Goal: Task Accomplishment & Management: Manage account settings

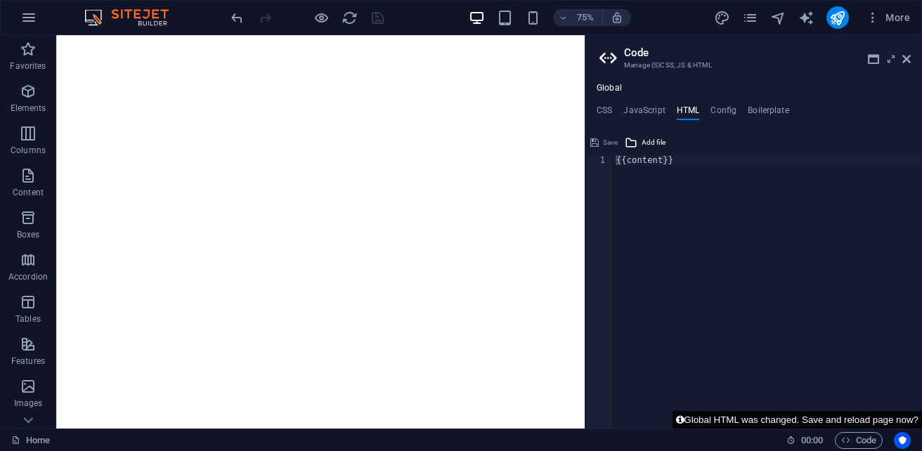
click at [721, 420] on button "Global HTML was changed. Save and reload page now?" at bounding box center [796, 420] width 249 height 18
click at [860, 445] on span "Code" at bounding box center [858, 440] width 35 height 17
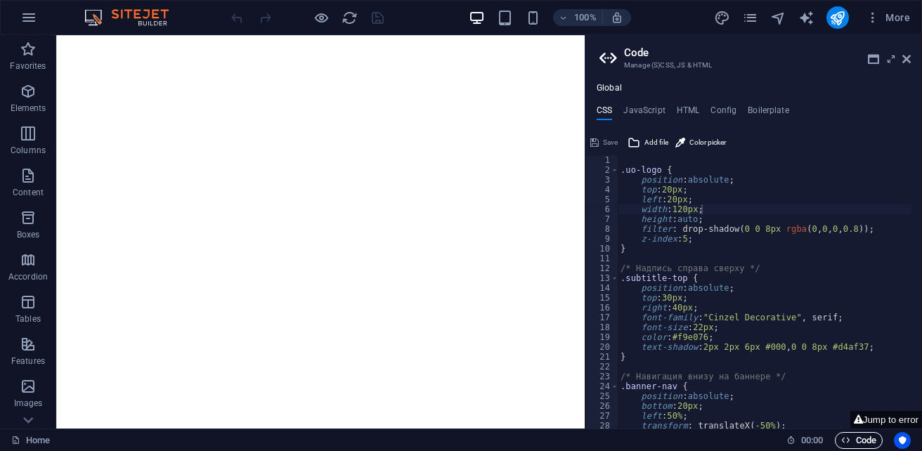
click at [860, 445] on span "Code" at bounding box center [858, 440] width 35 height 17
click at [693, 114] on h4 "HTML" at bounding box center [687, 112] width 23 height 15
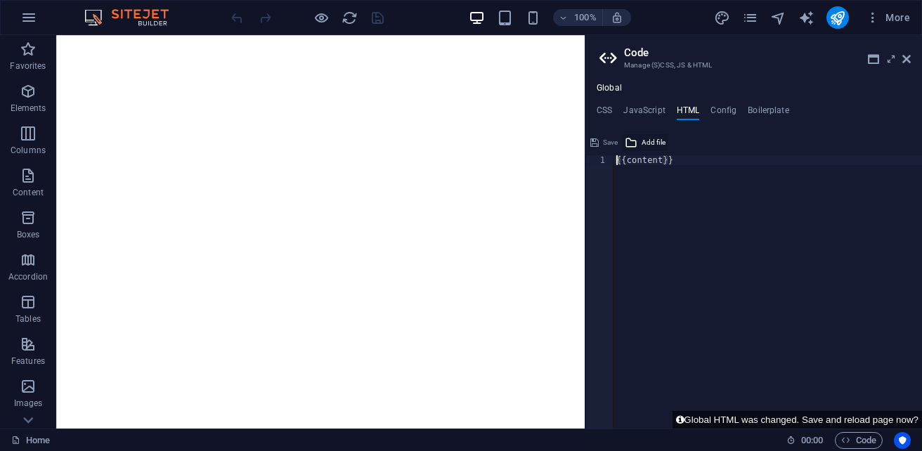
click at [643, 142] on span "Add file" at bounding box center [653, 142] width 24 height 17
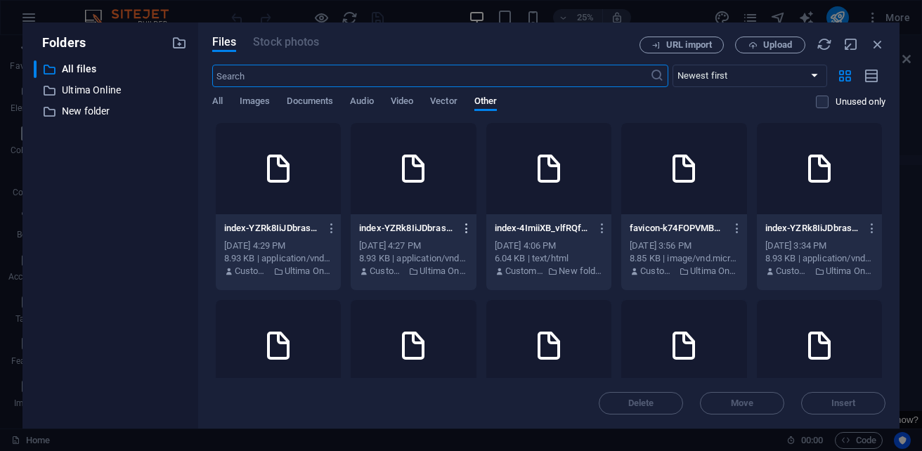
click at [473, 229] on icon "button" at bounding box center [466, 228] width 13 height 13
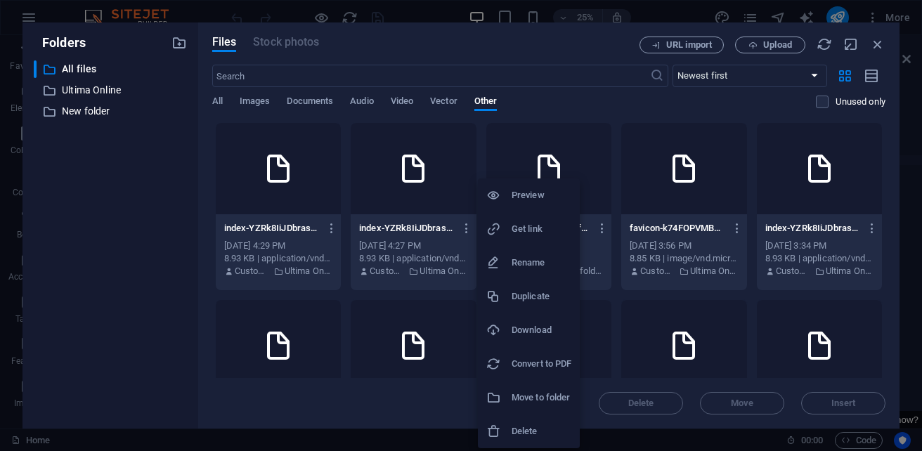
click at [537, 422] on li "Delete" at bounding box center [529, 431] width 102 height 34
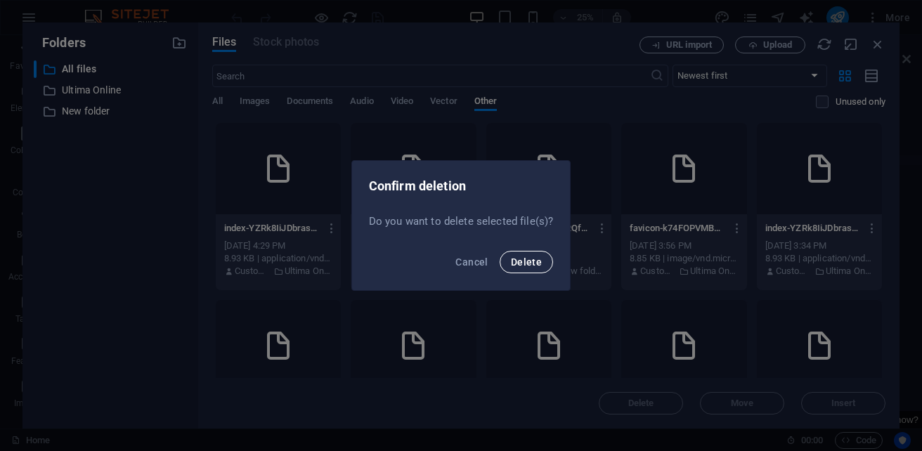
click at [547, 263] on button "Delete" at bounding box center [525, 262] width 53 height 22
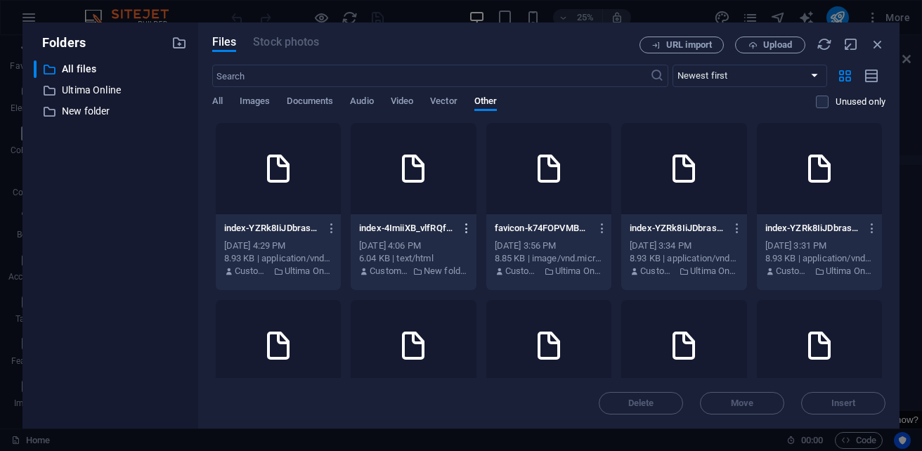
click at [473, 235] on button "button" at bounding box center [463, 228] width 19 height 22
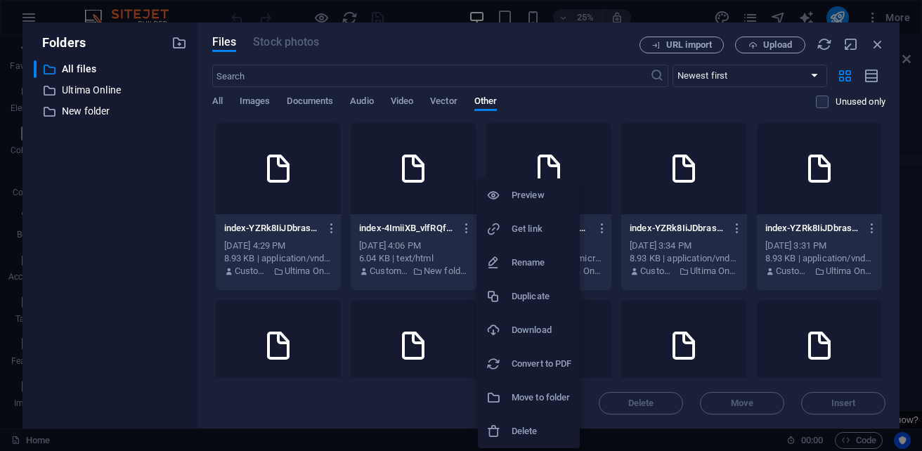
click at [535, 417] on li "Delete" at bounding box center [529, 431] width 102 height 34
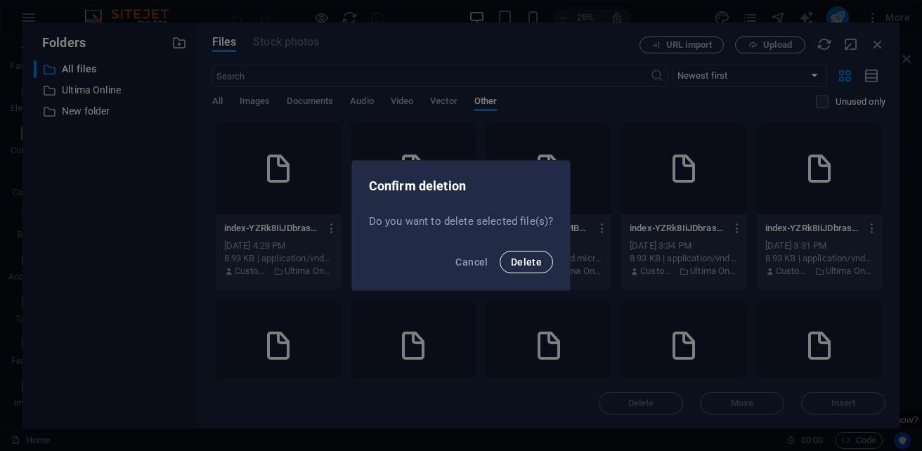
click at [531, 261] on span "Delete" at bounding box center [526, 261] width 31 height 11
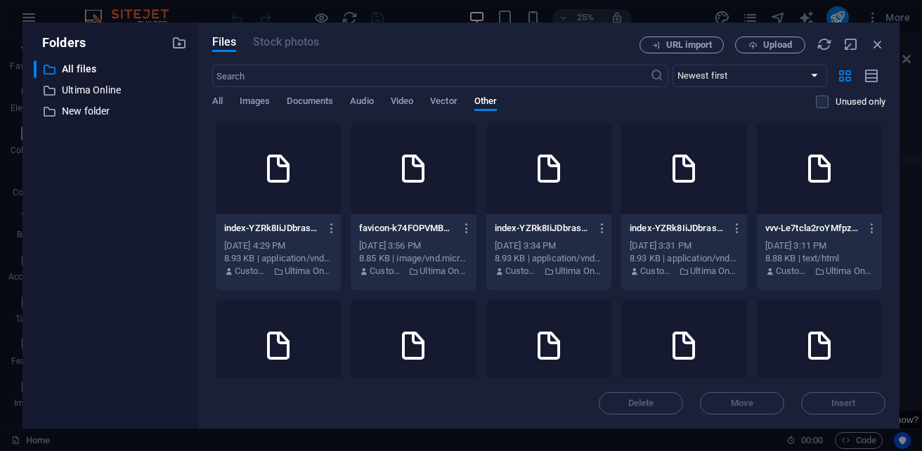
click at [295, 169] on icon at bounding box center [278, 169] width 34 height 34
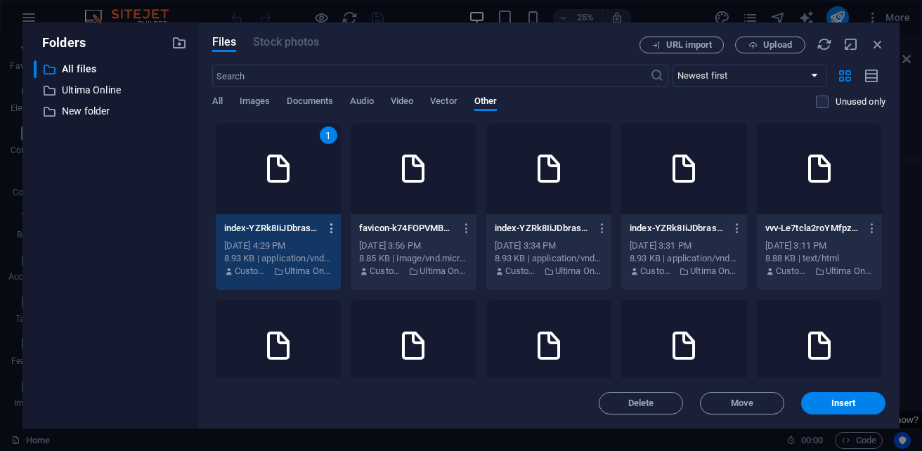
click at [339, 235] on button "button" at bounding box center [329, 228] width 19 height 22
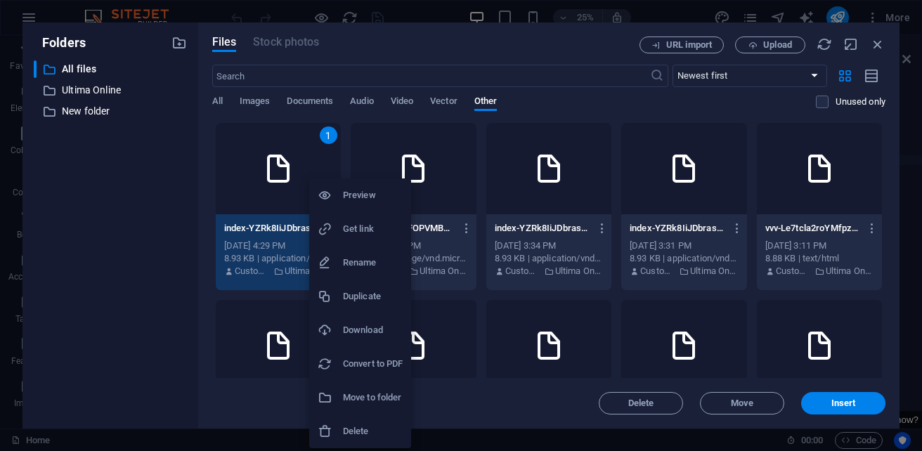
click at [365, 424] on h6 "Delete" at bounding box center [373, 431] width 60 height 17
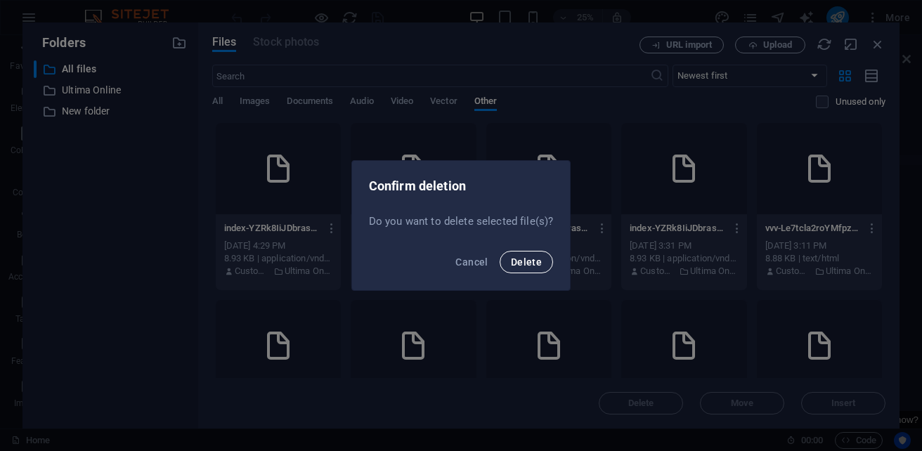
click at [510, 263] on button "Delete" at bounding box center [525, 262] width 53 height 22
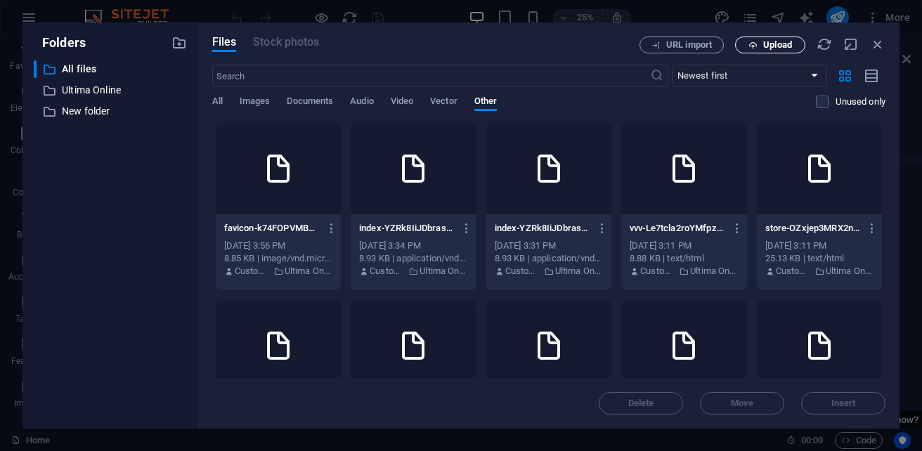
click at [768, 41] on span "Upload" at bounding box center [777, 45] width 29 height 8
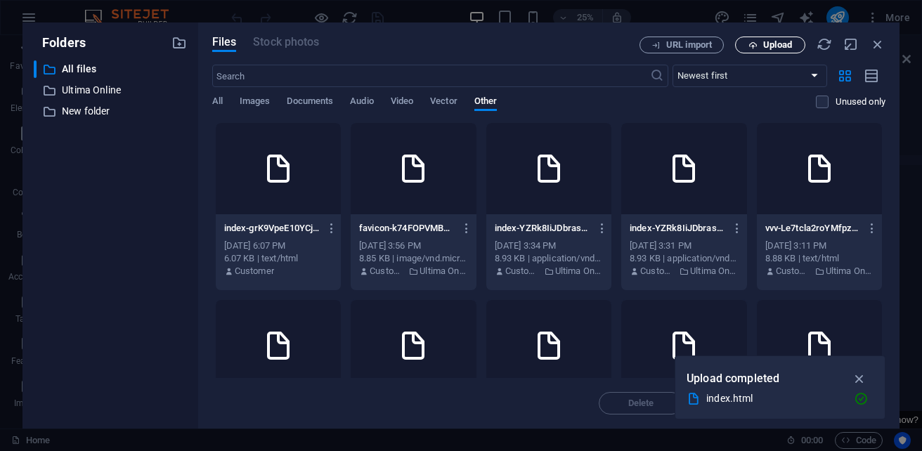
click at [746, 44] on span "Upload" at bounding box center [770, 45] width 58 height 9
click at [93, 91] on p "Ultima Online" at bounding box center [111, 90] width 99 height 16
click at [95, 96] on p "Ultima Online" at bounding box center [111, 90] width 99 height 16
click at [534, 418] on div "Files Stock photos URL import Upload ​ Newest first Oldest first Name (A-Z) Nam…" at bounding box center [548, 225] width 701 height 406
click at [786, 397] on div "index.html" at bounding box center [774, 399] width 136 height 16
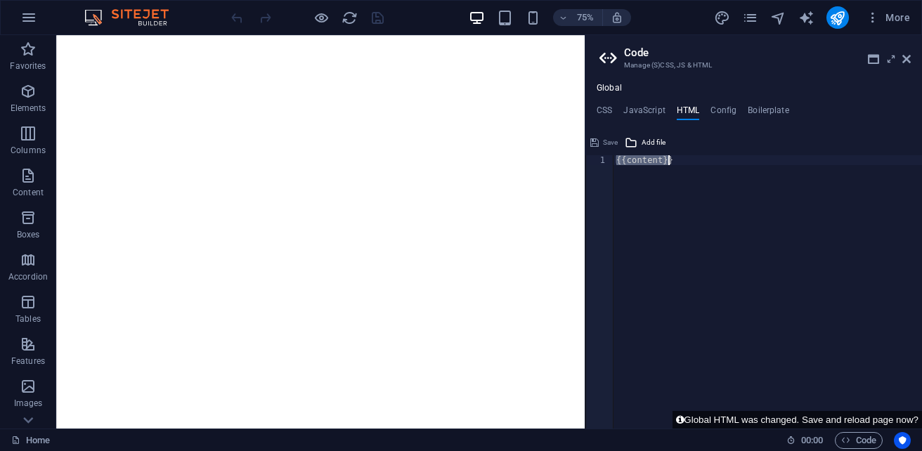
click at [786, 397] on div "{{content}}" at bounding box center [767, 301] width 308 height 293
click at [909, 57] on icon at bounding box center [906, 58] width 8 height 11
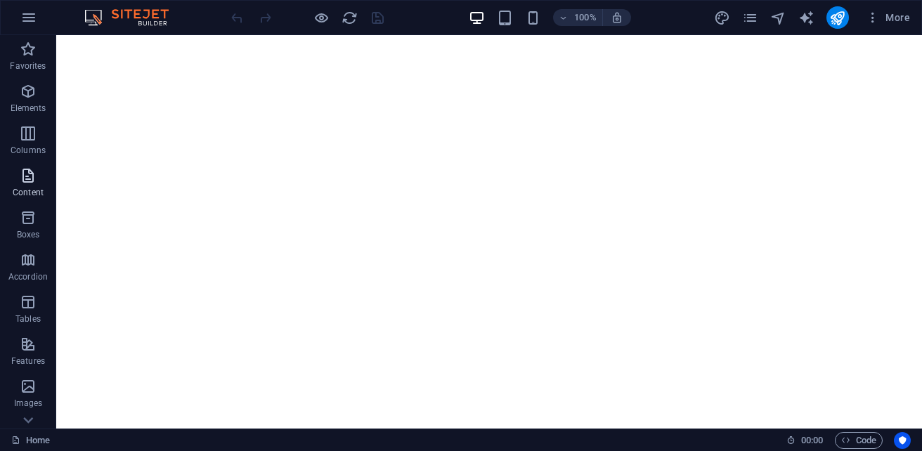
click at [27, 169] on icon "button" at bounding box center [28, 175] width 17 height 17
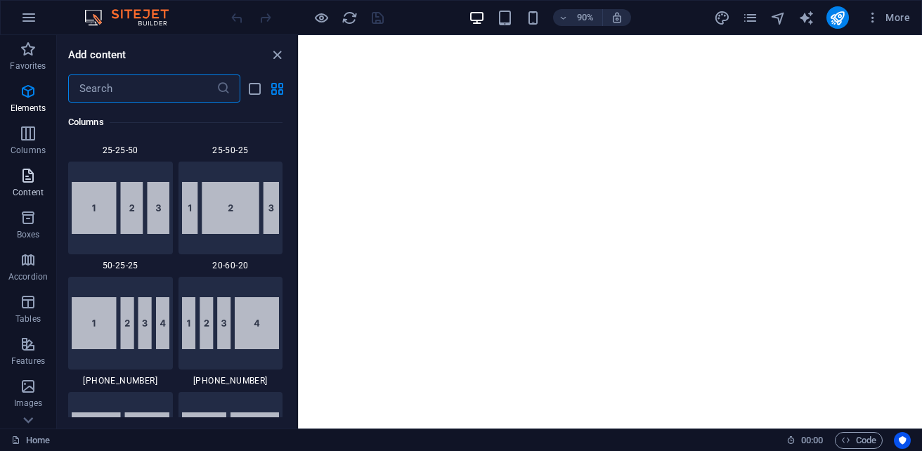
scroll to position [2573, 0]
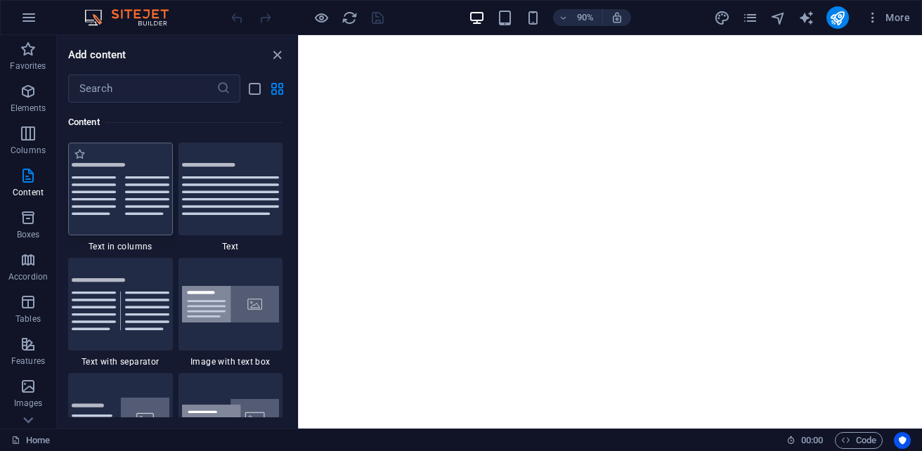
click at [138, 171] on img at bounding box center [121, 189] width 98 height 52
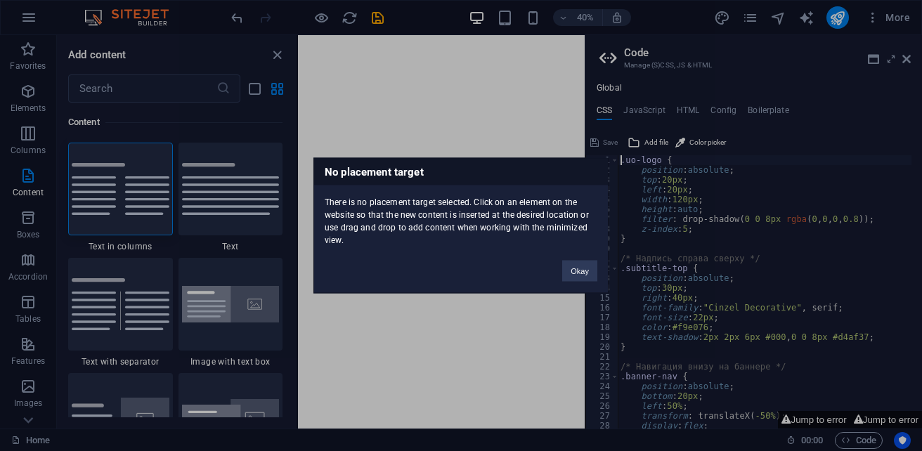
click at [142, 176] on div "No placement target There is no placement target selected. Click on an element …" at bounding box center [461, 225] width 922 height 451
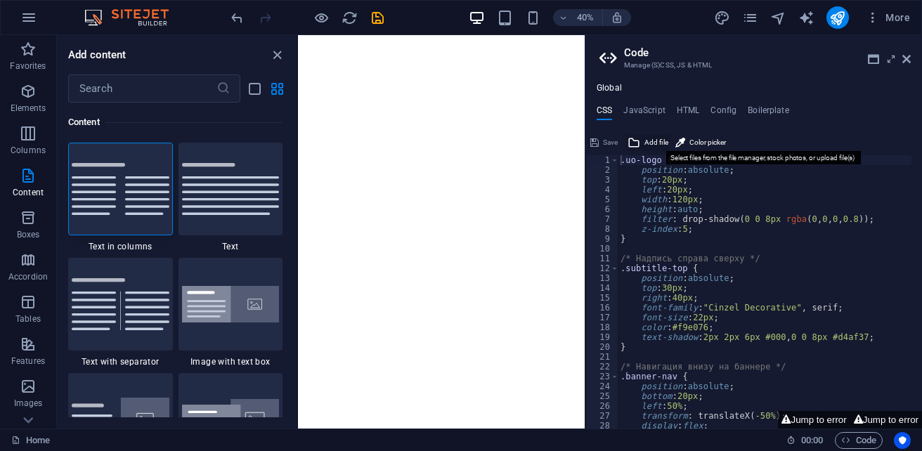
click at [643, 141] on button "Add file" at bounding box center [647, 142] width 45 height 17
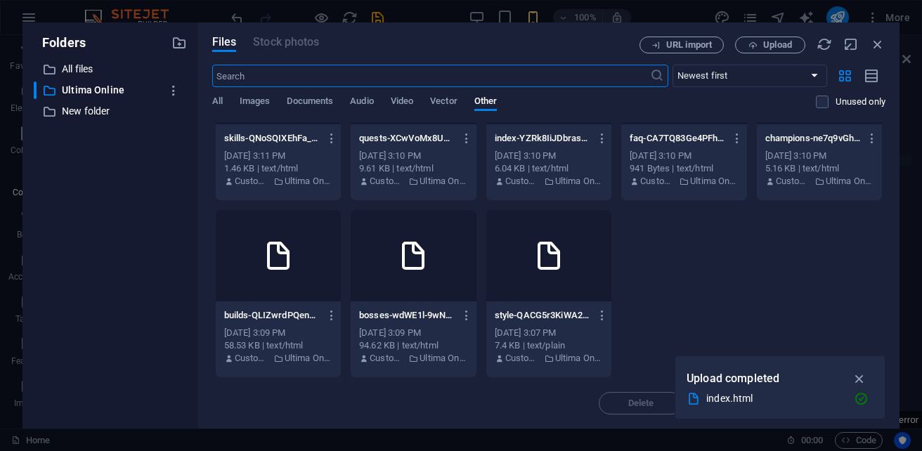
scroll to position [444, 0]
click at [486, 283] on div at bounding box center [548, 255] width 125 height 91
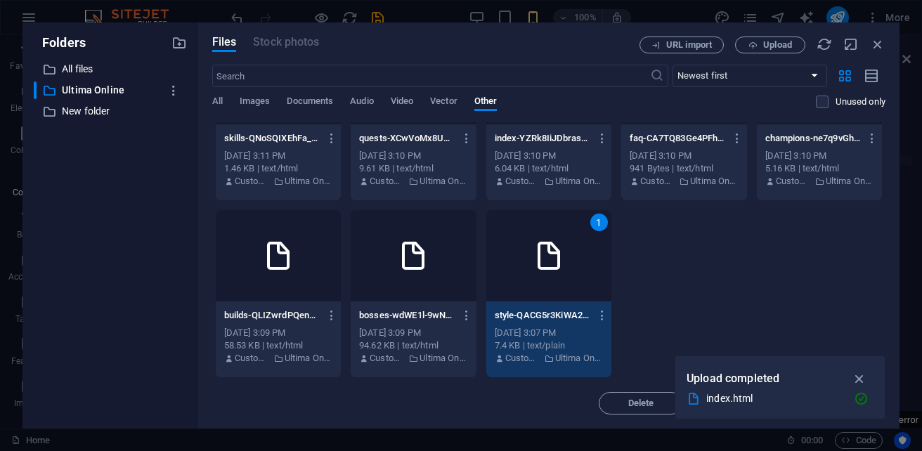
click at [486, 283] on div "1" at bounding box center [548, 255] width 125 height 91
type textarea "https://cdn1.site-media.eu/images/0/19693308/style-QACG5r3KiWA27JELVpMdfw.css.u…"
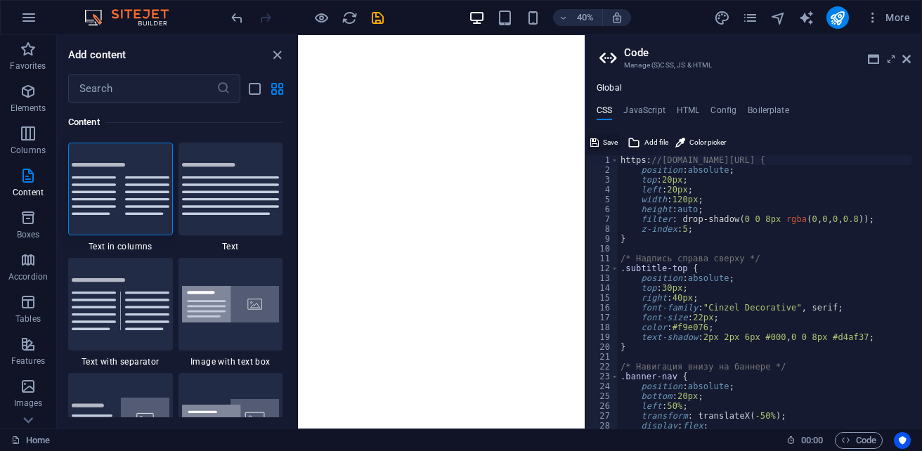
click at [603, 137] on span "Save" at bounding box center [610, 142] width 15 height 17
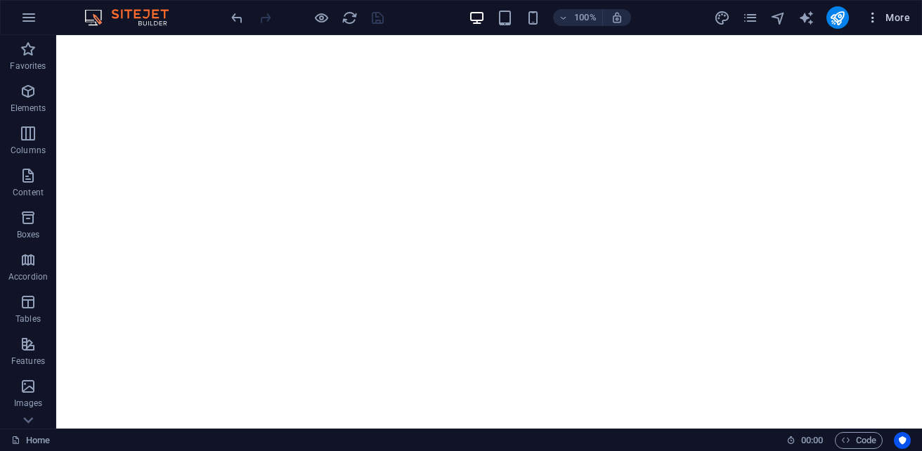
click at [888, 17] on span "More" at bounding box center [887, 18] width 44 height 14
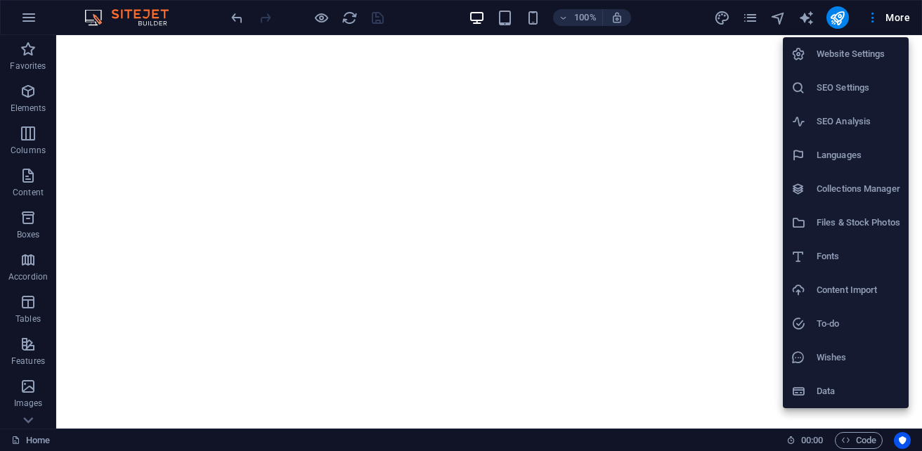
click at [861, 223] on h6 "Files & Stock Photos" at bounding box center [858, 222] width 84 height 17
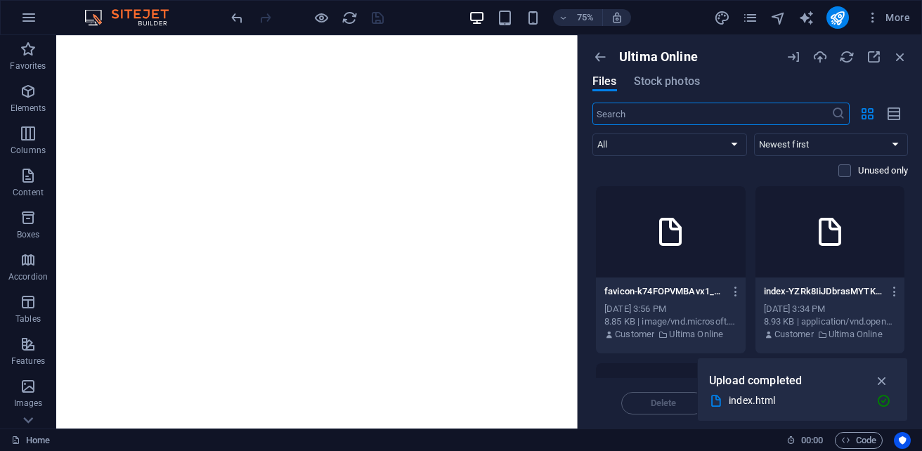
click at [817, 242] on icon at bounding box center [830, 232] width 34 height 34
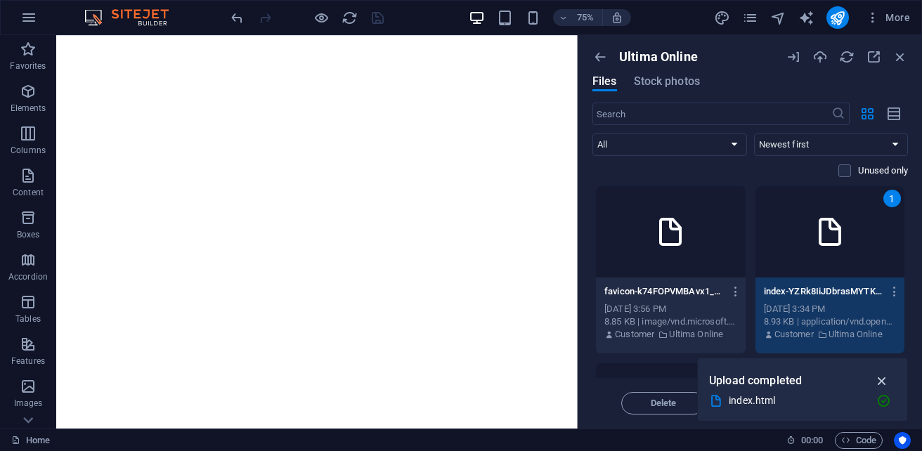
click at [879, 383] on icon "button" at bounding box center [882, 380] width 16 height 15
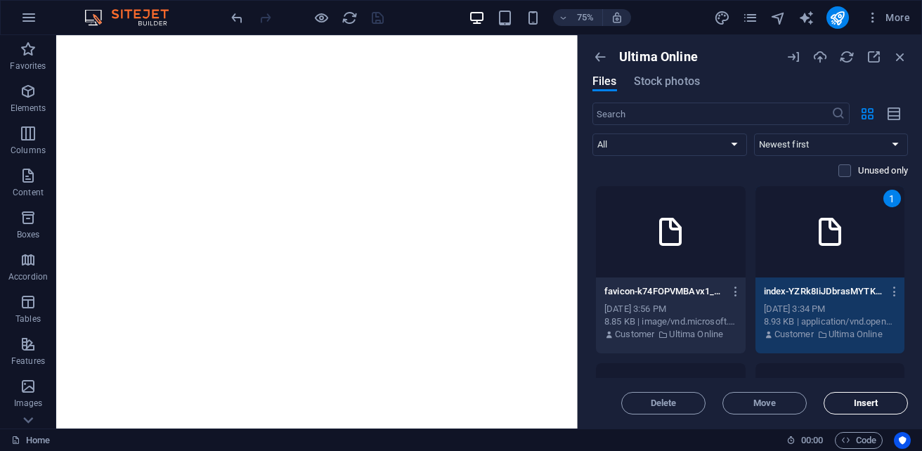
click at [873, 405] on span "Insert" at bounding box center [865, 403] width 25 height 8
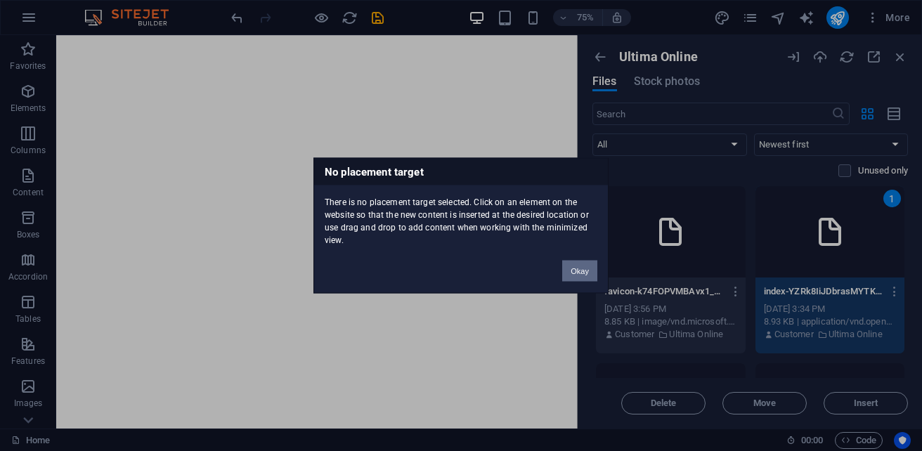
click at [578, 273] on button "Okay" at bounding box center [579, 271] width 35 height 21
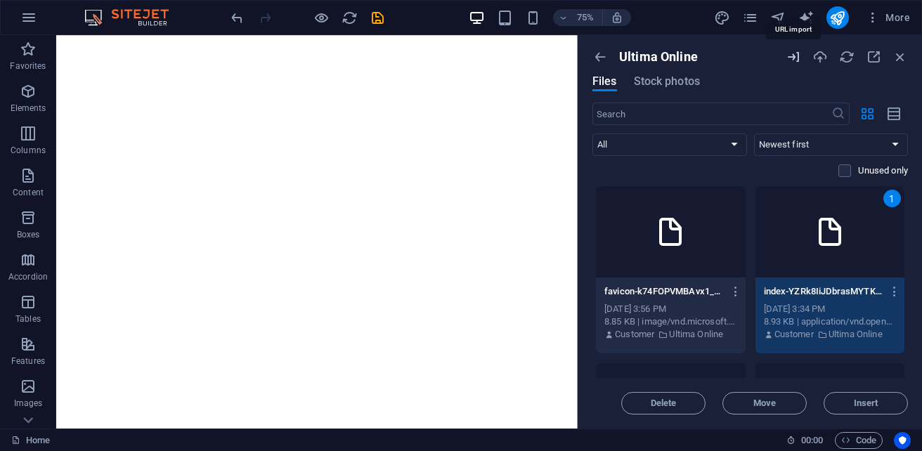
click at [795, 60] on icon "button" at bounding box center [792, 56] width 15 height 15
select select "Ultima Online"
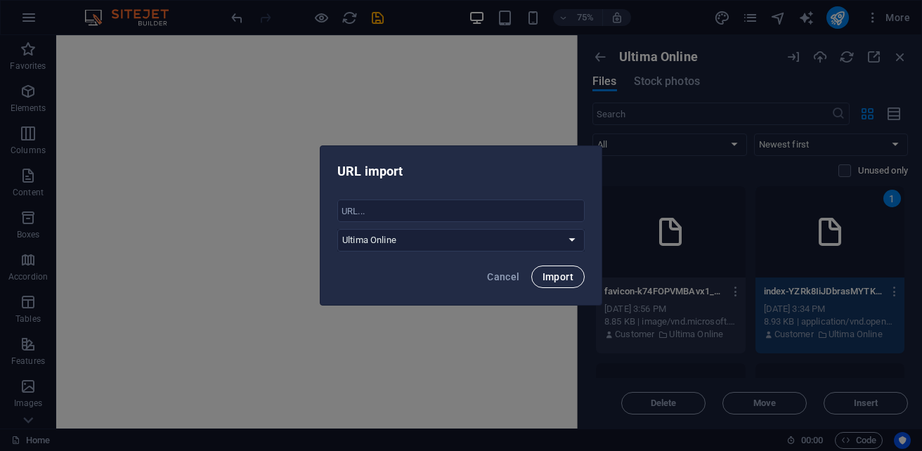
click at [545, 276] on span "Import" at bounding box center [557, 276] width 31 height 11
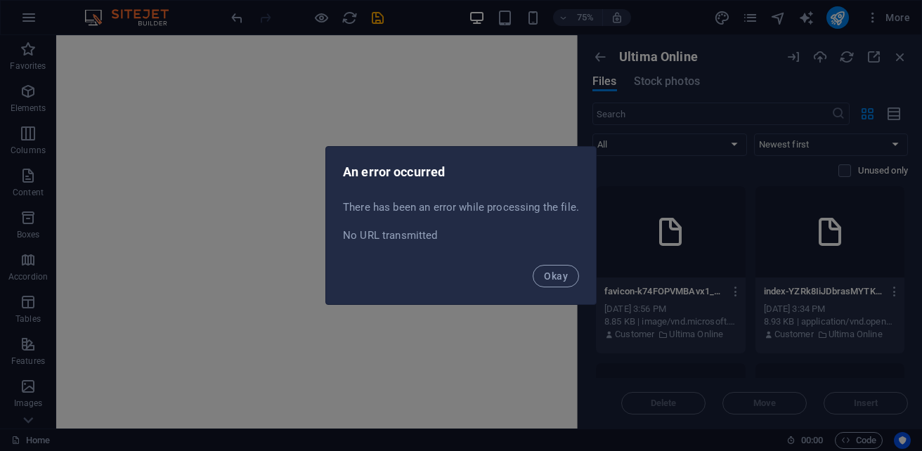
click at [545, 276] on span "Okay" at bounding box center [556, 275] width 24 height 11
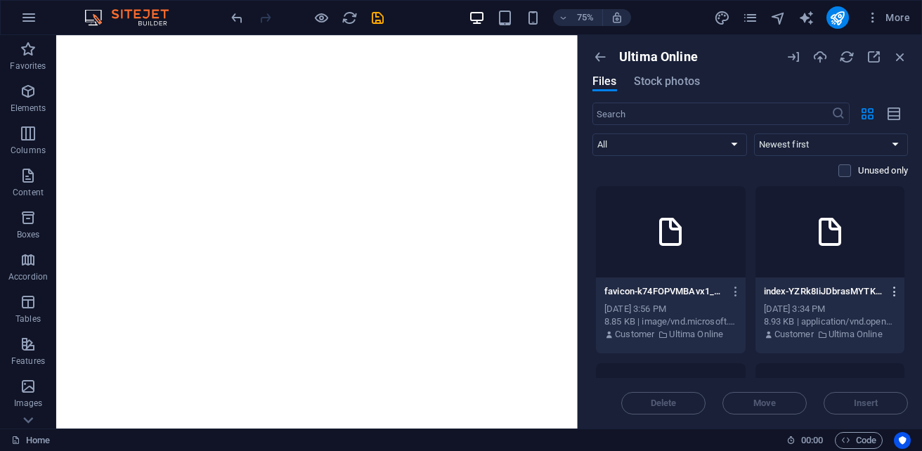
click at [893, 287] on icon "button" at bounding box center [894, 291] width 13 height 13
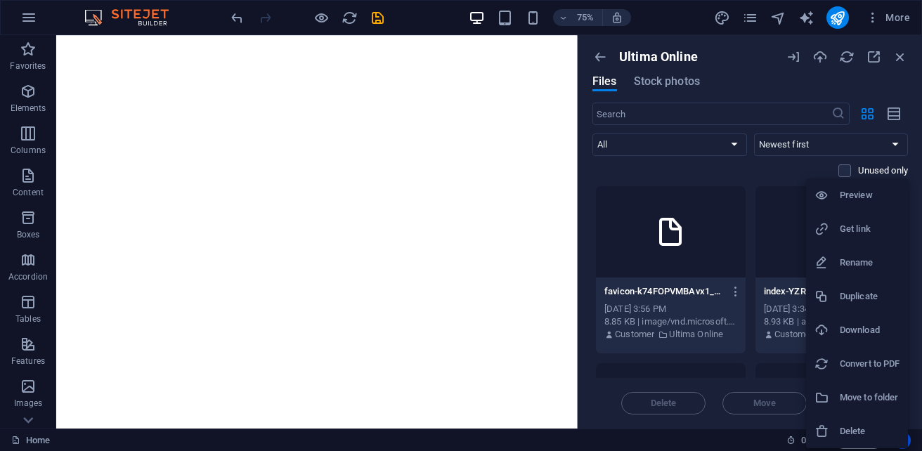
click at [884, 206] on li "Preview" at bounding box center [857, 195] width 102 height 34
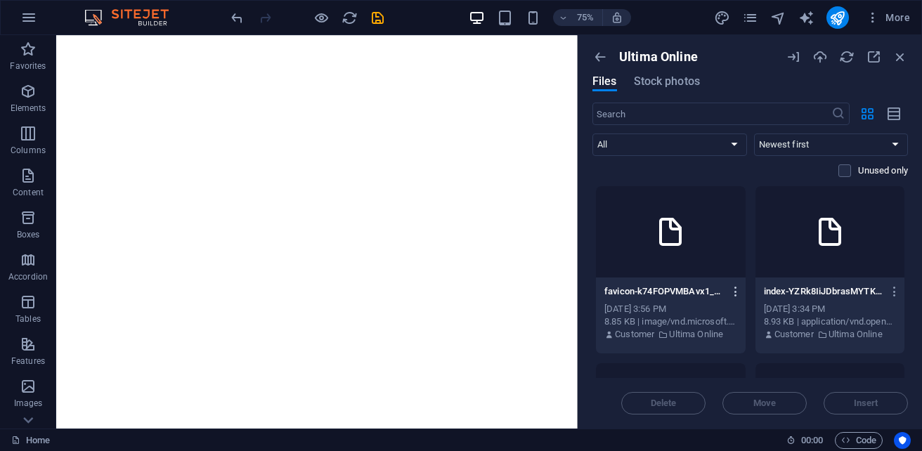
click at [731, 294] on icon "button" at bounding box center [735, 291] width 13 height 13
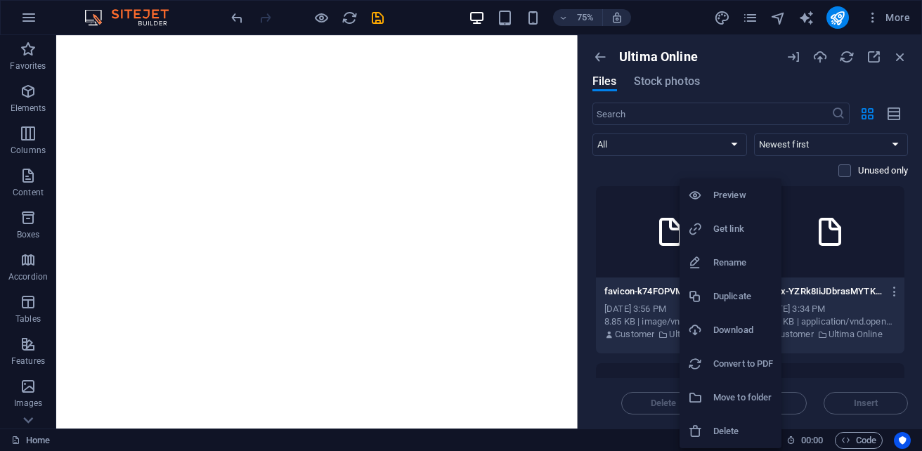
click at [738, 434] on h6 "Delete" at bounding box center [743, 431] width 60 height 17
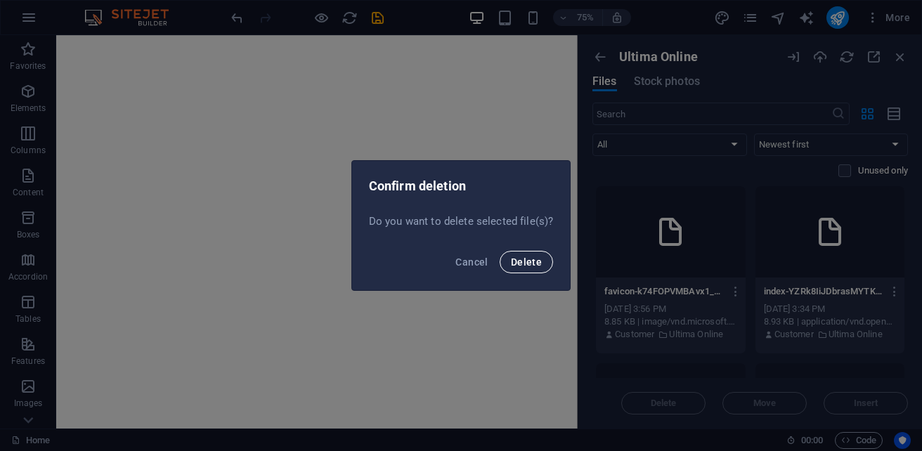
click at [535, 269] on button "Delete" at bounding box center [525, 262] width 53 height 22
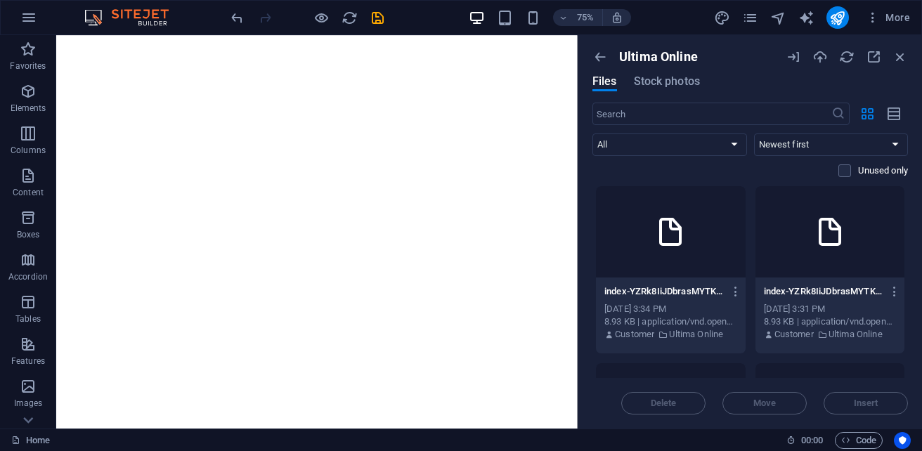
click at [655, 249] on div at bounding box center [671, 231] width 150 height 91
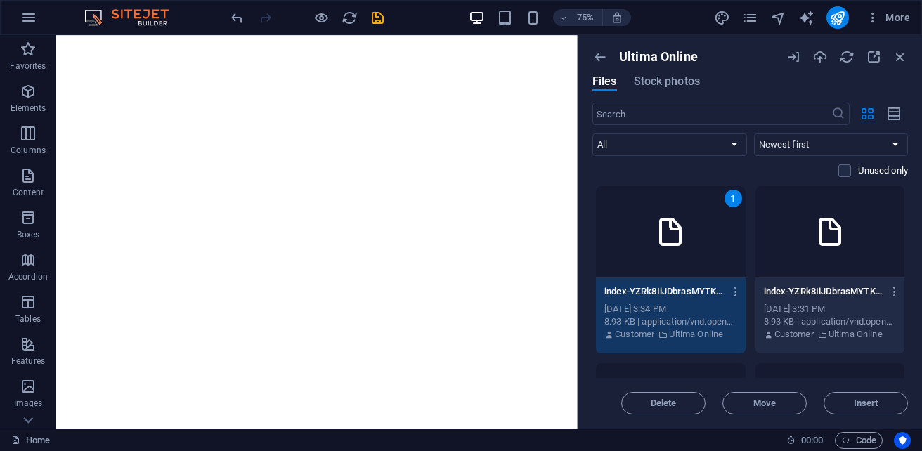
click at [655, 249] on div "1" at bounding box center [671, 231] width 150 height 91
click at [765, 412] on button "Move" at bounding box center [764, 403] width 84 height 22
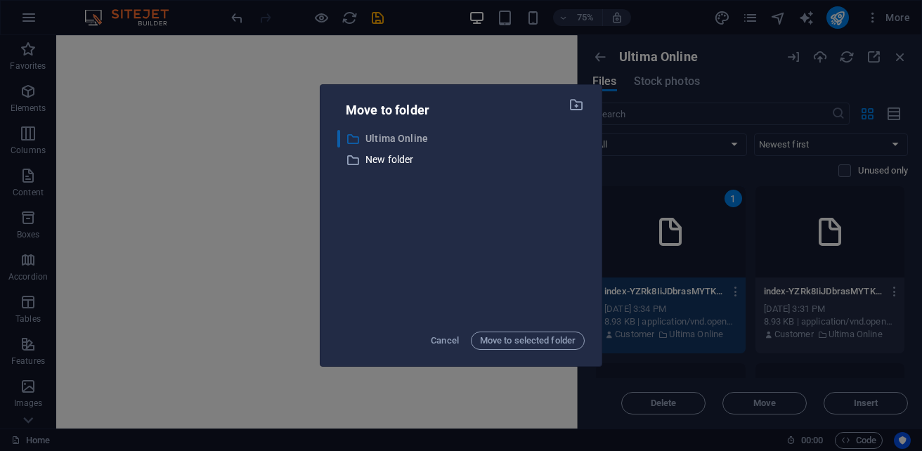
click at [381, 137] on p "Ultima Online" at bounding box center [474, 139] width 219 height 16
click at [521, 340] on span "Move to selected folder" at bounding box center [528, 340] width 96 height 17
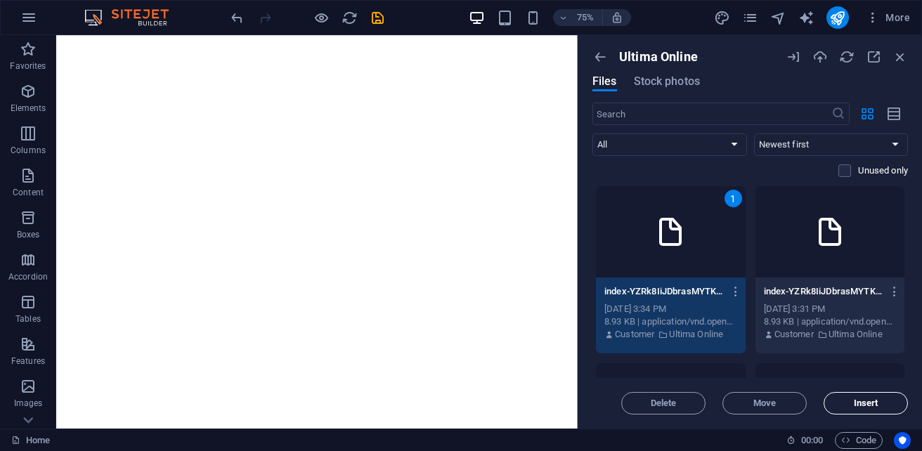
click at [870, 397] on button "Insert" at bounding box center [865, 403] width 84 height 22
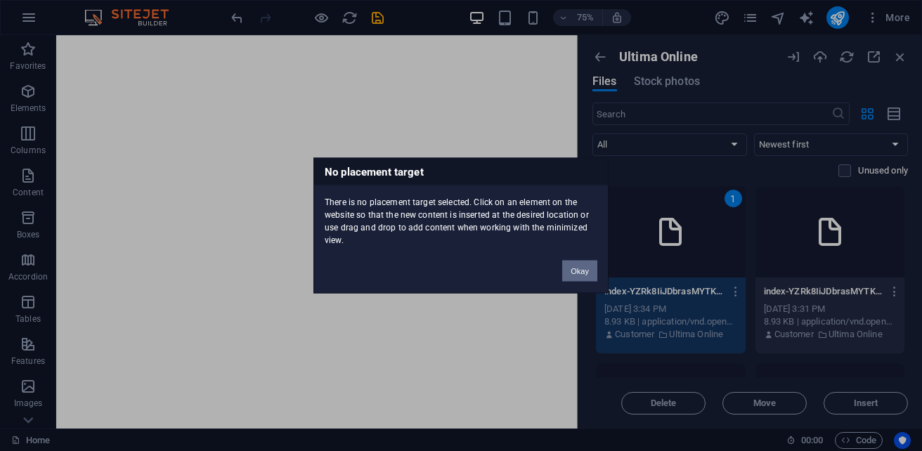
click at [574, 273] on button "Okay" at bounding box center [579, 271] width 35 height 21
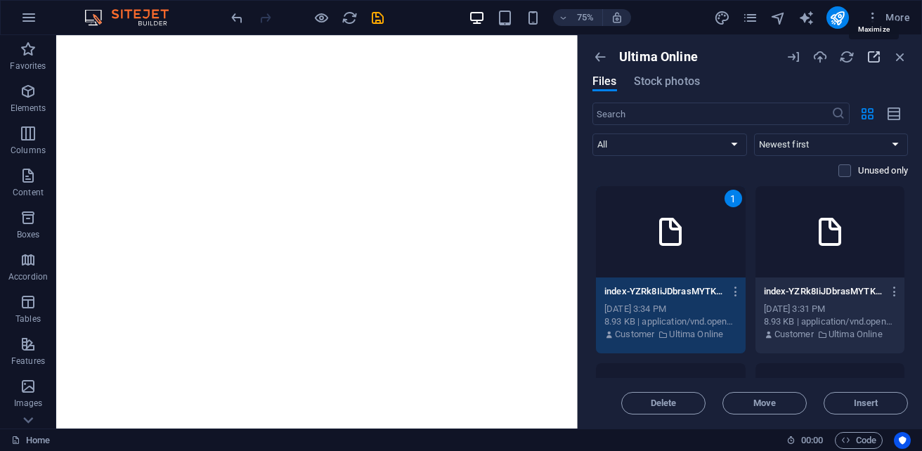
click at [874, 63] on icon "button" at bounding box center [872, 56] width 15 height 15
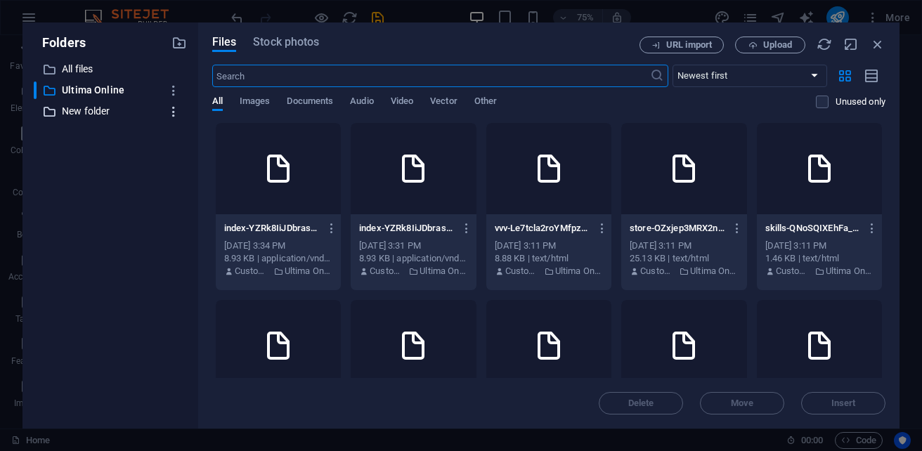
click at [176, 113] on icon "button" at bounding box center [173, 112] width 15 height 14
click at [204, 214] on h6 "Delete" at bounding box center [186, 215] width 40 height 17
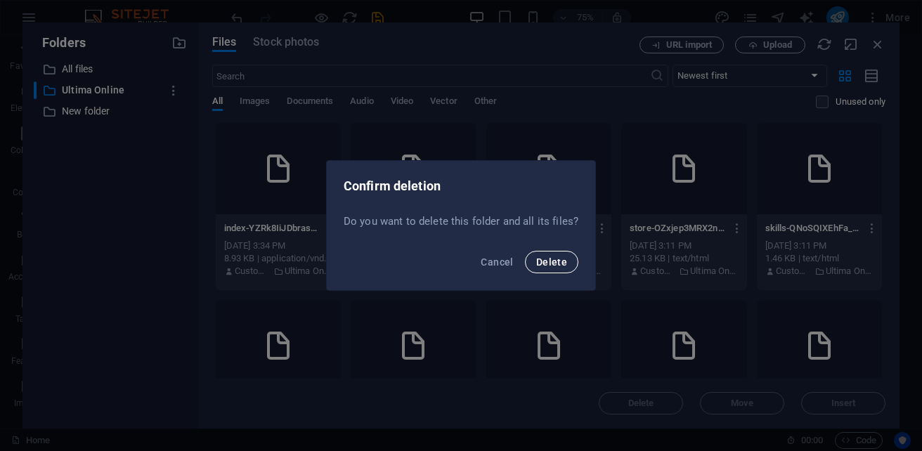
click at [568, 267] on button "Delete" at bounding box center [551, 262] width 53 height 22
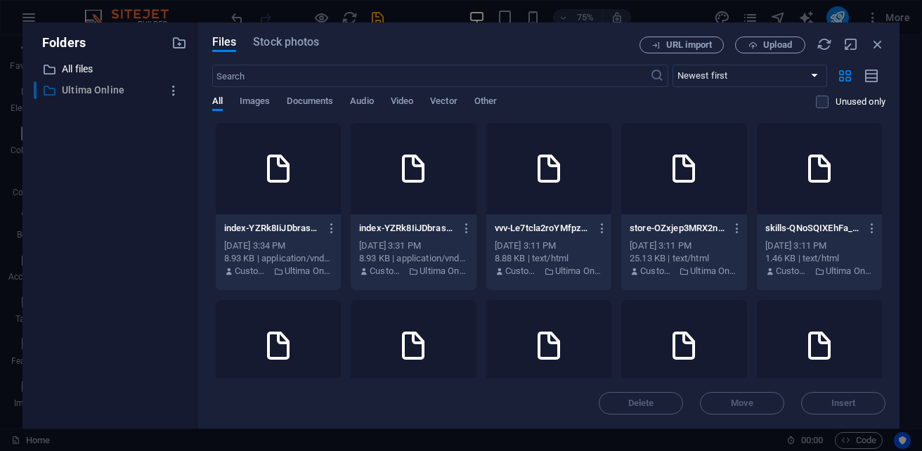
click at [78, 95] on p "Ultima Online" at bounding box center [111, 90] width 99 height 16
click at [185, 44] on icon "button" at bounding box center [178, 42] width 15 height 15
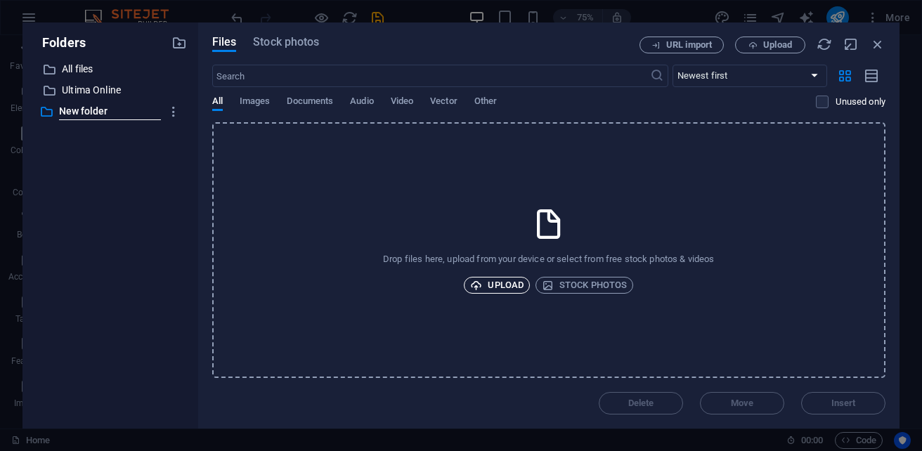
click at [502, 288] on span "Upload" at bounding box center [496, 285] width 53 height 17
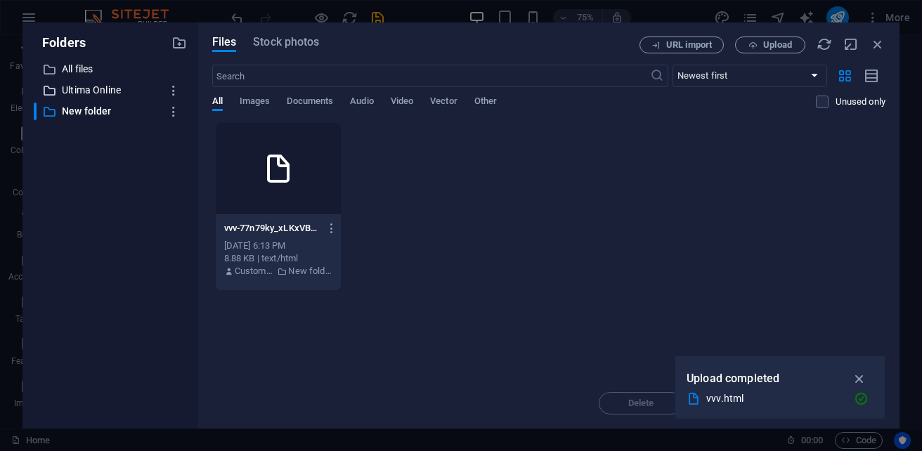
click at [92, 88] on p "Ultima Online" at bounding box center [111, 90] width 99 height 16
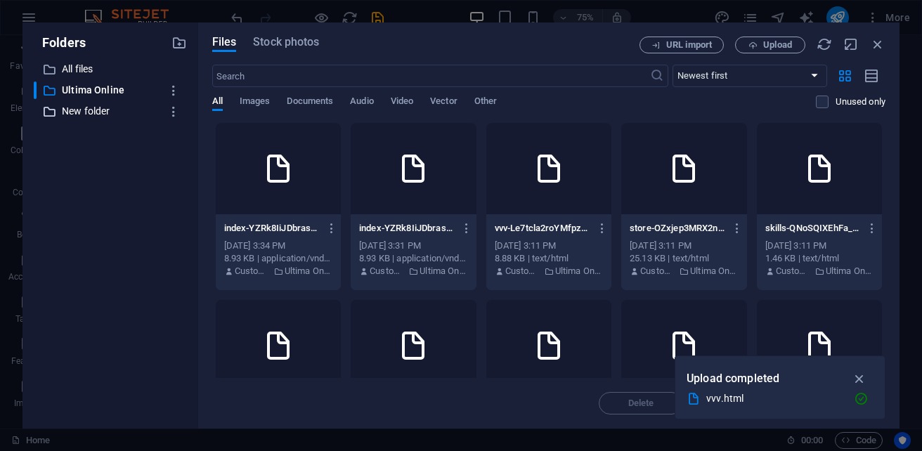
click at [93, 112] on p "New folder" at bounding box center [111, 111] width 99 height 16
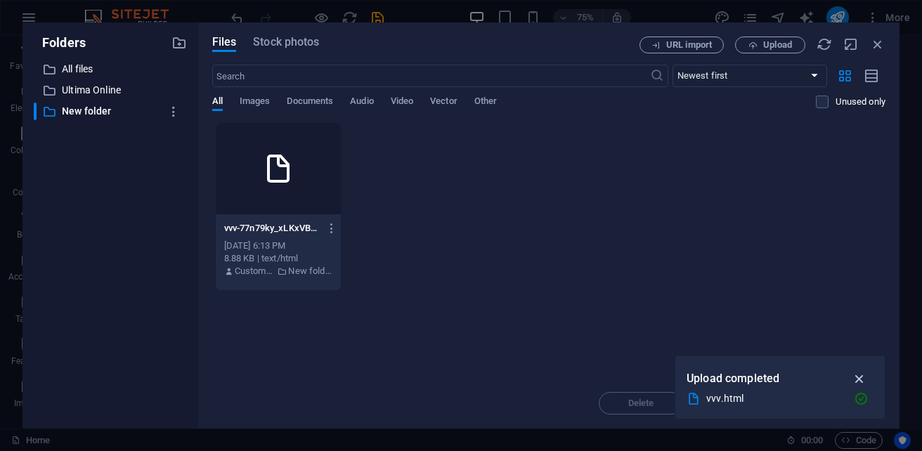
click at [865, 379] on icon "button" at bounding box center [859, 378] width 16 height 15
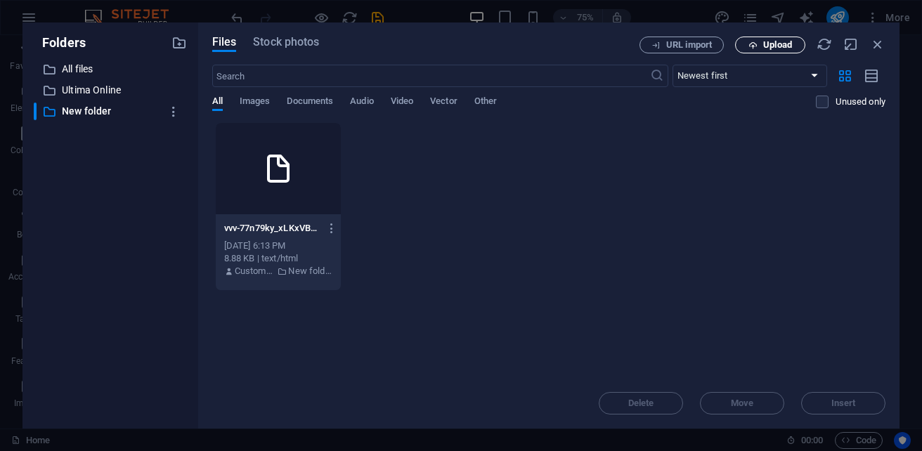
click at [767, 46] on span "Upload" at bounding box center [777, 45] width 29 height 8
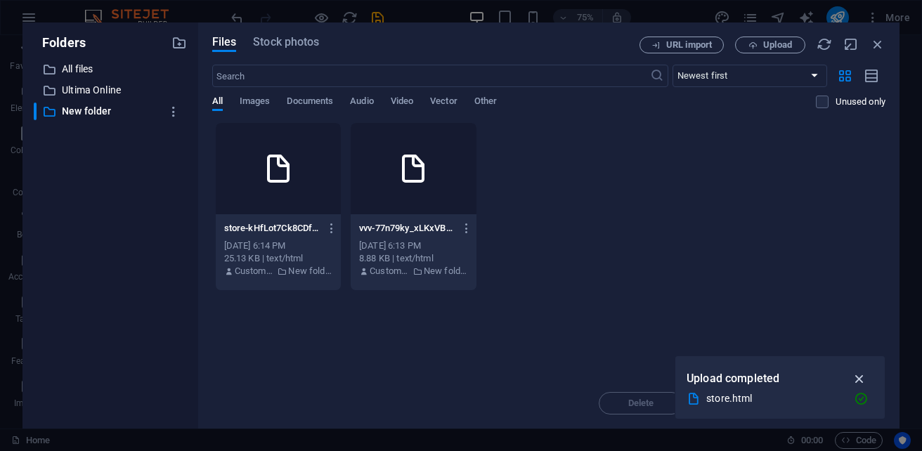
click at [862, 379] on icon "button" at bounding box center [859, 378] width 16 height 15
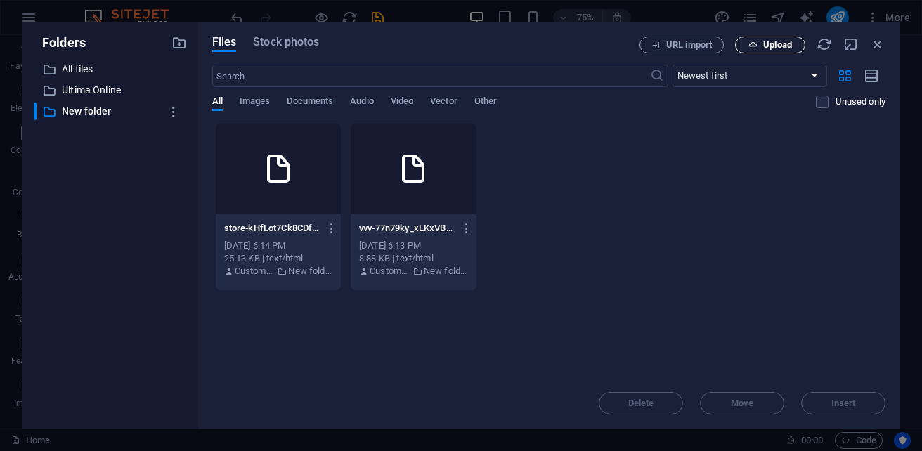
click at [768, 51] on button "Upload" at bounding box center [770, 45] width 70 height 17
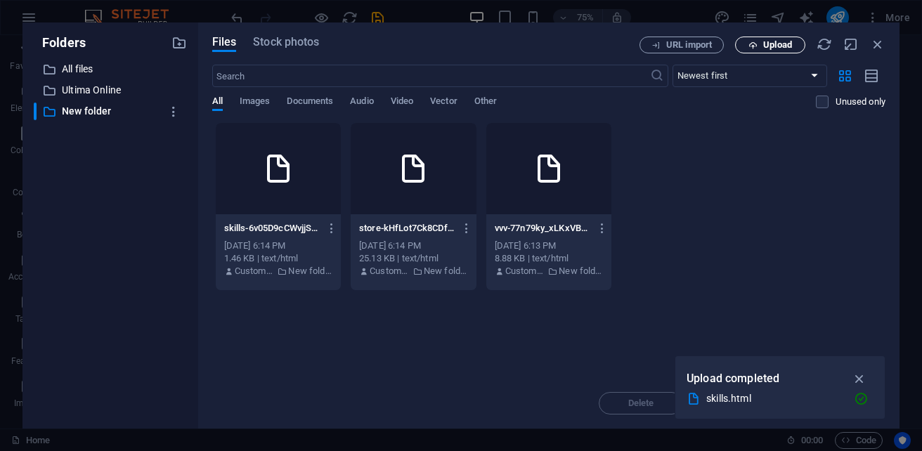
click at [786, 49] on span "Upload" at bounding box center [777, 45] width 29 height 8
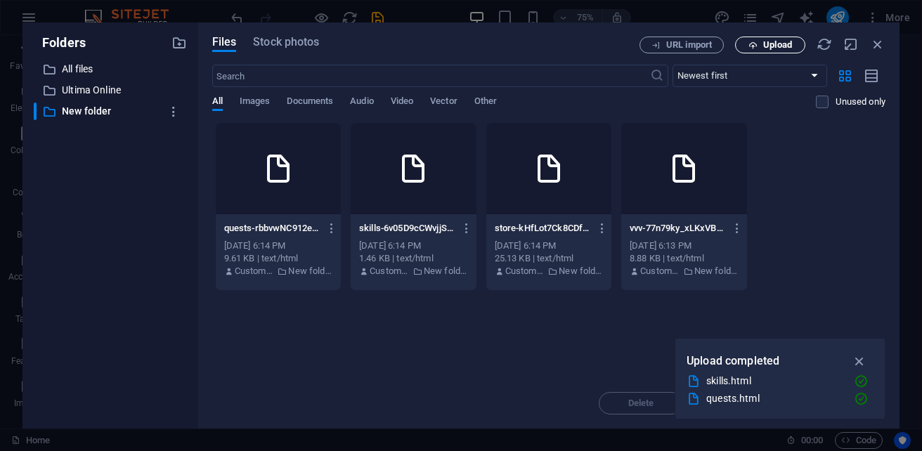
click at [780, 48] on span "Upload" at bounding box center [777, 45] width 29 height 8
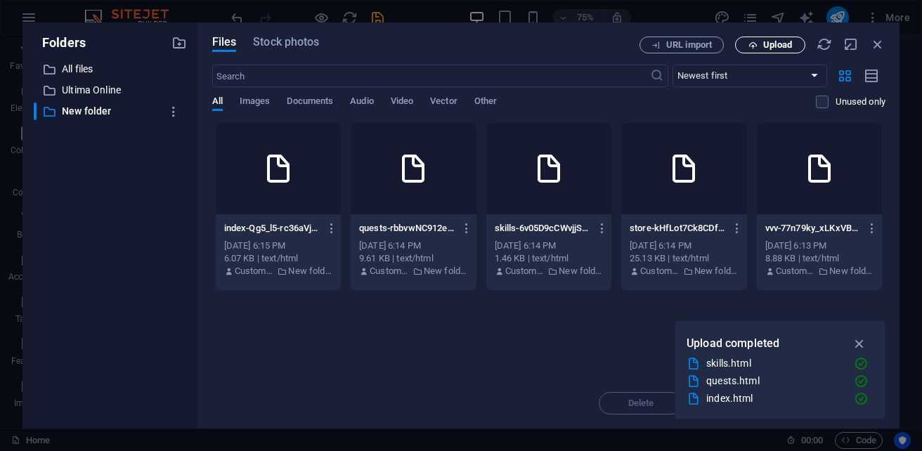
click at [770, 48] on span "Upload" at bounding box center [777, 45] width 29 height 8
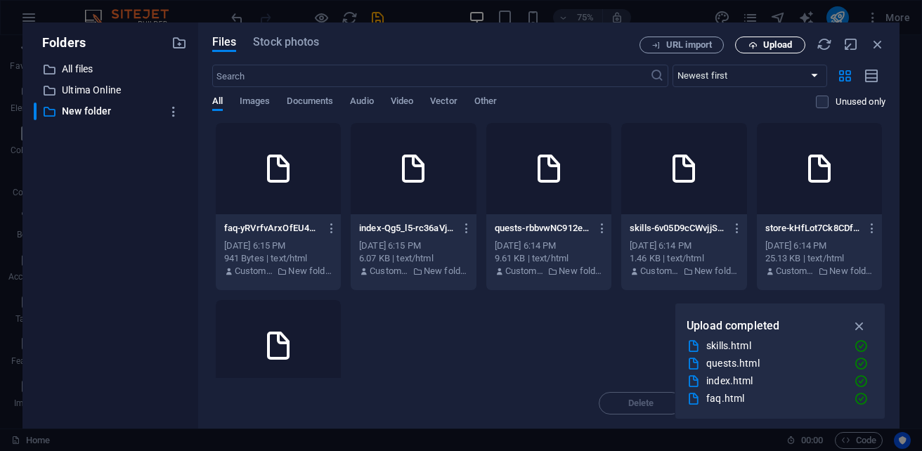
click at [778, 48] on span "Upload" at bounding box center [777, 45] width 29 height 8
click at [750, 39] on button "Upload" at bounding box center [770, 45] width 70 height 17
click at [781, 50] on button "Upload" at bounding box center [770, 45] width 70 height 17
click at [754, 50] on button "Upload" at bounding box center [770, 45] width 70 height 17
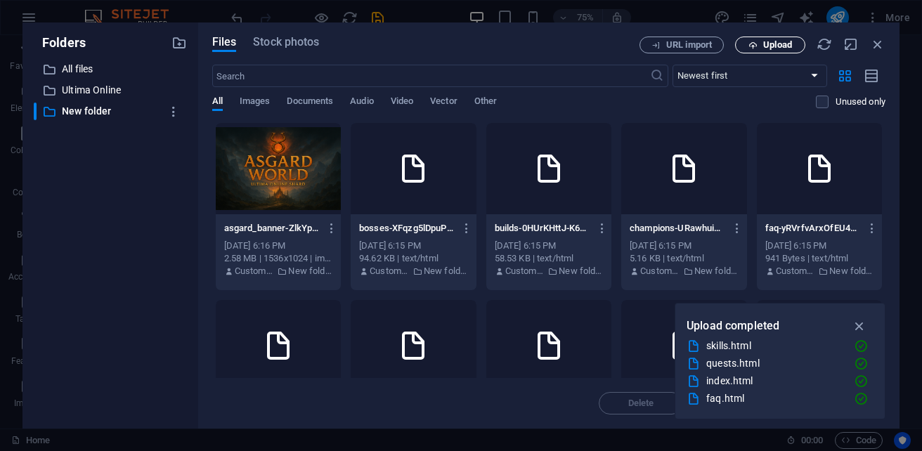
click at [773, 45] on span "Upload" at bounding box center [777, 45] width 29 height 8
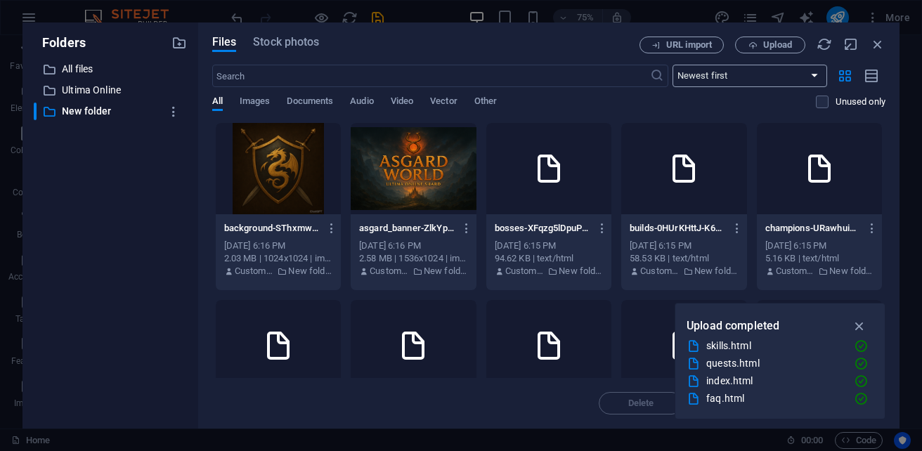
click at [759, 81] on select "Newest first Oldest first Name (A-Z) Name (Z-A) Size (0-9) Size (9-0) Resolutio…" at bounding box center [749, 76] width 155 height 22
select select "oldest_first"
click at [672, 65] on select "Newest first Oldest first Name (A-Z) Name (Z-A) Size (0-9) Size (9-0) Resolutio…" at bounding box center [749, 76] width 155 height 22
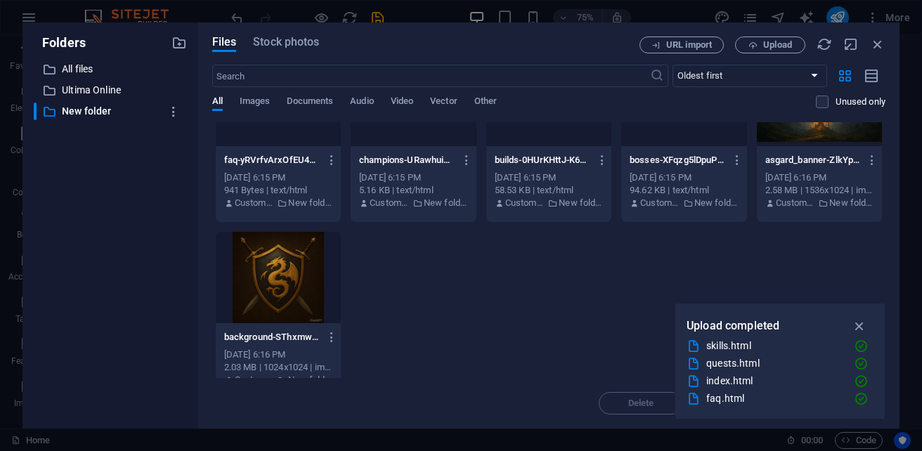
scroll to position [267, 0]
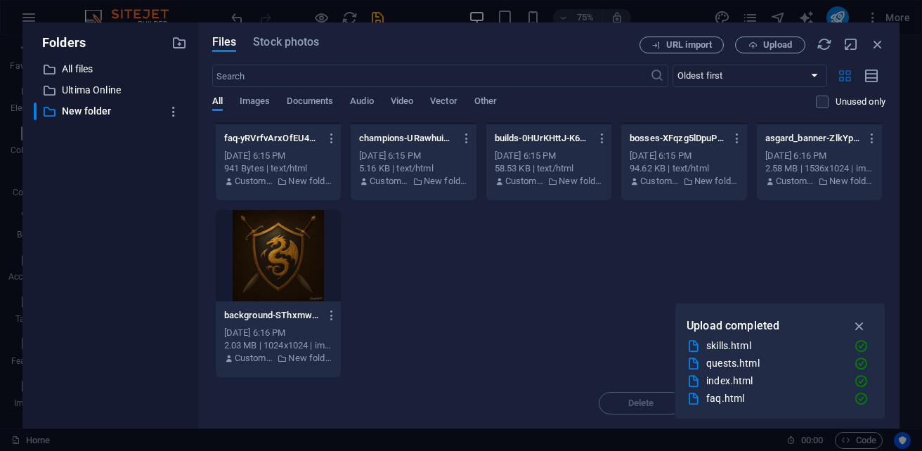
click at [852, 76] on icon "button" at bounding box center [845, 75] width 16 height 15
click at [848, 77] on icon "button" at bounding box center [845, 75] width 16 height 15
click at [844, 48] on icon "button" at bounding box center [850, 44] width 15 height 15
select select "oldest_first"
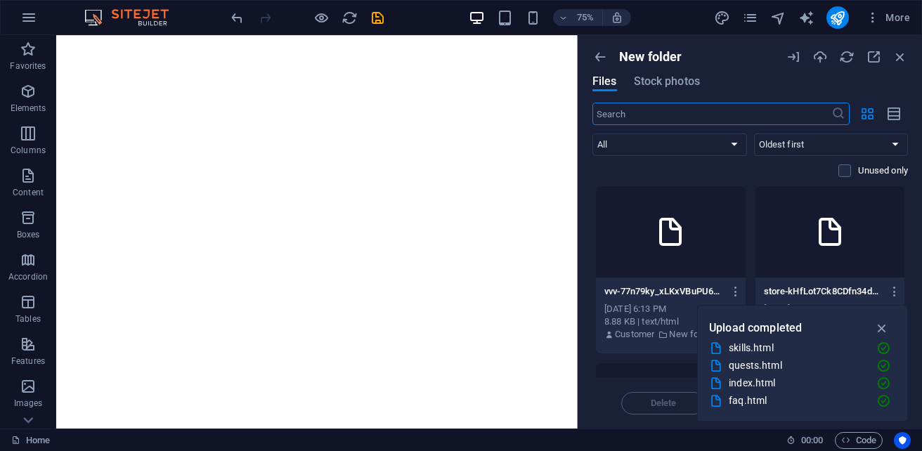
click at [669, 243] on icon at bounding box center [670, 232] width 34 height 34
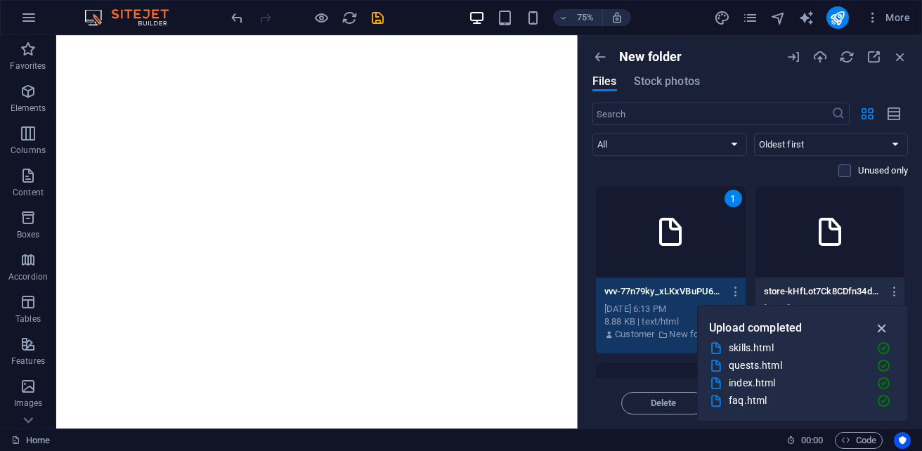
click at [884, 324] on icon "button" at bounding box center [882, 327] width 16 height 15
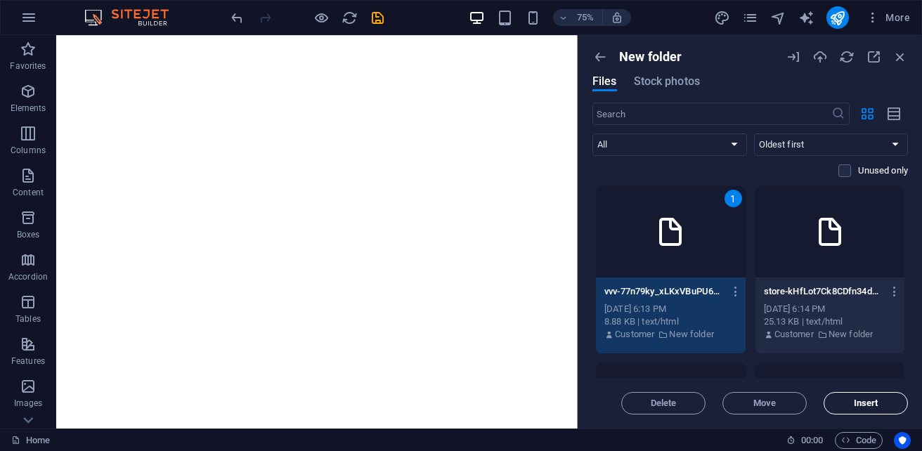
click at [855, 405] on span "Insert" at bounding box center [865, 403] width 25 height 8
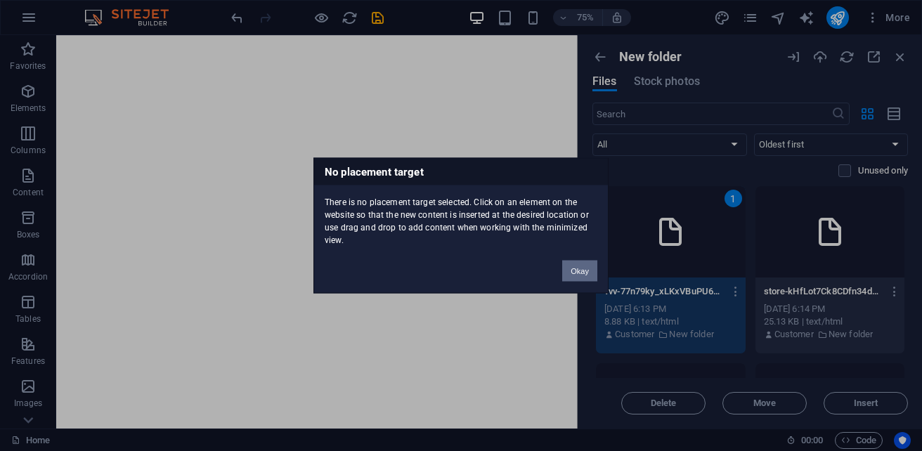
click at [582, 271] on button "Okay" at bounding box center [579, 271] width 35 height 21
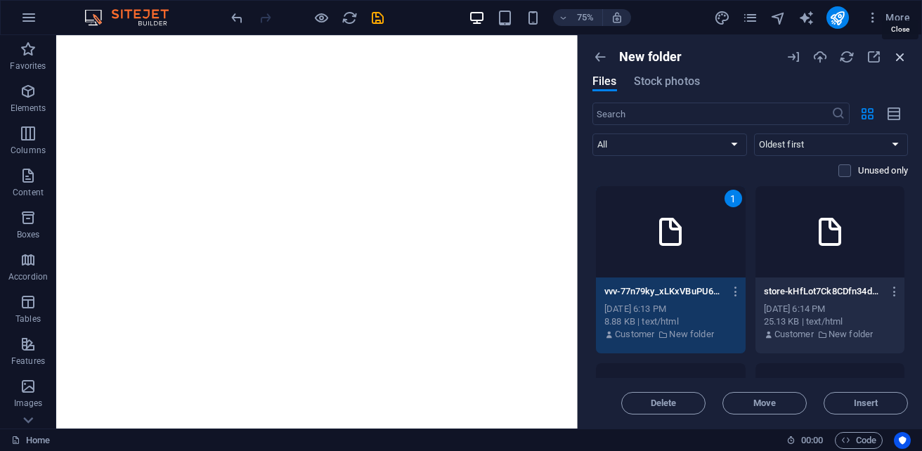
click at [900, 57] on icon "button" at bounding box center [899, 56] width 15 height 15
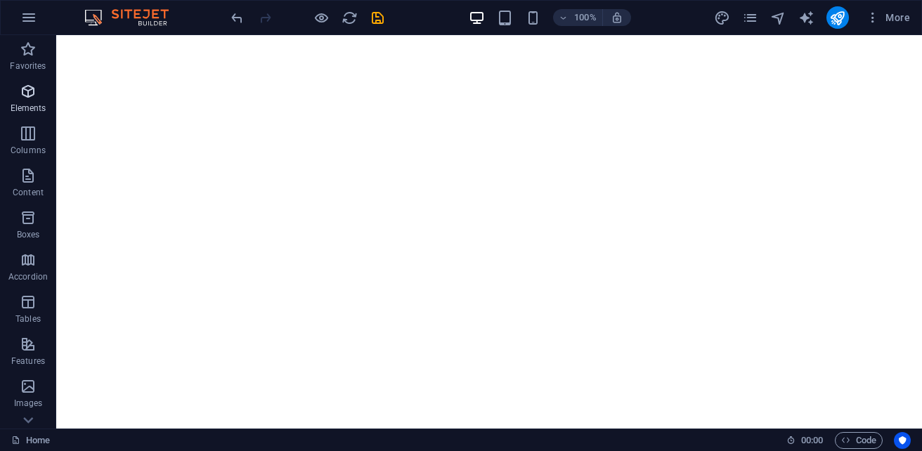
click at [18, 106] on p "Elements" at bounding box center [29, 108] width 36 height 11
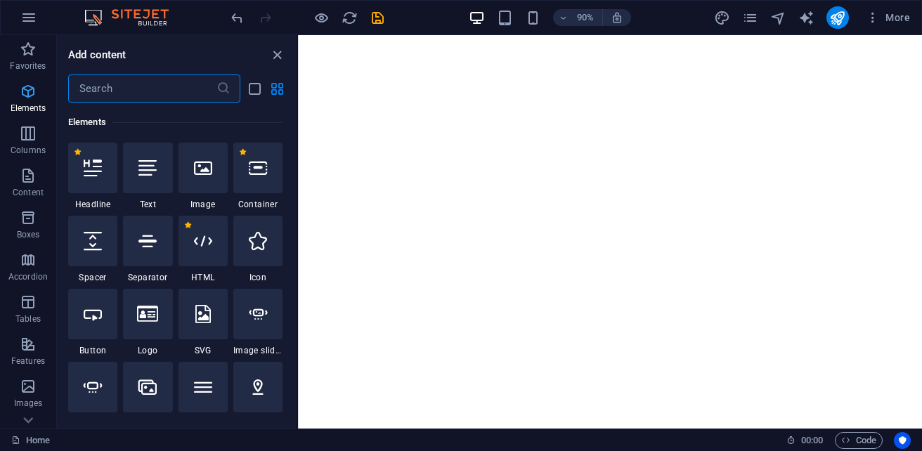
scroll to position [265, 0]
click at [261, 182] on div at bounding box center [257, 168] width 49 height 51
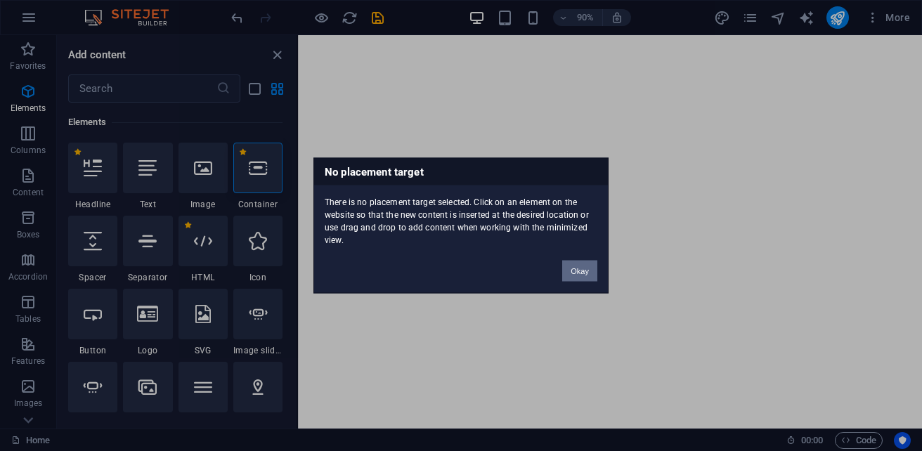
click at [582, 267] on button "Okay" at bounding box center [579, 271] width 35 height 21
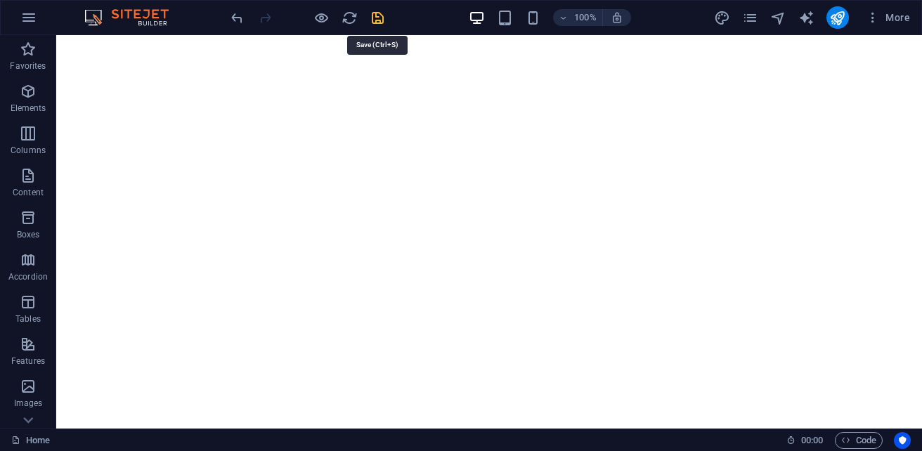
click at [372, 18] on icon "save" at bounding box center [377, 18] width 16 height 16
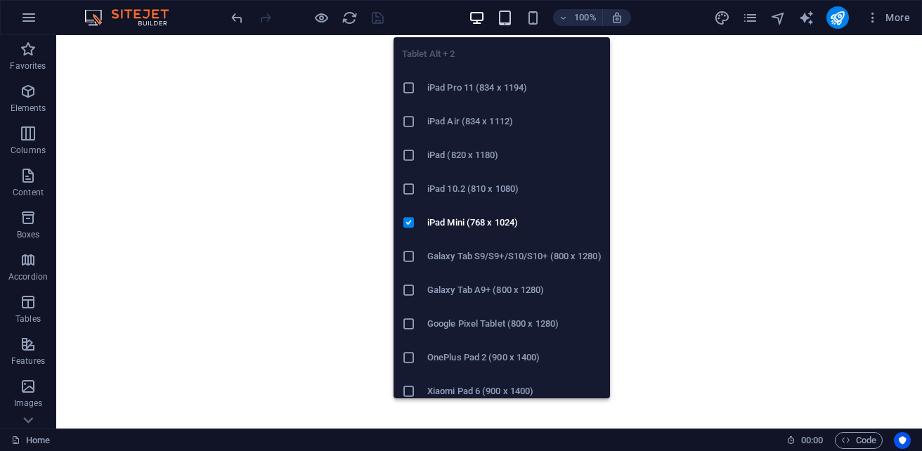
click at [503, 18] on icon "button" at bounding box center [505, 18] width 16 height 16
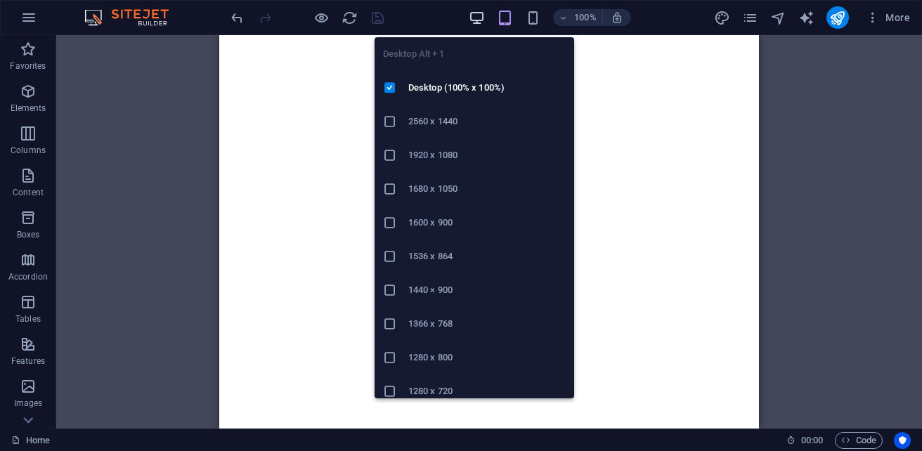
click at [476, 18] on icon "button" at bounding box center [476, 18] width 16 height 16
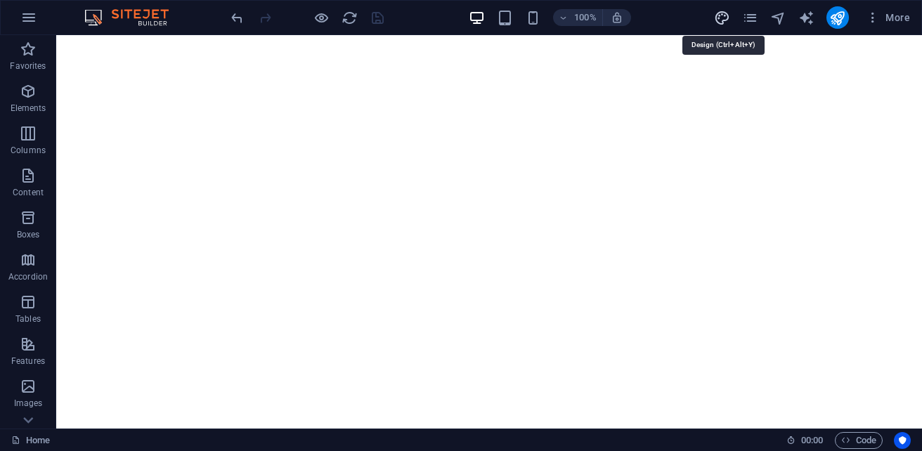
click at [723, 18] on icon "design" at bounding box center [722, 18] width 16 height 16
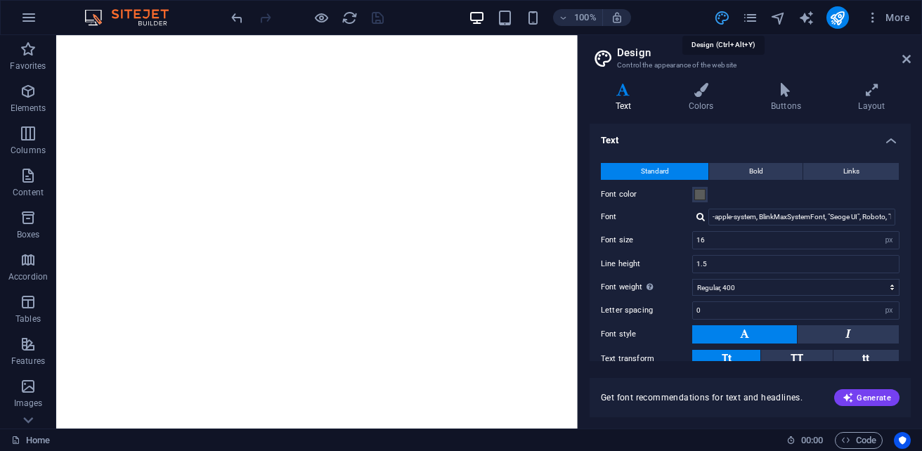
click at [898, 63] on header "Design Control the appearance of the website" at bounding box center [751, 53] width 318 height 37
click at [907, 61] on icon at bounding box center [906, 58] width 8 height 11
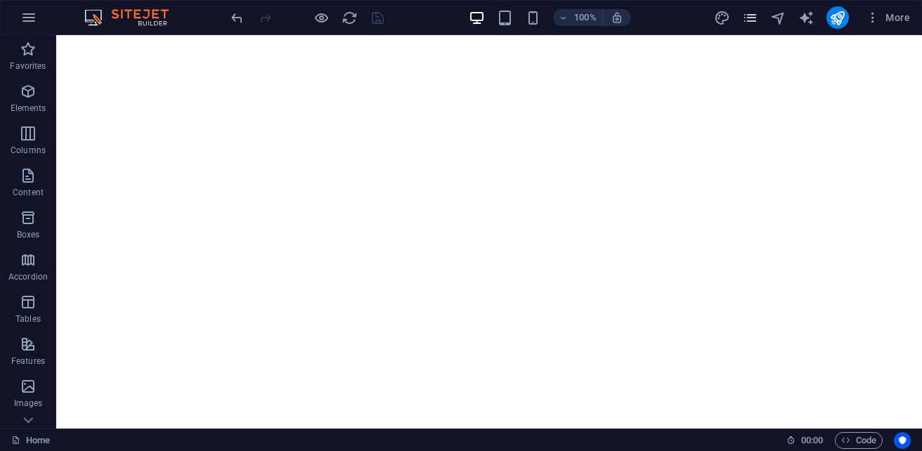
click at [756, 16] on icon "pages" at bounding box center [750, 18] width 16 height 16
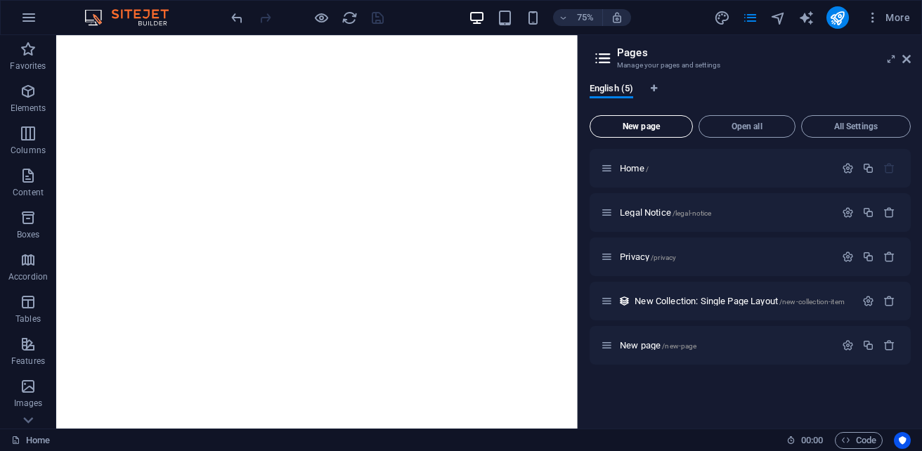
click at [641, 137] on button "New page" at bounding box center [640, 126] width 103 height 22
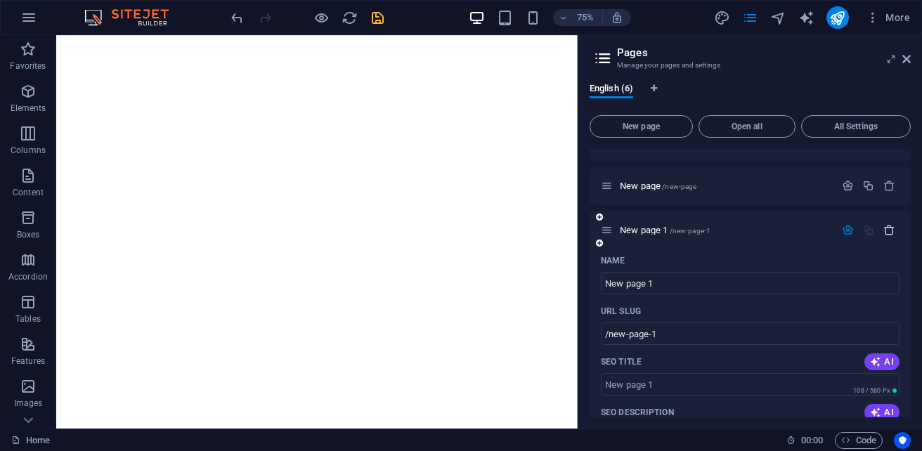
click at [879, 233] on button "button" at bounding box center [889, 230] width 20 height 12
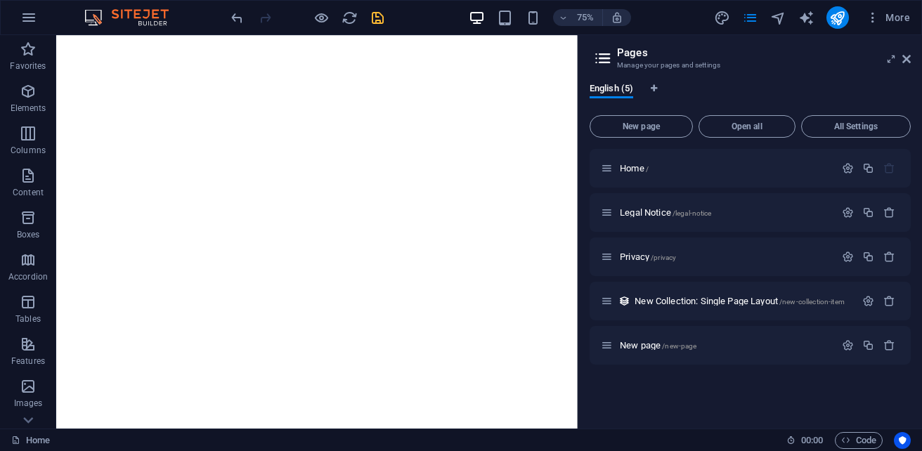
scroll to position [0, 0]
click at [643, 171] on span "Home /" at bounding box center [633, 168] width 29 height 11
click at [625, 164] on span "Home /" at bounding box center [633, 168] width 29 height 11
click at [598, 157] on icon at bounding box center [599, 155] width 7 height 8
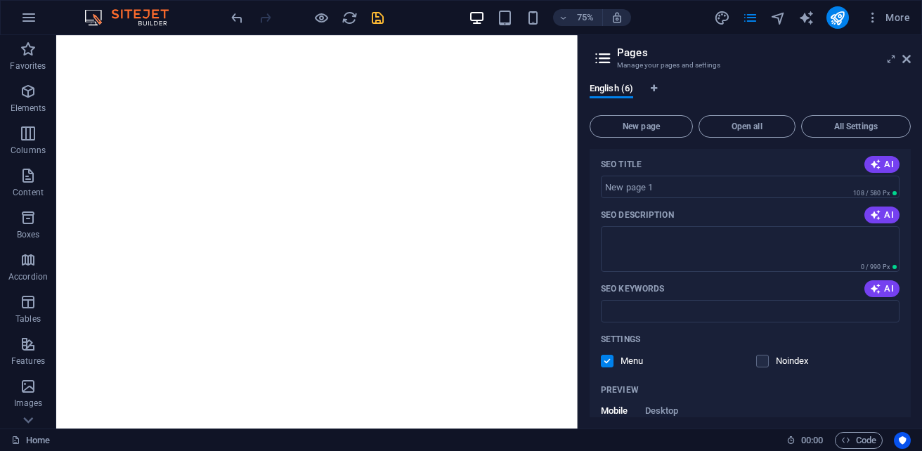
scroll to position [140, 0]
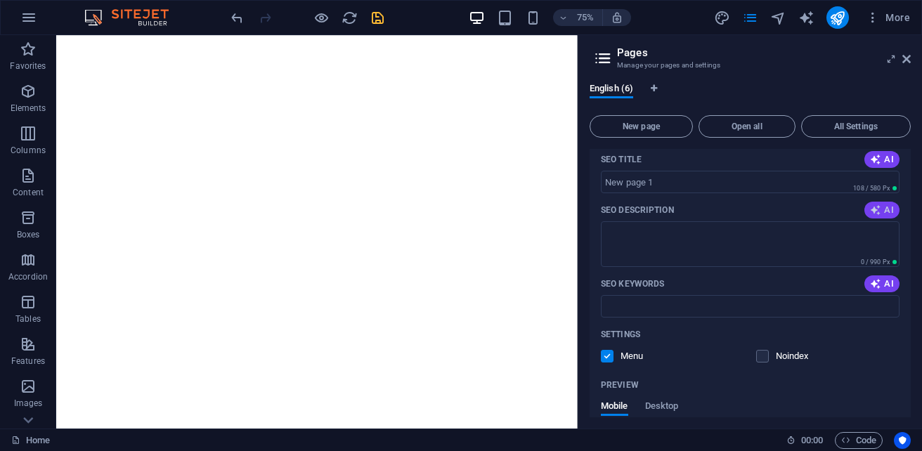
click at [886, 204] on span "AI" at bounding box center [882, 209] width 24 height 11
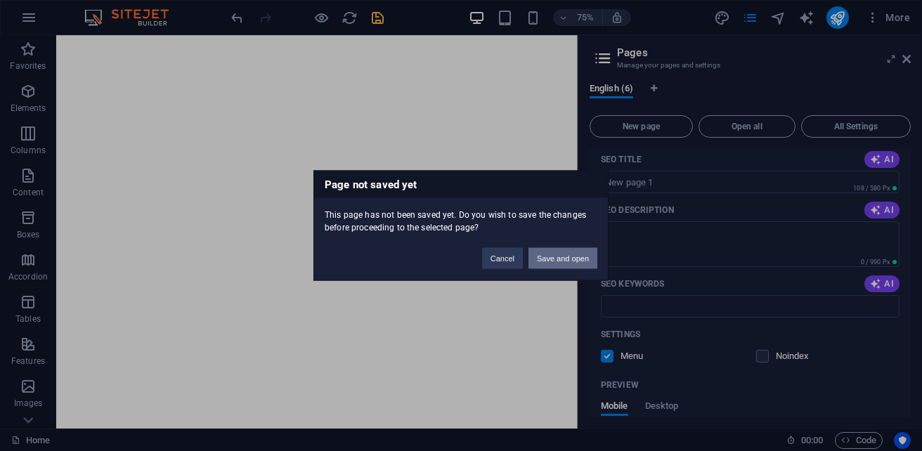
click at [540, 264] on button "Save and open" at bounding box center [562, 258] width 69 height 21
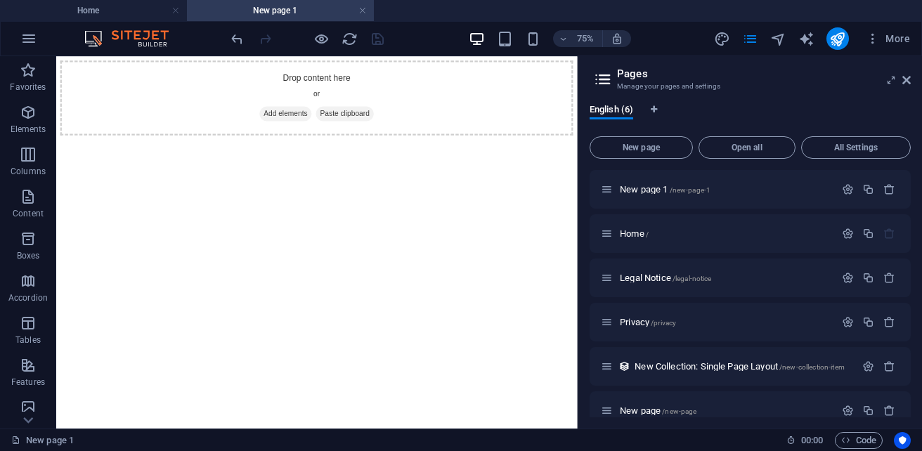
scroll to position [0, 0]
click at [495, 145] on div "Drop content here or Add elements Paste clipboard" at bounding box center [403, 112] width 683 height 100
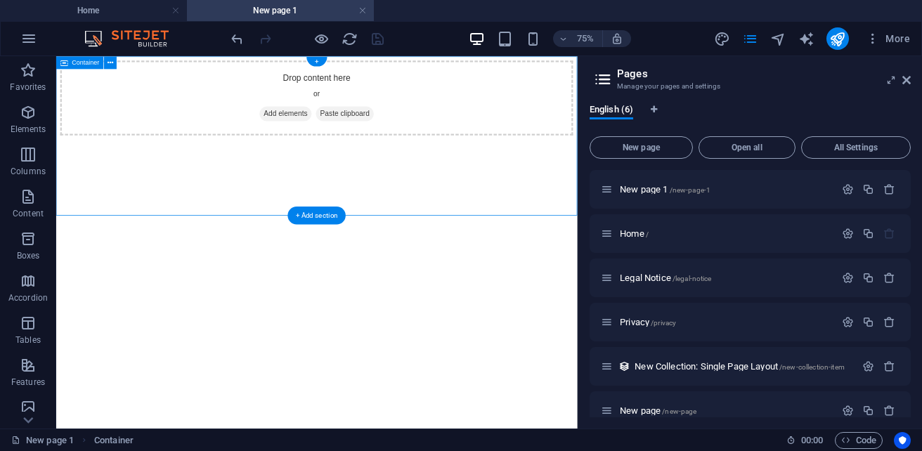
click at [512, 162] on div "Drop content here or Add elements Paste clipboard" at bounding box center [403, 112] width 683 height 100
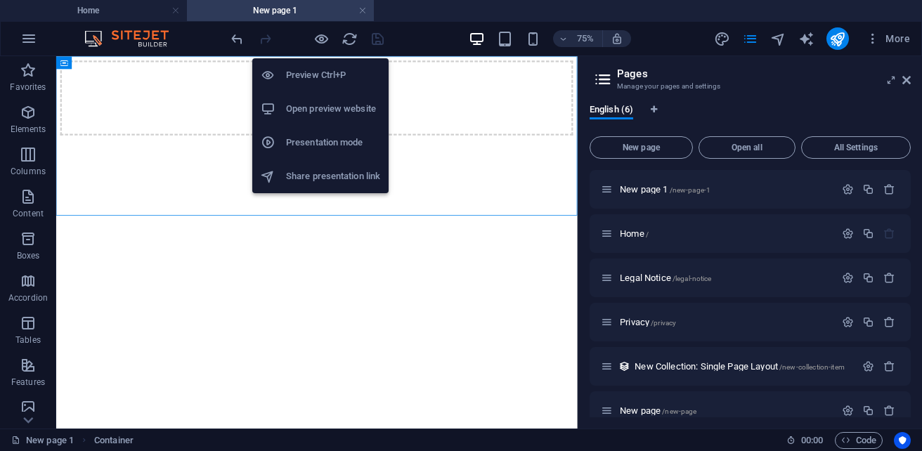
click at [320, 103] on h6 "Open preview website" at bounding box center [333, 108] width 94 height 17
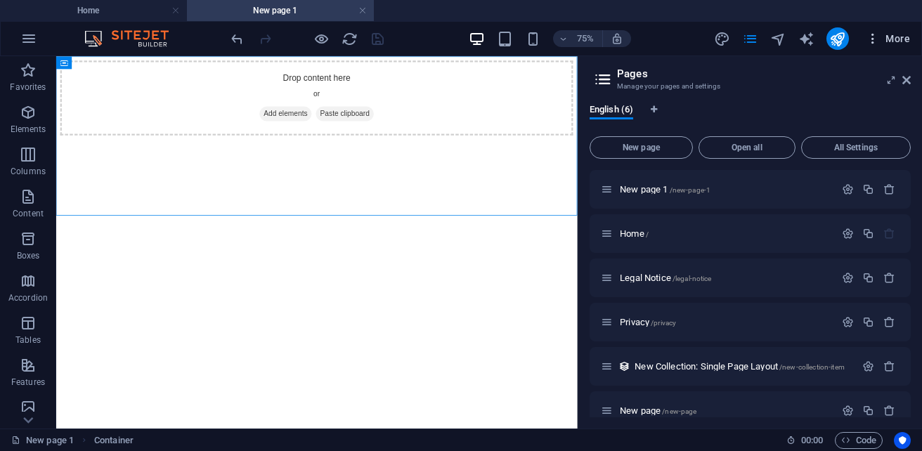
click at [888, 48] on button "More" at bounding box center [887, 38] width 55 height 22
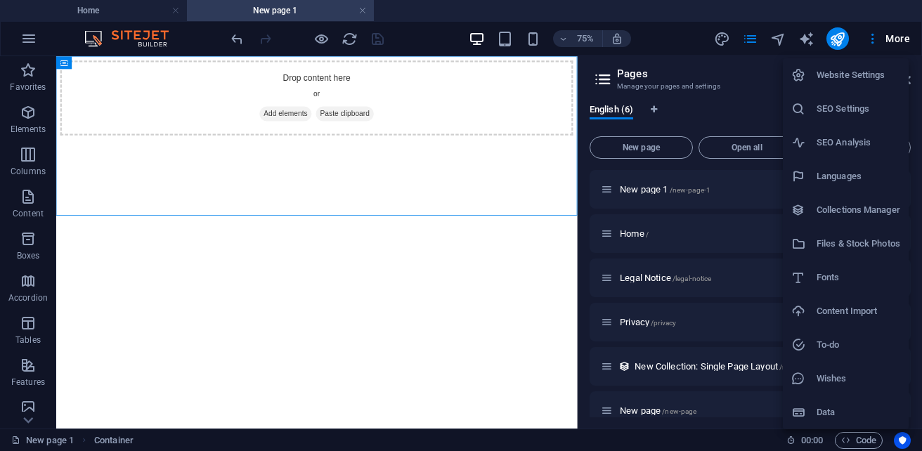
click at [859, 247] on h6 "Files & Stock Photos" at bounding box center [858, 243] width 84 height 17
select select "oldest_first"
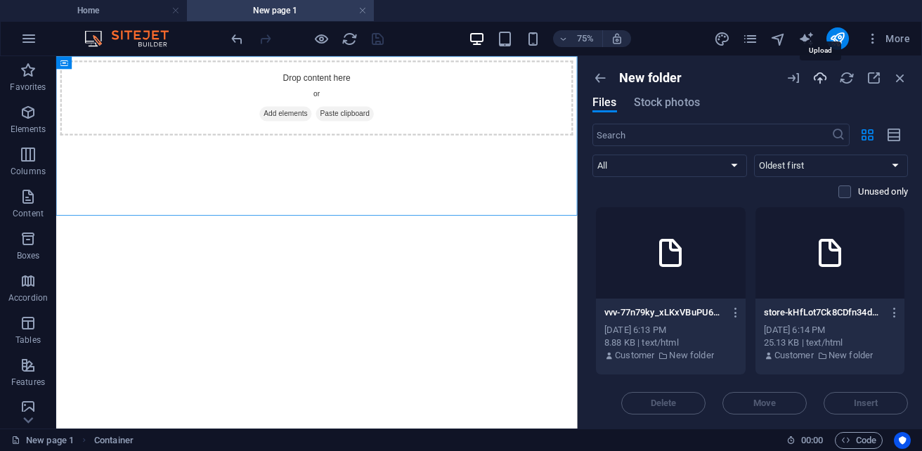
click at [826, 84] on icon "button" at bounding box center [819, 77] width 15 height 15
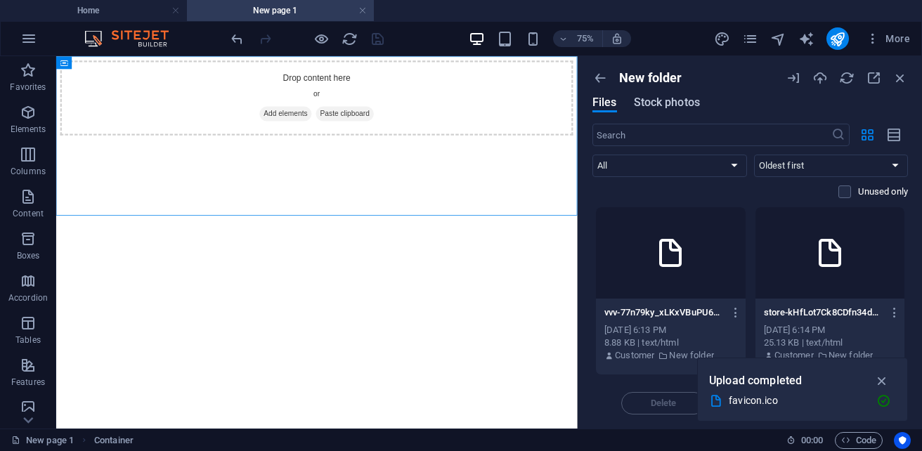
click at [659, 106] on span "Stock photos" at bounding box center [667, 102] width 66 height 17
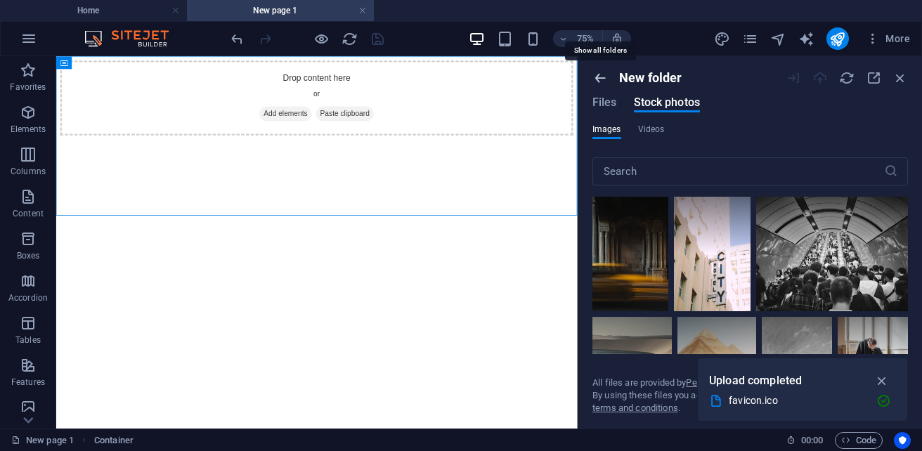
click at [596, 76] on icon "button" at bounding box center [599, 77] width 15 height 15
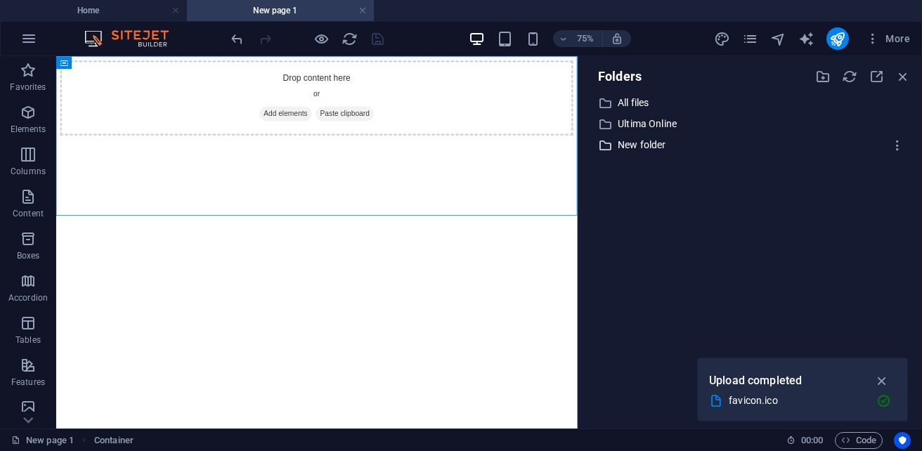
click at [629, 145] on p "New folder" at bounding box center [750, 145] width 267 height 16
select select "oldest_first"
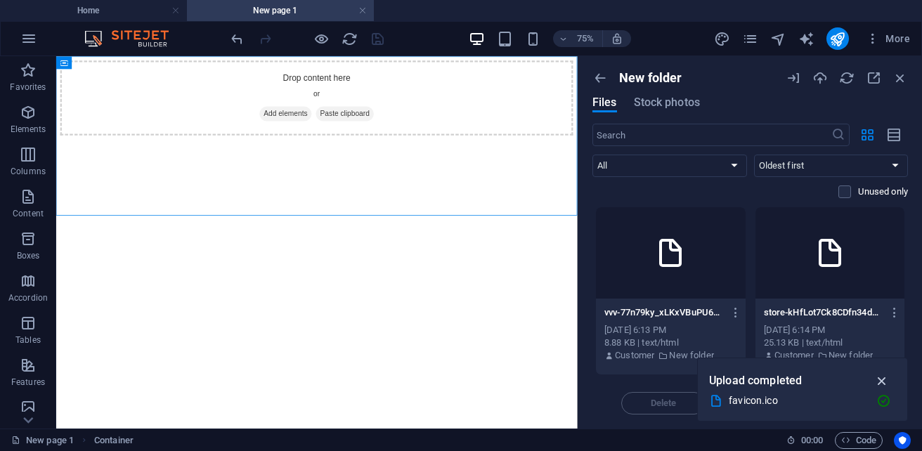
click at [883, 382] on icon "button" at bounding box center [882, 380] width 16 height 15
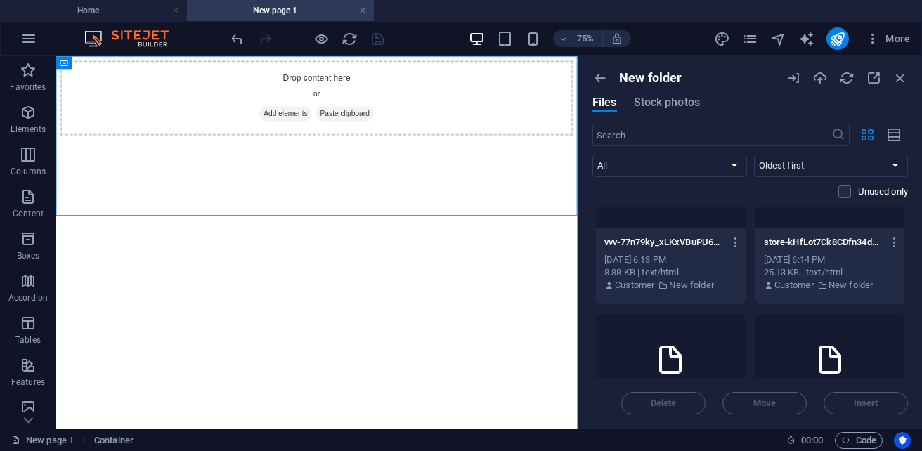
scroll to position [39, 0]
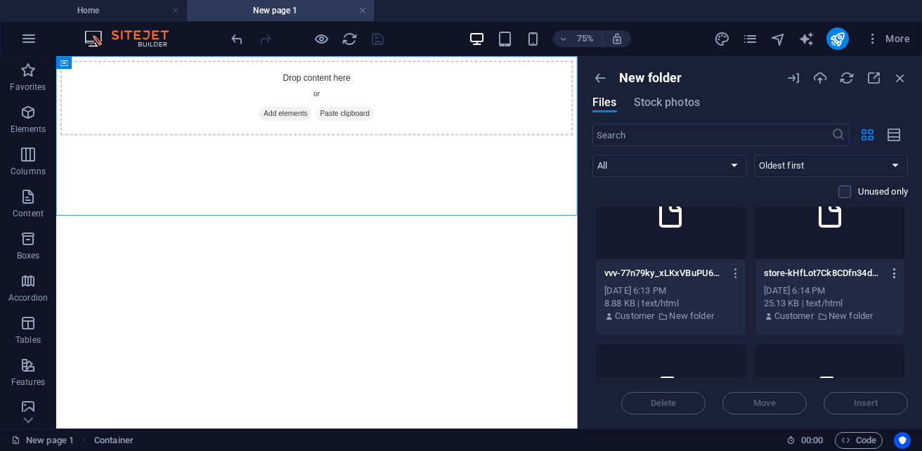
click at [890, 277] on icon "button" at bounding box center [894, 273] width 13 height 13
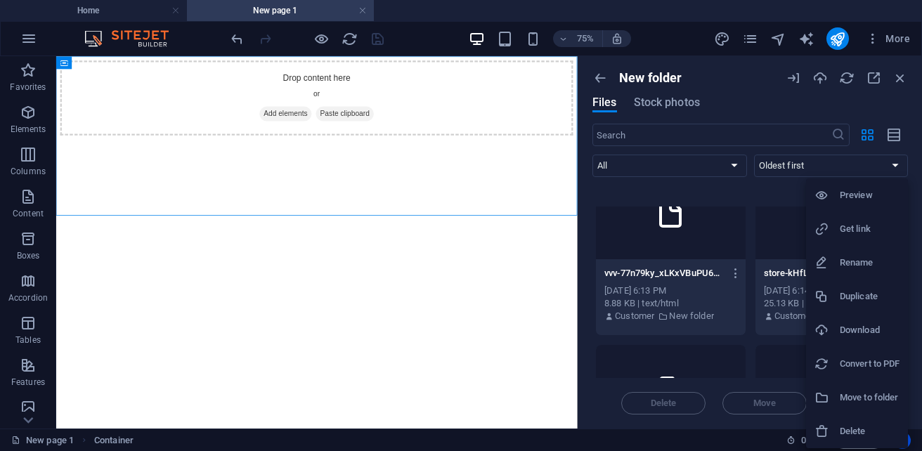
click at [903, 40] on div at bounding box center [461, 225] width 922 height 451
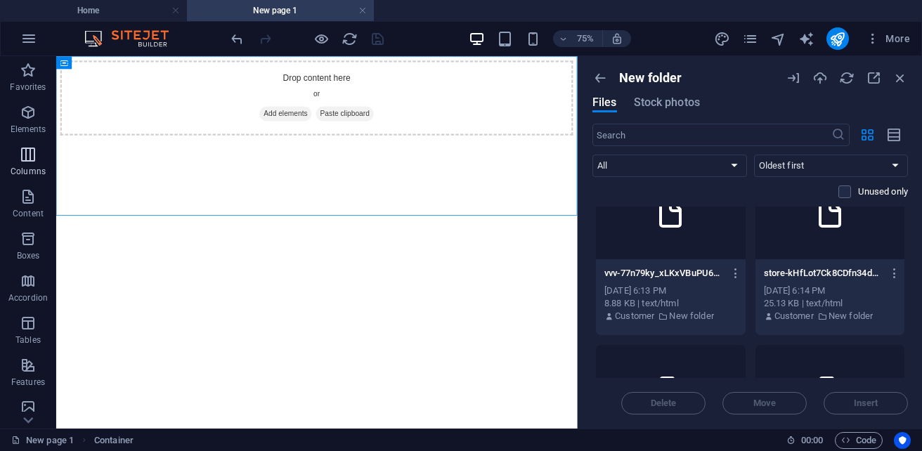
click at [27, 176] on p "Columns" at bounding box center [28, 171] width 35 height 11
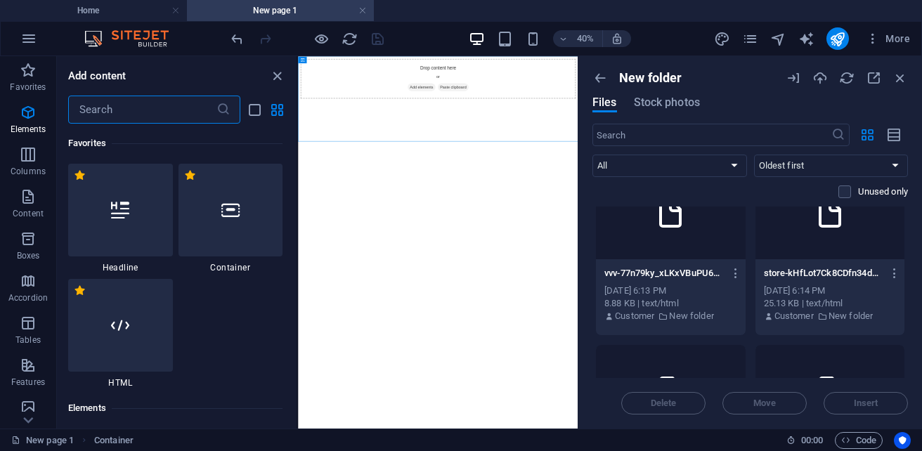
scroll to position [811, 0]
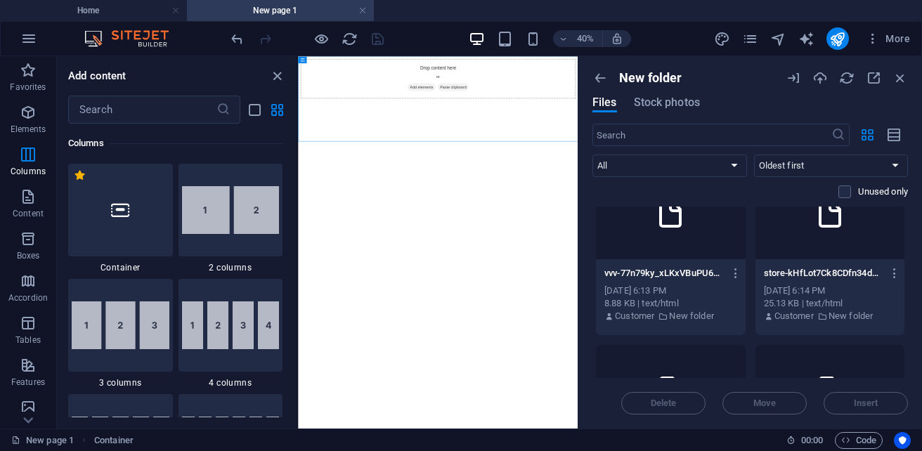
click at [649, 39] on div "40% More" at bounding box center [571, 38] width 687 height 22
click at [270, 18] on h4 "New page 1" at bounding box center [280, 10] width 187 height 15
click at [275, 78] on icon "close panel" at bounding box center [277, 76] width 16 height 16
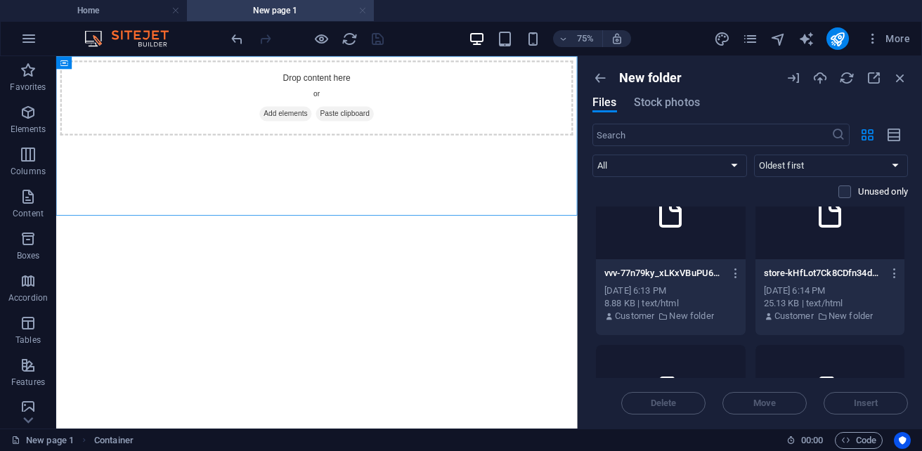
click at [362, 12] on link at bounding box center [362, 10] width 8 height 13
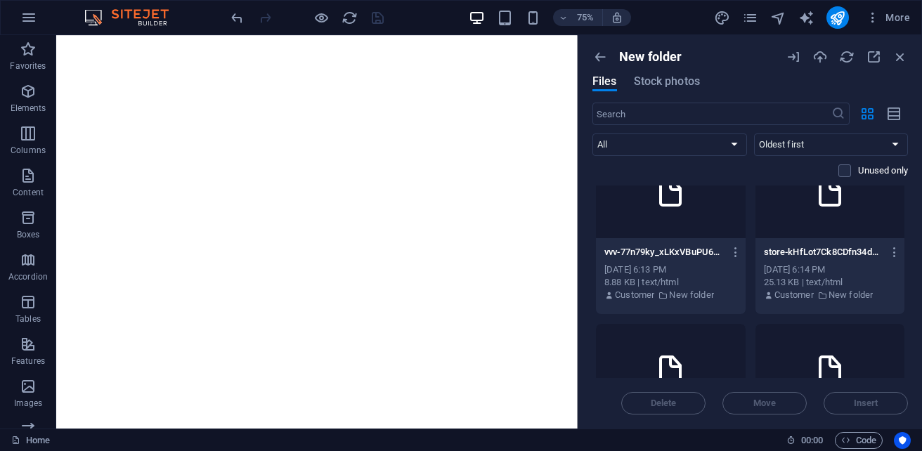
scroll to position [50, 0]
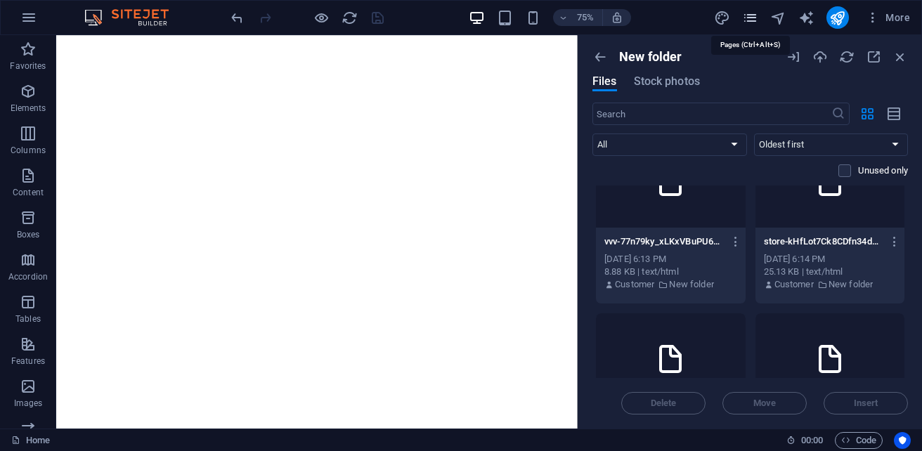
click at [753, 18] on icon "pages" at bounding box center [750, 18] width 16 height 16
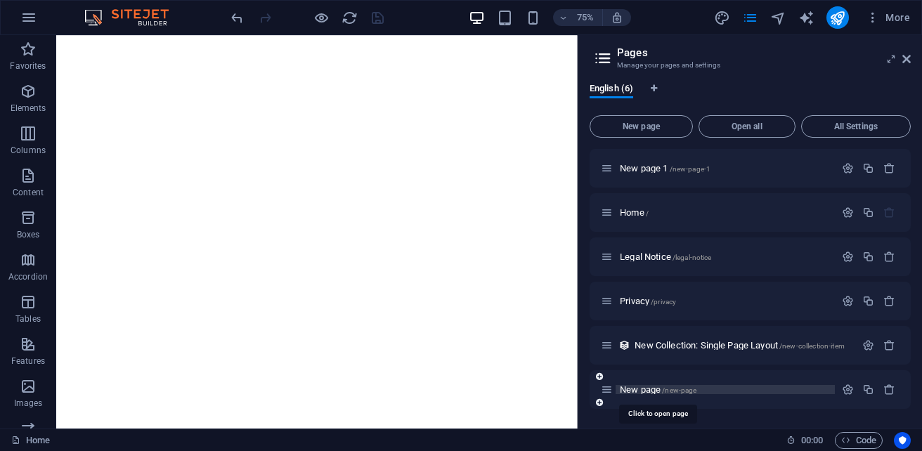
click at [642, 386] on span "New page /new-page" at bounding box center [657, 389] width 77 height 11
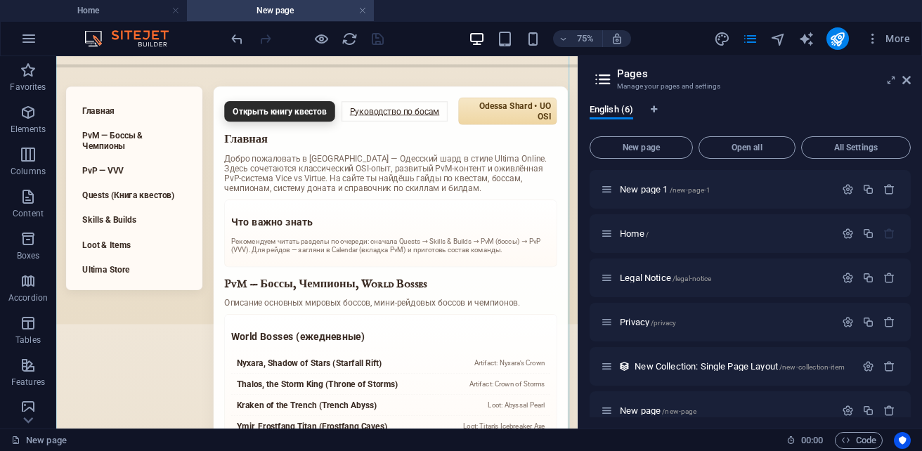
scroll to position [140, 0]
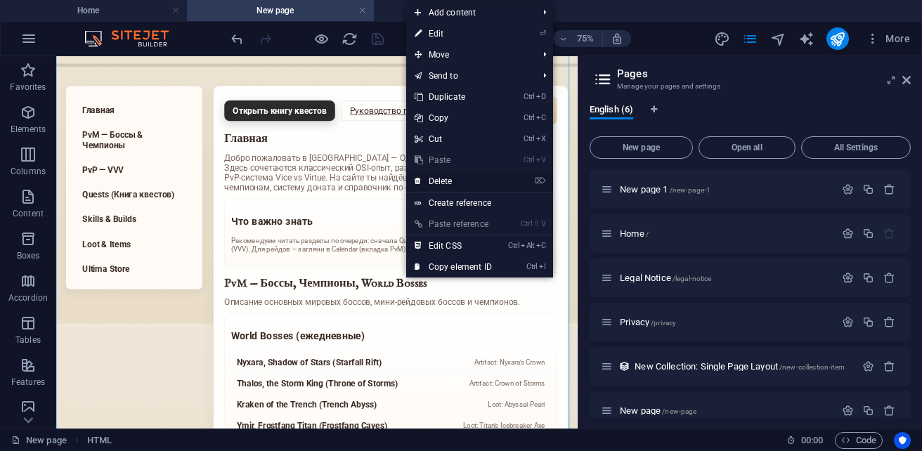
click at [455, 185] on link "⌦ Delete" at bounding box center [453, 181] width 94 height 21
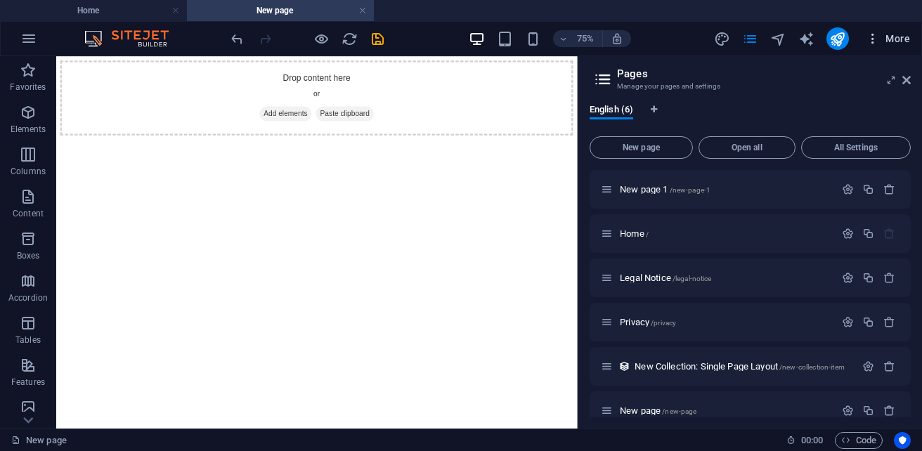
click at [893, 46] on button "More" at bounding box center [887, 38] width 55 height 22
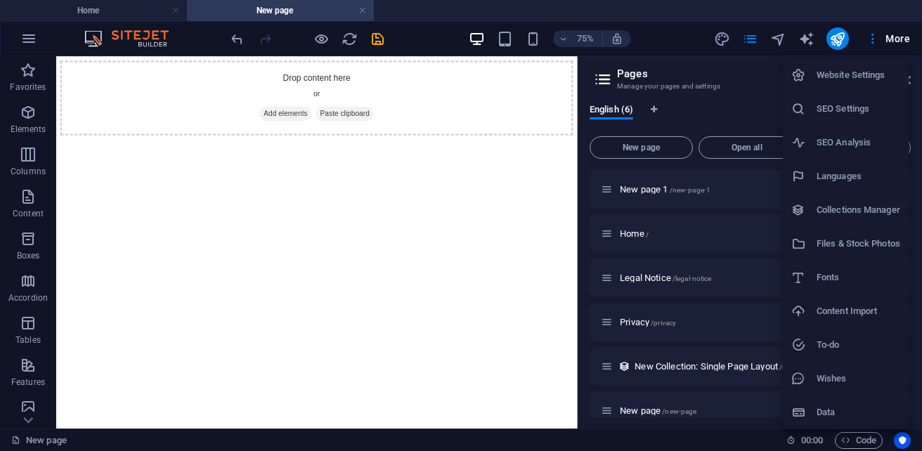
click at [860, 306] on h6 "Content Import" at bounding box center [858, 311] width 84 height 17
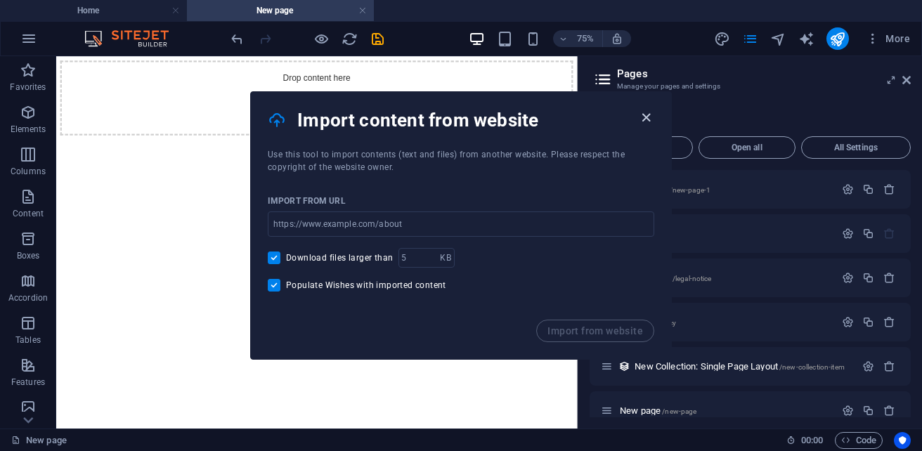
click at [641, 116] on icon "button" at bounding box center [646, 118] width 16 height 16
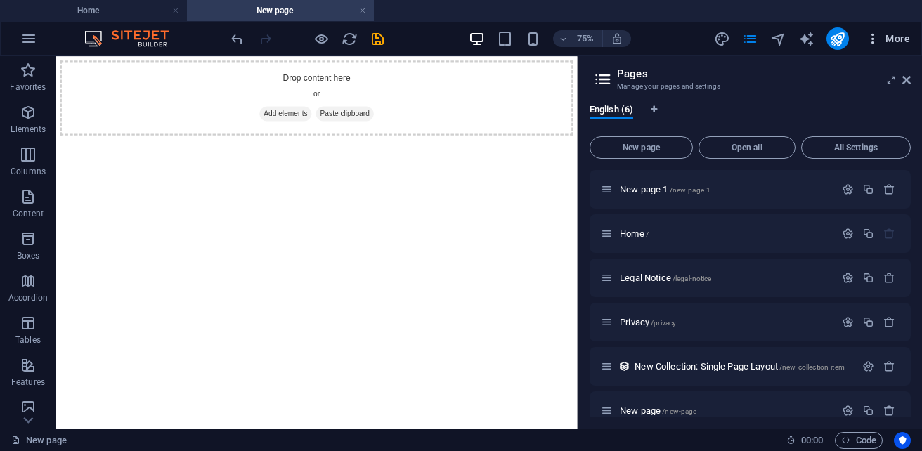
click at [895, 34] on span "More" at bounding box center [887, 39] width 44 height 14
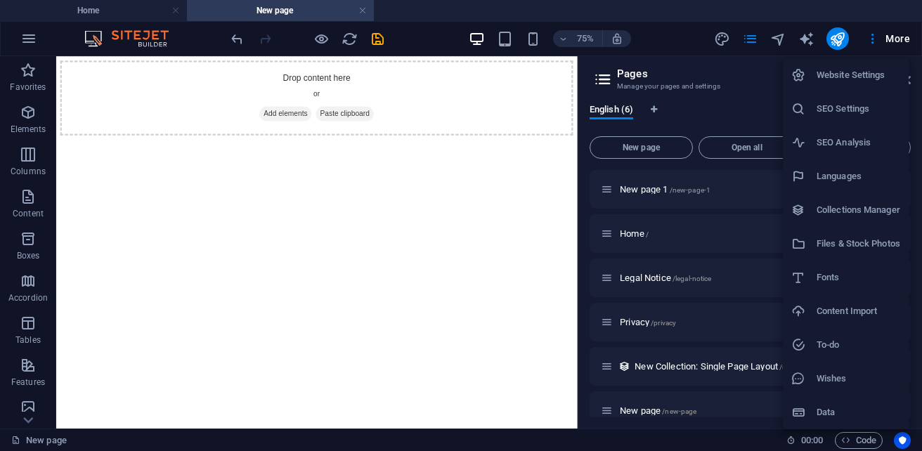
click at [899, 232] on li "Files & Stock Photos" at bounding box center [845, 244] width 126 height 34
select select "oldest_first"
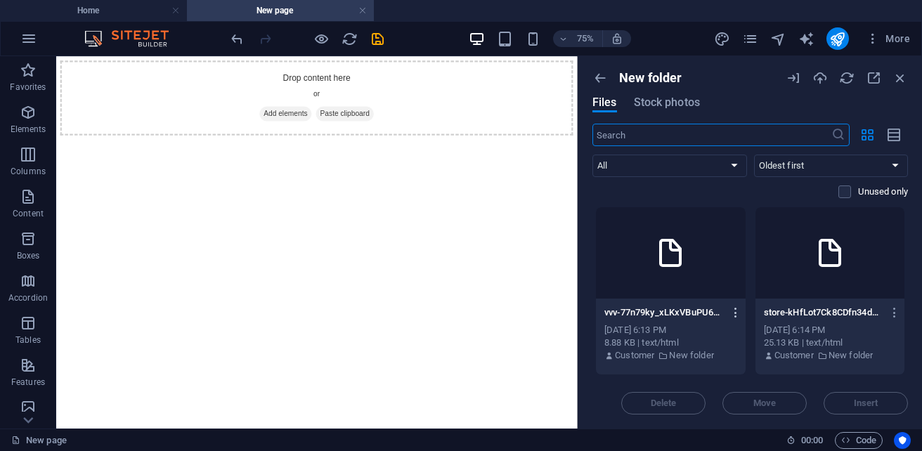
click at [735, 311] on icon "button" at bounding box center [735, 312] width 13 height 13
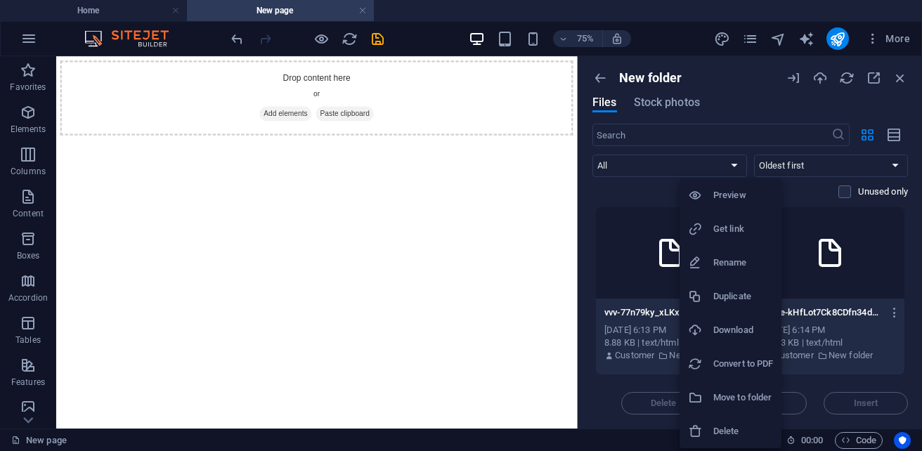
click at [741, 433] on h6 "Delete" at bounding box center [743, 431] width 60 height 17
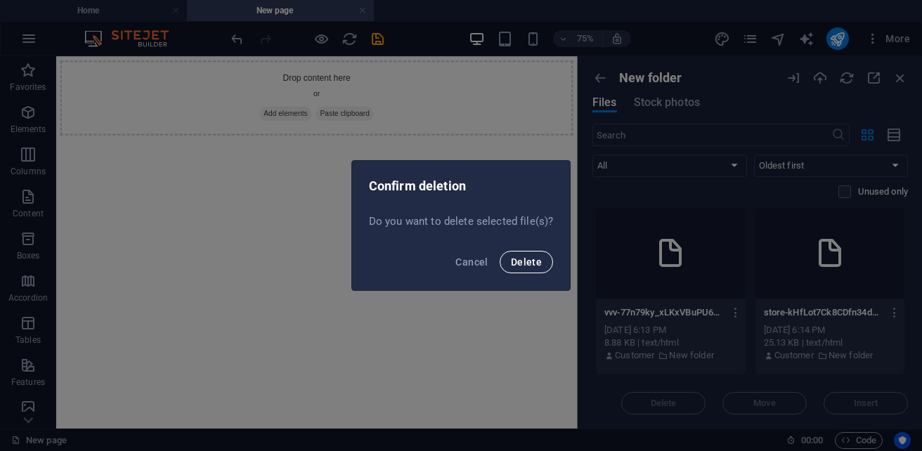
click at [532, 265] on span "Delete" at bounding box center [526, 261] width 31 height 11
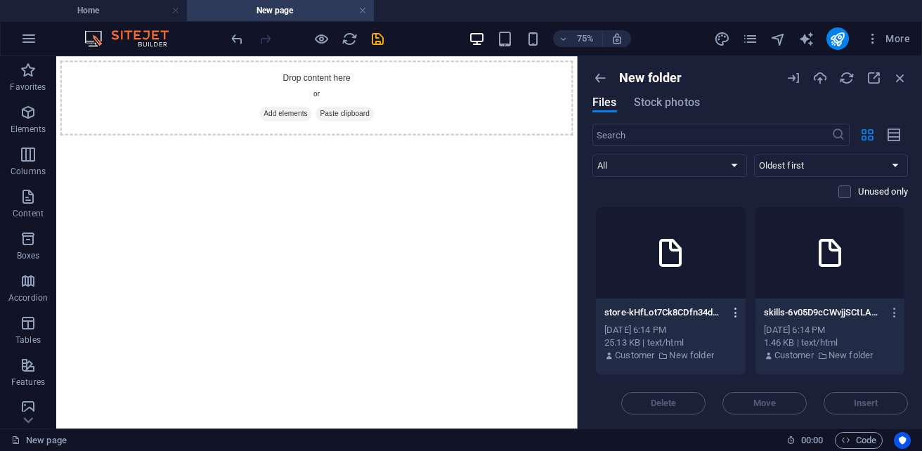
click at [733, 310] on icon "button" at bounding box center [735, 312] width 13 height 13
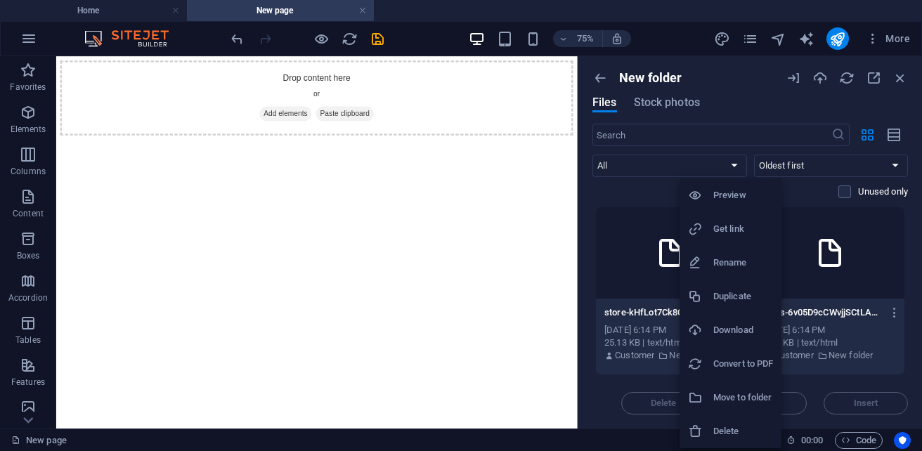
click at [726, 427] on h6 "Delete" at bounding box center [743, 431] width 60 height 17
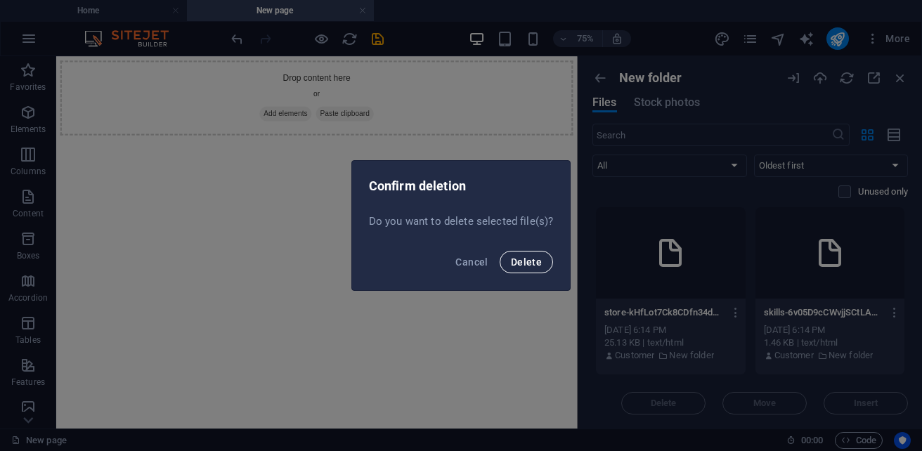
click at [532, 265] on span "Delete" at bounding box center [526, 261] width 31 height 11
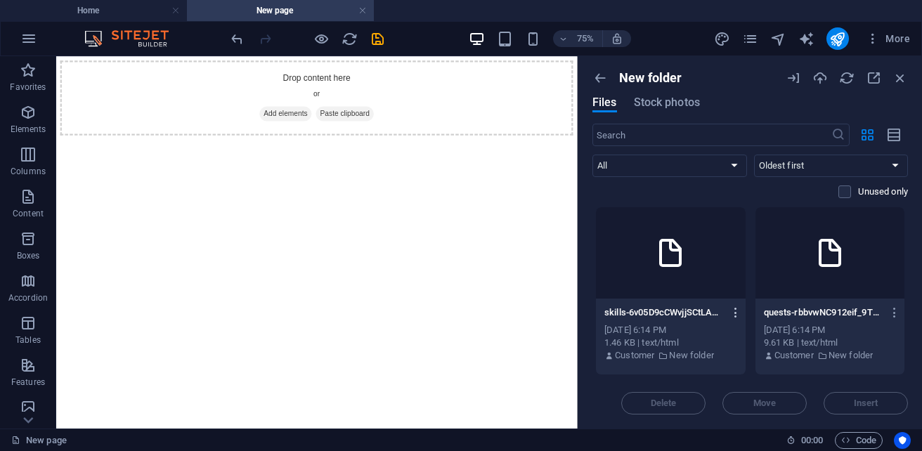
click at [732, 312] on icon "button" at bounding box center [735, 312] width 13 height 13
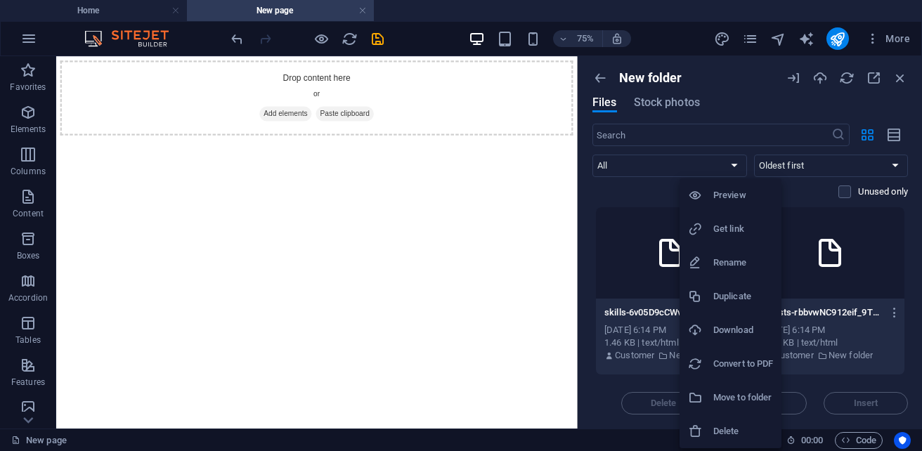
click at [745, 425] on h6 "Delete" at bounding box center [743, 431] width 60 height 17
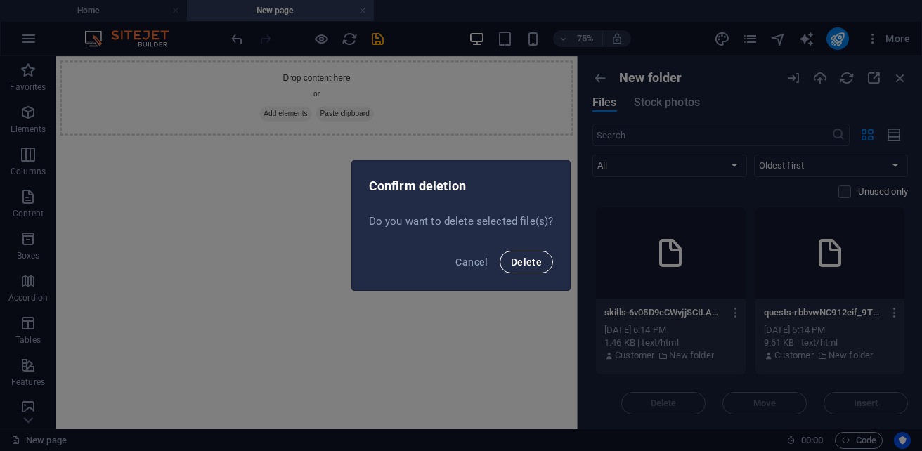
click at [522, 261] on span "Delete" at bounding box center [526, 261] width 31 height 11
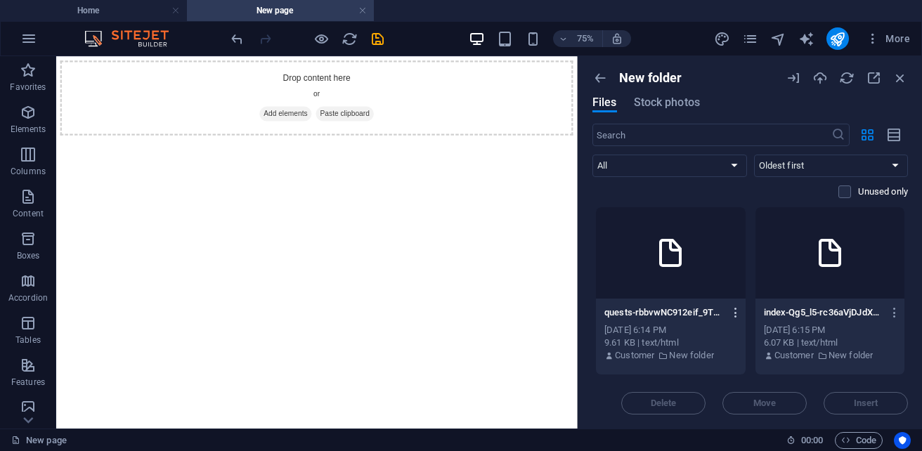
click at [729, 309] on icon "button" at bounding box center [735, 312] width 13 height 13
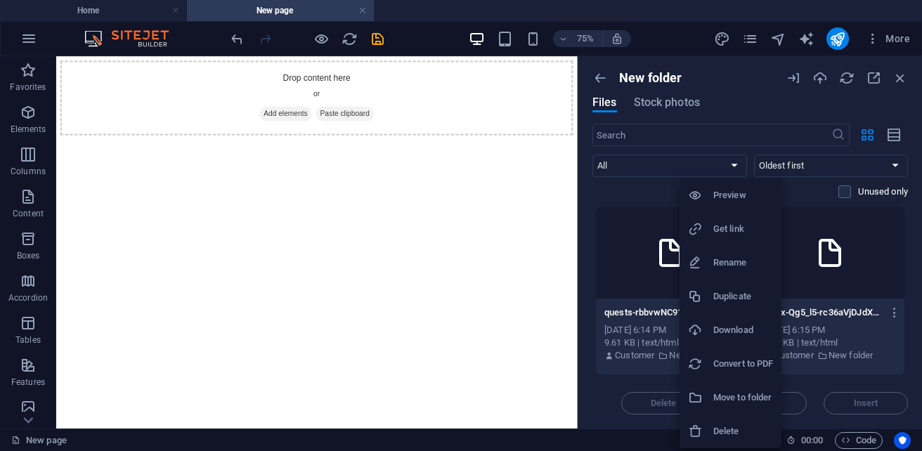
click at [740, 422] on li "Delete" at bounding box center [730, 431] width 102 height 34
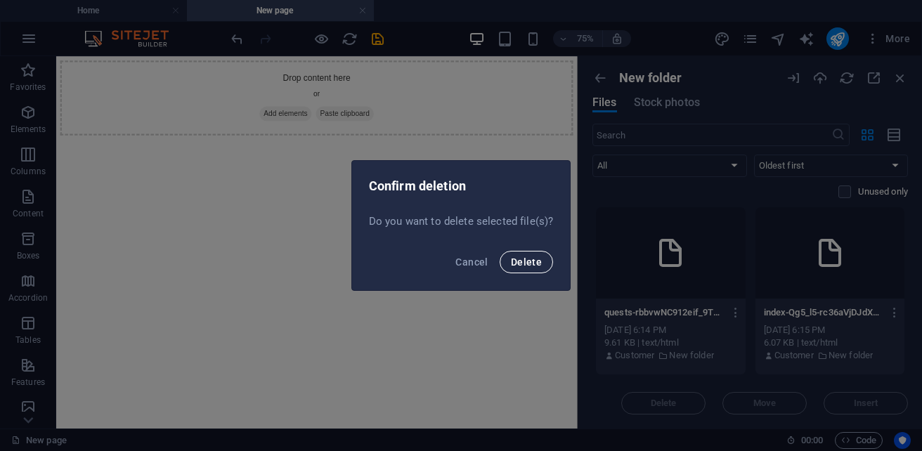
click at [530, 272] on button "Delete" at bounding box center [525, 262] width 53 height 22
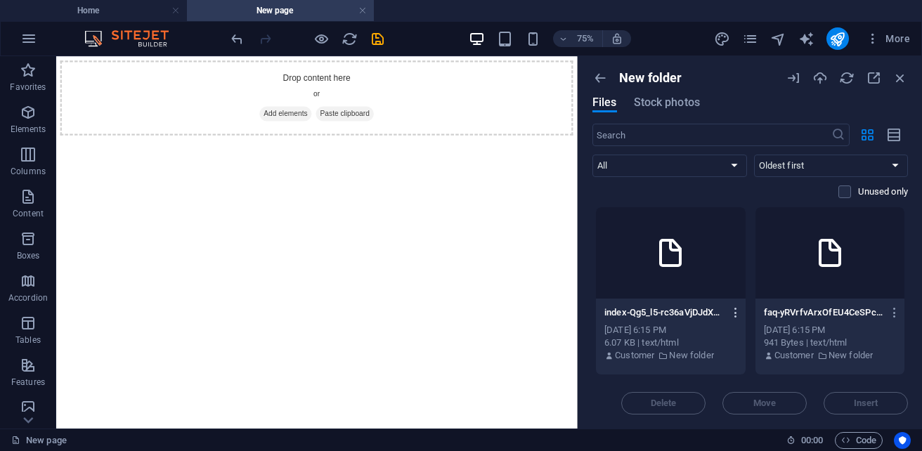
click at [733, 314] on icon "button" at bounding box center [735, 312] width 13 height 13
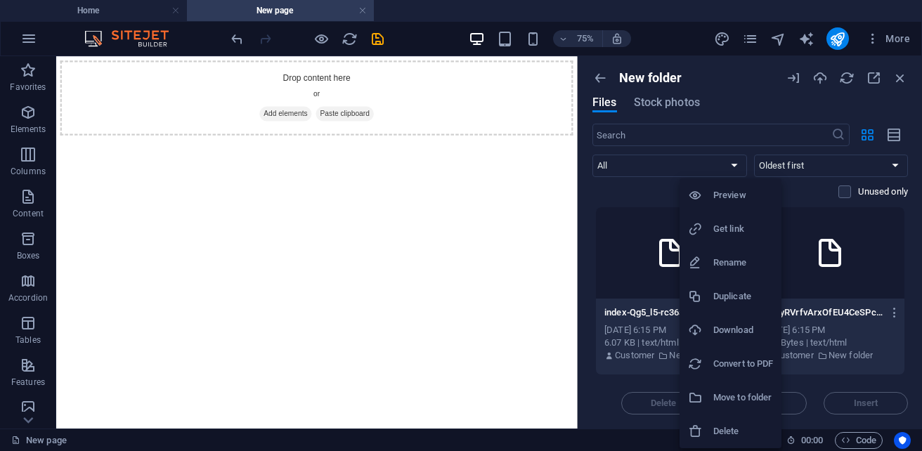
click at [741, 431] on h6 "Delete" at bounding box center [743, 431] width 60 height 17
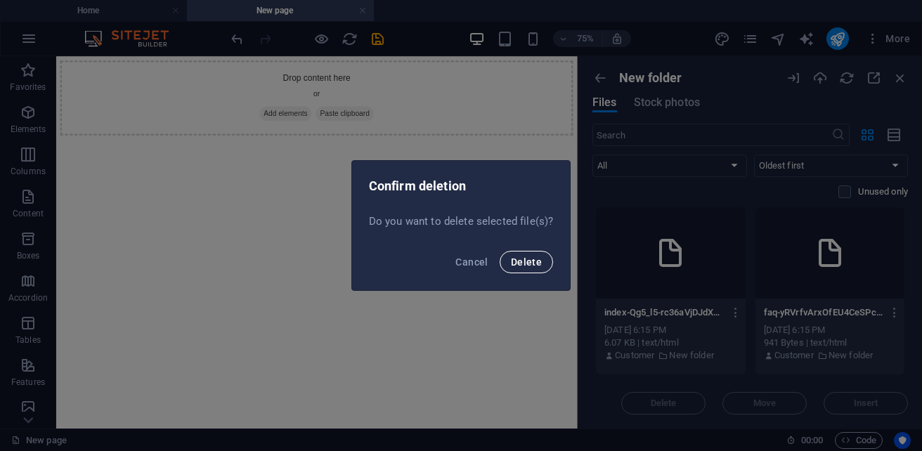
click at [538, 263] on span "Delete" at bounding box center [526, 261] width 31 height 11
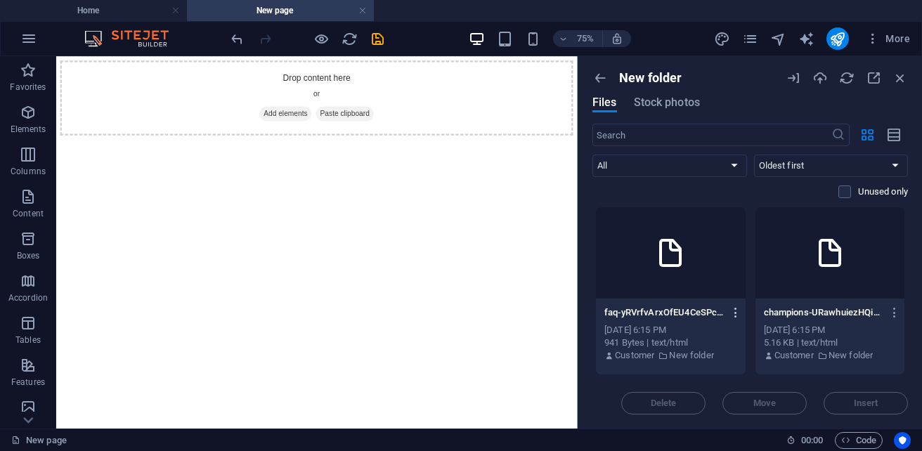
click at [737, 311] on icon "button" at bounding box center [735, 312] width 13 height 13
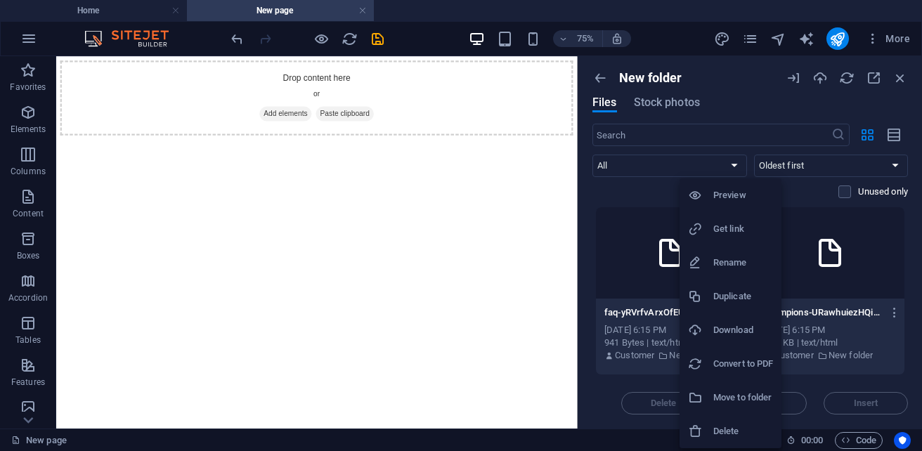
click at [736, 418] on li "Delete" at bounding box center [730, 431] width 102 height 34
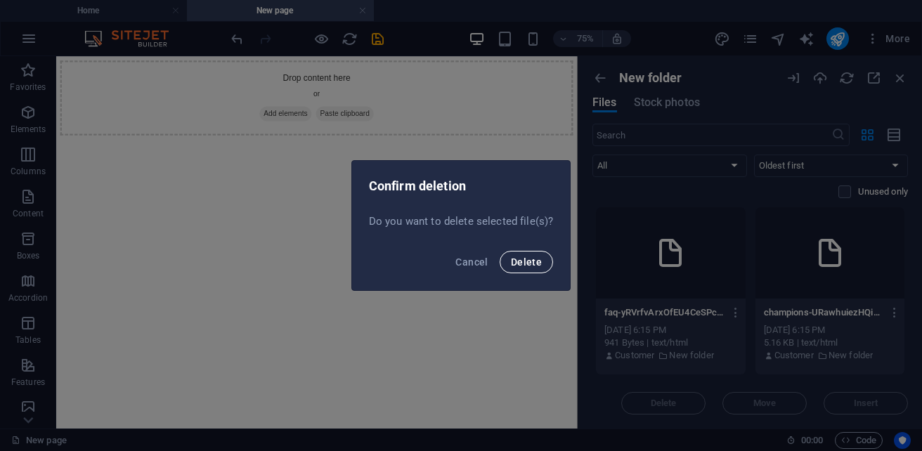
click at [525, 270] on button "Delete" at bounding box center [525, 262] width 53 height 22
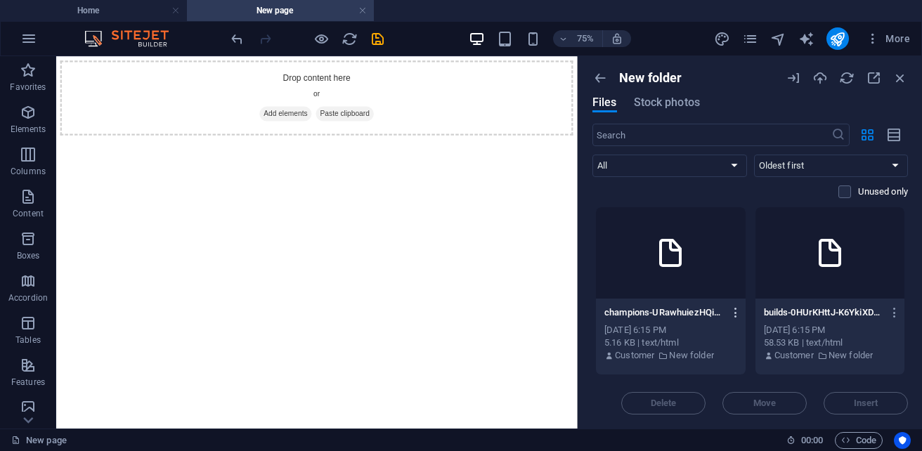
click at [731, 313] on icon "button" at bounding box center [735, 312] width 13 height 13
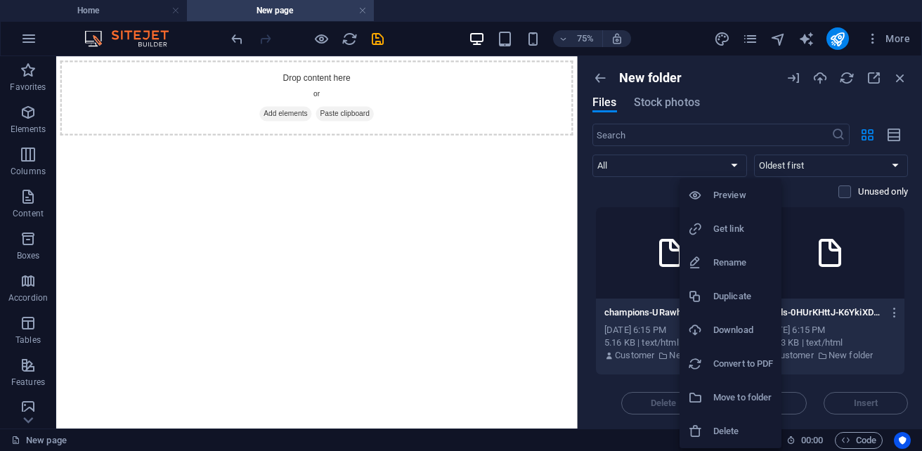
click at [762, 428] on h6 "Delete" at bounding box center [743, 431] width 60 height 17
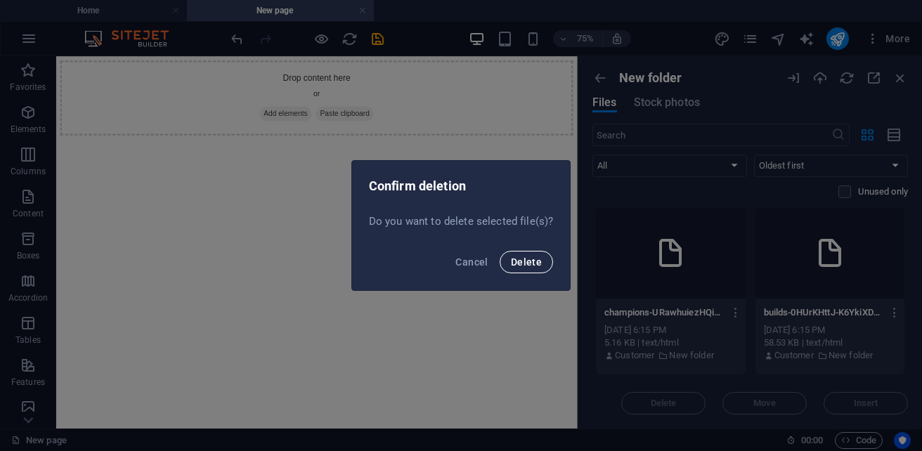
click at [548, 268] on button "Delete" at bounding box center [525, 262] width 53 height 22
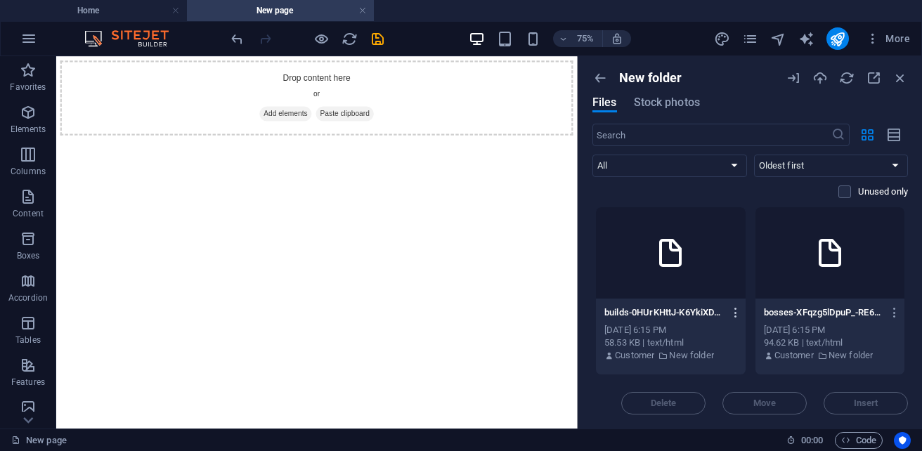
click at [730, 310] on icon "button" at bounding box center [735, 312] width 13 height 13
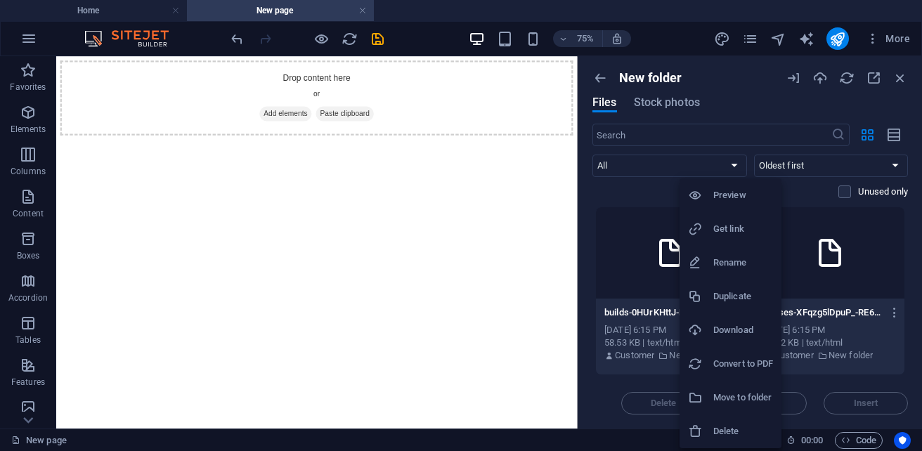
click at [742, 429] on h6 "Delete" at bounding box center [743, 431] width 60 height 17
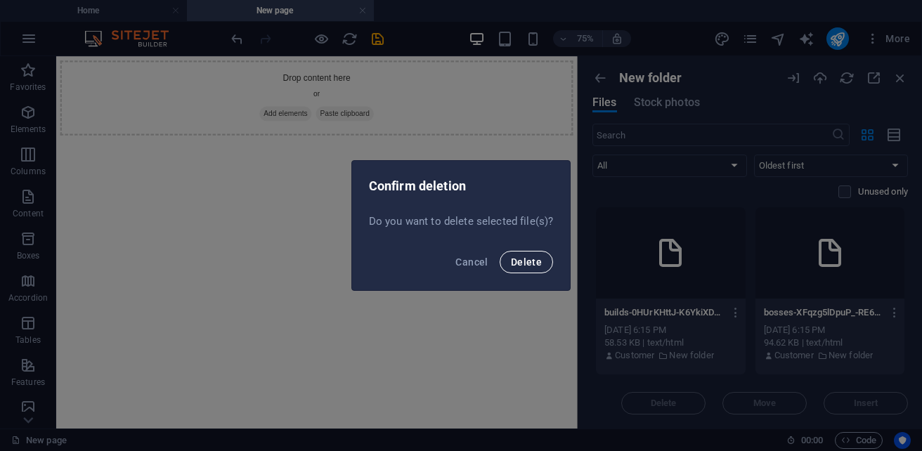
click at [515, 260] on span "Delete" at bounding box center [526, 261] width 31 height 11
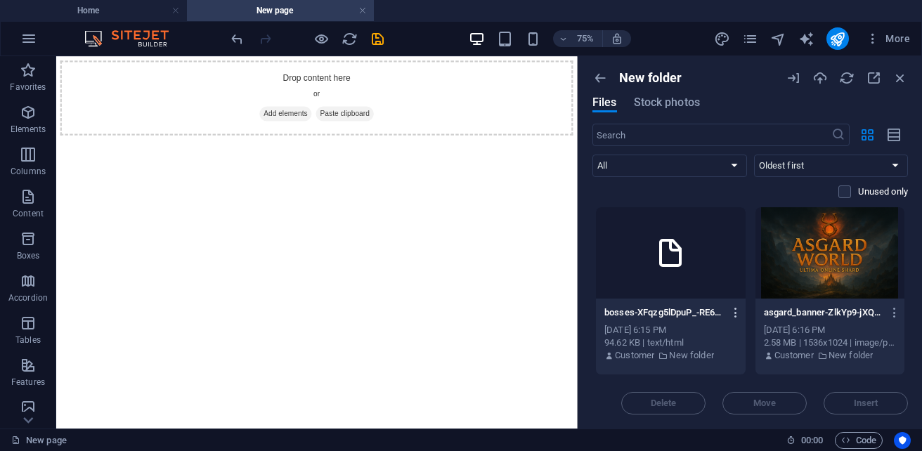
click at [729, 313] on icon "button" at bounding box center [735, 312] width 13 height 13
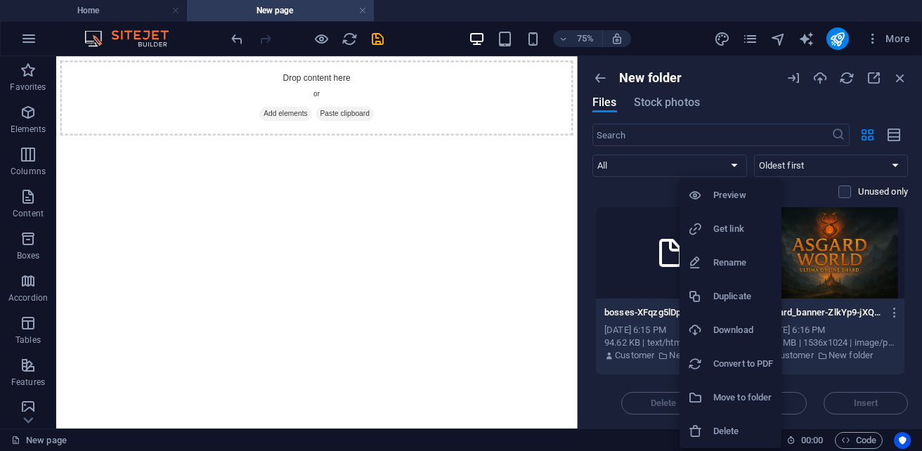
click at [704, 423] on li "Delete" at bounding box center [730, 431] width 102 height 34
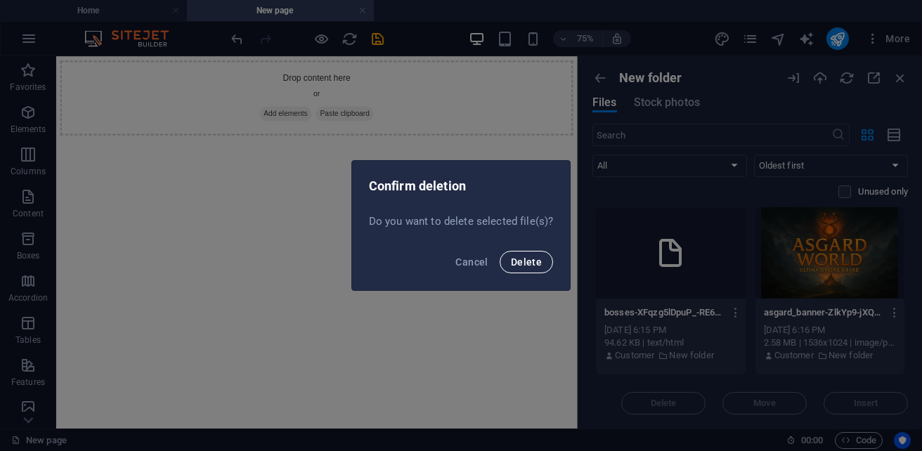
click at [529, 270] on button "Delete" at bounding box center [525, 262] width 53 height 22
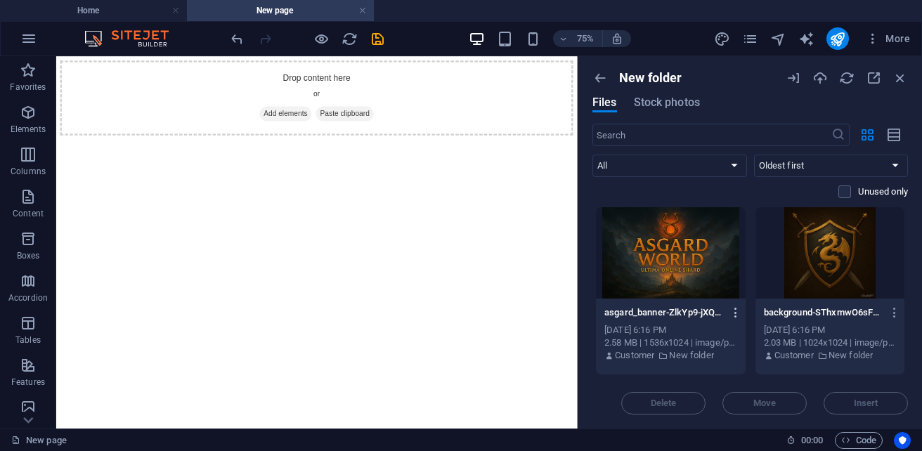
click at [730, 311] on icon "button" at bounding box center [735, 312] width 13 height 13
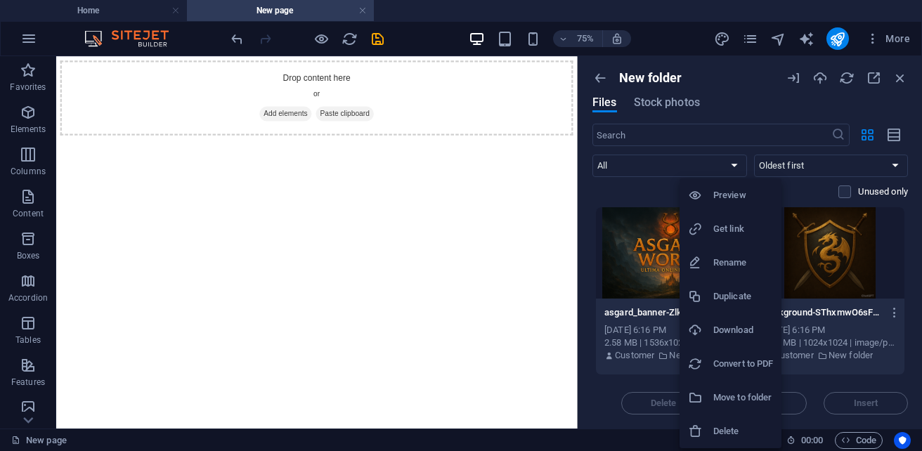
click at [759, 421] on li "Delete" at bounding box center [730, 431] width 102 height 34
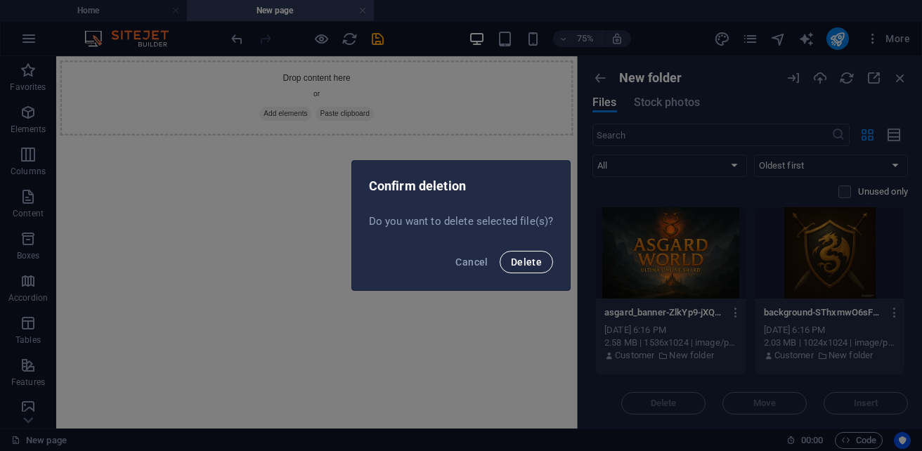
click at [527, 262] on span "Delete" at bounding box center [526, 261] width 31 height 11
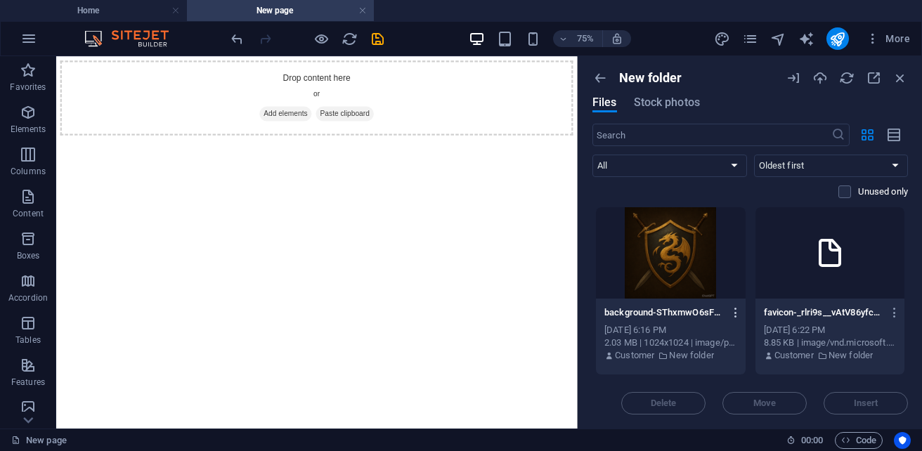
click at [736, 313] on icon "button" at bounding box center [735, 312] width 13 height 13
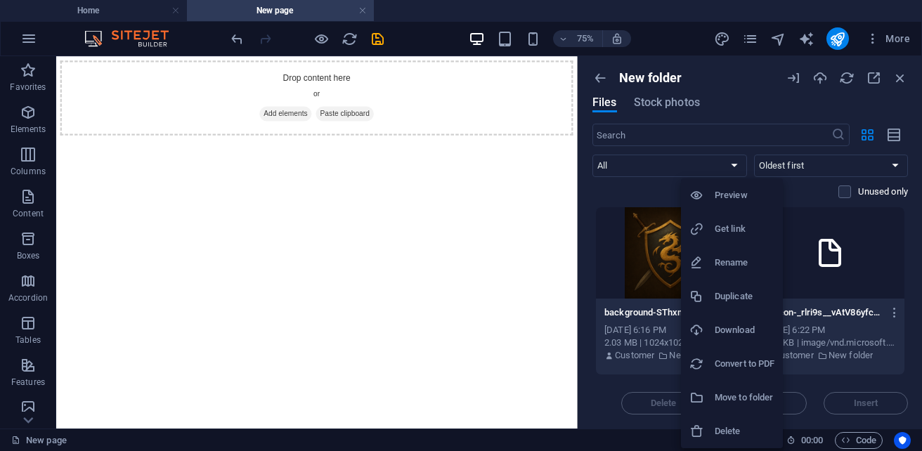
click at [737, 424] on h6 "Delete" at bounding box center [744, 431] width 60 height 17
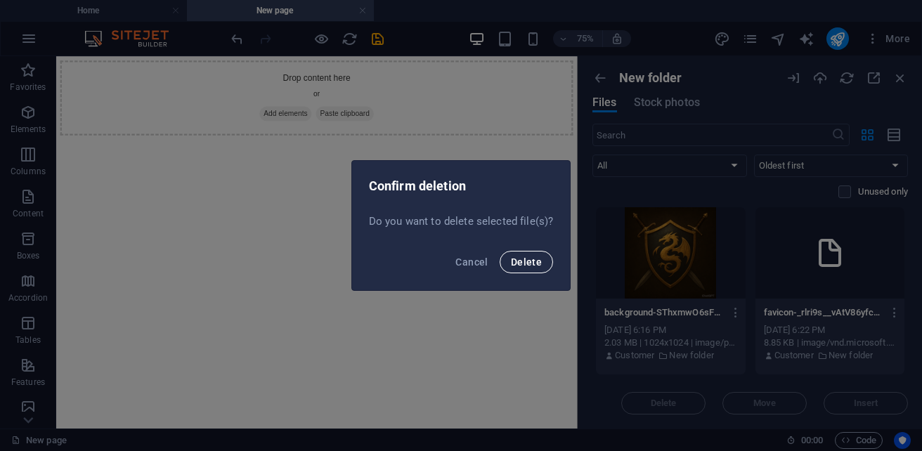
click at [530, 268] on button "Delete" at bounding box center [525, 262] width 53 height 22
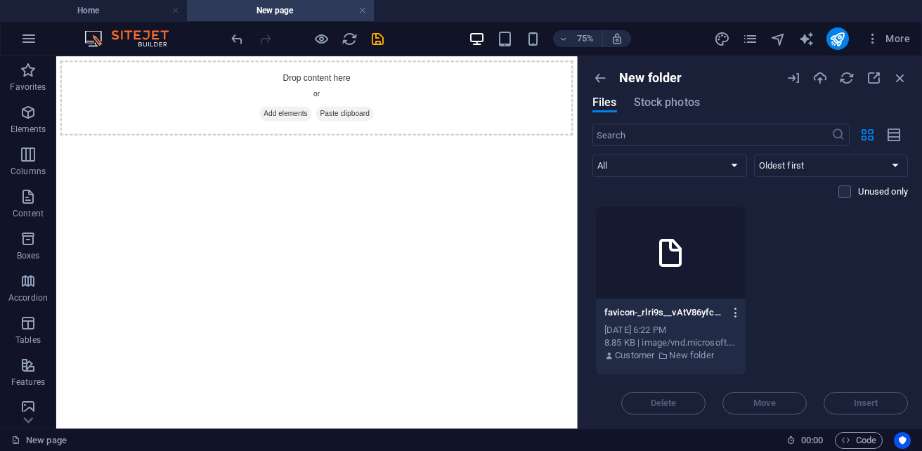
click at [730, 314] on icon "button" at bounding box center [735, 312] width 13 height 13
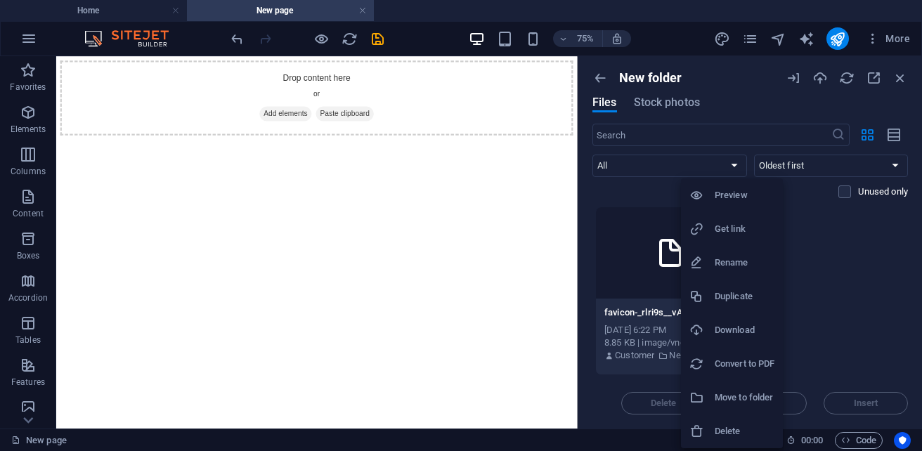
click at [740, 428] on h6 "Delete" at bounding box center [744, 431] width 60 height 17
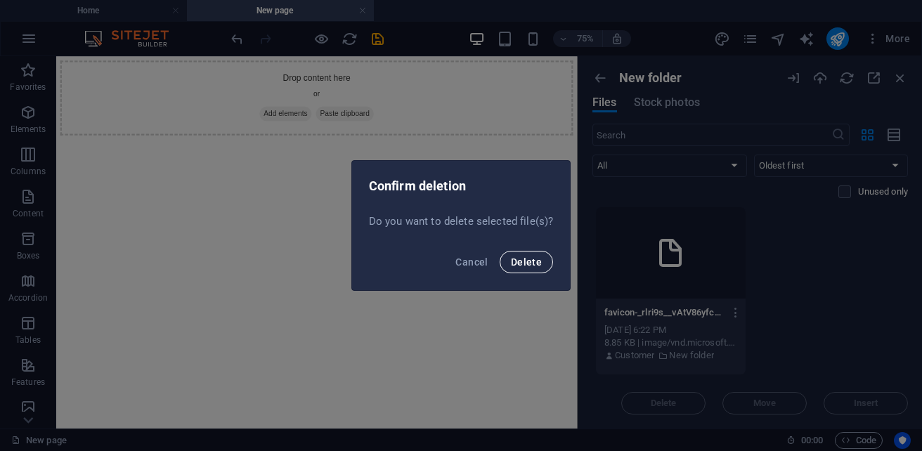
click at [534, 265] on span "Delete" at bounding box center [526, 261] width 31 height 11
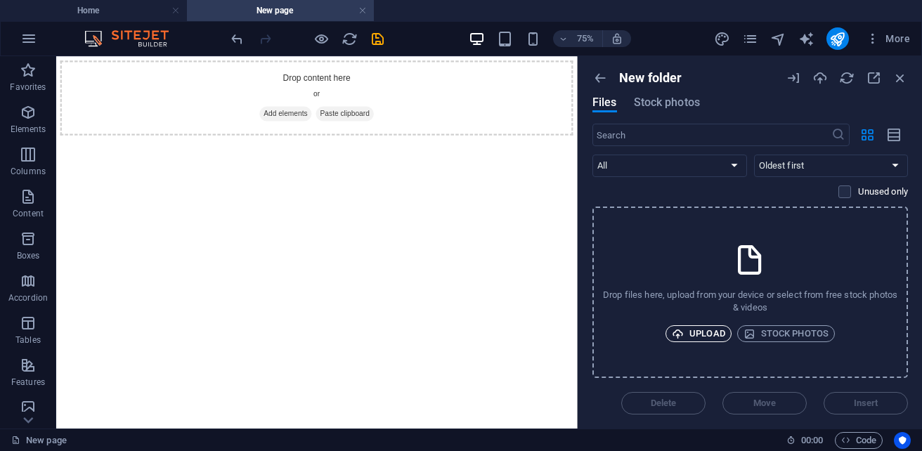
click at [706, 332] on span "Upload" at bounding box center [697, 333] width 53 height 17
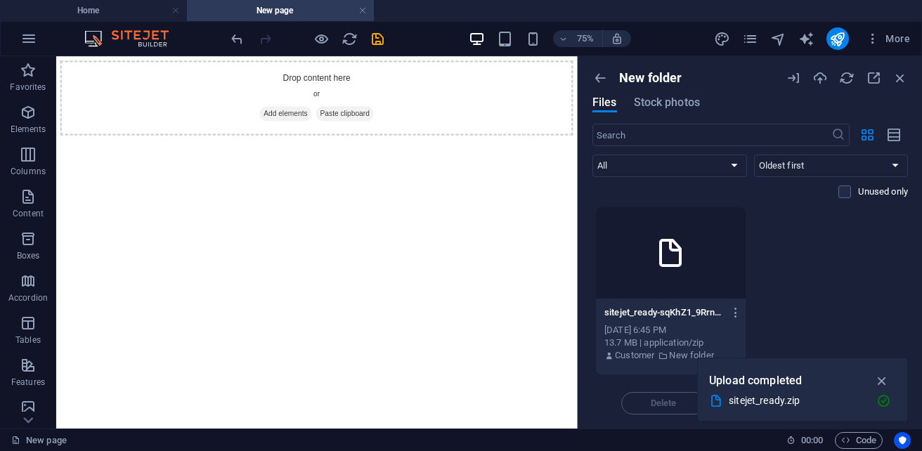
click at [679, 303] on div "sitejet_ready-sqKhZ1_9RrnA8Qjadl-Cyw.zip sitejet_ready-sqKhZ1_9RrnA8Qjadl-Cyw.z…" at bounding box center [670, 312] width 133 height 22
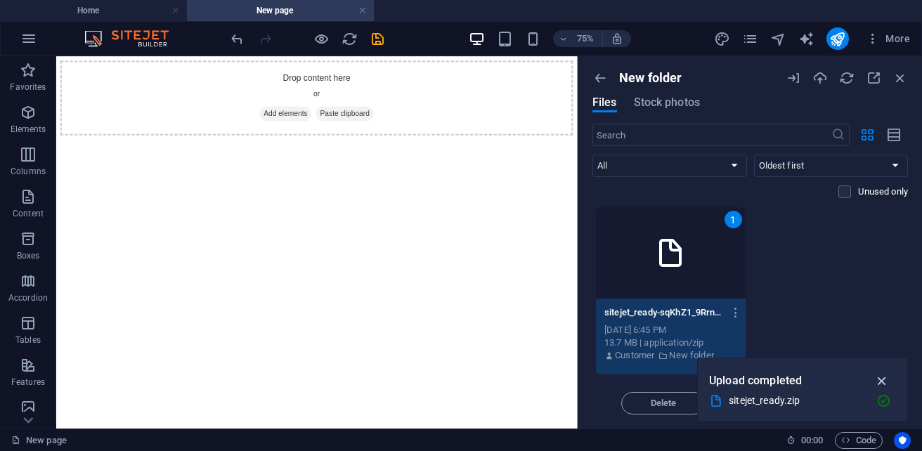
click at [879, 381] on icon "button" at bounding box center [882, 380] width 16 height 15
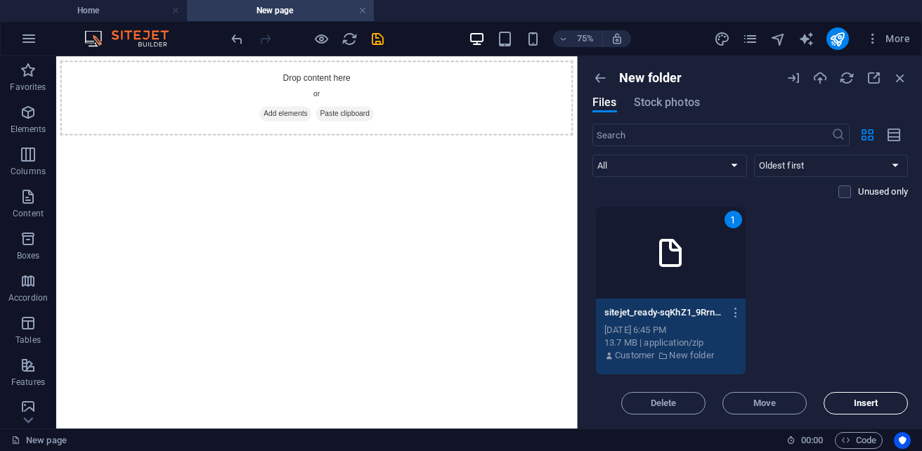
click at [865, 405] on span "Insert" at bounding box center [865, 403] width 25 height 8
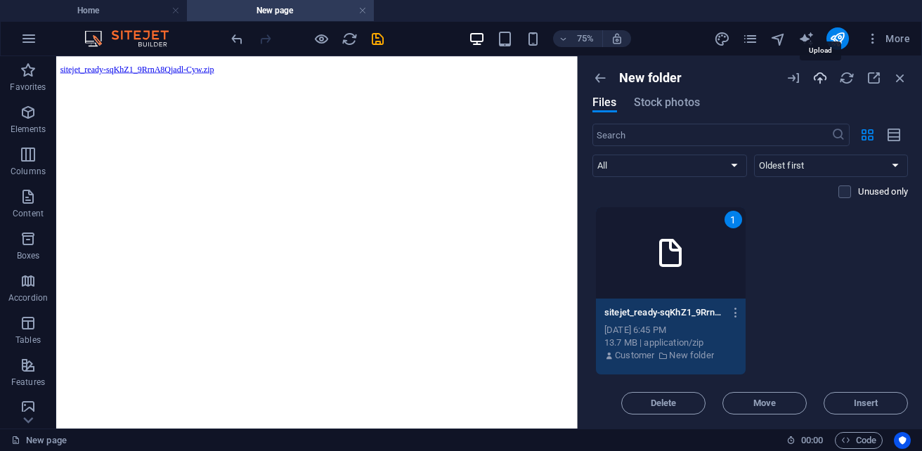
click at [822, 79] on icon "button" at bounding box center [819, 77] width 15 height 15
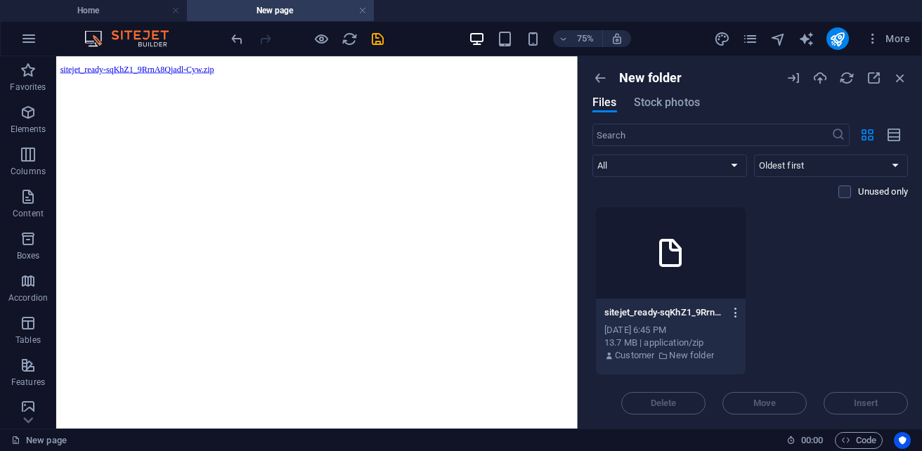
click at [739, 307] on icon "button" at bounding box center [735, 312] width 13 height 13
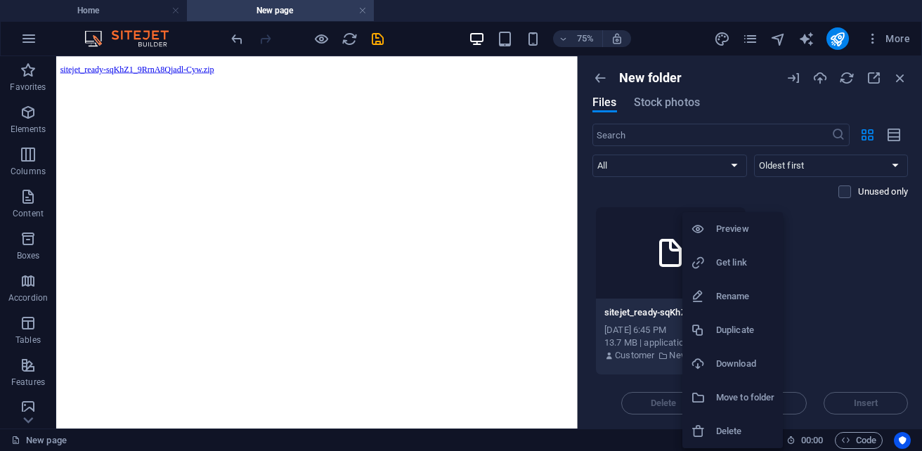
click at [841, 298] on div at bounding box center [461, 225] width 922 height 451
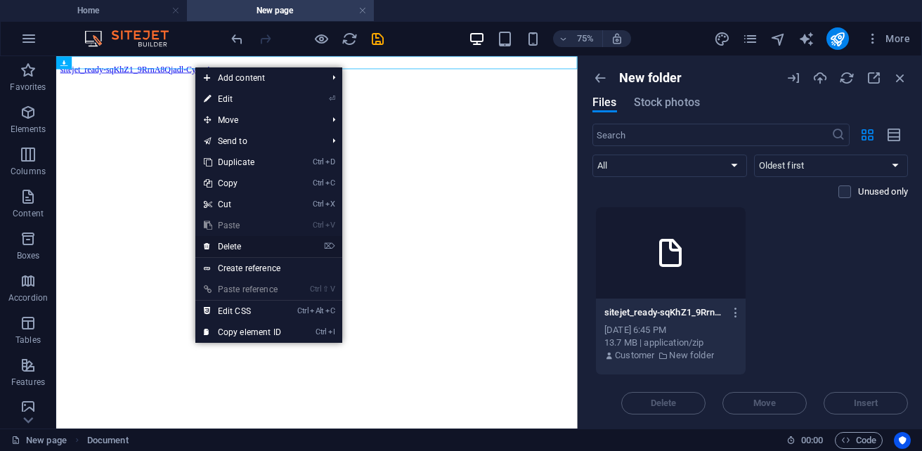
click at [242, 240] on link "⌦ Delete" at bounding box center [242, 246] width 94 height 21
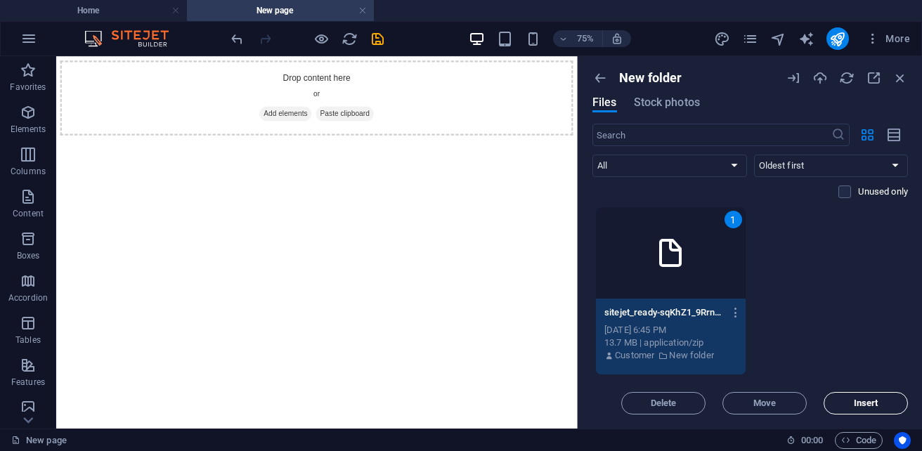
click at [835, 404] on span "Insert" at bounding box center [865, 403] width 72 height 8
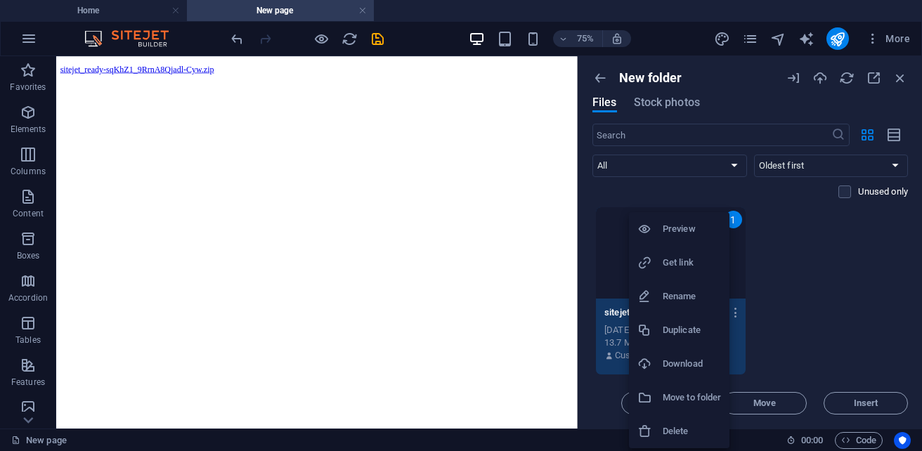
click at [709, 398] on h6 "Move to folder" at bounding box center [691, 397] width 58 height 17
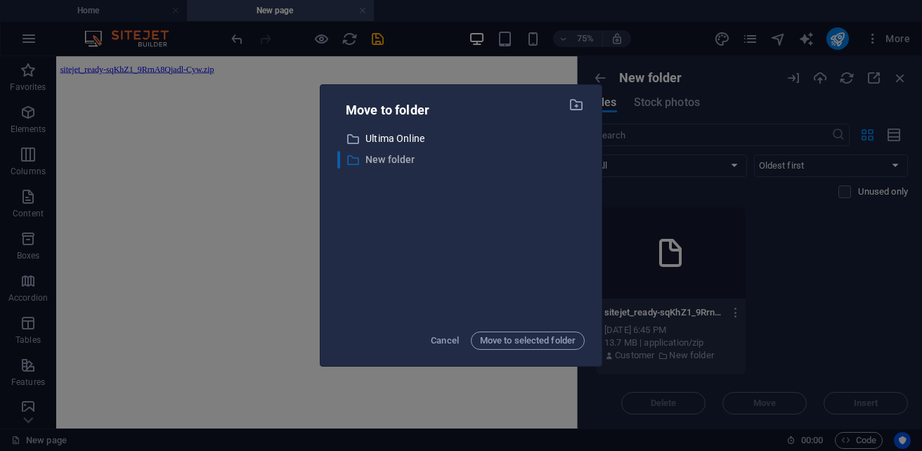
click at [388, 161] on p "New folder" at bounding box center [474, 160] width 219 height 16
click at [518, 339] on span "Move to selected folder" at bounding box center [528, 340] width 96 height 17
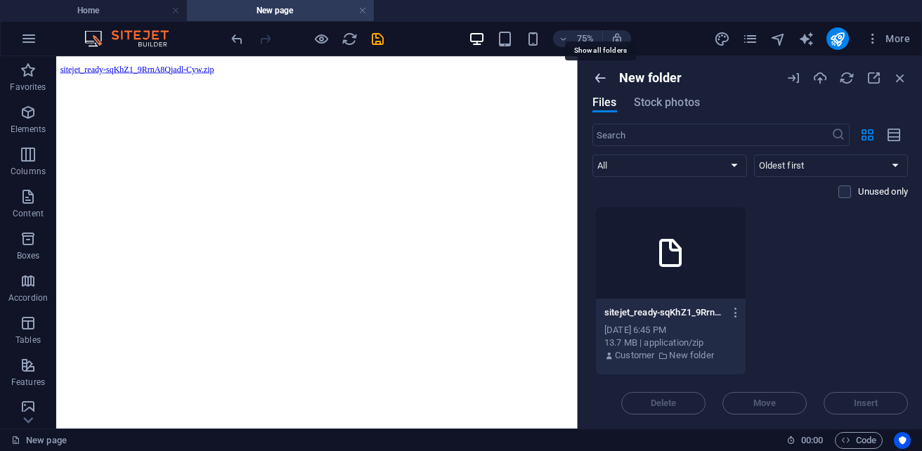
click at [594, 77] on icon "button" at bounding box center [599, 77] width 15 height 15
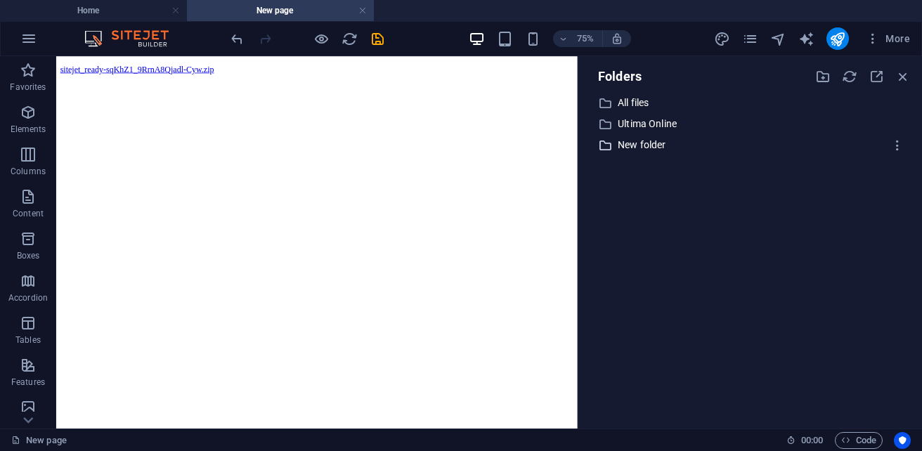
click at [644, 146] on p "New folder" at bounding box center [750, 145] width 267 height 16
select select "oldest_first"
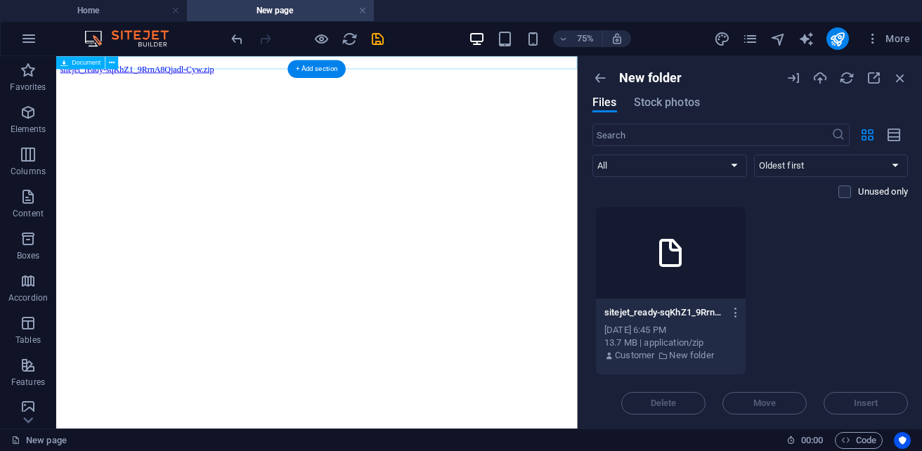
click at [258, 67] on div "sitejet_ready-sqKhZ1_9RrnA8Qjadl-Cyw.zip 13.7 MB" at bounding box center [403, 73] width 683 height 13
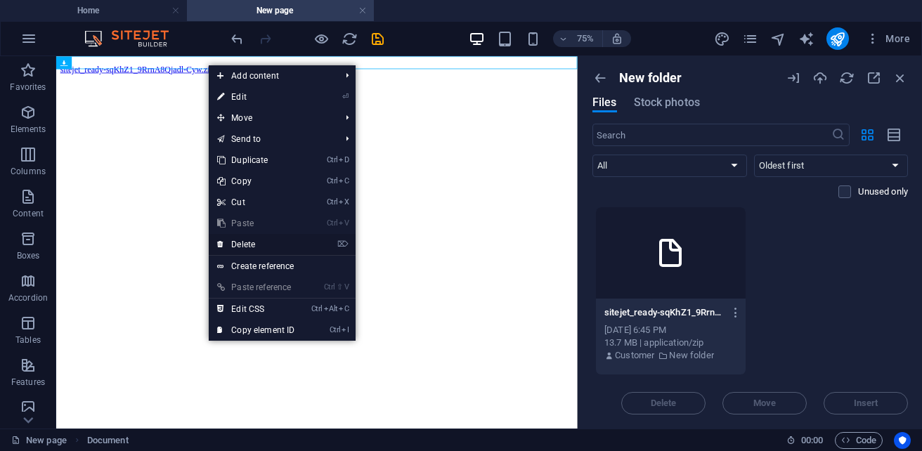
click at [275, 246] on link "⌦ Delete" at bounding box center [256, 244] width 94 height 21
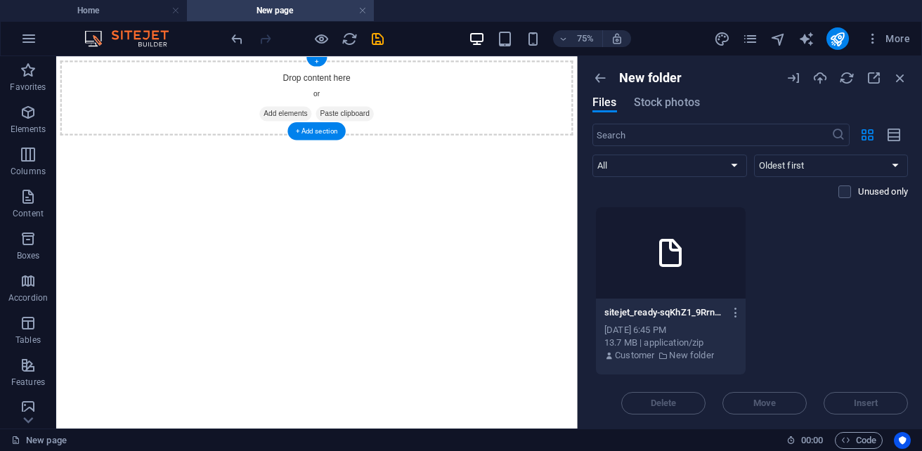
click at [353, 130] on span "Add elements" at bounding box center [362, 133] width 70 height 20
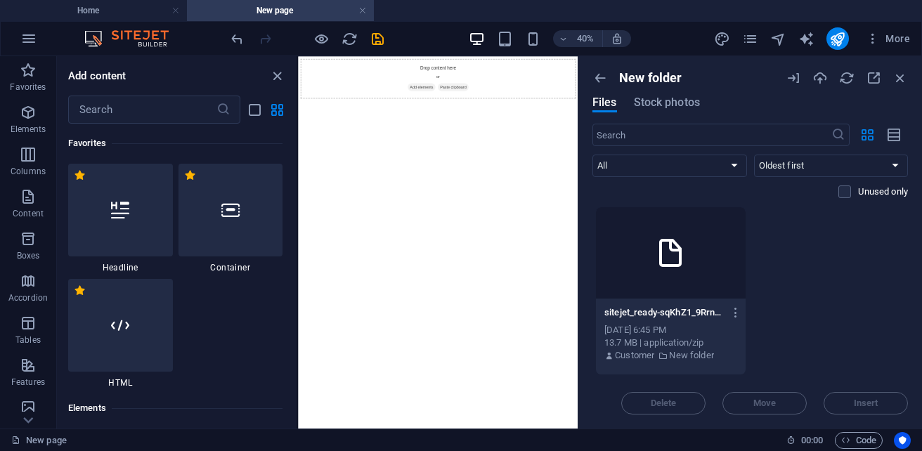
click at [655, 270] on div at bounding box center [671, 252] width 150 height 91
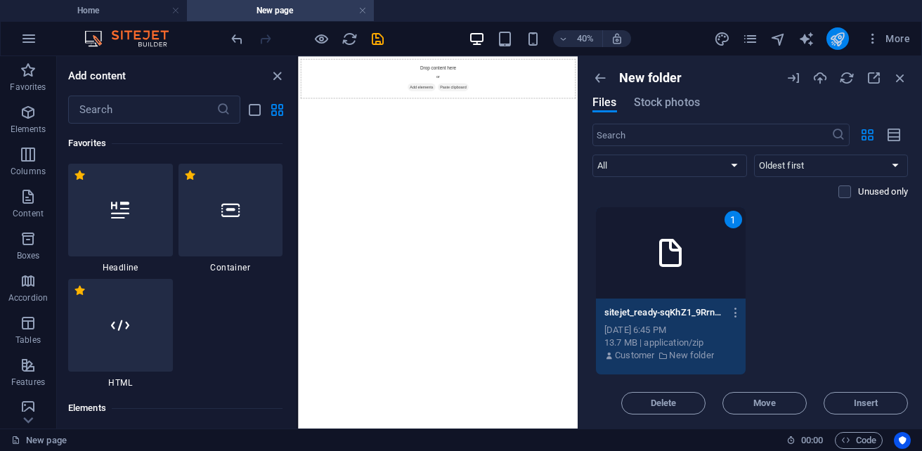
click at [839, 41] on icon "publish" at bounding box center [837, 39] width 16 height 16
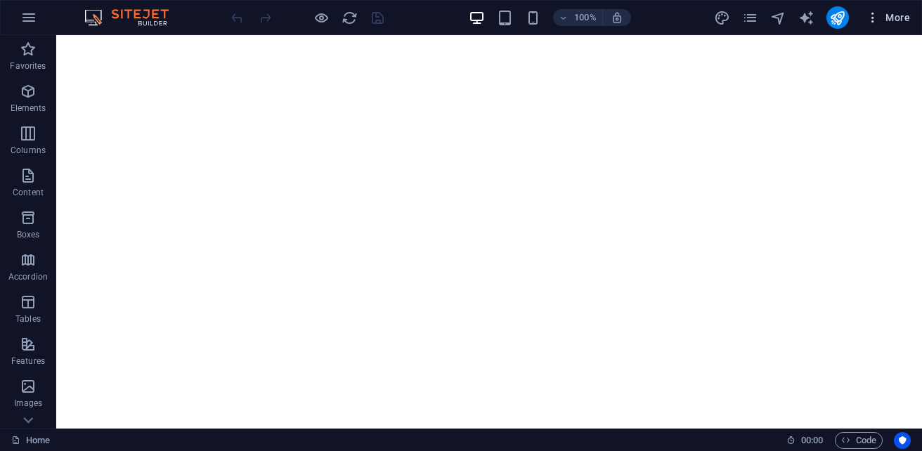
click at [889, 18] on span "More" at bounding box center [887, 18] width 44 height 14
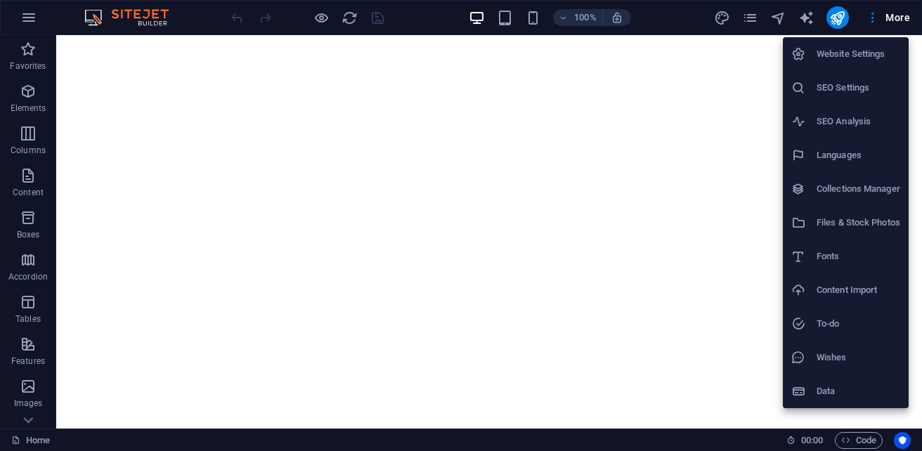
click at [836, 229] on h6 "Files & Stock Photos" at bounding box center [858, 222] width 84 height 17
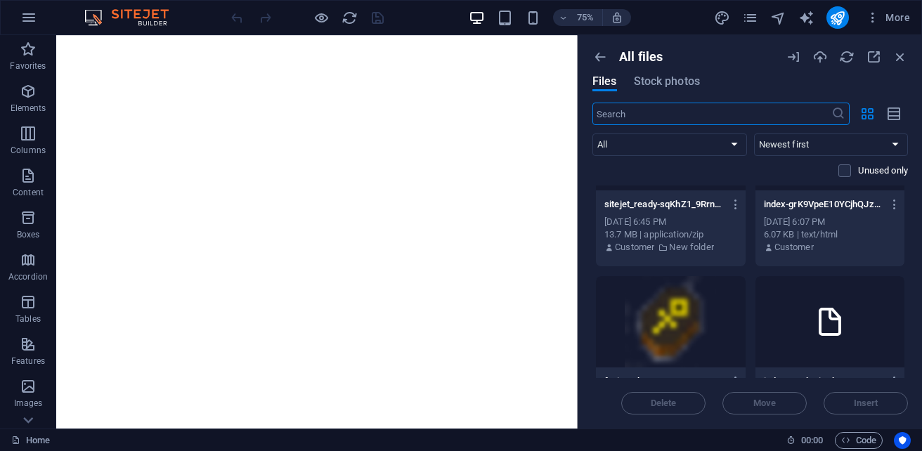
scroll to position [60, 0]
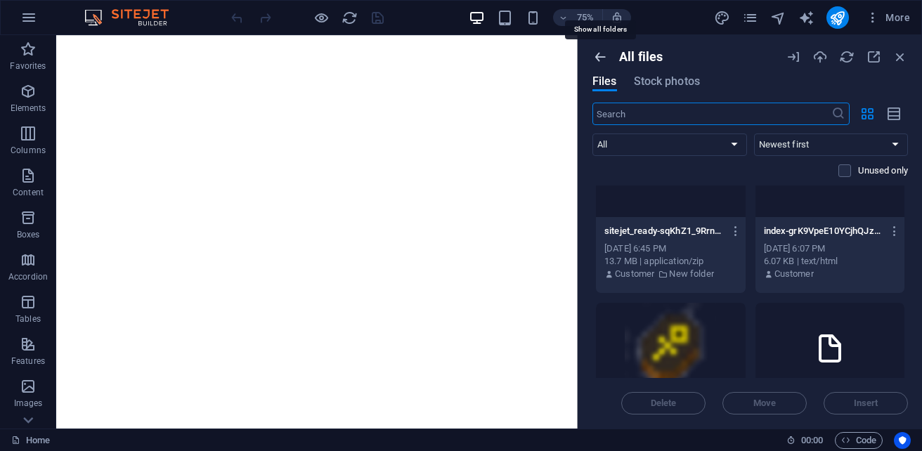
click at [601, 62] on icon "button" at bounding box center [599, 56] width 15 height 15
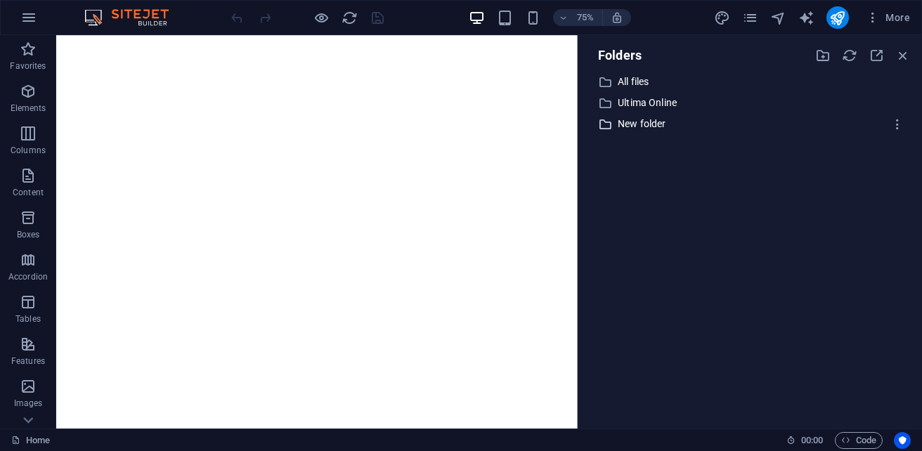
click at [629, 126] on p "New folder" at bounding box center [750, 124] width 267 height 16
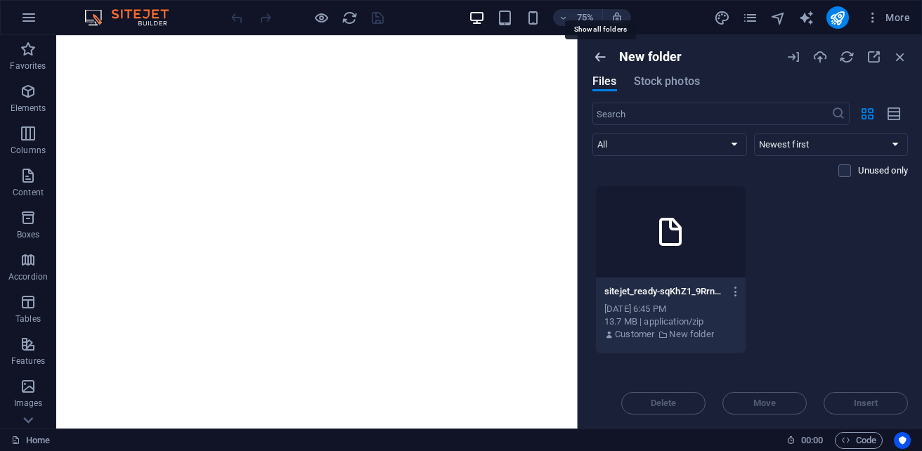
click at [596, 54] on icon "button" at bounding box center [599, 56] width 15 height 15
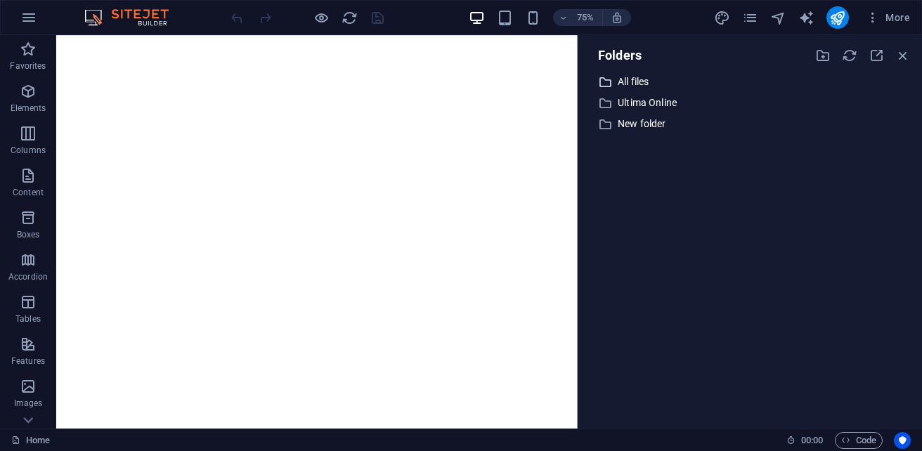
click at [625, 82] on p "All files" at bounding box center [750, 82] width 267 height 16
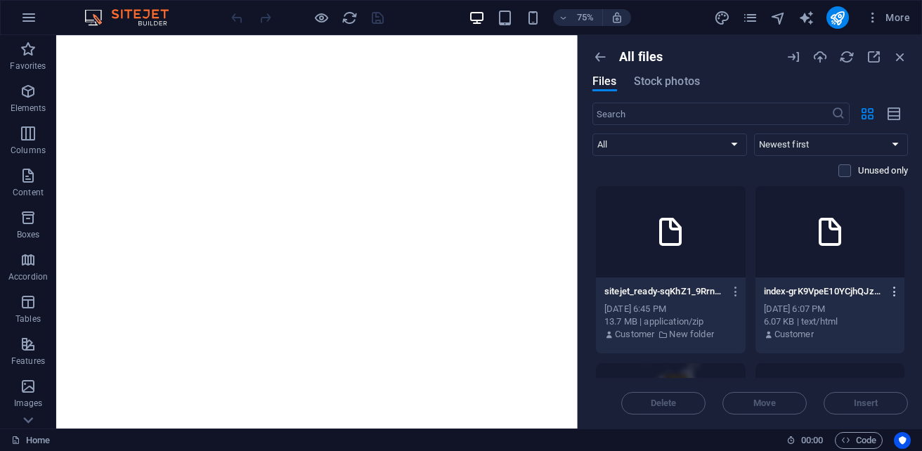
click at [891, 291] on icon "button" at bounding box center [894, 291] width 13 height 13
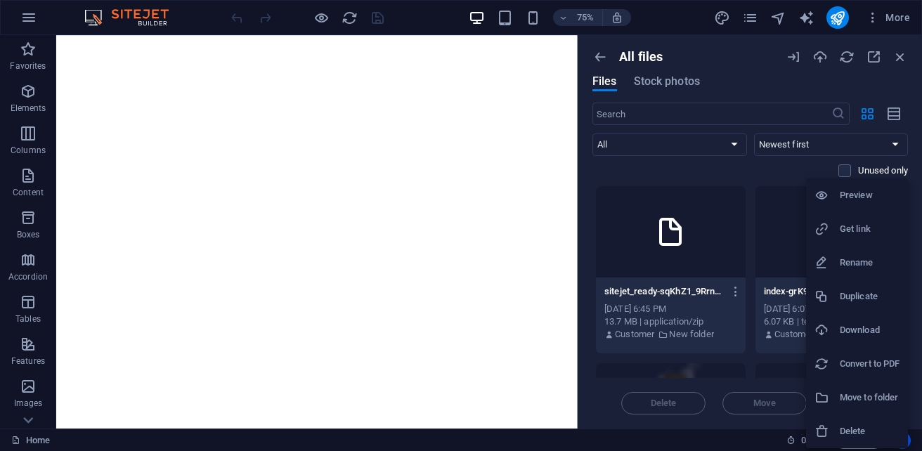
click at [769, 239] on div at bounding box center [461, 225] width 922 height 451
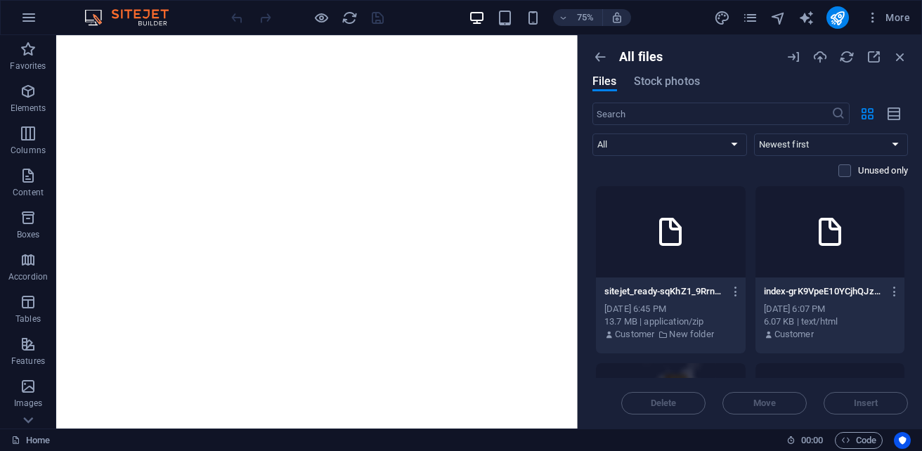
click at [650, 244] on div at bounding box center [671, 231] width 150 height 91
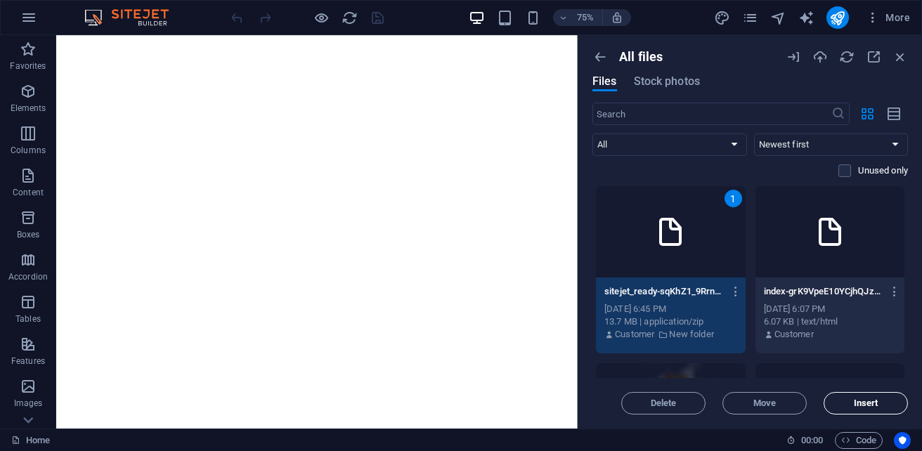
click at [851, 405] on span "Insert" at bounding box center [865, 403] width 72 height 8
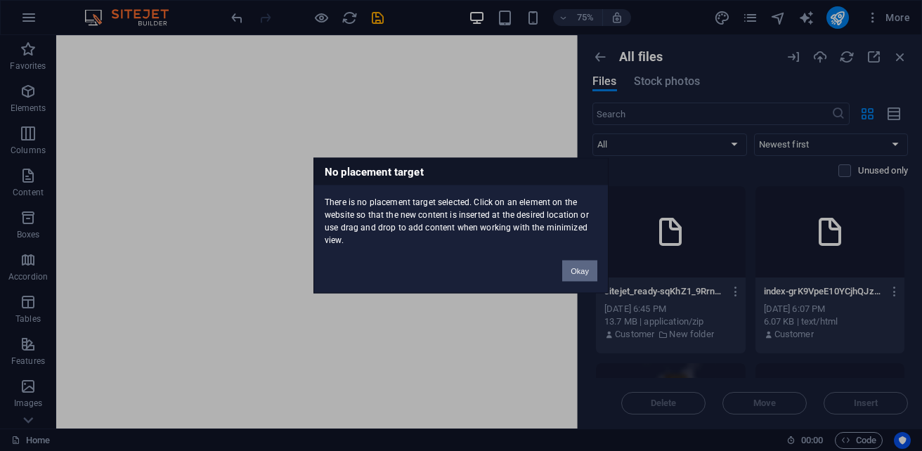
click at [582, 268] on button "Okay" at bounding box center [579, 271] width 35 height 21
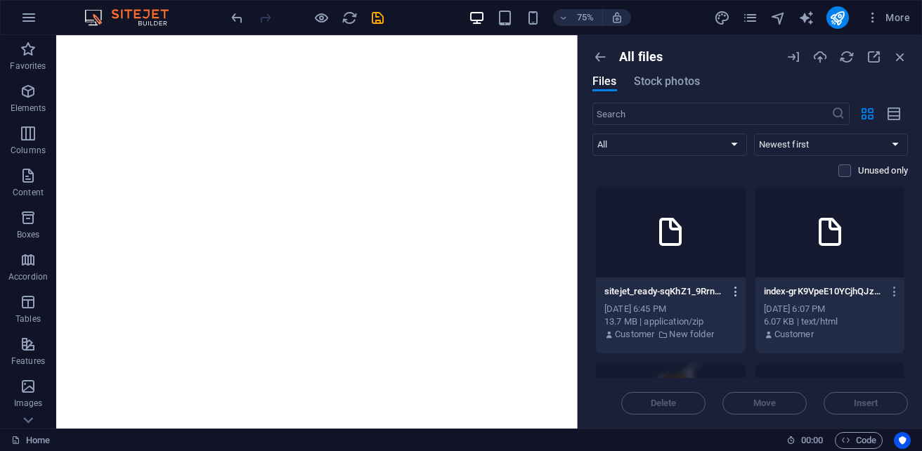
click at [734, 293] on icon "button" at bounding box center [735, 291] width 13 height 13
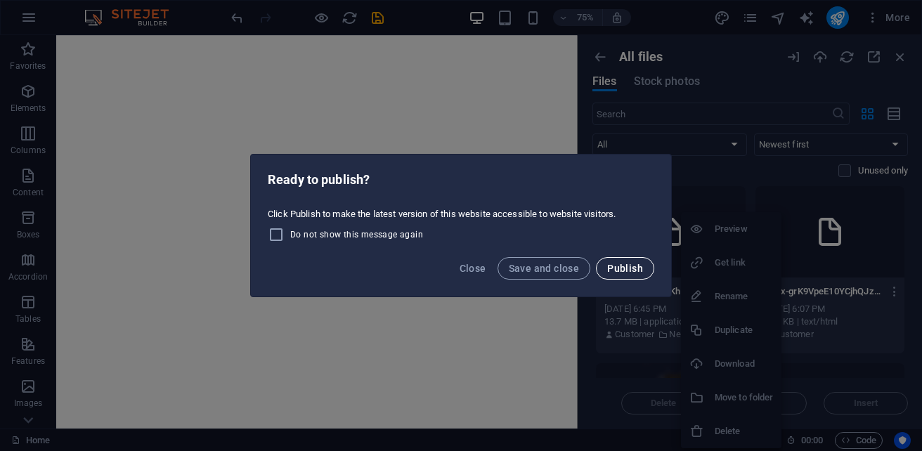
click at [628, 273] on span "Publish" at bounding box center [625, 268] width 36 height 11
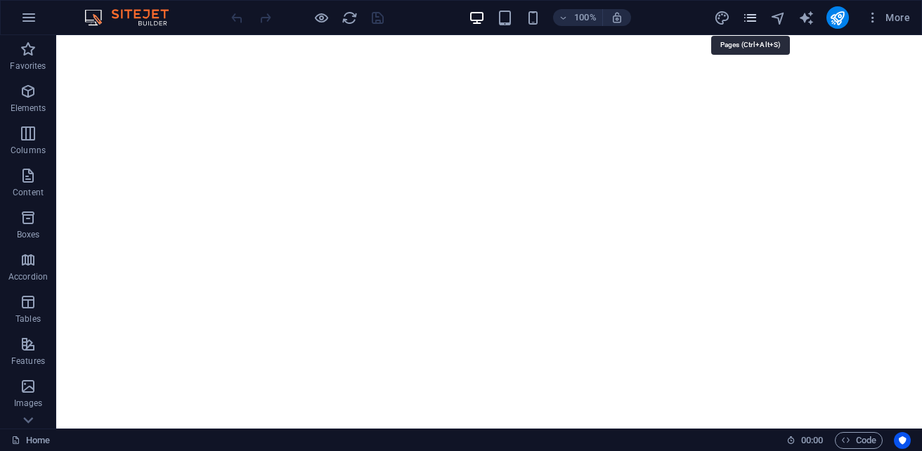
click at [746, 15] on icon "pages" at bounding box center [750, 18] width 16 height 16
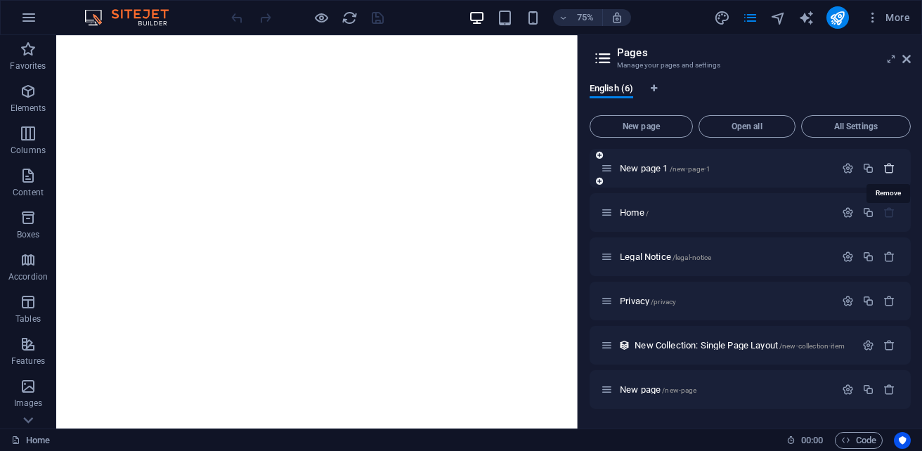
click at [892, 167] on icon "button" at bounding box center [889, 168] width 12 height 12
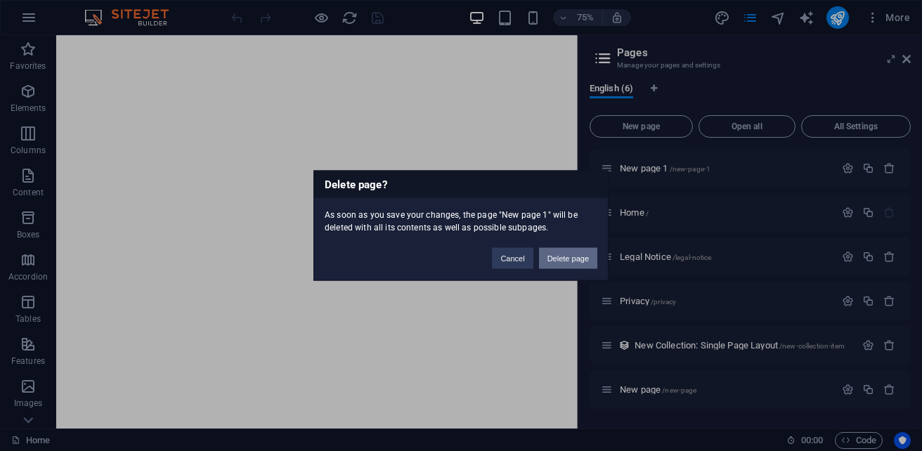
click at [558, 259] on button "Delete page" at bounding box center [568, 258] width 58 height 21
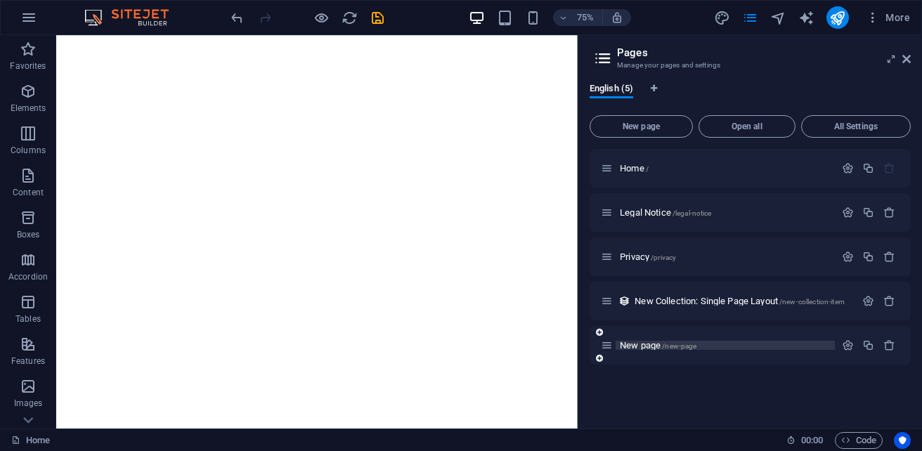
click at [658, 346] on span "New page /new-page" at bounding box center [657, 345] width 77 height 11
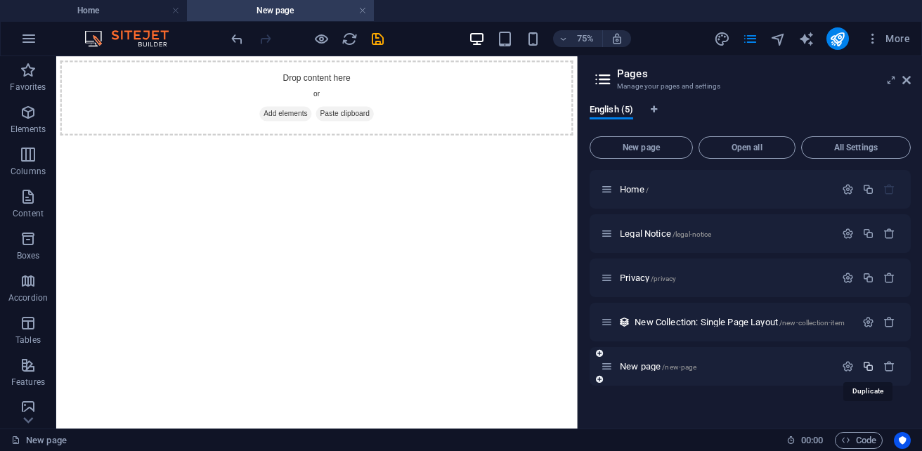
click at [872, 369] on icon "button" at bounding box center [868, 366] width 12 height 12
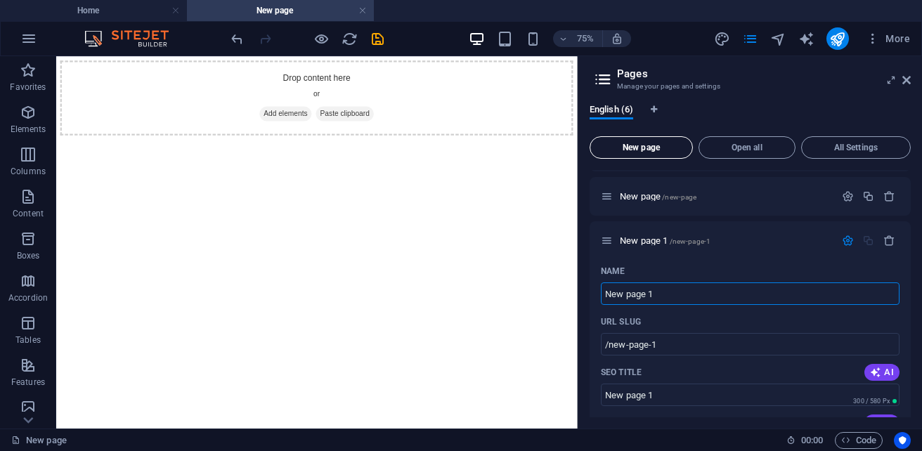
click at [642, 155] on button "New page" at bounding box center [640, 147] width 103 height 22
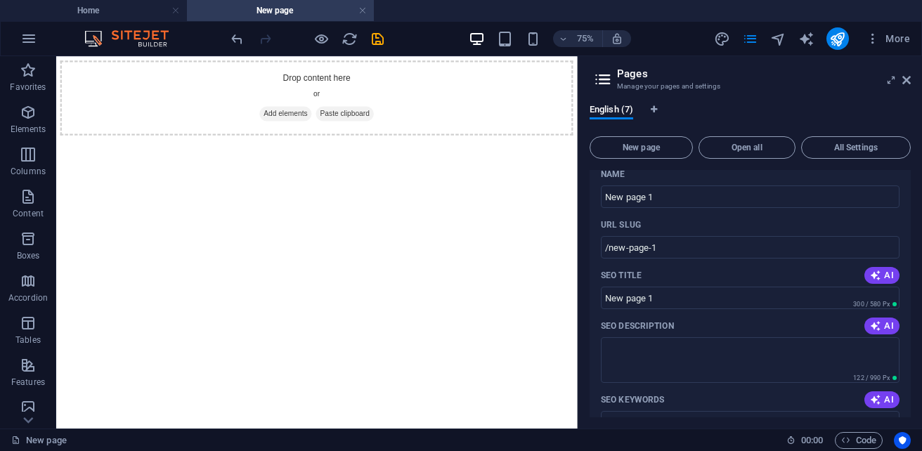
scroll to position [265, 0]
click at [754, 154] on button "Open all" at bounding box center [746, 147] width 97 height 22
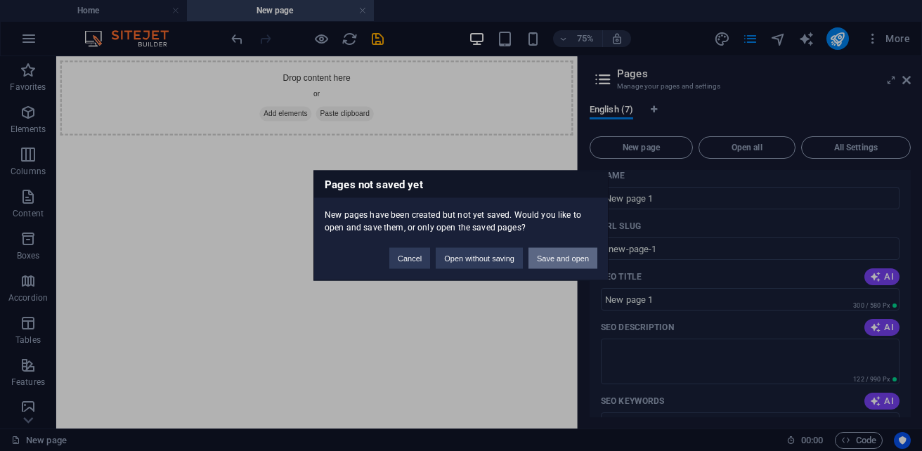
click at [539, 261] on button "Save and open" at bounding box center [562, 258] width 69 height 21
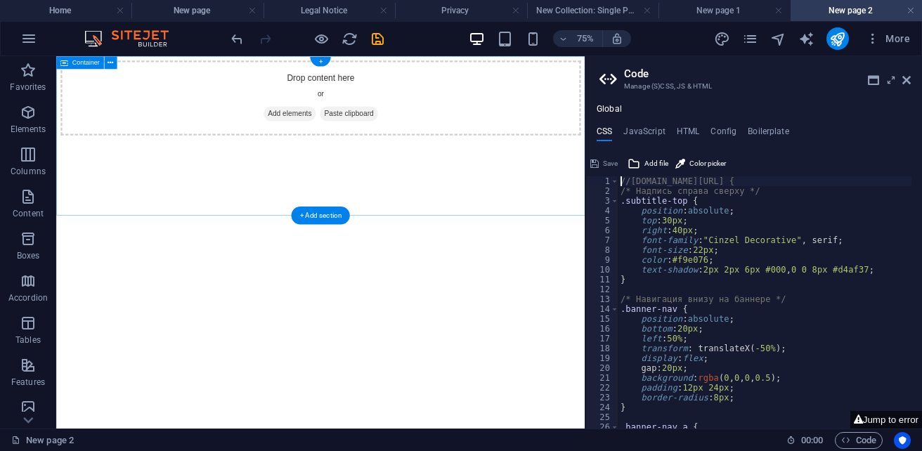
scroll to position [0, 0]
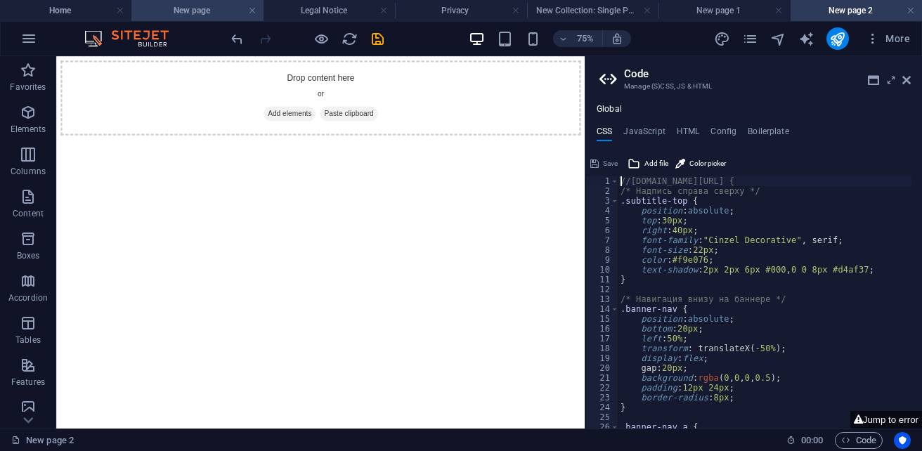
click at [206, 6] on h4 "New page" at bounding box center [196, 10] width 131 height 15
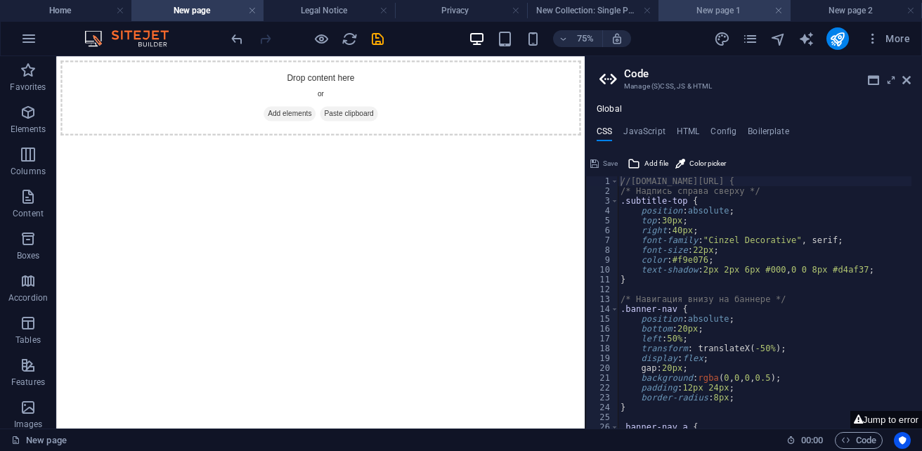
click at [682, 18] on li "New page 1" at bounding box center [723, 10] width 131 height 21
click at [226, 11] on h4 "New page" at bounding box center [196, 10] width 131 height 15
click at [780, 10] on link at bounding box center [778, 10] width 8 height 13
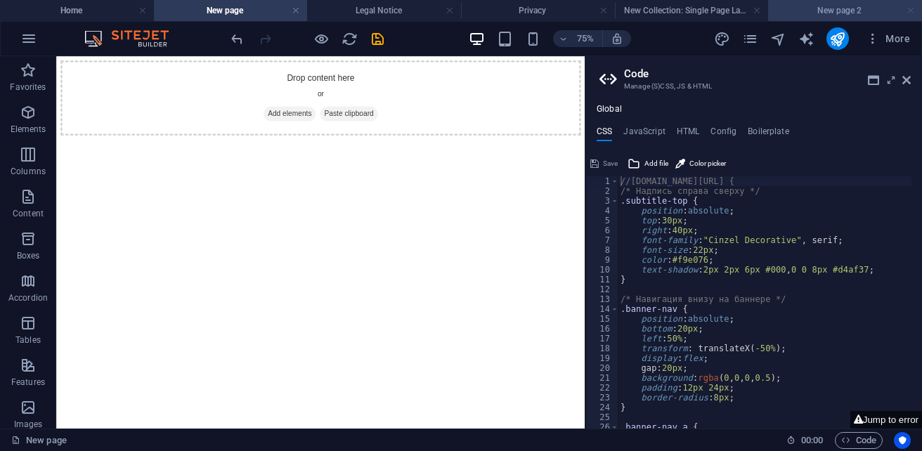
click at [910, 13] on link at bounding box center [910, 10] width 8 height 13
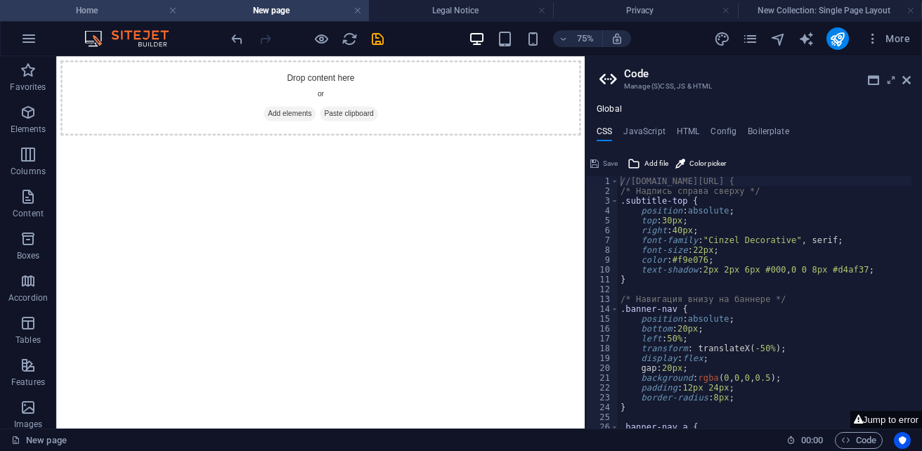
click at [99, 18] on li "Home" at bounding box center [92, 10] width 184 height 21
click at [228, 13] on h4 "New page" at bounding box center [276, 10] width 184 height 15
click at [482, 123] on span "Paste clipboard" at bounding box center [445, 133] width 77 height 20
click at [440, 123] on span "Paste clipboard" at bounding box center [445, 133] width 77 height 20
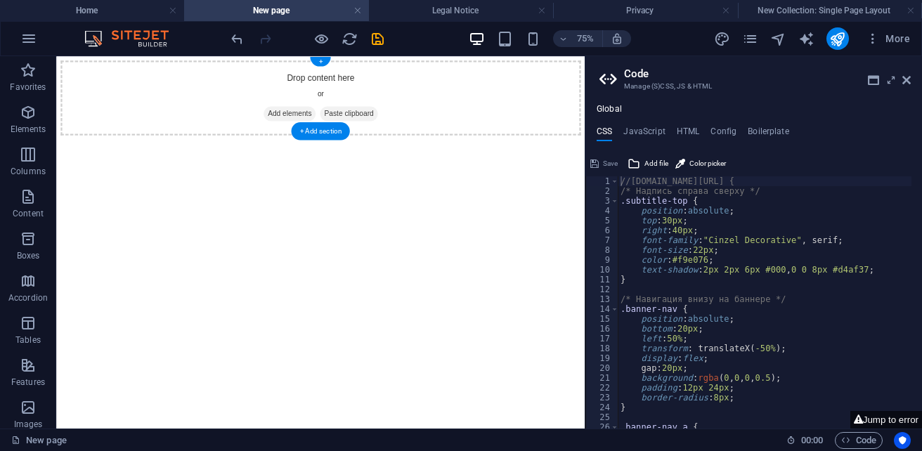
click at [440, 123] on span "Paste clipboard" at bounding box center [445, 133] width 77 height 20
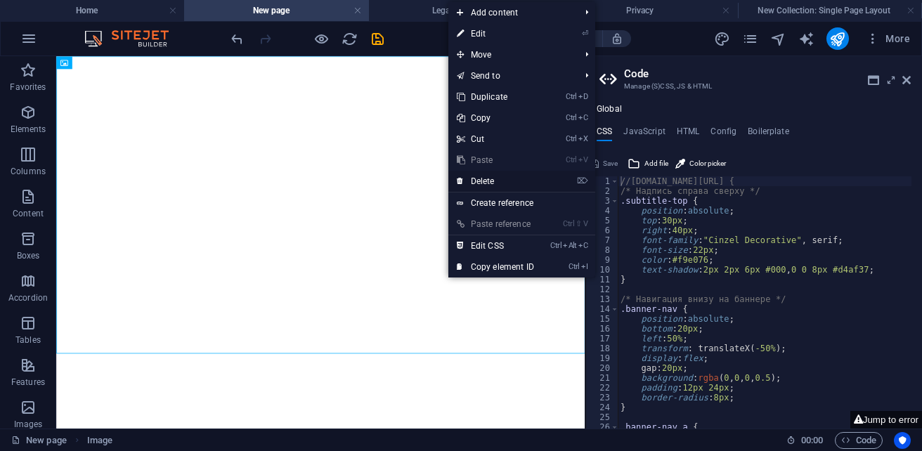
click at [525, 181] on link "⌦ Delete" at bounding box center [495, 181] width 94 height 21
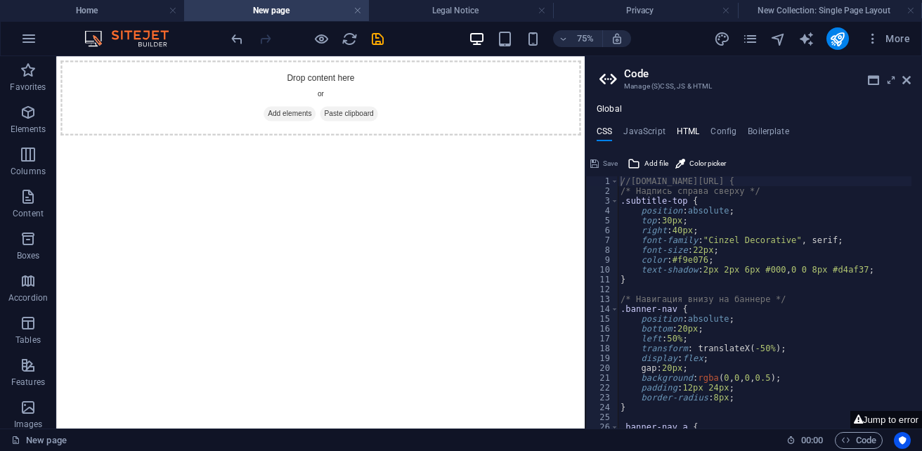
click at [681, 137] on h4 "HTML" at bounding box center [687, 133] width 23 height 15
type textarea "{{content}}"
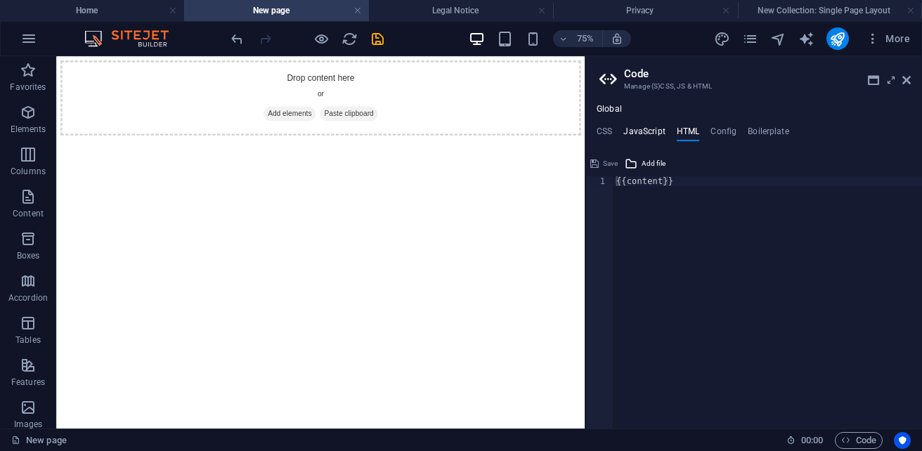
click at [652, 132] on h4 "JavaScript" at bounding box center [643, 133] width 41 height 15
type textarea "/* JS for preset "Language V2" */"
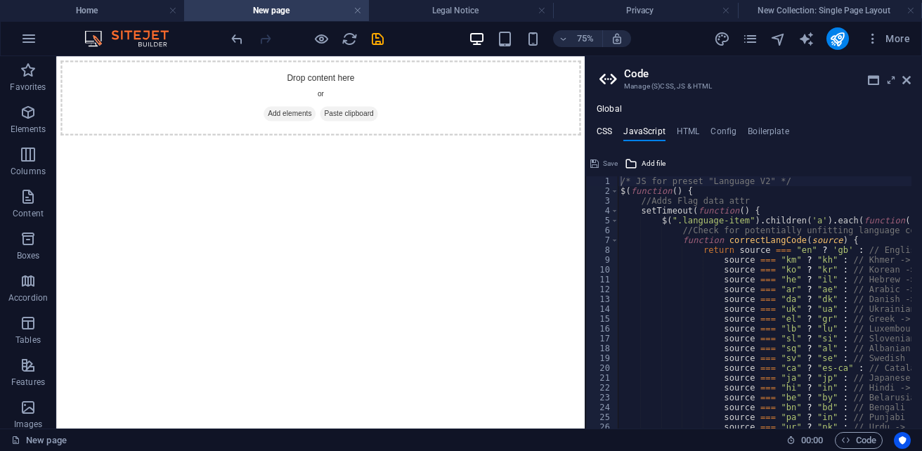
click at [603, 129] on h4 "CSS" at bounding box center [603, 133] width 15 height 15
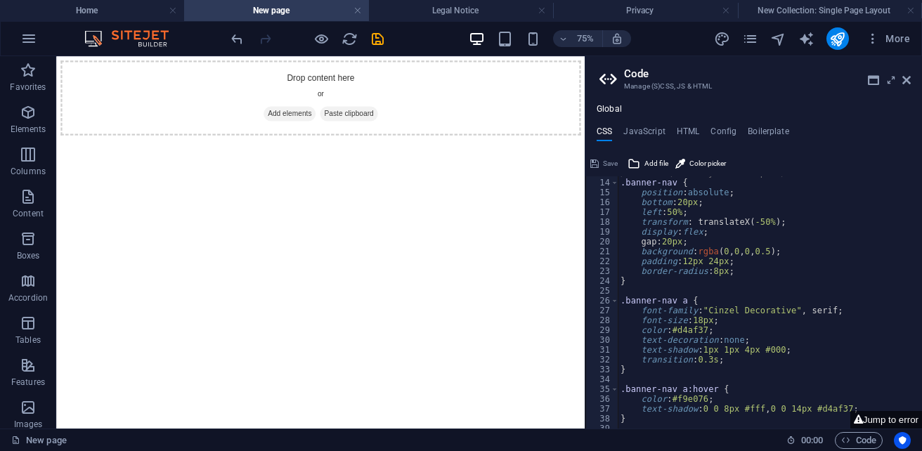
scroll to position [126, 0]
click at [680, 131] on h4 "HTML" at bounding box center [687, 133] width 23 height 15
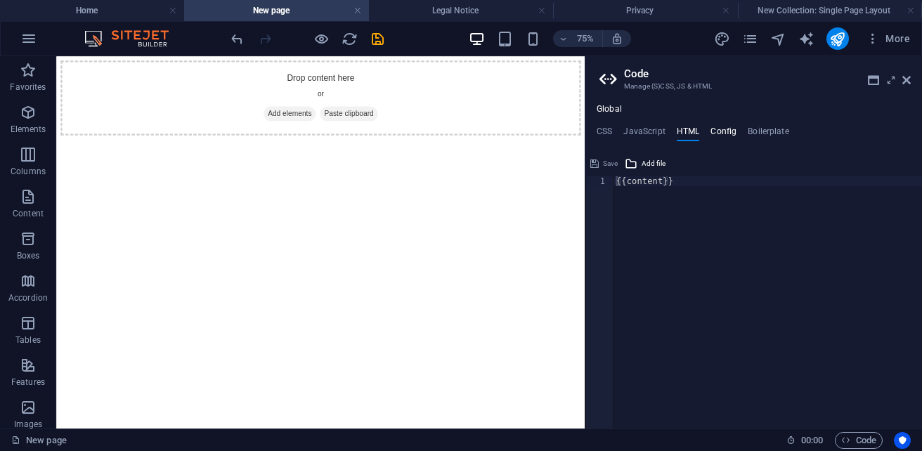
click at [721, 129] on h4 "Config" at bounding box center [723, 133] width 26 height 15
type textarea "/**"
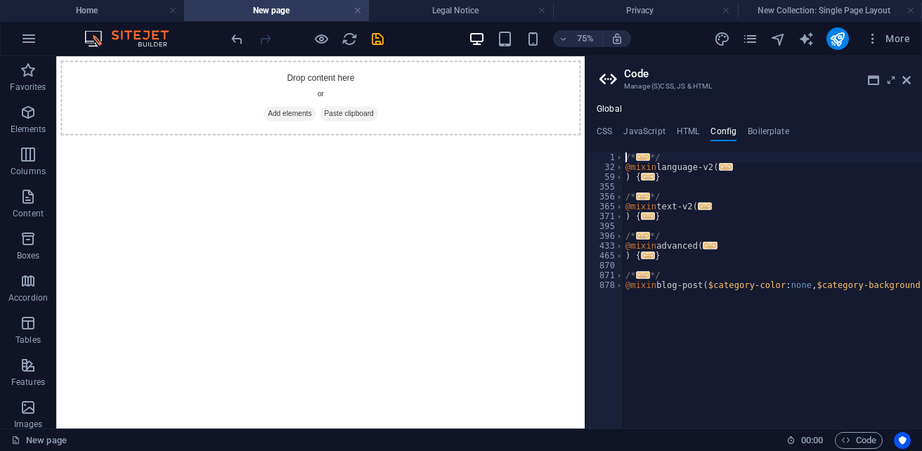
click at [765, 125] on div "Global CSS JavaScript HTML Config Boilerplate //cdn1.site-media.eu/images/0/196…" at bounding box center [753, 266] width 336 height 324
click at [763, 131] on h4 "Boilerplate" at bounding box center [767, 133] width 41 height 15
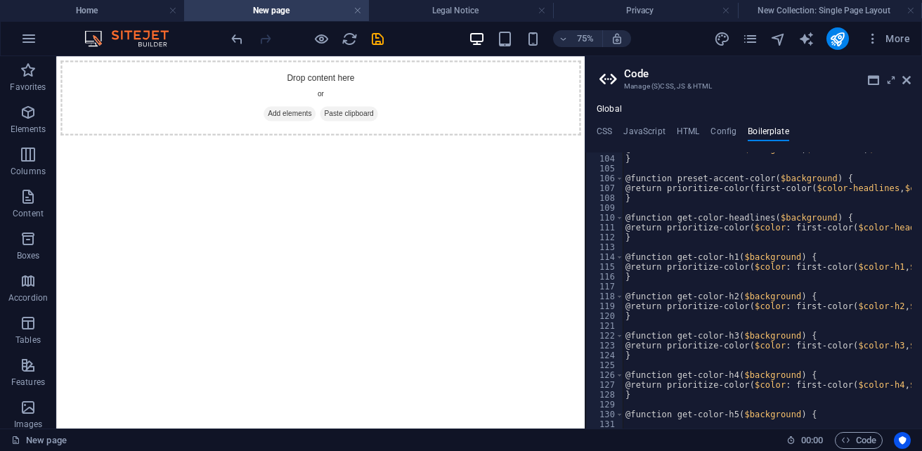
scroll to position [712, 0]
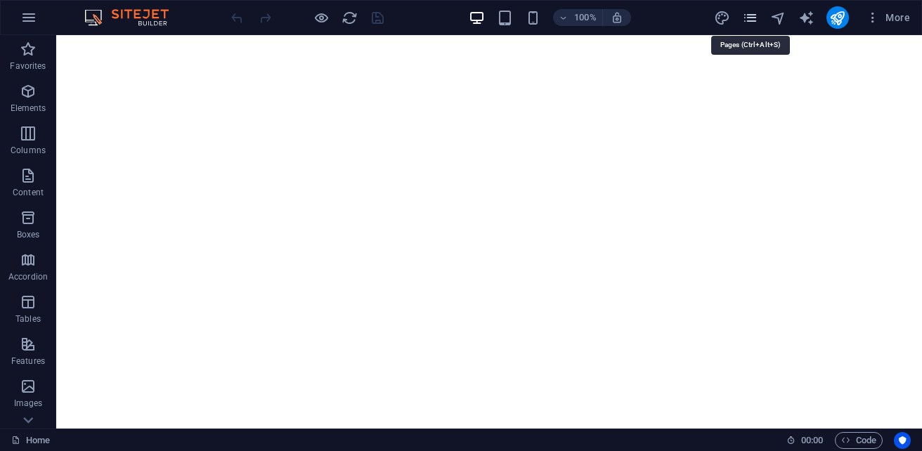
click at [753, 19] on icon "pages" at bounding box center [750, 18] width 16 height 16
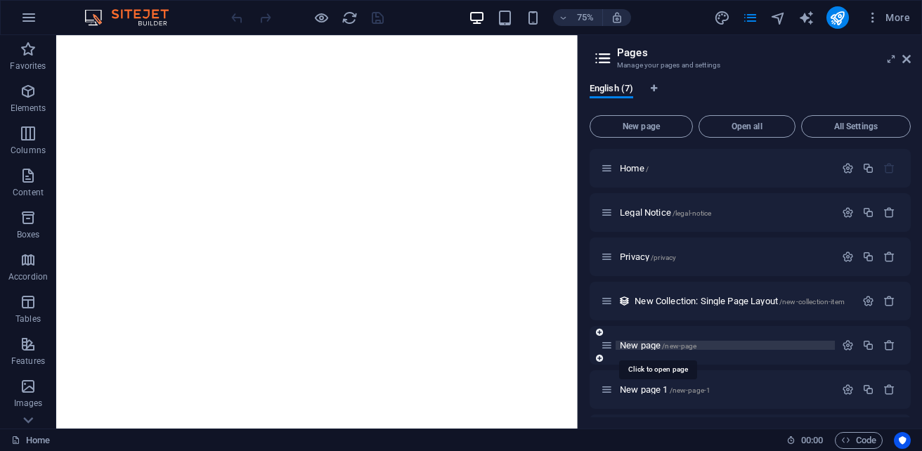
click at [626, 343] on span "New page /new-page" at bounding box center [657, 345] width 77 height 11
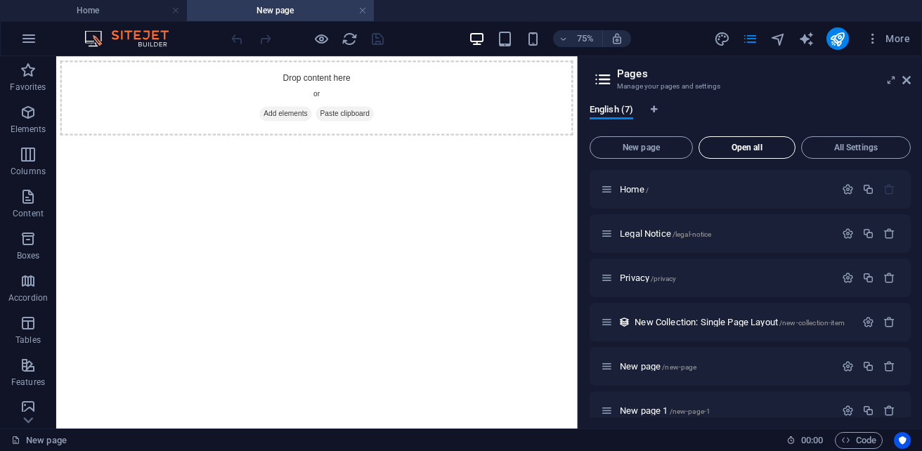
click at [762, 154] on button "Open all" at bounding box center [746, 147] width 97 height 22
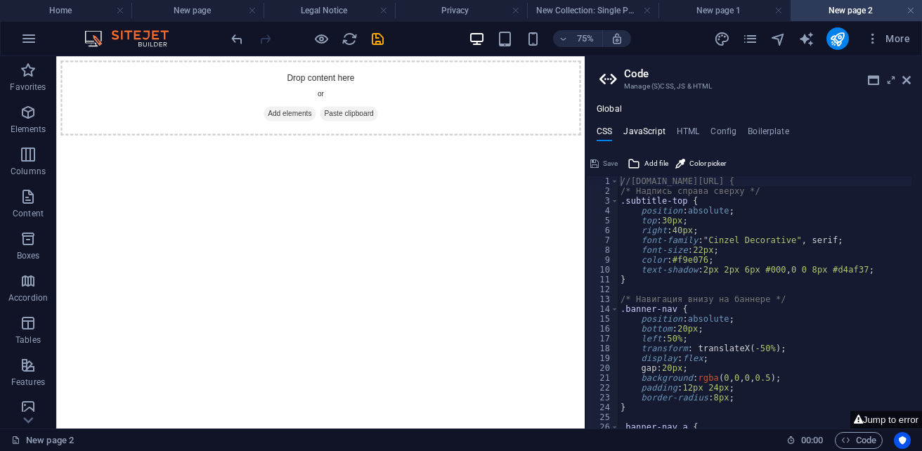
click at [648, 134] on h4 "JavaScript" at bounding box center [643, 133] width 41 height 15
type textarea "/* JS for preset "Language V2" */"
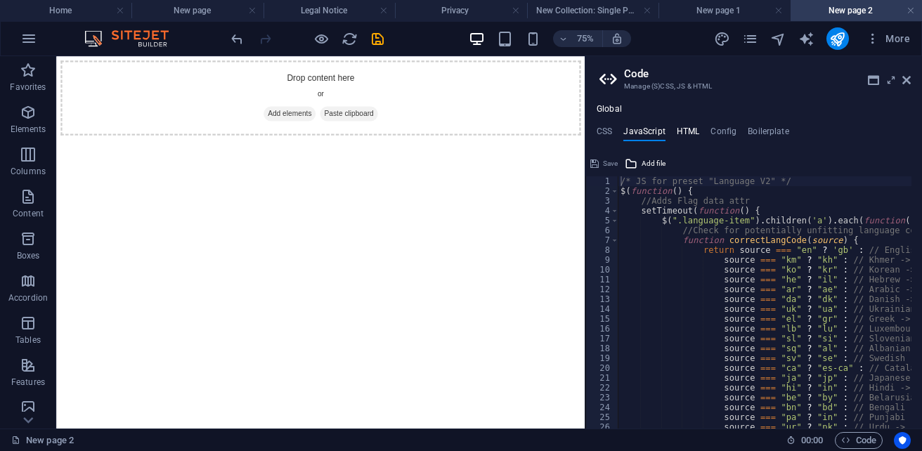
click at [698, 134] on h4 "HTML" at bounding box center [687, 133] width 23 height 15
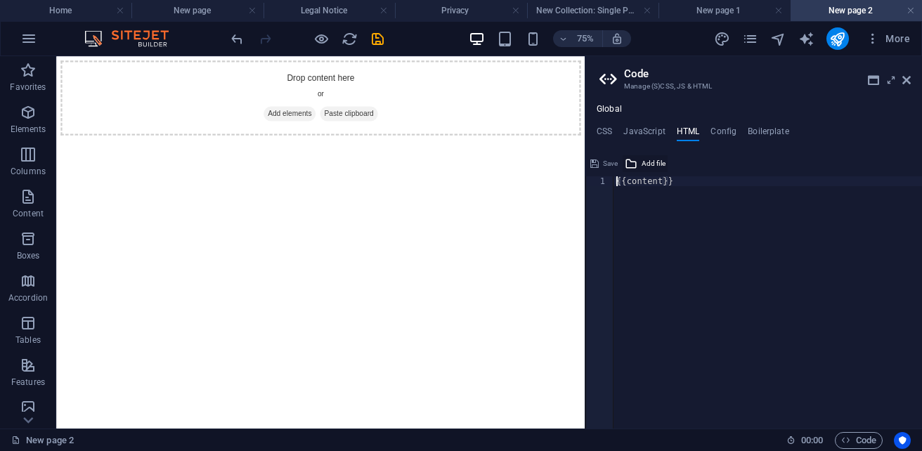
click at [650, 160] on span "Add file" at bounding box center [653, 163] width 24 height 17
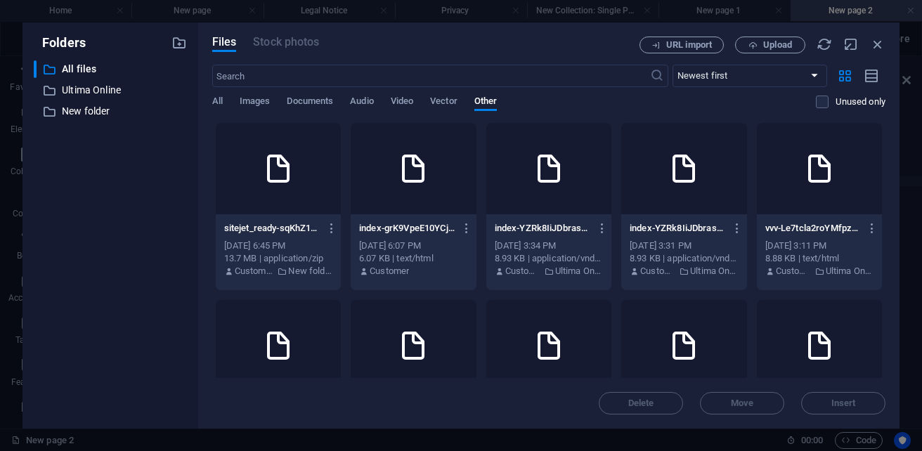
click at [476, 174] on div at bounding box center [412, 168] width 125 height 91
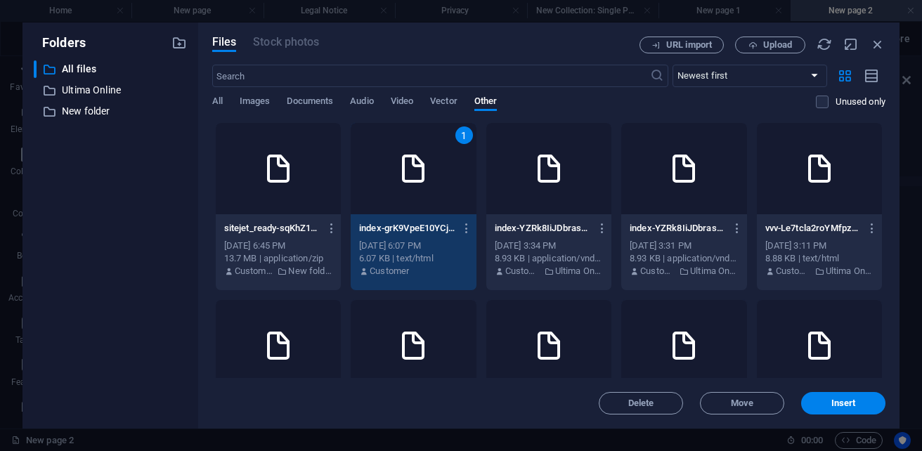
click at [476, 174] on div "1" at bounding box center [412, 168] width 125 height 91
type textarea "https://cdn1.site-media.eu/images/0/19696032/index-grK9VpeE10YCjhQJzkQ-1A.html{…"
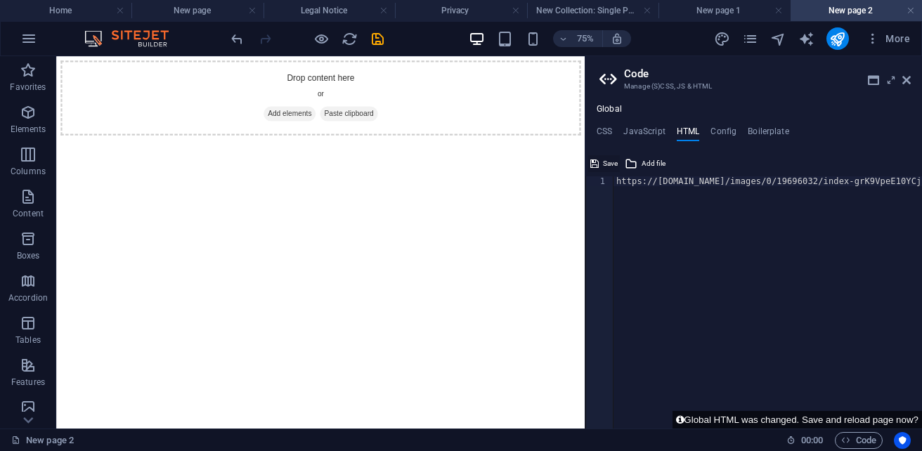
click at [611, 165] on span "Save" at bounding box center [610, 163] width 15 height 17
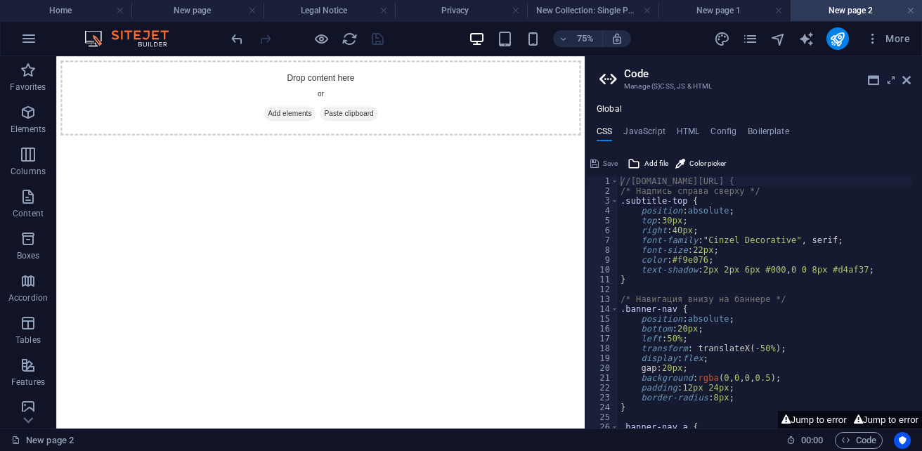
click at [700, 131] on ul "CSS JavaScript HTML Config Boilerplate" at bounding box center [753, 133] width 336 height 15
click at [689, 129] on h4 "HTML" at bounding box center [687, 133] width 23 height 15
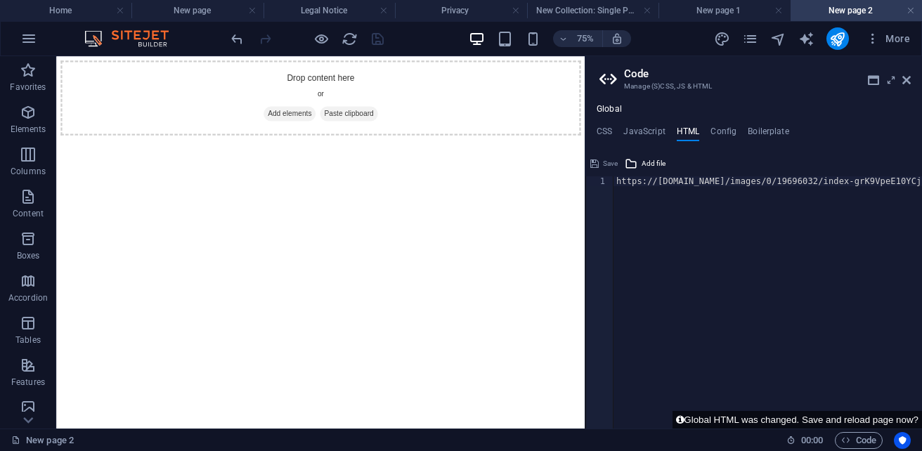
click at [687, 184] on div "https://cdn1.site-media.eu/images/0/19696032/index-grK9VpeE10YCjhQJzkQ-1A.html{…" at bounding box center [826, 312] width 427 height 272
click at [608, 140] on h4 "CSS" at bounding box center [603, 133] width 15 height 15
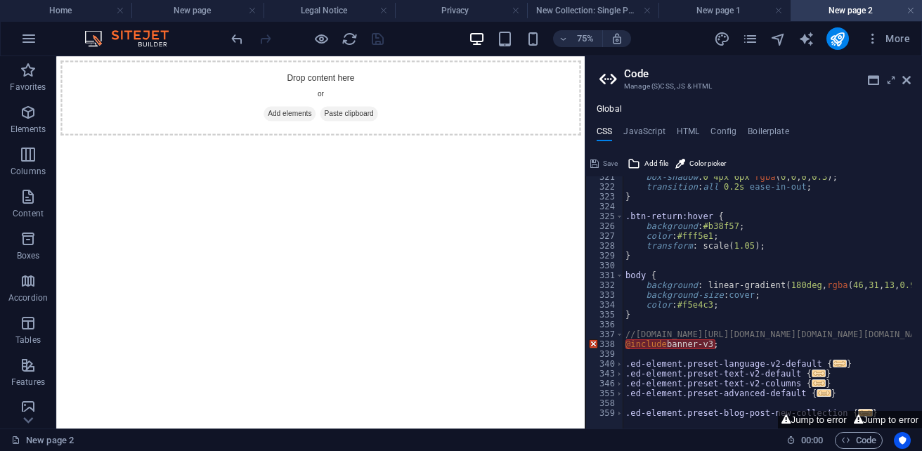
scroll to position [3151, 0]
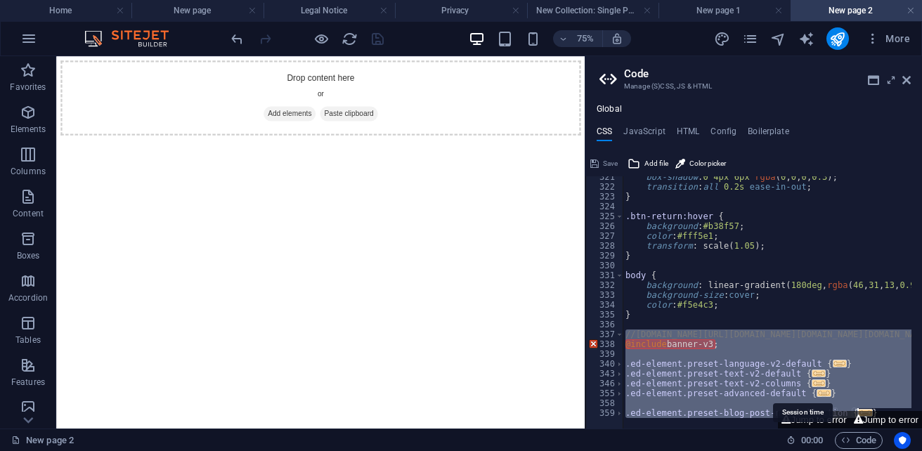
drag, startPoint x: 627, startPoint y: 335, endPoint x: 820, endPoint y: 434, distance: 217.7
click at [820, 428] on div "Home New page Legal Notice Privacy New Collection: Single Page Layout New page …" at bounding box center [461, 242] width 922 height 372
type textarea "@include blog-post(); }"
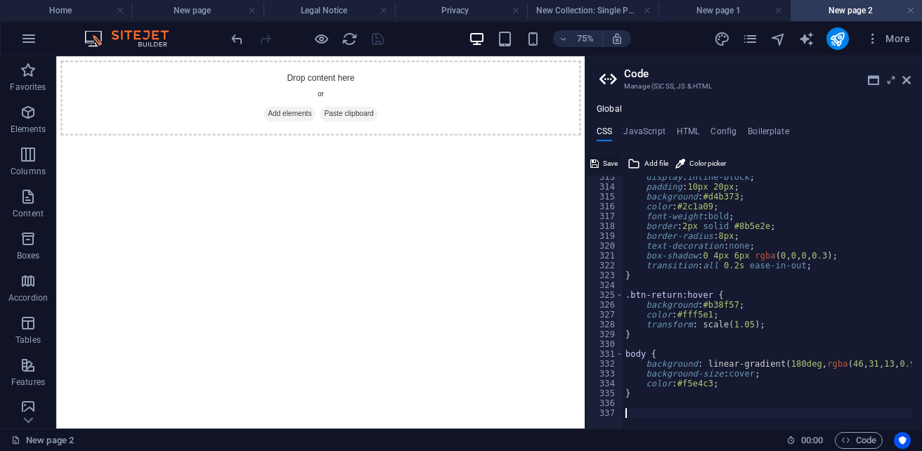
click at [614, 159] on span "Save" at bounding box center [610, 163] width 15 height 17
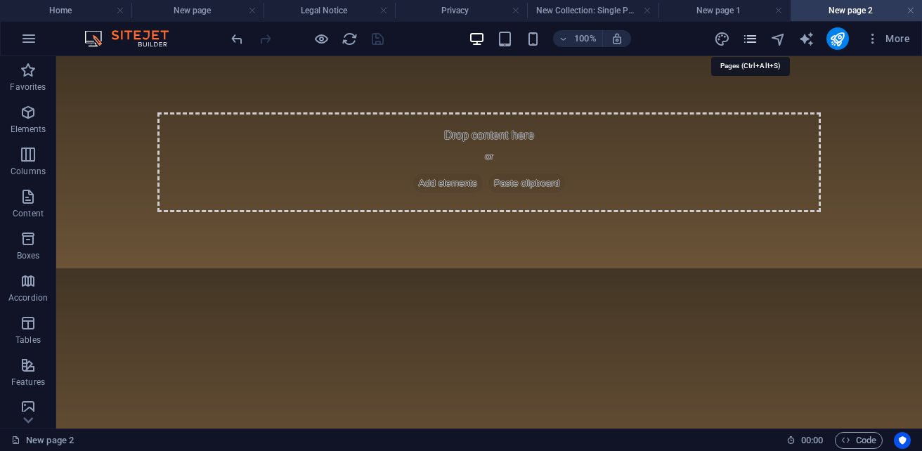
click at [742, 44] on icon "pages" at bounding box center [750, 39] width 16 height 16
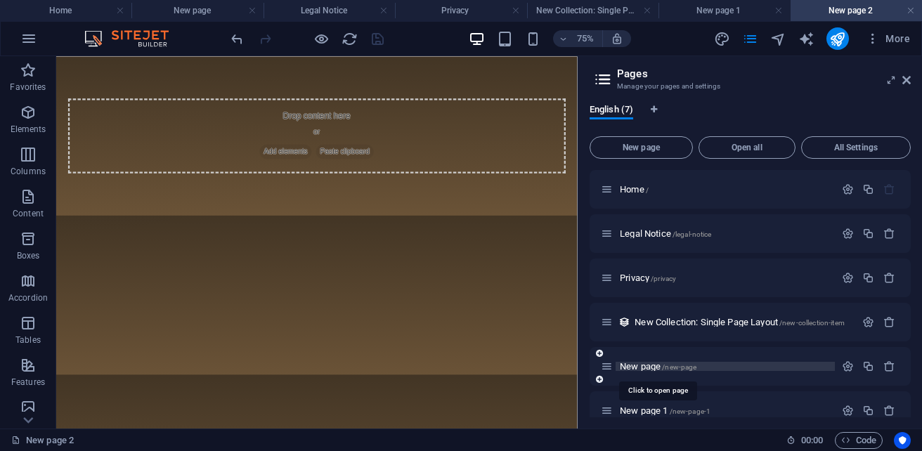
click at [627, 366] on span "New page /new-page" at bounding box center [657, 366] width 77 height 11
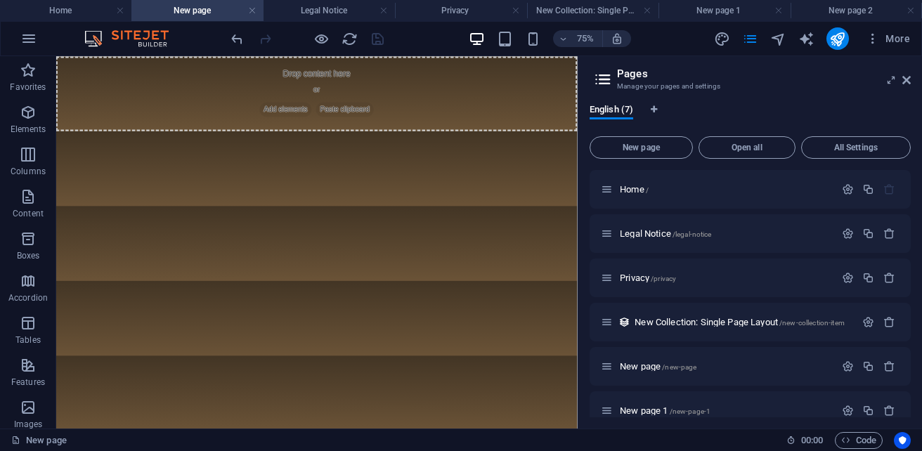
click at [496, 156] on html "Drop content here or Add elements Paste clipboard" at bounding box center [403, 106] width 695 height 100
click at [501, 156] on html "Drop content here or Add elements Paste clipboard" at bounding box center [403, 106] width 695 height 100
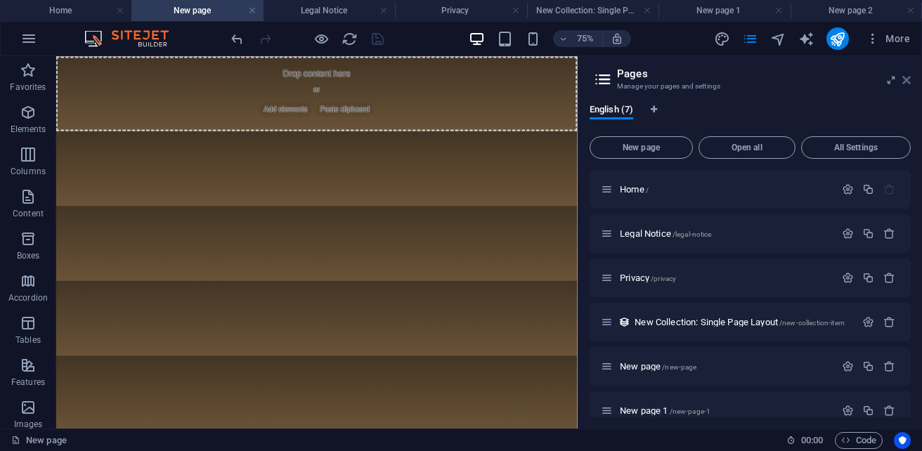
click at [909, 83] on icon at bounding box center [906, 79] width 8 height 11
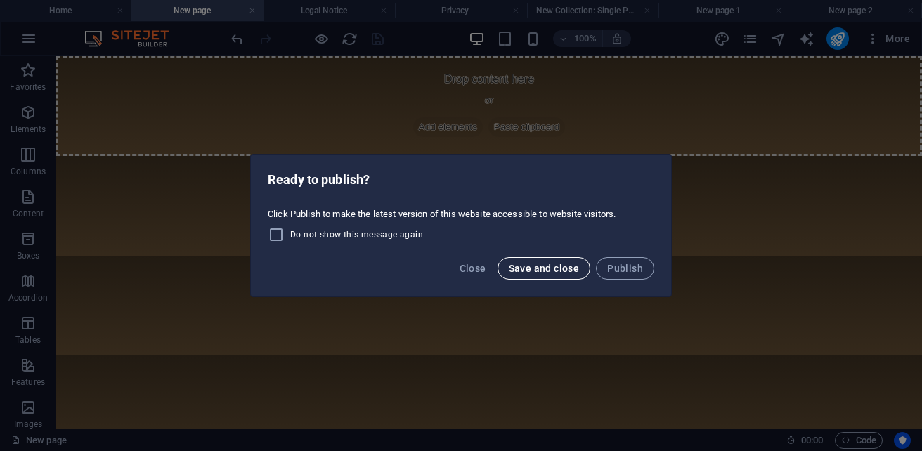
click at [551, 277] on button "Save and close" at bounding box center [543, 268] width 93 height 22
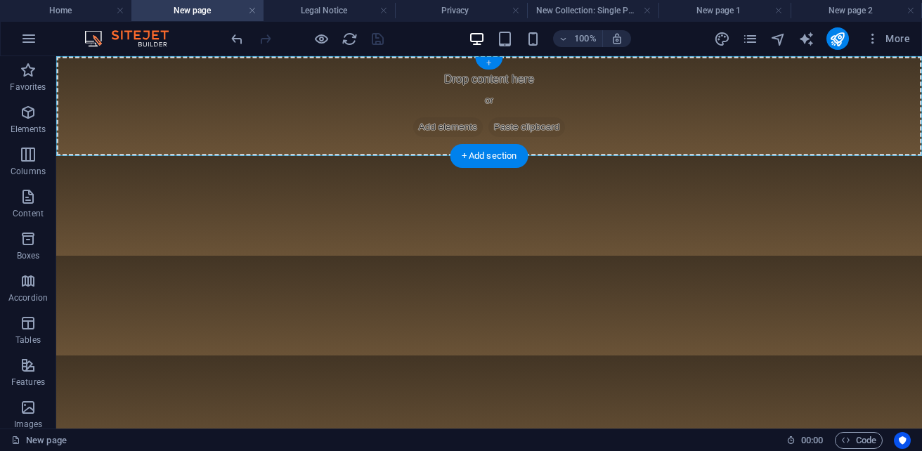
click at [488, 63] on div "+" at bounding box center [488, 63] width 27 height 13
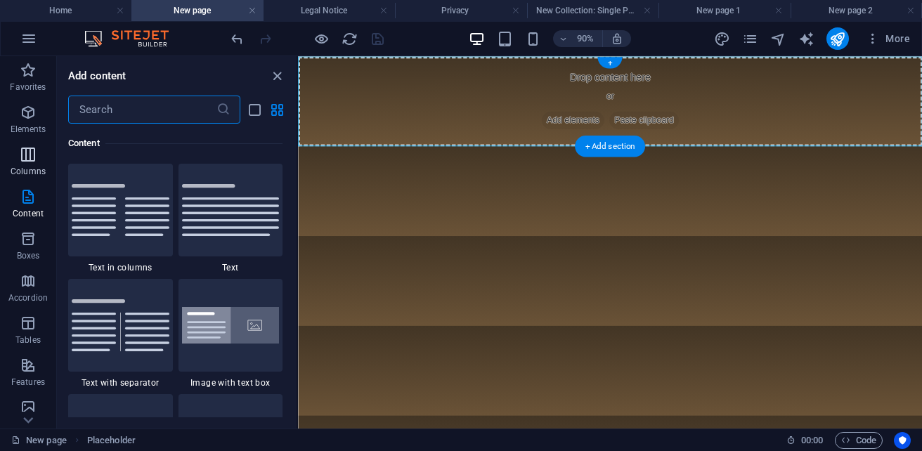
scroll to position [2573, 0]
click at [29, 155] on icon "button" at bounding box center [28, 154] width 17 height 17
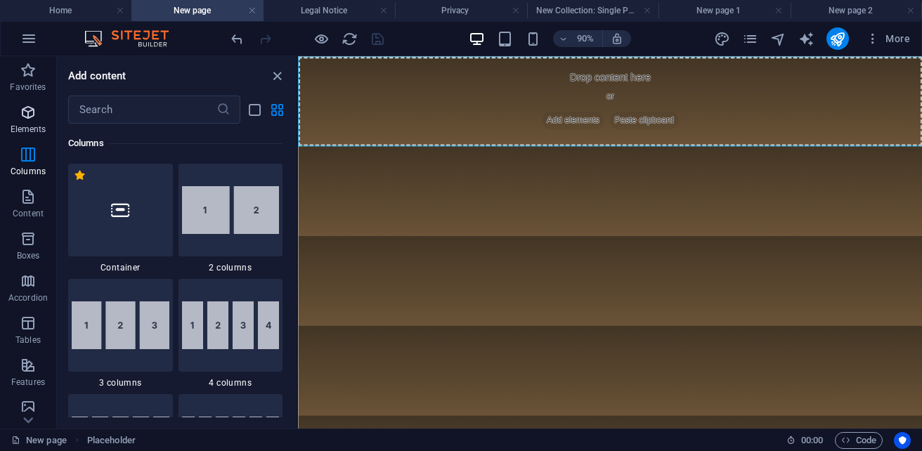
click at [32, 121] on span "Elements" at bounding box center [28, 121] width 56 height 34
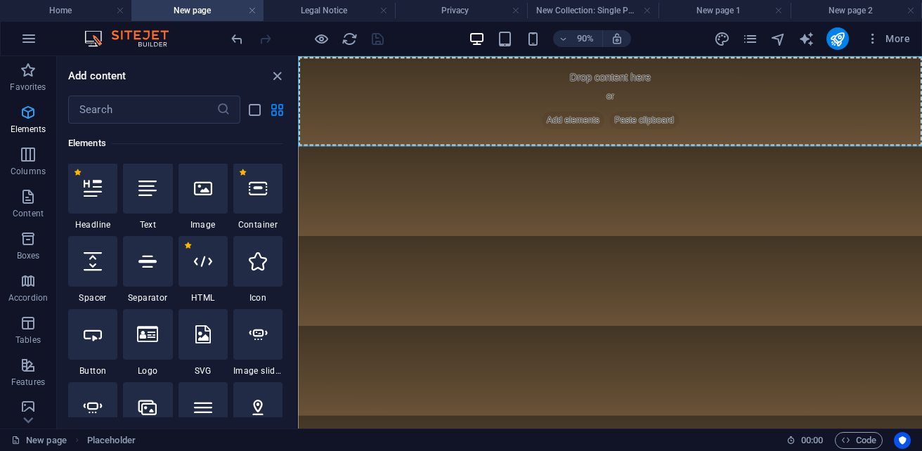
scroll to position [265, 0]
click at [195, 284] on div at bounding box center [202, 262] width 49 height 51
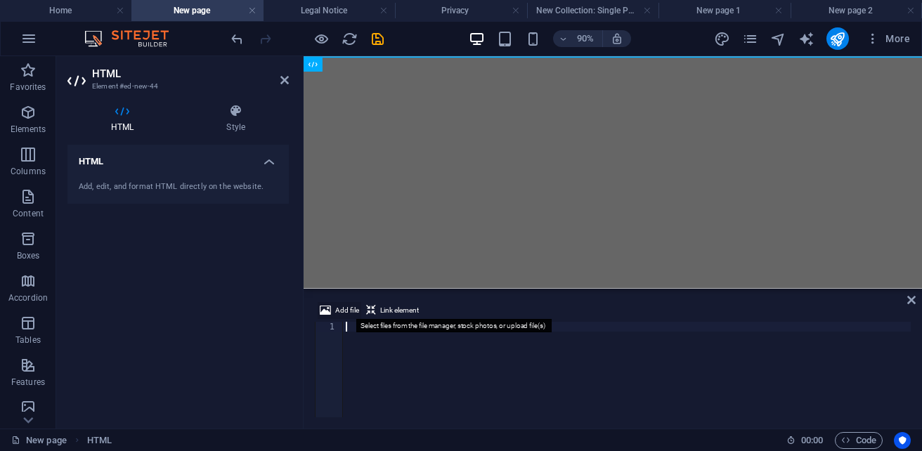
click at [346, 310] on span "Add file" at bounding box center [347, 310] width 24 height 17
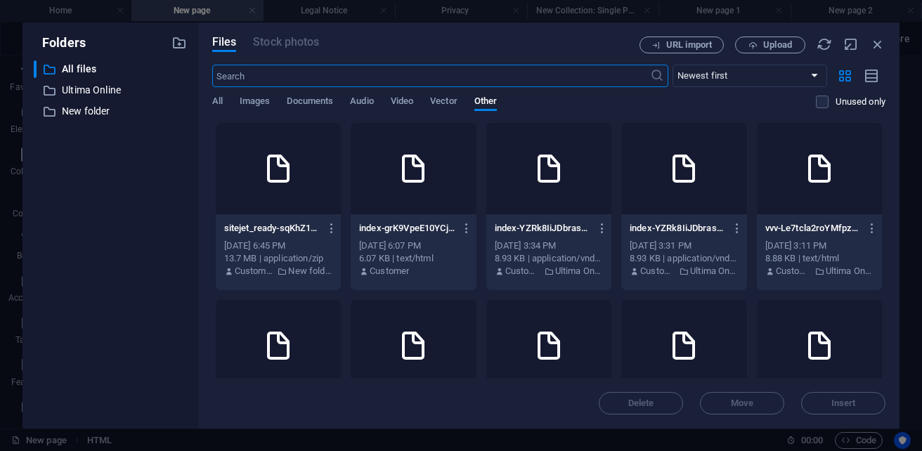
click at [592, 180] on div at bounding box center [548, 168] width 125 height 91
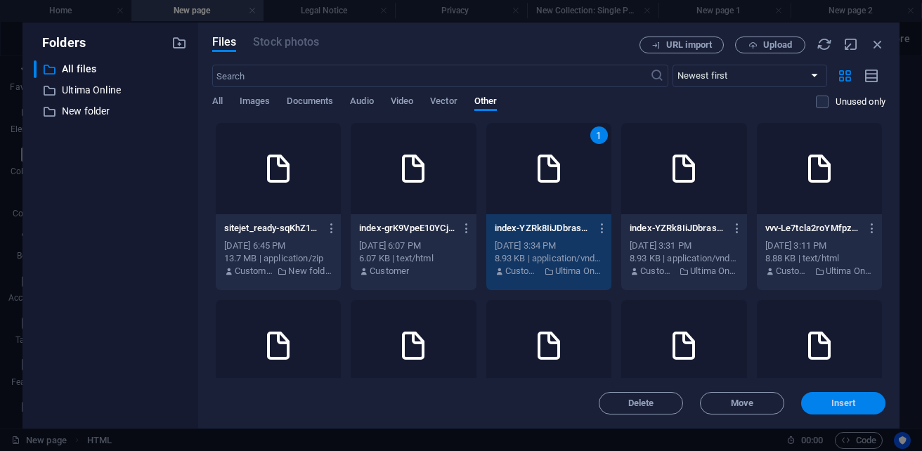
click at [863, 408] on button "Insert" at bounding box center [843, 403] width 84 height 22
type textarea "https://cdn1.site-media.eu/images/0/19693609/index-YZRk8IiJDbrasMYTKXWEfQ-_SNK4…"
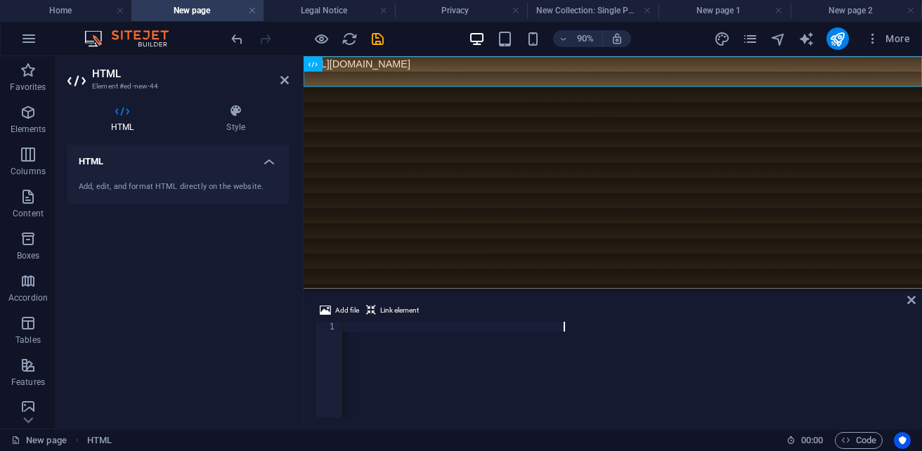
scroll to position [0, 0]
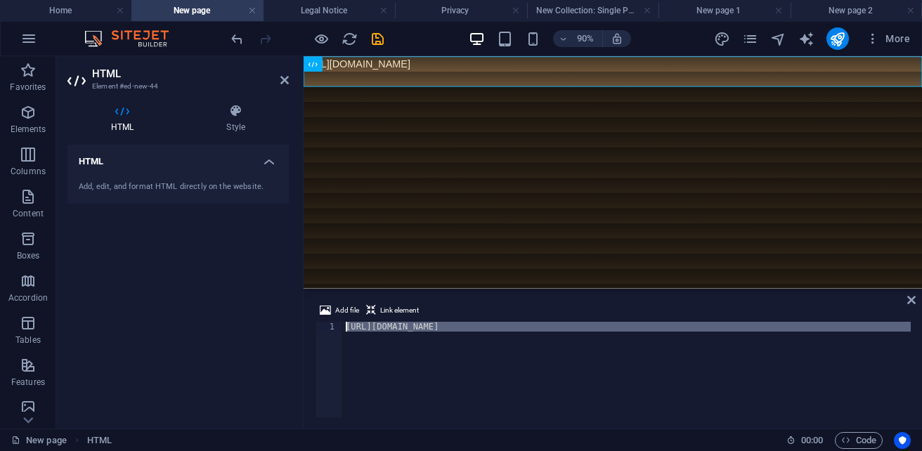
drag, startPoint x: 400, startPoint y: 331, endPoint x: 289, endPoint y: 303, distance: 115.2
click at [289, 303] on div "HTML Element #ed-new-44 HTML Style HTML Add, edit, and format HTML directly on …" at bounding box center [488, 242] width 865 height 372
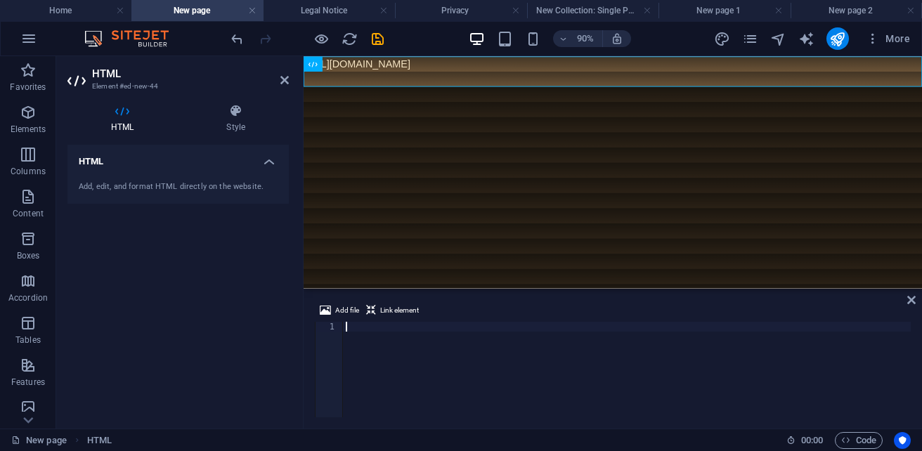
paste textarea "</div>"
type textarea "</div>"
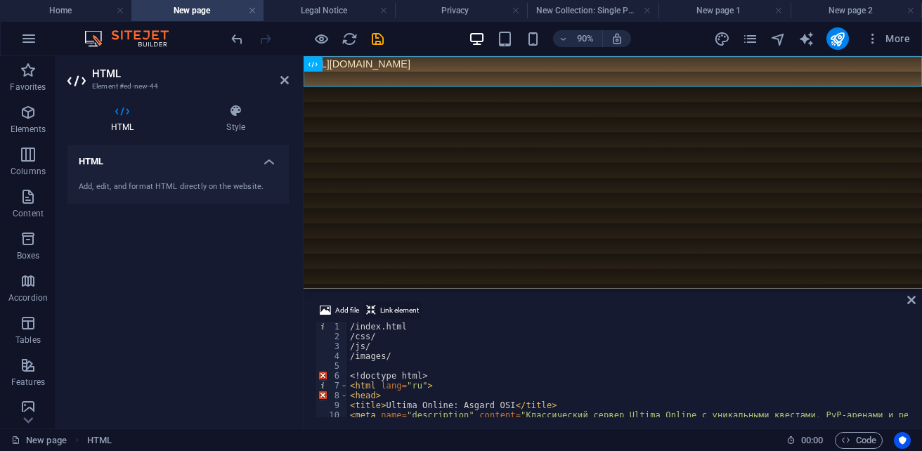
click at [400, 313] on span "Link element" at bounding box center [399, 310] width 39 height 17
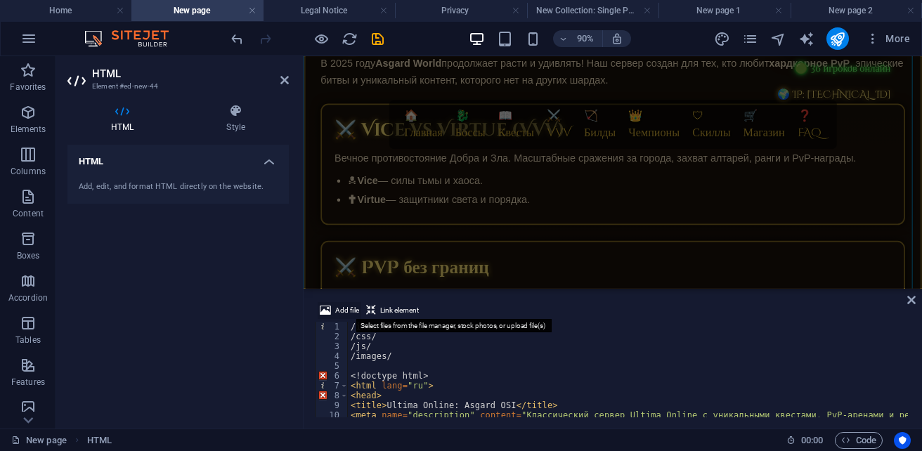
click at [341, 313] on span "Add file" at bounding box center [347, 310] width 24 height 17
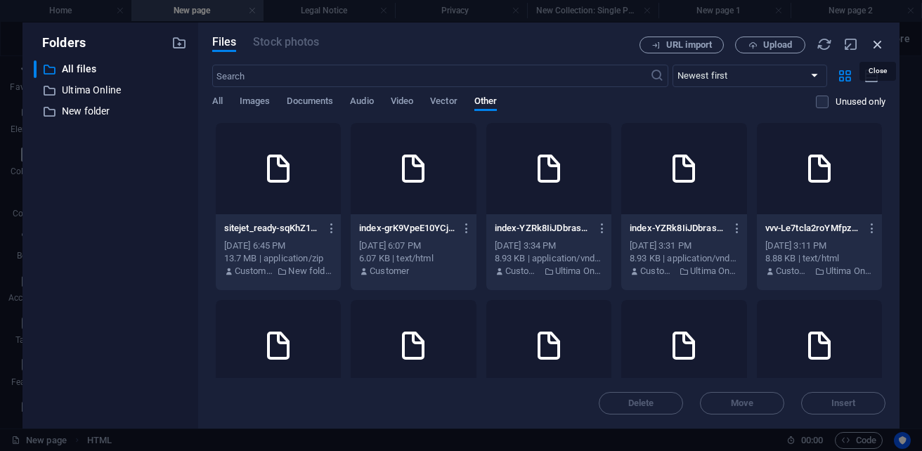
click at [871, 47] on icon "button" at bounding box center [877, 44] width 15 height 15
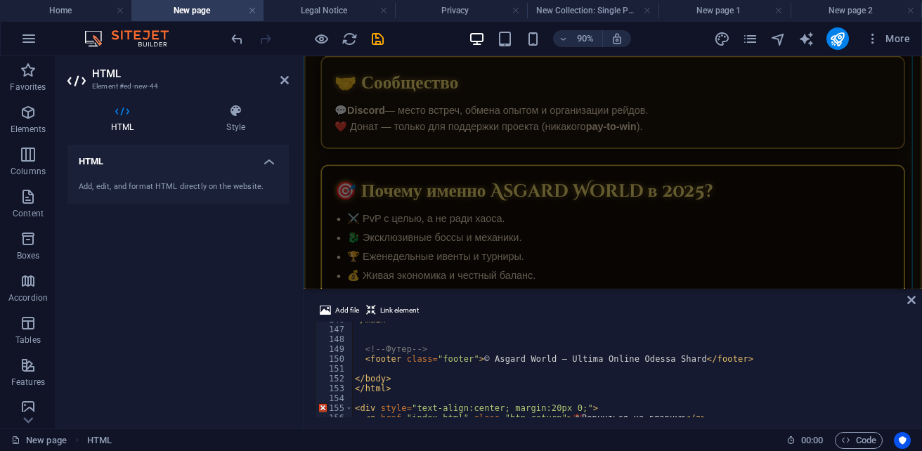
scroll to position [1451, 0]
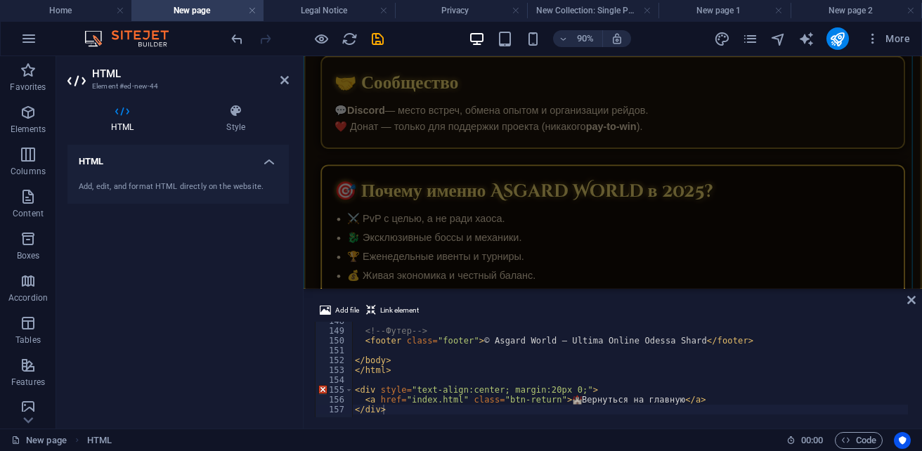
click at [233, 190] on div "Add, edit, and format HTML directly on the website." at bounding box center [178, 187] width 199 height 12
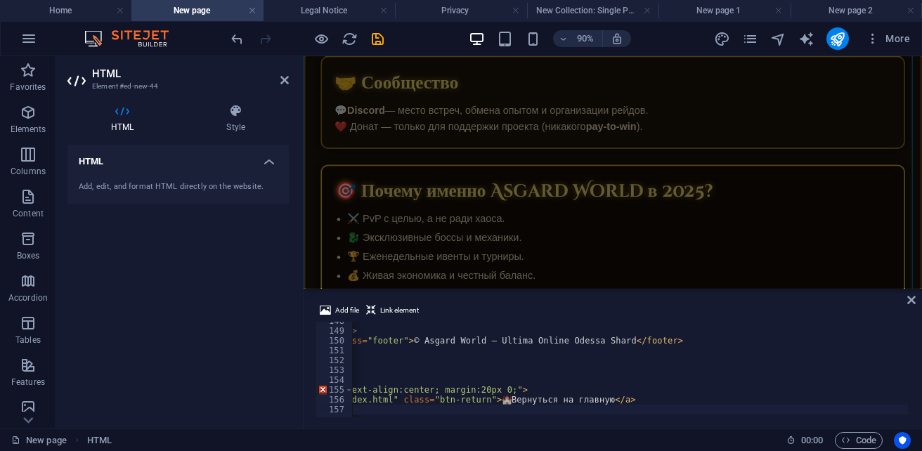
scroll to position [0, 0]
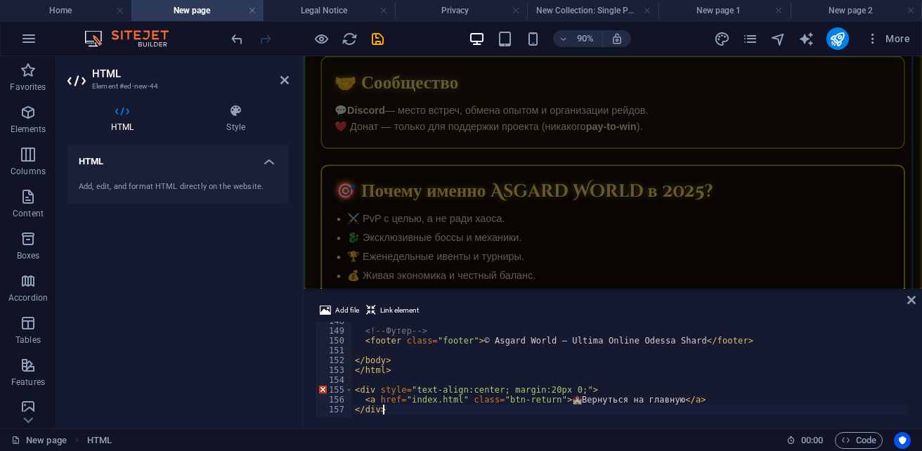
click at [391, 409] on div "<!-- Футер --> < footer class = "footer" > © Asgard World — Ultima Online Odess…" at bounding box center [823, 372] width 943 height 112
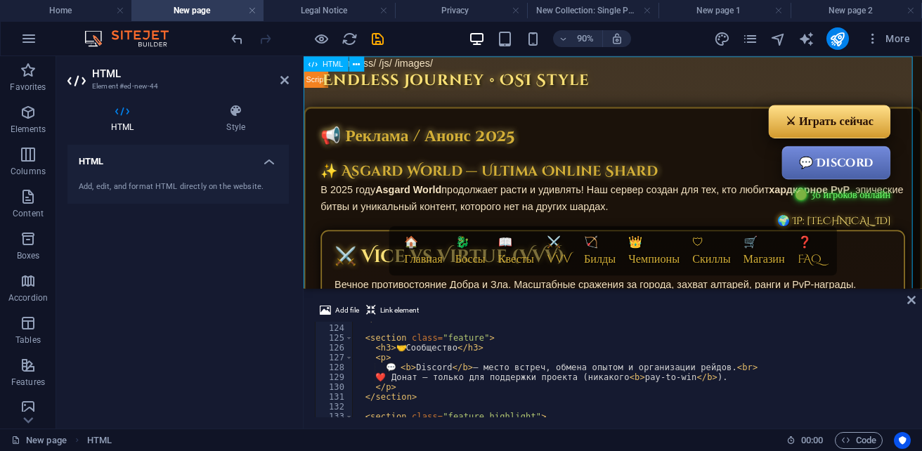
type textarea "<a href="#ed-new-44" class="wv-link-elm"></a>"
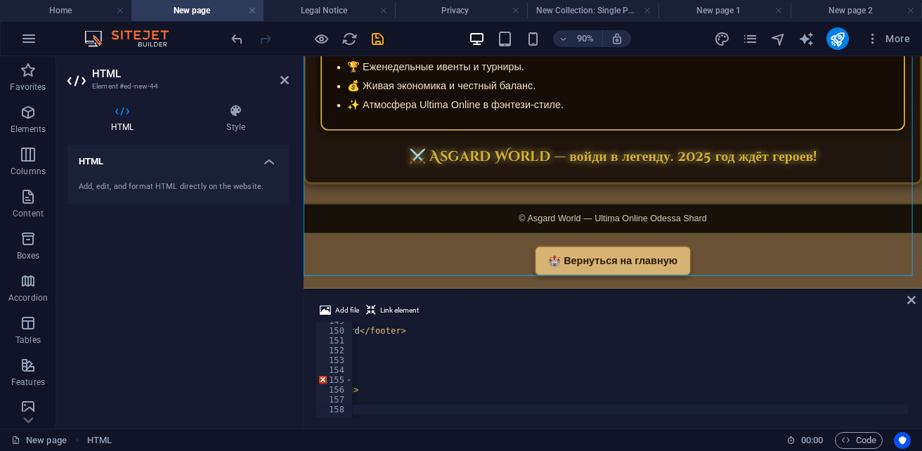
scroll to position [0, 387]
drag, startPoint x: 752, startPoint y: 418, endPoint x: 617, endPoint y: 416, distance: 135.6
click at [617, 416] on div "Add file Link element <a href="#ed-new-44" class="wv-link-elm"></a> 149 150 151…" at bounding box center [612, 360] width 618 height 138
click at [405, 409] on div "<!-- Футер --> < footer class = "footer" > © Asgard World — Ultima Online Odess…" at bounding box center [649, 372] width 943 height 112
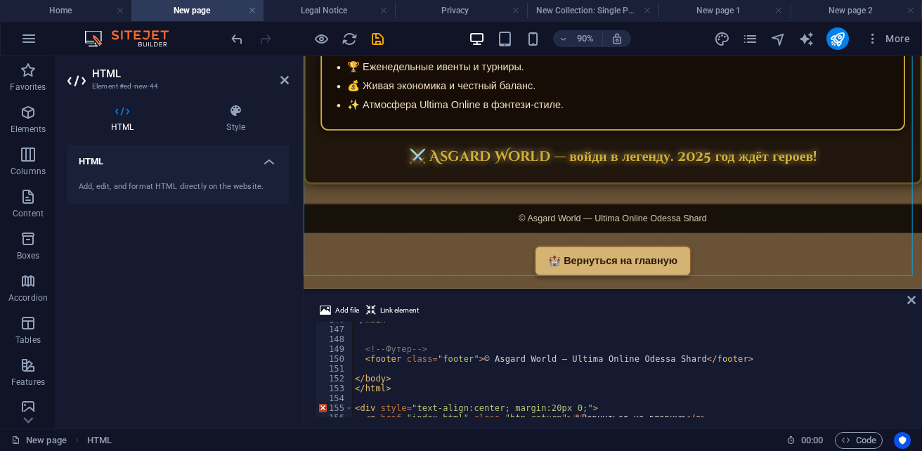
scroll to position [1471, 0]
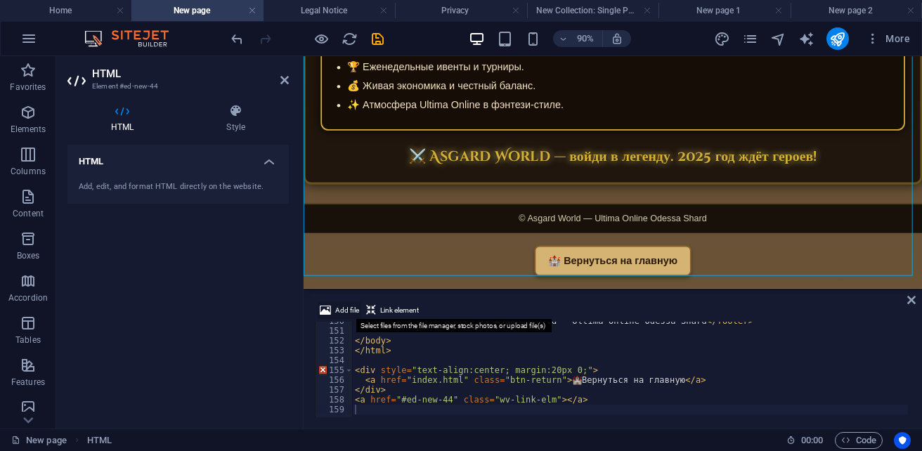
click at [343, 310] on span "Add file" at bounding box center [347, 310] width 24 height 17
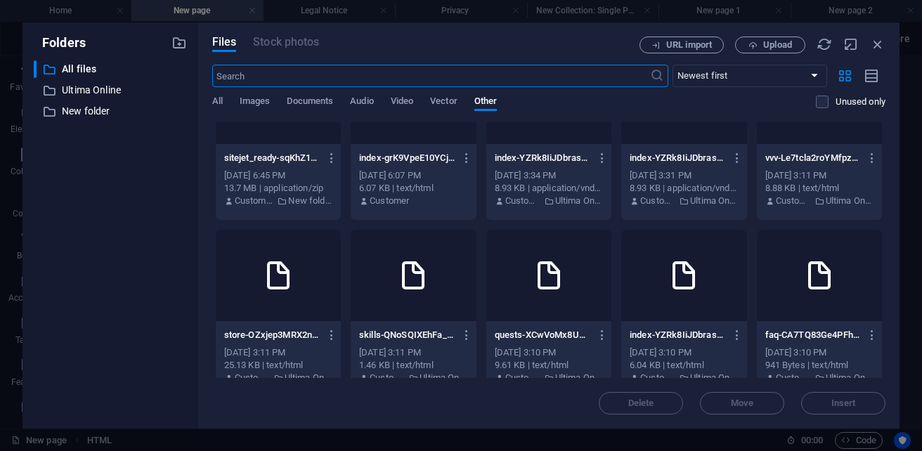
scroll to position [140, 0]
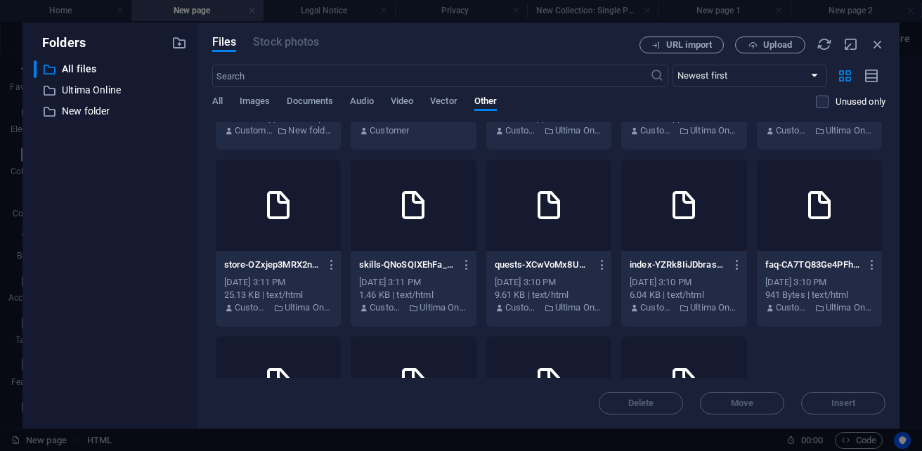
click at [611, 226] on div at bounding box center [548, 204] width 125 height 91
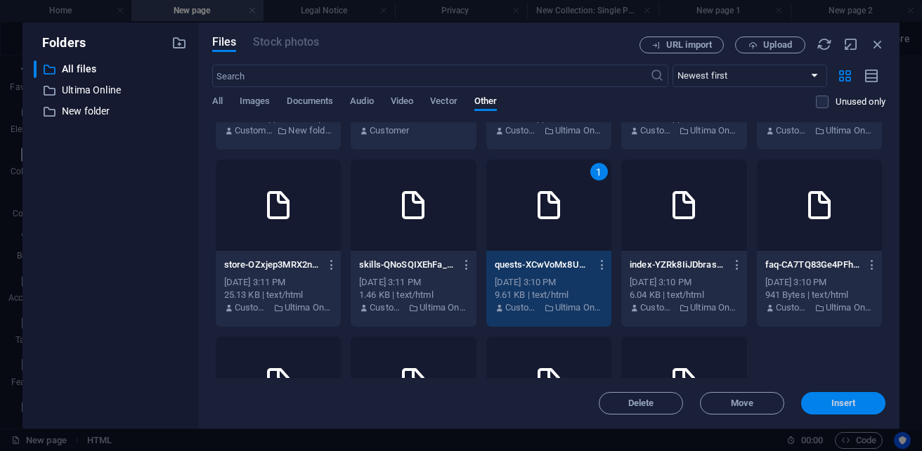
click at [840, 409] on button "Insert" at bounding box center [843, 403] width 84 height 22
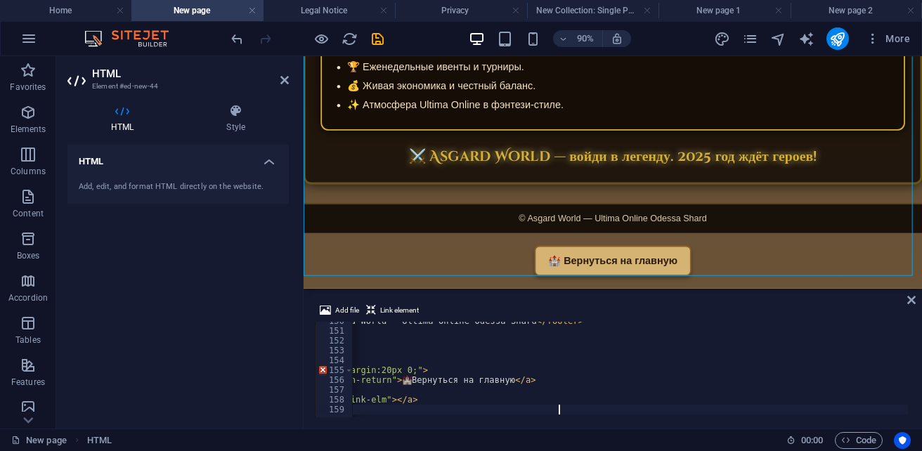
scroll to position [0, 171]
drag, startPoint x: 737, startPoint y: 407, endPoint x: 724, endPoint y: 405, distance: 13.5
click at [724, 405] on div "< footer class = "footer" > © Asgard World — Ultima Online Odessa Shard </ foot…" at bounding box center [653, 372] width 943 height 112
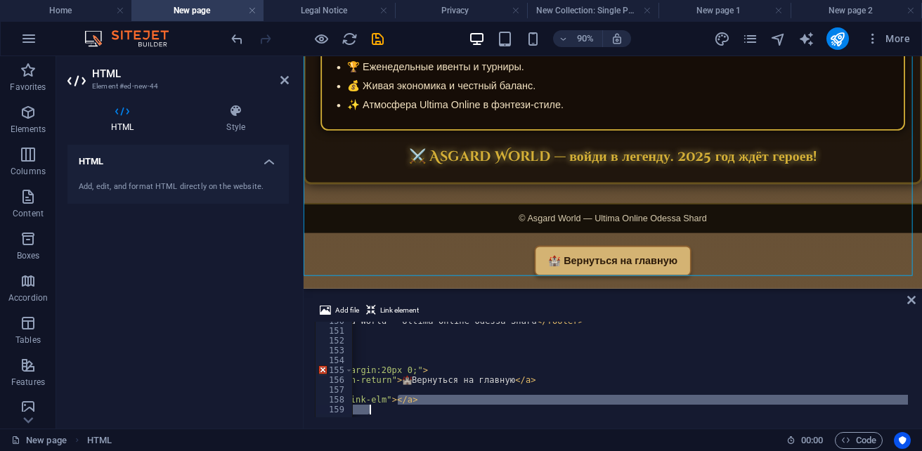
drag, startPoint x: 572, startPoint y: 401, endPoint x: 371, endPoint y: 410, distance: 201.1
click at [371, 410] on div "< footer class = "footer" > © Asgard World — Ultima Online Odessa Shard </ foot…" at bounding box center [653, 372] width 943 height 112
click at [405, 410] on div "< footer class = "footer" > © Asgard World — Ultima Online Odessa Shard </ foot…" at bounding box center [653, 372] width 943 height 112
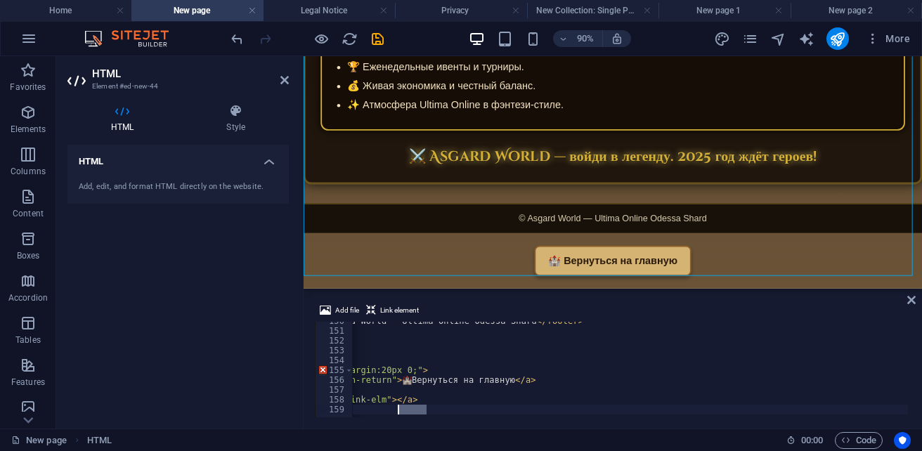
click at [405, 410] on div "< footer class = "footer" > © Asgard World — Ultima Online Odessa Shard </ foot…" at bounding box center [653, 372] width 943 height 112
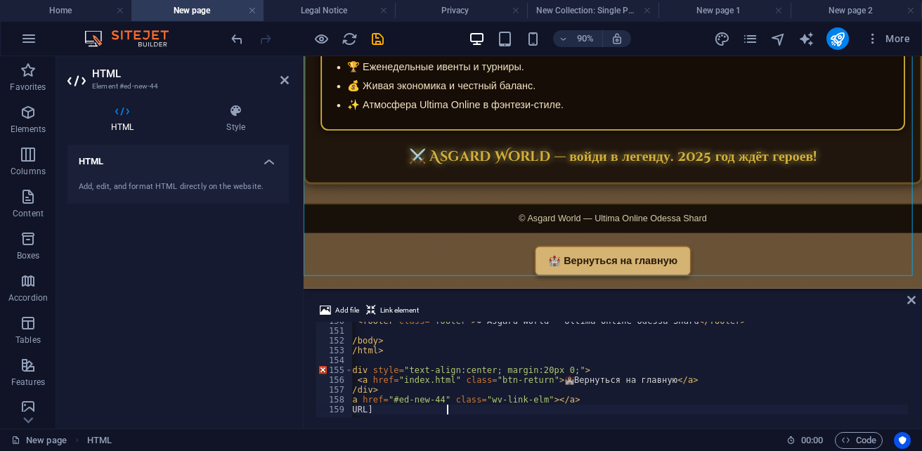
scroll to position [0, 41]
type textarea "https://cdn1.site--XCwVoMx8UcDp-Ue0dQsEXg.html"
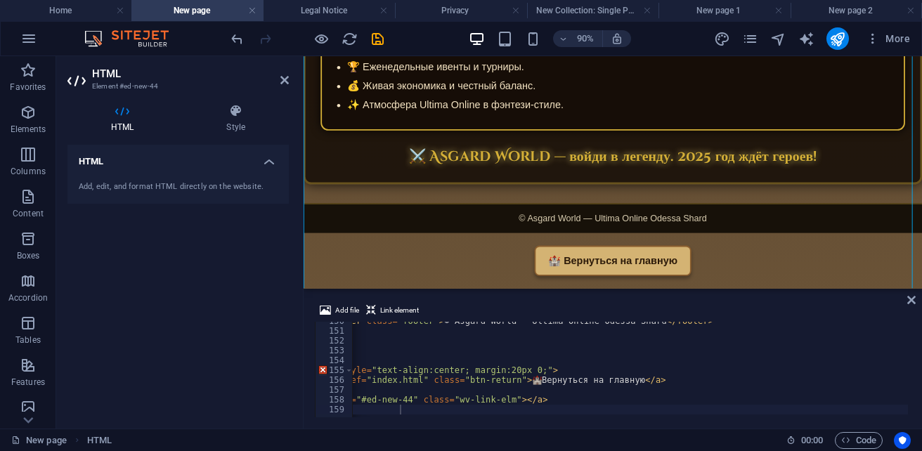
drag, startPoint x: 402, startPoint y: 426, endPoint x: 438, endPoint y: 423, distance: 35.2
click at [440, 426] on div "Add file Link element https://cdn1.site--XCwVoMx8UcDp-Ue0dQsEXg.html 150 151 15…" at bounding box center [612, 360] width 618 height 138
drag, startPoint x: 432, startPoint y: 419, endPoint x: 420, endPoint y: 419, distance: 11.9
click at [420, 419] on div "Add file Link element https://cdn1.site--XCwVoMx8UcDp-Ue0dQsEXg.html 150 151 15…" at bounding box center [612, 360] width 618 height 138
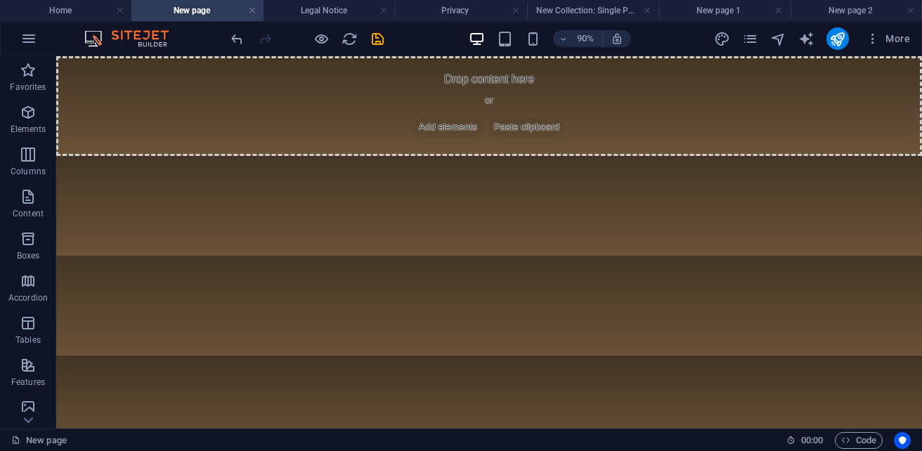
scroll to position [0, 0]
click at [43, 17] on h4 "Home" at bounding box center [65, 10] width 131 height 15
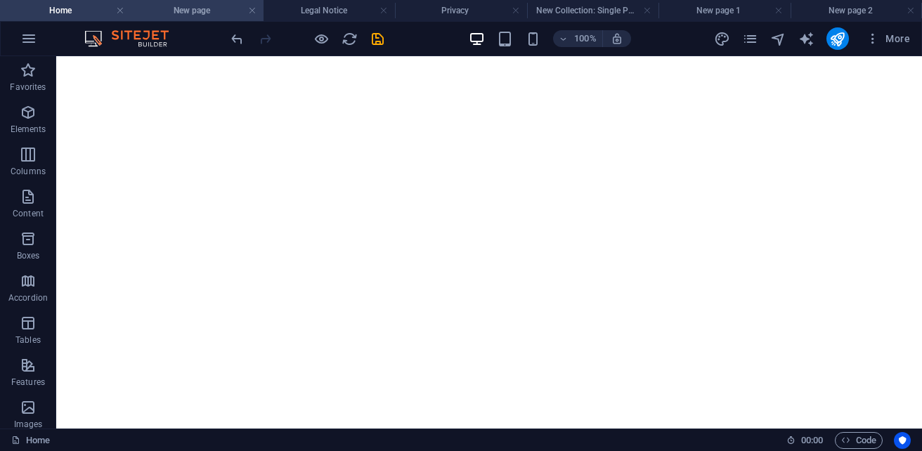
click at [175, 11] on h4 "New page" at bounding box center [196, 10] width 131 height 15
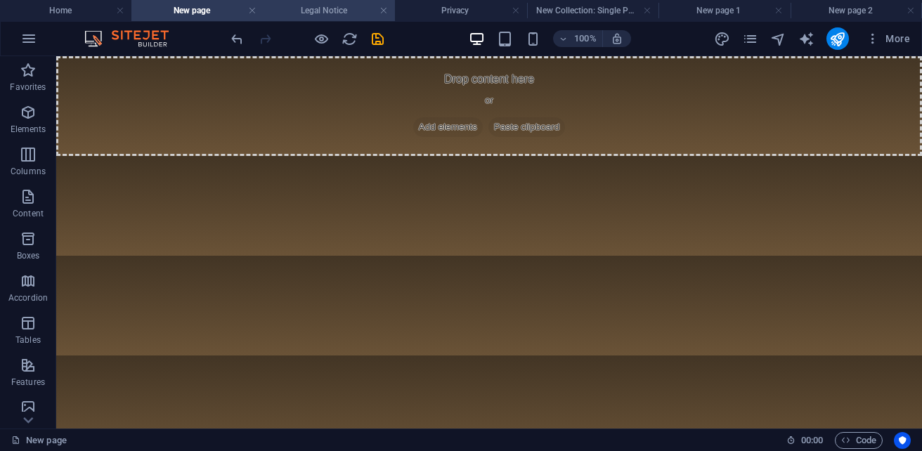
click at [284, 13] on h4 "Legal Notice" at bounding box center [328, 10] width 131 height 15
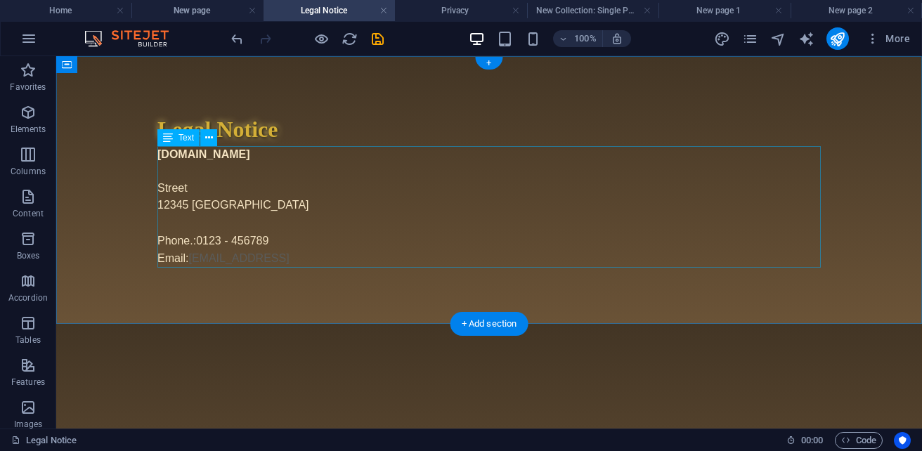
click at [333, 267] on div "sb5985678.a.had.tf Street 12345 Berlin Phone.: 0123 - 456789 Email: 8698cc6951f…" at bounding box center [488, 207] width 663 height 122
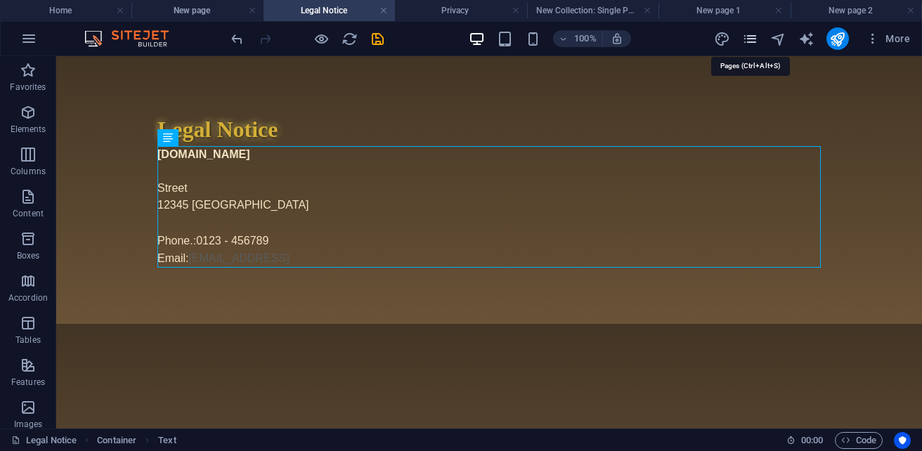
click at [745, 39] on icon "pages" at bounding box center [750, 39] width 16 height 16
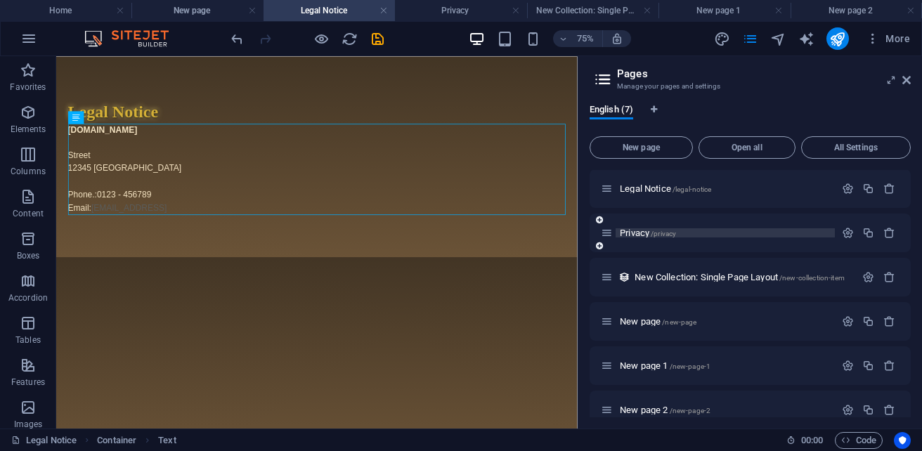
scroll to position [63, 0]
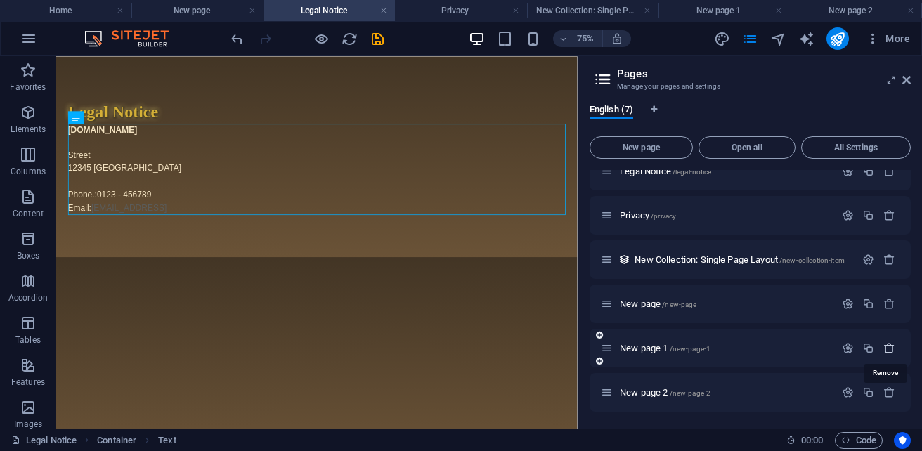
click at [884, 348] on icon "button" at bounding box center [889, 348] width 12 height 12
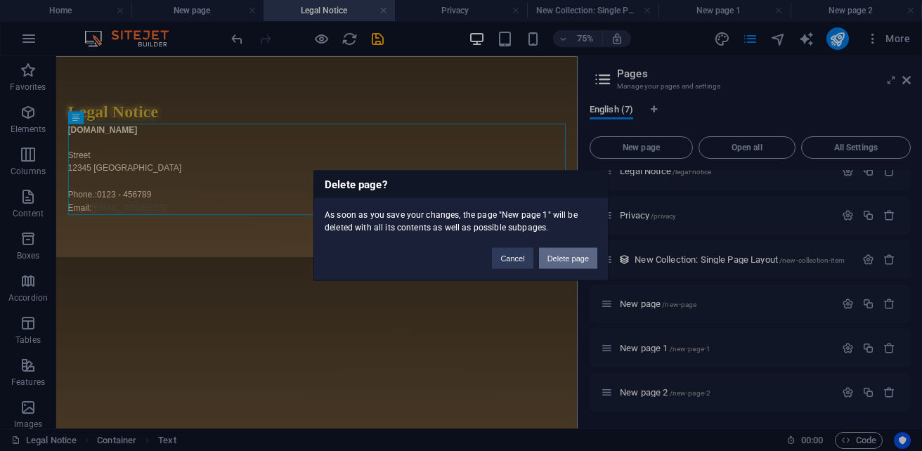
click at [586, 259] on button "Delete page" at bounding box center [568, 258] width 58 height 21
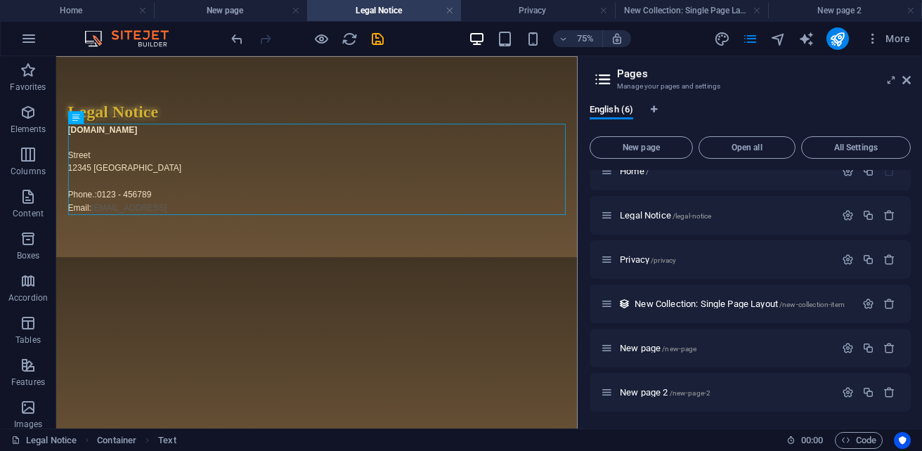
scroll to position [18, 0]
click at [891, 396] on icon "button" at bounding box center [889, 392] width 12 height 12
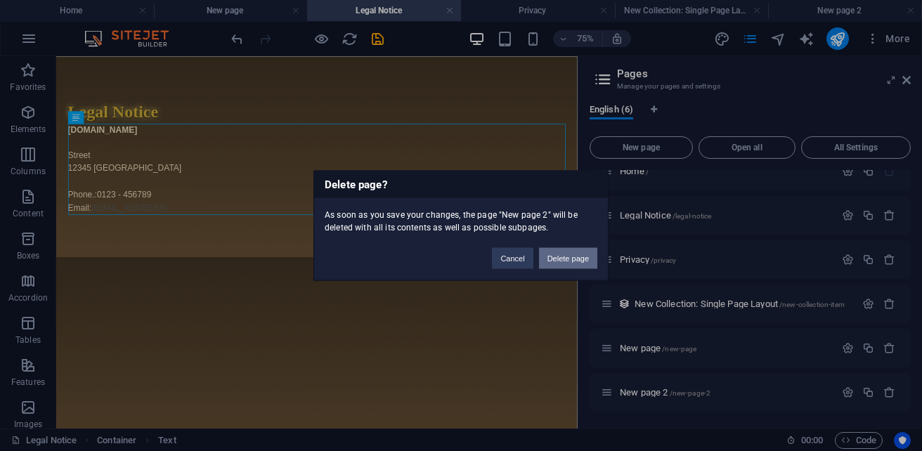
click at [581, 260] on button "Delete page" at bounding box center [568, 258] width 58 height 21
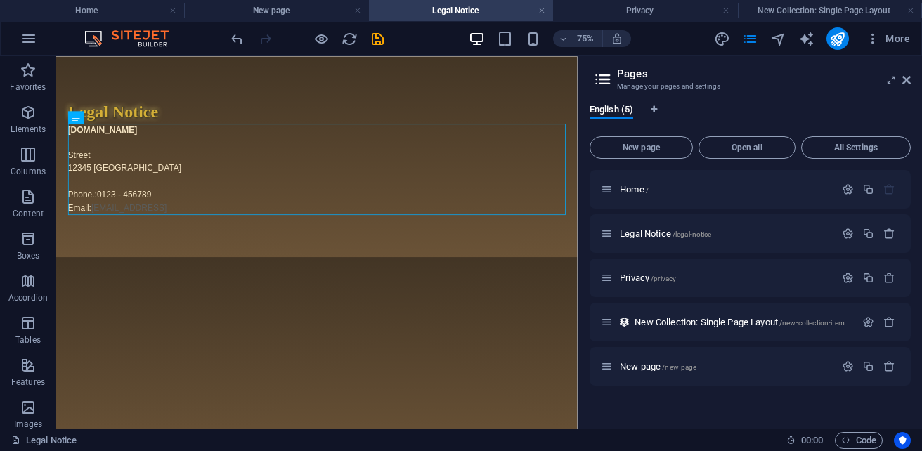
scroll to position [0, 0]
click at [643, 368] on span "New page /new-page" at bounding box center [657, 366] width 77 height 11
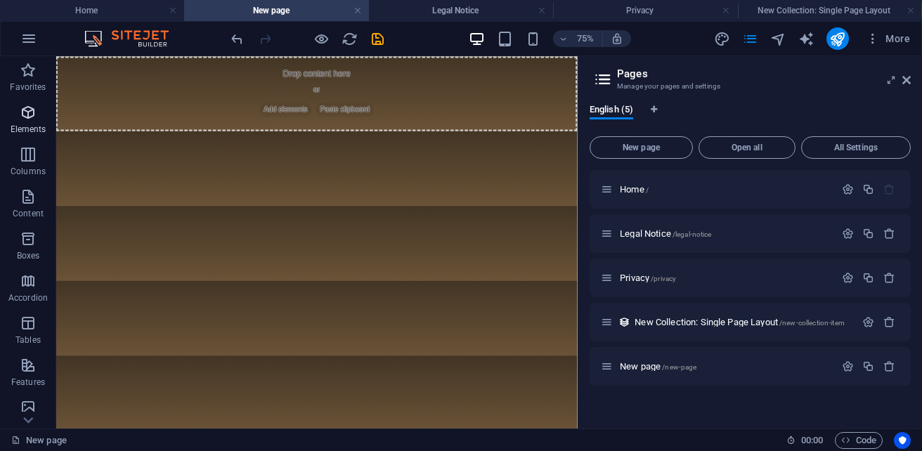
click at [25, 130] on p "Elements" at bounding box center [29, 129] width 36 height 11
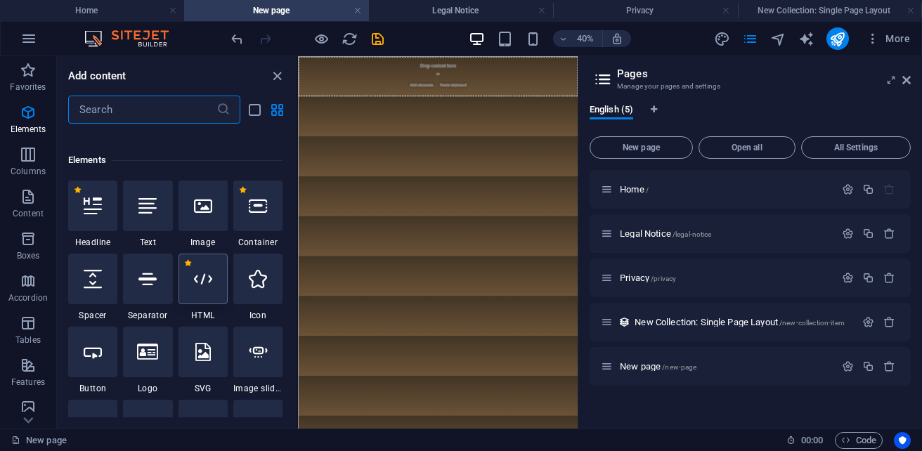
scroll to position [265, 0]
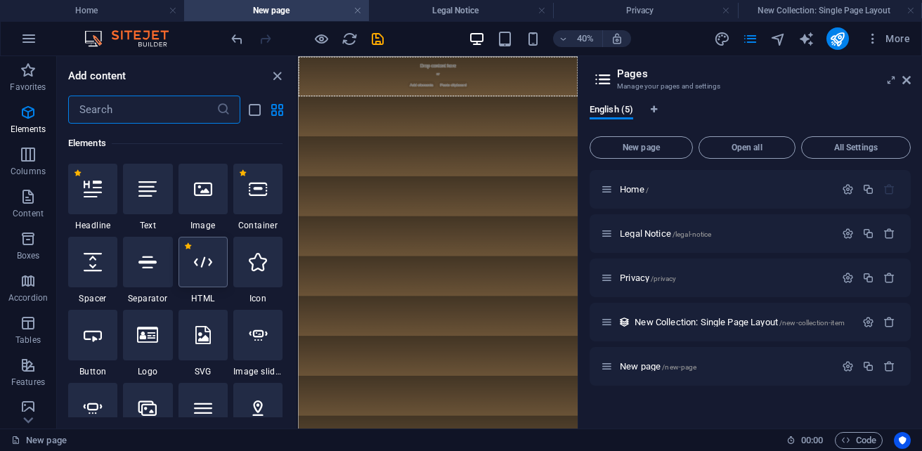
click at [197, 268] on icon at bounding box center [203, 262] width 18 height 18
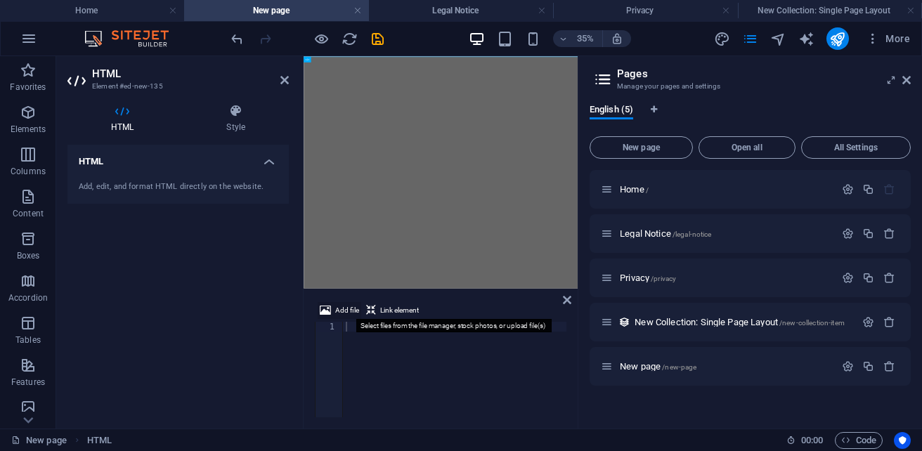
click at [350, 309] on span "Add file" at bounding box center [347, 310] width 24 height 17
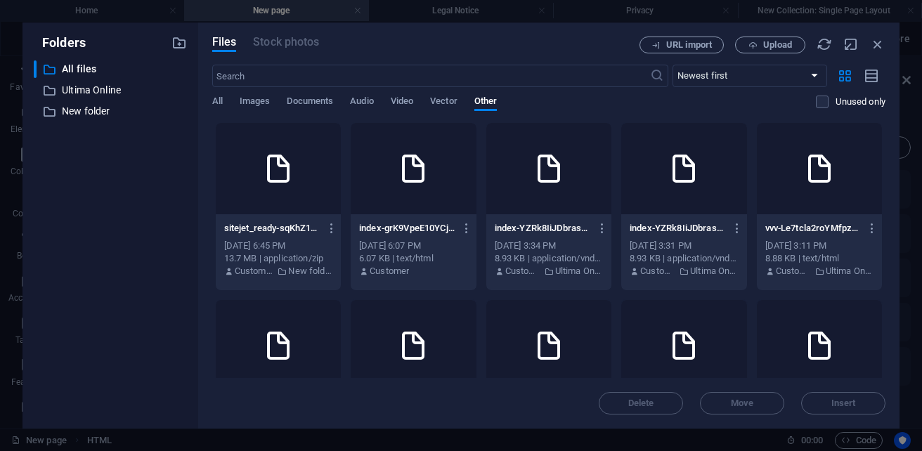
click at [284, 181] on icon at bounding box center [278, 169] width 34 height 34
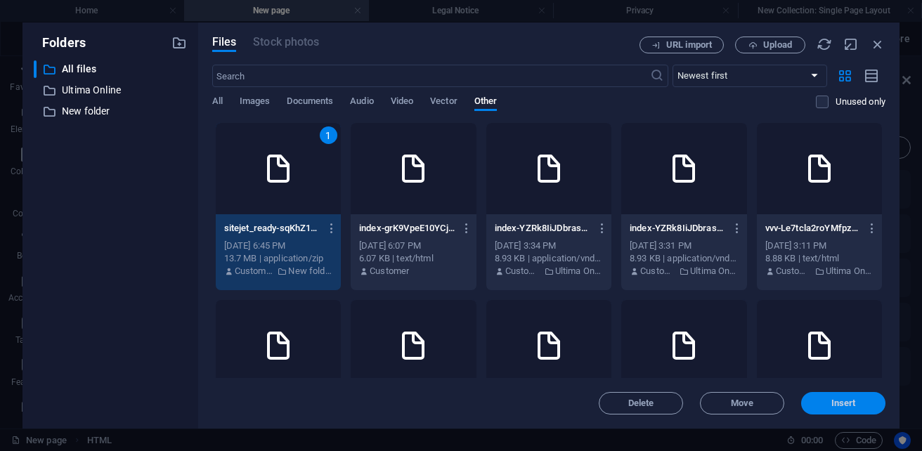
click at [832, 402] on span "Insert" at bounding box center [843, 403] width 25 height 8
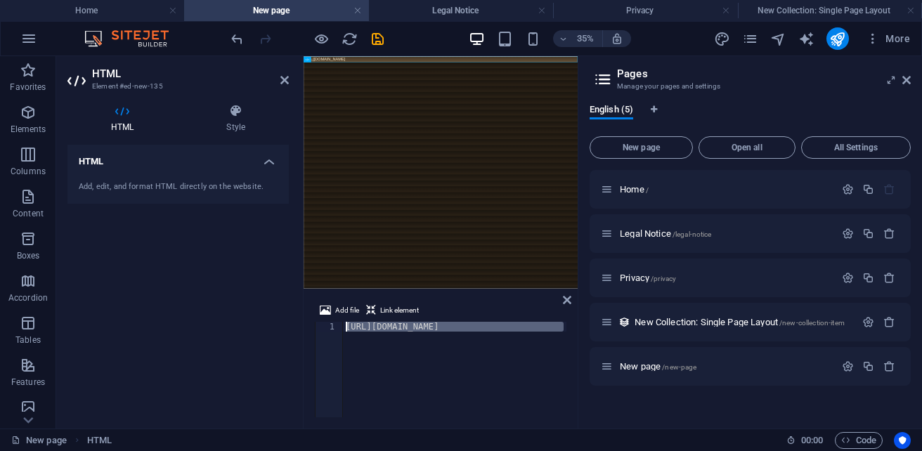
scroll to position [0, 0]
drag, startPoint x: 563, startPoint y: 325, endPoint x: 263, endPoint y: 324, distance: 299.9
click at [263, 324] on div "HTML Element #ed-new-135 HTML Style HTML Add, edit, and format HTML directly on…" at bounding box center [316, 242] width 521 height 372
type textarea "itejet_ready-sqKhZ1_9RrnA8Qjadl-Cyw.zip"
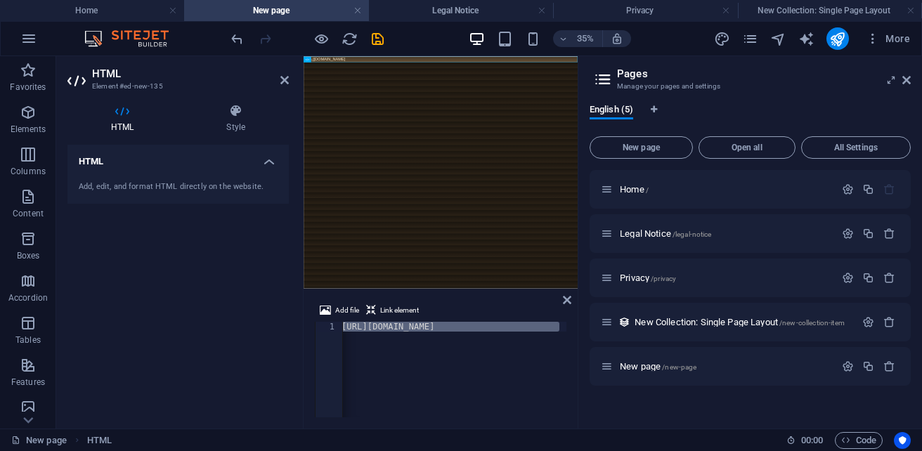
scroll to position [0, 0]
drag, startPoint x: 542, startPoint y: 327, endPoint x: 276, endPoint y: 329, distance: 265.5
click at [276, 329] on div "HTML Element #ed-new-135 HTML Style HTML Add, edit, and format HTML directly on…" at bounding box center [316, 242] width 521 height 372
click at [346, 310] on span "Add file" at bounding box center [347, 310] width 24 height 17
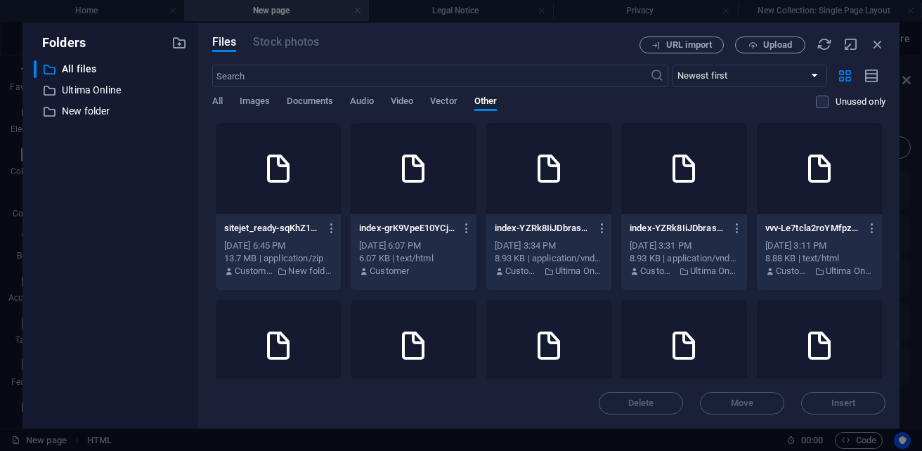
click at [603, 184] on div at bounding box center [548, 168] width 125 height 91
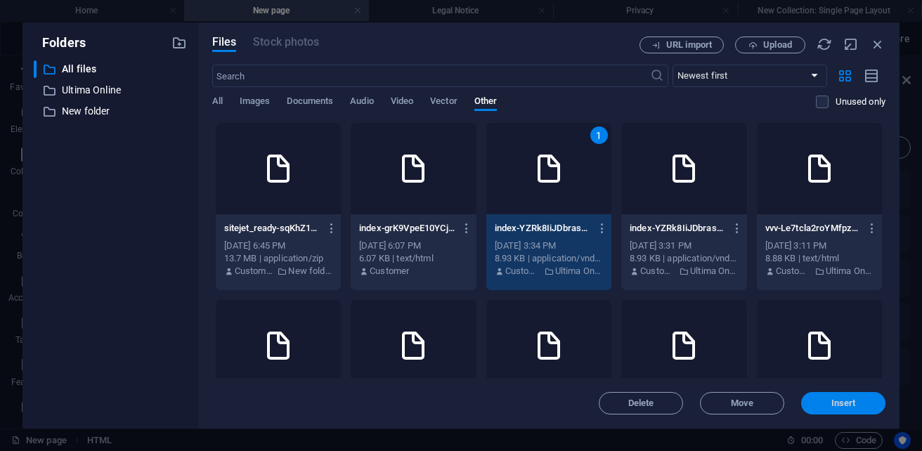
click at [855, 402] on span "Insert" at bounding box center [843, 403] width 25 height 8
type textarea "https://cdn1.site-media.eu/images/0/19693609/index-YZRk8IiJDbrasMYTKXWEfQ-_SNK4…"
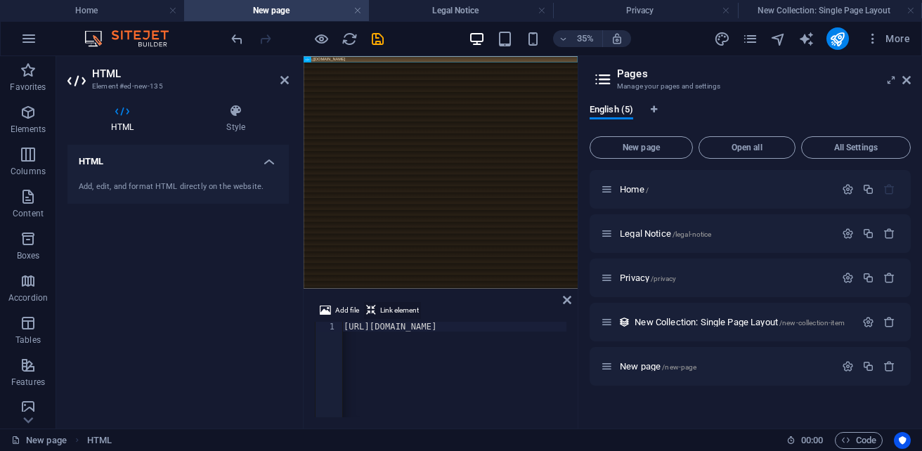
click at [393, 308] on span "Link element" at bounding box center [399, 310] width 39 height 17
click at [400, 327] on div "https://cdn1.site-media.eu/images/0/19693609/index-YZRk8IiJDbrasMYTKXWEfQ-_SNK4…" at bounding box center [637, 378] width 593 height 112
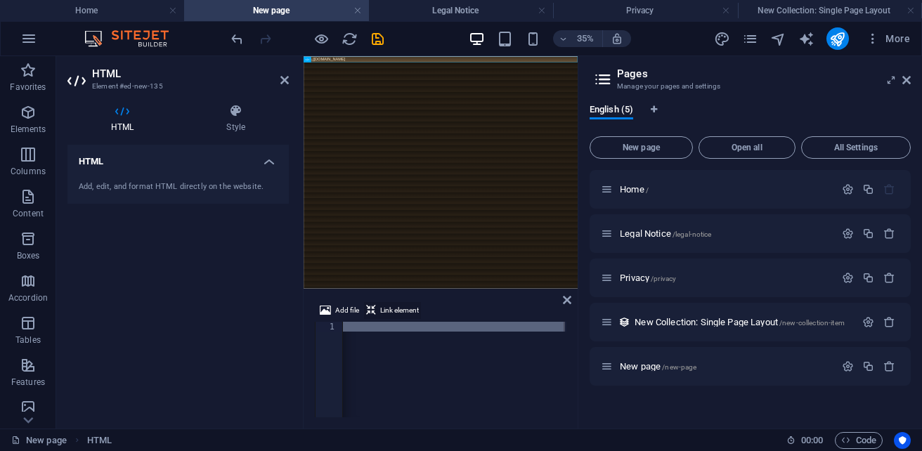
click at [412, 310] on span "Link element" at bounding box center [399, 310] width 39 height 17
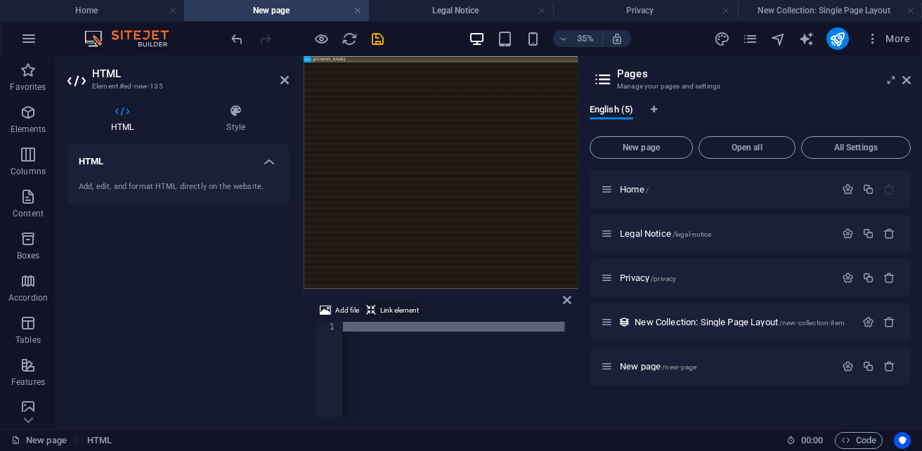
click at [412, 310] on span "Link element" at bounding box center [399, 310] width 39 height 17
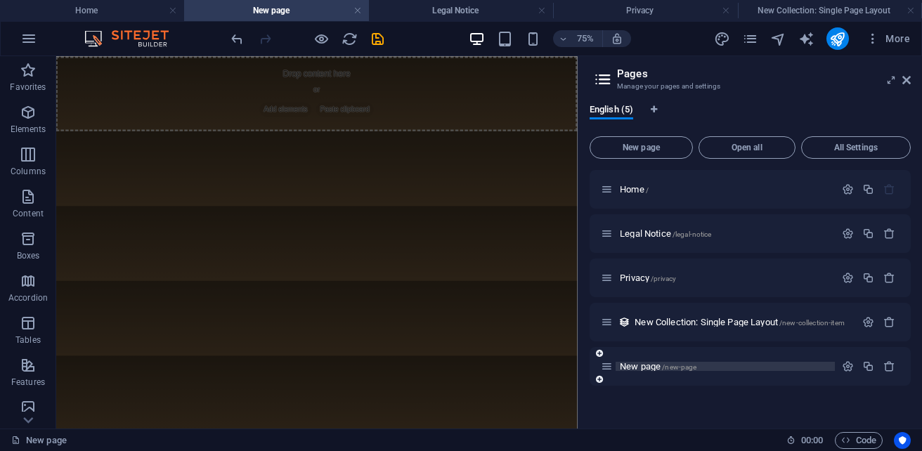
click at [623, 363] on span "New page /new-page" at bounding box center [657, 366] width 77 height 11
click at [848, 367] on icon "button" at bounding box center [847, 366] width 12 height 12
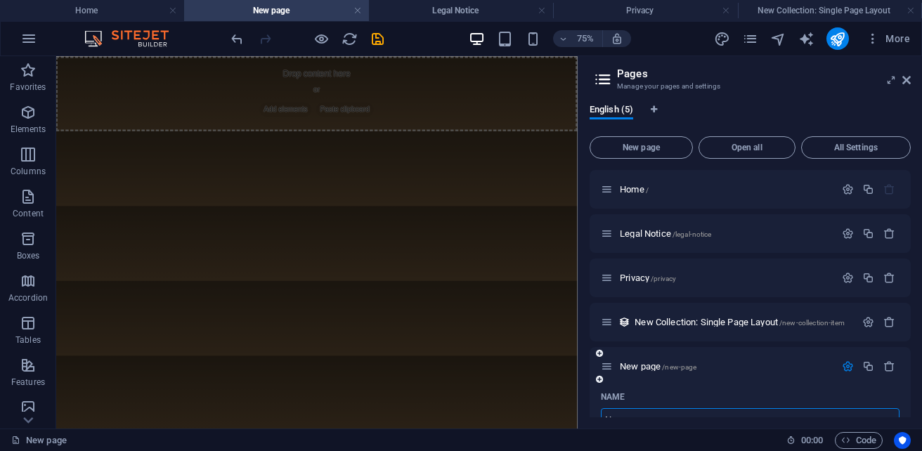
scroll to position [13, 0]
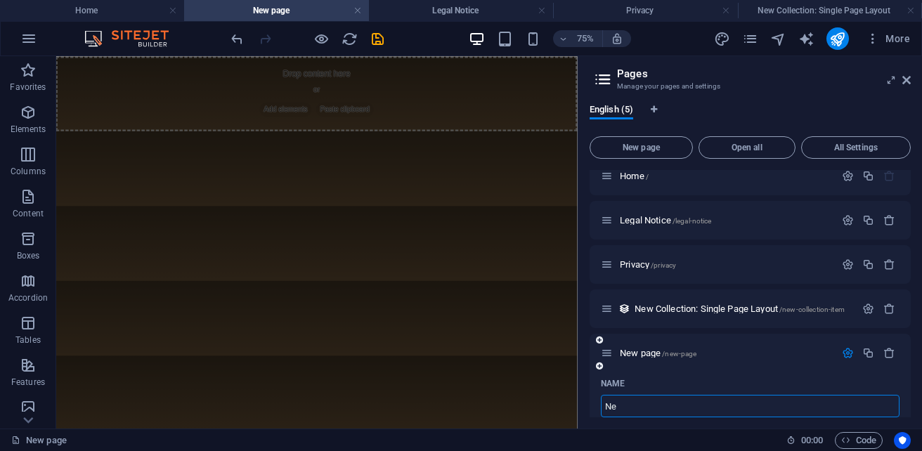
type input "N"
type input "Ш"
type input "/"
type input "Ш"
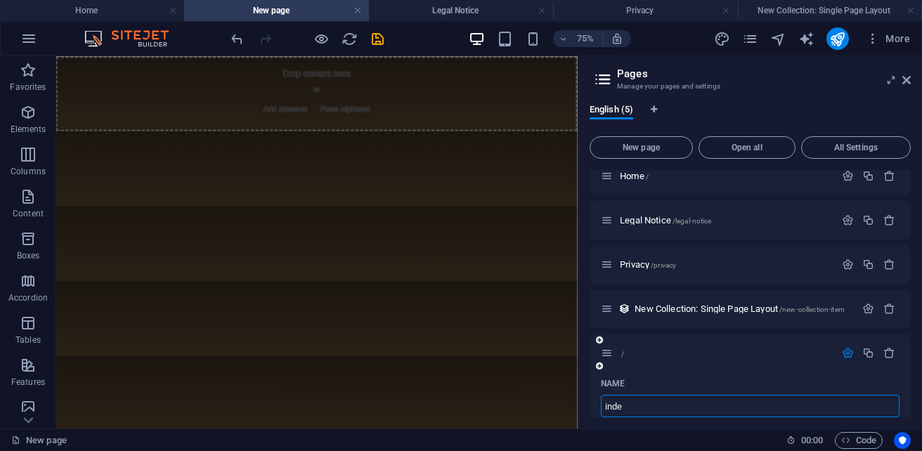
type input "index"
type input "/ind"
type input "ind"
type input "index"
type input "/index"
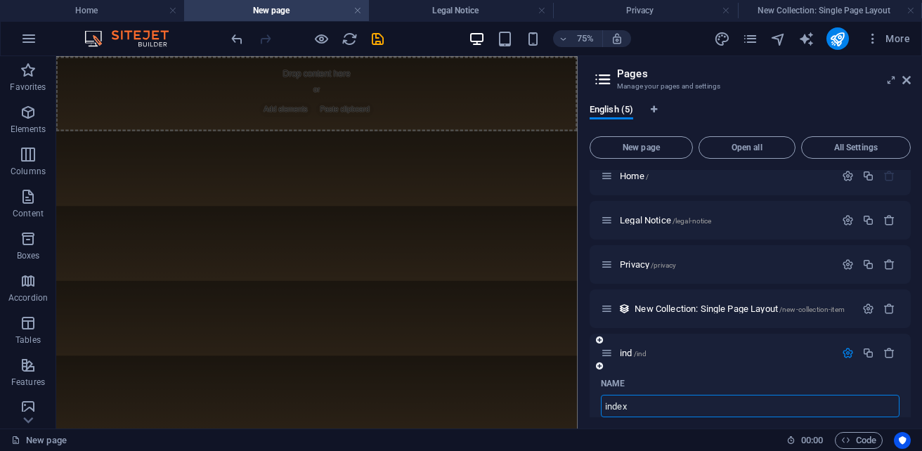
type input "index"
click at [624, 356] on span "index /index" at bounding box center [641, 353] width 44 height 11
click at [629, 353] on span "index /index" at bounding box center [641, 353] width 44 height 11
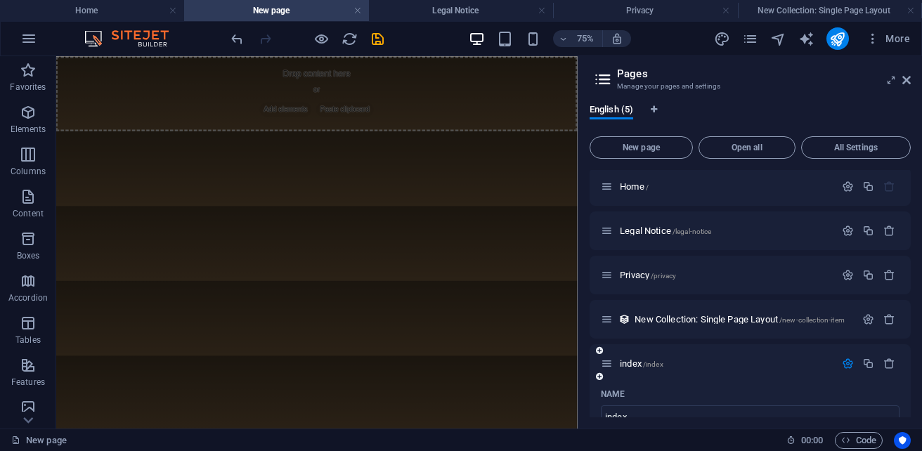
scroll to position [0, 0]
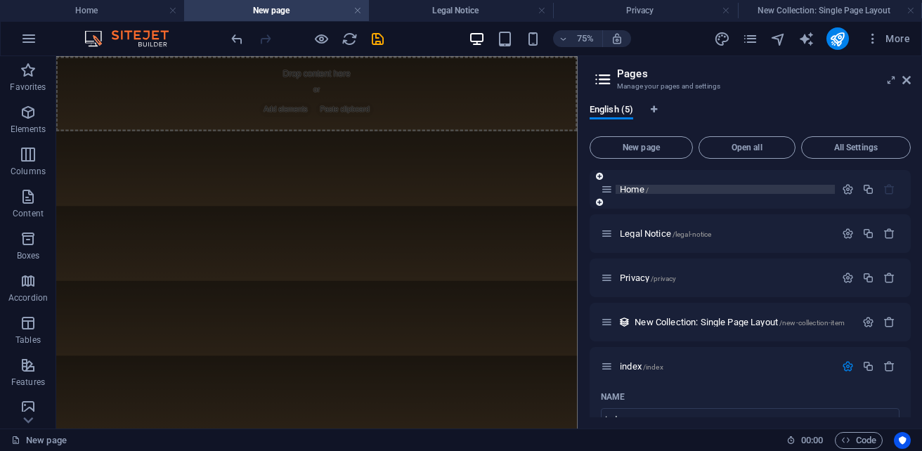
click at [695, 188] on p "Home /" at bounding box center [724, 189] width 211 height 9
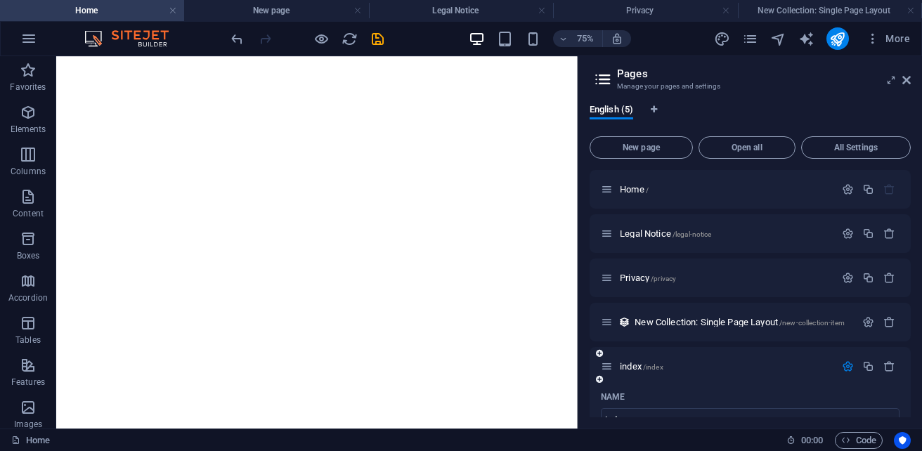
click at [841, 369] on icon "button" at bounding box center [847, 366] width 12 height 12
click at [840, 369] on button "button" at bounding box center [847, 366] width 20 height 12
click at [719, 152] on button "Open all" at bounding box center [746, 147] width 97 height 22
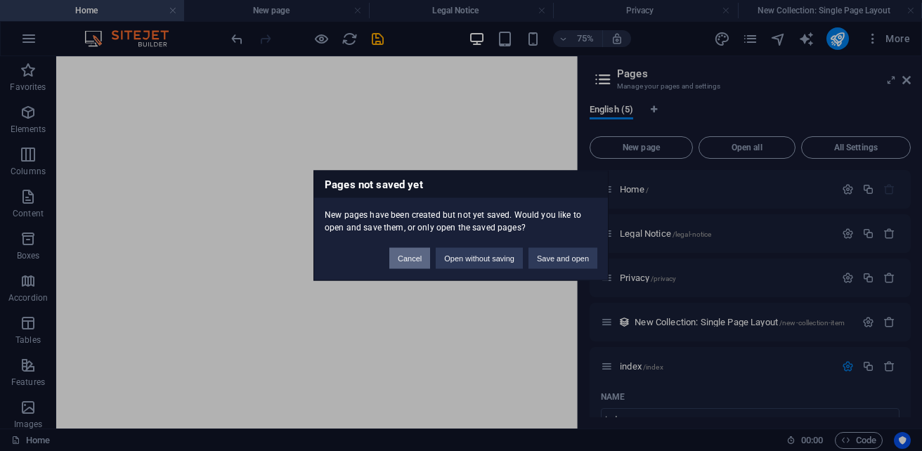
click at [391, 260] on button "Cancel" at bounding box center [409, 258] width 41 height 21
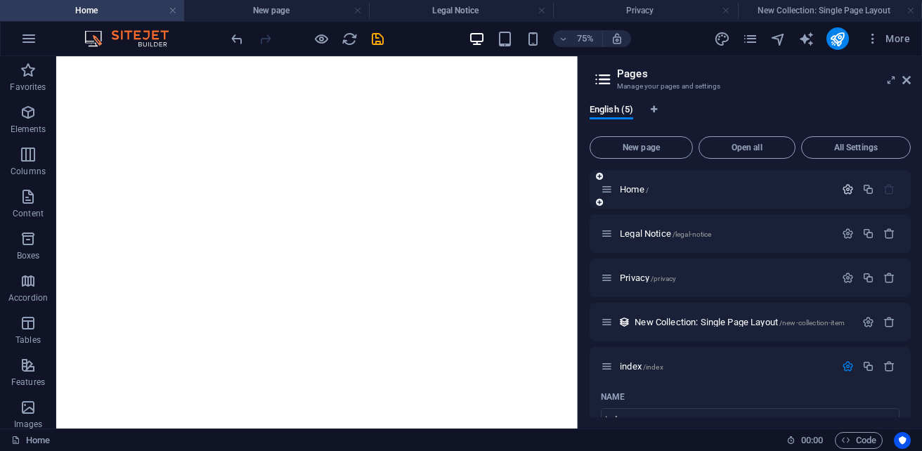
click at [842, 192] on icon "button" at bounding box center [847, 189] width 12 height 12
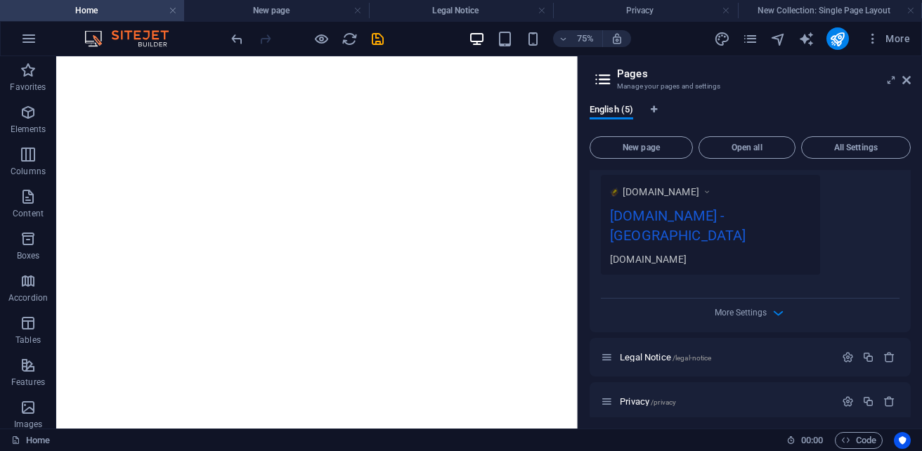
scroll to position [492, 0]
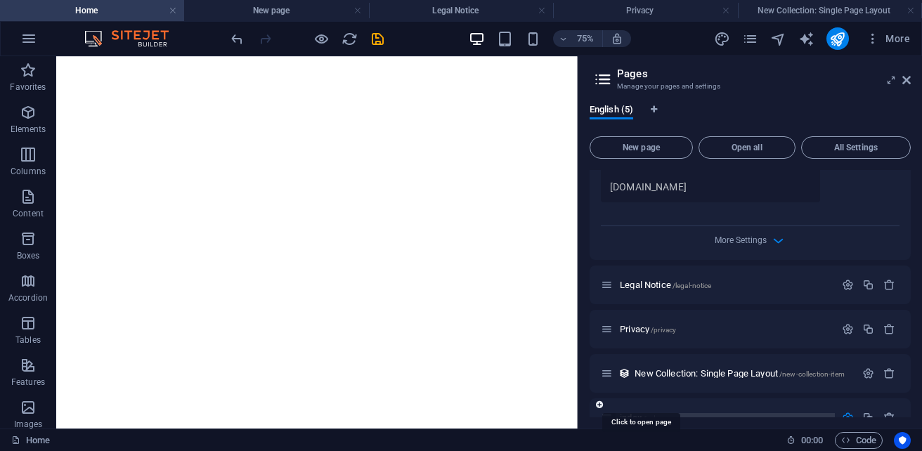
click at [636, 412] on span "index /index" at bounding box center [641, 417] width 44 height 11
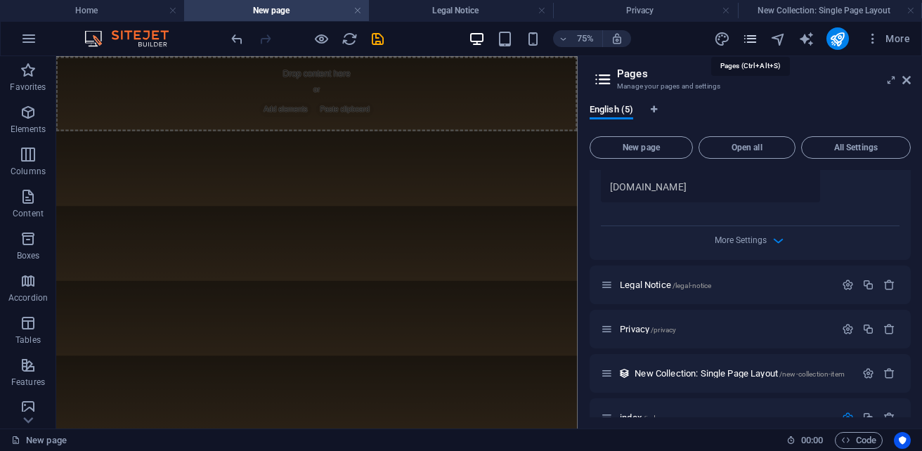
click at [747, 42] on icon "pages" at bounding box center [750, 39] width 16 height 16
click at [676, 145] on span "New page" at bounding box center [641, 147] width 91 height 8
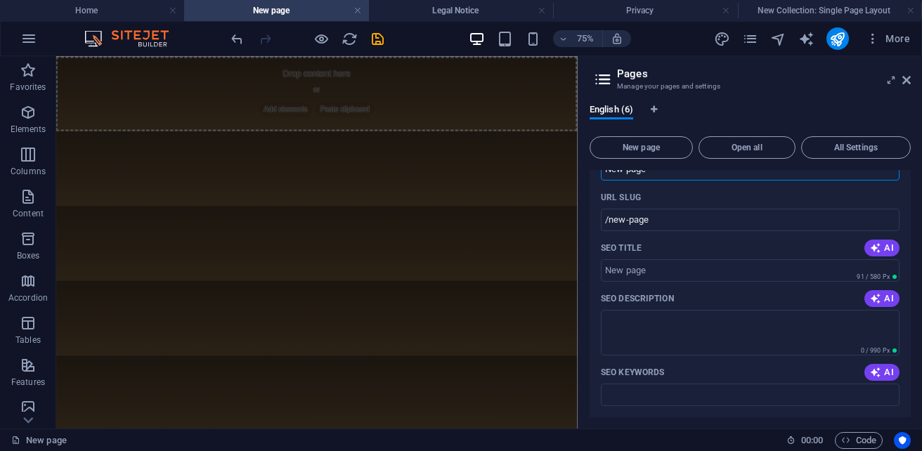
scroll to position [1287, 0]
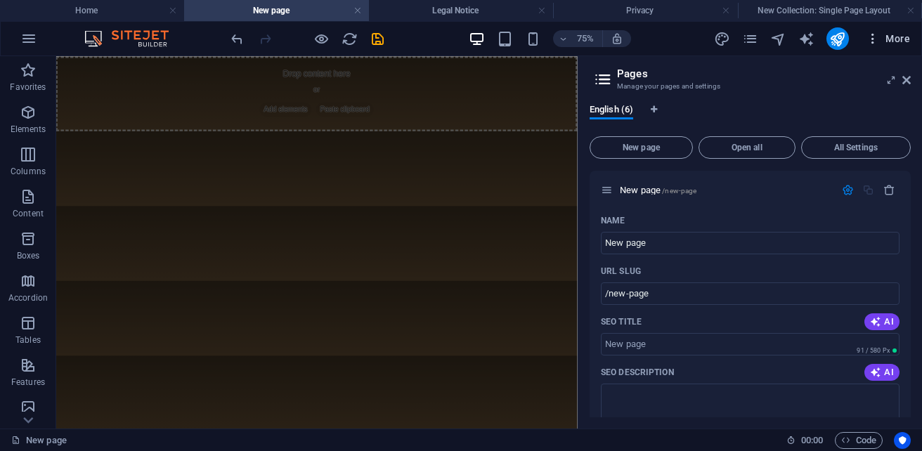
click at [903, 40] on span "More" at bounding box center [887, 39] width 44 height 14
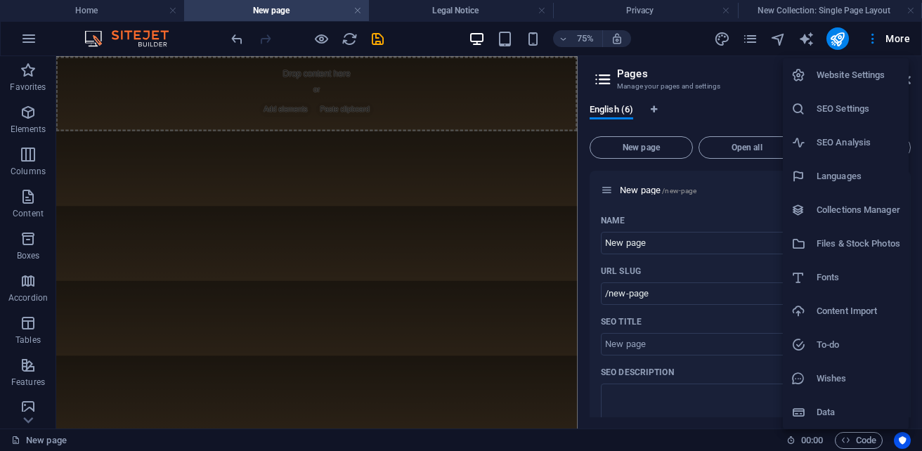
click at [848, 249] on h6 "Files & Stock Photos" at bounding box center [858, 243] width 84 height 17
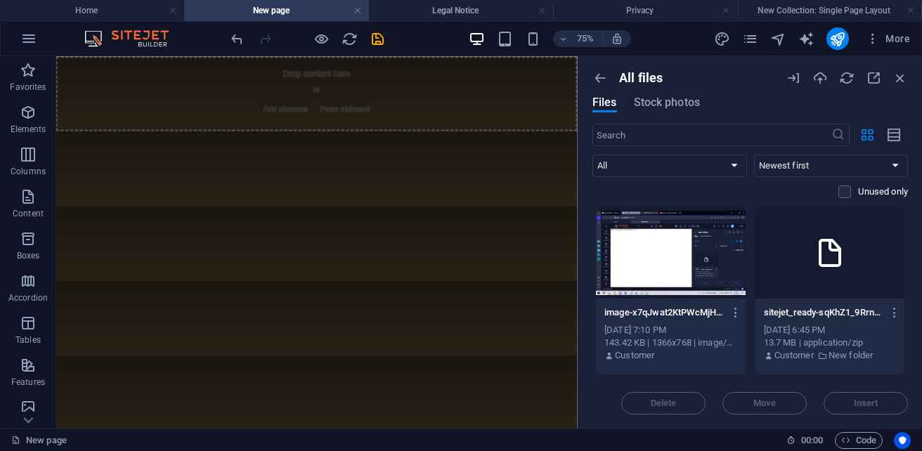
click at [704, 273] on div at bounding box center [671, 252] width 150 height 91
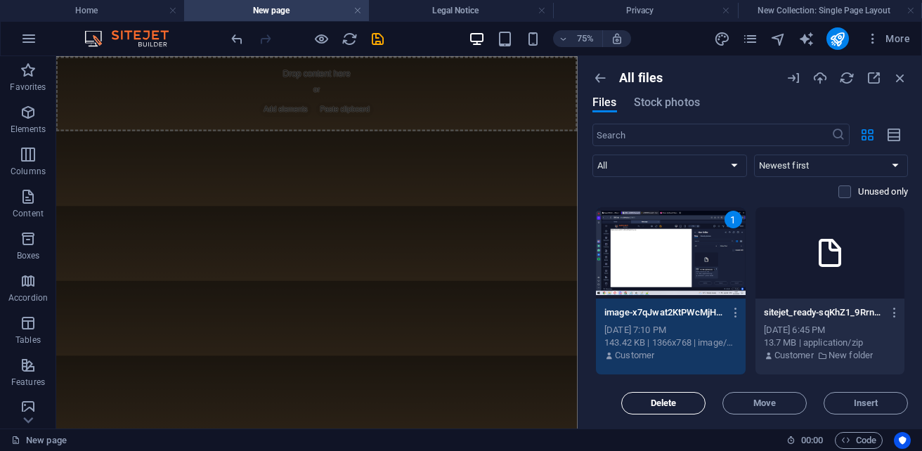
click at [657, 397] on button "Delete" at bounding box center [663, 403] width 84 height 22
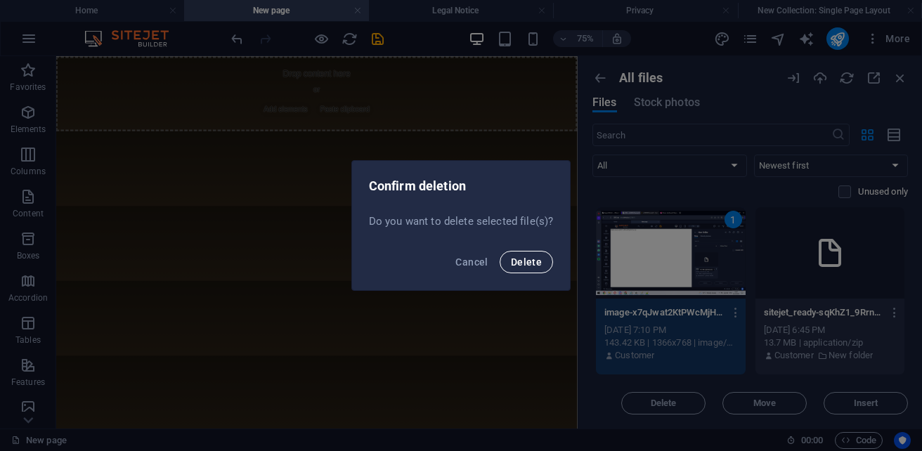
click at [541, 261] on button "Delete" at bounding box center [525, 262] width 53 height 22
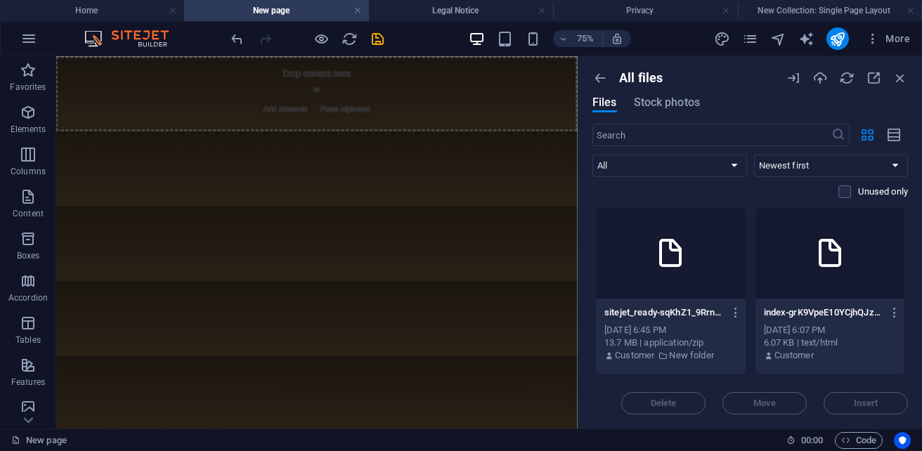
click at [696, 244] on div at bounding box center [671, 252] width 150 height 91
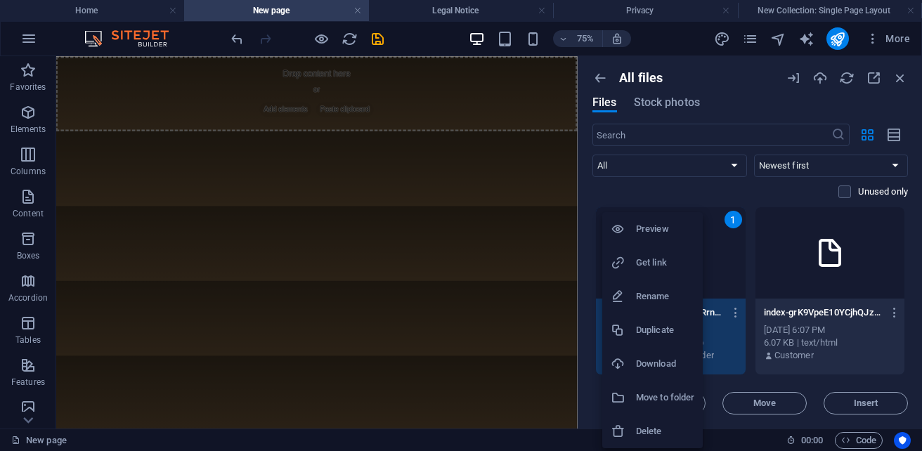
click at [665, 228] on h6 "Preview" at bounding box center [665, 229] width 58 height 17
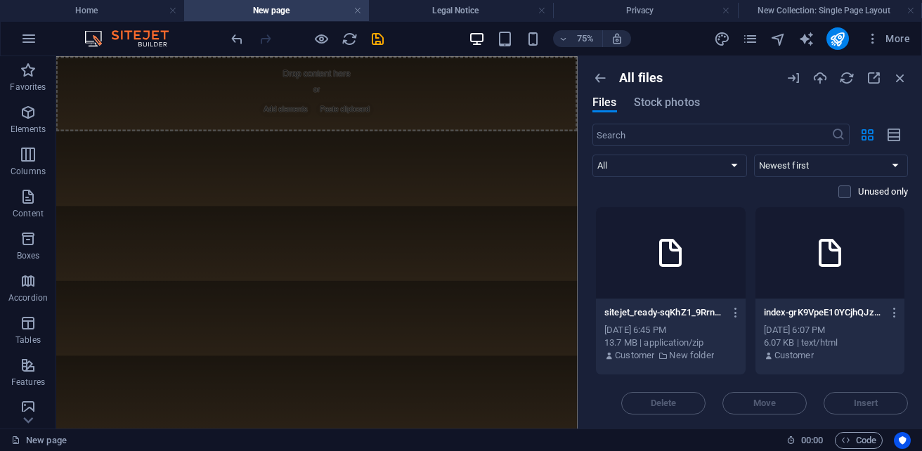
click at [650, 265] on div at bounding box center [671, 252] width 150 height 91
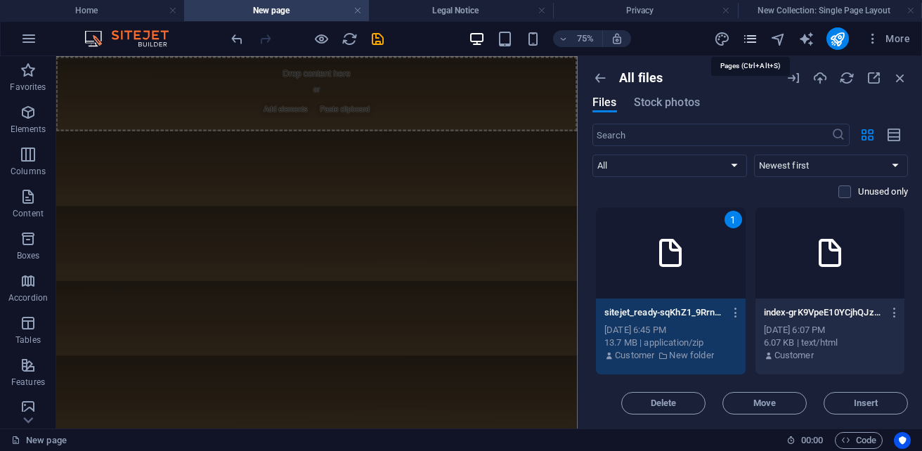
click at [755, 39] on icon "pages" at bounding box center [750, 39] width 16 height 16
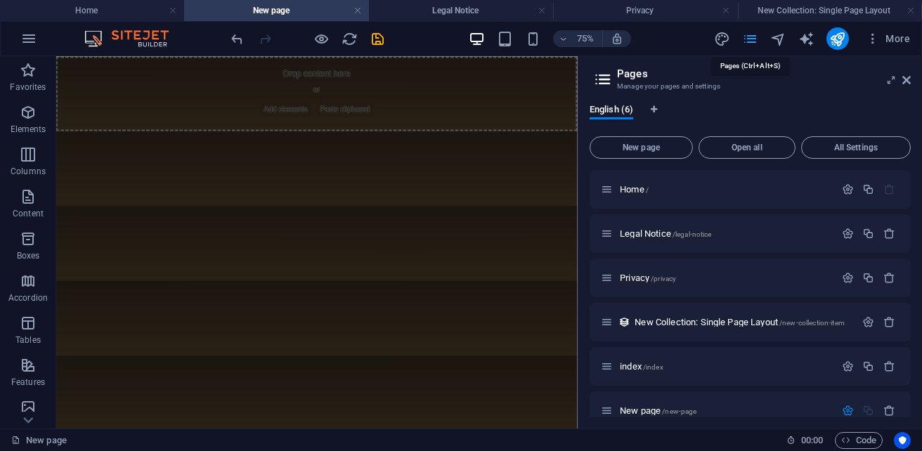
scroll to position [170, 0]
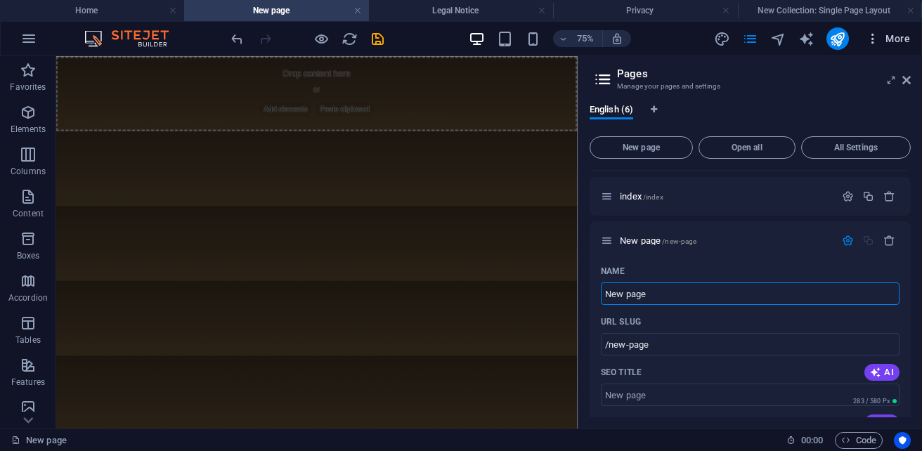
click at [888, 41] on span "More" at bounding box center [887, 39] width 44 height 14
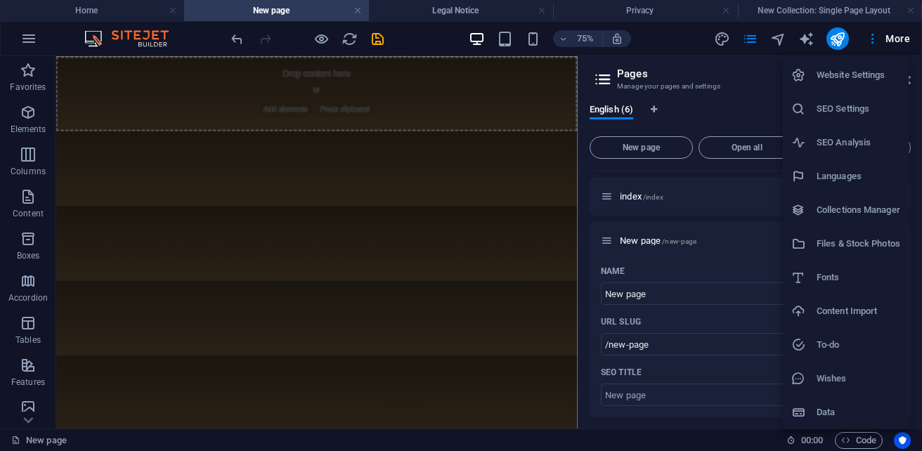
click at [834, 243] on h6 "Files & Stock Photos" at bounding box center [858, 243] width 84 height 17
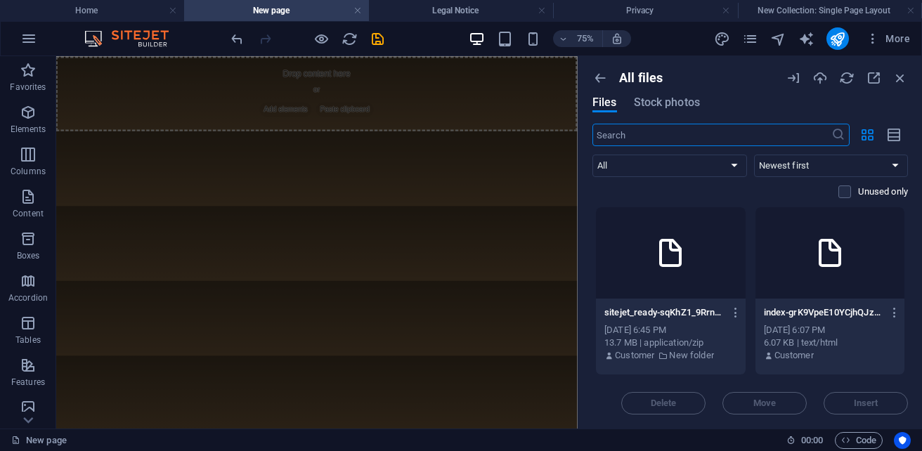
click at [691, 282] on div at bounding box center [671, 252] width 150 height 91
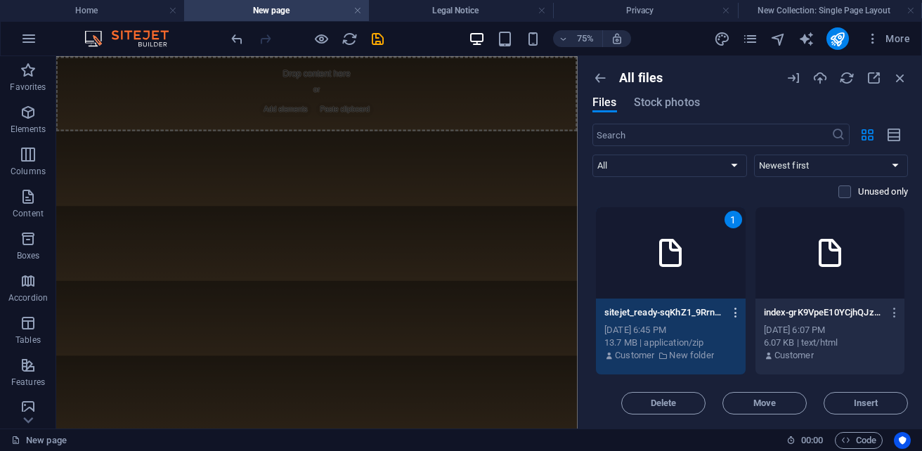
click at [733, 307] on icon "button" at bounding box center [735, 312] width 13 height 13
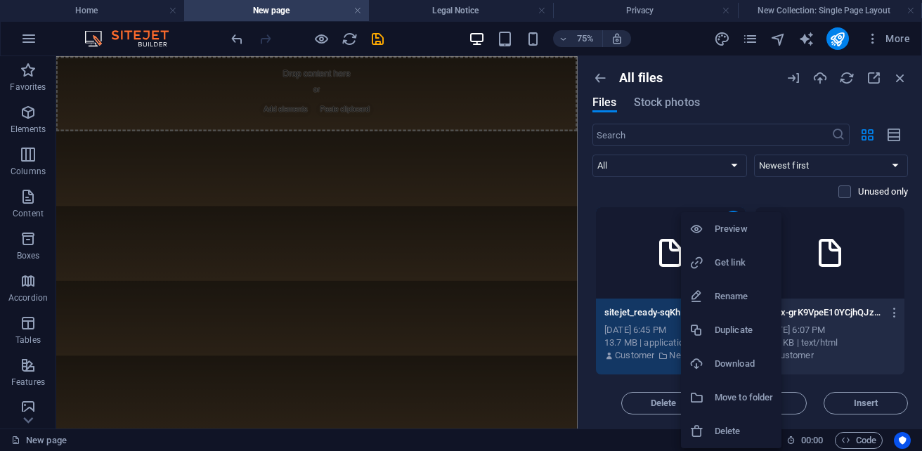
click at [644, 272] on div at bounding box center [461, 225] width 922 height 451
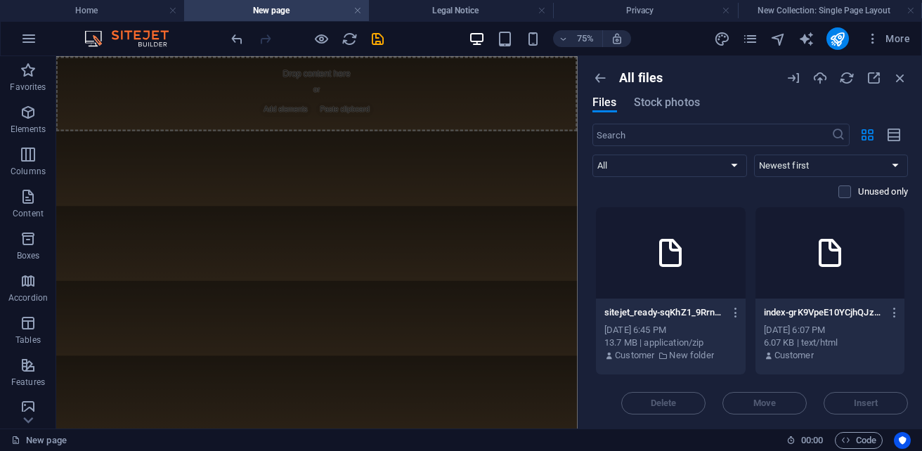
click at [646, 278] on div at bounding box center [671, 252] width 150 height 91
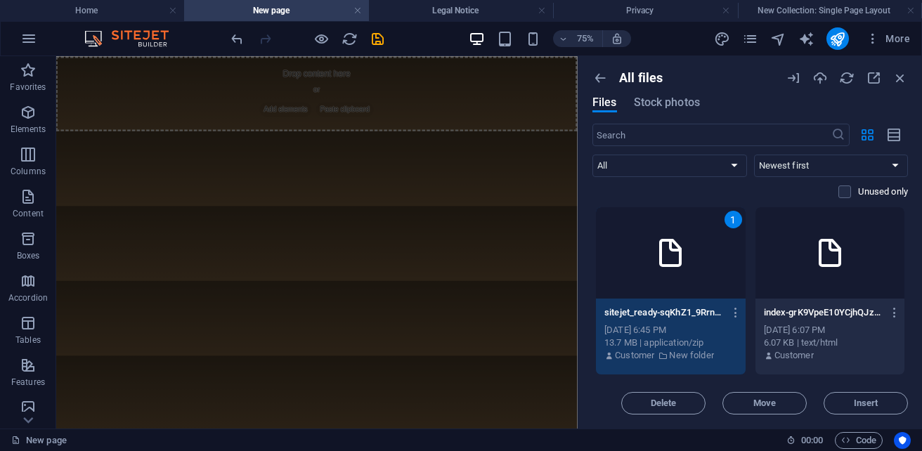
click at [670, 277] on div "1" at bounding box center [671, 252] width 150 height 91
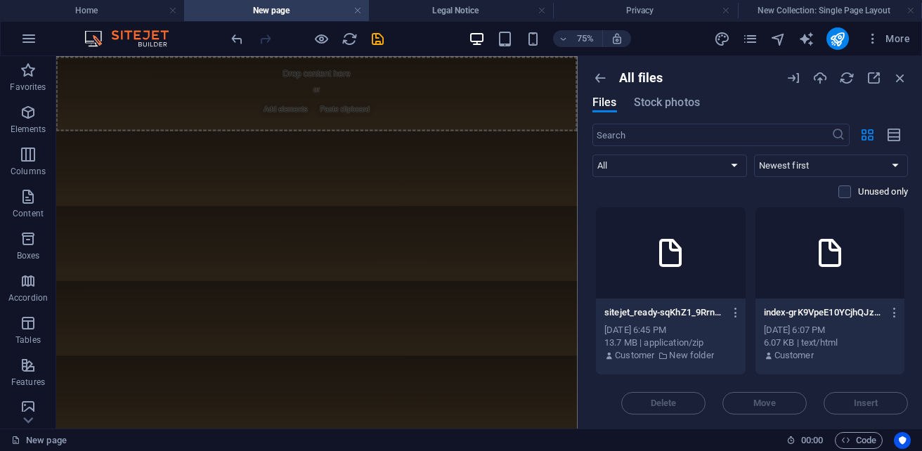
click at [670, 277] on div at bounding box center [671, 252] width 150 height 91
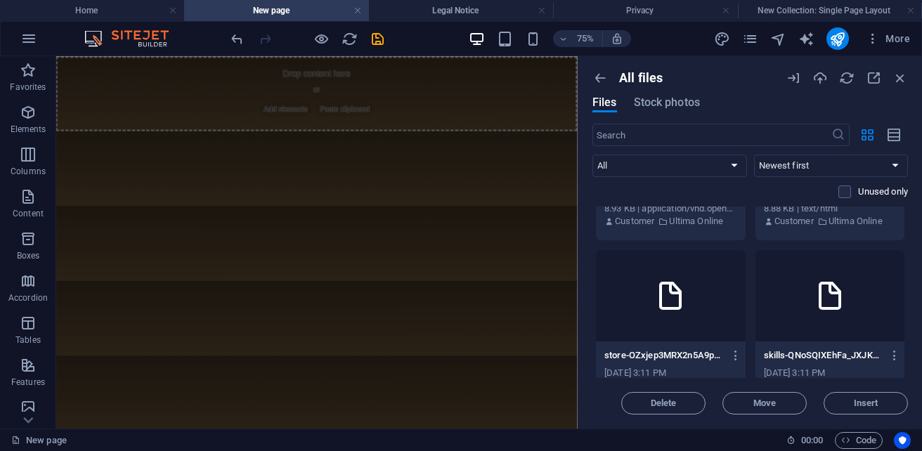
scroll to position [562, 0]
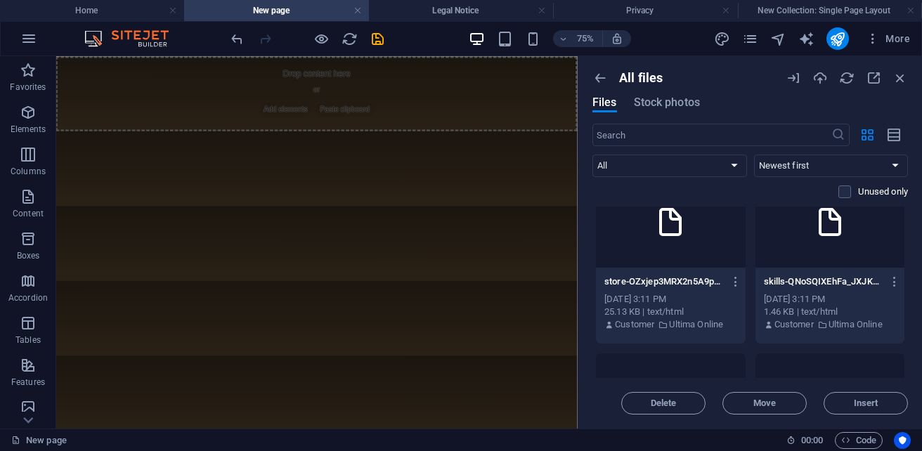
click at [837, 238] on icon at bounding box center [830, 222] width 34 height 34
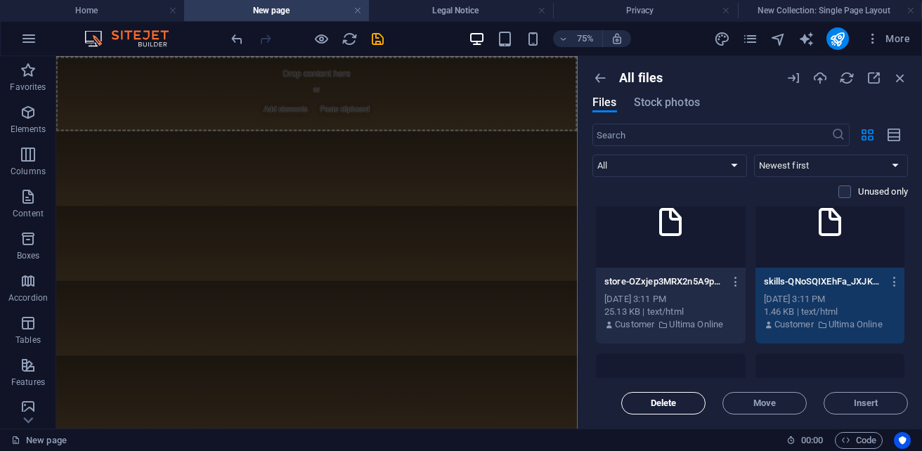
click at [688, 403] on span "Delete" at bounding box center [663, 403] width 72 height 8
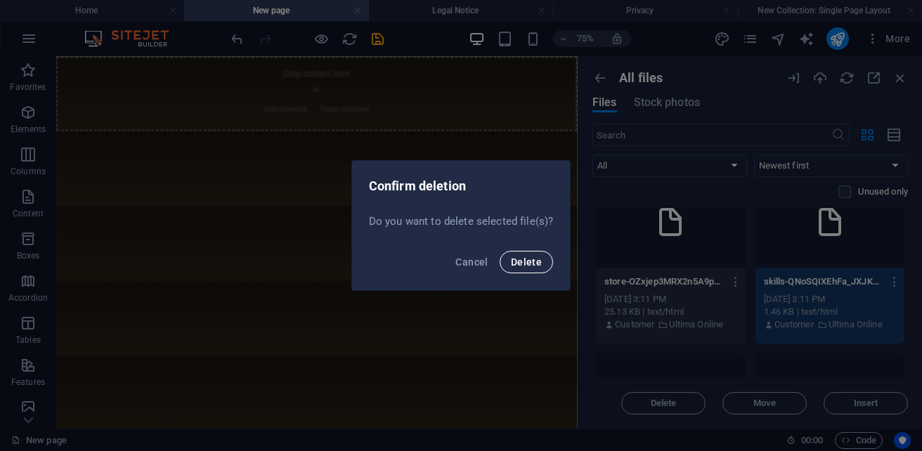
click at [539, 264] on span "Delete" at bounding box center [526, 261] width 31 height 11
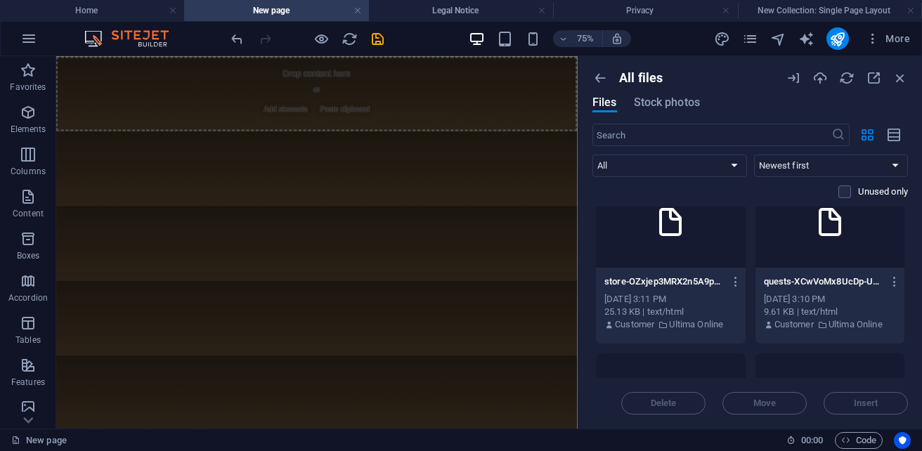
click at [815, 255] on div at bounding box center [830, 221] width 150 height 91
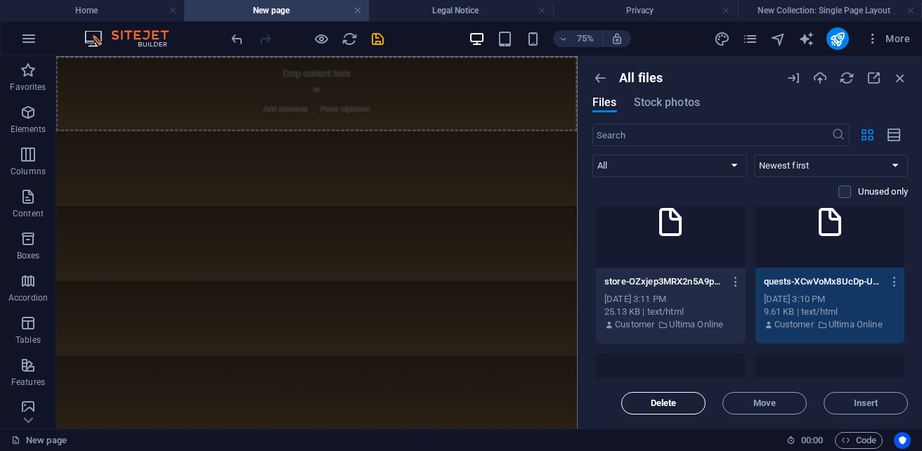
click at [667, 409] on button "Delete" at bounding box center [663, 403] width 84 height 22
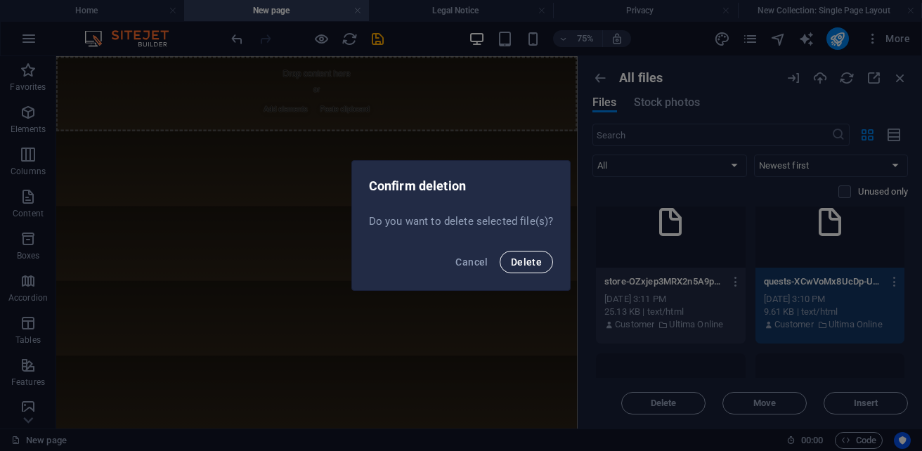
click at [526, 259] on span "Delete" at bounding box center [526, 261] width 31 height 11
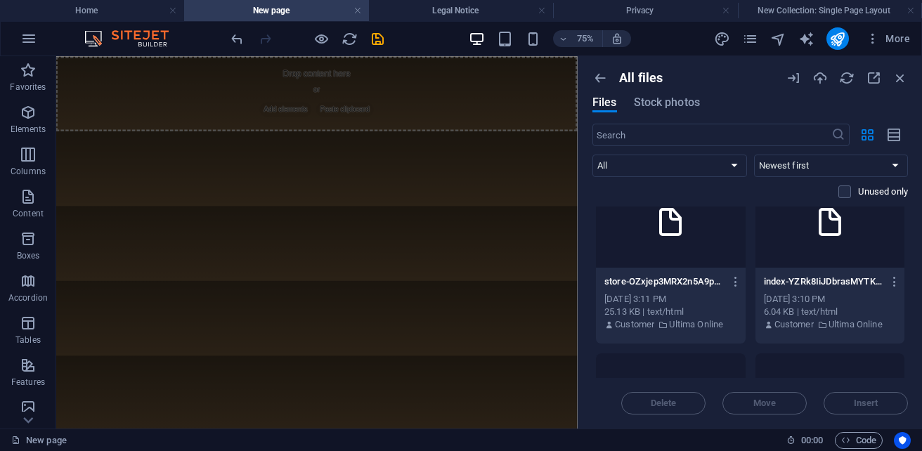
click at [829, 256] on div at bounding box center [830, 221] width 150 height 91
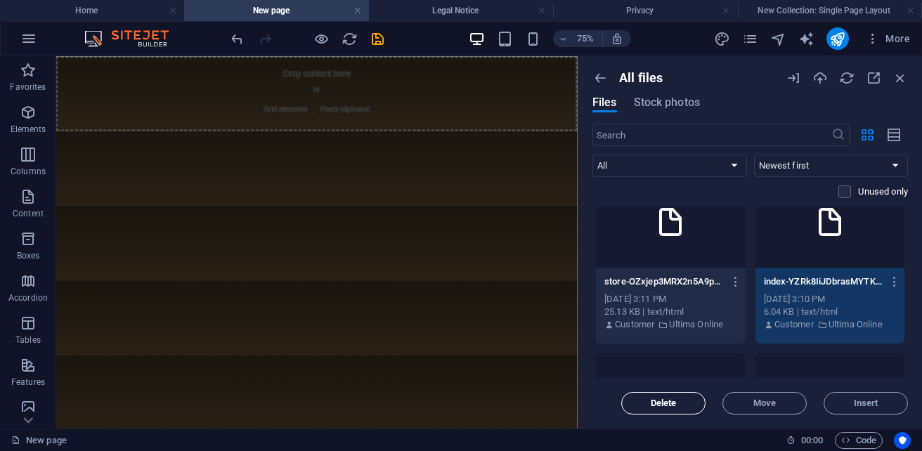
click at [693, 407] on button "Delete" at bounding box center [663, 403] width 84 height 22
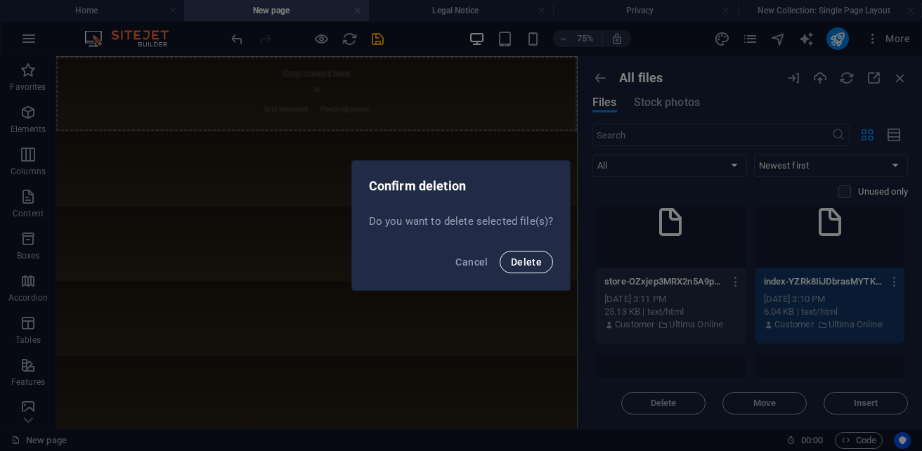
click at [523, 265] on span "Delete" at bounding box center [526, 261] width 31 height 11
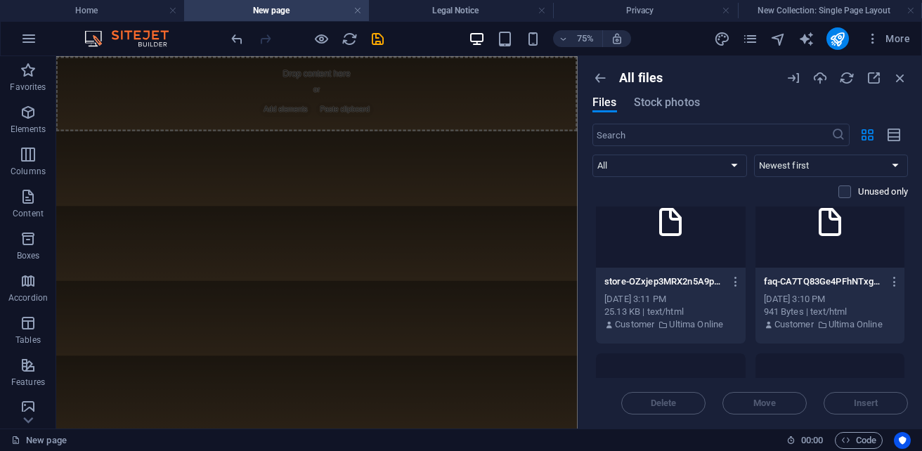
click at [821, 242] on div at bounding box center [830, 221] width 150 height 91
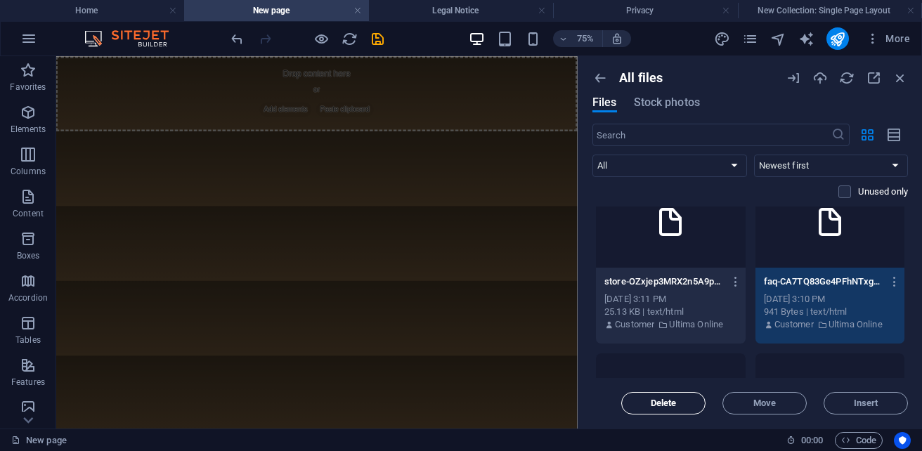
click at [665, 401] on span "Delete" at bounding box center [663, 403] width 26 height 8
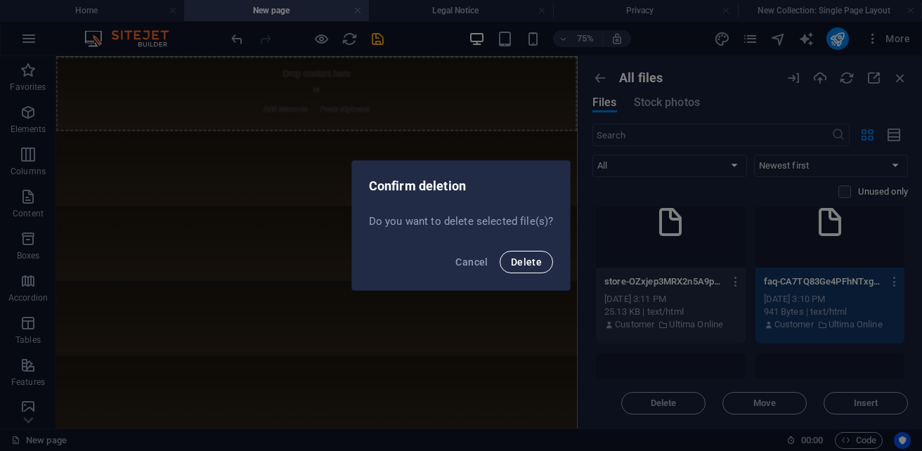
click at [540, 268] on button "Delete" at bounding box center [525, 262] width 53 height 22
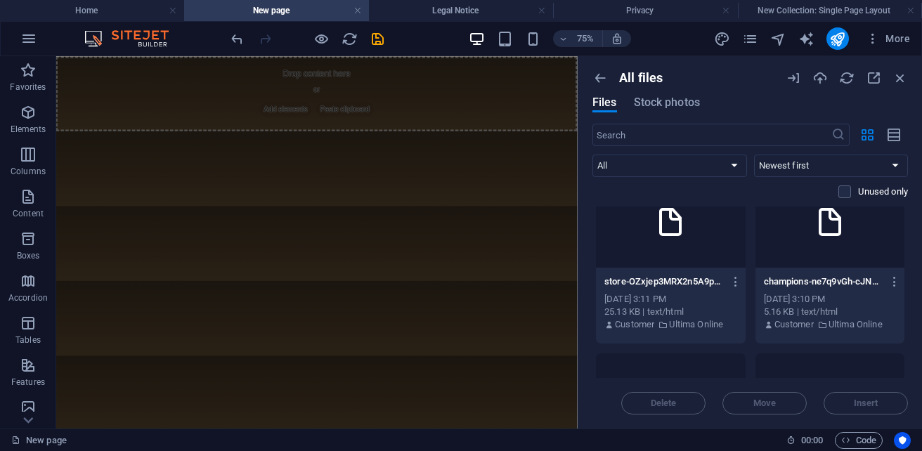
click at [801, 259] on div at bounding box center [830, 221] width 150 height 91
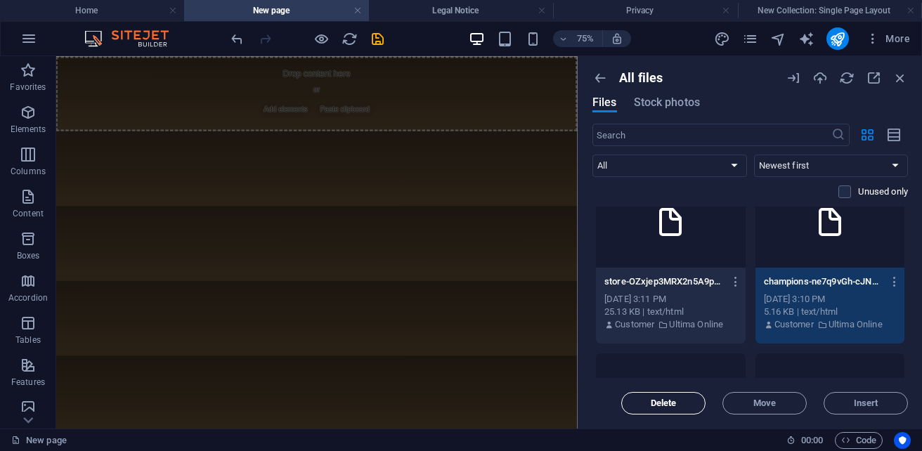
click at [651, 401] on span "Delete" at bounding box center [663, 403] width 26 height 8
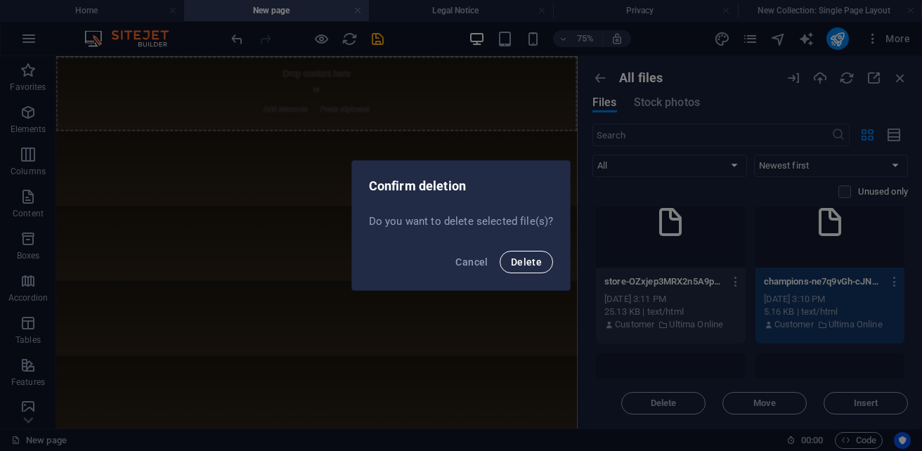
click at [537, 257] on span "Delete" at bounding box center [526, 261] width 31 height 11
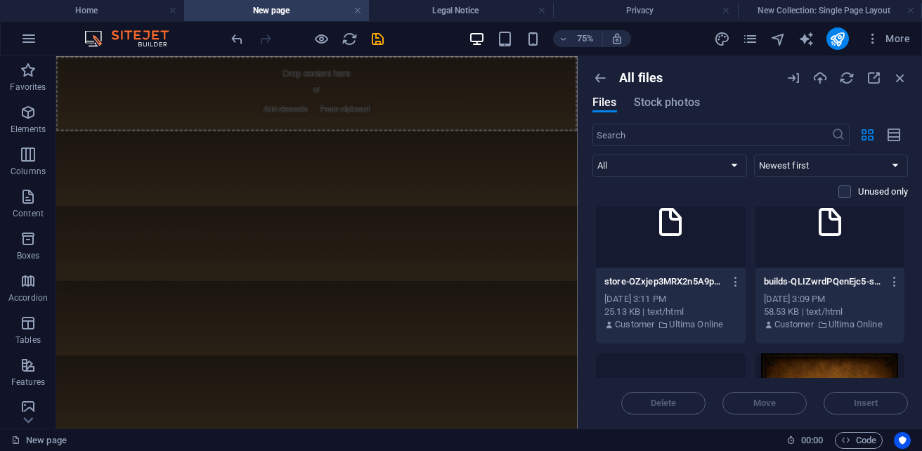
click at [698, 252] on div at bounding box center [671, 221] width 150 height 91
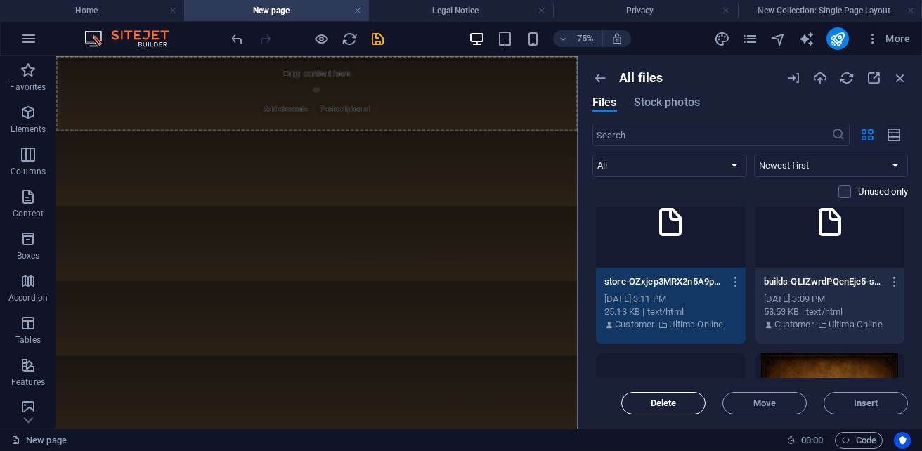
click at [645, 409] on button "Delete" at bounding box center [663, 403] width 84 height 22
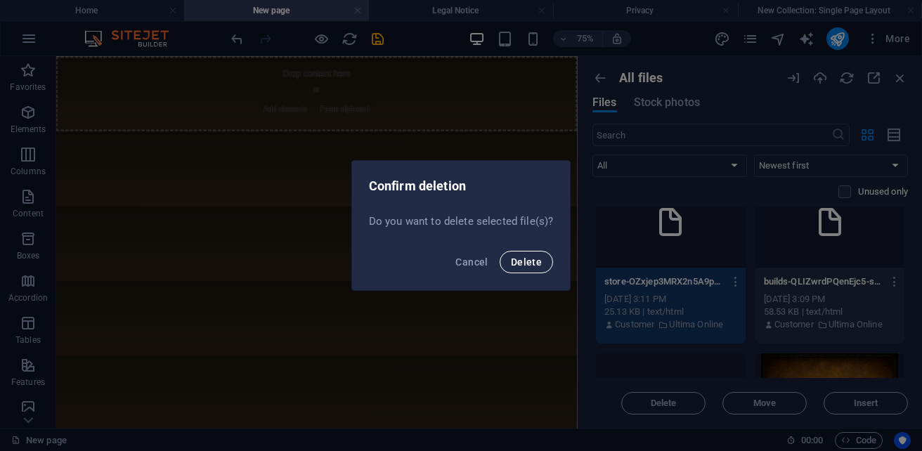
click at [535, 264] on span "Delete" at bounding box center [526, 261] width 31 height 11
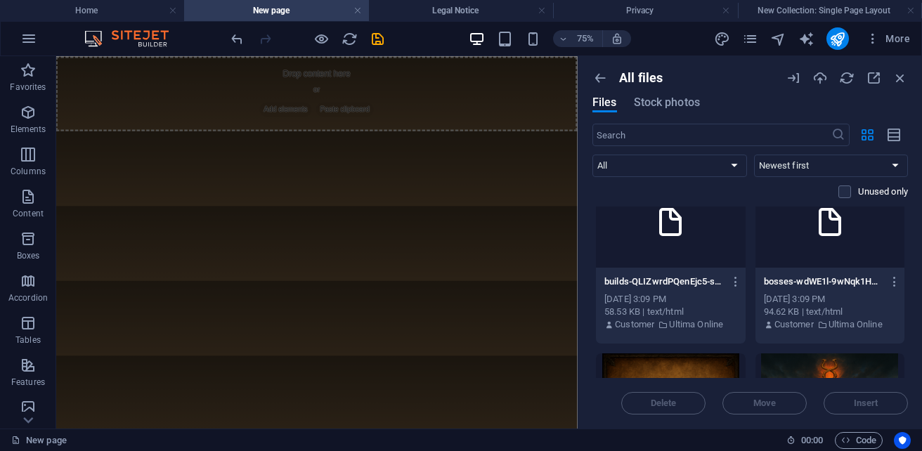
click at [663, 254] on div at bounding box center [671, 221] width 150 height 91
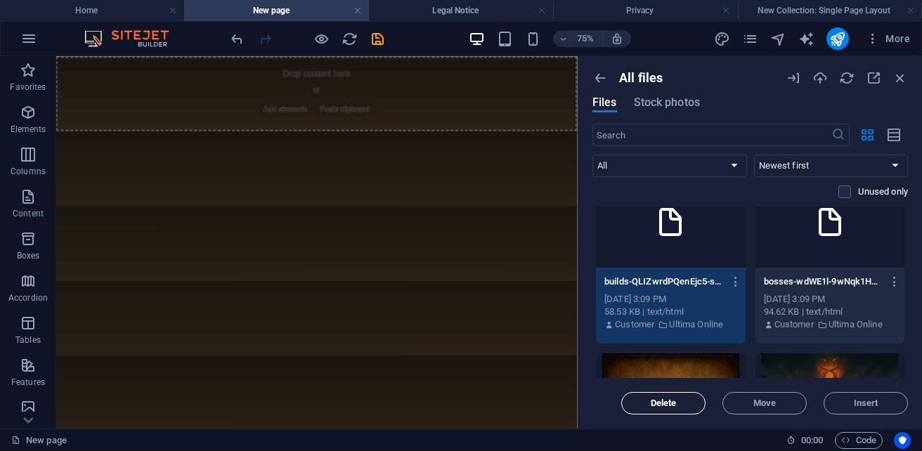
click at [657, 412] on button "Delete" at bounding box center [663, 403] width 84 height 22
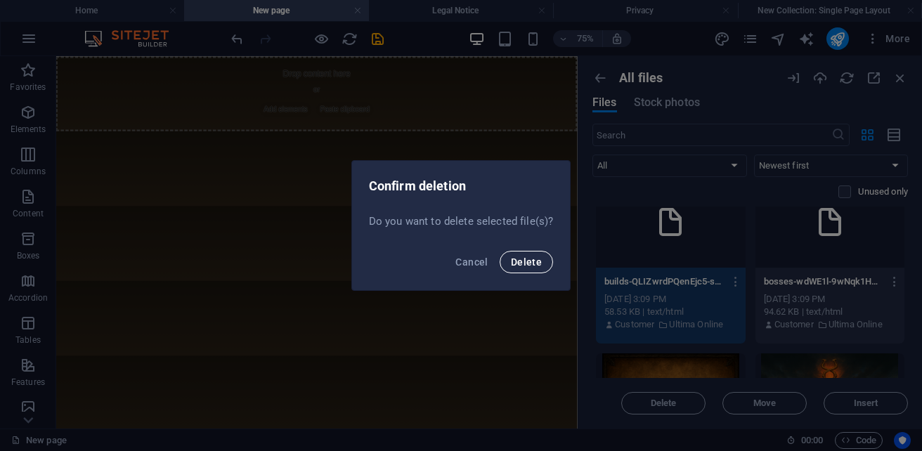
click at [532, 259] on span "Delete" at bounding box center [526, 261] width 31 height 11
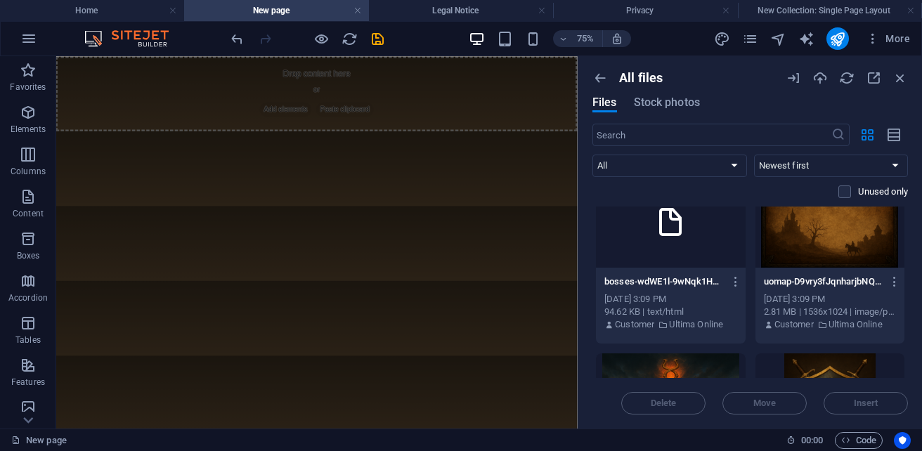
click at [851, 251] on div at bounding box center [830, 221] width 150 height 91
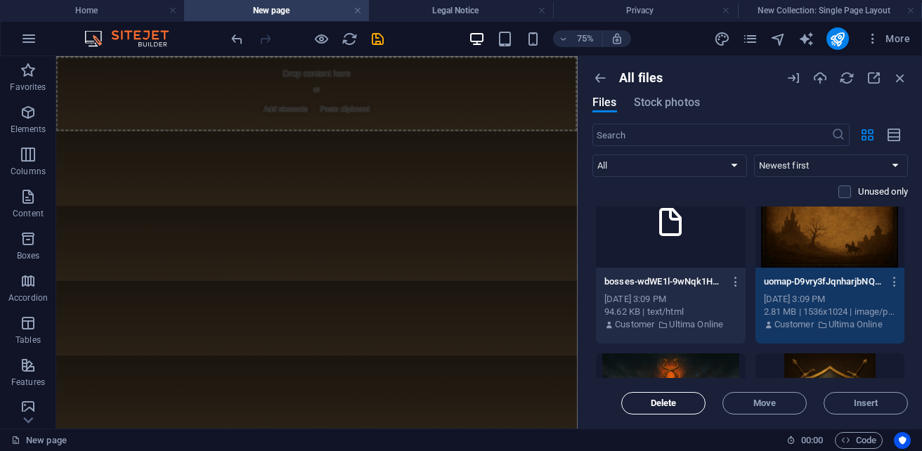
click at [646, 398] on button "Delete" at bounding box center [663, 403] width 84 height 22
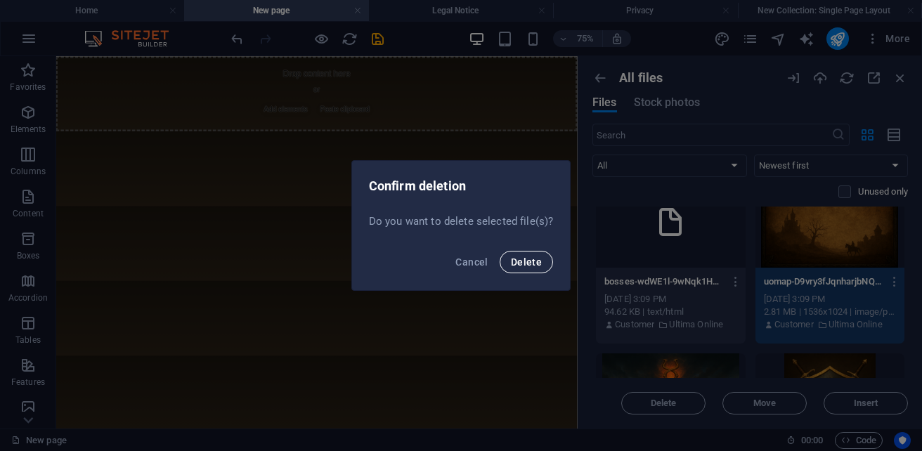
click at [532, 258] on span "Delete" at bounding box center [526, 261] width 31 height 11
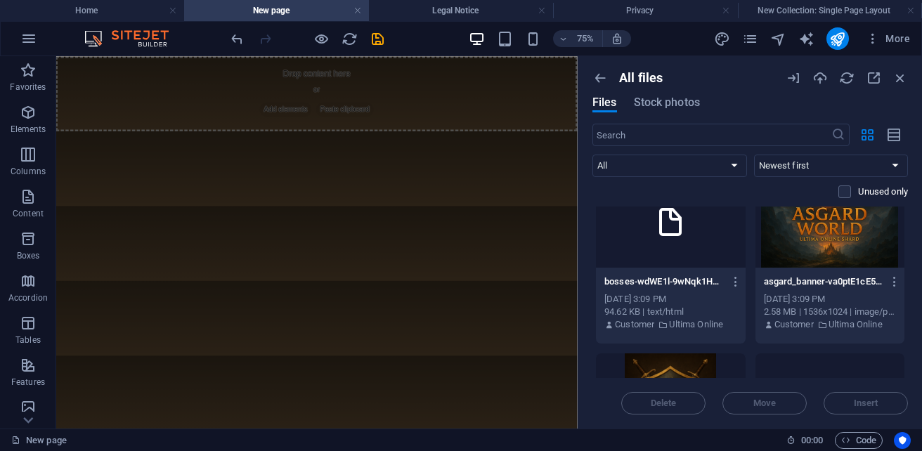
click at [676, 260] on div at bounding box center [671, 221] width 150 height 91
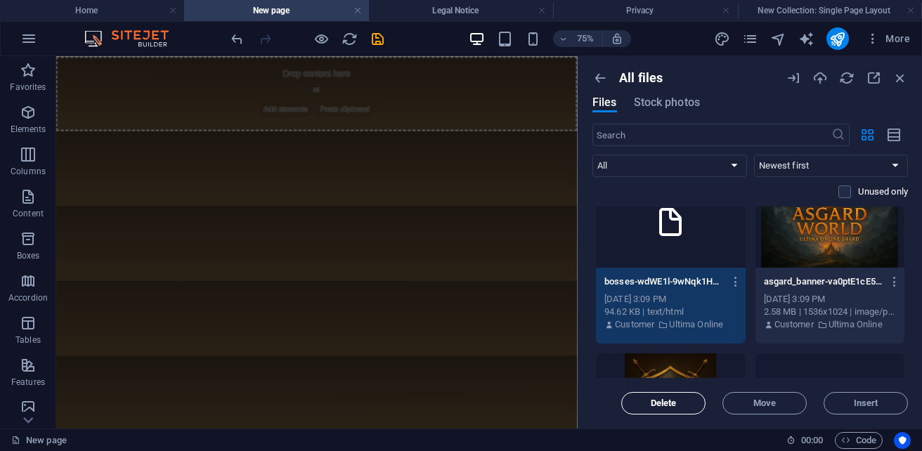
click at [662, 402] on span "Delete" at bounding box center [663, 403] width 26 height 8
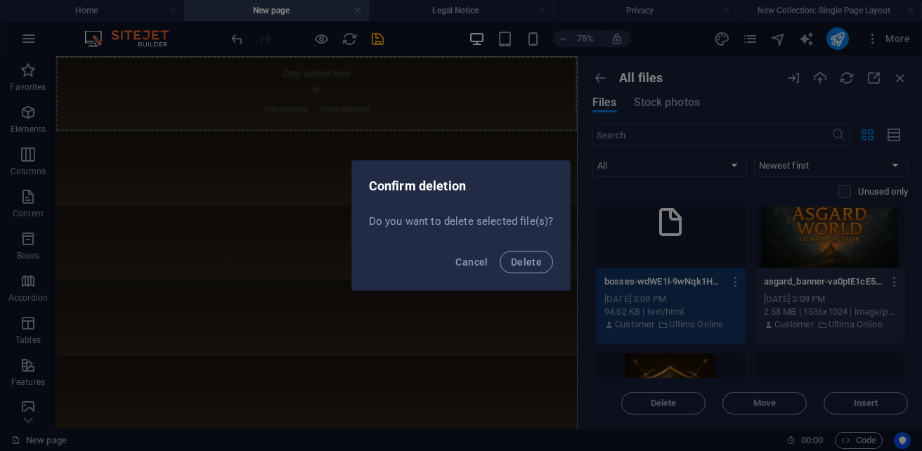
click at [551, 266] on div "Cancel Delete" at bounding box center [461, 266] width 218 height 48
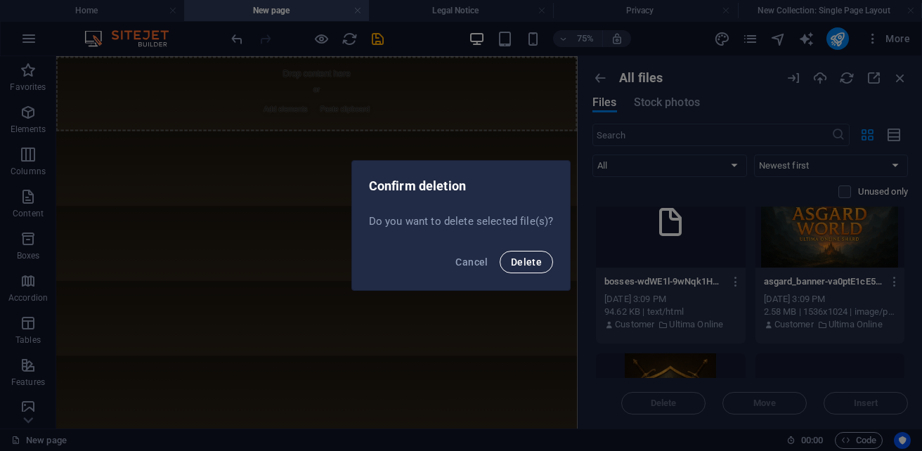
click at [547, 263] on button "Delete" at bounding box center [525, 262] width 53 height 22
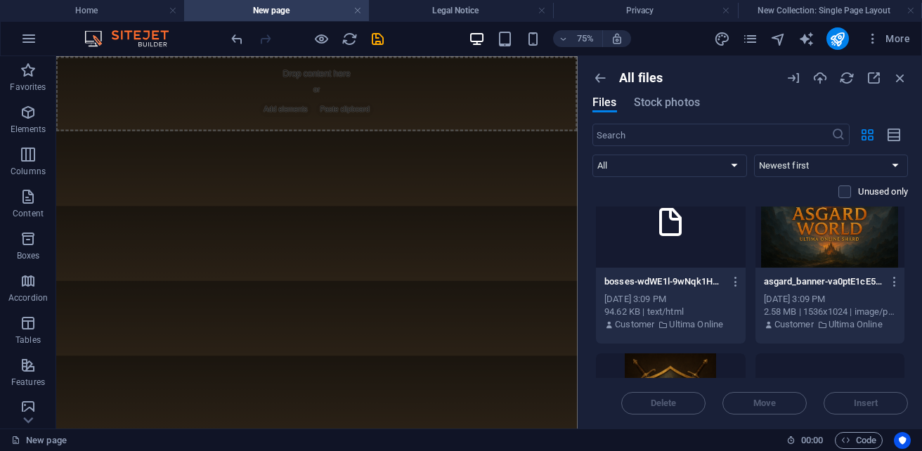
click at [697, 261] on div at bounding box center [671, 221] width 150 height 91
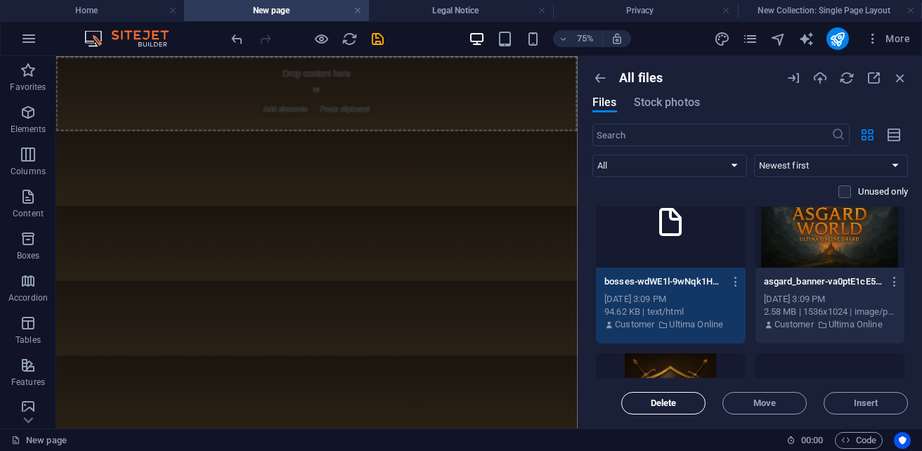
click at [654, 405] on span "Delete" at bounding box center [663, 403] width 26 height 8
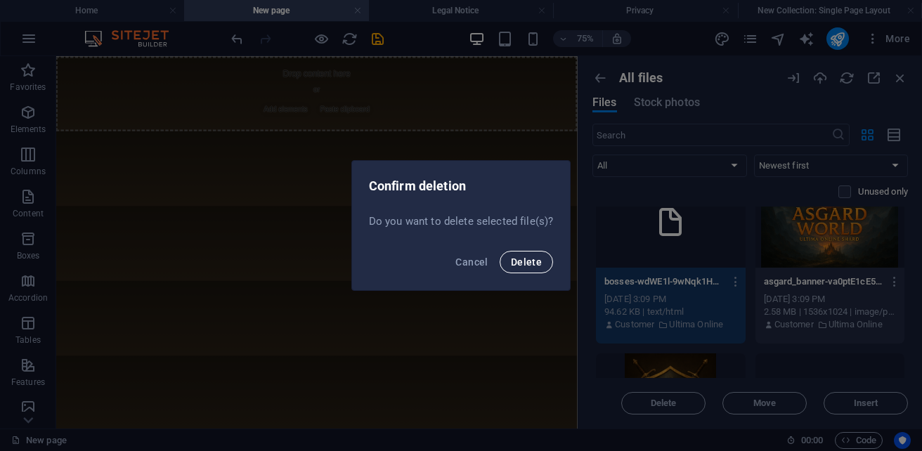
click at [527, 261] on span "Delete" at bounding box center [526, 261] width 31 height 11
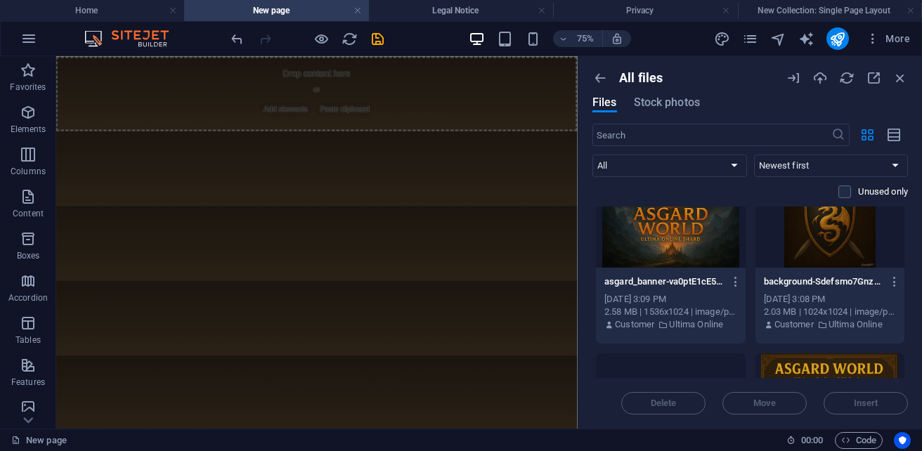
click at [674, 257] on div at bounding box center [671, 221] width 150 height 91
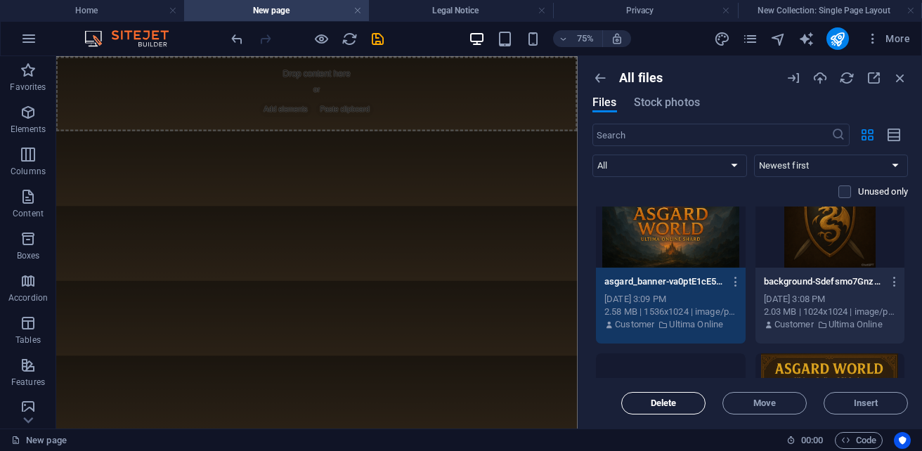
click at [655, 405] on span "Delete" at bounding box center [663, 403] width 26 height 8
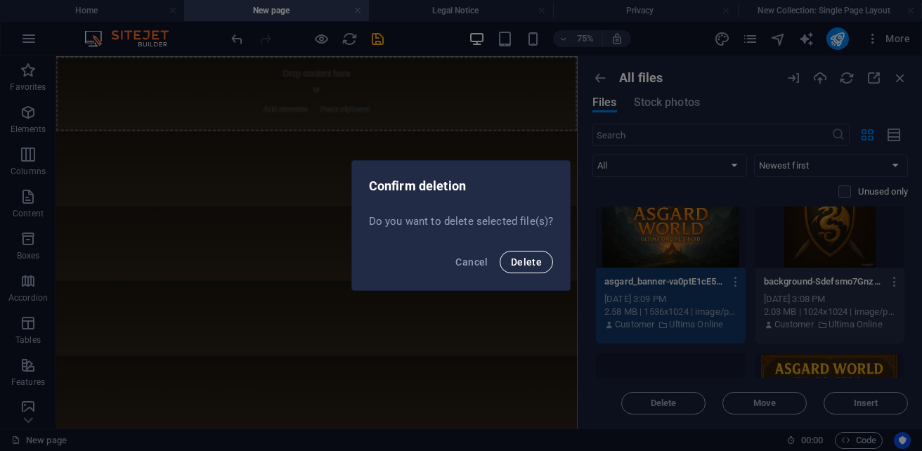
click at [525, 258] on span "Delete" at bounding box center [526, 261] width 31 height 11
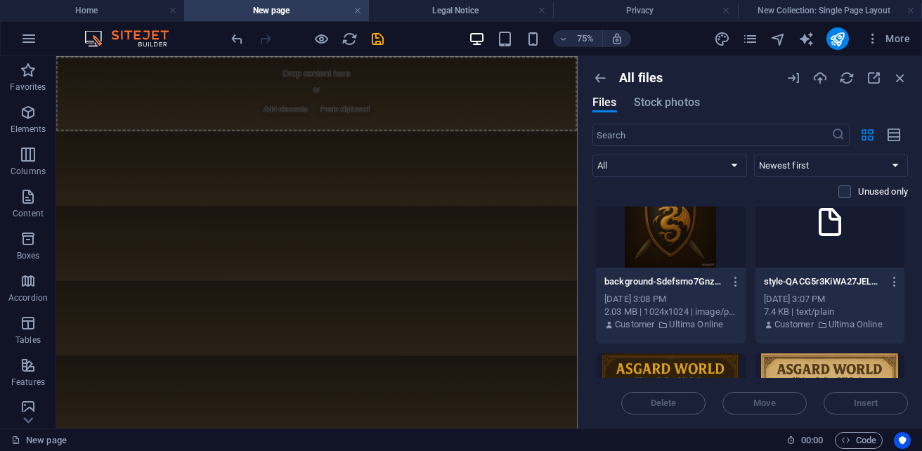
click at [667, 242] on div at bounding box center [671, 221] width 150 height 91
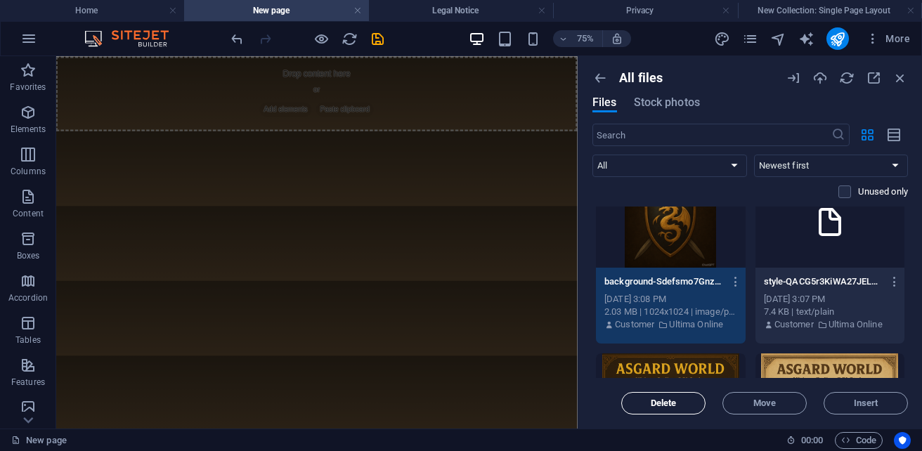
click at [648, 405] on span "Delete" at bounding box center [663, 403] width 72 height 8
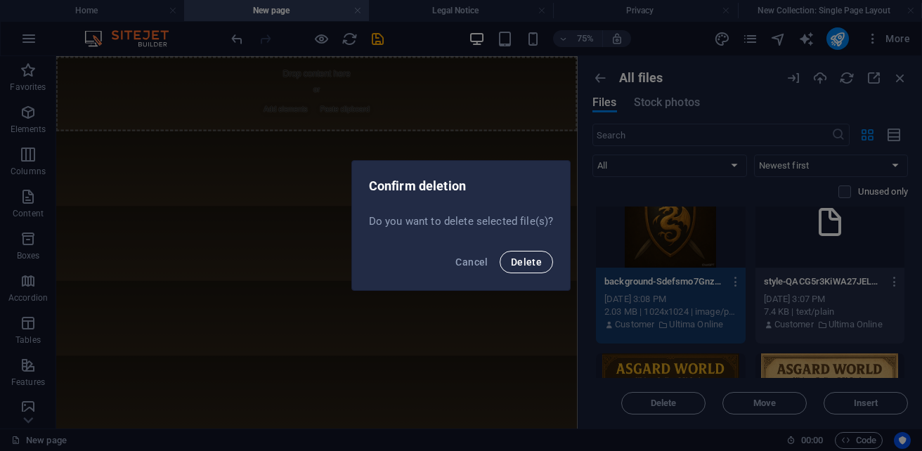
click at [526, 257] on span "Delete" at bounding box center [526, 261] width 31 height 11
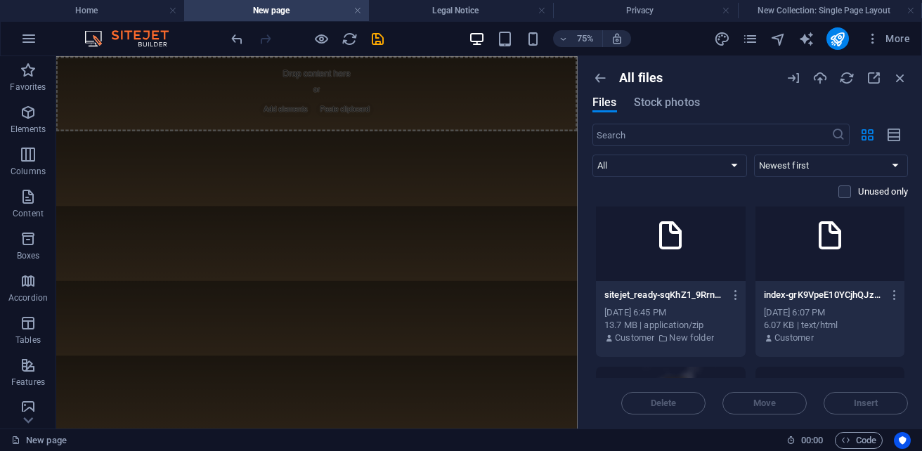
scroll to position [0, 0]
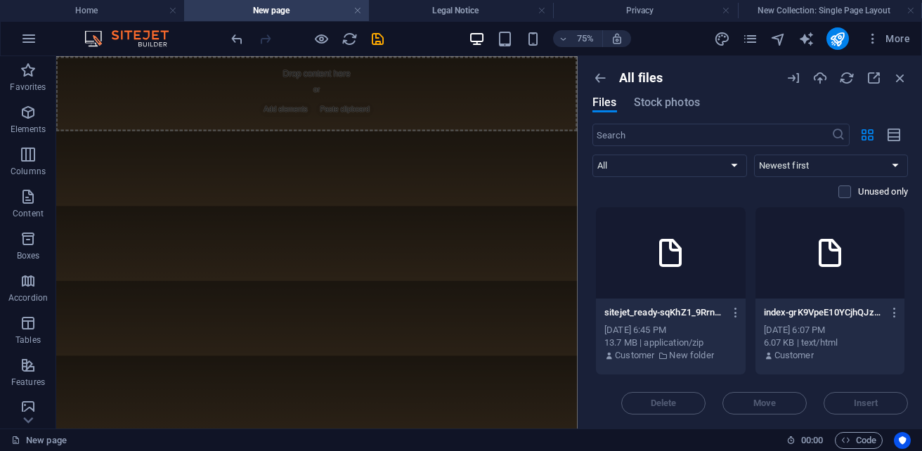
click at [822, 259] on icon at bounding box center [830, 253] width 34 height 34
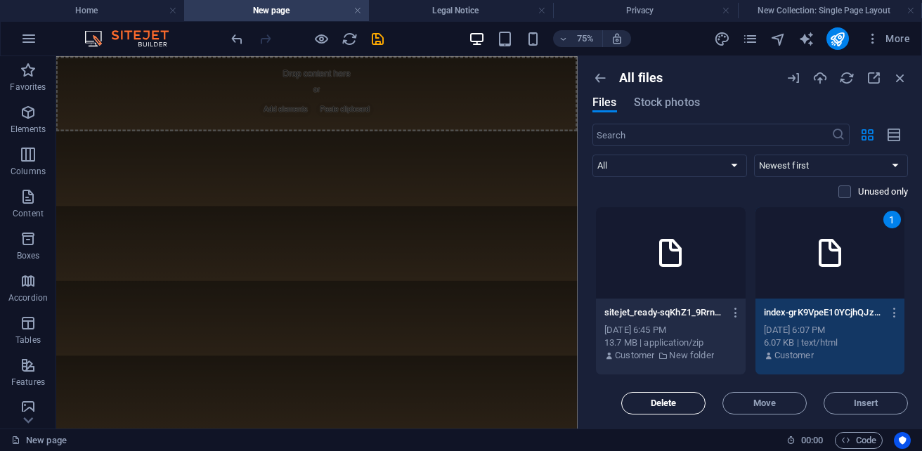
click at [682, 401] on span "Delete" at bounding box center [663, 403] width 72 height 8
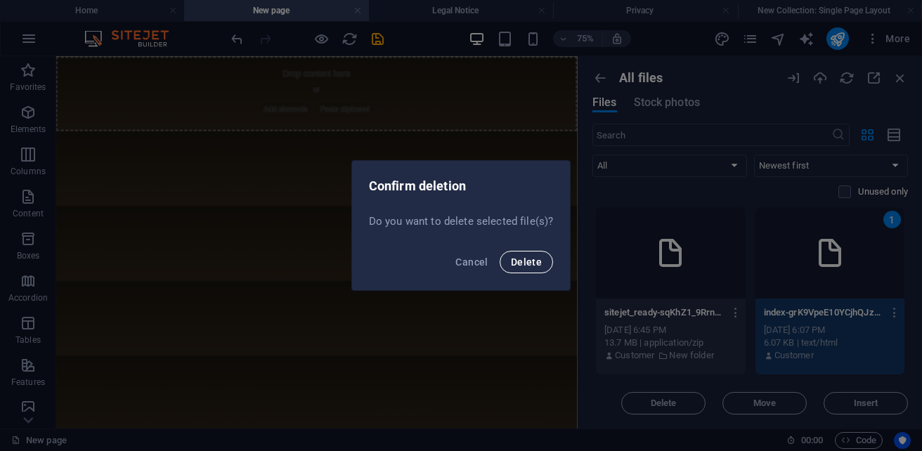
click at [537, 261] on span "Delete" at bounding box center [526, 261] width 31 height 11
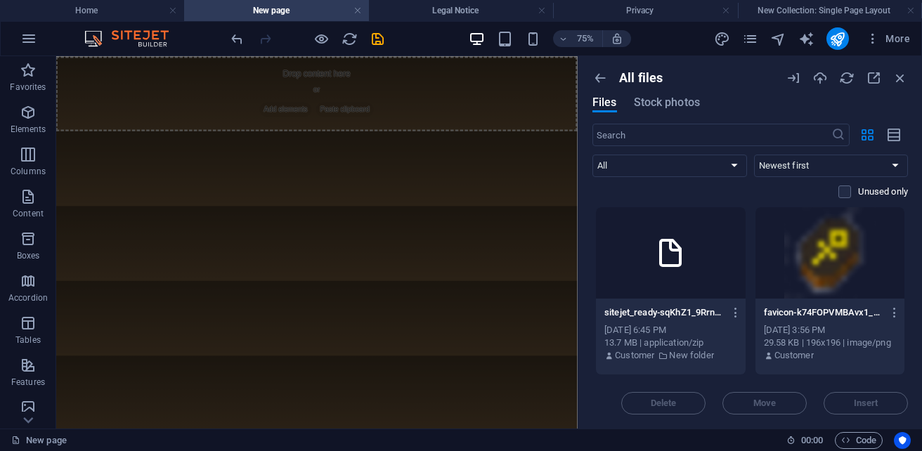
click at [809, 273] on div at bounding box center [830, 252] width 150 height 91
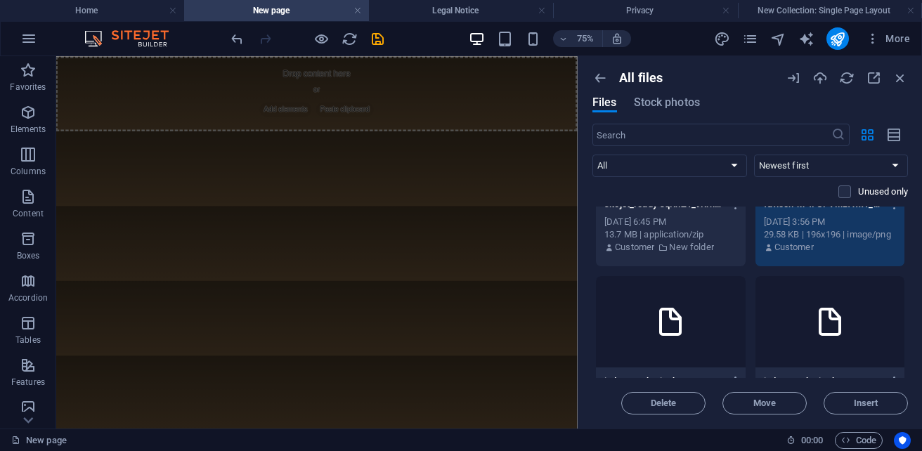
scroll to position [140, 0]
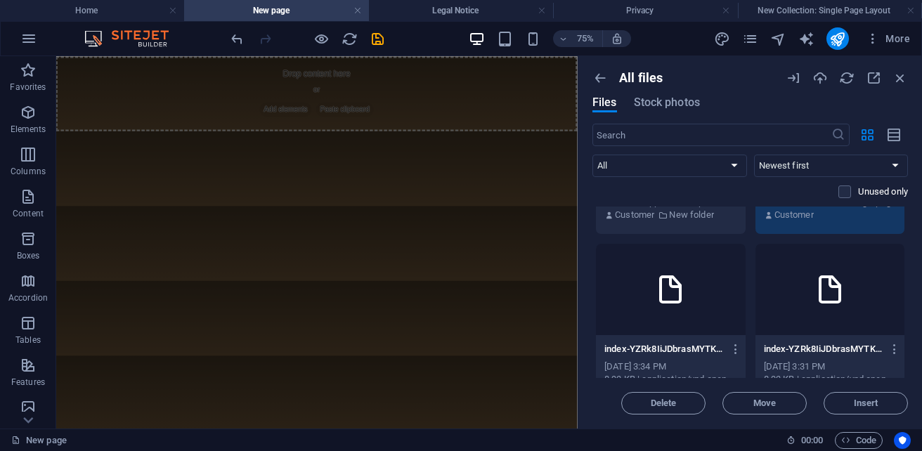
click at [702, 305] on div at bounding box center [671, 289] width 150 height 91
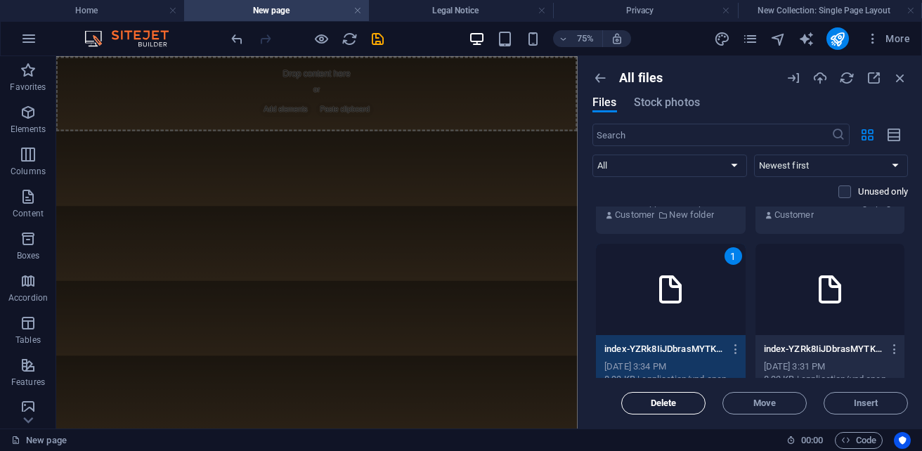
click at [653, 400] on span "Delete" at bounding box center [663, 403] width 26 height 8
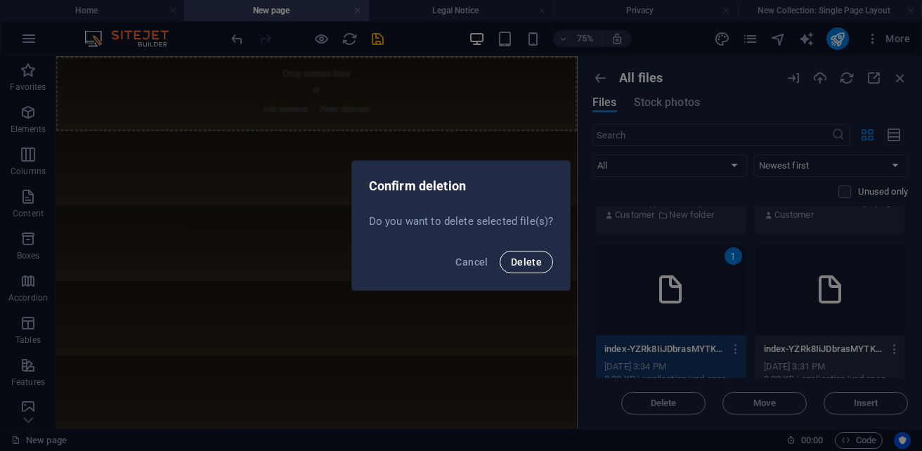
click at [530, 263] on span "Delete" at bounding box center [526, 261] width 31 height 11
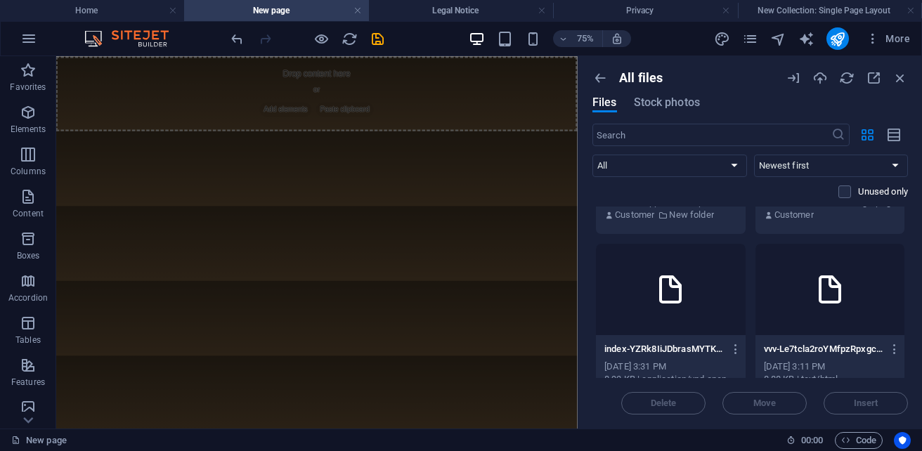
click at [803, 311] on div at bounding box center [830, 289] width 150 height 91
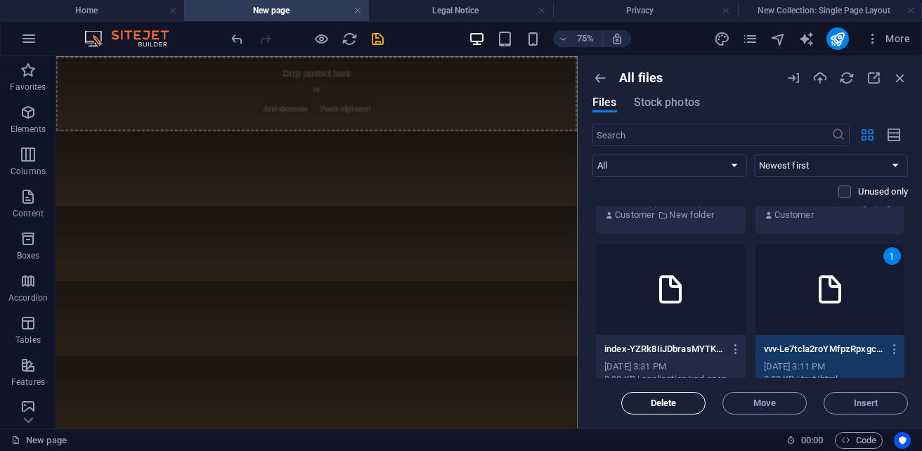
click at [695, 396] on button "Delete" at bounding box center [663, 403] width 84 height 22
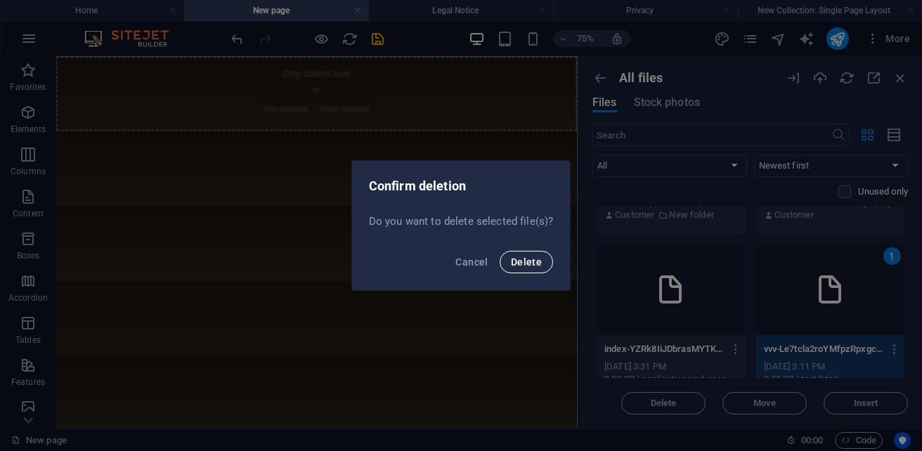
click at [535, 264] on span "Delete" at bounding box center [526, 261] width 31 height 11
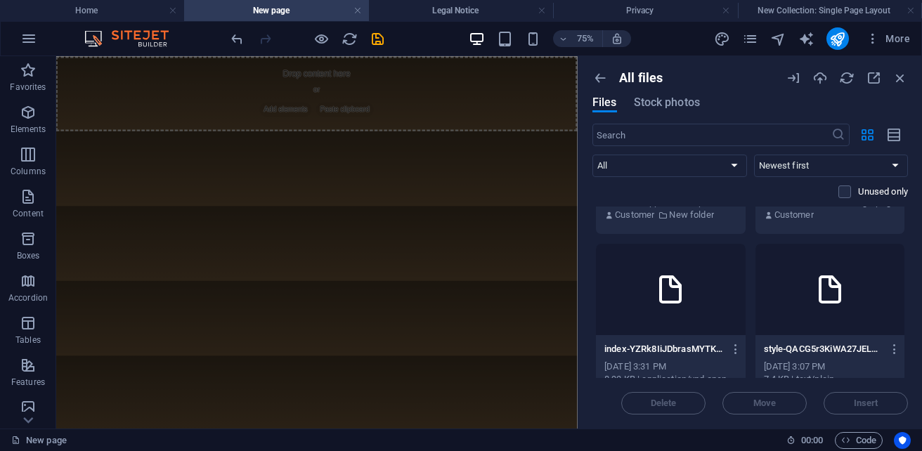
click at [669, 317] on div at bounding box center [671, 289] width 150 height 91
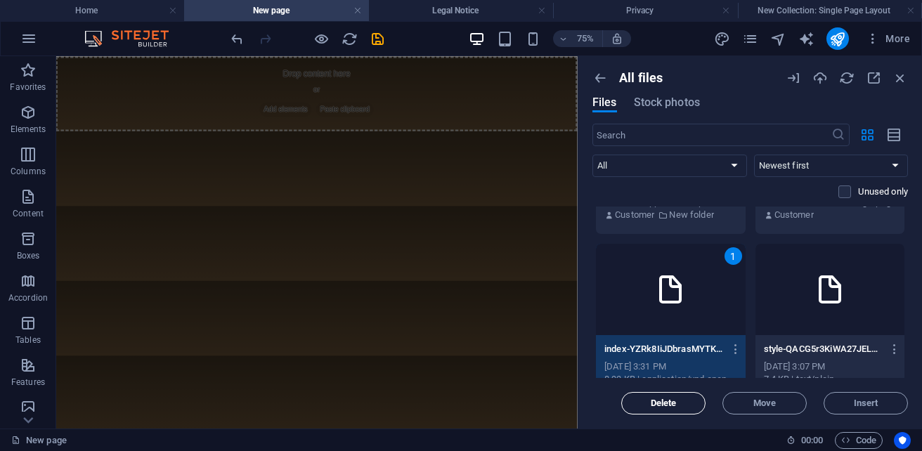
click at [671, 402] on span "Delete" at bounding box center [663, 403] width 26 height 8
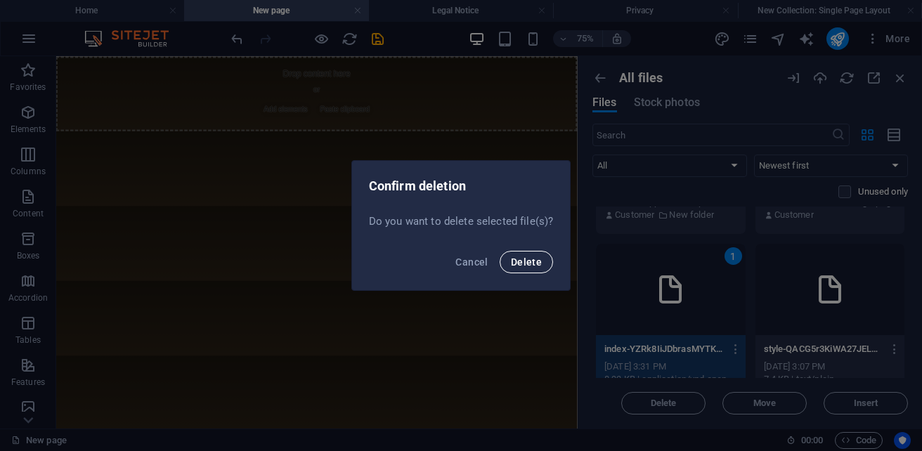
click at [538, 258] on span "Delete" at bounding box center [526, 261] width 31 height 11
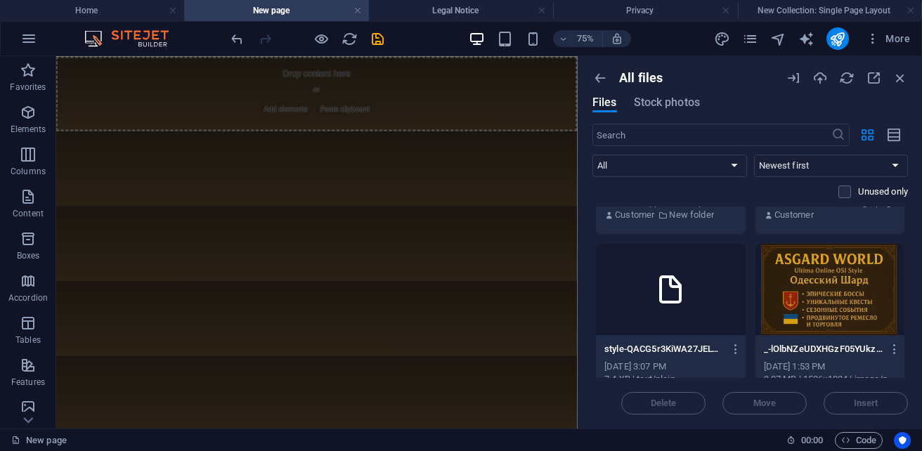
click at [705, 305] on div at bounding box center [671, 289] width 150 height 91
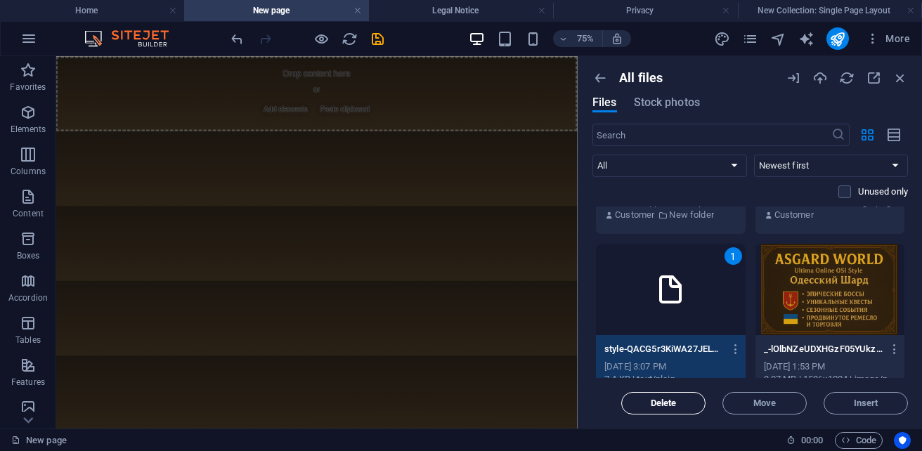
click at [668, 401] on span "Delete" at bounding box center [663, 403] width 26 height 8
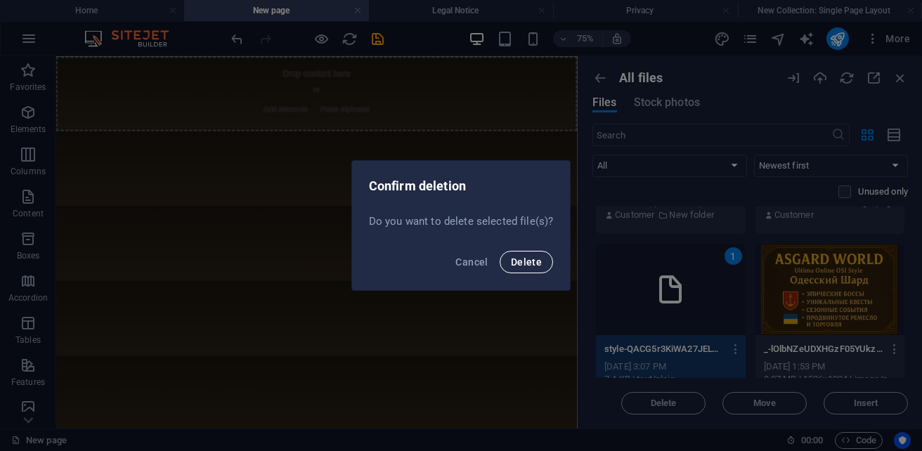
click at [534, 259] on span "Delete" at bounding box center [526, 261] width 31 height 11
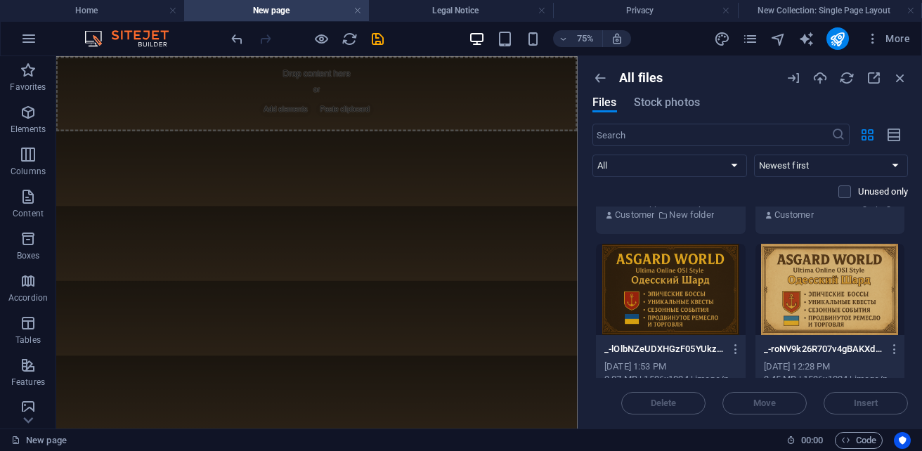
click at [683, 276] on div at bounding box center [671, 289] width 150 height 91
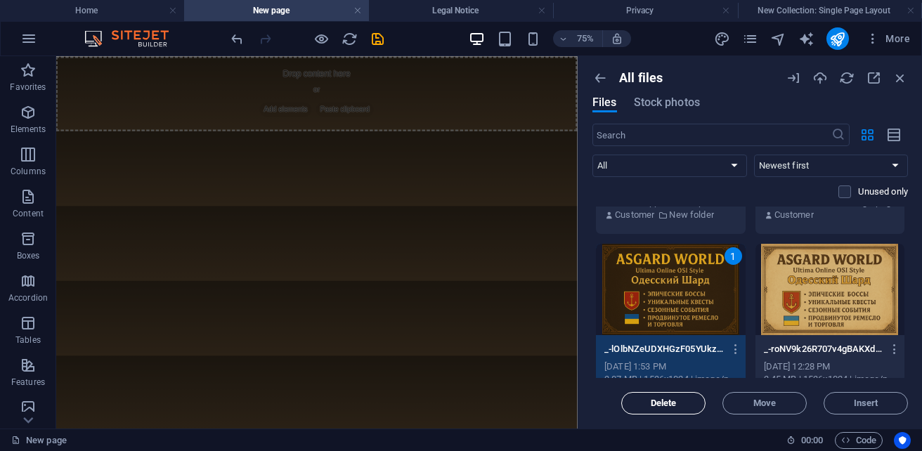
click at [692, 400] on span "Delete" at bounding box center [663, 403] width 72 height 8
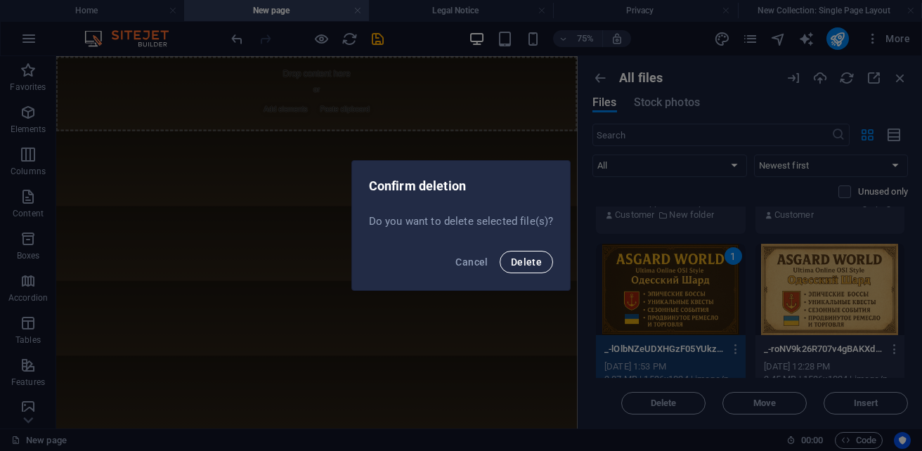
click at [545, 265] on button "Delete" at bounding box center [525, 262] width 53 height 22
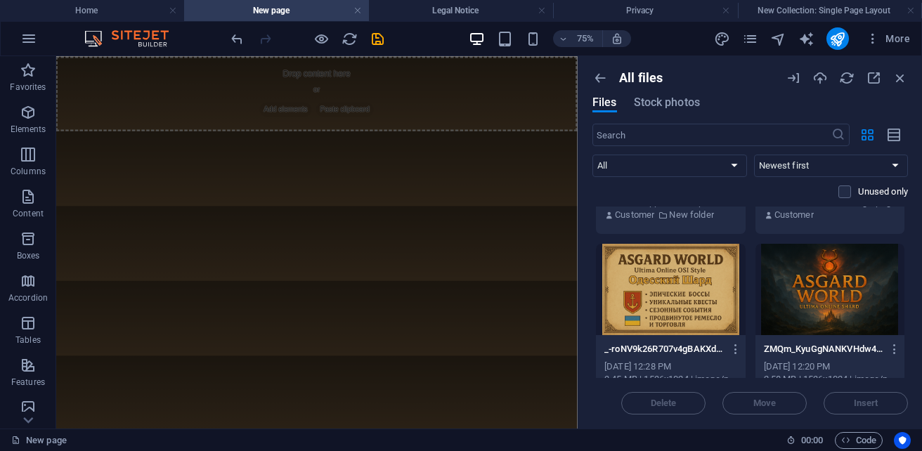
click at [669, 315] on div at bounding box center [671, 289] width 150 height 91
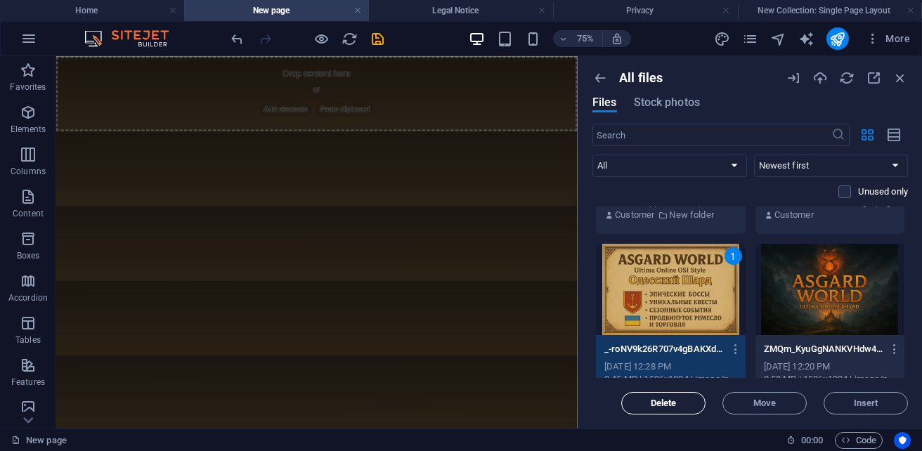
click at [662, 412] on button "Delete" at bounding box center [663, 403] width 84 height 22
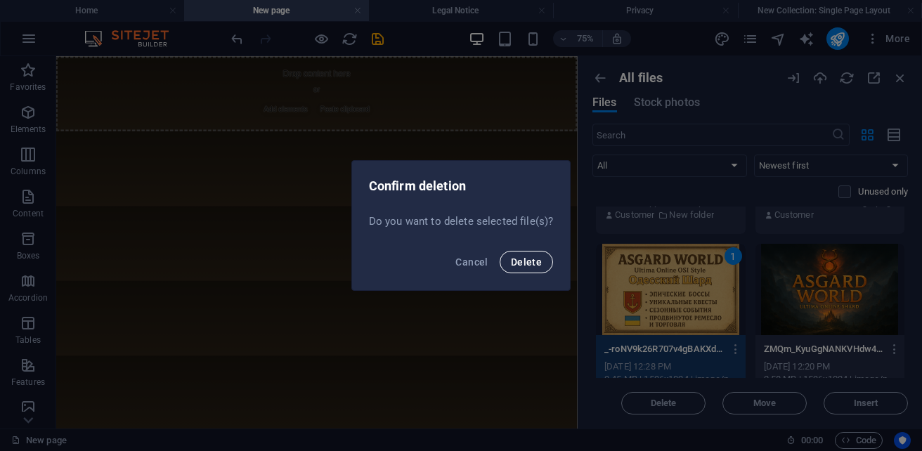
click at [520, 259] on span "Delete" at bounding box center [526, 261] width 31 height 11
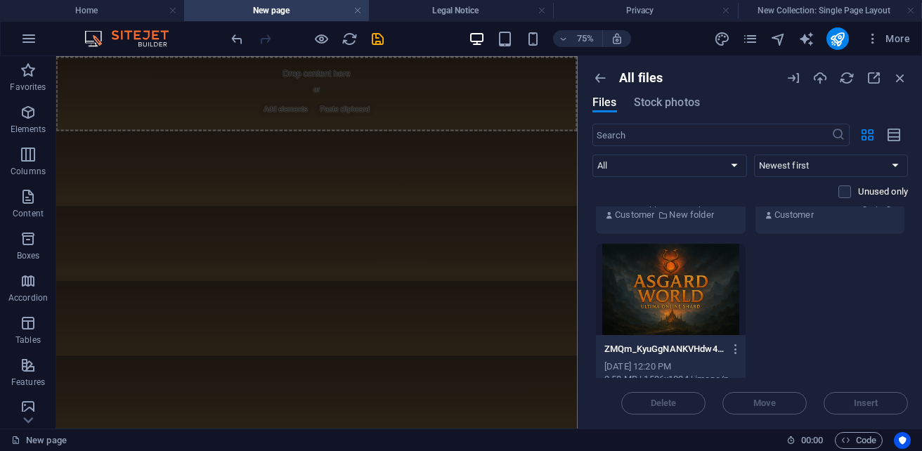
click at [639, 297] on div at bounding box center [671, 289] width 150 height 91
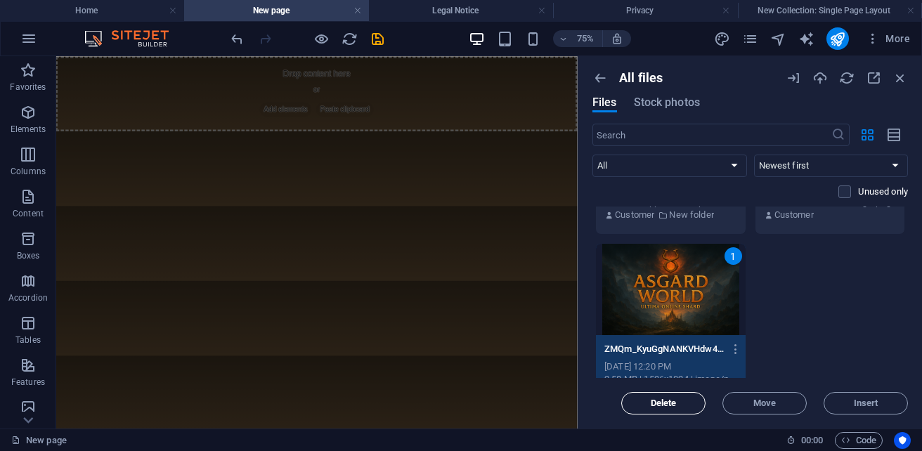
click at [652, 399] on span "Delete" at bounding box center [663, 403] width 26 height 8
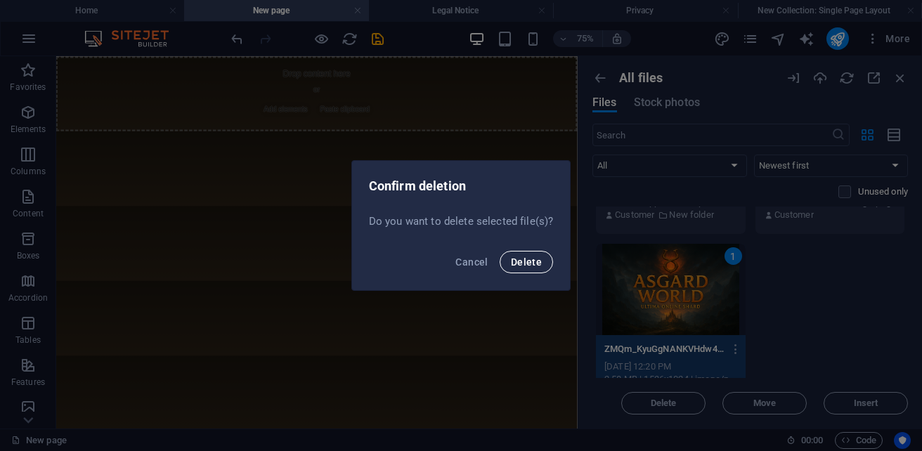
click at [537, 263] on span "Delete" at bounding box center [526, 261] width 31 height 11
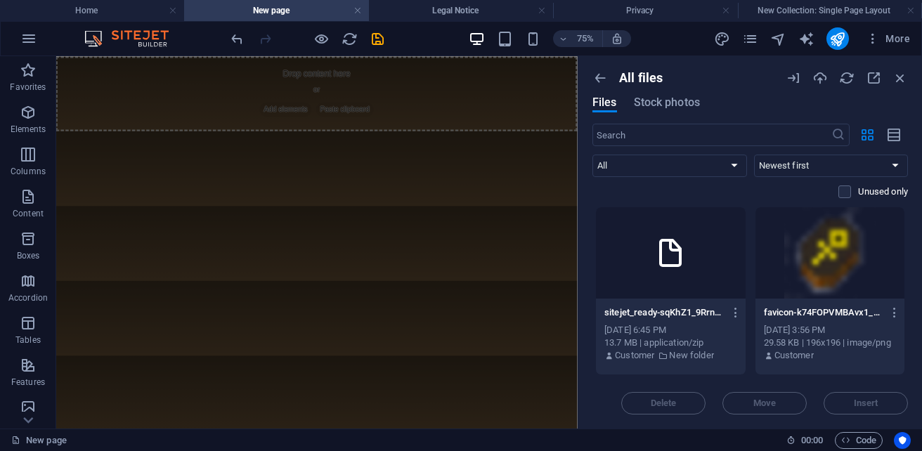
scroll to position [0, 0]
click at [601, 80] on icon "button" at bounding box center [599, 77] width 15 height 15
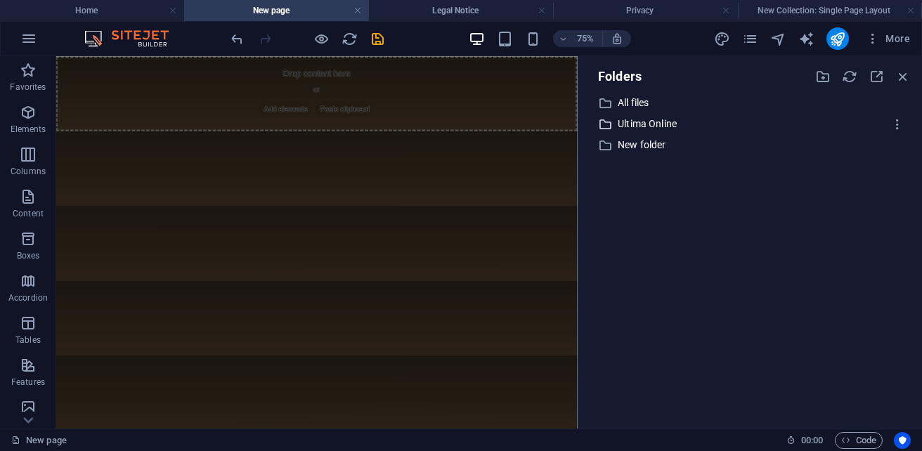
click at [629, 128] on p "Ultima Online" at bounding box center [750, 124] width 267 height 16
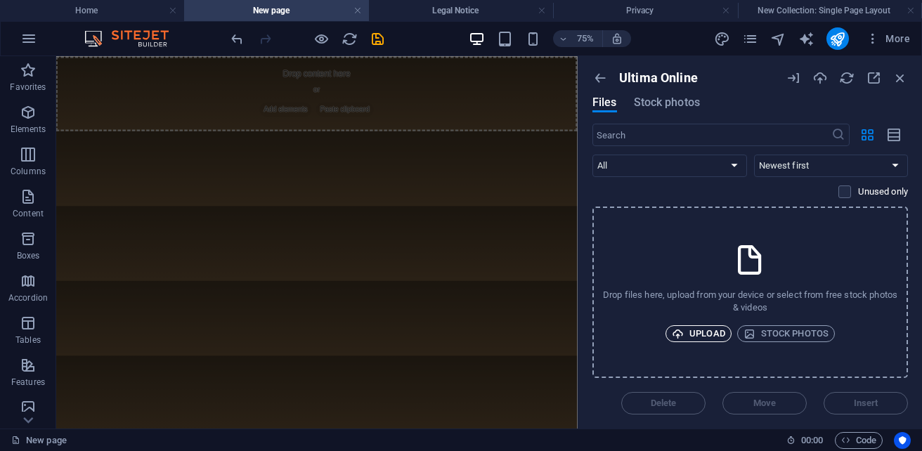
click at [715, 338] on span "Upload" at bounding box center [697, 333] width 53 height 17
click at [715, 332] on span "Upload" at bounding box center [697, 333] width 53 height 17
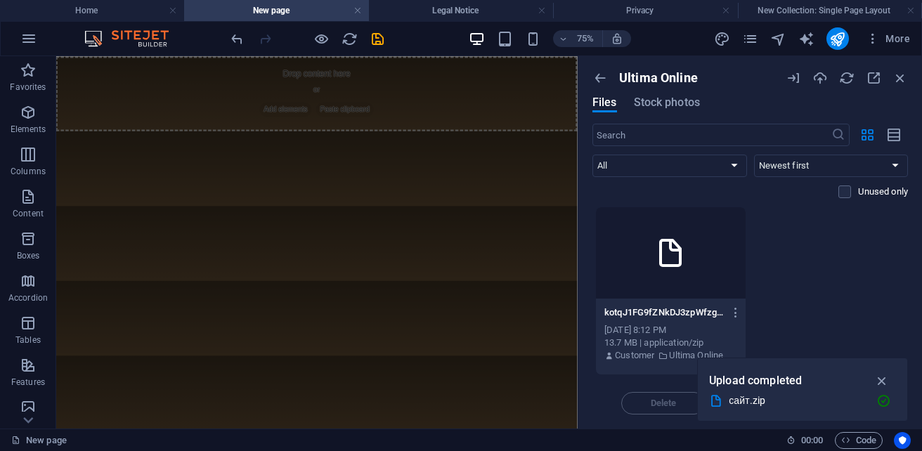
click at [666, 282] on div at bounding box center [671, 252] width 150 height 91
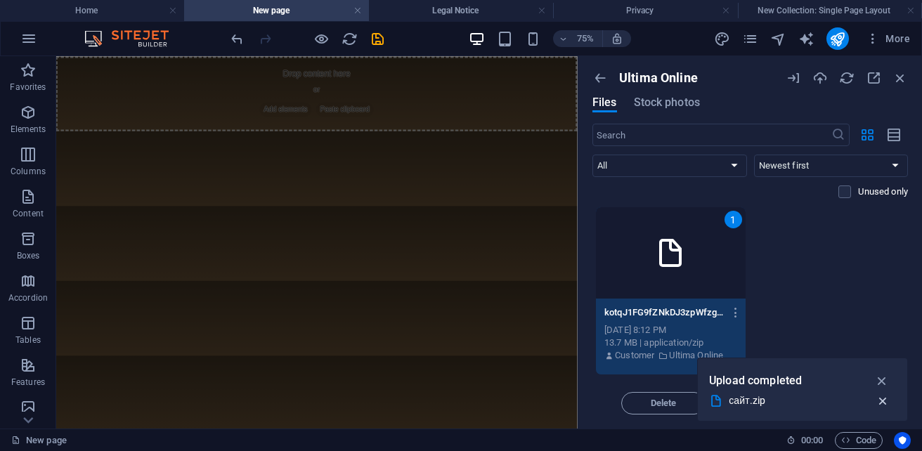
click at [879, 403] on icon "button" at bounding box center [882, 401] width 15 height 14
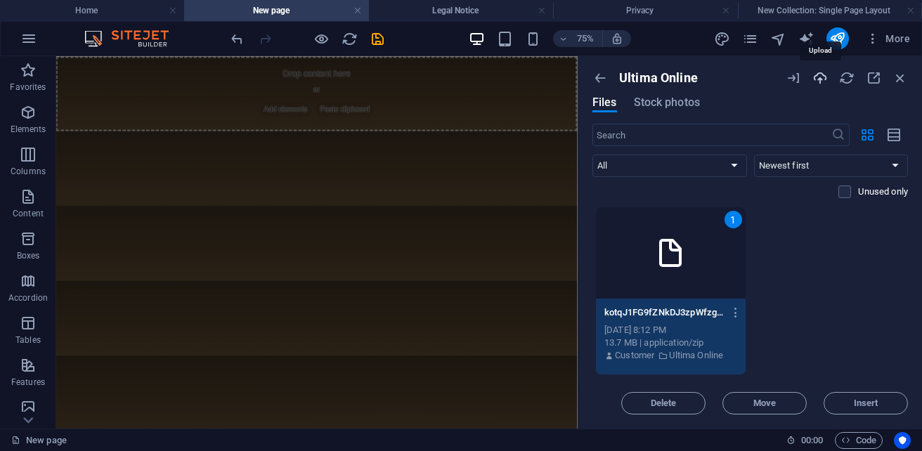
click at [823, 75] on icon "button" at bounding box center [819, 77] width 15 height 15
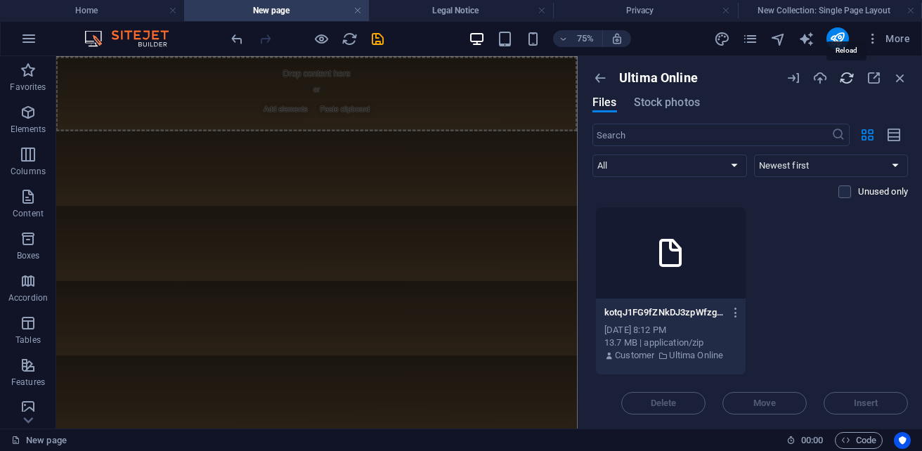
click at [841, 81] on icon "button" at bounding box center [846, 77] width 15 height 15
click at [736, 317] on icon "button" at bounding box center [735, 312] width 13 height 13
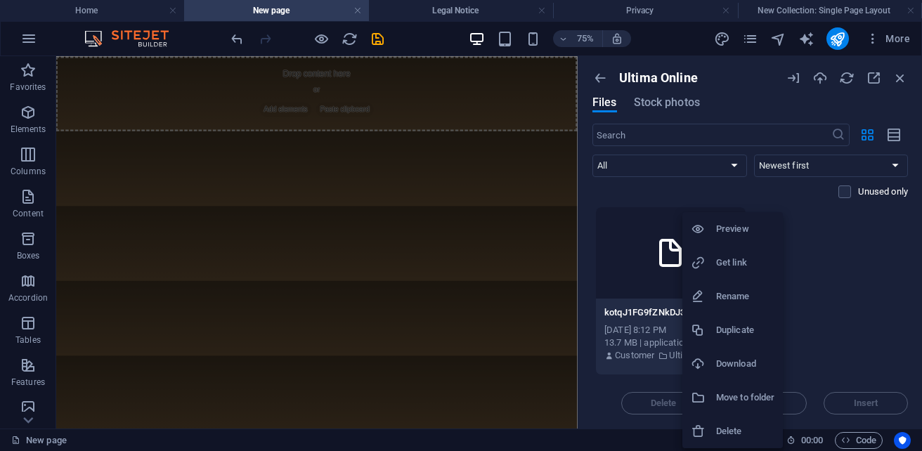
click at [716, 394] on h6 "Move to folder" at bounding box center [745, 397] width 58 height 17
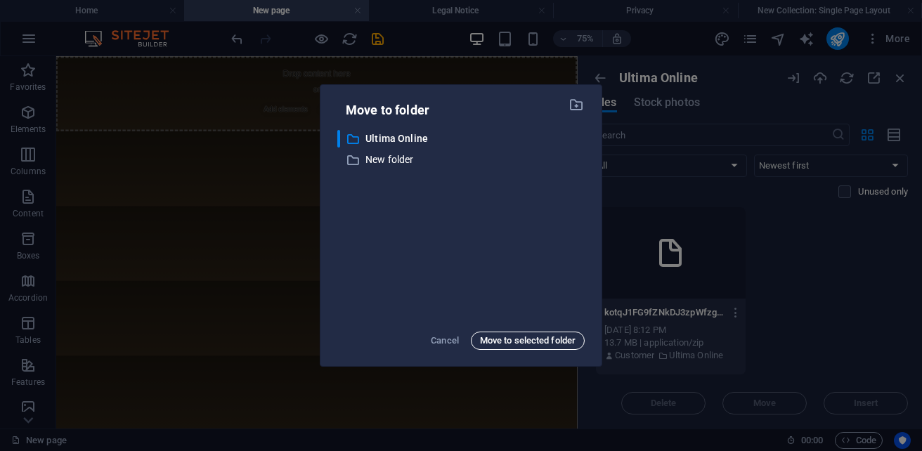
click at [487, 344] on span "Move to selected folder" at bounding box center [528, 340] width 96 height 17
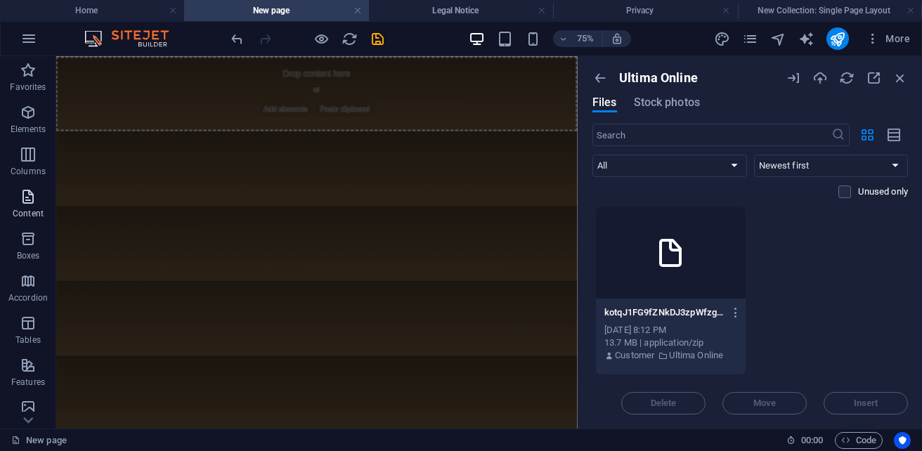
click at [40, 214] on p "Content" at bounding box center [28, 213] width 31 height 11
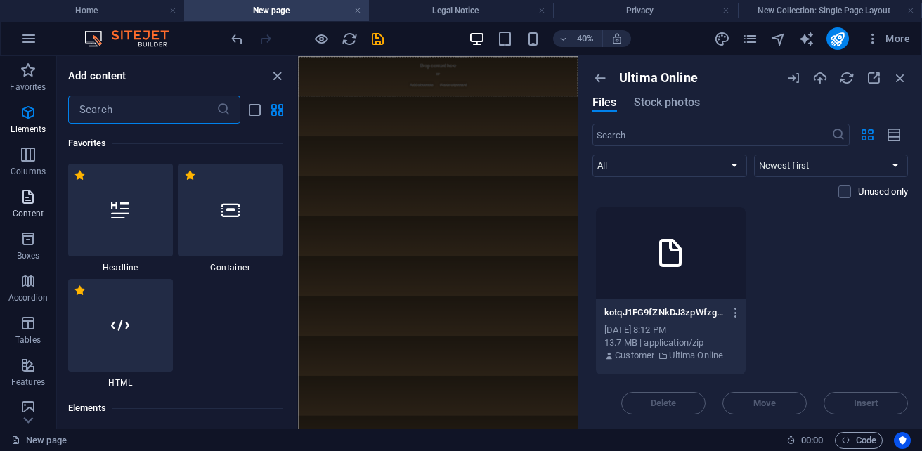
scroll to position [2573, 0]
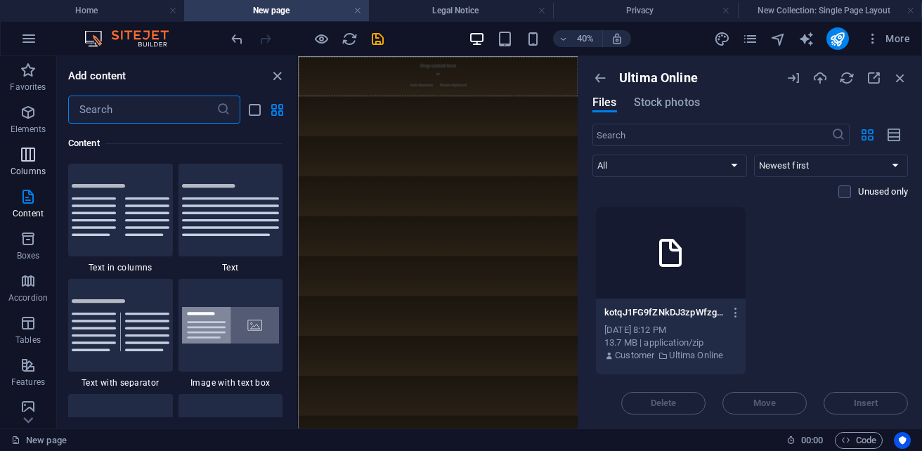
click at [22, 166] on p "Columns" at bounding box center [28, 171] width 35 height 11
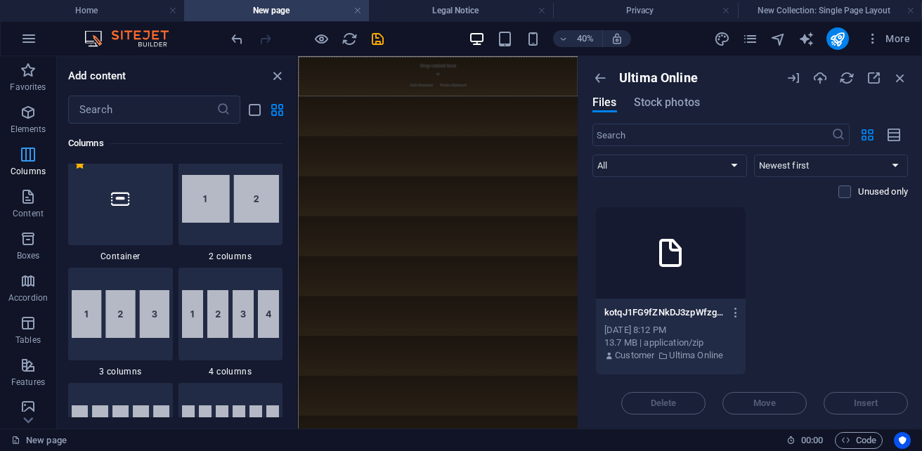
scroll to position [811, 0]
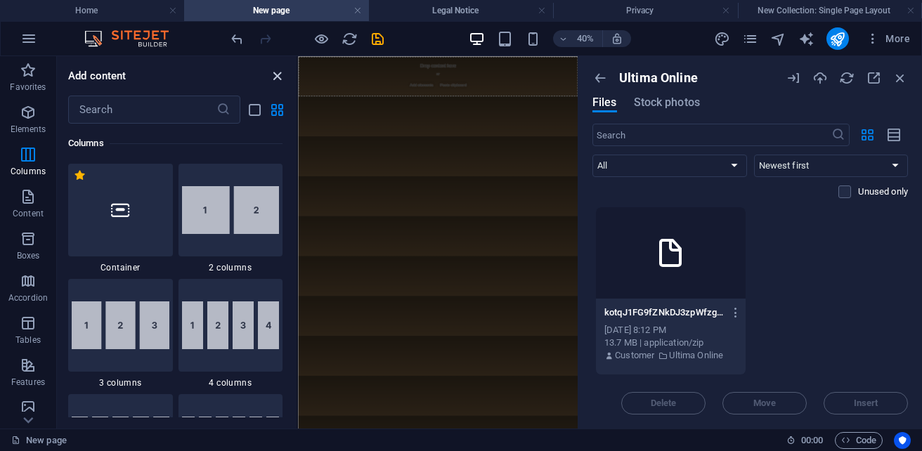
click at [281, 74] on icon "close panel" at bounding box center [277, 76] width 16 height 16
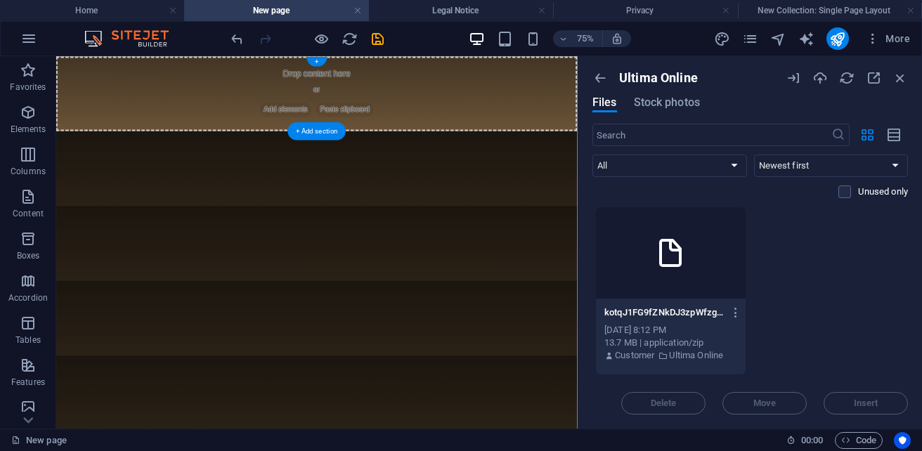
click at [401, 85] on div "Drop content here or Add elements Paste clipboard" at bounding box center [403, 106] width 695 height 100
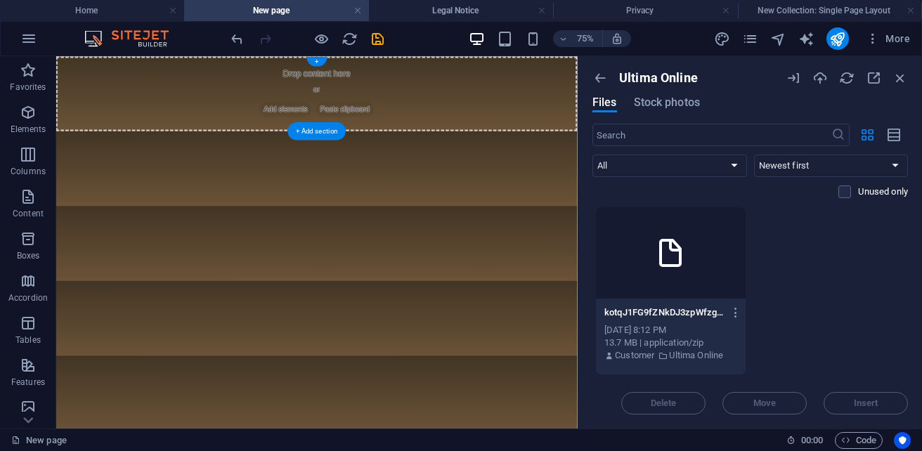
click at [401, 85] on div "Drop content here or Add elements Paste clipboard" at bounding box center [403, 106] width 695 height 100
click at [402, 103] on div "Drop content here or Add elements Paste clipboard" at bounding box center [403, 106] width 695 height 100
click at [435, 156] on html "Drop content here or Add elements Paste clipboard" at bounding box center [403, 106] width 695 height 100
click at [439, 120] on span "Paste clipboard" at bounding box center [440, 127] width 77 height 20
drag, startPoint x: 320, startPoint y: 128, endPoint x: 58, endPoint y: 179, distance: 267.0
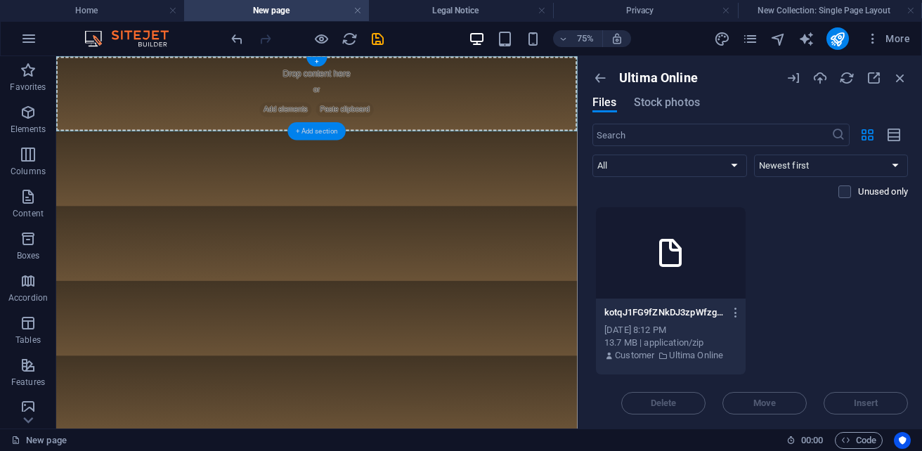
click at [320, 128] on div "+ Add section" at bounding box center [316, 131] width 58 height 18
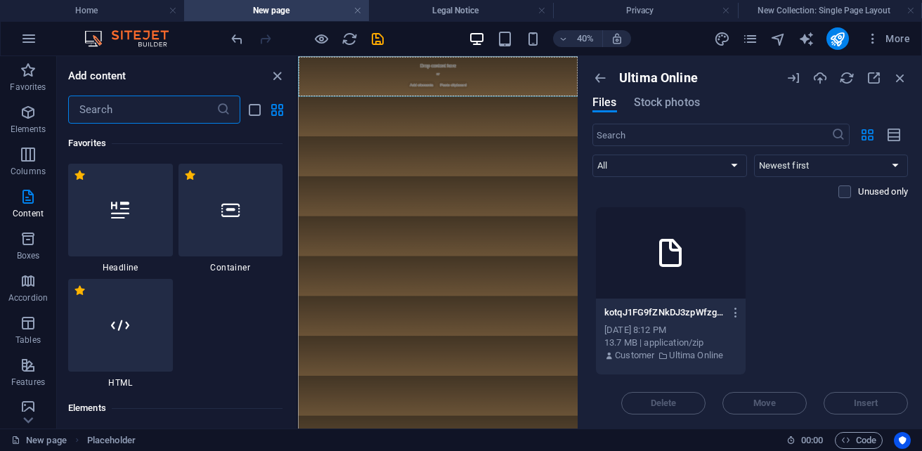
scroll to position [2573, 0]
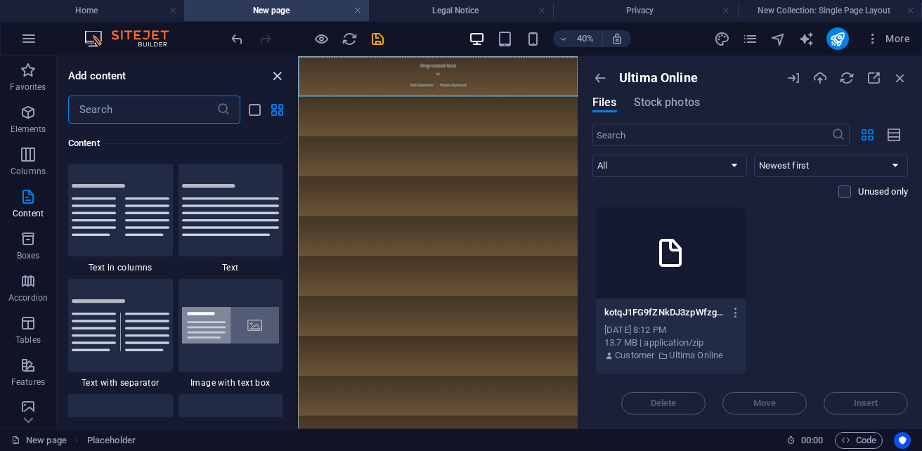
click at [275, 81] on icon "close panel" at bounding box center [277, 76] width 16 height 16
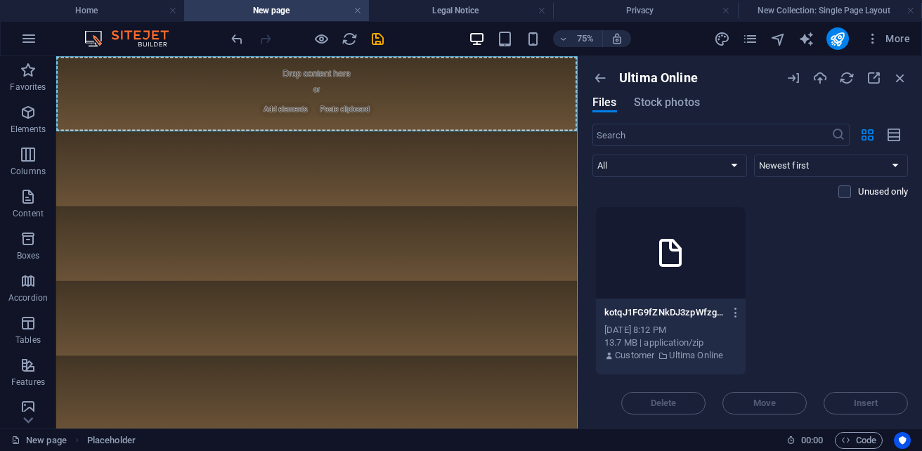
click at [414, 156] on html "Drop content here or Add elements Paste clipboard" at bounding box center [403, 106] width 695 height 100
click at [299, 99] on div "Drop content here or Add elements Paste clipboard" at bounding box center [403, 106] width 695 height 100
click at [302, 80] on div "Drop content here or Add elements Paste clipboard" at bounding box center [403, 106] width 695 height 100
click at [301, 123] on div "Drop content here or Add elements Paste clipboard" at bounding box center [403, 106] width 695 height 100
click at [364, 117] on span "Add elements" at bounding box center [362, 127] width 70 height 20
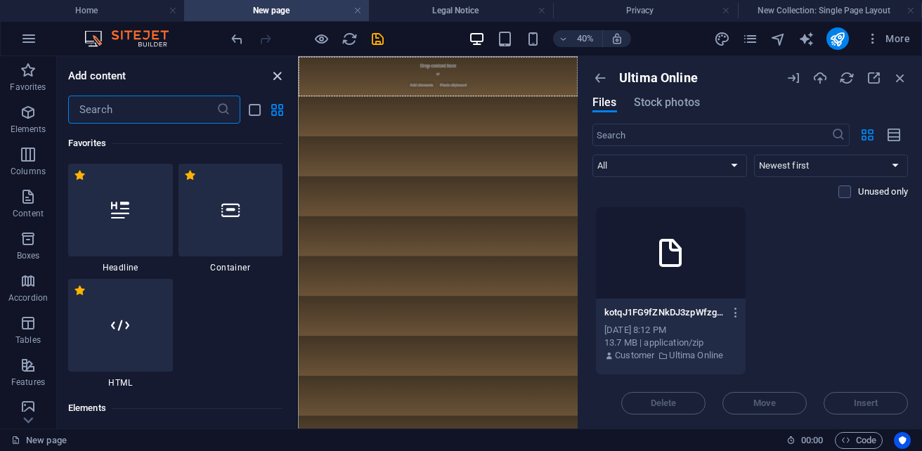
click at [275, 81] on icon "close panel" at bounding box center [277, 76] width 16 height 16
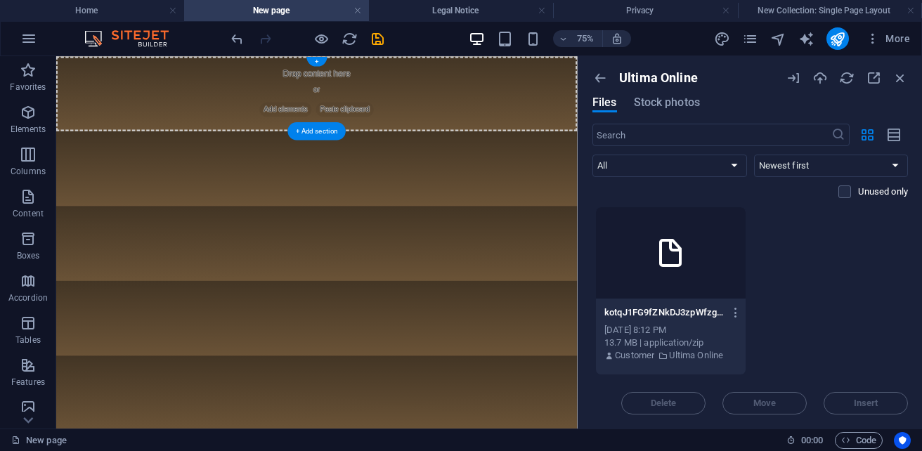
click at [369, 94] on div "Drop content here or Add elements Paste clipboard" at bounding box center [403, 106] width 695 height 100
click at [150, 13] on h4 "Home" at bounding box center [92, 10] width 184 height 15
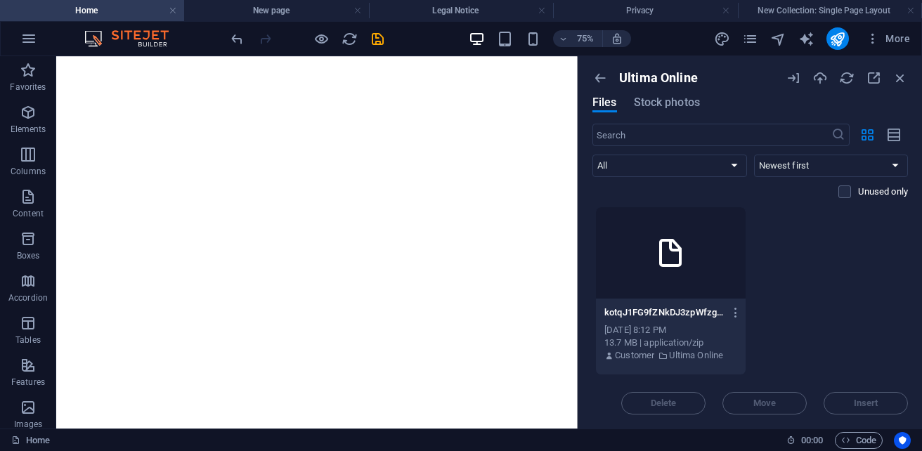
click at [384, 56] on html at bounding box center [403, 56] width 695 height 0
click at [716, 245] on div at bounding box center [671, 252] width 150 height 91
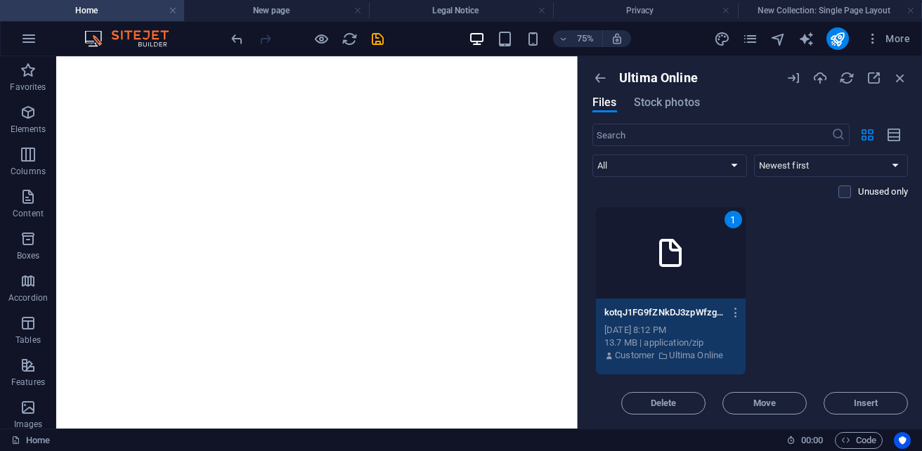
click at [716, 245] on div "1" at bounding box center [671, 252] width 150 height 91
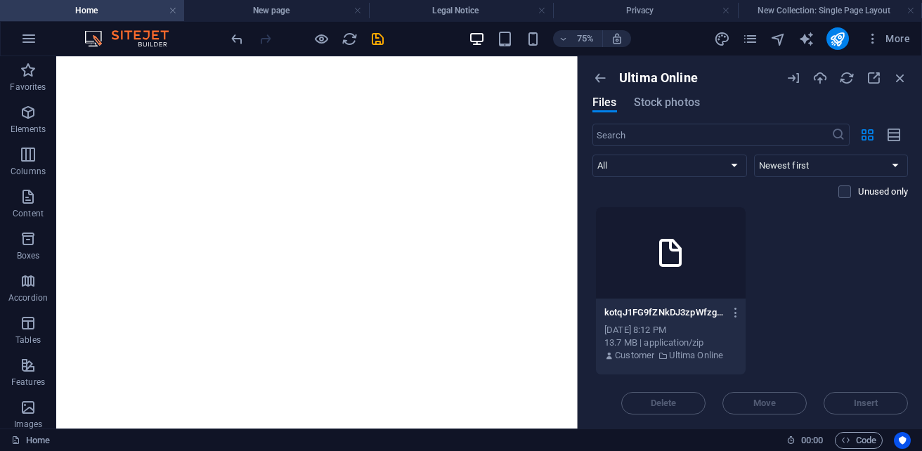
click at [716, 245] on div at bounding box center [671, 252] width 150 height 91
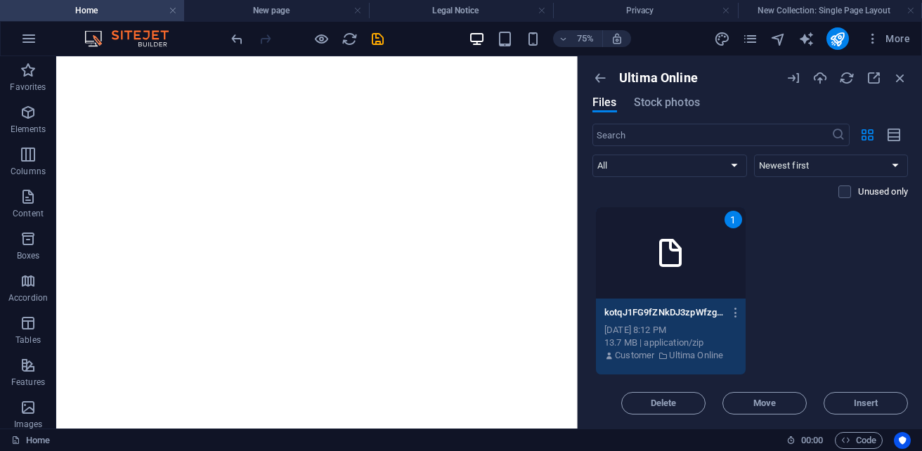
click at [716, 245] on div "1" at bounding box center [671, 252] width 150 height 91
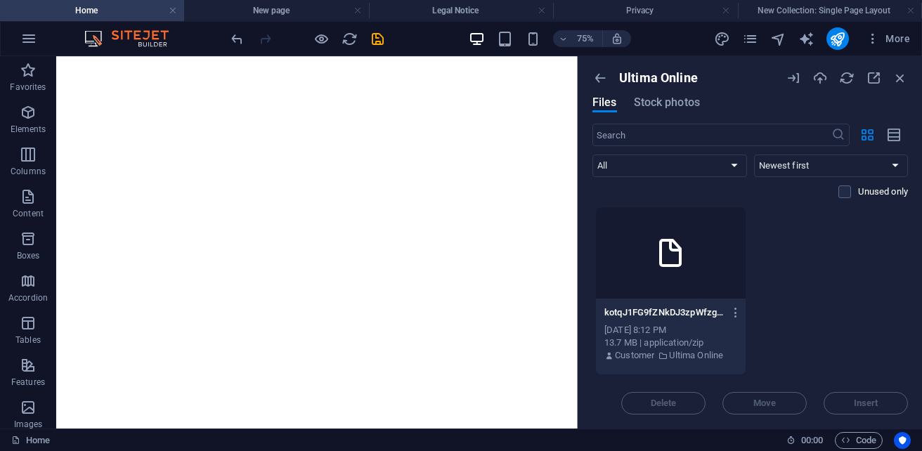
click at [716, 245] on div at bounding box center [671, 252] width 150 height 91
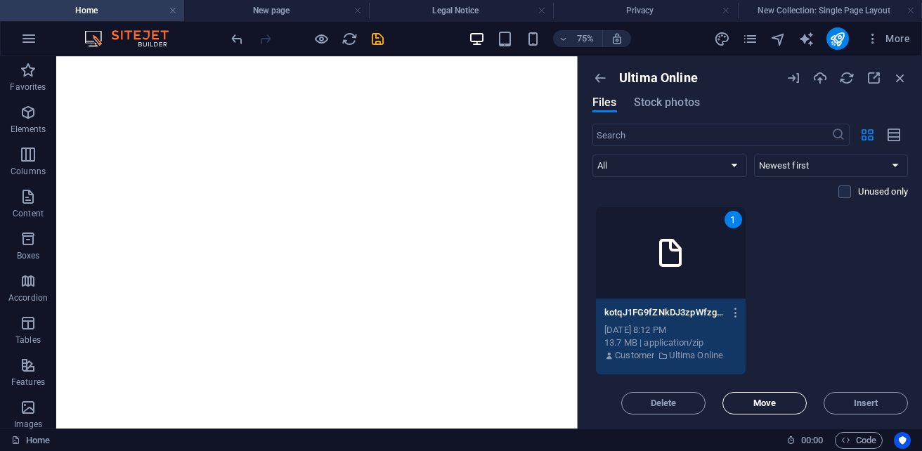
click at [778, 407] on button "Move" at bounding box center [764, 403] width 84 height 22
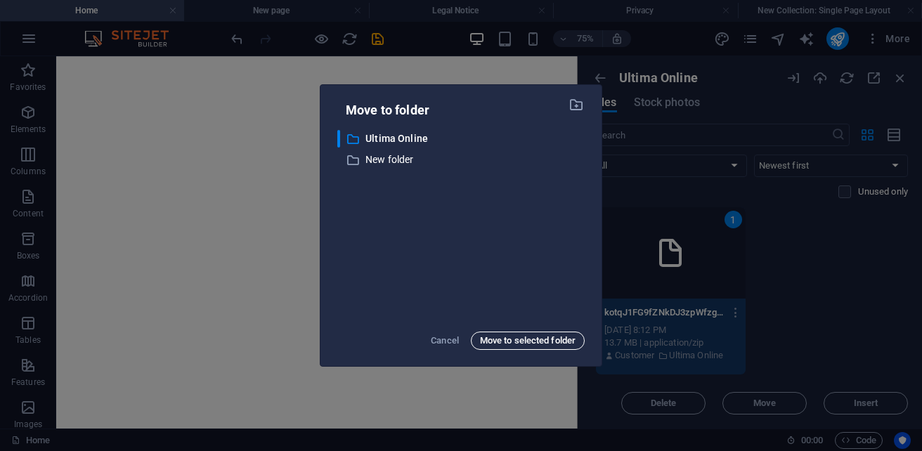
click at [524, 347] on span "Move to selected folder" at bounding box center [528, 340] width 96 height 17
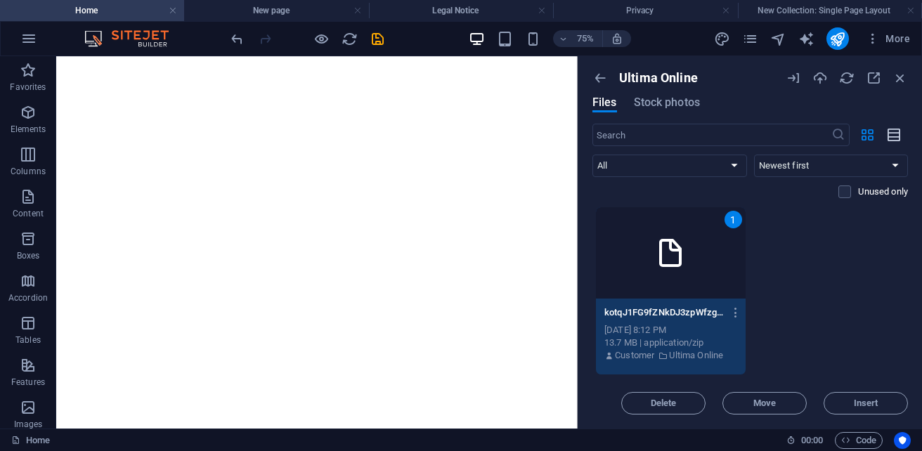
click at [903, 133] on button "button" at bounding box center [893, 135] width 27 height 22
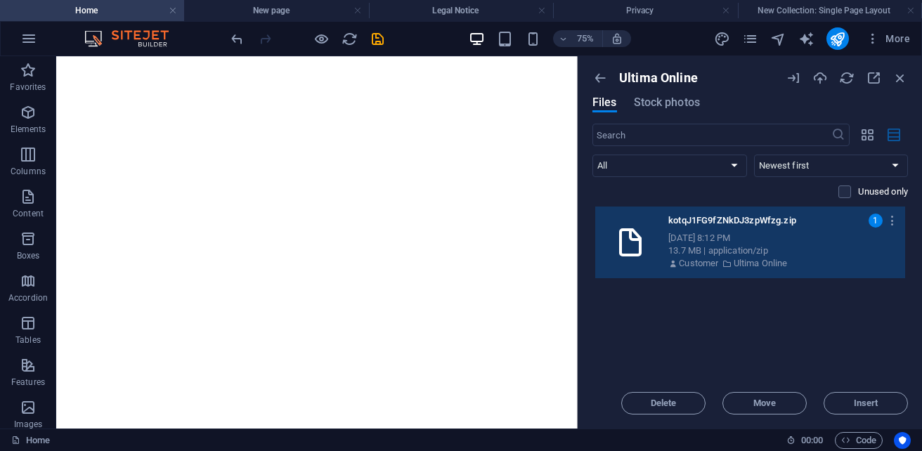
click at [903, 133] on button "button" at bounding box center [893, 135] width 27 height 22
click at [853, 324] on div "Drop files here to upload them instantly kotqJ1FG9fZNkDJ3zpWfzg.zip kotqJ1FG9fZ…" at bounding box center [749, 291] width 315 height 171
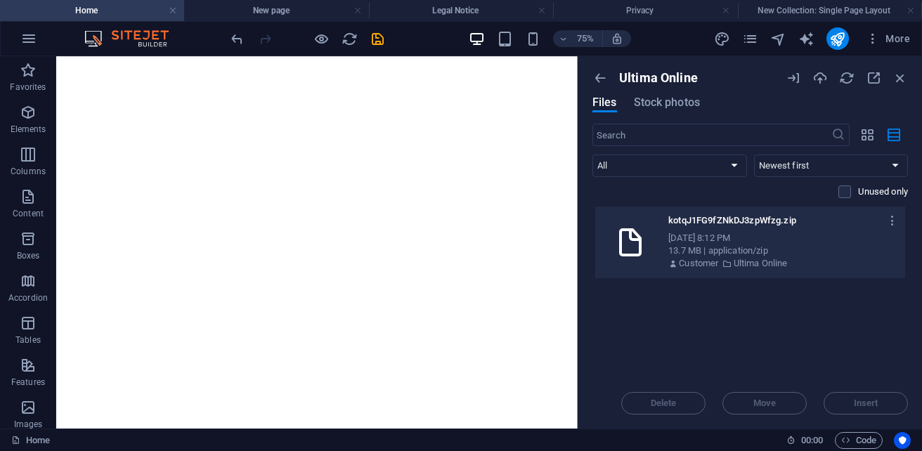
click at [831, 257] on div "Customer Ultima Online" at bounding box center [780, 263] width 225 height 13
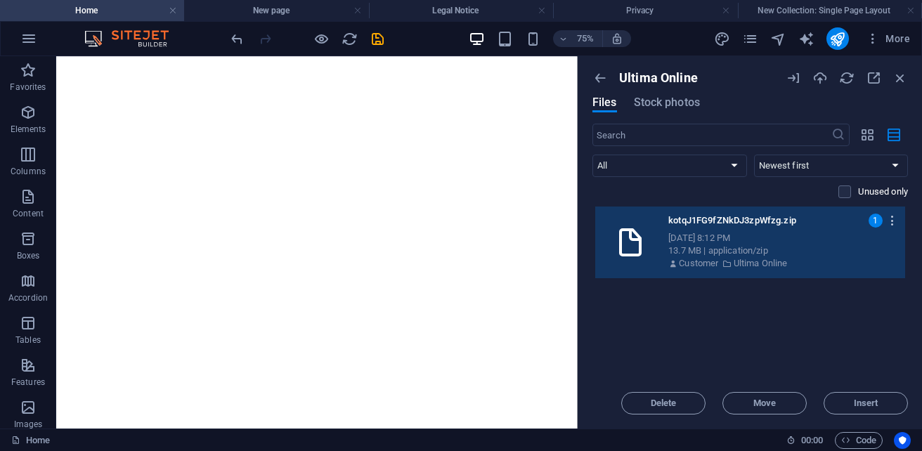
click at [893, 221] on icon "button" at bounding box center [892, 220] width 13 height 13
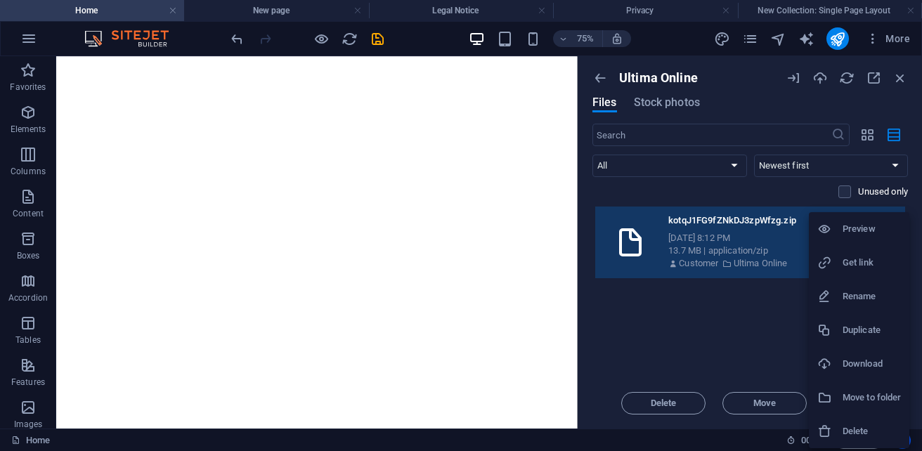
click at [741, 323] on div at bounding box center [461, 225] width 922 height 451
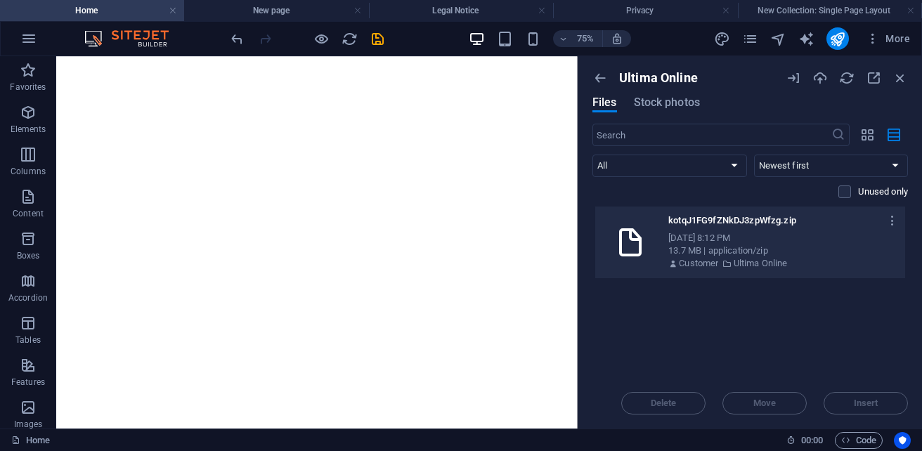
click at [804, 261] on div "Customer Ultima Online" at bounding box center [780, 263] width 225 height 13
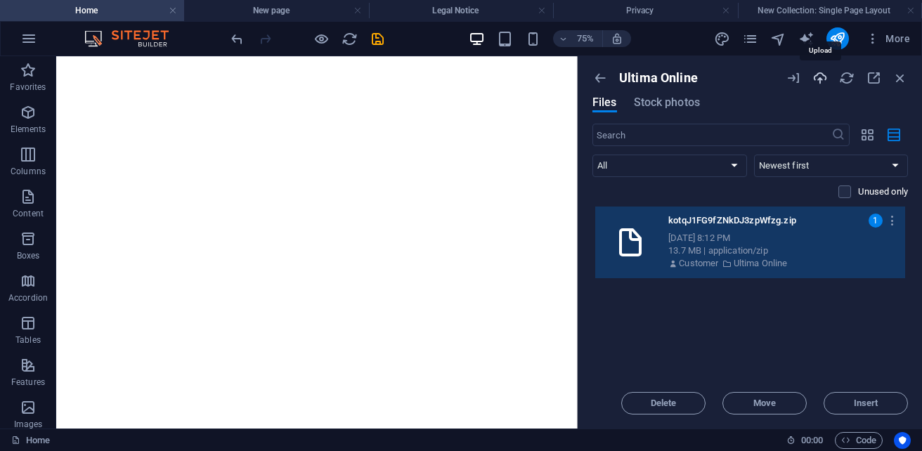
click at [826, 78] on icon "button" at bounding box center [819, 77] width 15 height 15
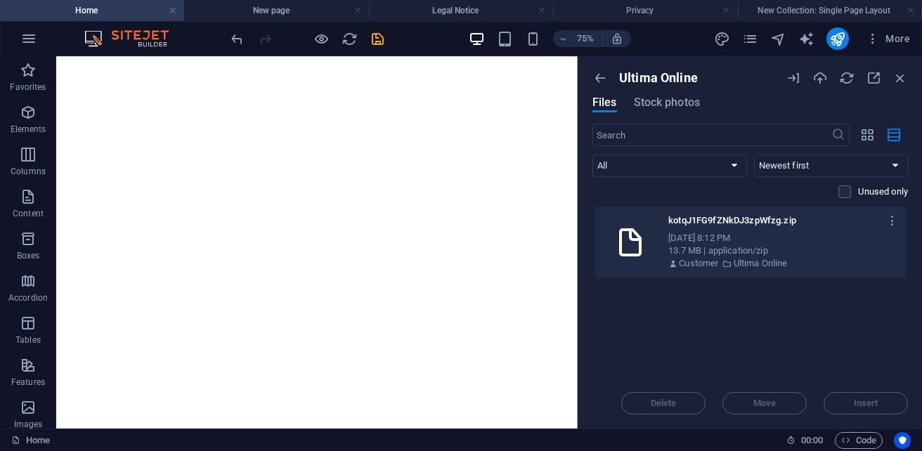
click at [782, 254] on div "13.7 MB | application/zip" at bounding box center [780, 250] width 225 height 13
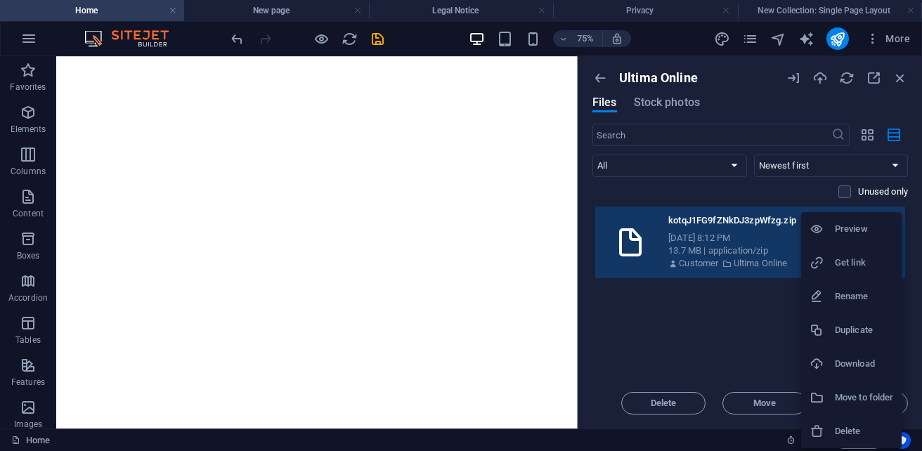
click at [711, 322] on div at bounding box center [461, 225] width 922 height 451
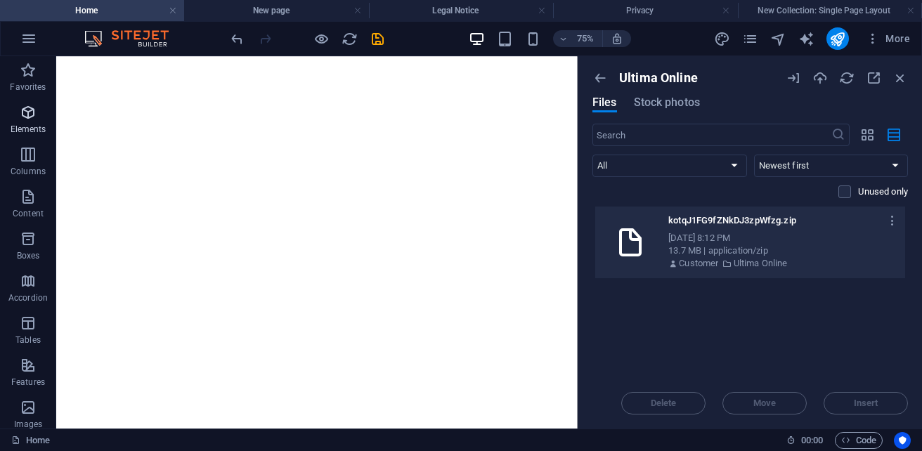
click at [28, 127] on p "Elements" at bounding box center [29, 129] width 36 height 11
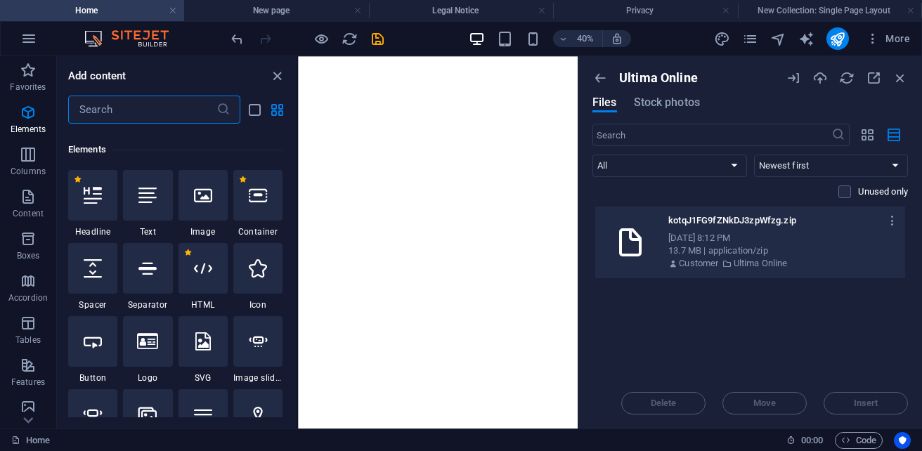
scroll to position [265, 0]
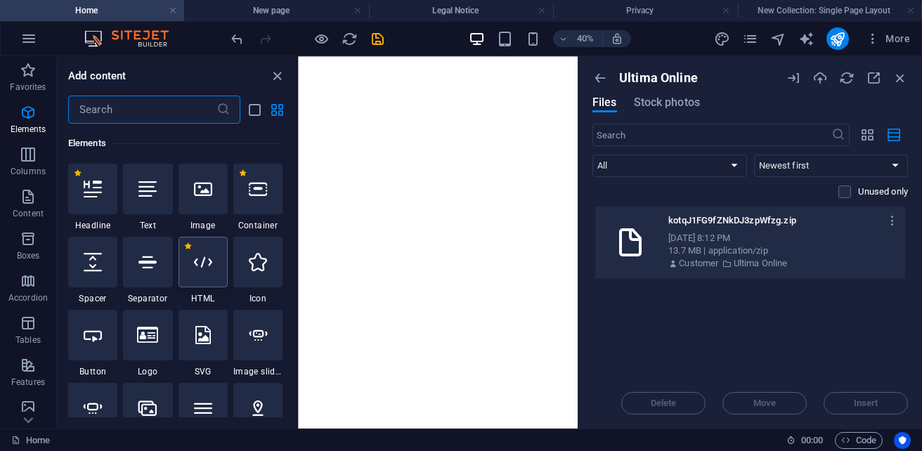
click at [216, 268] on div at bounding box center [202, 262] width 49 height 51
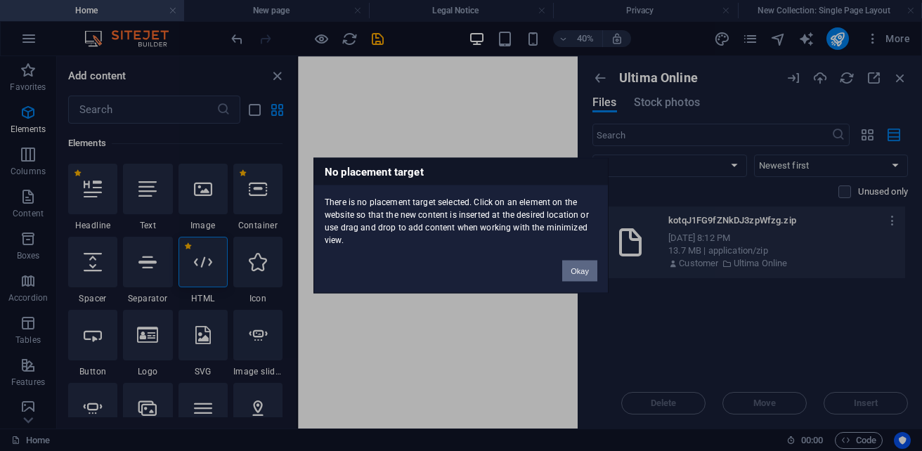
click at [578, 268] on button "Okay" at bounding box center [579, 271] width 35 height 21
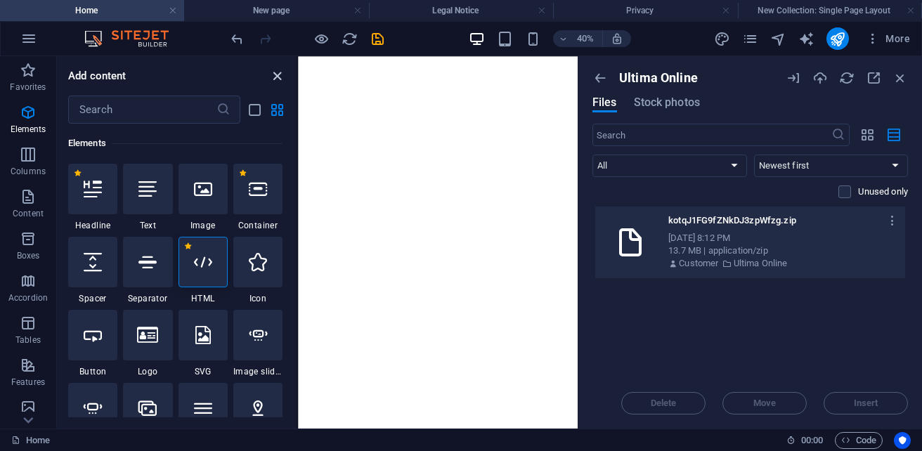
click at [280, 79] on icon "close panel" at bounding box center [277, 76] width 16 height 16
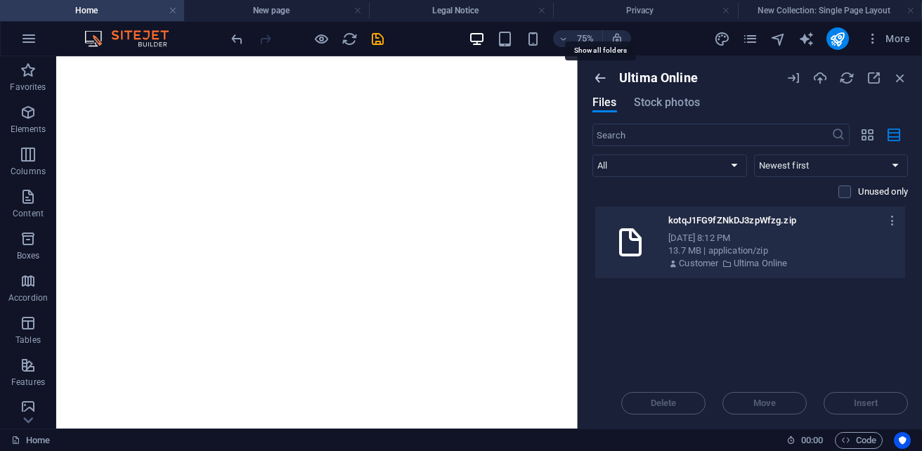
click at [597, 74] on icon "button" at bounding box center [599, 77] width 15 height 15
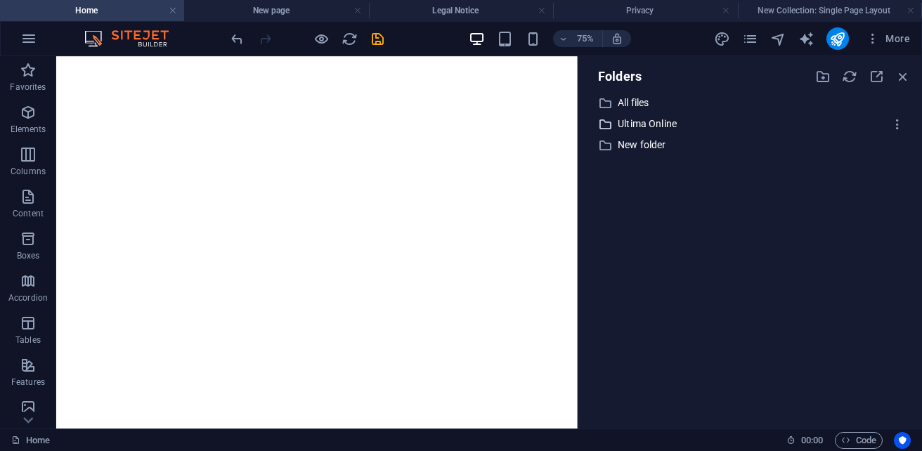
click at [650, 124] on p "Ultima Online" at bounding box center [750, 124] width 267 height 16
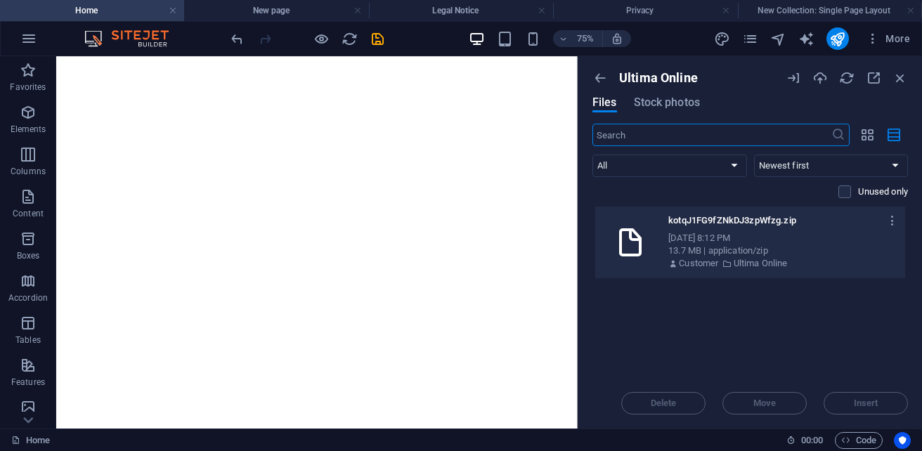
click at [771, 239] on div "Oct 4, 2025 8:12 PM" at bounding box center [780, 238] width 225 height 13
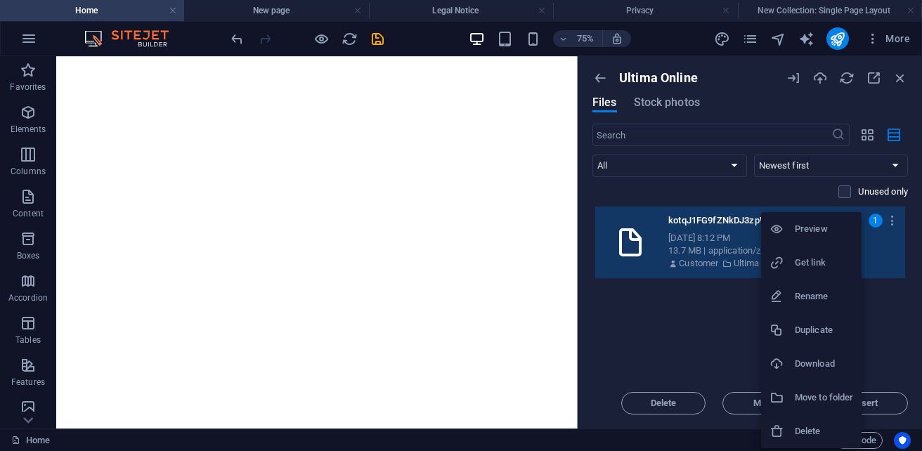
click at [853, 256] on h6 "Get link" at bounding box center [823, 262] width 58 height 17
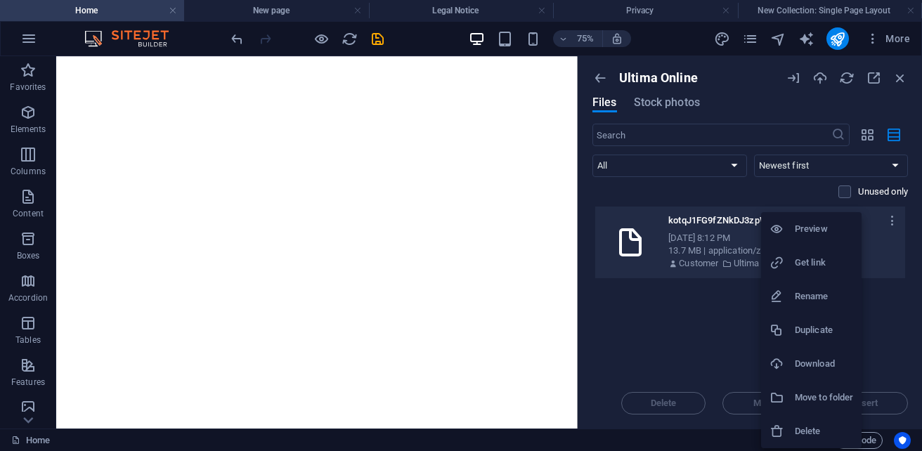
click at [850, 395] on h6 "Move to folder" at bounding box center [823, 397] width 58 height 17
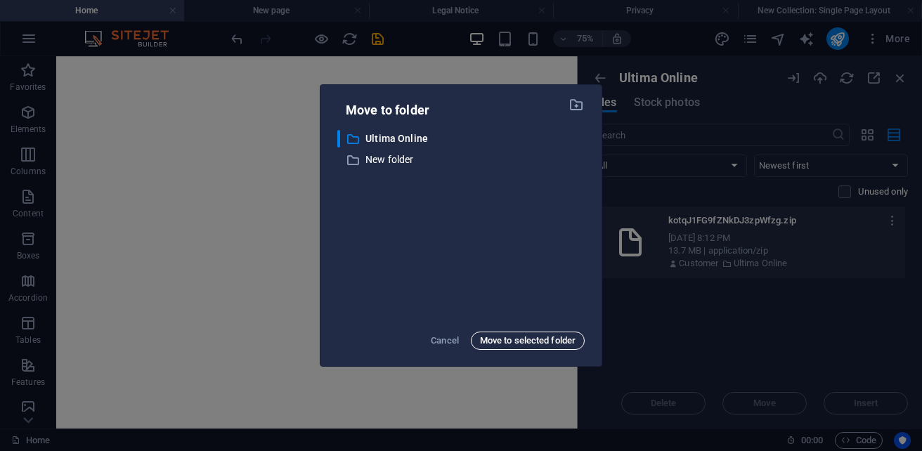
click at [513, 346] on span "Move to selected folder" at bounding box center [528, 340] width 96 height 17
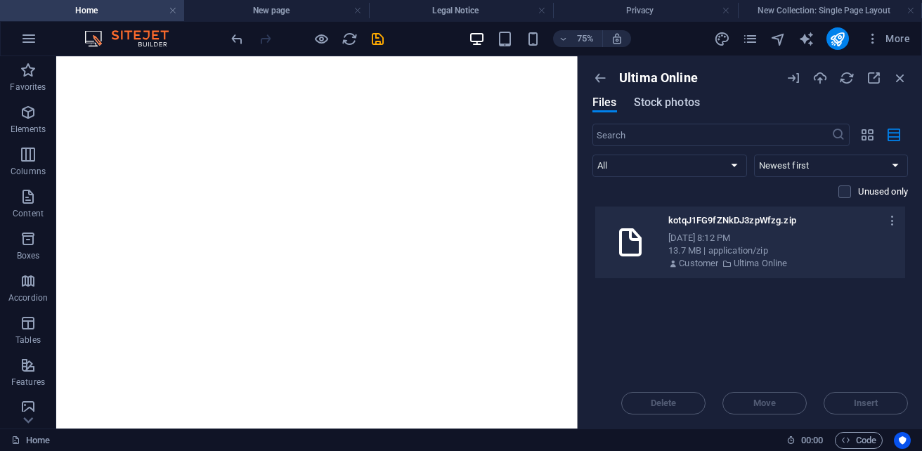
click at [657, 103] on span "Stock photos" at bounding box center [667, 102] width 66 height 17
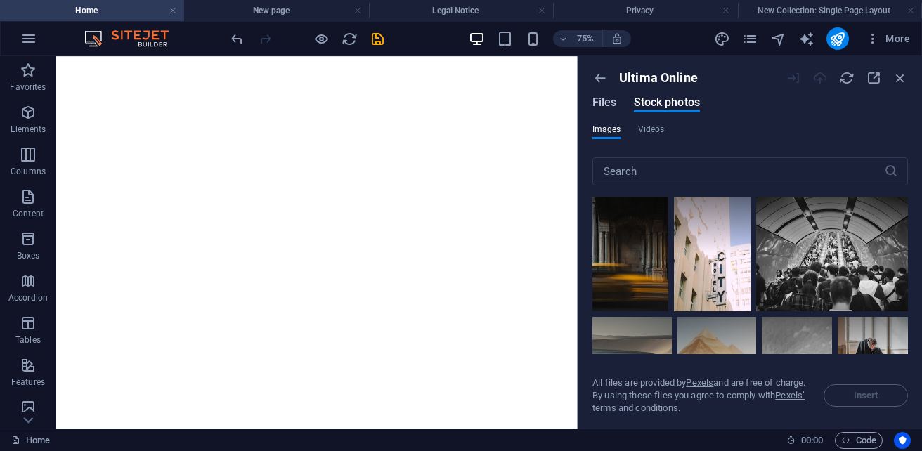
click at [613, 105] on span "Files" at bounding box center [604, 102] width 25 height 17
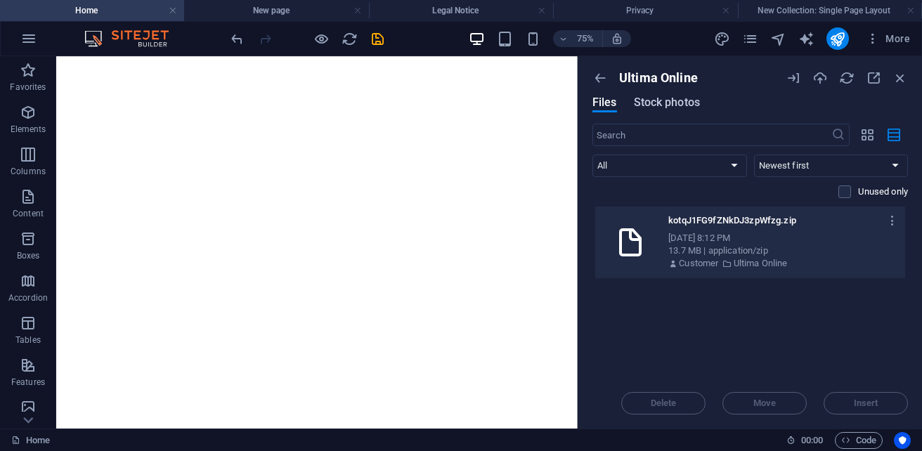
click at [639, 103] on span "Stock photos" at bounding box center [667, 102] width 66 height 17
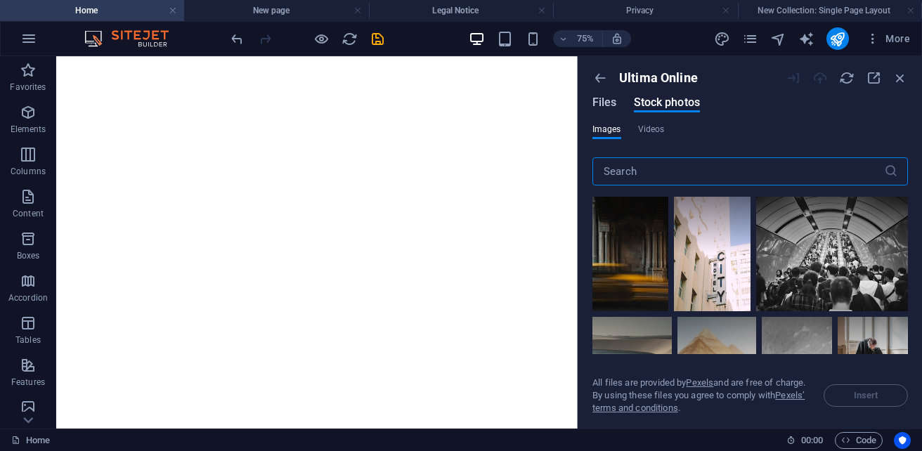
click at [603, 105] on span "Files" at bounding box center [604, 102] width 25 height 17
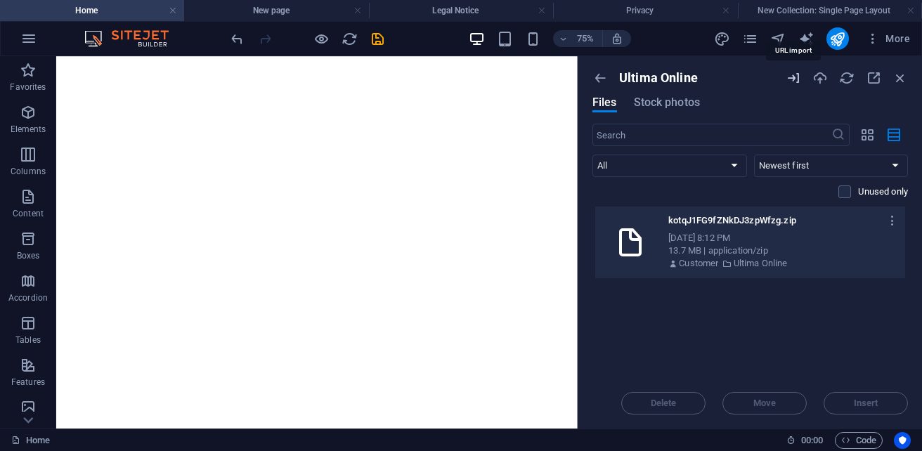
click at [797, 81] on icon "button" at bounding box center [792, 77] width 15 height 15
select select "Ultima Online"
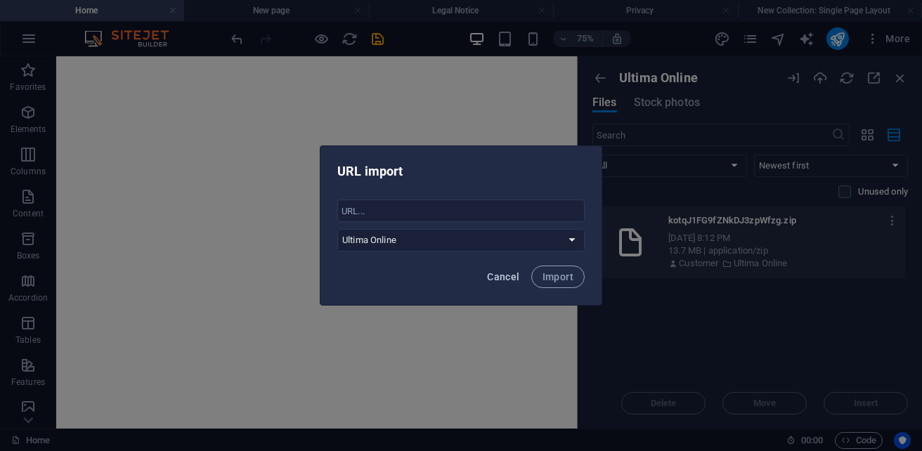
click at [504, 277] on span "Cancel" at bounding box center [503, 276] width 32 height 11
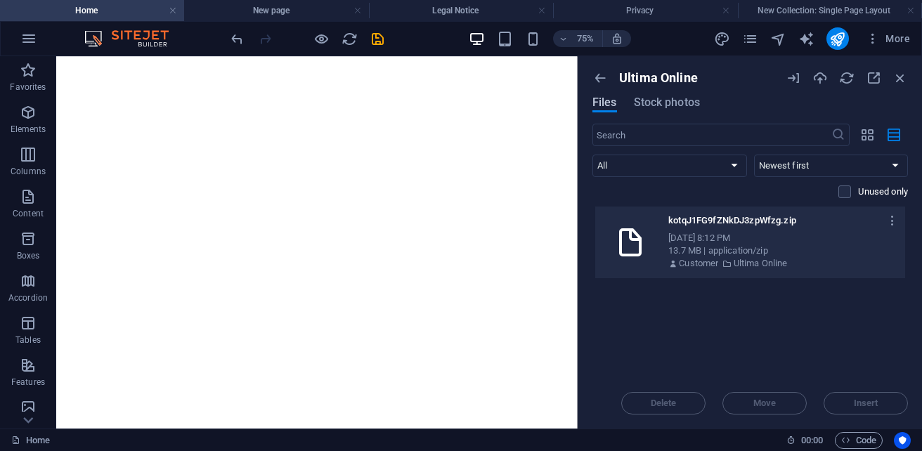
click at [603, 103] on span "Files" at bounding box center [604, 102] width 25 height 17
click at [712, 254] on div "13.7 MB | application/zip" at bounding box center [780, 250] width 225 height 13
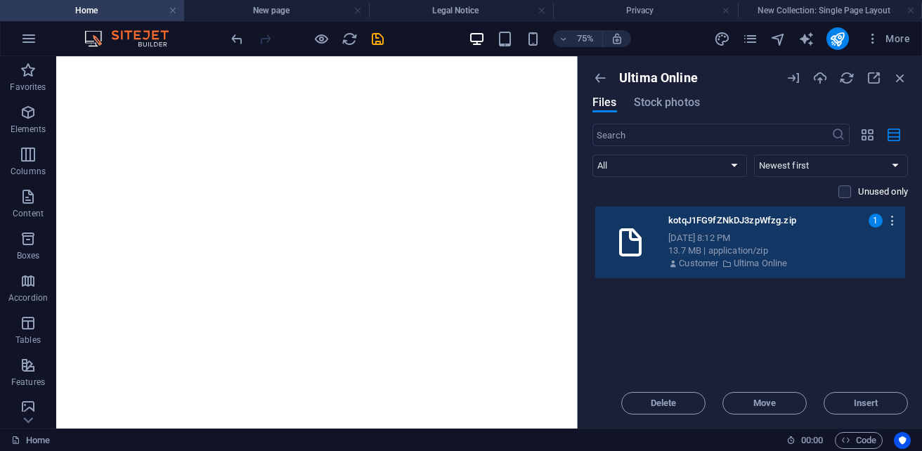
click at [893, 217] on icon "button" at bounding box center [892, 220] width 13 height 13
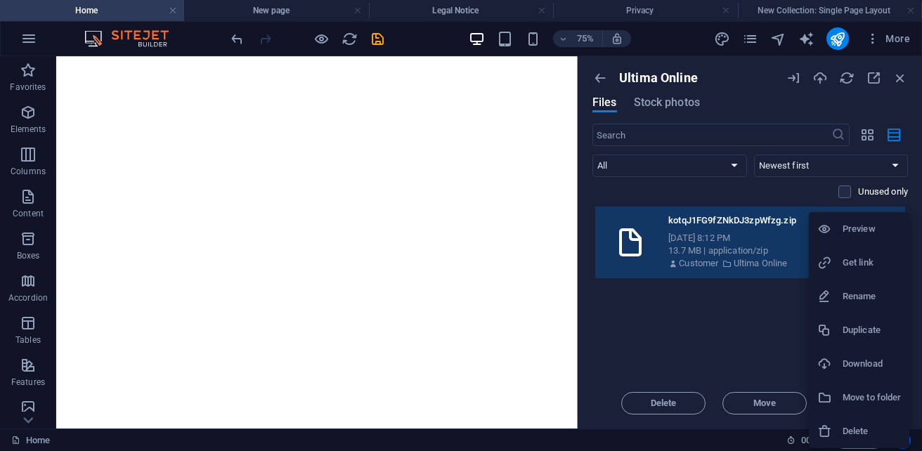
click at [867, 422] on li "Delete" at bounding box center [858, 431] width 100 height 34
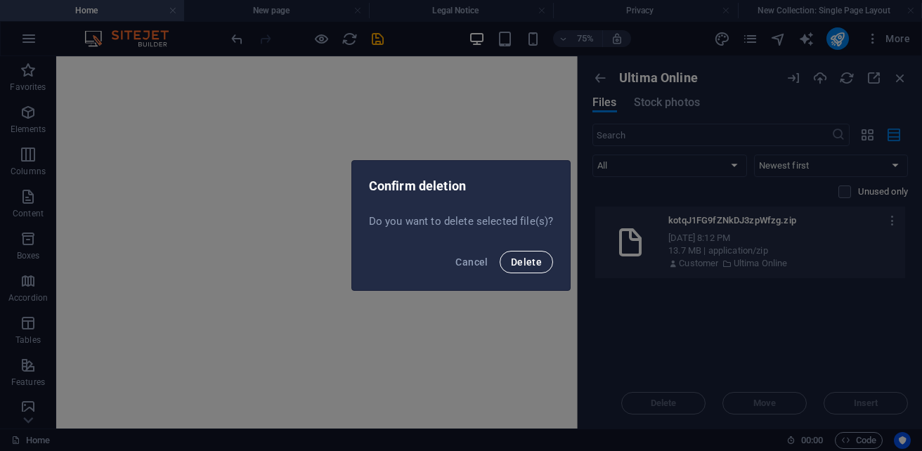
click at [521, 267] on span "Delete" at bounding box center [526, 261] width 31 height 11
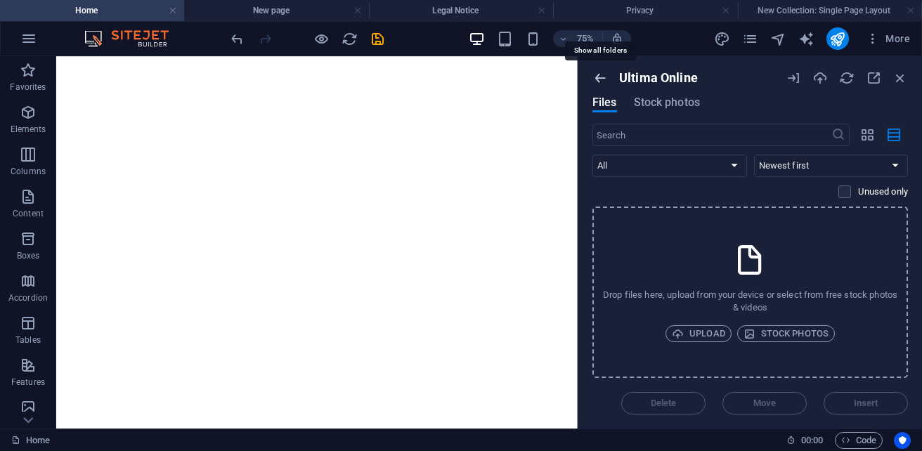
click at [603, 76] on icon "button" at bounding box center [599, 77] width 15 height 15
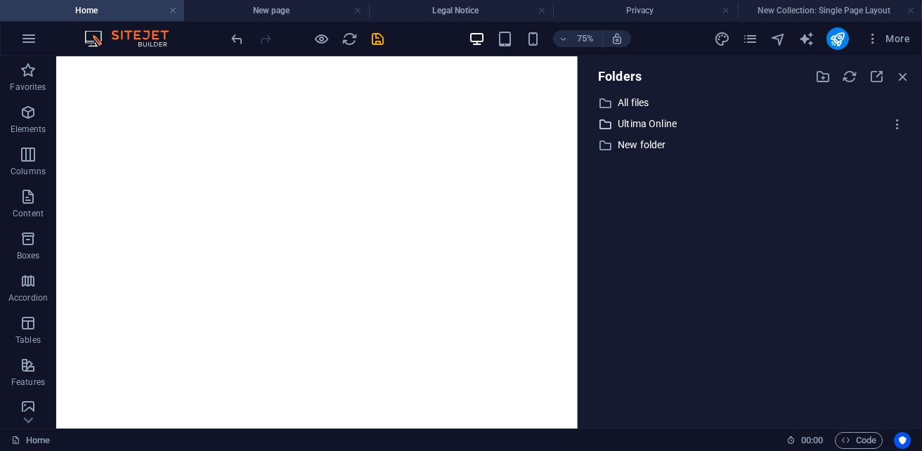
click at [636, 124] on p "Ultima Online" at bounding box center [750, 124] width 267 height 16
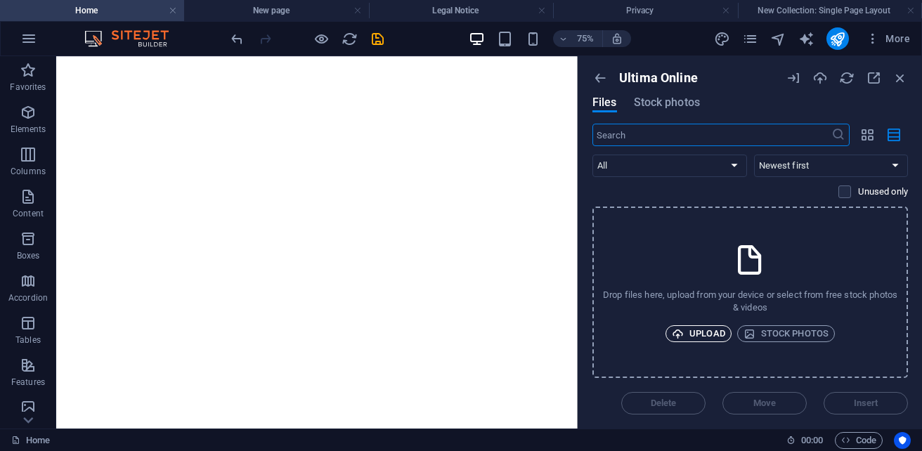
click at [699, 329] on span "Upload" at bounding box center [697, 333] width 53 height 17
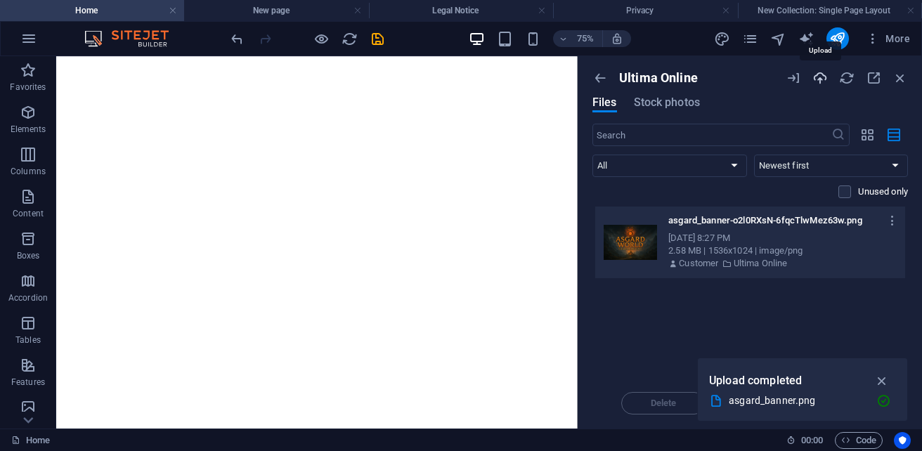
click at [822, 83] on icon "button" at bounding box center [819, 77] width 15 height 15
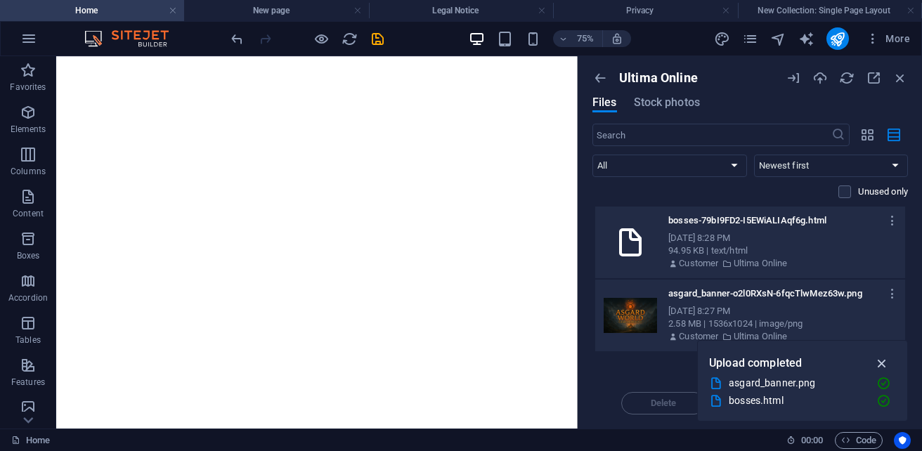
click at [886, 361] on icon "button" at bounding box center [882, 362] width 16 height 15
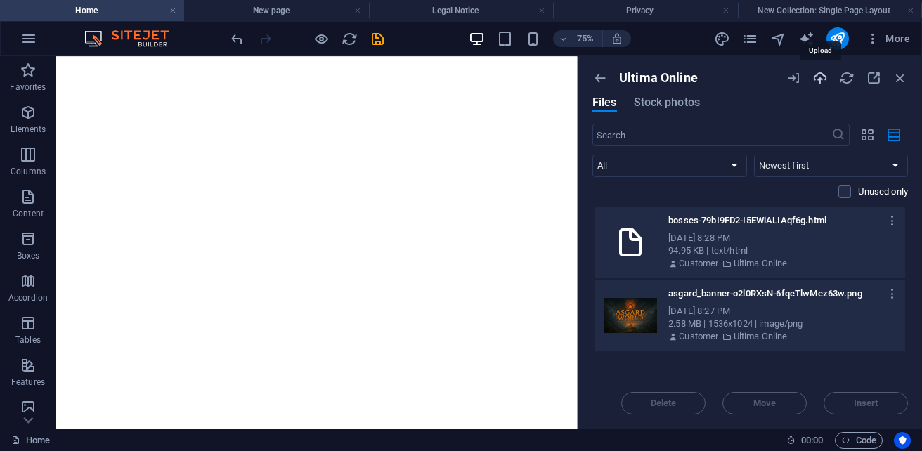
click at [818, 80] on icon "button" at bounding box center [819, 77] width 15 height 15
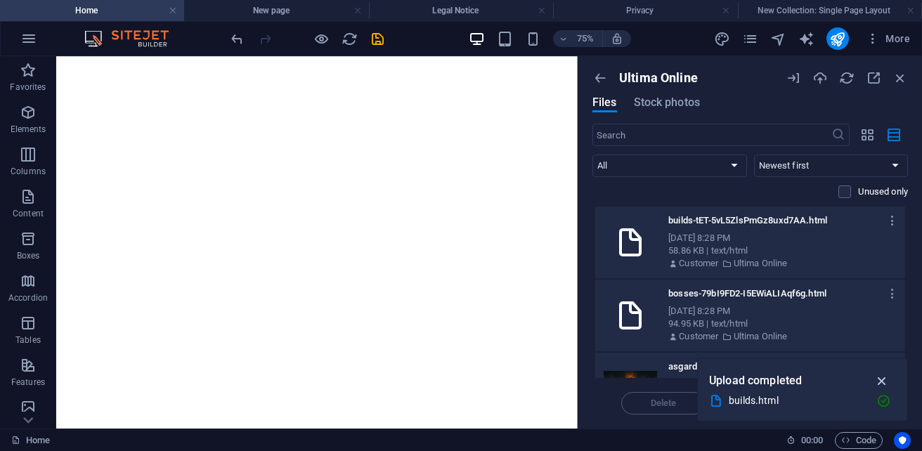
click at [886, 382] on icon "button" at bounding box center [882, 380] width 16 height 15
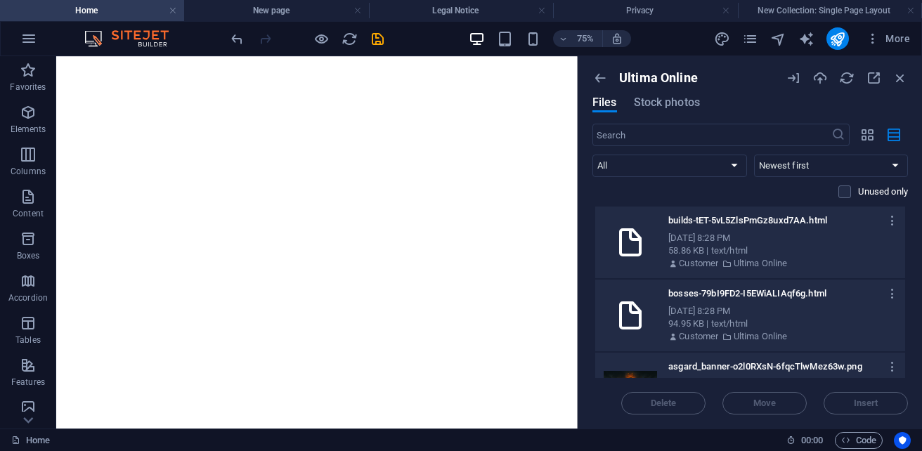
click at [868, 402] on div "Delete Move Insert" at bounding box center [749, 396] width 315 height 37
click at [825, 79] on icon "button" at bounding box center [819, 77] width 15 height 15
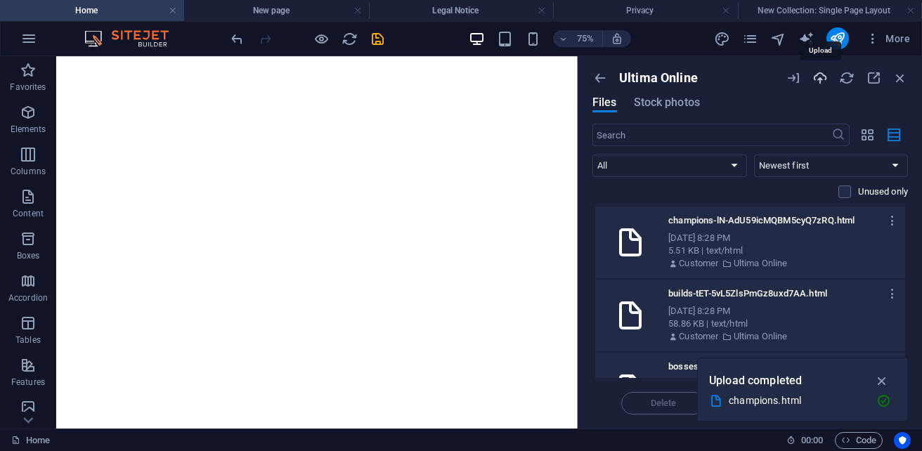
click at [819, 82] on icon "button" at bounding box center [819, 77] width 15 height 15
click at [818, 75] on icon "button" at bounding box center [819, 77] width 15 height 15
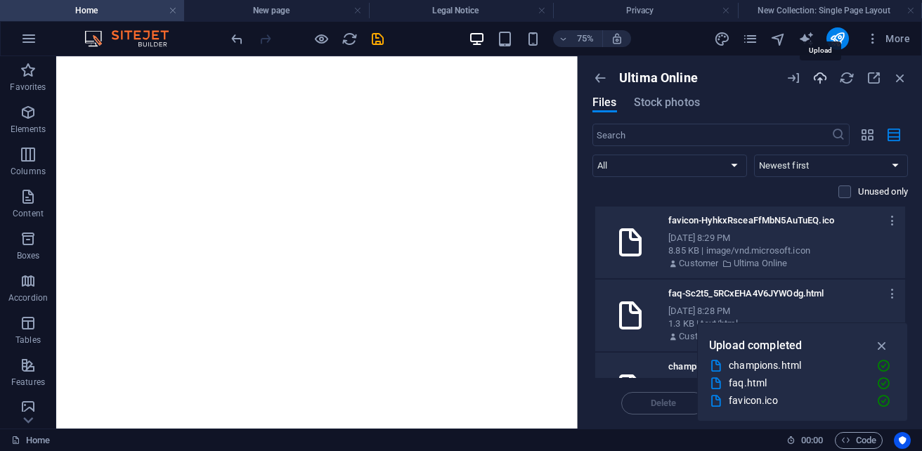
click at [822, 80] on icon "button" at bounding box center [819, 77] width 15 height 15
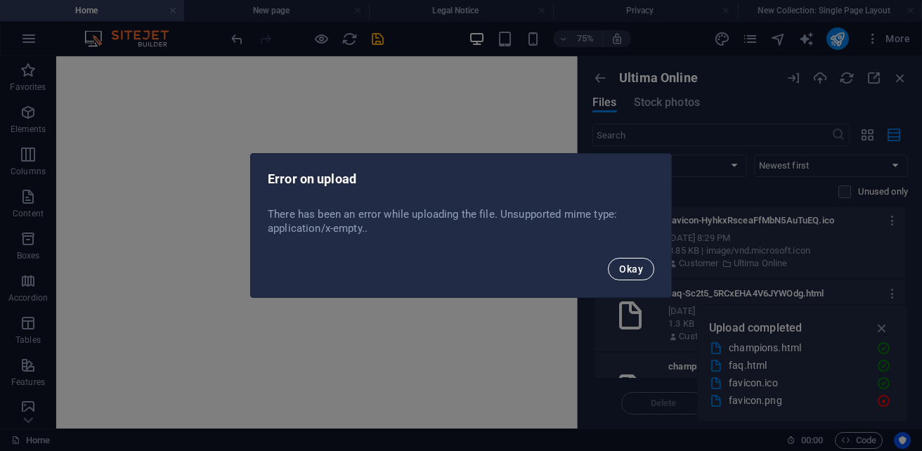
click at [642, 268] on span "Okay" at bounding box center [631, 268] width 24 height 11
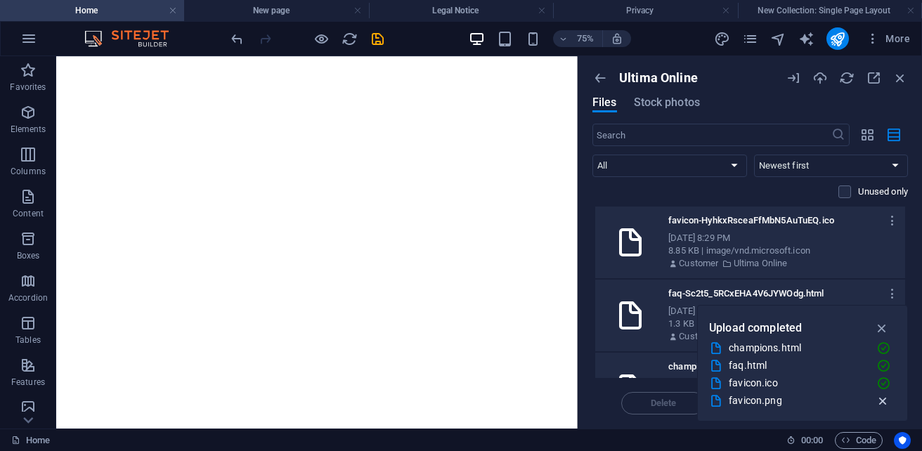
click at [879, 402] on icon "button" at bounding box center [882, 401] width 15 height 14
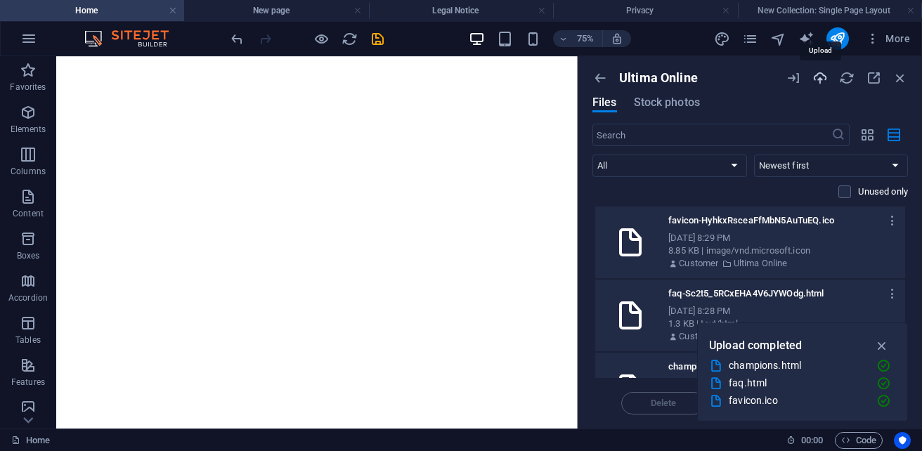
click at [820, 77] on icon "button" at bounding box center [819, 77] width 15 height 15
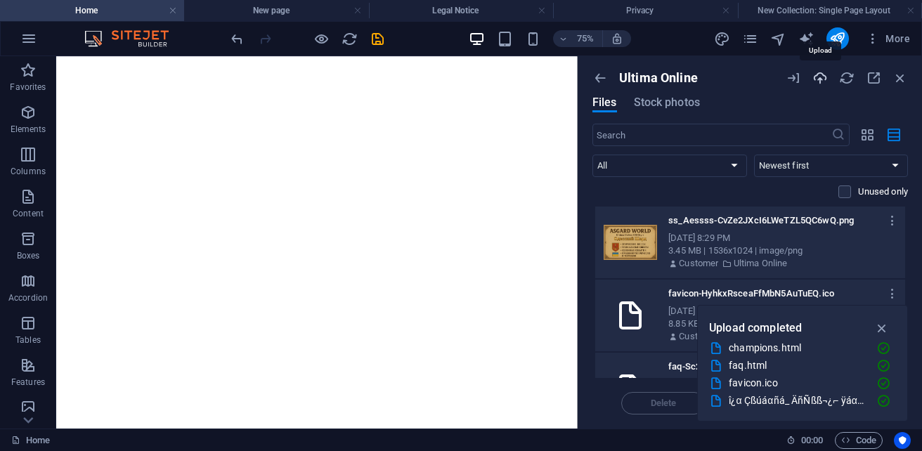
click at [818, 83] on icon "button" at bounding box center [819, 77] width 15 height 15
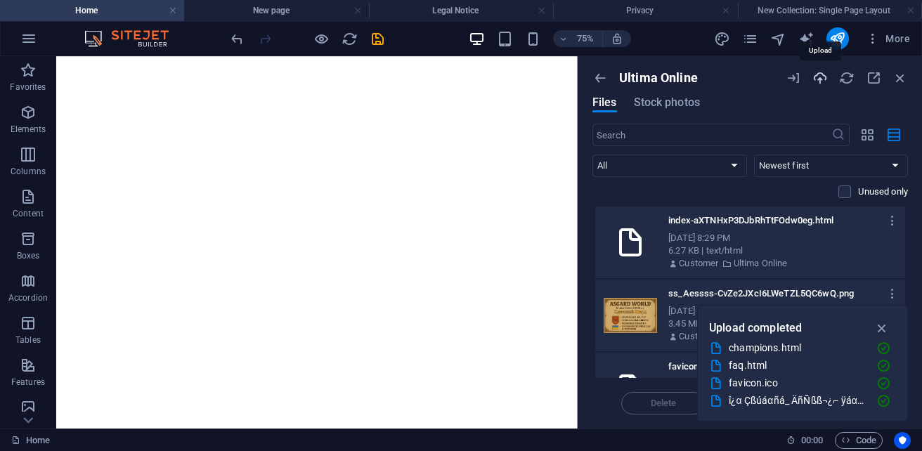
click at [815, 81] on icon "button" at bounding box center [819, 77] width 15 height 15
click at [820, 79] on icon "button" at bounding box center [819, 77] width 15 height 15
click at [821, 78] on icon "button" at bounding box center [819, 77] width 15 height 15
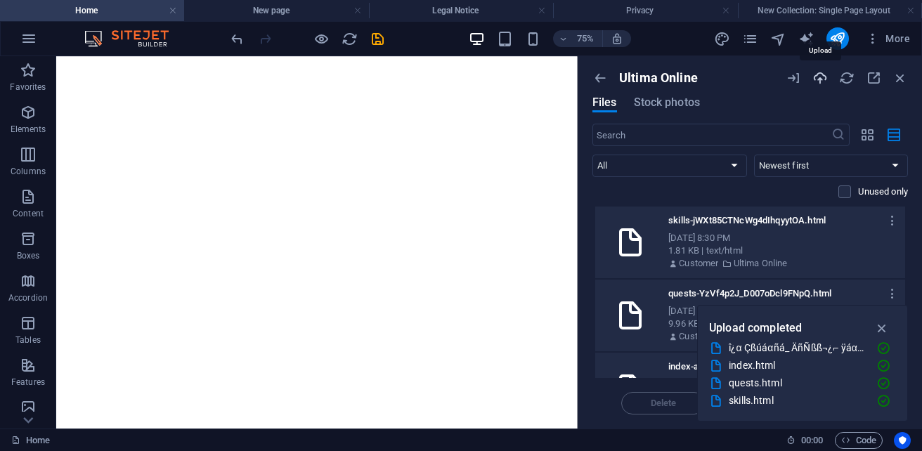
click at [822, 78] on icon "button" at bounding box center [819, 77] width 15 height 15
click at [820, 72] on icon "button" at bounding box center [819, 77] width 15 height 15
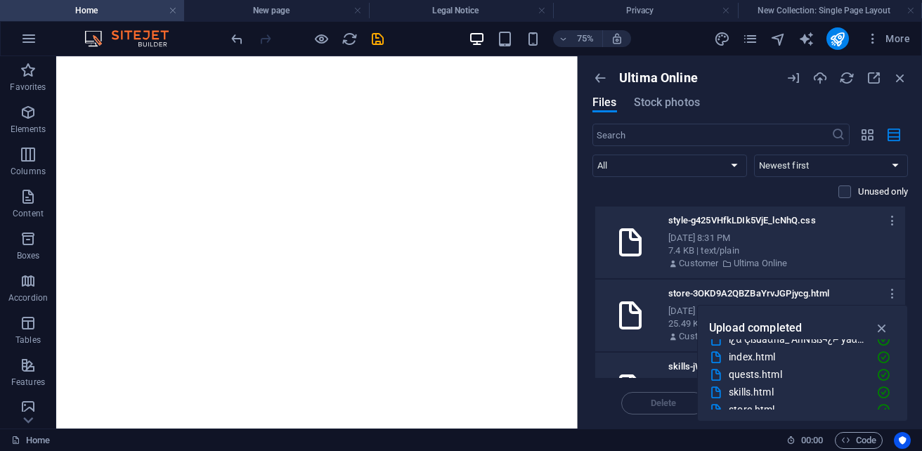
scroll to position [88, 0]
click at [822, 83] on icon "button" at bounding box center [819, 77] width 15 height 15
click at [784, 39] on icon "navigator" at bounding box center [778, 39] width 16 height 16
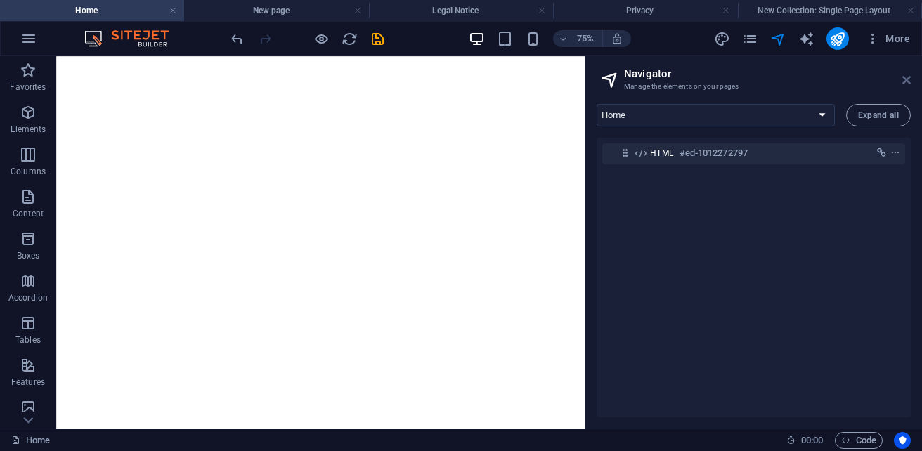
click at [905, 77] on icon at bounding box center [906, 79] width 8 height 11
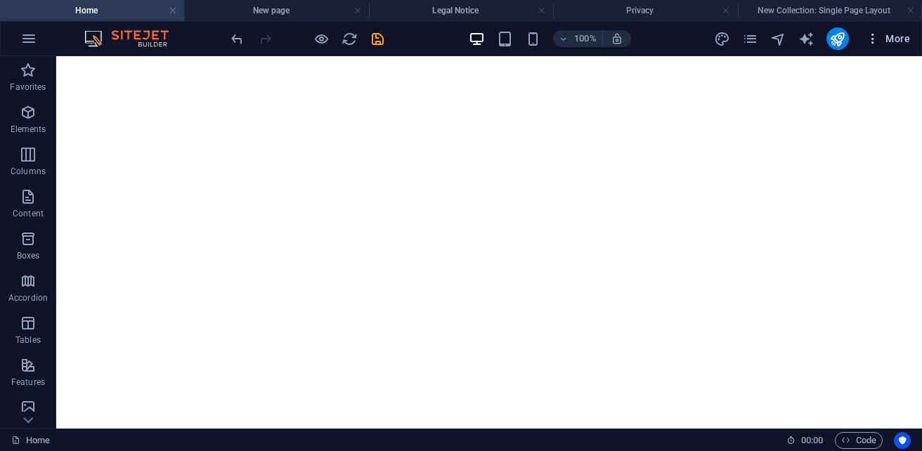
click at [898, 36] on span "More" at bounding box center [887, 39] width 44 height 14
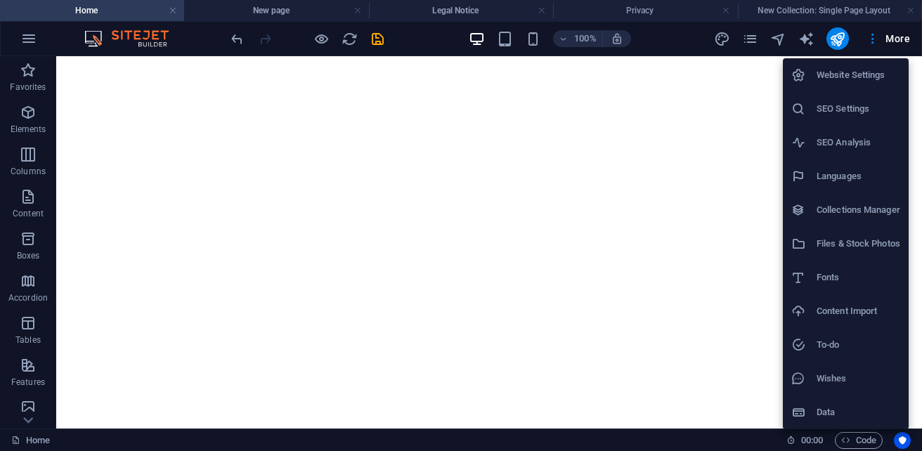
click at [862, 244] on h6 "Files & Stock Photos" at bounding box center [858, 243] width 84 height 17
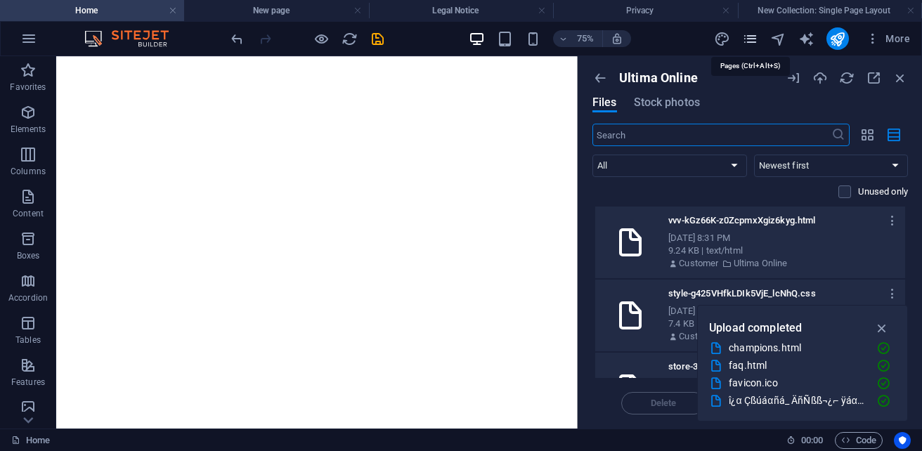
click at [754, 40] on icon "pages" at bounding box center [750, 39] width 16 height 16
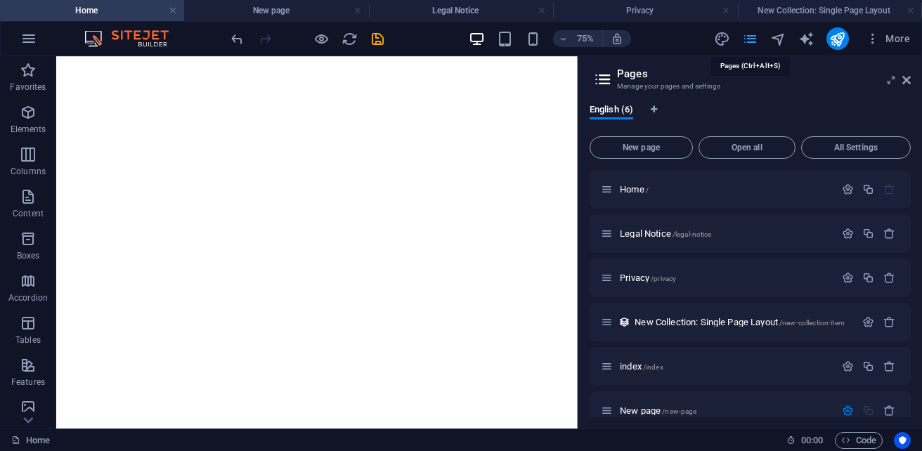
scroll to position [170, 0]
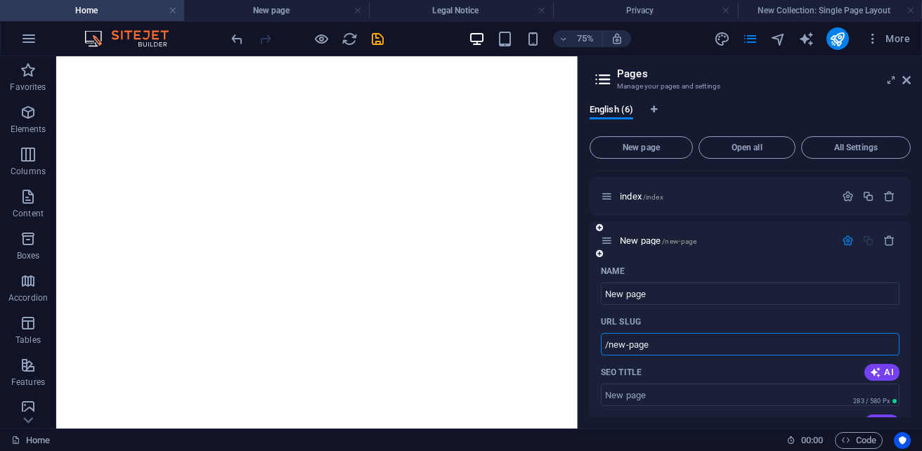
click at [682, 341] on input "/new-page" at bounding box center [750, 344] width 299 height 22
click at [887, 198] on icon "button" at bounding box center [889, 196] width 12 height 12
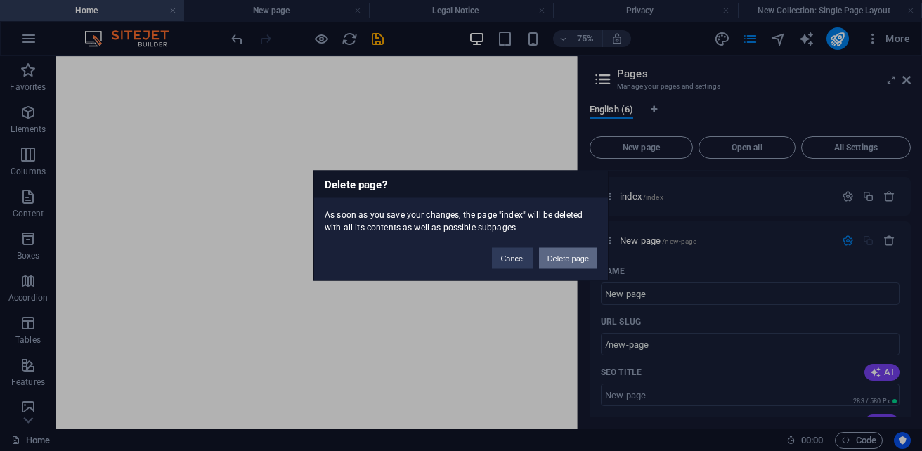
click at [568, 260] on button "Delete page" at bounding box center [568, 258] width 58 height 21
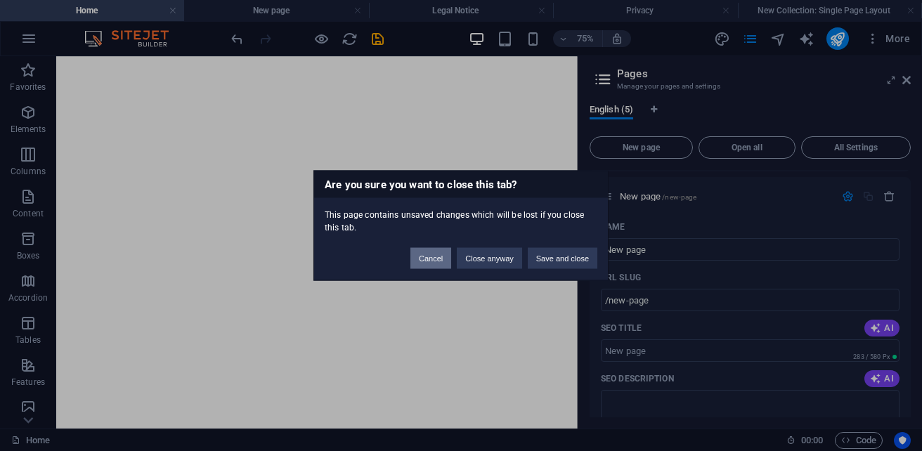
click at [434, 261] on button "Cancel" at bounding box center [430, 258] width 41 height 21
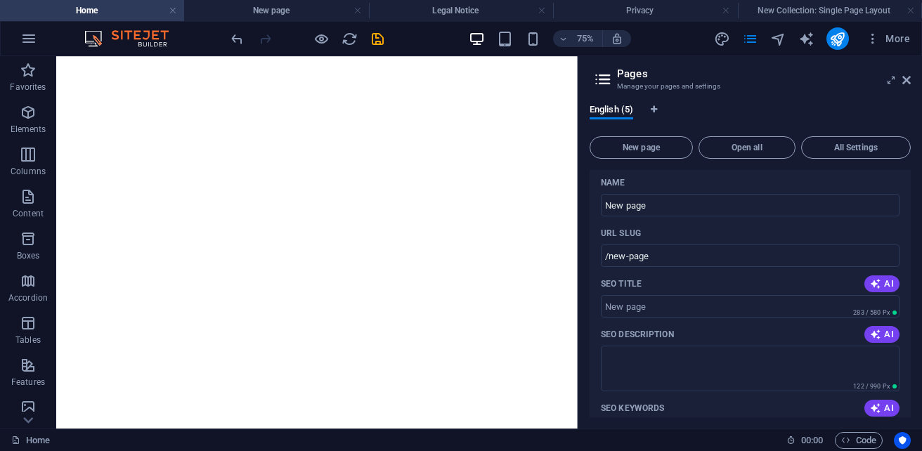
scroll to position [240, 0]
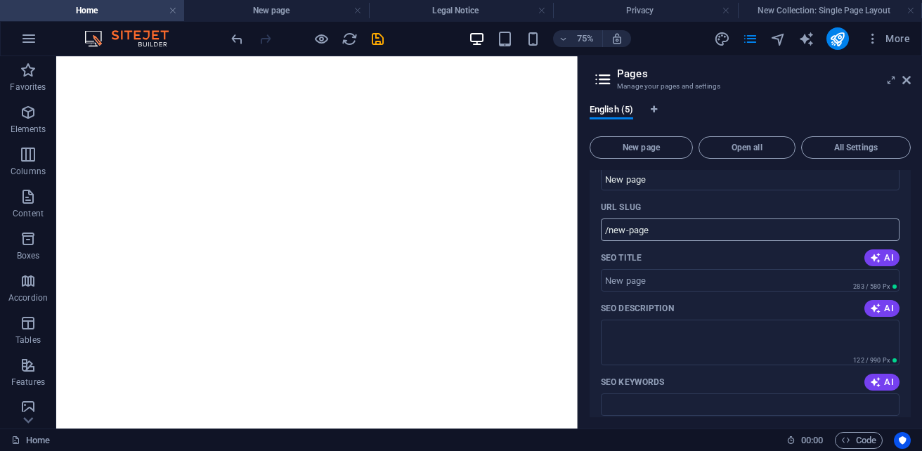
click at [699, 232] on input "/new-page" at bounding box center [750, 229] width 299 height 22
paste input "text"
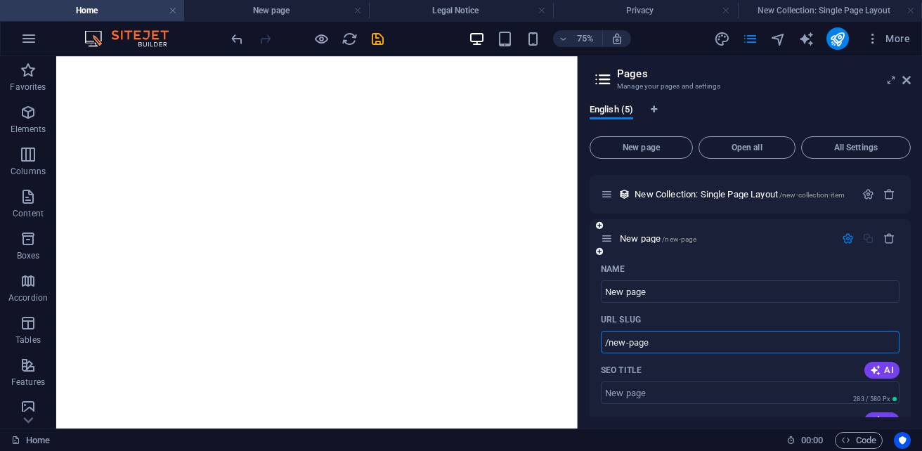
scroll to position [100, 0]
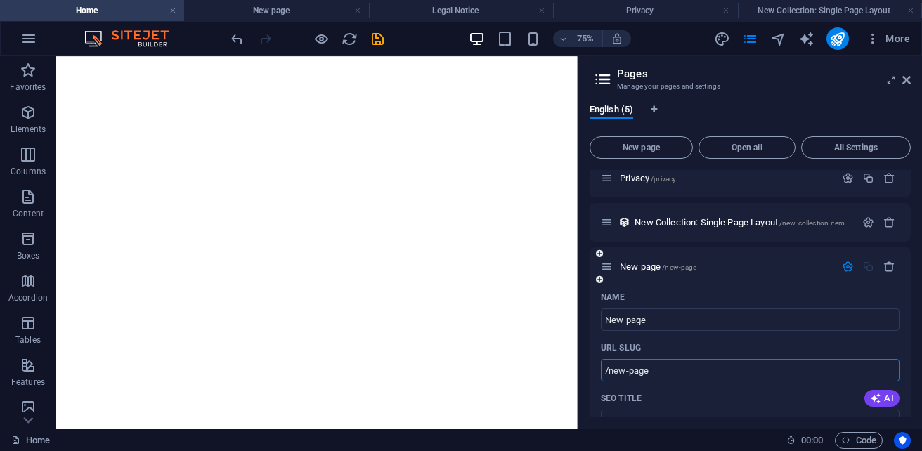
paste input "text"
type input "/new-page"
click at [688, 372] on input "/new-page" at bounding box center [750, 370] width 299 height 22
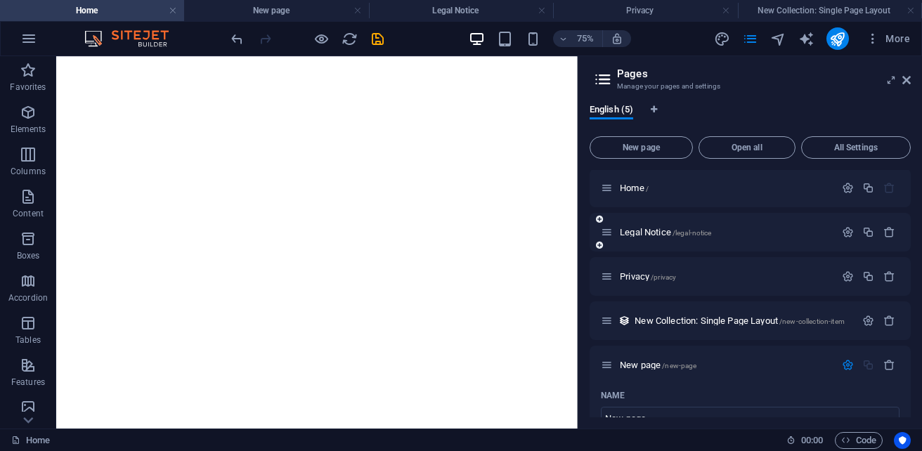
scroll to position [0, 0]
click at [629, 188] on span "Home /" at bounding box center [633, 189] width 29 height 11
click at [848, 191] on icon "button" at bounding box center [847, 189] width 12 height 12
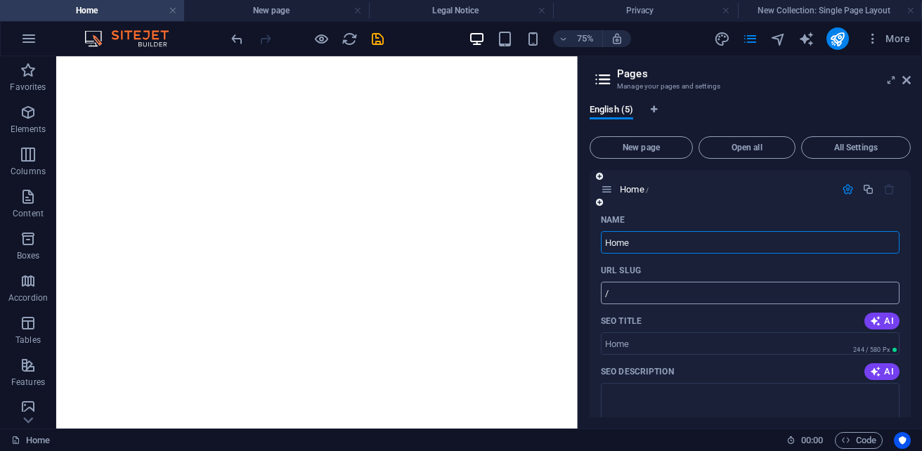
click at [637, 299] on input "/" at bounding box center [750, 293] width 299 height 22
paste input "text"
click at [637, 295] on input "/" at bounding box center [750, 293] width 299 height 22
type input "/"
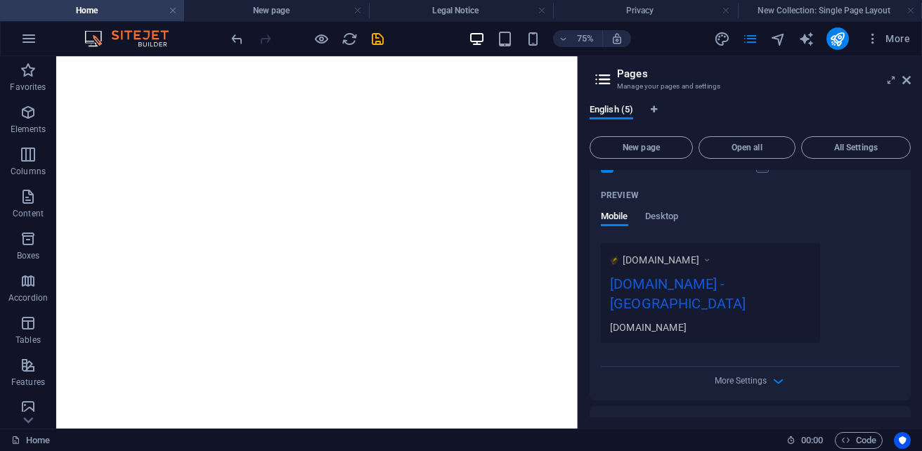
scroll to position [421, 0]
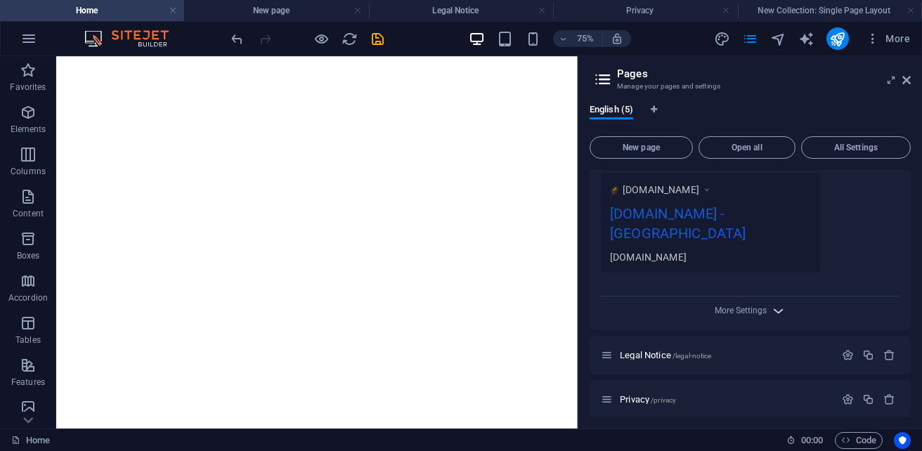
click at [770, 303] on icon "button" at bounding box center [778, 311] width 16 height 16
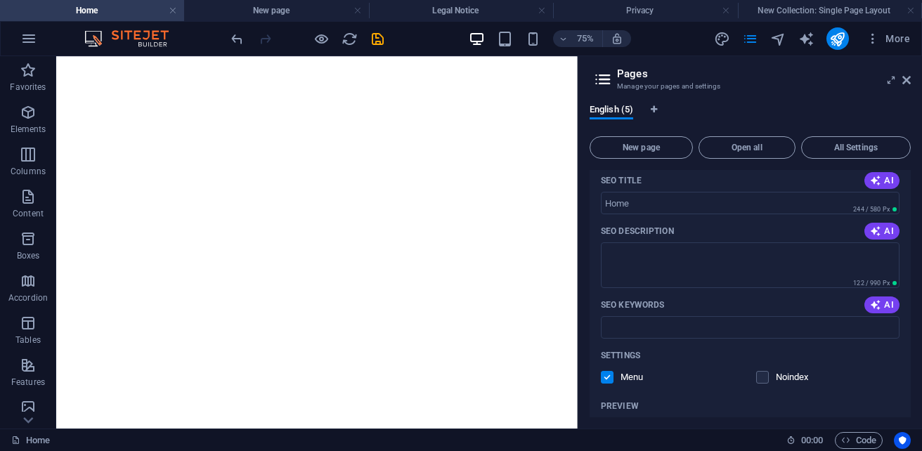
scroll to position [70, 0]
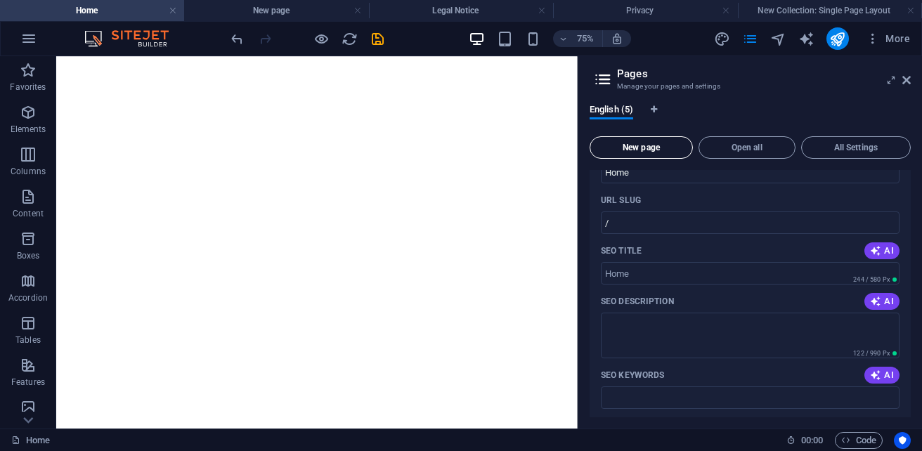
click at [653, 152] on span "New page" at bounding box center [641, 147] width 91 height 8
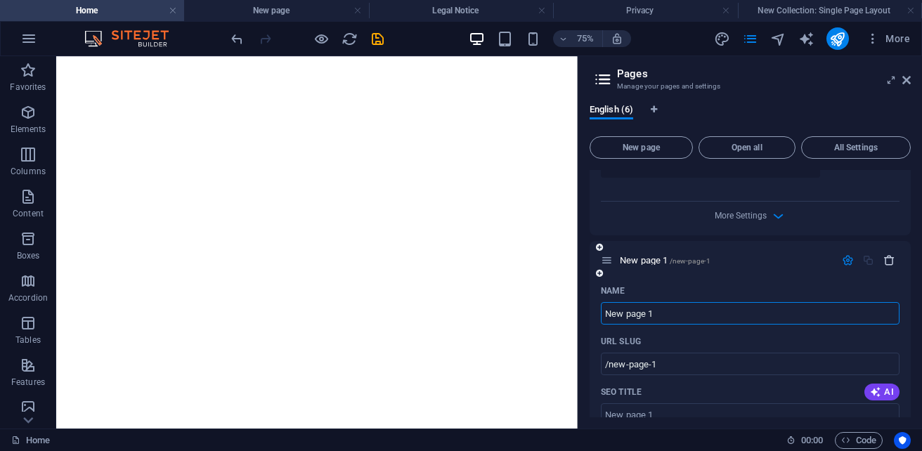
click at [883, 254] on icon "button" at bounding box center [889, 260] width 12 height 12
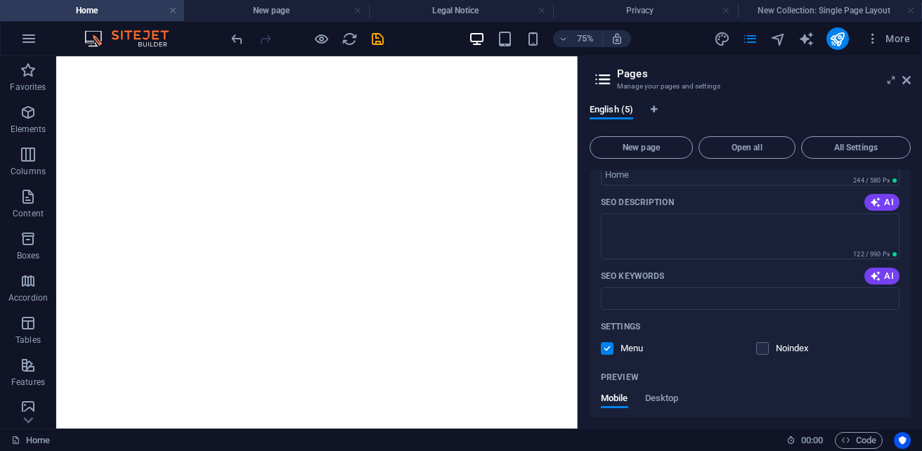
scroll to position [0, 0]
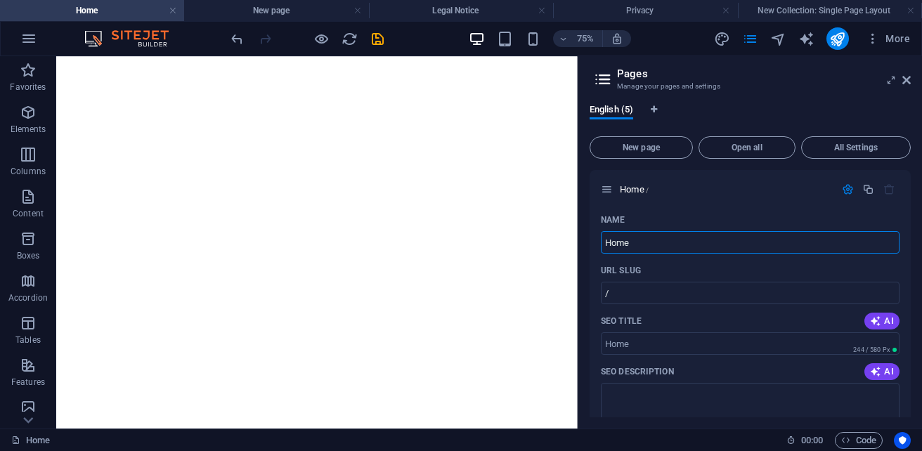
drag, startPoint x: 745, startPoint y: 299, endPoint x: 662, endPoint y: 310, distance: 82.9
type input "ш"
type input "ind"
type input "/ind"
type input "index"
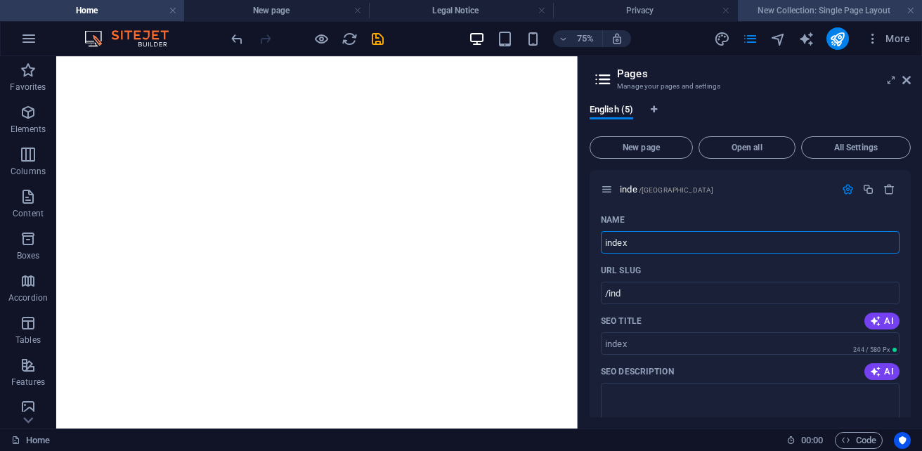
type input "/inde"
type input "index"
type input "/index"
type input "index.htm"
type input "/index-h"
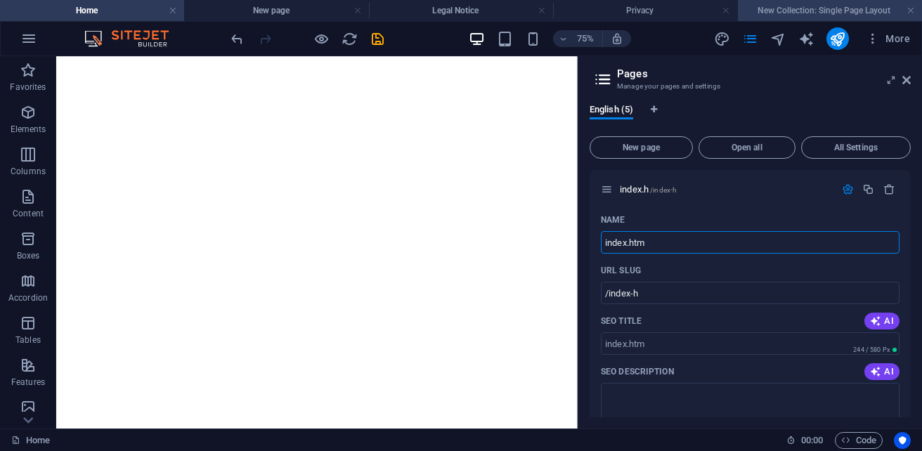
type input "index.htm"
type input "/index-htm"
type input "index.html"
type input "/index-html"
click at [730, 240] on input "index.html" at bounding box center [750, 242] width 299 height 22
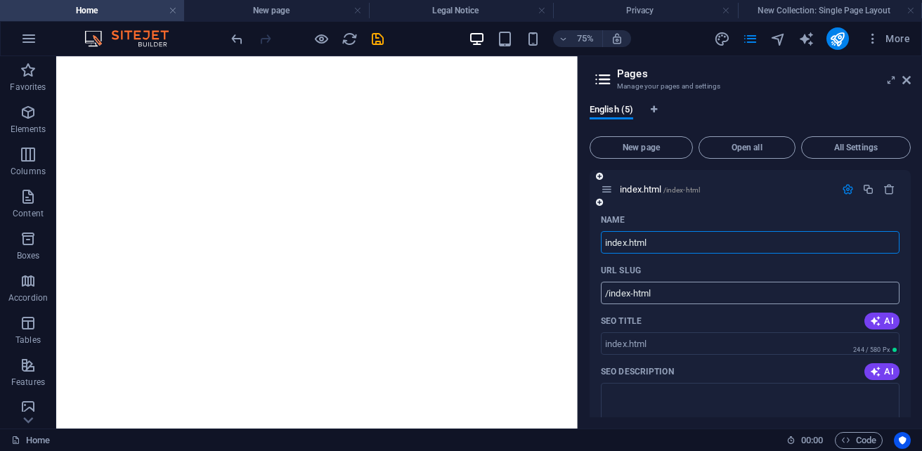
type input "index.html"
click at [718, 288] on input "/index-html" at bounding box center [750, 293] width 299 height 22
click at [719, 348] on input "SEO Title" at bounding box center [750, 343] width 299 height 22
click at [756, 41] on icon "pages" at bounding box center [750, 39] width 16 height 16
click at [844, 39] on icon "publish" at bounding box center [837, 39] width 16 height 16
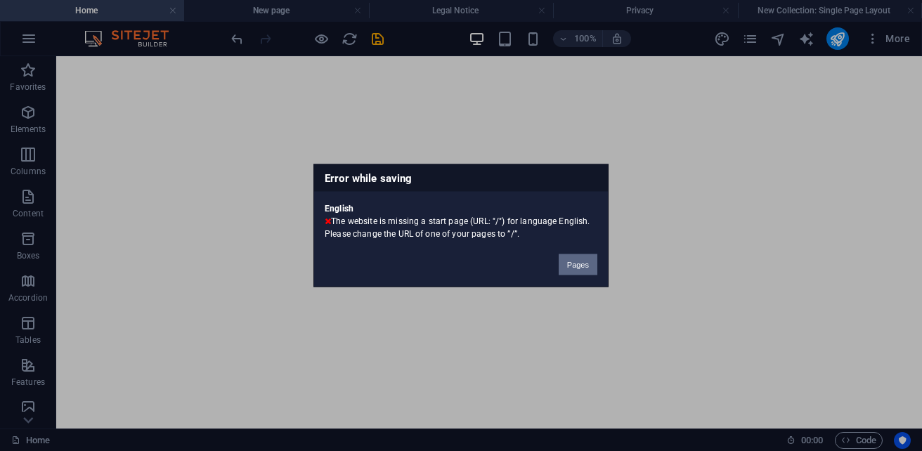
click at [595, 271] on button "Pages" at bounding box center [577, 264] width 39 height 21
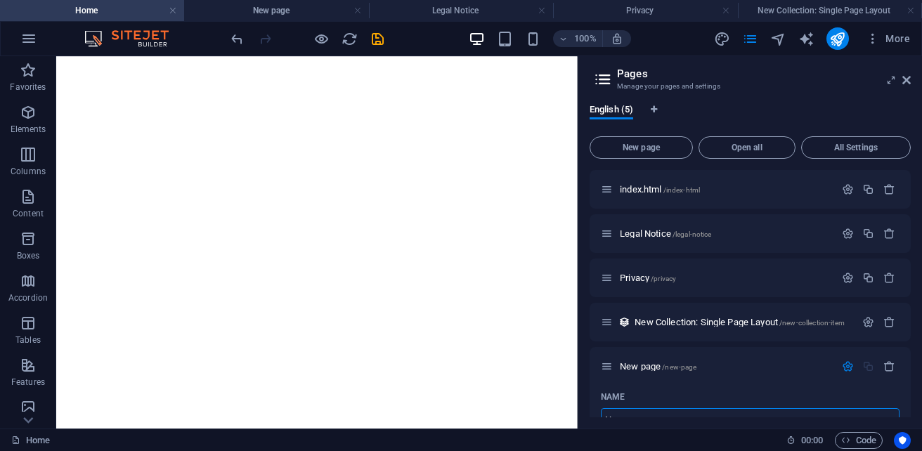
scroll to position [13, 0]
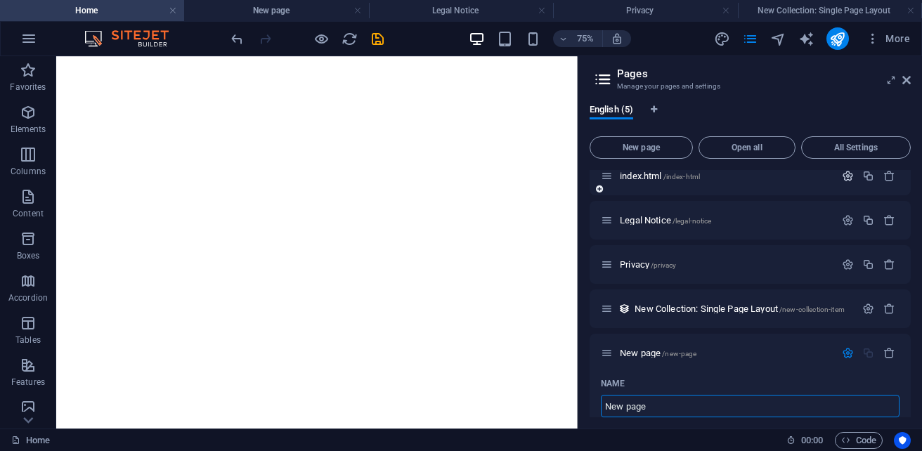
click at [842, 178] on icon "button" at bounding box center [847, 176] width 12 height 12
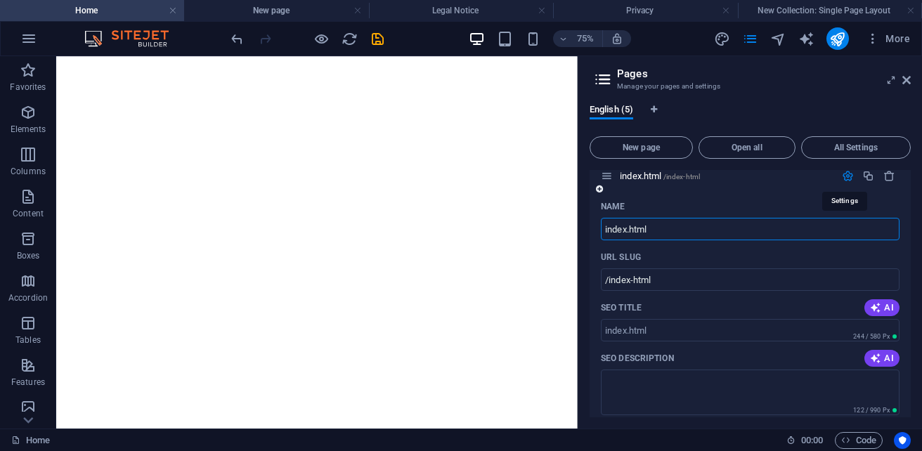
click at [849, 179] on icon "button" at bounding box center [847, 176] width 12 height 12
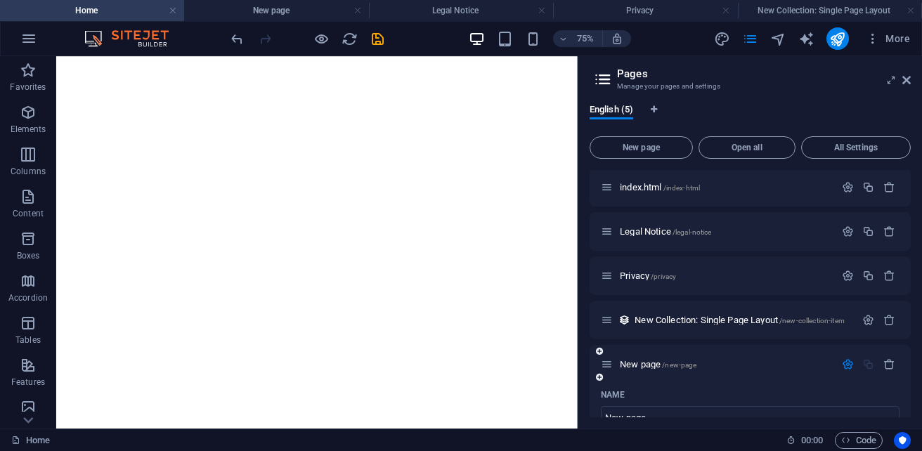
scroll to position [0, 0]
click at [381, 43] on icon "save" at bounding box center [377, 39] width 16 height 16
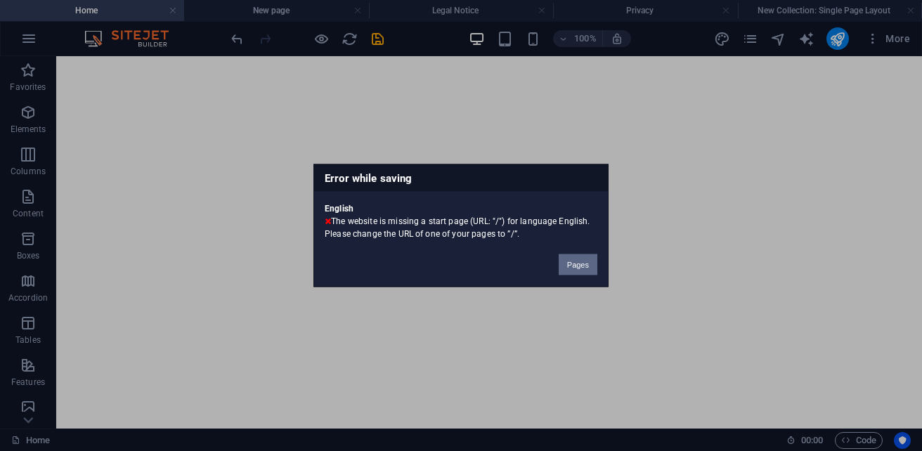
click at [581, 265] on button "Pages" at bounding box center [577, 264] width 39 height 21
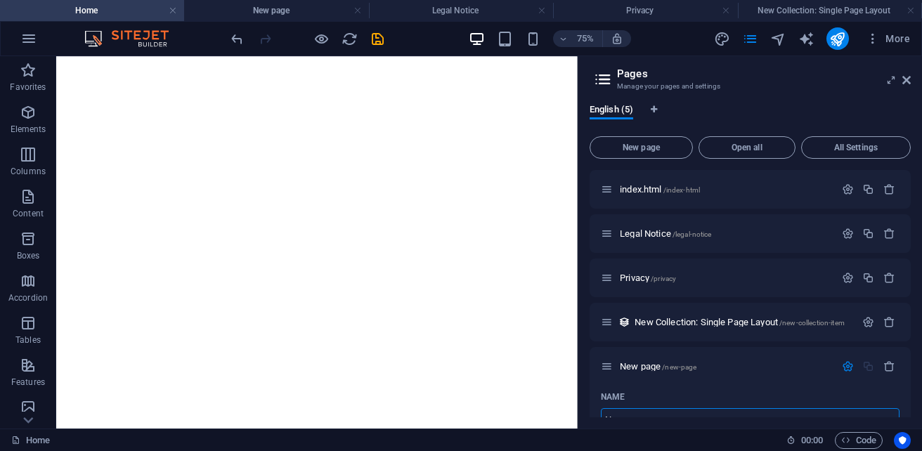
scroll to position [13, 0]
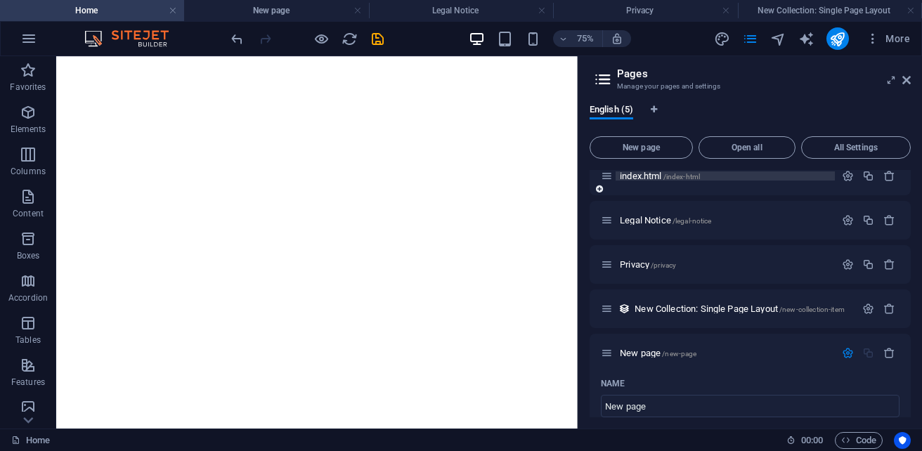
click at [670, 179] on span "/index-html" at bounding box center [681, 177] width 37 height 8
click at [749, 183] on div "index.html /index-html" at bounding box center [718, 176] width 234 height 16
click at [749, 181] on div "index.html /index-html" at bounding box center [718, 176] width 234 height 16
click at [748, 179] on p "index.html /index-html" at bounding box center [724, 175] width 211 height 9
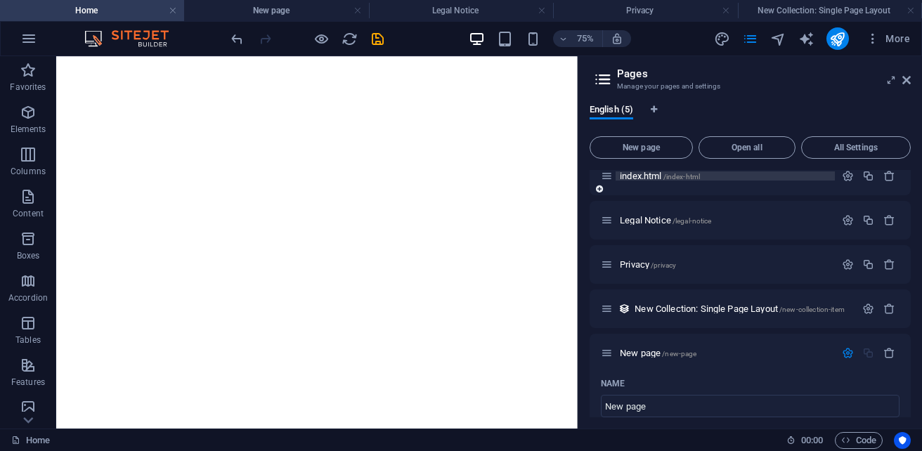
click at [723, 176] on p "index.html /index-html" at bounding box center [724, 175] width 211 height 9
click at [607, 178] on icon at bounding box center [607, 176] width 12 height 12
click at [601, 190] on icon at bounding box center [599, 189] width 7 height 8
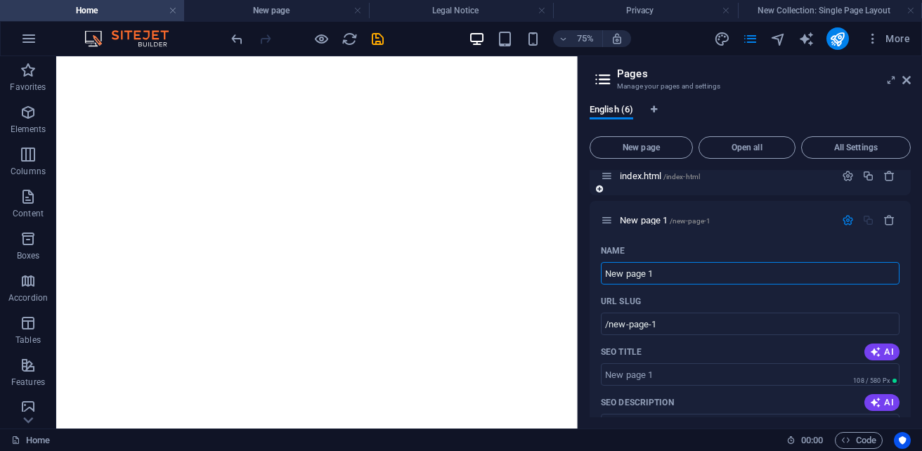
click at [602, 186] on icon at bounding box center [599, 189] width 7 height 8
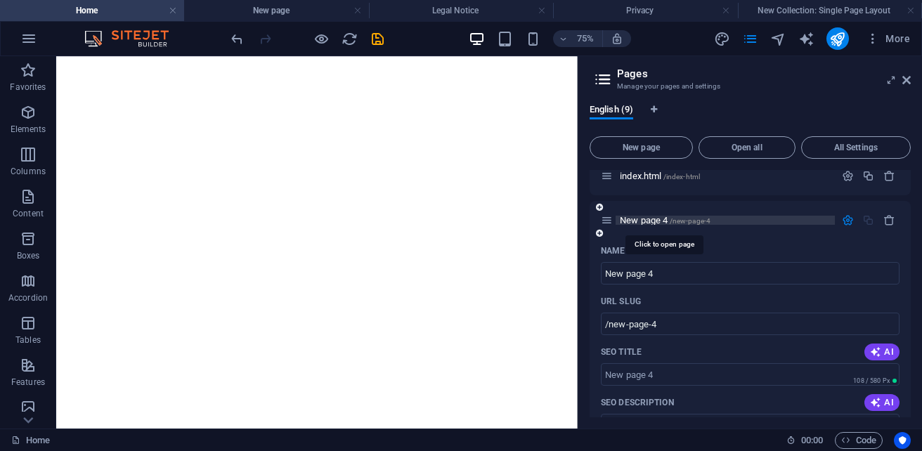
click at [655, 221] on span "New page 4 /new-page-4" at bounding box center [664, 220] width 91 height 11
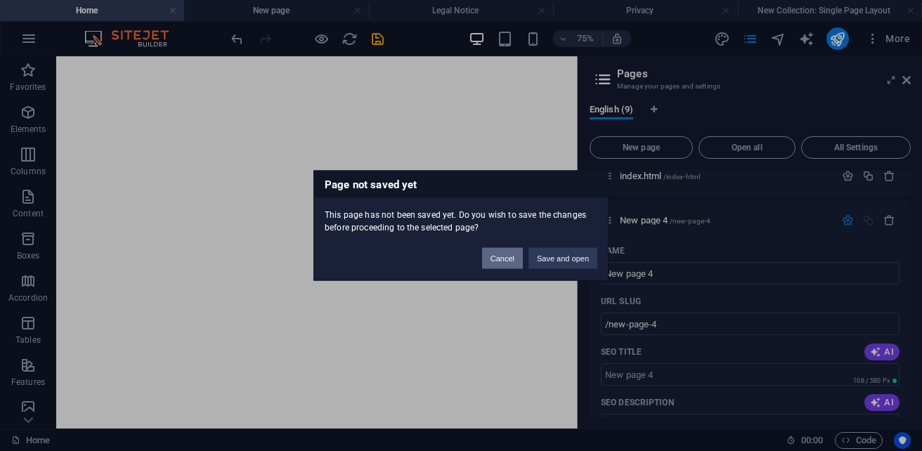
click at [504, 263] on button "Cancel" at bounding box center [502, 258] width 41 height 21
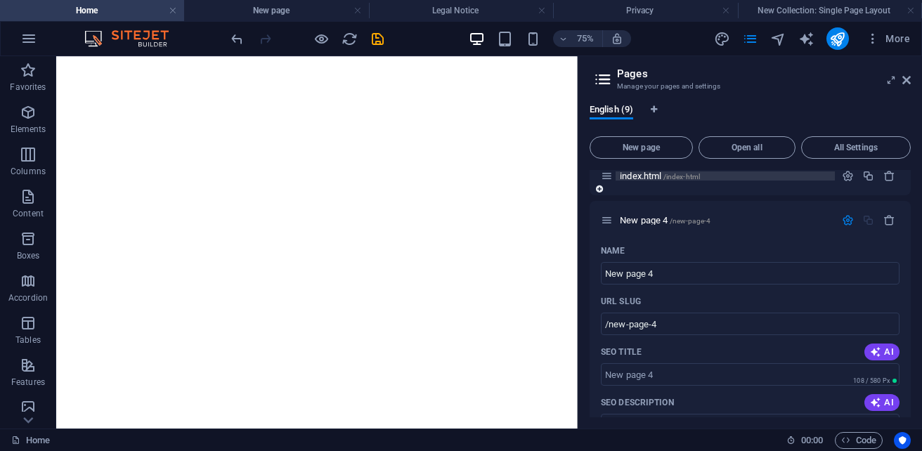
click at [735, 178] on p "index.html /index-html" at bounding box center [724, 175] width 211 height 9
click at [636, 178] on span "index.html /index-html" at bounding box center [659, 176] width 80 height 11
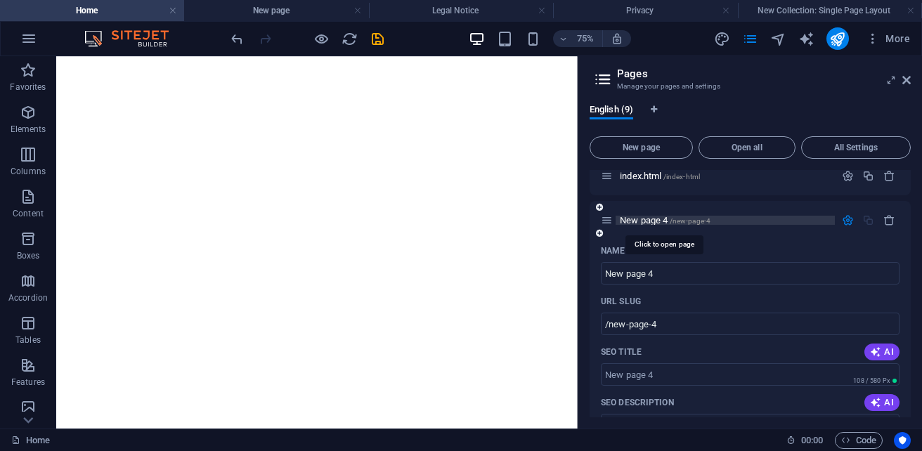
drag, startPoint x: 664, startPoint y: 223, endPoint x: 648, endPoint y: 223, distance: 16.2
click at [648, 223] on span "New page 4 /new-page-4" at bounding box center [664, 220] width 91 height 11
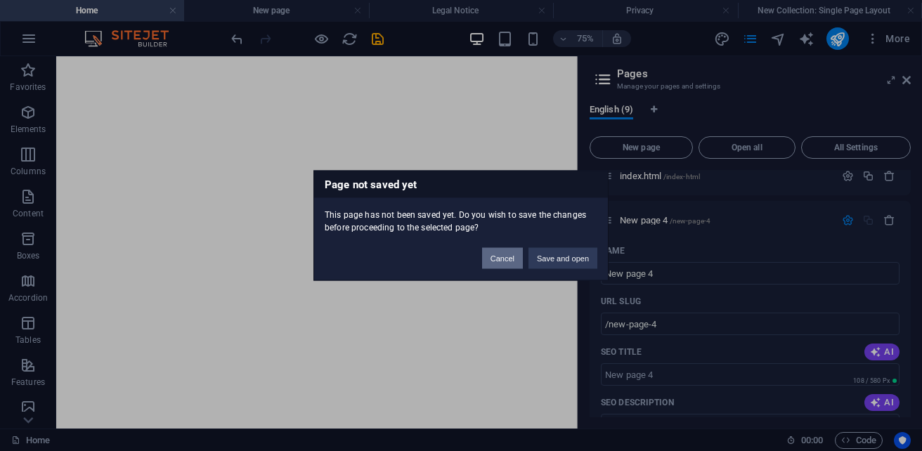
click at [500, 260] on button "Cancel" at bounding box center [502, 258] width 41 height 21
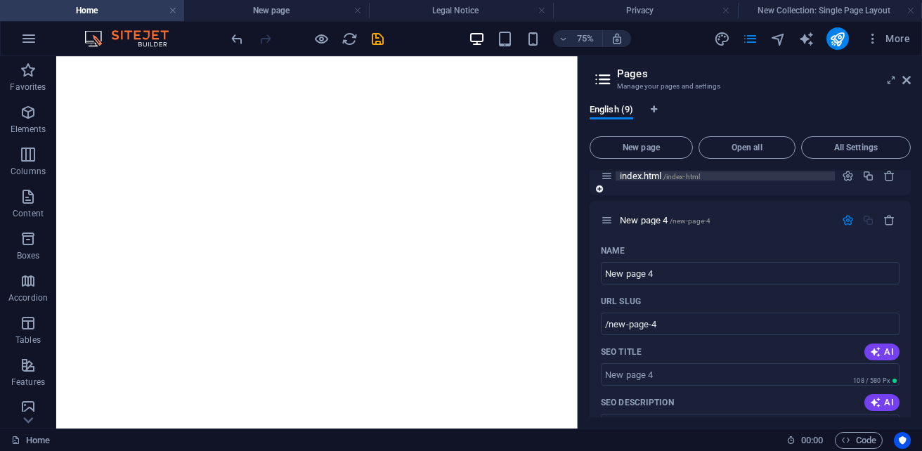
click at [639, 174] on span "index.html /index-html" at bounding box center [659, 176] width 80 height 11
click at [658, 173] on span "index.html /index-html" at bounding box center [659, 176] width 80 height 11
click at [648, 179] on span "index.html /index-html" at bounding box center [659, 176] width 80 height 11
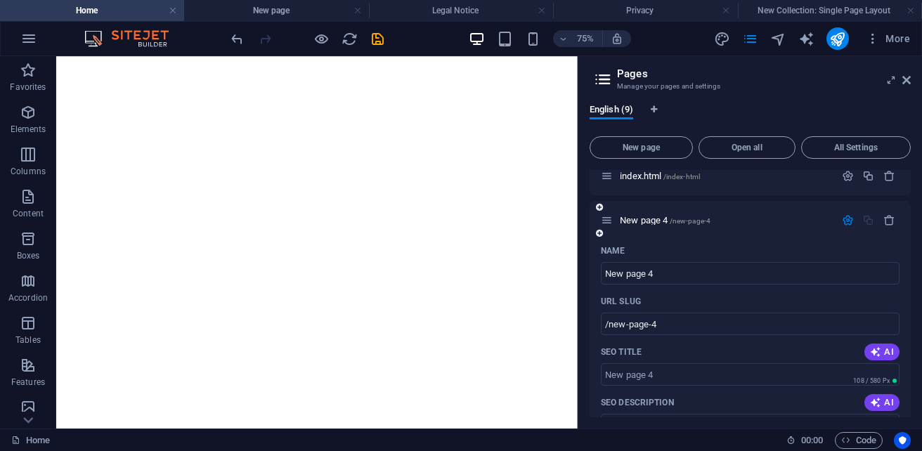
scroll to position [0, 0]
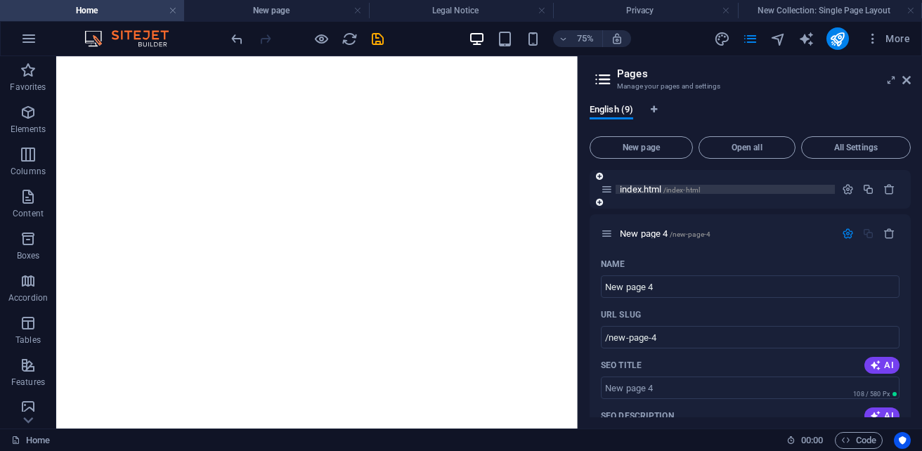
click at [664, 186] on span "index.html /index-html" at bounding box center [659, 189] width 80 height 11
click at [892, 231] on button "button" at bounding box center [889, 234] width 20 height 12
click at [891, 232] on icon "button" at bounding box center [889, 234] width 12 height 12
click at [889, 235] on icon "button" at bounding box center [889, 234] width 12 height 12
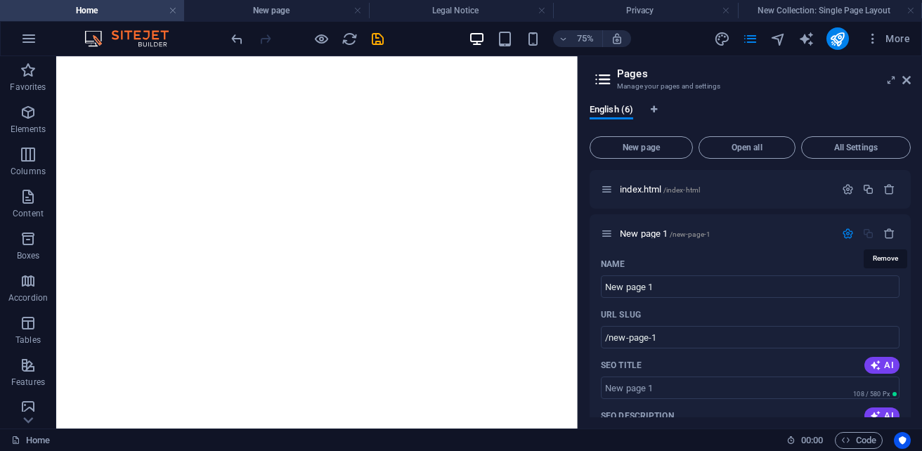
click at [889, 235] on icon "button" at bounding box center [889, 234] width 12 height 12
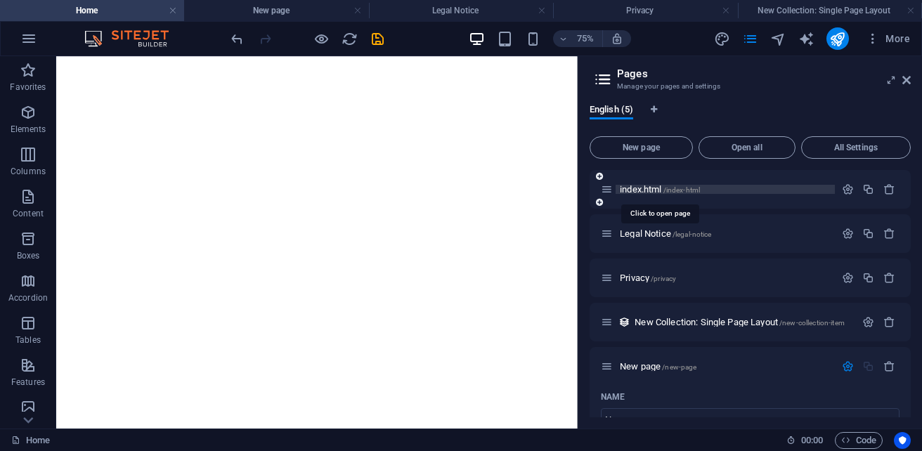
click at [655, 192] on span "index.html /index-html" at bounding box center [659, 189] width 80 height 11
click at [687, 193] on span "/index-html" at bounding box center [681, 190] width 37 height 8
click at [664, 193] on span "/index-html" at bounding box center [681, 190] width 37 height 8
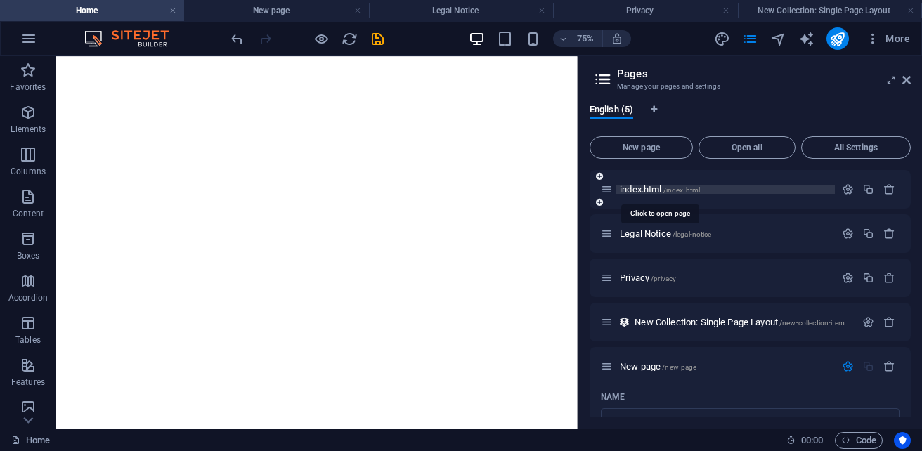
click at [664, 193] on span "/index-html" at bounding box center [681, 190] width 37 height 8
click at [647, 193] on span "index.html /index-html" at bounding box center [659, 189] width 80 height 11
click at [610, 188] on icon at bounding box center [607, 189] width 12 height 12
click at [850, 194] on icon "button" at bounding box center [847, 189] width 12 height 12
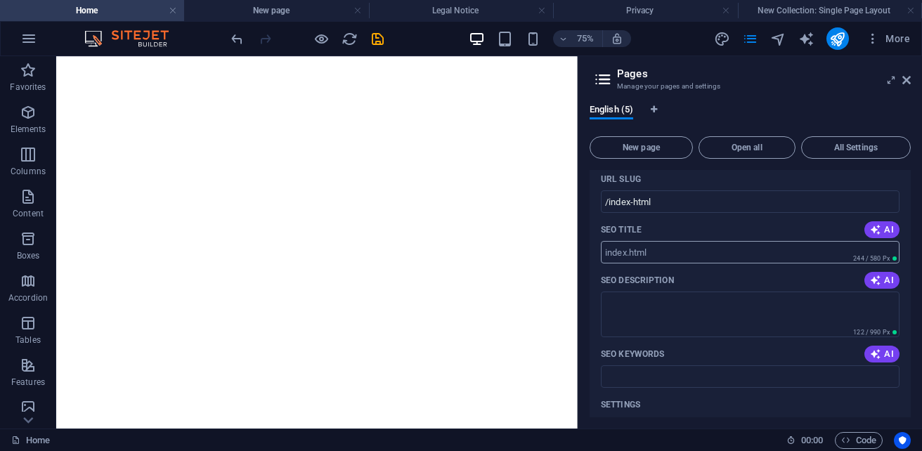
scroll to position [140, 0]
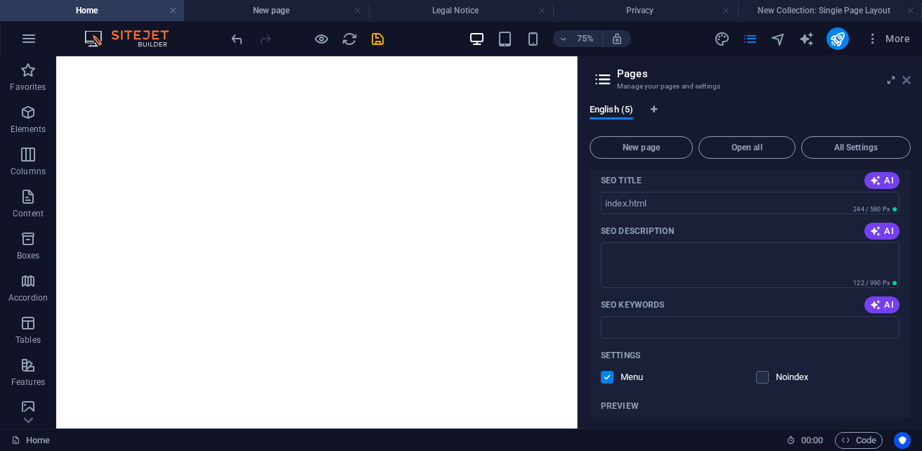
click at [904, 79] on icon at bounding box center [906, 79] width 8 height 11
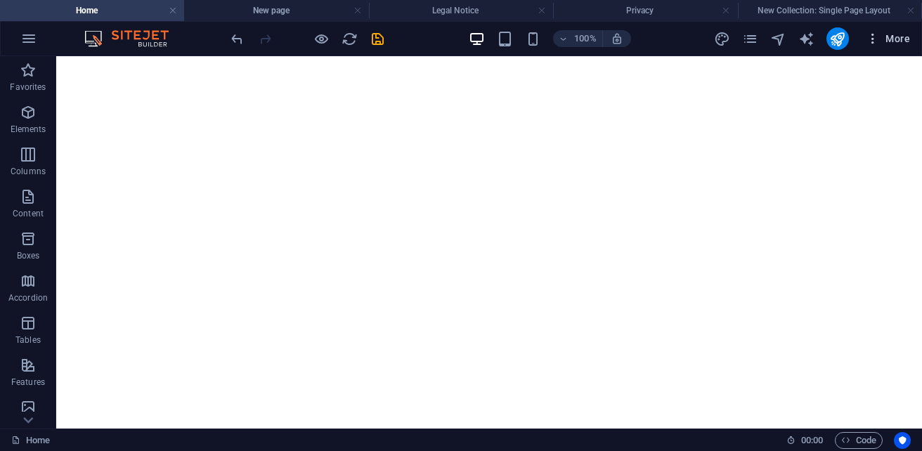
click at [896, 33] on span "More" at bounding box center [887, 39] width 44 height 14
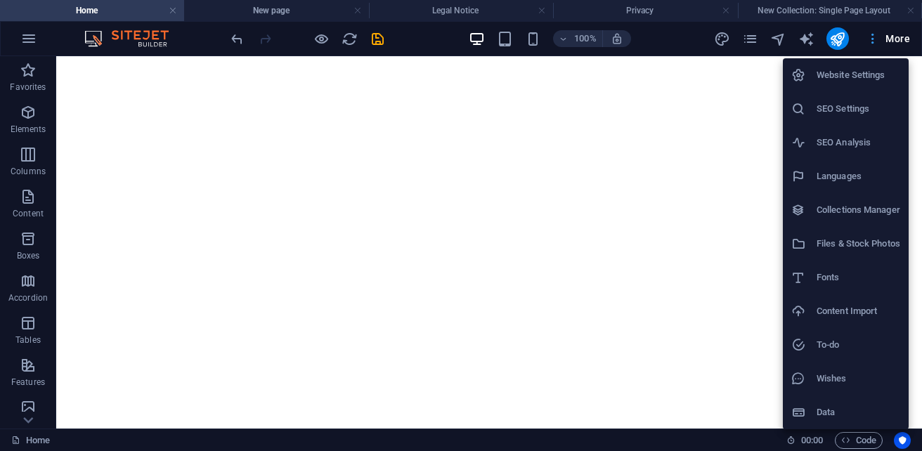
click at [896, 33] on div at bounding box center [461, 225] width 922 height 451
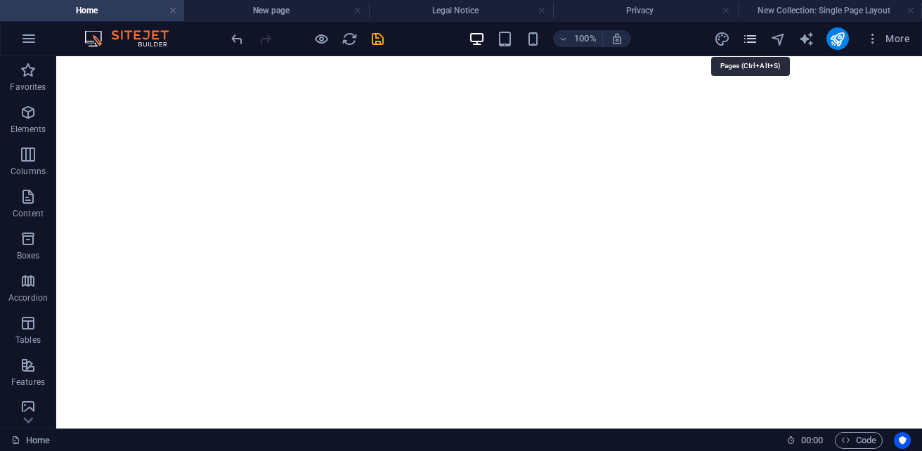
click at [754, 37] on icon "pages" at bounding box center [750, 39] width 16 height 16
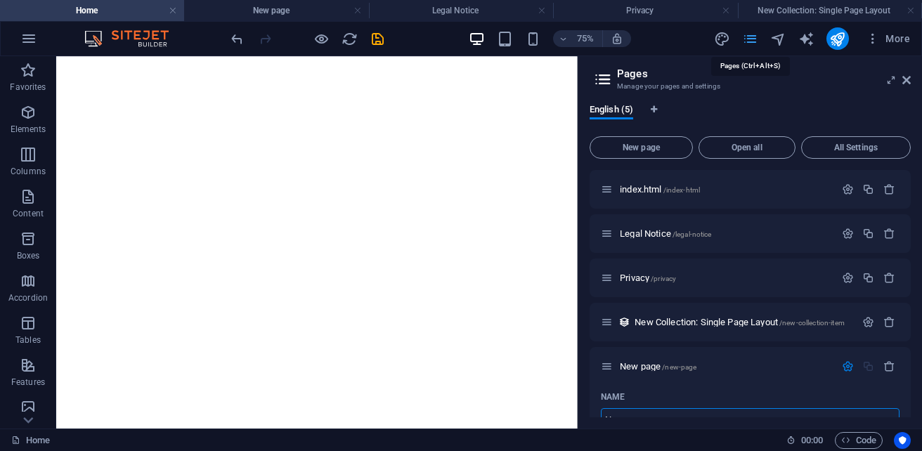
scroll to position [13, 0]
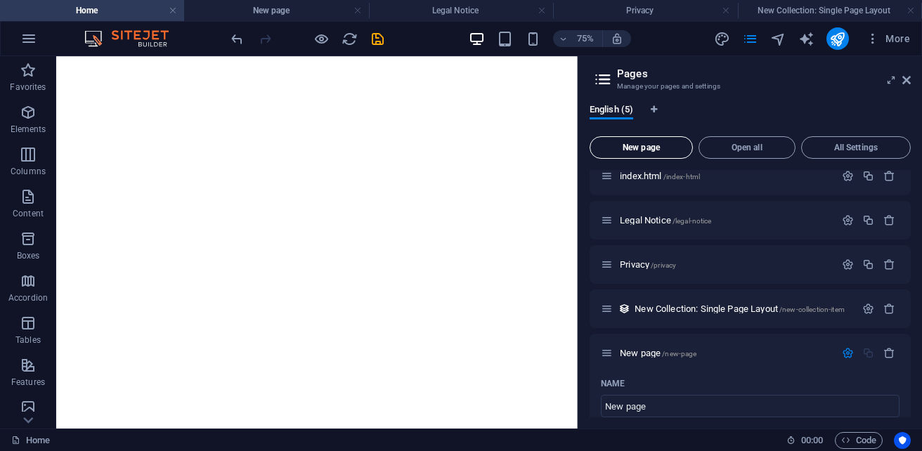
click at [673, 149] on span "New page" at bounding box center [641, 147] width 91 height 8
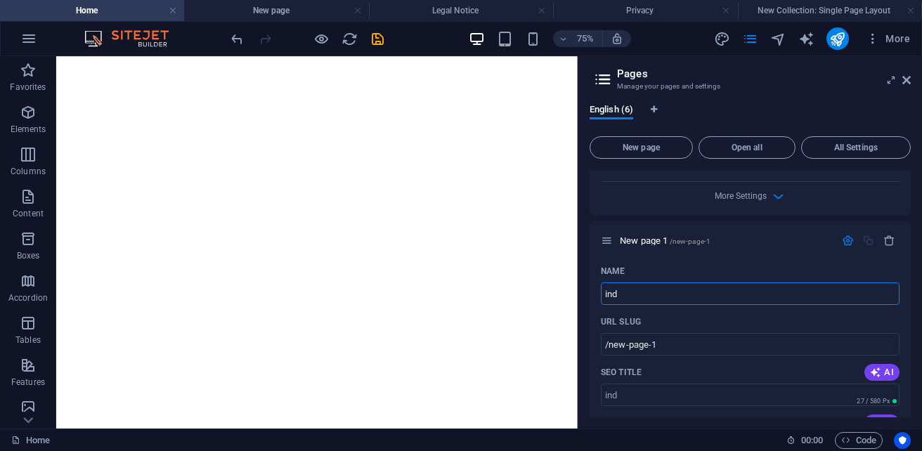
type input "ind"
type input "/ind"
type input "index.html"
type input "/index-html-6"
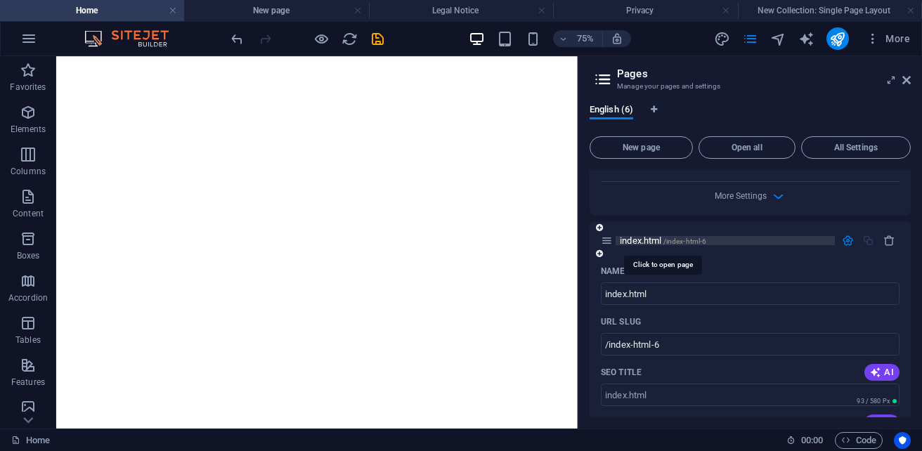
click at [636, 243] on span "index.html /index-html-6" at bounding box center [662, 240] width 86 height 11
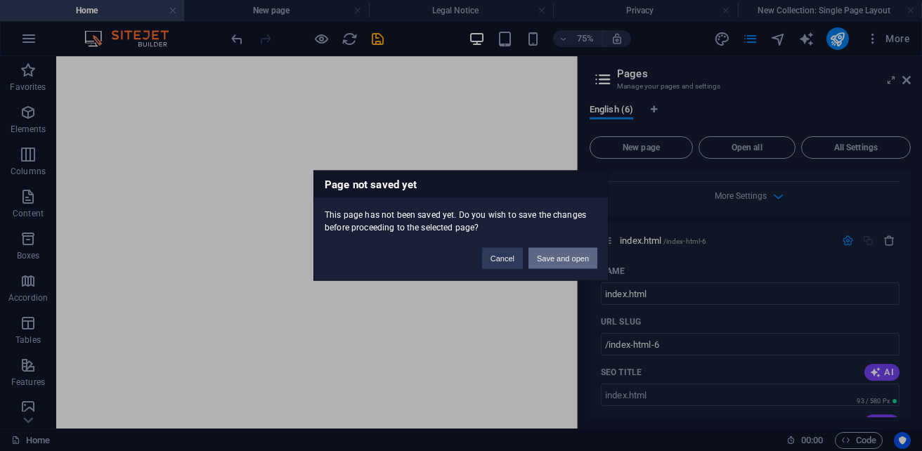
click at [544, 263] on button "Save and open" at bounding box center [562, 258] width 69 height 21
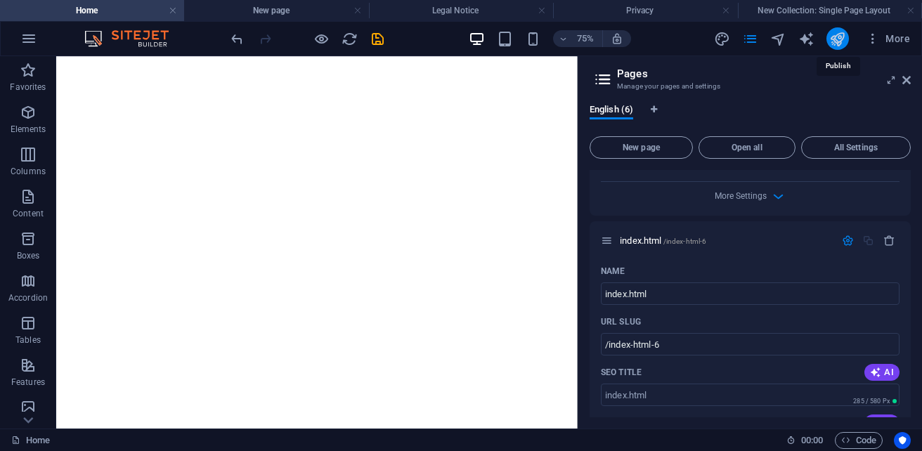
click at [837, 41] on icon "publish" at bounding box center [837, 39] width 16 height 16
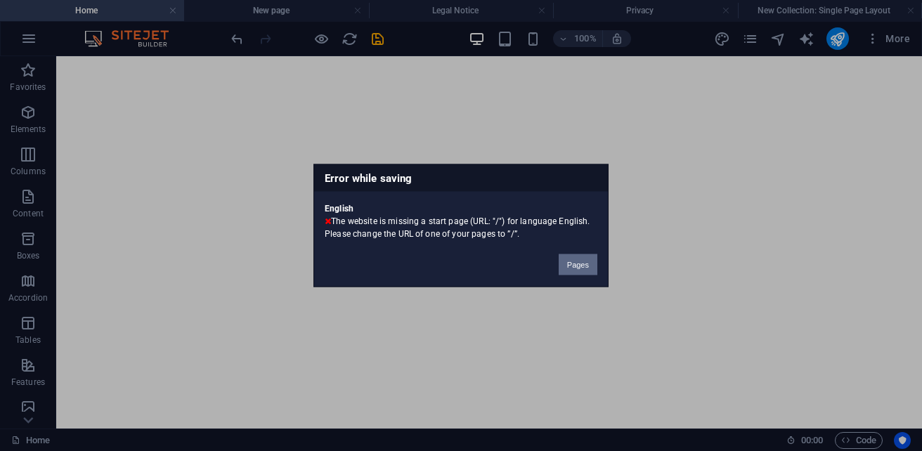
click at [589, 256] on button "Pages" at bounding box center [577, 264] width 39 height 21
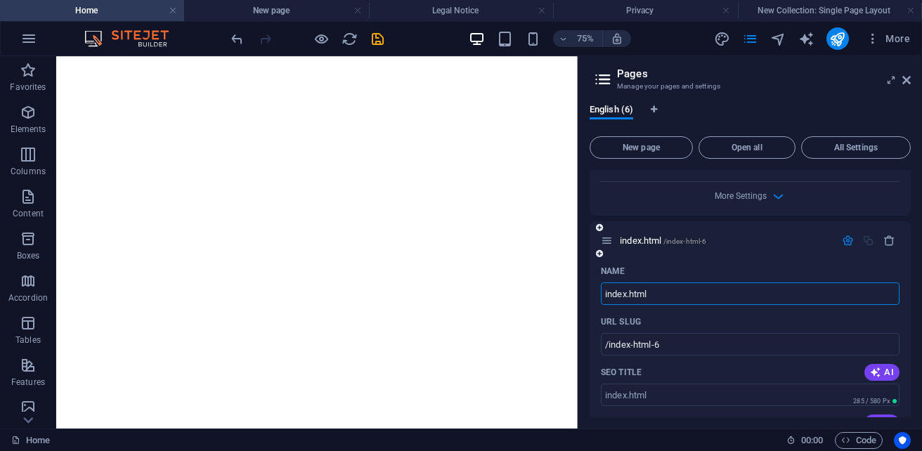
click at [846, 243] on icon "button" at bounding box center [847, 241] width 12 height 12
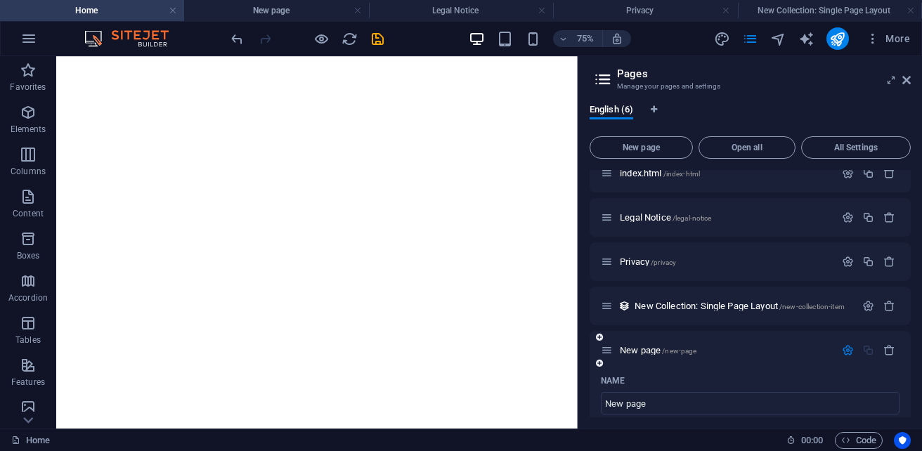
scroll to position [0, 0]
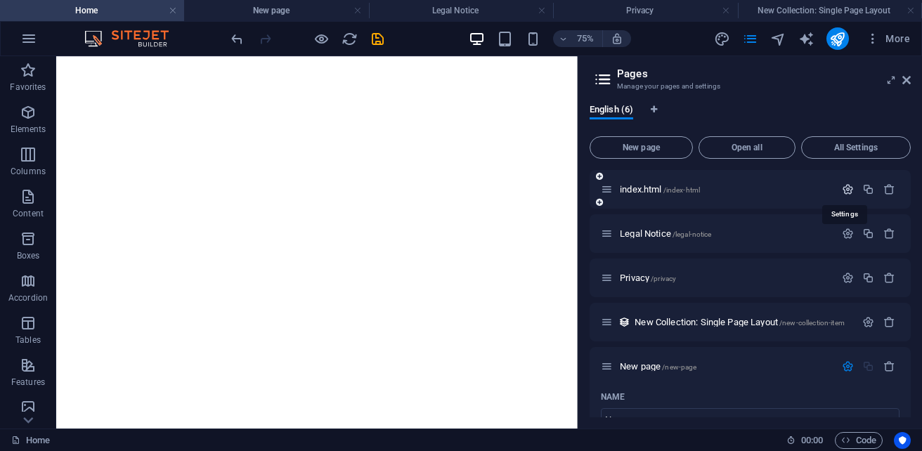
click at [841, 191] on icon "button" at bounding box center [847, 189] width 12 height 12
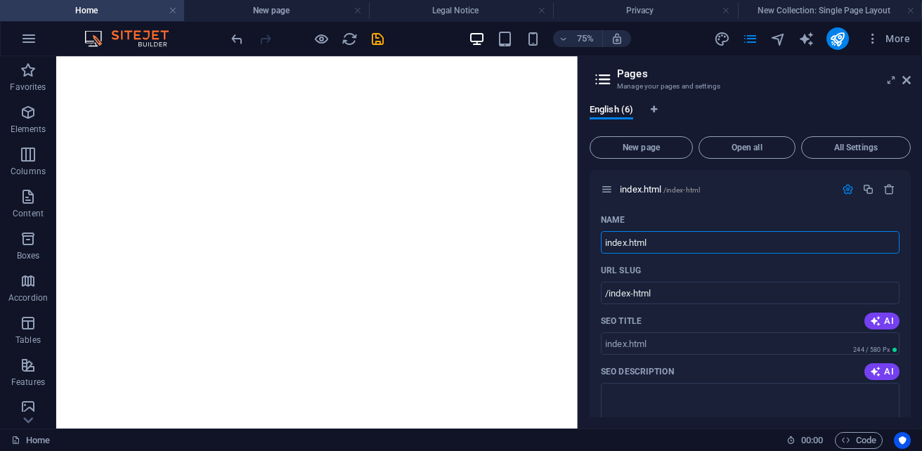
drag, startPoint x: 660, startPoint y: 240, endPoint x: 582, endPoint y: 244, distance: 78.1
click at [582, 244] on div "English (6) New page Open all All Settings index.html /index-html Name index.ht…" at bounding box center [749, 261] width 343 height 336
type input "J"
type input "H"
type input "/jo"
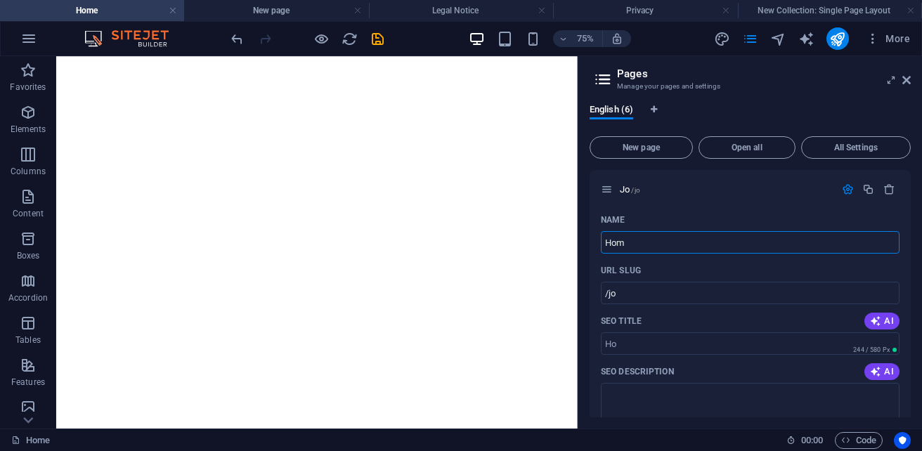
type input "Home"
type input "/ho"
type input "Home"
type input "/home"
type input "HomePage"
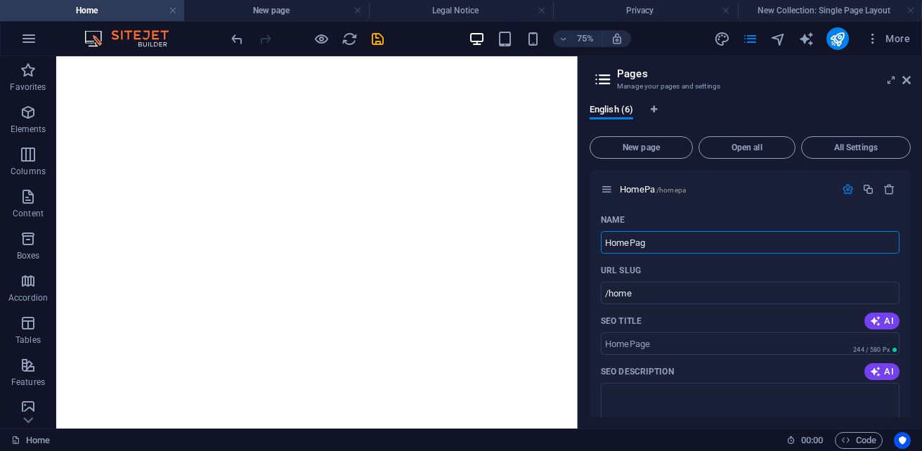
type input "/homepa"
type input "HomePage"
type input "/homepage"
click at [689, 117] on div "English (6)" at bounding box center [749, 117] width 321 height 27
click at [658, 147] on span "New page" at bounding box center [641, 147] width 91 height 8
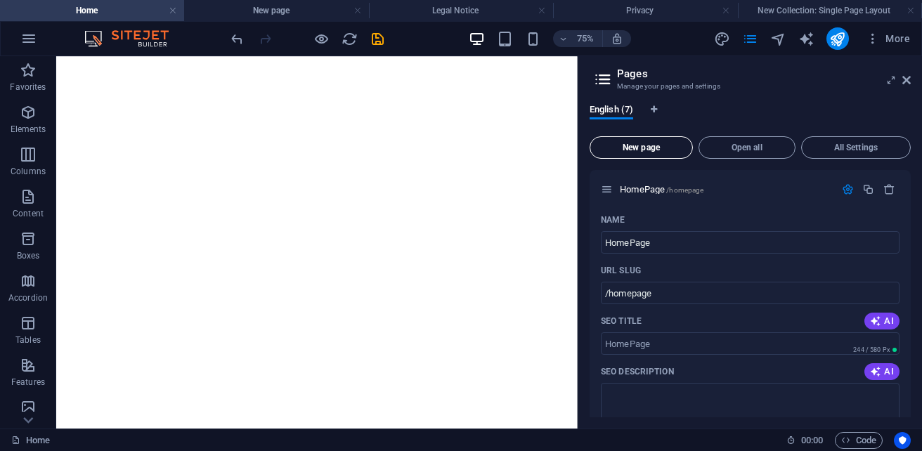
scroll to position [1261, 0]
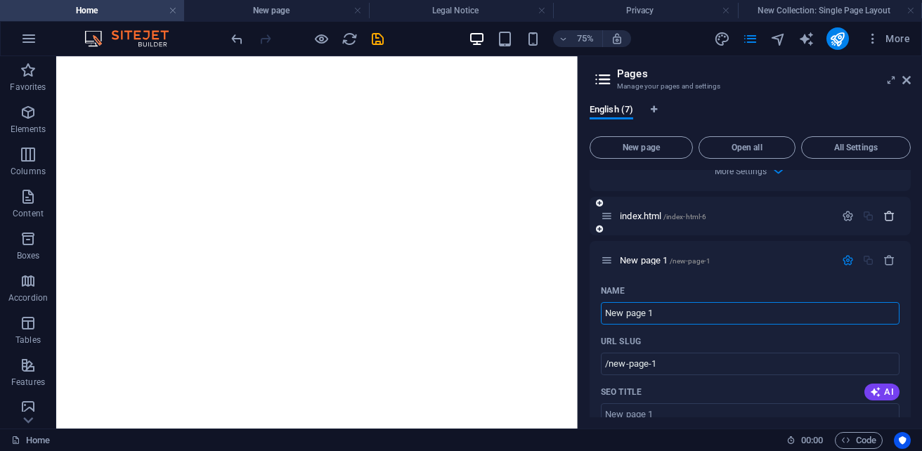
click at [887, 210] on icon "button" at bounding box center [889, 216] width 12 height 12
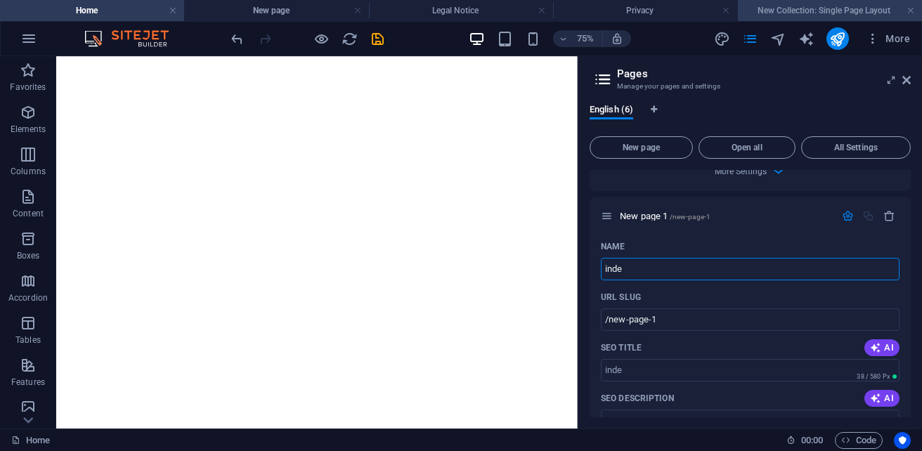
type input "index"
type input "/inde"
type input "index"
type input "/index"
type input "index.html"
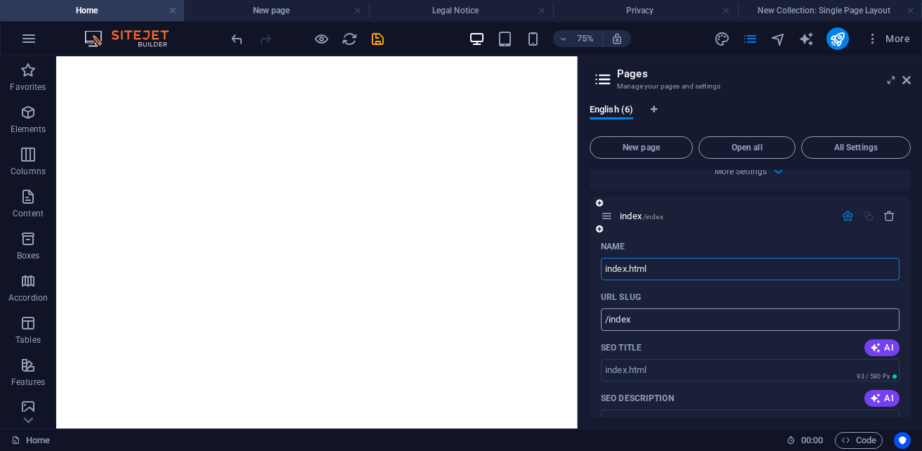
type input "/index-html"
click at [837, 34] on icon "publish" at bounding box center [837, 39] width 16 height 16
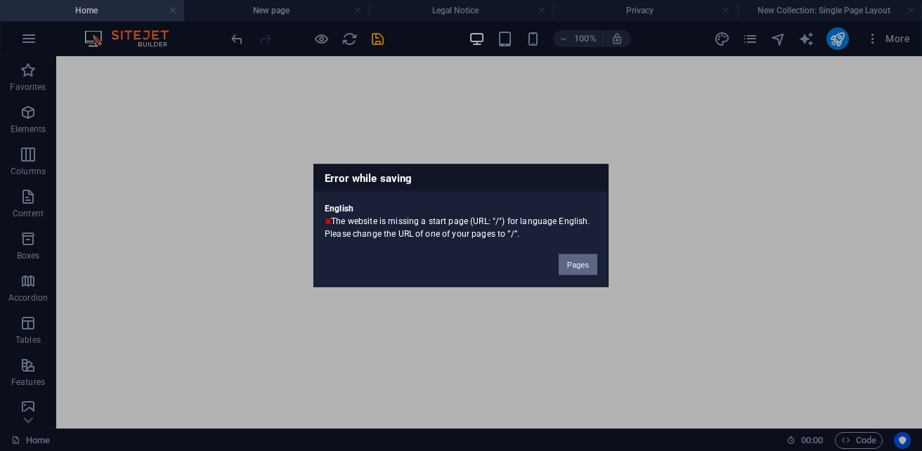
click at [581, 265] on button "Pages" at bounding box center [577, 264] width 39 height 21
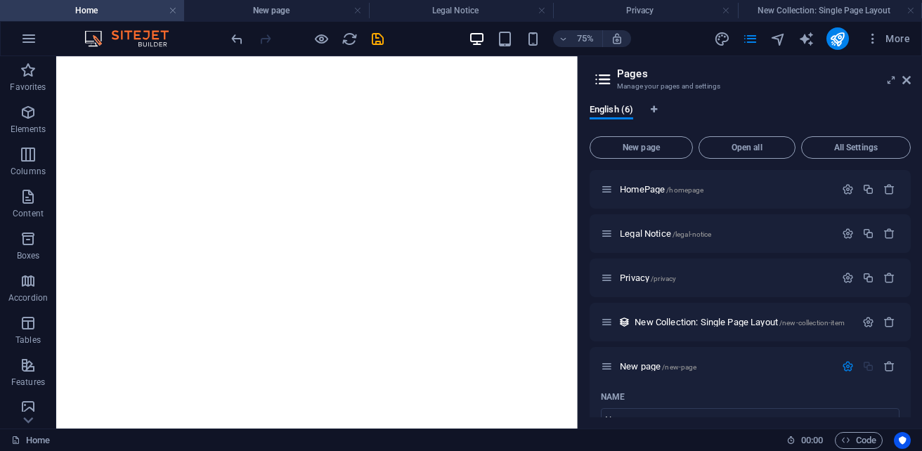
scroll to position [693, 0]
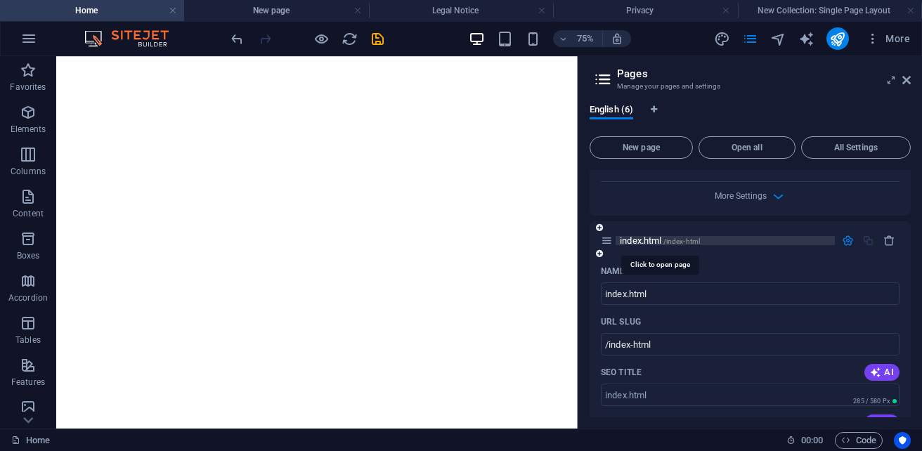
drag, startPoint x: 676, startPoint y: 241, endPoint x: 645, endPoint y: 240, distance: 30.2
click at [645, 240] on span "index.html /index-html" at bounding box center [659, 240] width 80 height 11
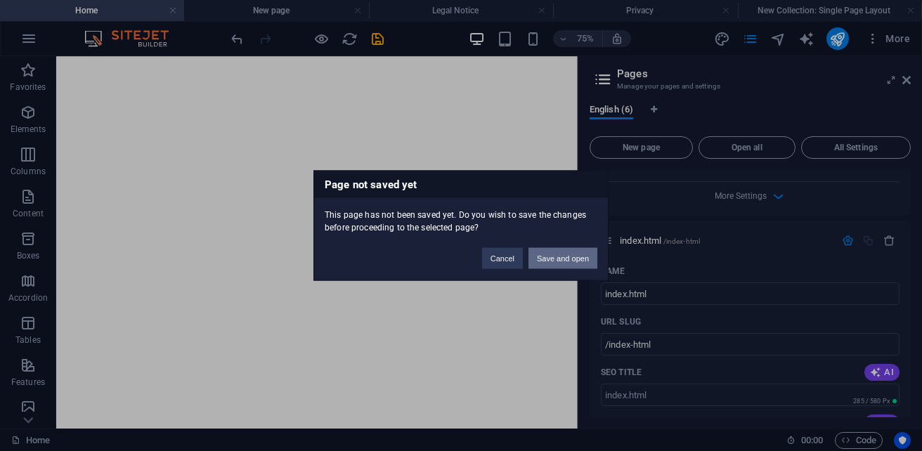
click at [575, 261] on button "Save and open" at bounding box center [562, 258] width 69 height 21
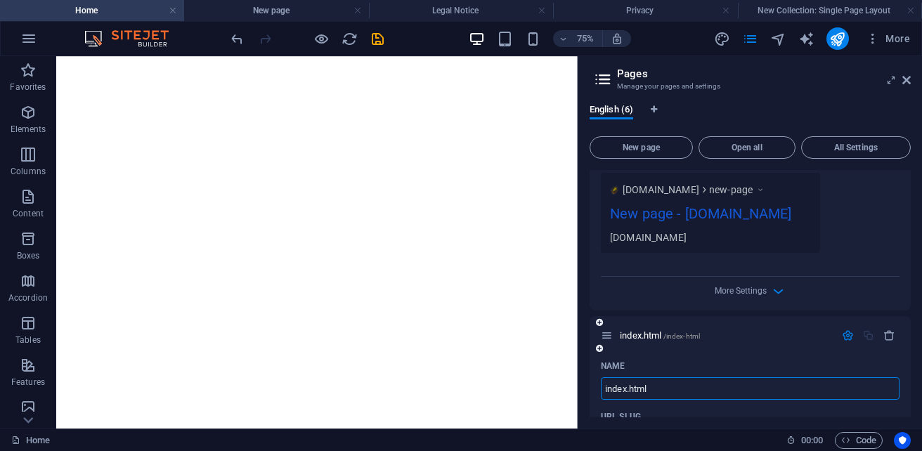
scroll to position [594, 0]
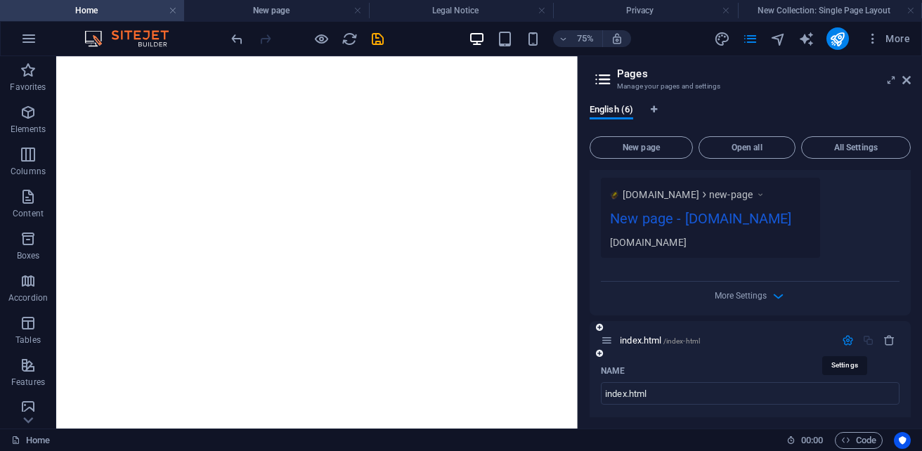
click at [845, 341] on icon "button" at bounding box center [847, 340] width 12 height 12
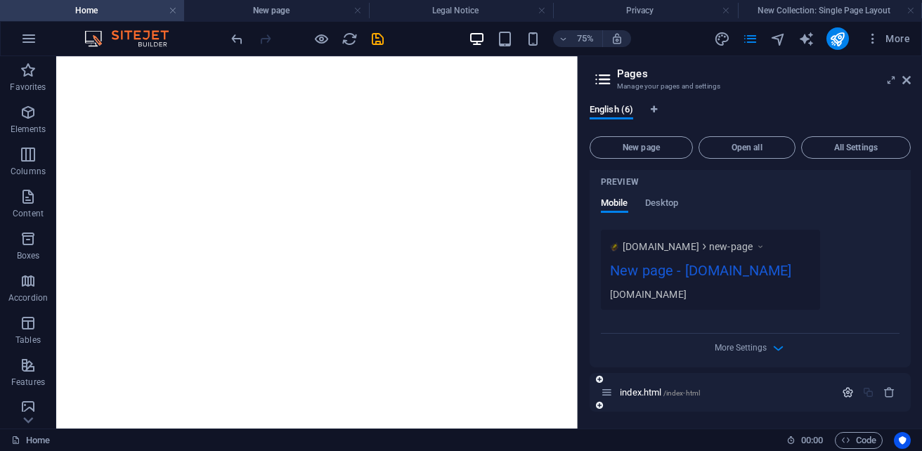
click at [844, 393] on icon "button" at bounding box center [847, 392] width 12 height 12
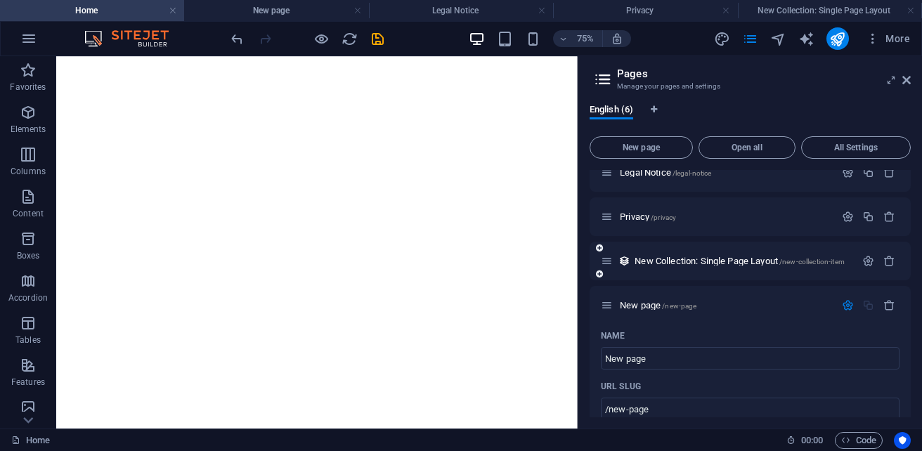
scroll to position [0, 0]
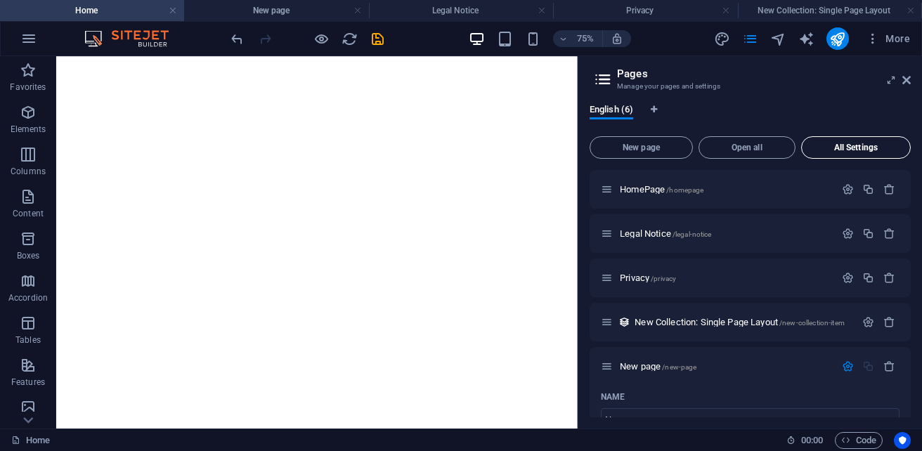
click at [837, 149] on span "All Settings" at bounding box center [855, 147] width 97 height 8
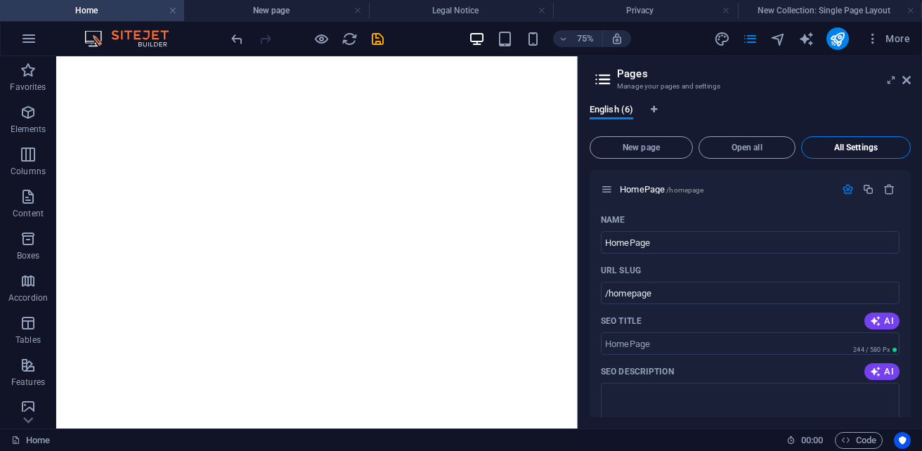
scroll to position [1649, 0]
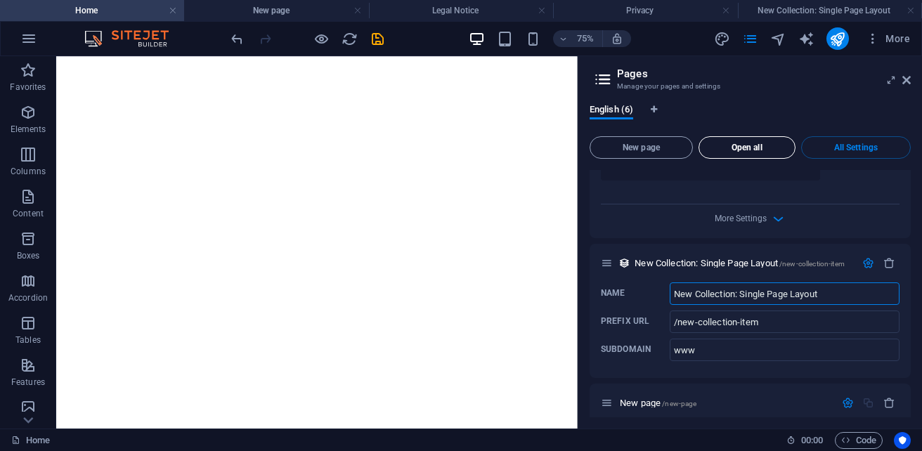
click at [758, 145] on span "Open all" at bounding box center [746, 147] width 84 height 8
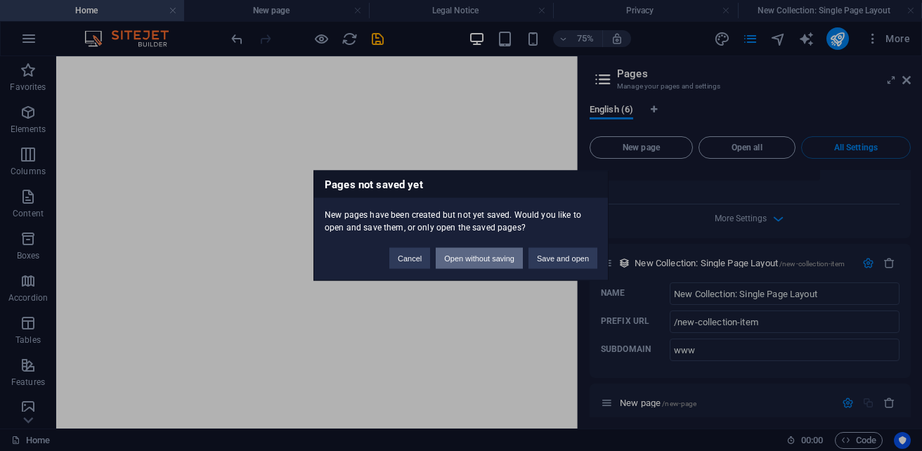
click at [468, 257] on button "Open without saving" at bounding box center [478, 258] width 87 height 21
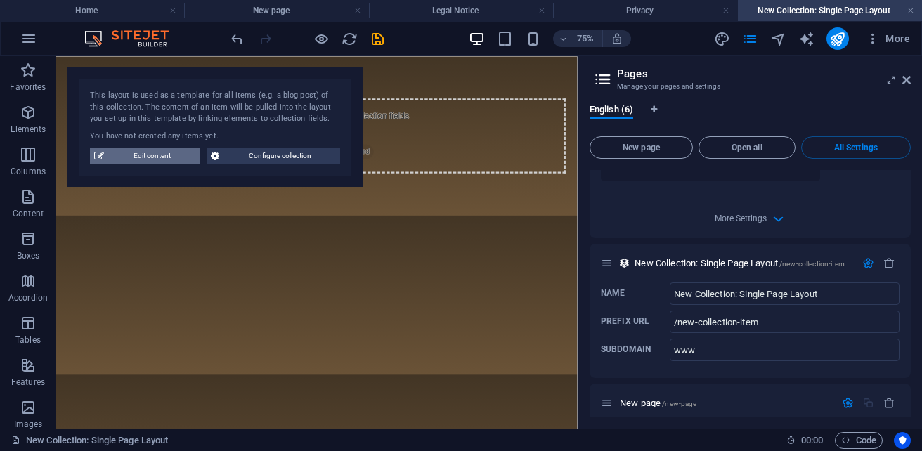
click at [143, 156] on span "Edit content" at bounding box center [151, 155] width 87 height 17
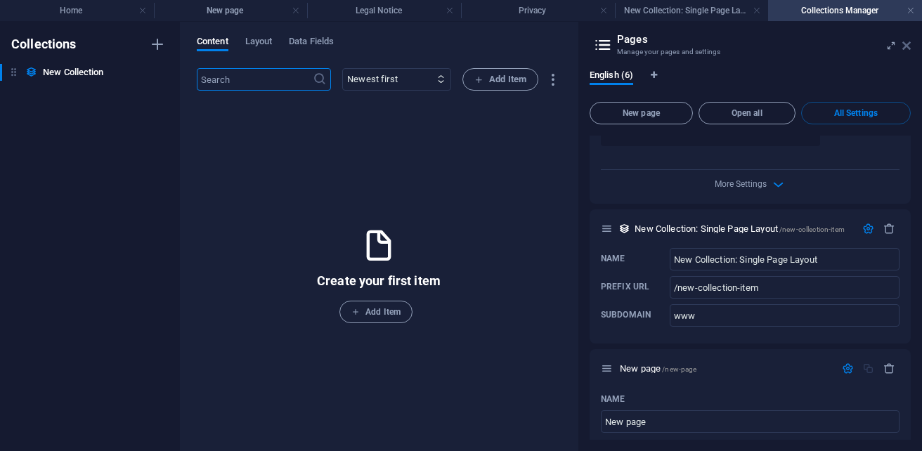
click at [905, 46] on icon at bounding box center [906, 45] width 8 height 11
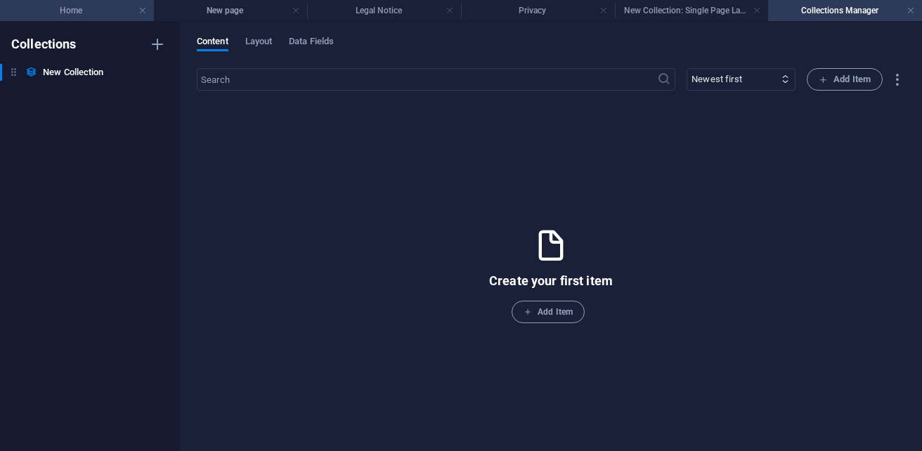
click at [84, 13] on h4 "Home" at bounding box center [77, 10] width 154 height 15
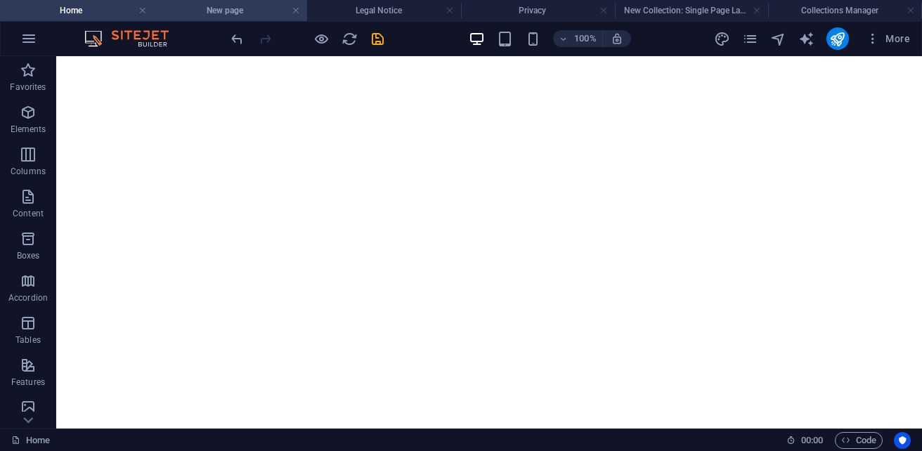
click at [208, 15] on h4 "New page" at bounding box center [231, 10] width 154 height 15
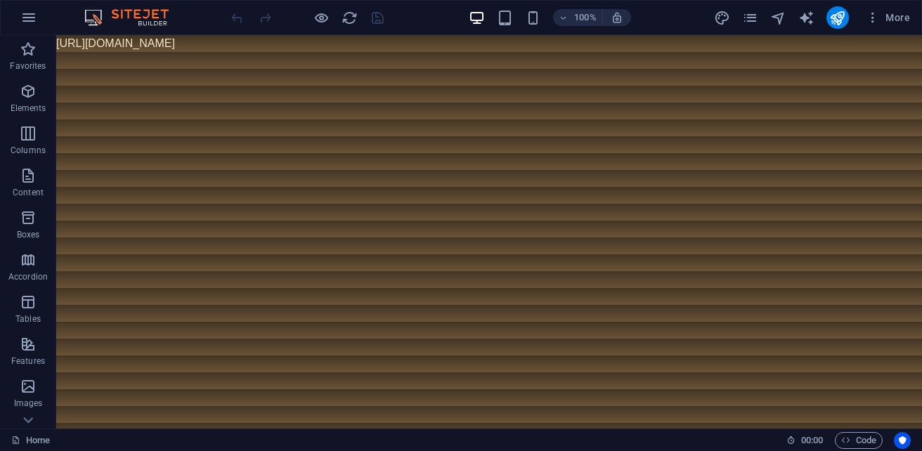
click at [365, 44] on body "[URL][DOMAIN_NAME]" at bounding box center [488, 43] width 865 height 17
click at [899, 18] on span "More" at bounding box center [887, 18] width 44 height 14
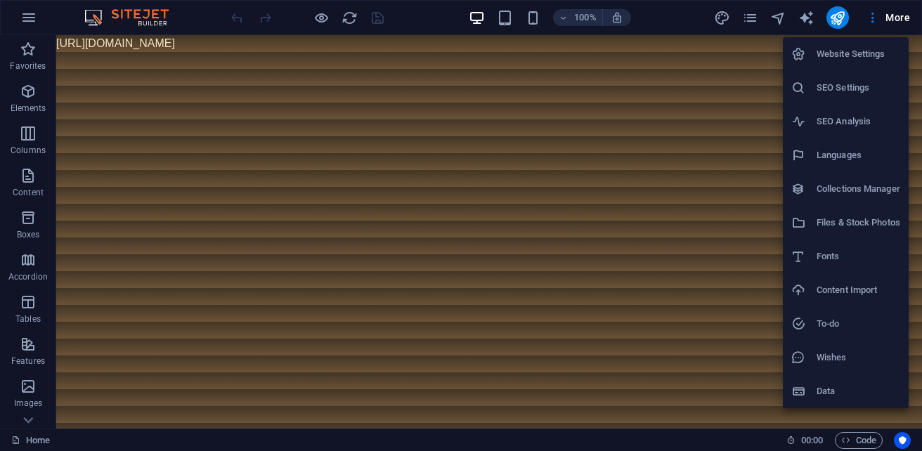
click at [846, 222] on h6 "Files & Stock Photos" at bounding box center [858, 222] width 84 height 17
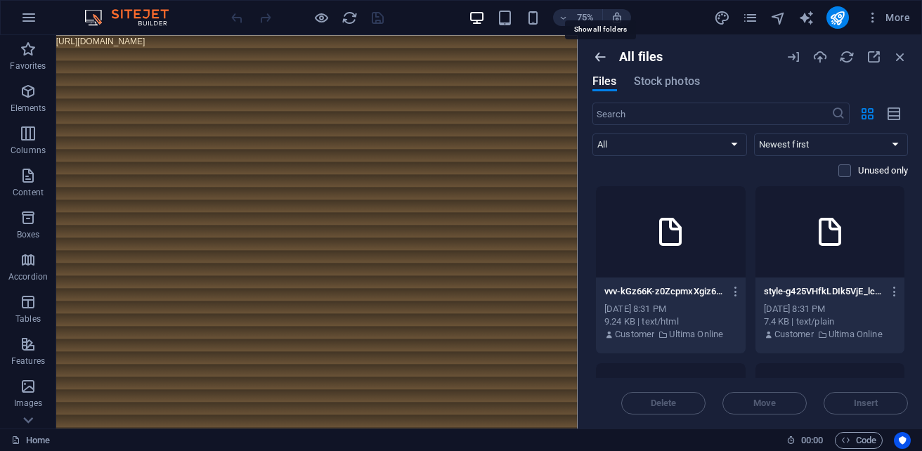
click at [600, 58] on icon "button" at bounding box center [599, 56] width 15 height 15
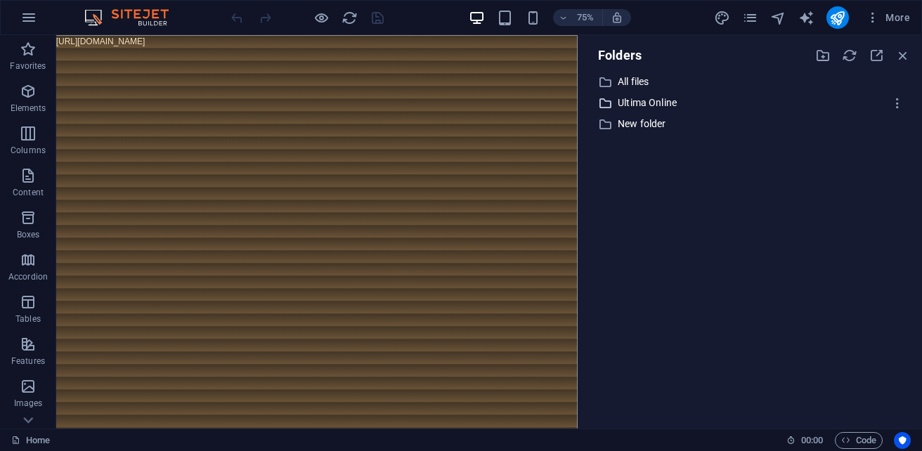
click at [668, 107] on p "Ultima Online" at bounding box center [750, 103] width 267 height 16
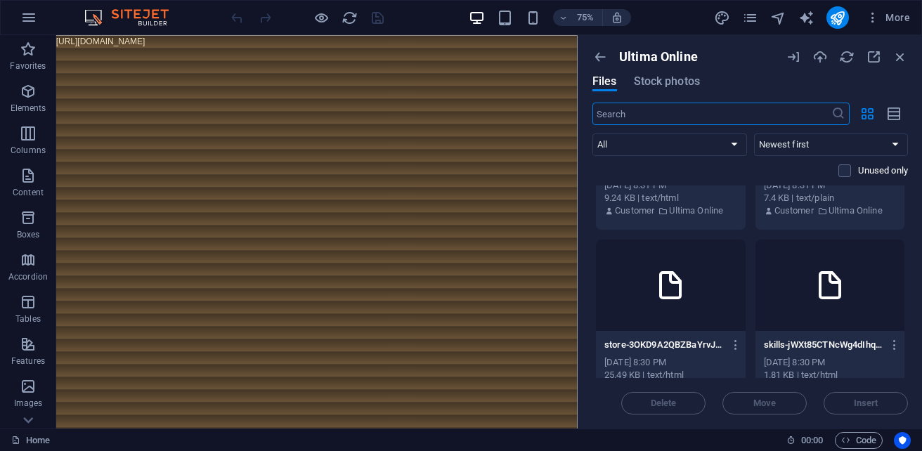
scroll to position [70, 0]
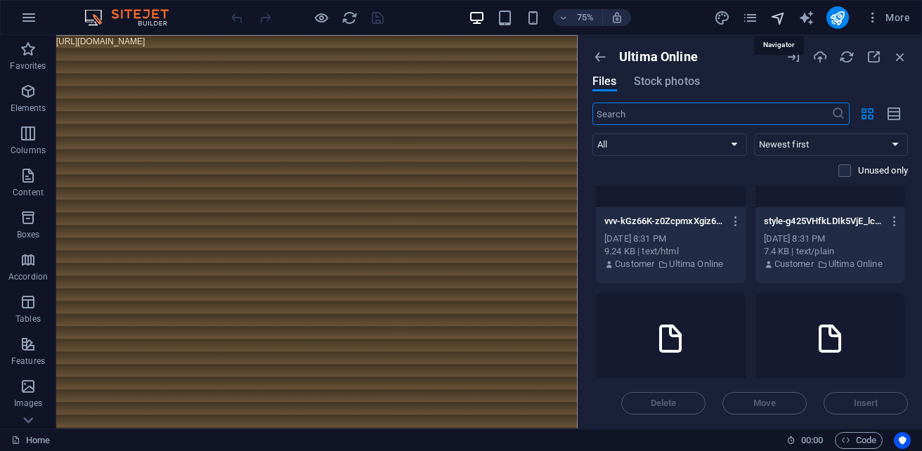
click at [779, 22] on icon "navigator" at bounding box center [778, 18] width 16 height 16
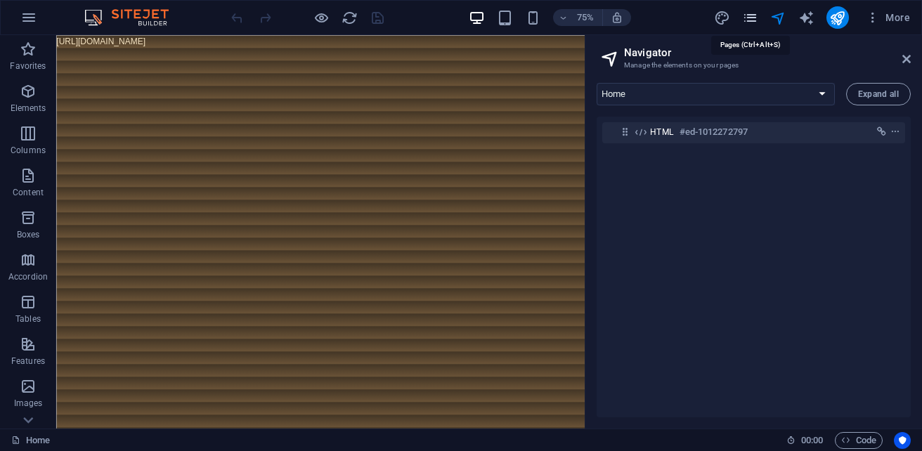
click at [746, 16] on icon "pages" at bounding box center [750, 18] width 16 height 16
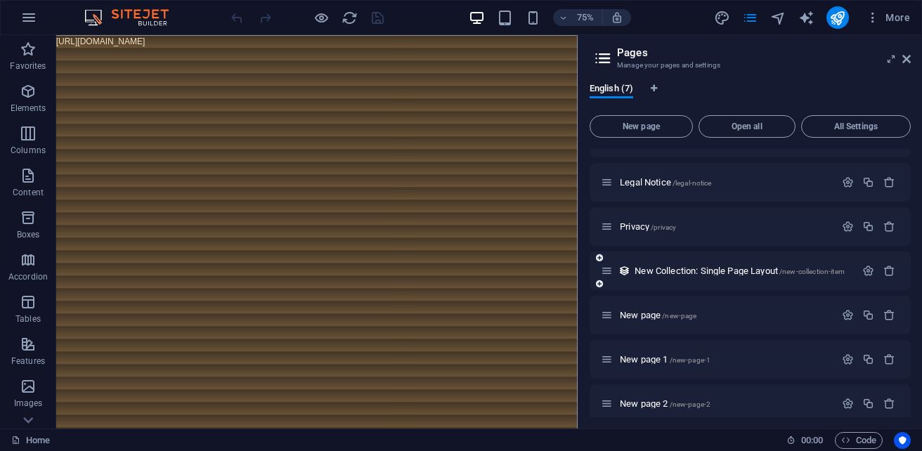
scroll to position [41, 0]
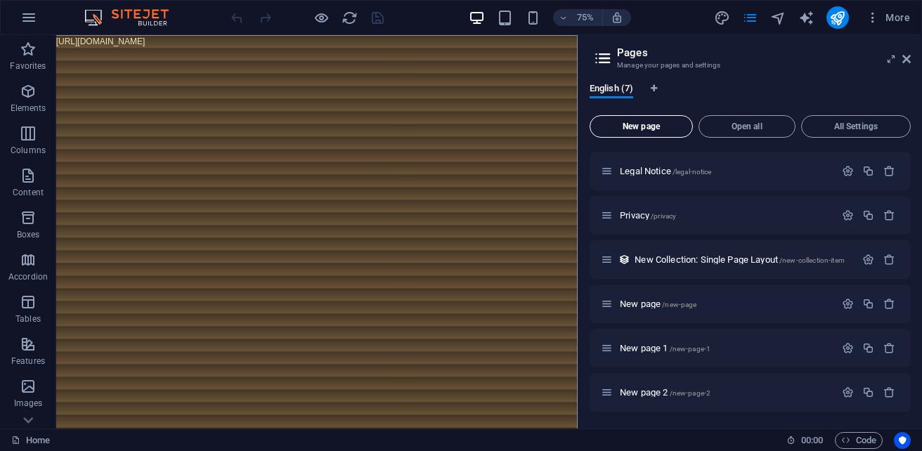
click at [647, 132] on button "New page" at bounding box center [640, 126] width 103 height 22
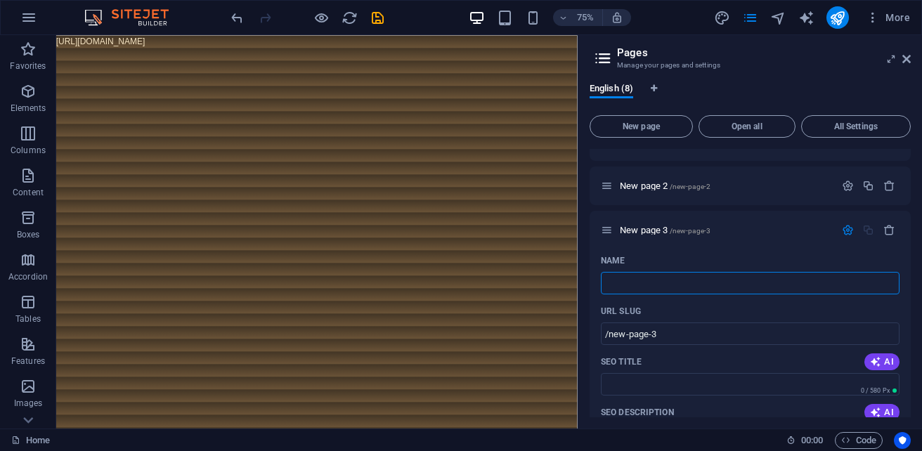
type input "/"
type input "штву"
type input "ш"
type input "un"
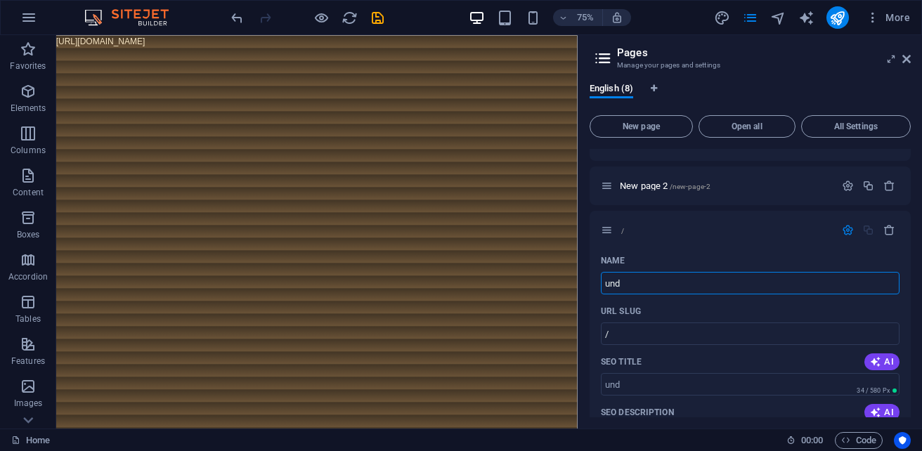
type input "/und"
type input "und"
type input "u"
type input "i"
type input "/"
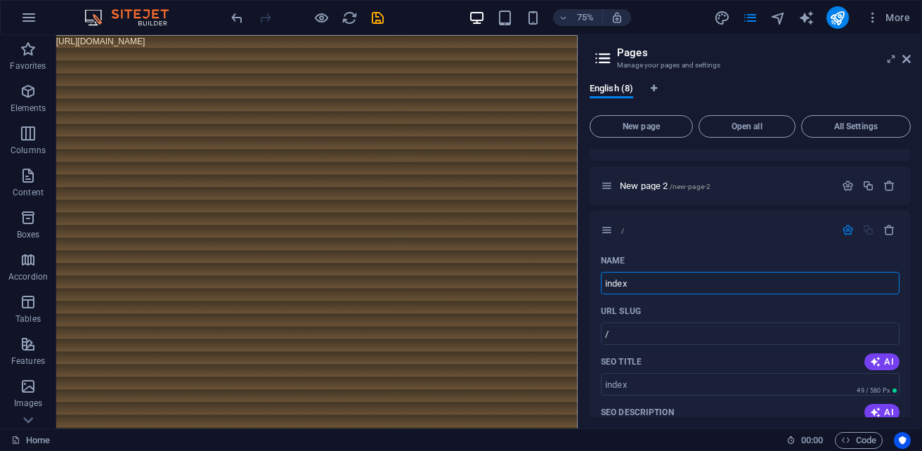
type input "index"
type input "/index"
type input "index"
type input "index.html"
type input "/index-html"
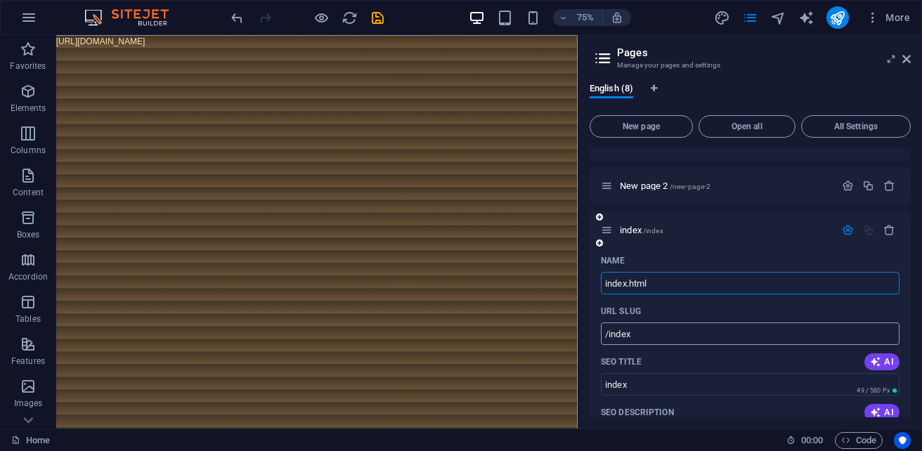
type input "index.html"
type input "/"
paste input "index.html"
type input "index.html"
type input "/index-html"
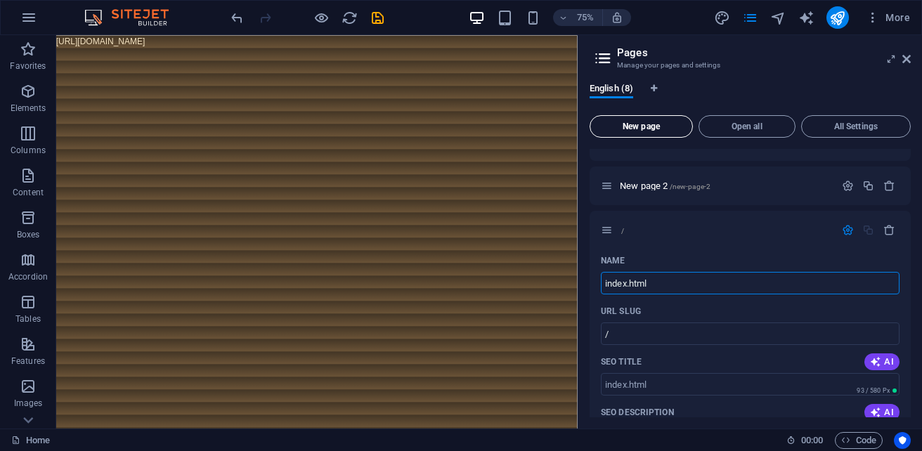
type input "index.html"
click at [693, 330] on input "/index-html" at bounding box center [750, 333] width 299 height 22
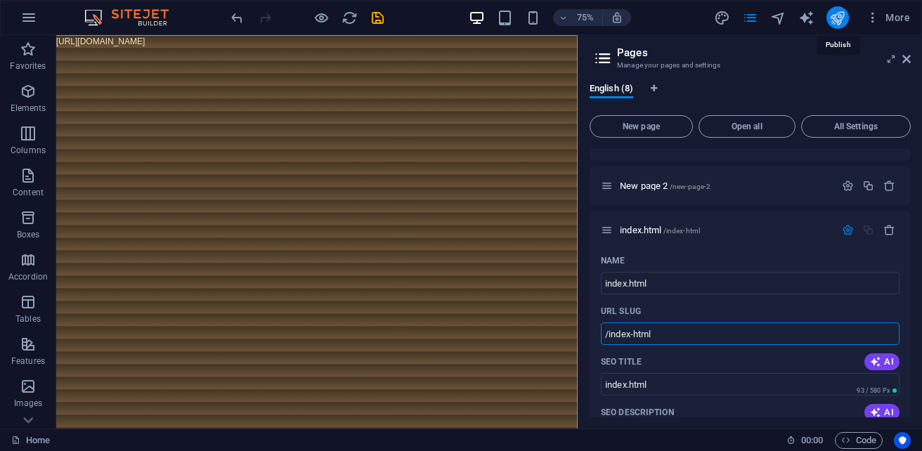
click at [842, 25] on icon "publish" at bounding box center [837, 18] width 16 height 16
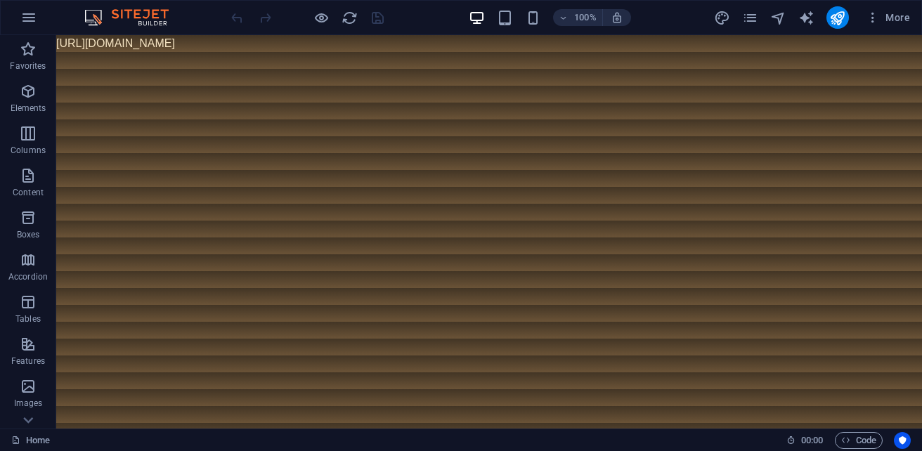
click at [627, 52] on html "[URL][DOMAIN_NAME]" at bounding box center [488, 43] width 865 height 17
click at [747, 19] on icon "pages" at bounding box center [750, 18] width 16 height 16
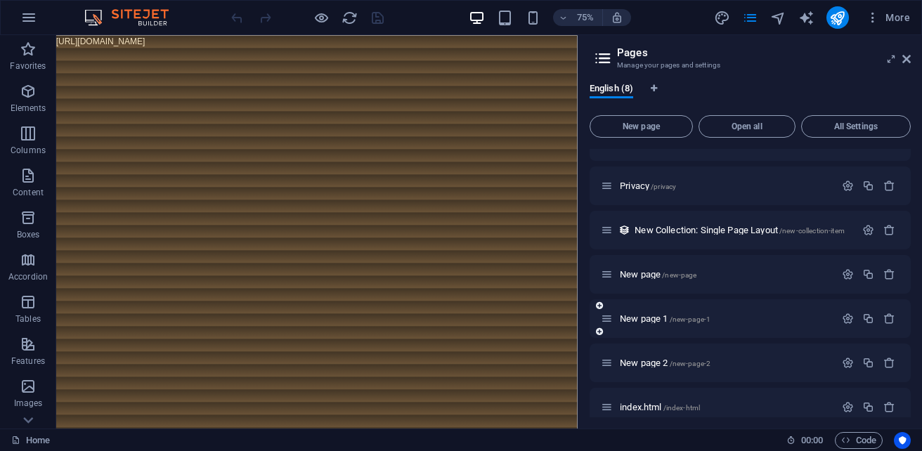
scroll to position [86, 0]
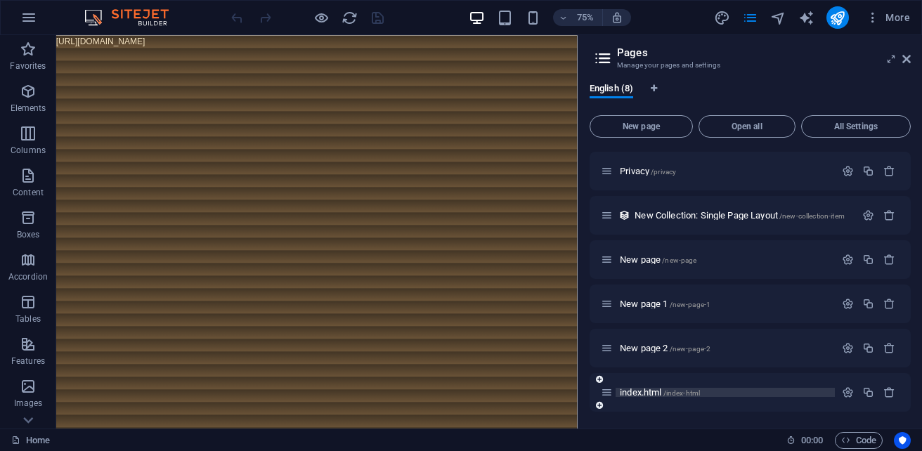
click at [687, 390] on span "/index-html" at bounding box center [681, 393] width 37 height 8
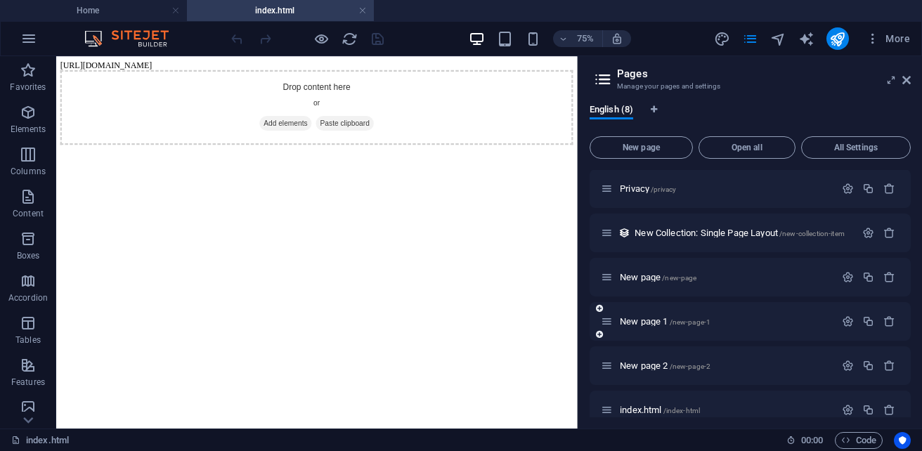
scroll to position [107, 0]
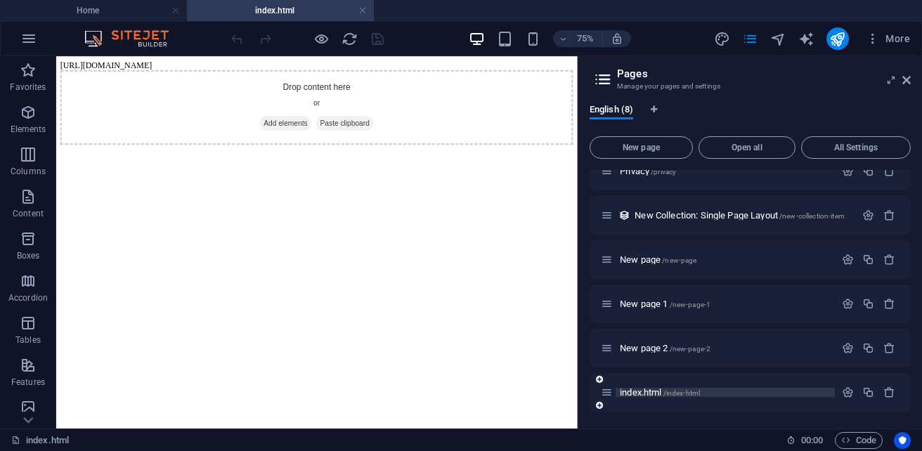
click at [648, 393] on span "index.html /index-html" at bounding box center [659, 392] width 80 height 11
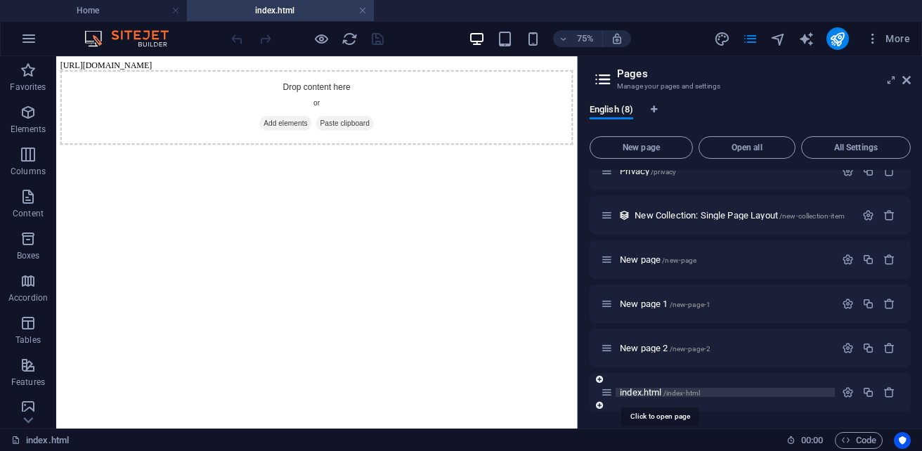
click at [691, 395] on span "/index-html" at bounding box center [681, 393] width 37 height 8
click at [697, 395] on span "/index-html" at bounding box center [681, 393] width 37 height 8
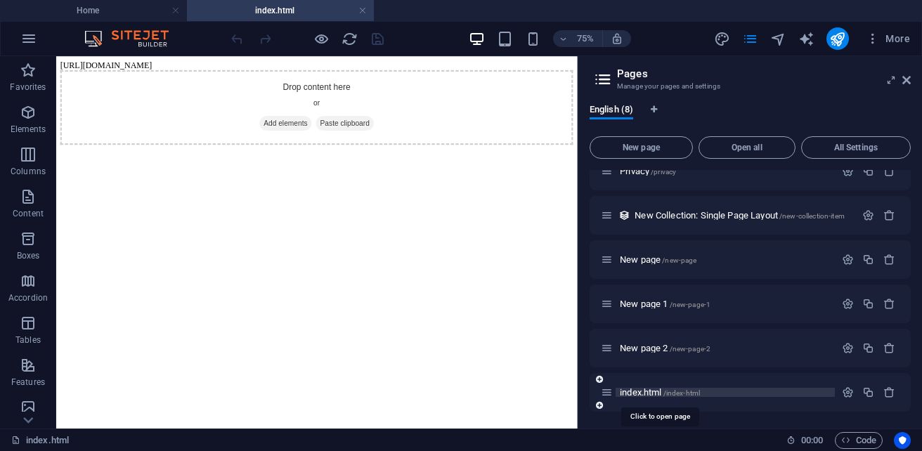
click at [697, 395] on span "/index-html" at bounding box center [681, 393] width 37 height 8
click at [285, 64] on body "[URL][DOMAIN_NAME] Drop content here or Add elements Paste clipboard" at bounding box center [403, 118] width 683 height 112
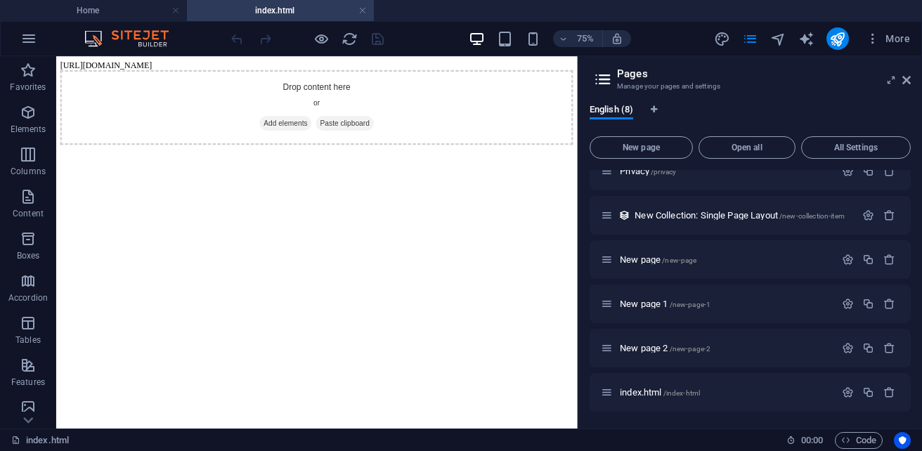
click at [285, 64] on body "[URL][DOMAIN_NAME] Drop content here or Add elements Paste clipboard" at bounding box center [403, 118] width 683 height 112
drag, startPoint x: 108, startPoint y: 71, endPoint x: 100, endPoint y: 98, distance: 28.0
click at [108, 71] on body "[URL][DOMAIN_NAME] Drop content here or Add elements Paste clipboard" at bounding box center [403, 118] width 683 height 112
click at [46, 55] on div "75% More" at bounding box center [461, 39] width 920 height 34
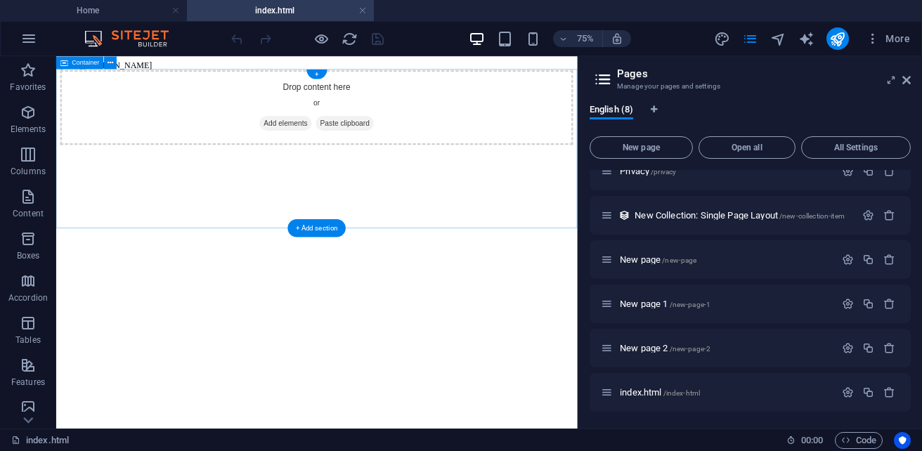
click at [516, 83] on div "Drop content here or Add elements Paste clipboard" at bounding box center [403, 124] width 683 height 100
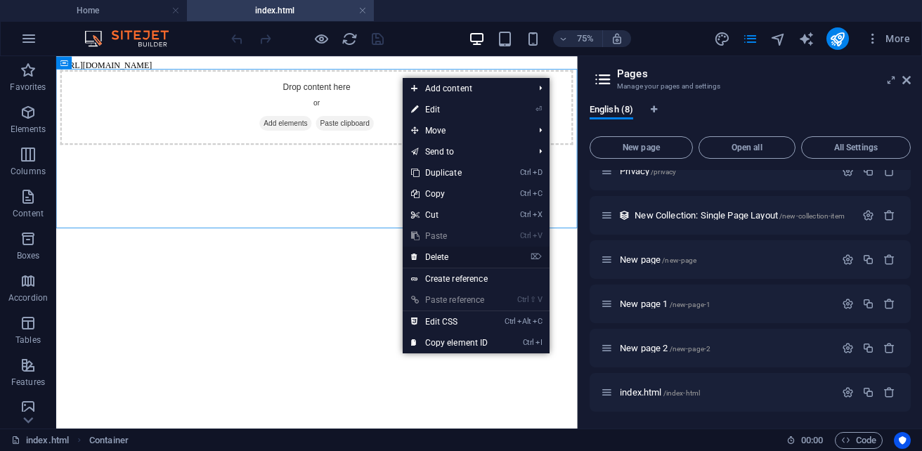
click at [464, 258] on link "⌦ Delete" at bounding box center [449, 257] width 94 height 21
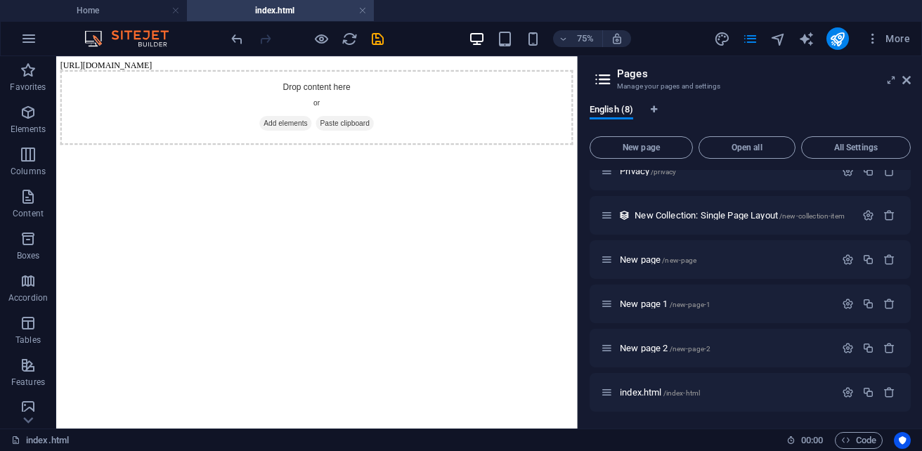
click at [474, 62] on body "[URL][DOMAIN_NAME] Drop content here or Add elements Paste clipboard" at bounding box center [403, 118] width 683 height 112
click at [473, 63] on body "[URL][DOMAIN_NAME] Drop content here or Add elements Paste clipboard" at bounding box center [403, 118] width 683 height 112
click at [446, 70] on body "[URL][DOMAIN_NAME] Drop content here or Add elements Paste clipboard" at bounding box center [403, 118] width 683 height 112
click at [434, 71] on body "[URL][DOMAIN_NAME] Drop content here or Add elements Paste clipboard" at bounding box center [403, 118] width 683 height 112
click at [414, 74] on div "Drop content here or Add elements Paste clipboard" at bounding box center [403, 124] width 683 height 100
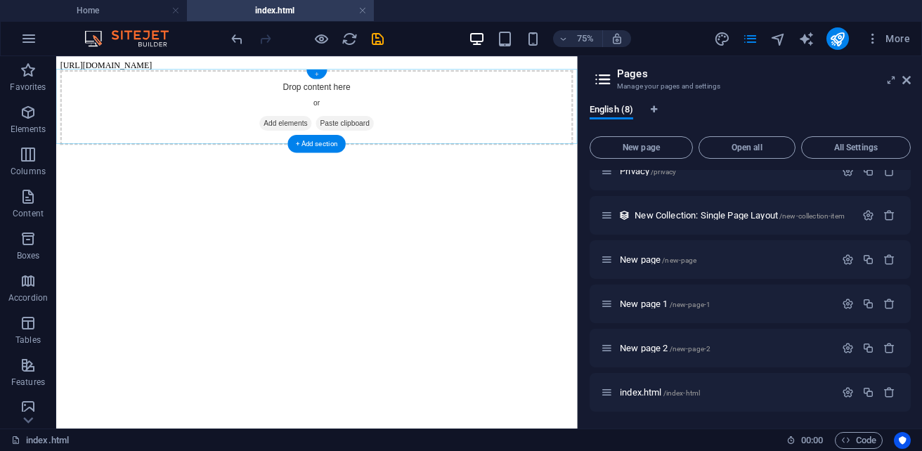
drag, startPoint x: 317, startPoint y: 72, endPoint x: 40, endPoint y: 42, distance: 278.4
click at [317, 72] on div "+" at bounding box center [316, 75] width 20 height 10
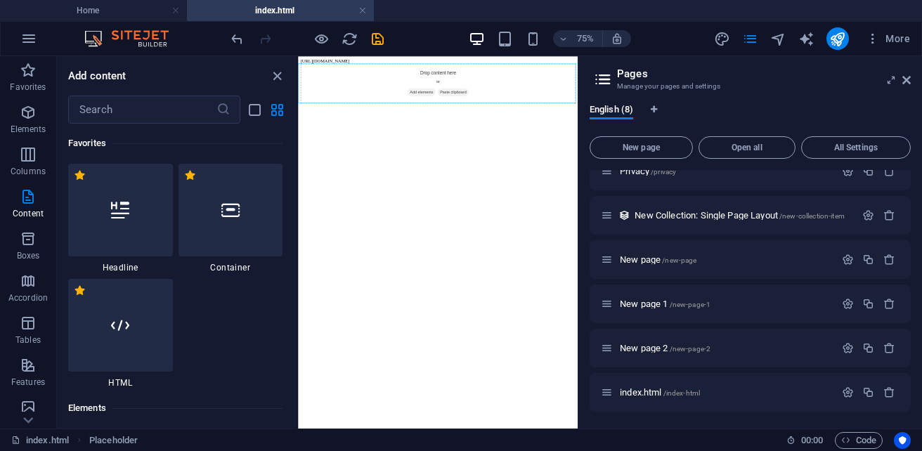
click at [241, 83] on div "Add content" at bounding box center [177, 75] width 240 height 17
drag, startPoint x: 494, startPoint y: 63, endPoint x: 407, endPoint y: 100, distance: 95.1
click at [431, 103] on div "Drop content here or Add elements Paste clipboard" at bounding box center [647, 124] width 688 height 100
drag, startPoint x: 405, startPoint y: 100, endPoint x: 391, endPoint y: 91, distance: 16.4
click at [405, 98] on div "Drop content here or Add elements Paste clipboard" at bounding box center [647, 124] width 688 height 100
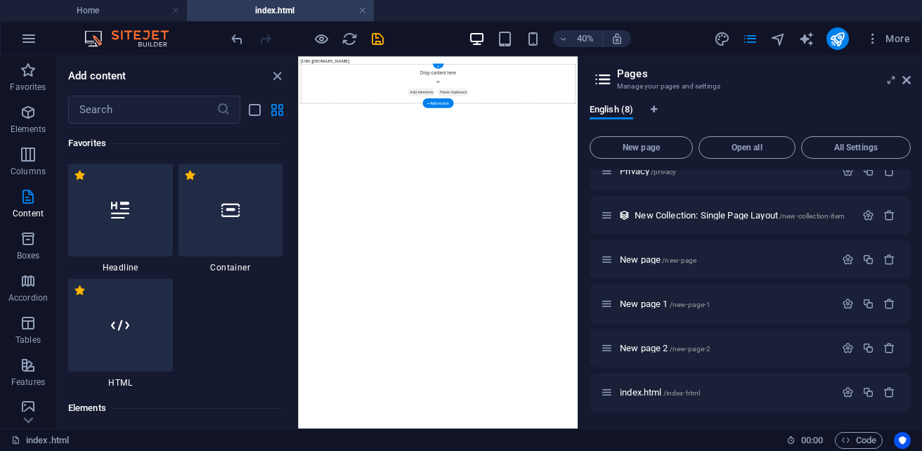
click at [389, 91] on div "Drop content here or Add elements Paste clipboard" at bounding box center [647, 124] width 688 height 100
click at [386, 142] on div "Drop content here or Add elements Paste clipboard" at bounding box center [647, 124] width 688 height 100
click at [386, 147] on div "Drop content here or Add elements Paste clipboard" at bounding box center [647, 124] width 688 height 100
drag, startPoint x: 498, startPoint y: 166, endPoint x: 661, endPoint y: 149, distance: 163.9
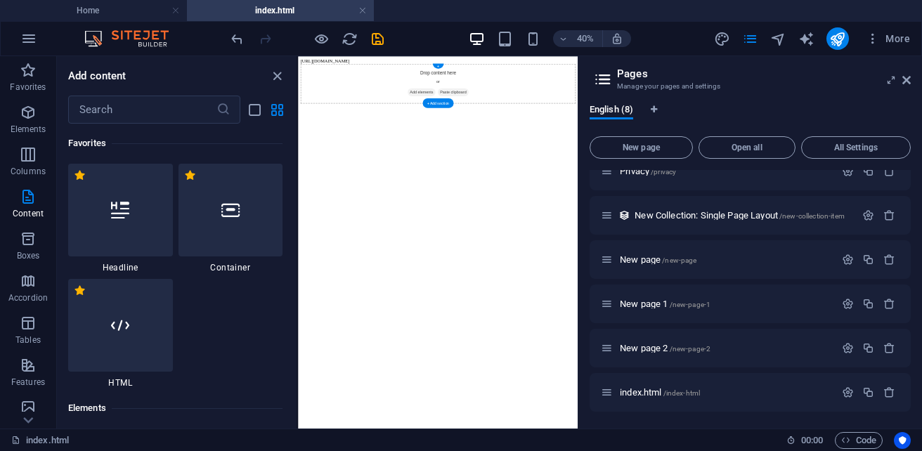
click at [563, 169] on div "Drop content here or Add elements Paste clipboard" at bounding box center [647, 124] width 688 height 100
click at [682, 156] on div "Drop content here or Add elements Paste clipboard" at bounding box center [647, 124] width 688 height 100
drag, startPoint x: 643, startPoint y: 391, endPoint x: 845, endPoint y: 398, distance: 202.4
click at [845, 398] on icon "button" at bounding box center [847, 392] width 12 height 12
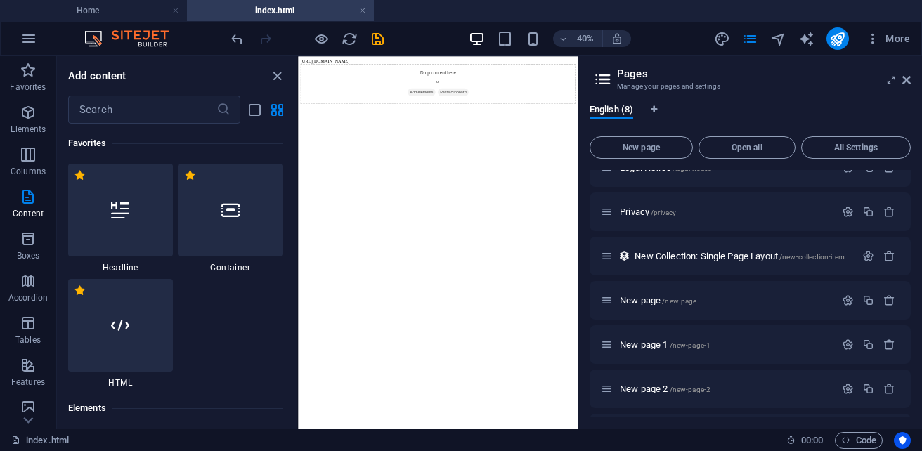
scroll to position [140, 0]
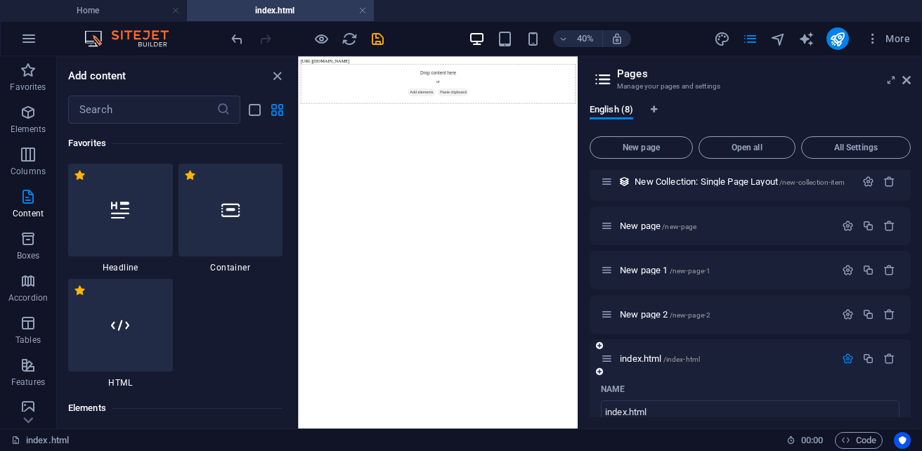
drag, startPoint x: 743, startPoint y: 359, endPoint x: 763, endPoint y: 353, distance: 21.1
click at [763, 353] on div "index.html /index-html" at bounding box center [718, 358] width 234 height 16
click at [600, 347] on icon at bounding box center [599, 345] width 7 height 8
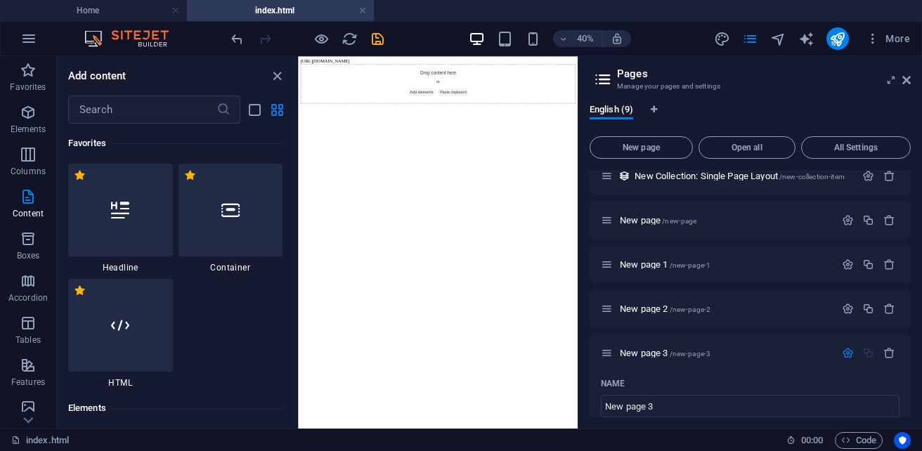
click at [0, 0] on icon at bounding box center [0, 0] width 0 height 0
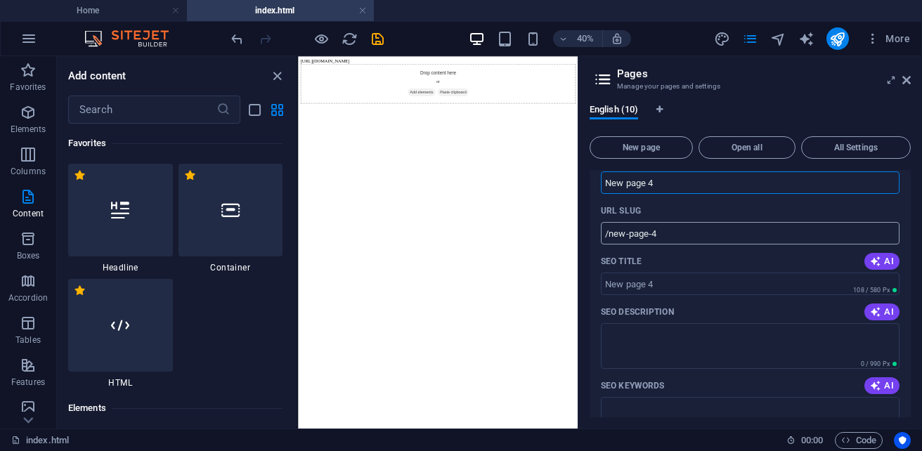
scroll to position [497, 0]
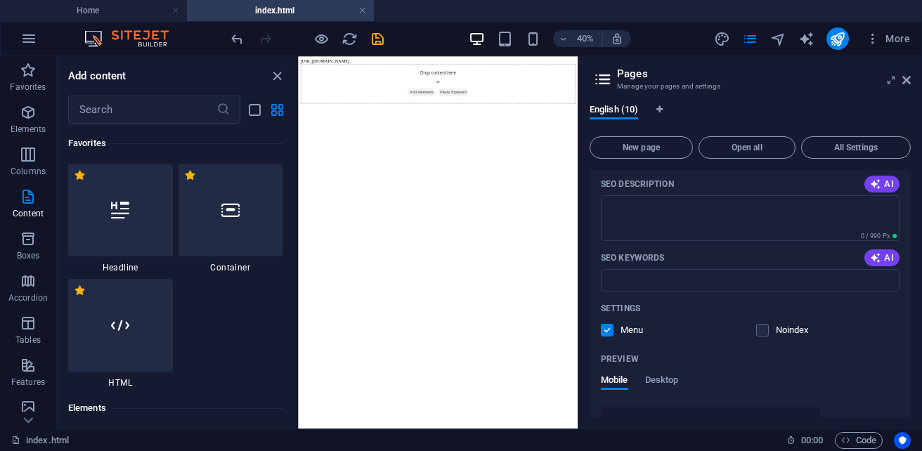
click at [808, 371] on div "Preview Mobile Desktop" at bounding box center [750, 377] width 299 height 59
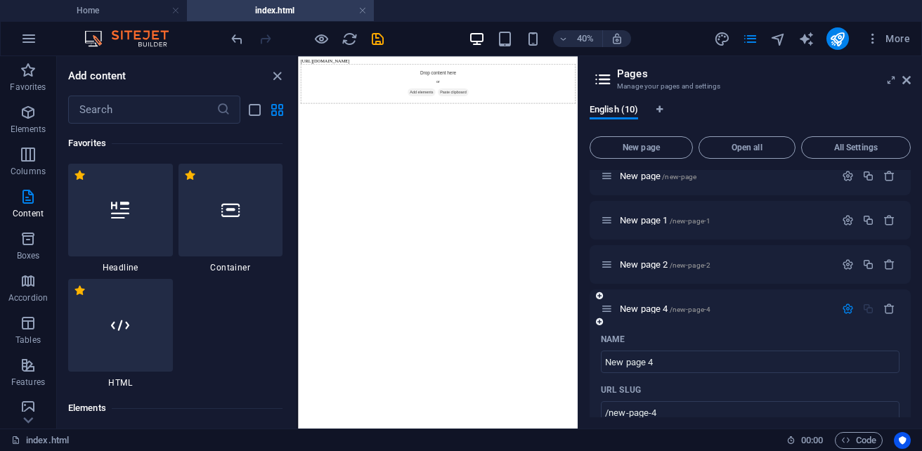
scroll to position [211, 0]
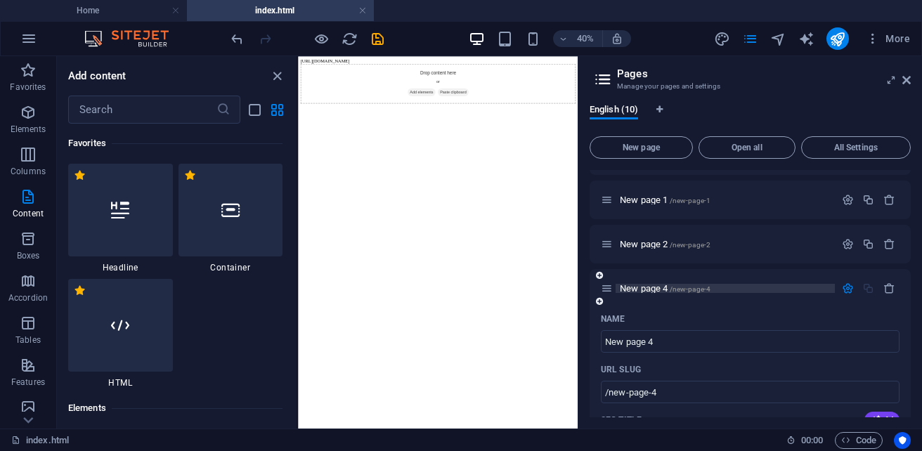
click at [721, 284] on p "New page 4 /new-page-4" at bounding box center [724, 288] width 211 height 9
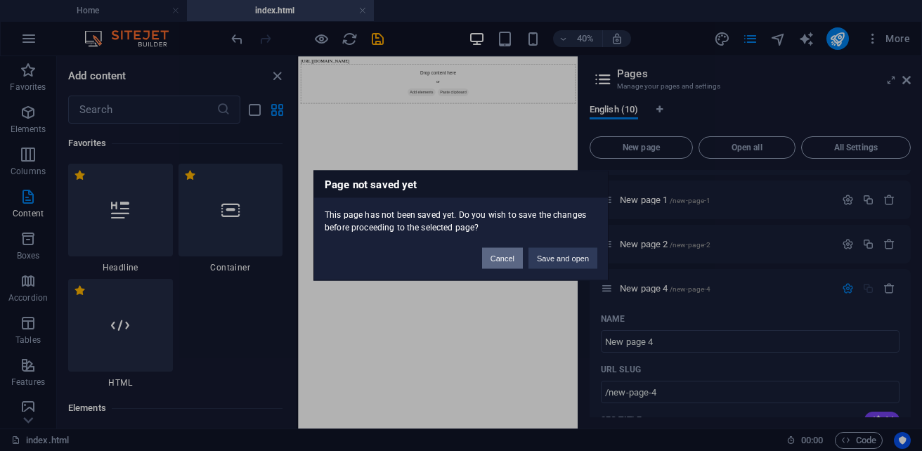
click at [489, 261] on button "Cancel" at bounding box center [502, 258] width 41 height 21
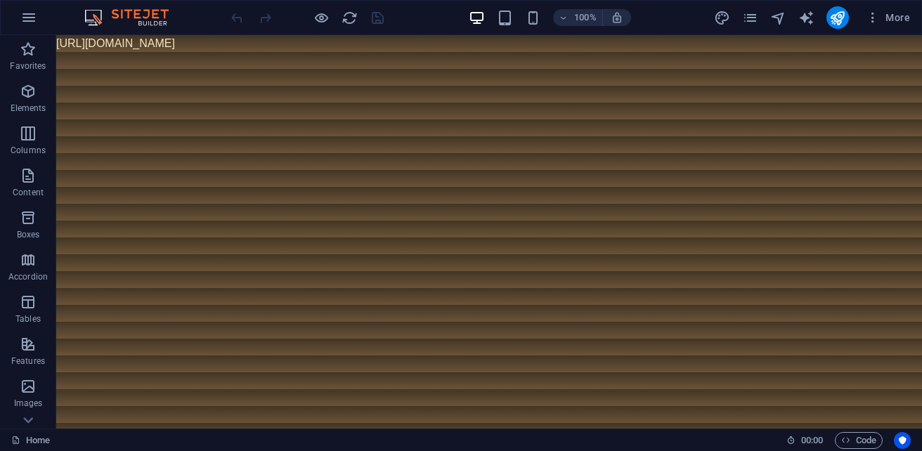
click at [407, 41] on body "[URL][DOMAIN_NAME]" at bounding box center [488, 43] width 865 height 17
click at [903, 16] on span "More" at bounding box center [887, 18] width 44 height 14
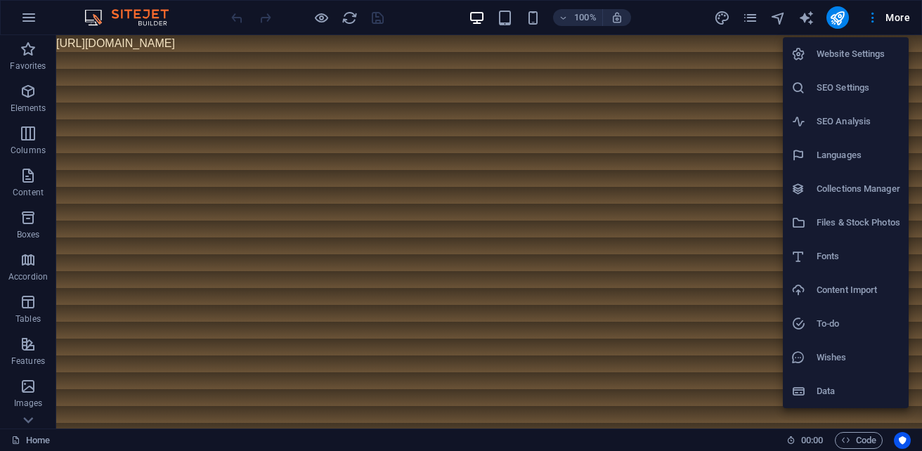
click at [883, 225] on h6 "Files & Stock Photos" at bounding box center [858, 222] width 84 height 17
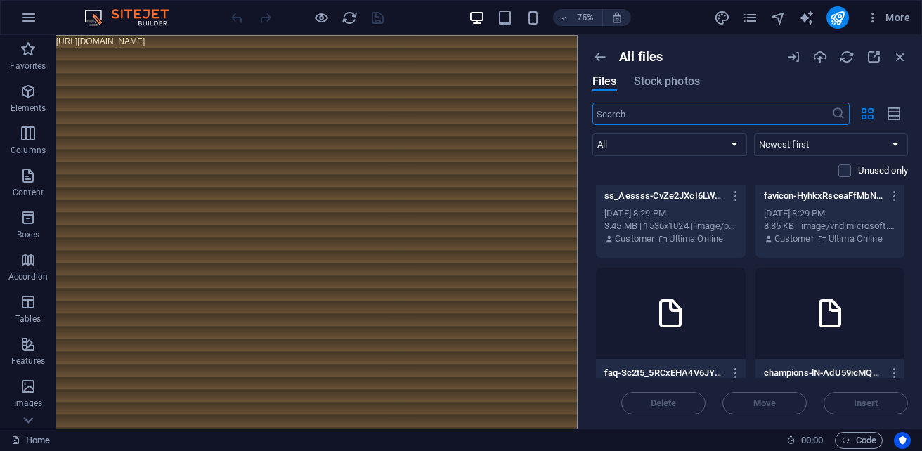
scroll to position [702, 0]
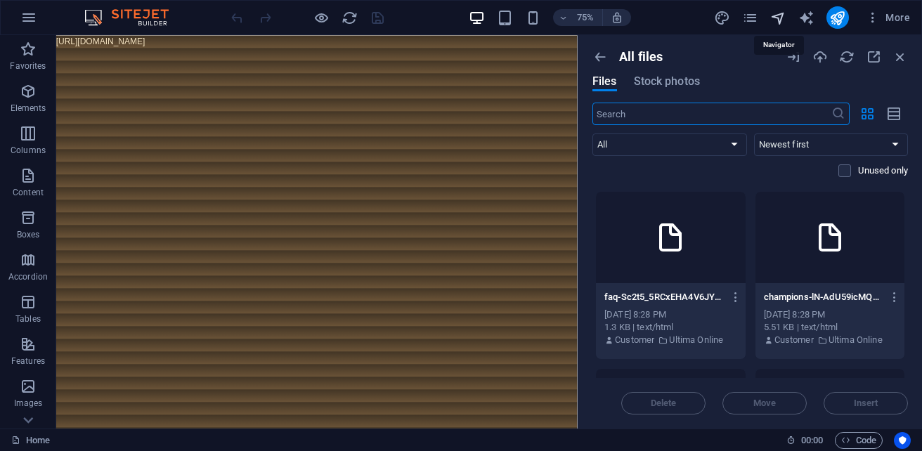
click at [782, 15] on icon "navigator" at bounding box center [778, 18] width 16 height 16
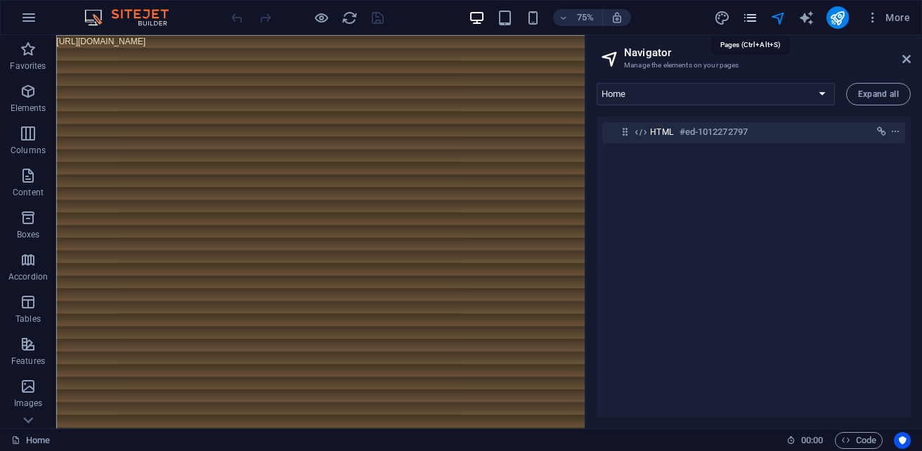
click at [747, 23] on icon "pages" at bounding box center [750, 18] width 16 height 16
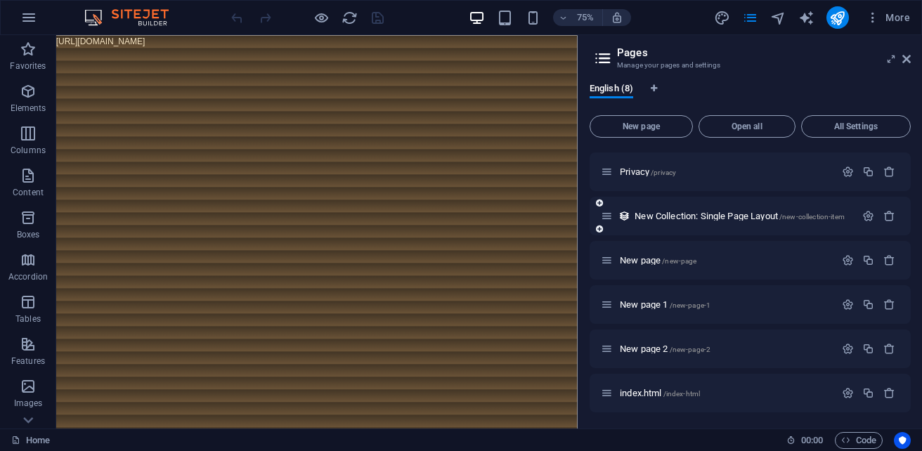
scroll to position [86, 0]
drag, startPoint x: 655, startPoint y: 395, endPoint x: 655, endPoint y: 419, distance: 24.6
click at [655, 419] on div "English (8) New page Open all All Settings Home / Legal Notice /legal-notice Pr…" at bounding box center [749, 250] width 343 height 357
click at [608, 399] on div "index.html /index-html" at bounding box center [718, 392] width 234 height 16
click at [607, 395] on icon at bounding box center [607, 392] width 12 height 12
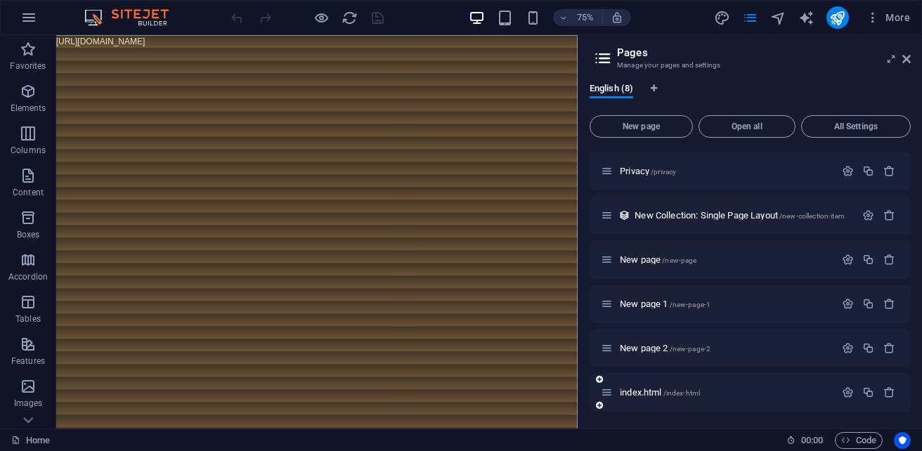
click at [608, 395] on icon at bounding box center [607, 392] width 12 height 12
click at [622, 392] on span "index.html /index-html" at bounding box center [659, 392] width 80 height 11
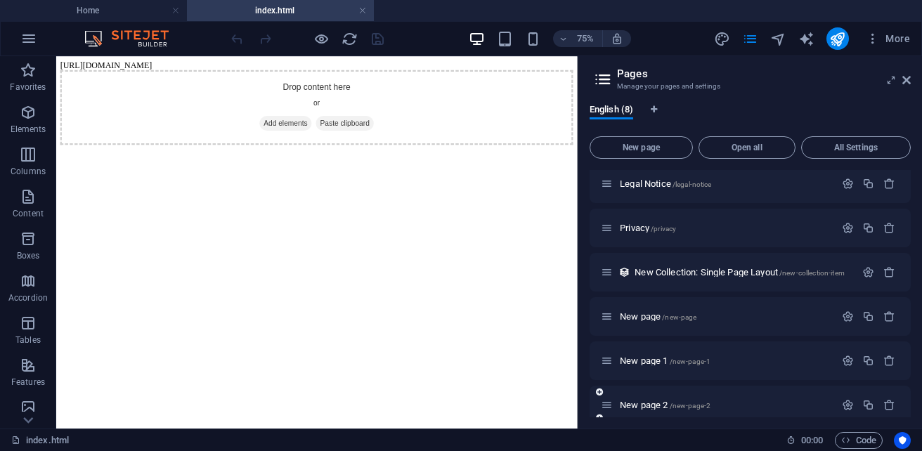
scroll to position [107, 0]
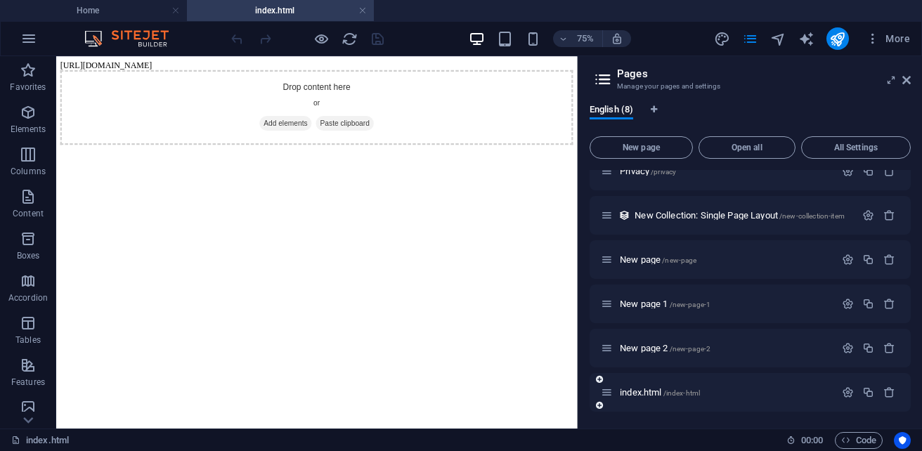
drag, startPoint x: 648, startPoint y: 392, endPoint x: 850, endPoint y: 400, distance: 202.5
click at [850, 400] on div "index.html /index-html" at bounding box center [749, 392] width 321 height 39
click at [847, 396] on div at bounding box center [868, 392] width 62 height 15
click at [846, 393] on icon "button" at bounding box center [847, 392] width 12 height 12
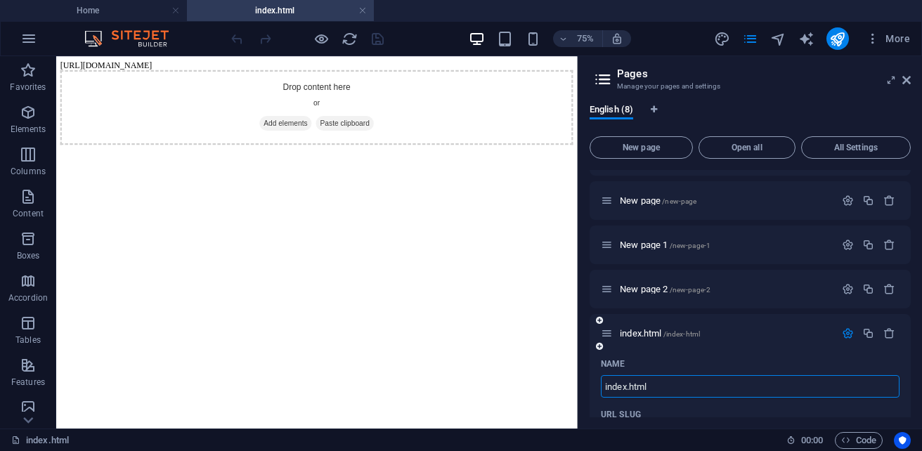
scroll to position [118, 0]
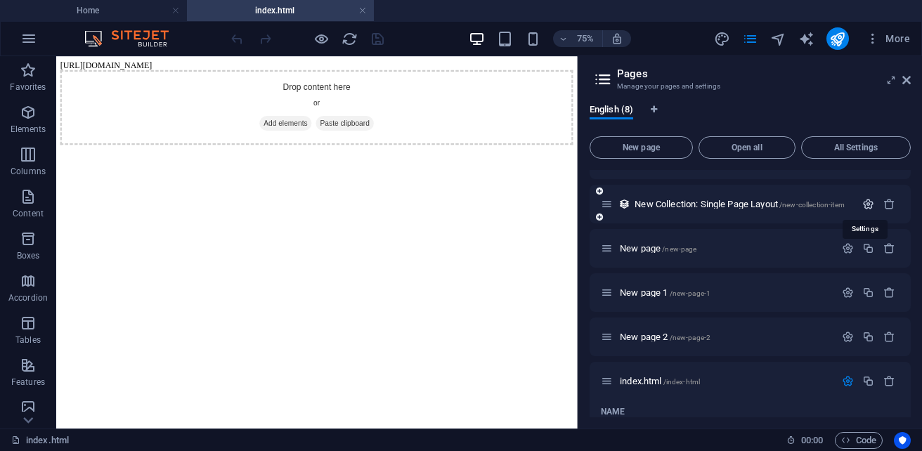
click at [867, 199] on icon "button" at bounding box center [868, 204] width 12 height 12
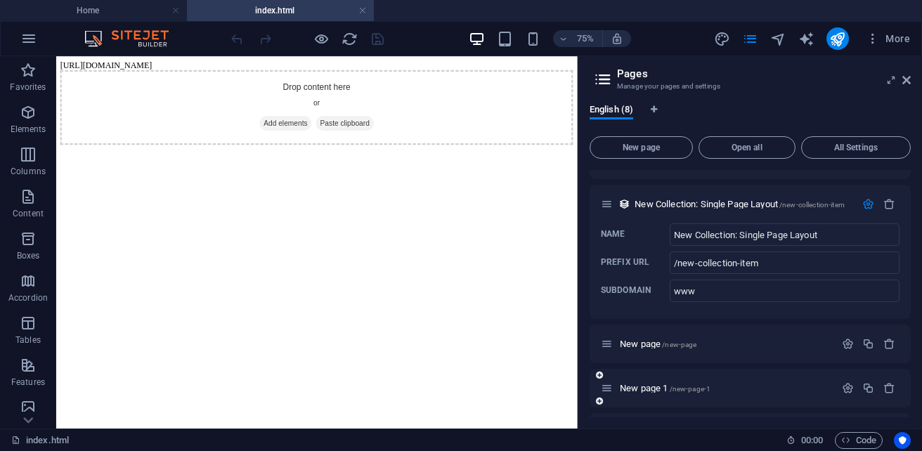
click at [777, 383] on div "New page 1 /new-page-1" at bounding box center [718, 388] width 234 height 16
click at [787, 357] on div "New page /new-page" at bounding box center [749, 343] width 321 height 39
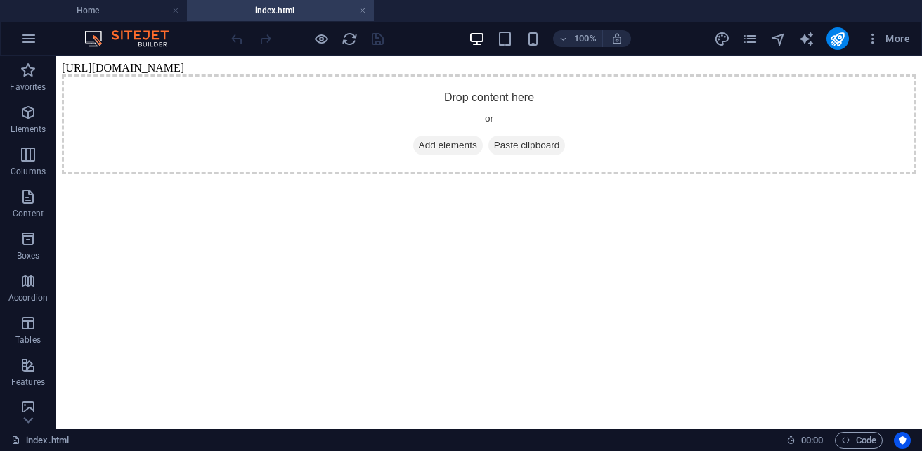
click at [322, 63] on body "[URL][DOMAIN_NAME] Drop content here or Add elements Paste clipboard" at bounding box center [489, 118] width 854 height 112
click at [409, 70] on body "[URL][DOMAIN_NAME] Drop content here or Add elements Paste clipboard" at bounding box center [489, 118] width 854 height 112
click at [409, 67] on body "[URL][DOMAIN_NAME] Drop content here or Add elements Paste clipboard" at bounding box center [489, 118] width 854 height 112
drag, startPoint x: 358, startPoint y: 74, endPoint x: 339, endPoint y: 75, distance: 19.0
click at [345, 74] on body "[URL][DOMAIN_NAME] Drop content here or Add elements Paste clipboard" at bounding box center [489, 118] width 854 height 112
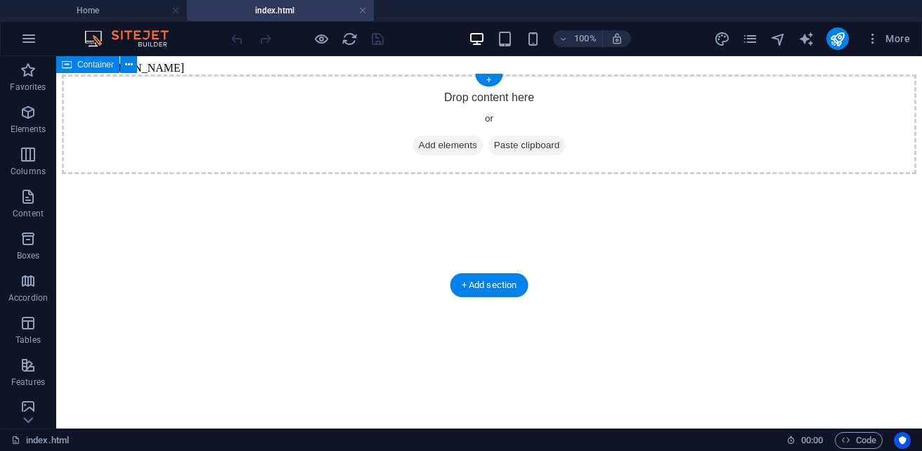
click at [339, 75] on div "Drop content here or Add elements Paste clipboard" at bounding box center [489, 124] width 854 height 100
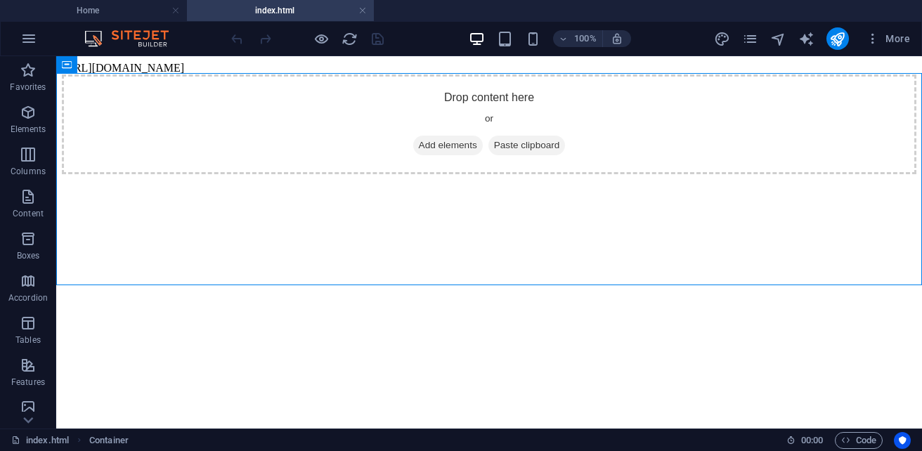
click at [315, 69] on body "[URL][DOMAIN_NAME] Drop content here or Add elements Paste clipboard" at bounding box center [489, 118] width 854 height 112
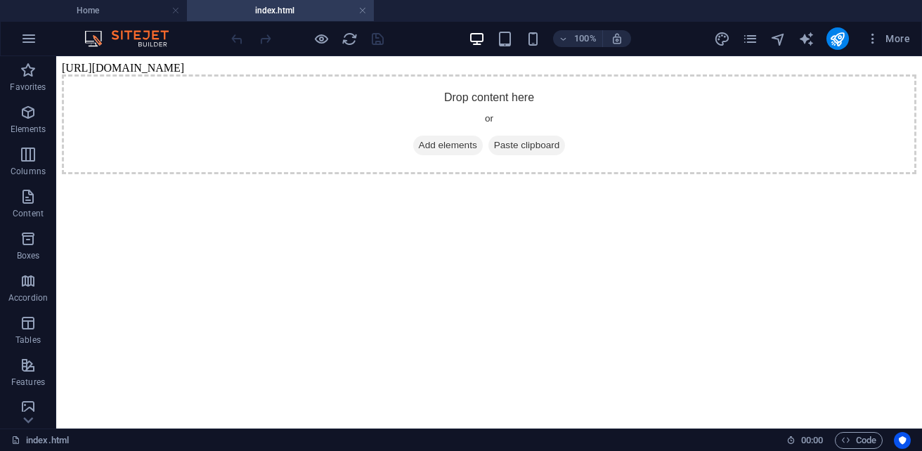
drag, startPoint x: 82, startPoint y: 69, endPoint x: 62, endPoint y: 63, distance: 21.1
click at [80, 67] on body "[URL][DOMAIN_NAME] Drop content here or Add elements Paste clipboard" at bounding box center [489, 118] width 854 height 112
click at [54, 62] on span "Favorites" at bounding box center [28, 79] width 56 height 34
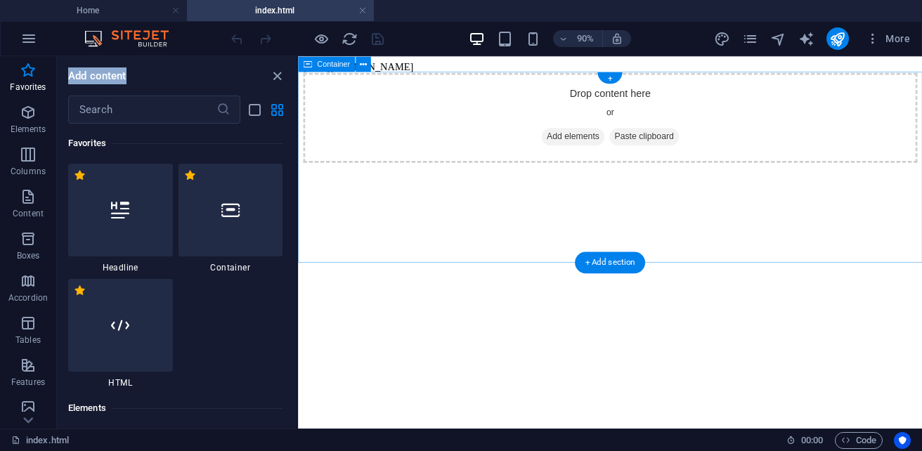
click at [522, 78] on div "Drop content here or Add elements Paste clipboard" at bounding box center [644, 124] width 682 height 100
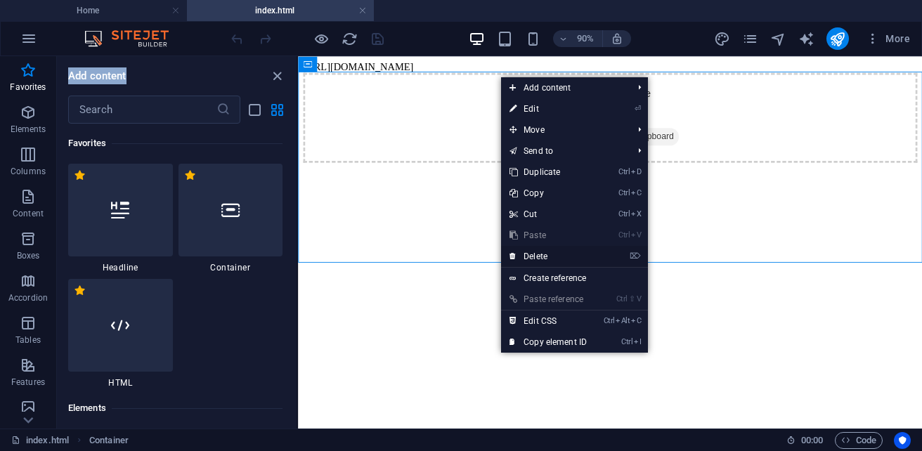
click at [561, 258] on link "⌦ Delete" at bounding box center [548, 256] width 94 height 21
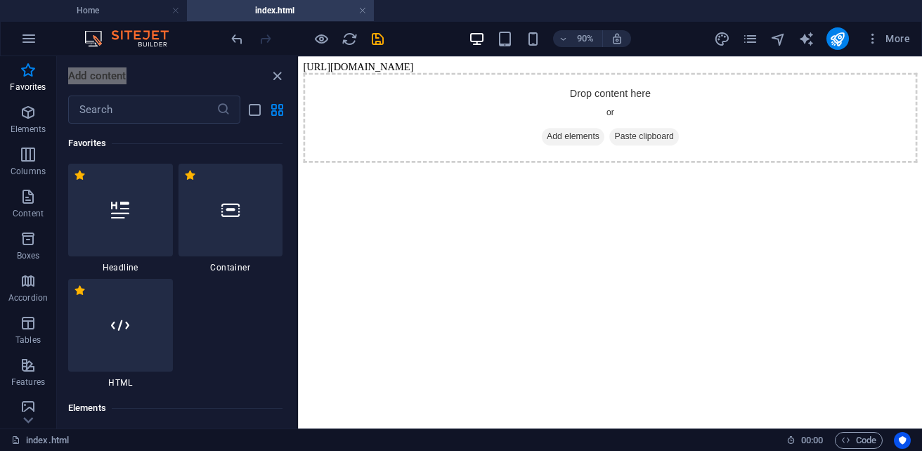
click at [580, 67] on body "[URL][DOMAIN_NAME] Drop content here or Add elements Paste clipboard" at bounding box center [644, 118] width 682 height 112
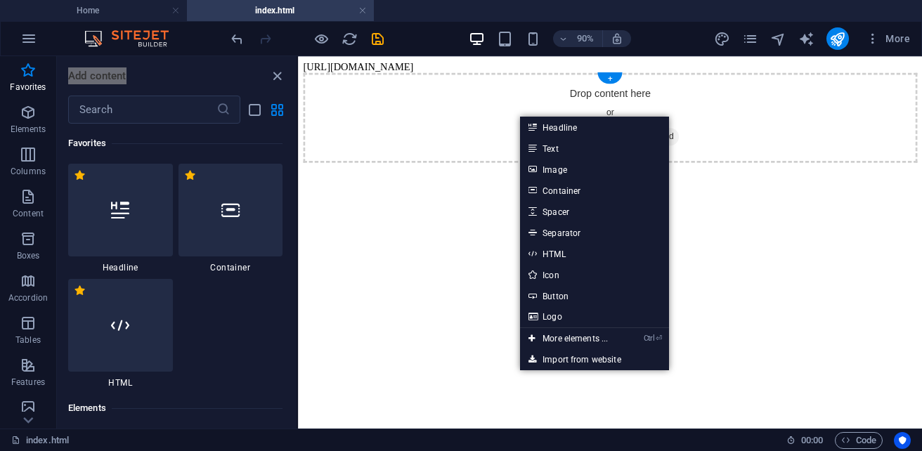
click at [481, 131] on div "Drop content here or Add elements Paste clipboard" at bounding box center [644, 124] width 682 height 100
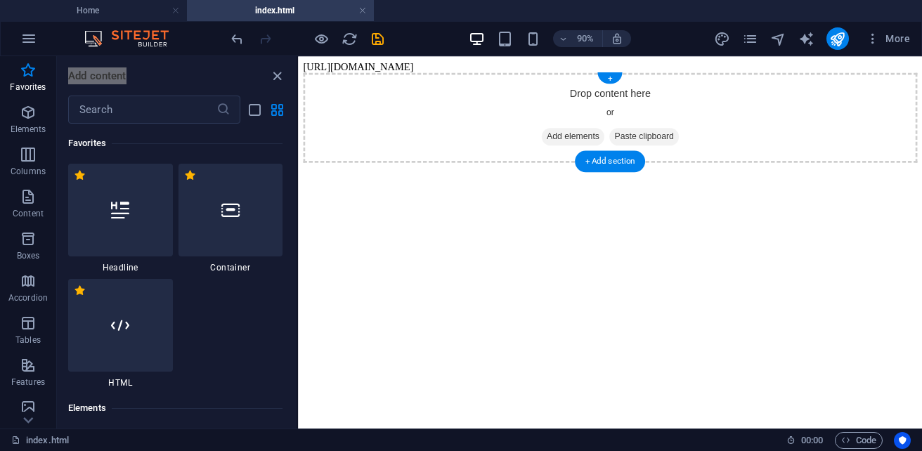
click at [481, 130] on div "Drop content here or Add elements Paste clipboard" at bounding box center [644, 124] width 682 height 100
click at [489, 67] on body "[URL][DOMAIN_NAME] Drop content here or Add elements Paste clipboard" at bounding box center [644, 118] width 682 height 112
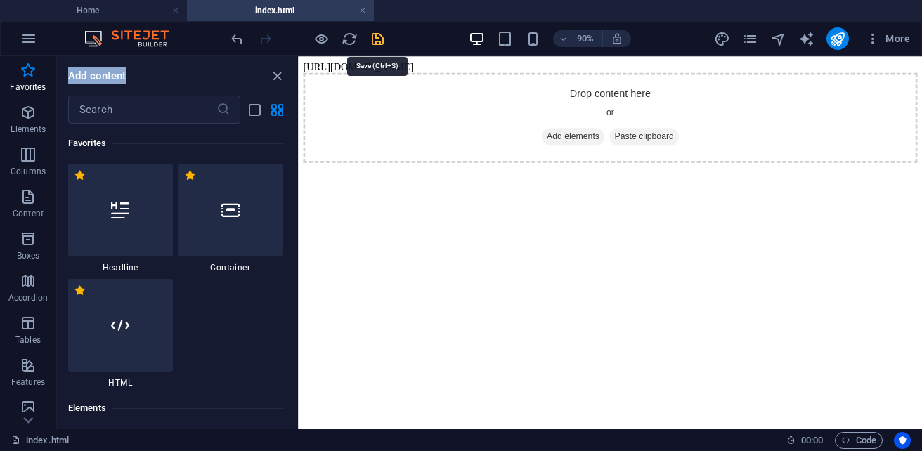
click at [374, 39] on icon "save" at bounding box center [377, 39] width 16 height 16
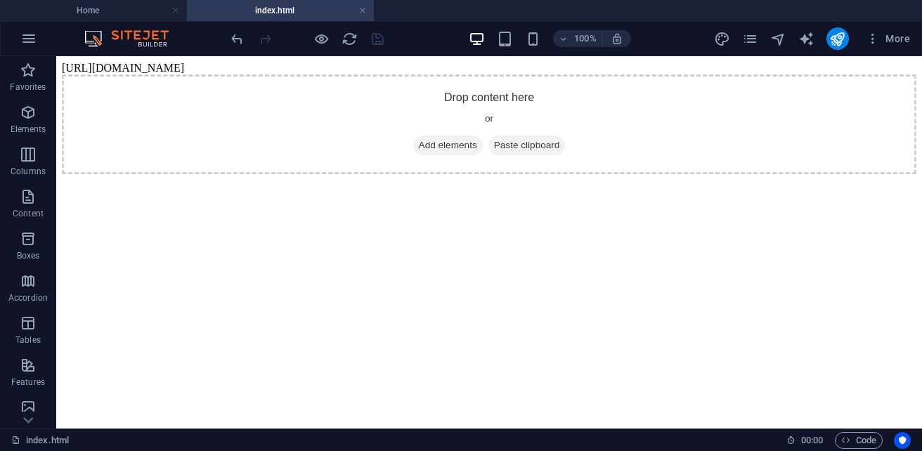
click at [427, 65] on body "[URL][DOMAIN_NAME] Drop content here or Add elements Paste clipboard" at bounding box center [489, 118] width 854 height 112
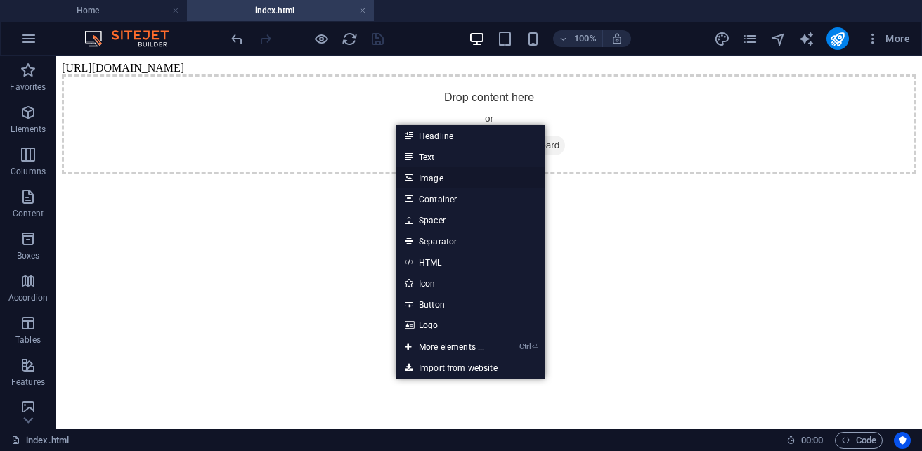
click at [442, 180] on link "Image" at bounding box center [470, 177] width 149 height 21
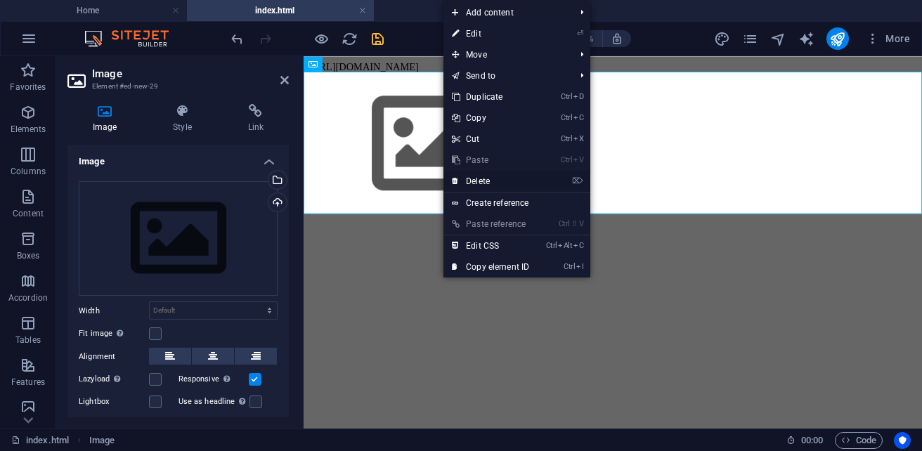
click at [499, 187] on link "⌦ Delete" at bounding box center [490, 181] width 94 height 21
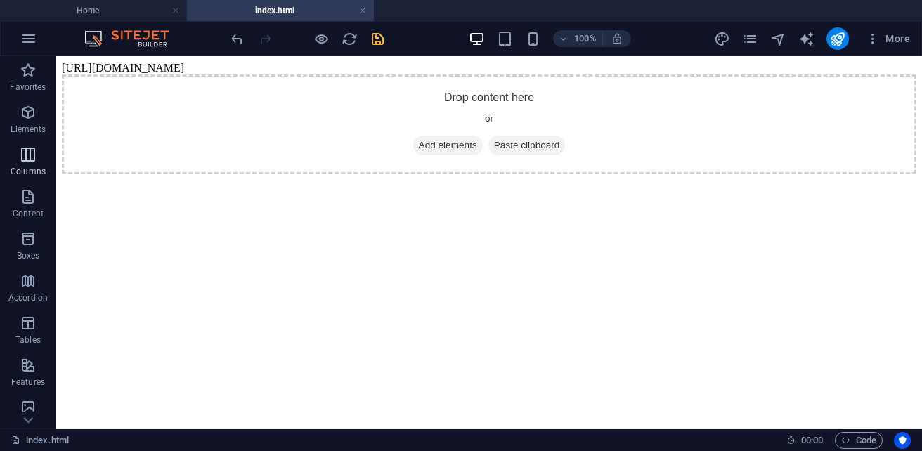
click at [34, 154] on icon "button" at bounding box center [28, 154] width 17 height 17
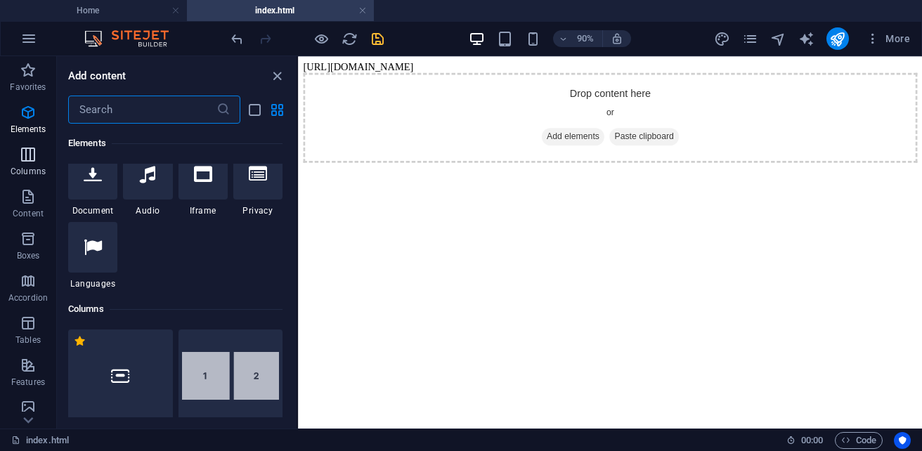
scroll to position [811, 0]
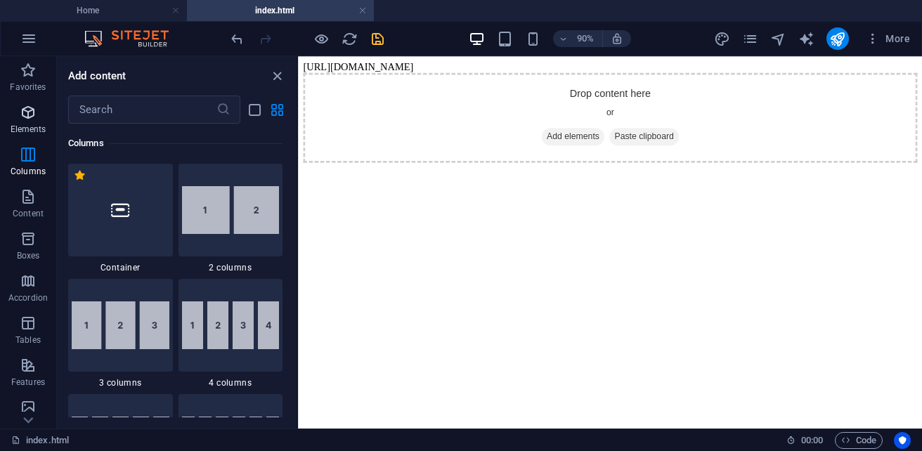
click at [32, 121] on span "Elements" at bounding box center [28, 121] width 56 height 34
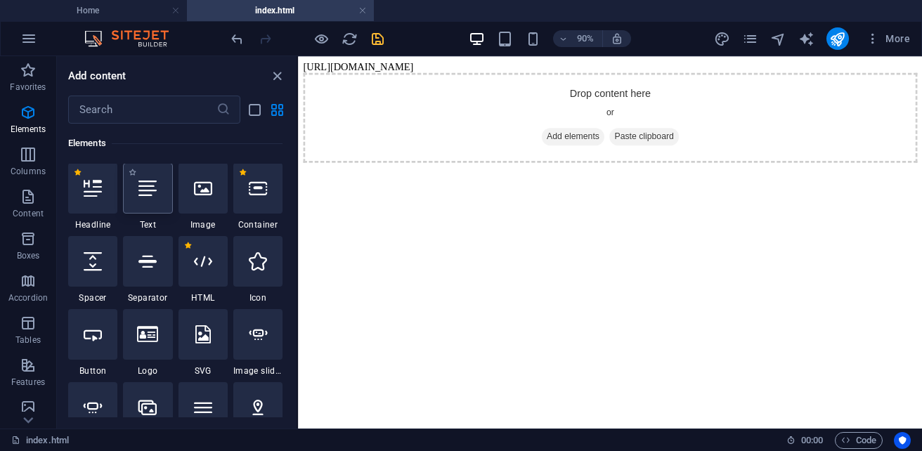
scroll to position [265, 0]
click at [190, 274] on div at bounding box center [202, 262] width 49 height 51
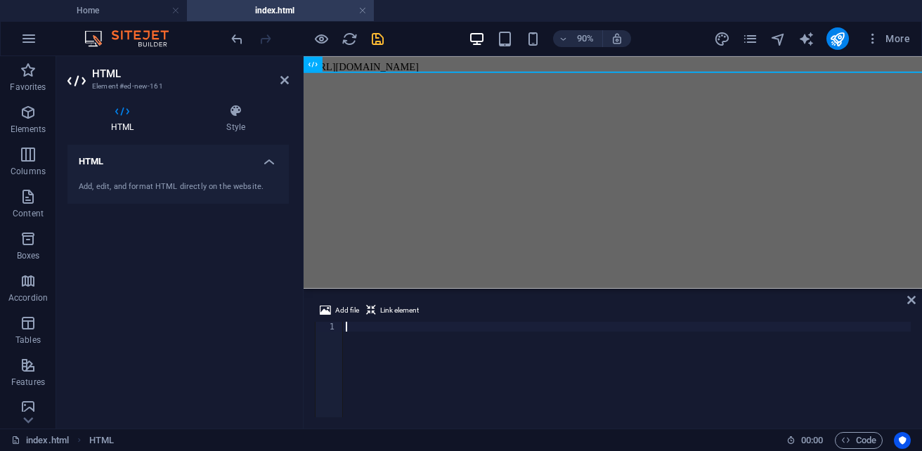
click at [568, 64] on body "[URL][DOMAIN_NAME]" at bounding box center [647, 68] width 676 height 13
drag, startPoint x: 684, startPoint y: 69, endPoint x: 647, endPoint y: 66, distance: 37.3
click at [647, 66] on body "[URL][DOMAIN_NAME]" at bounding box center [647, 68] width 676 height 13
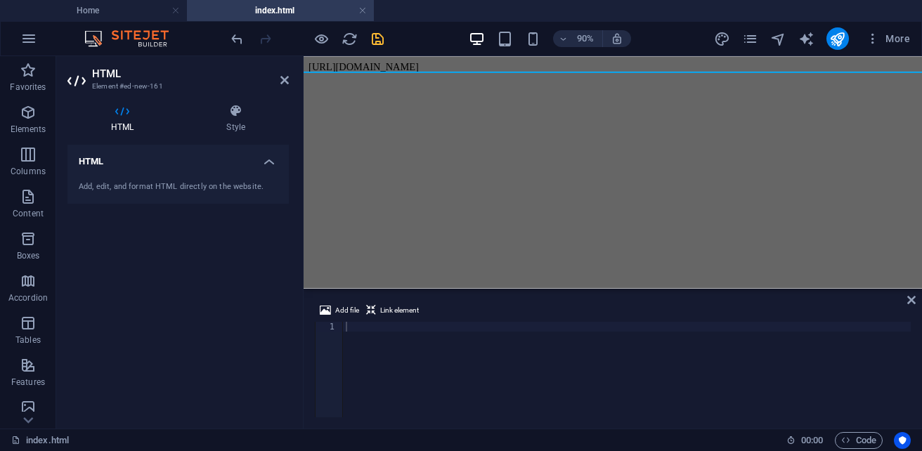
click at [647, 66] on body "[URL][DOMAIN_NAME]" at bounding box center [647, 68] width 676 height 13
click at [839, 35] on icon "publish" at bounding box center [837, 39] width 16 height 16
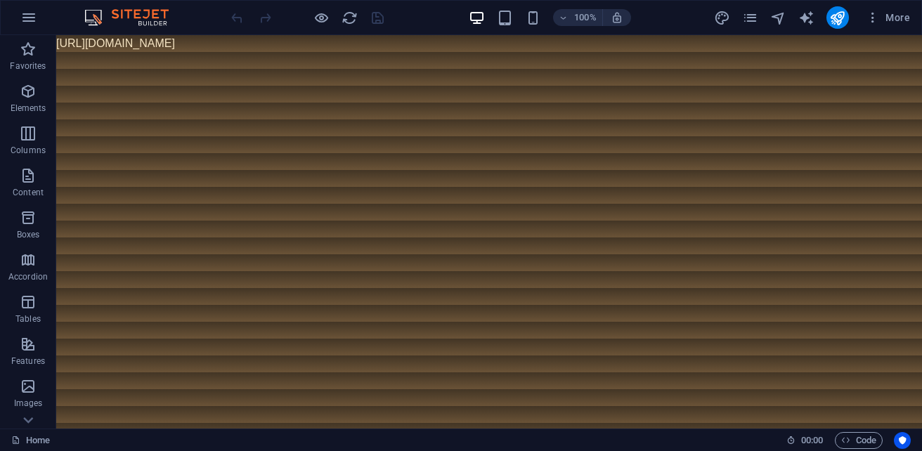
click at [483, 49] on body "[URL][DOMAIN_NAME]" at bounding box center [488, 43] width 865 height 17
click at [900, 23] on span "More" at bounding box center [887, 18] width 44 height 14
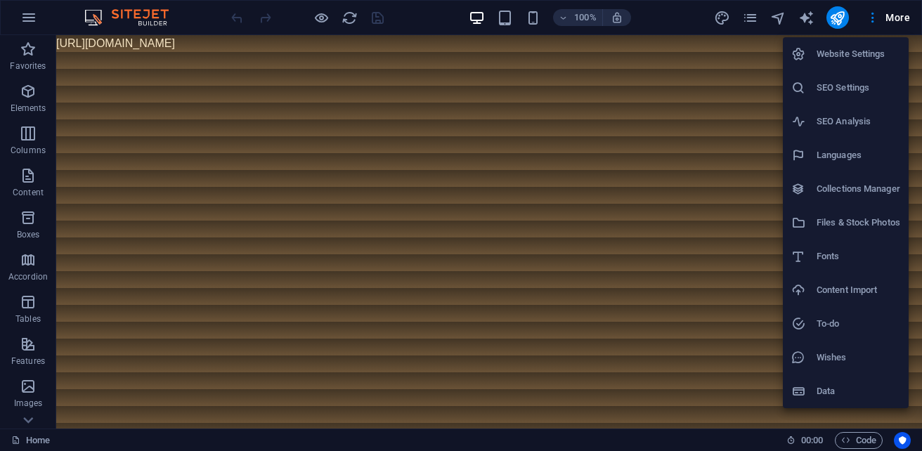
click at [851, 58] on h6 "Website Settings" at bounding box center [858, 54] width 84 height 17
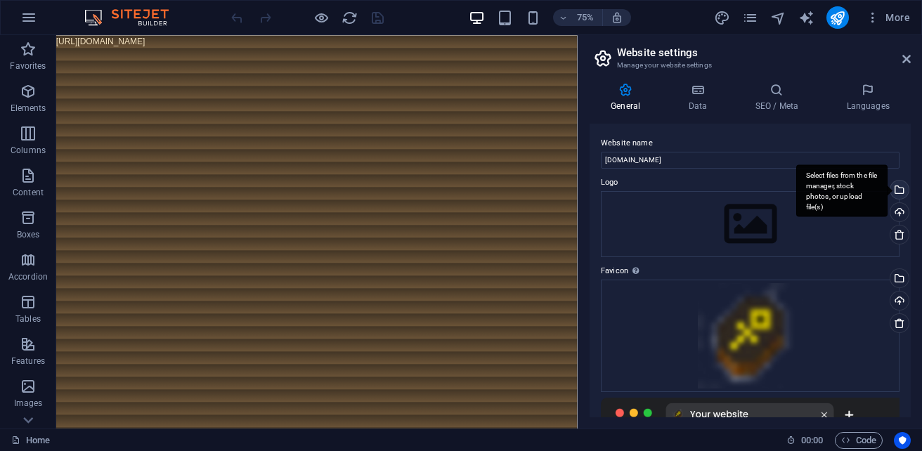
click at [900, 185] on div "Select files from the file manager, stock photos, or upload file(s)" at bounding box center [897, 191] width 21 height 21
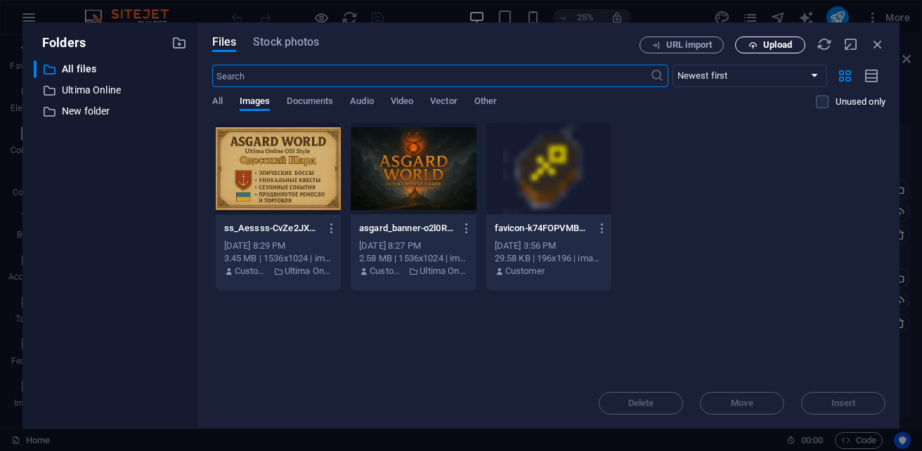
click at [784, 46] on span "Upload" at bounding box center [777, 45] width 29 height 8
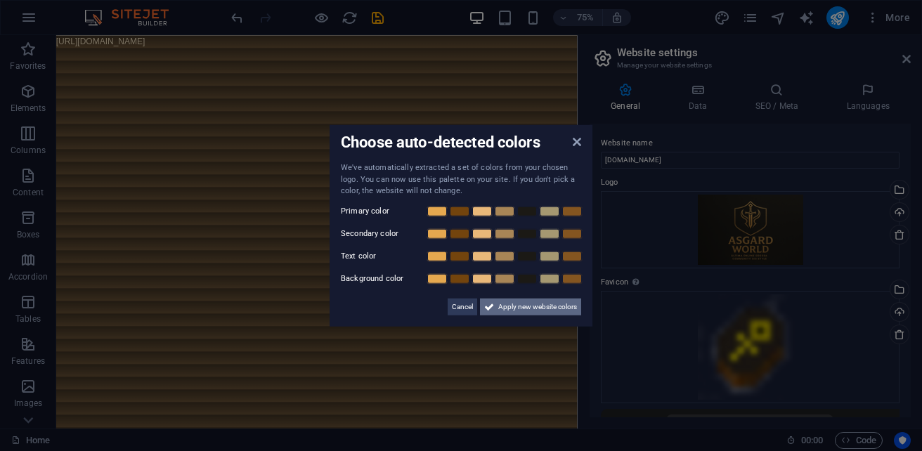
click at [521, 310] on span "Apply new website colors" at bounding box center [537, 306] width 79 height 17
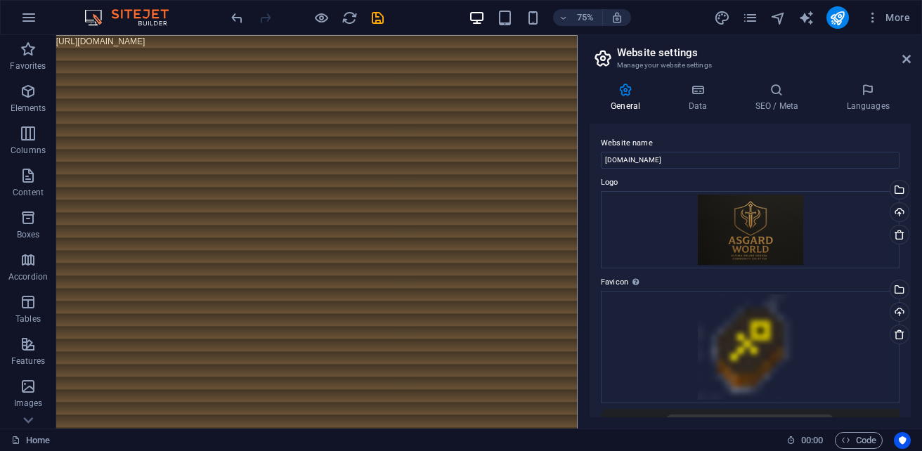
drag, startPoint x: 468, startPoint y: 44, endPoint x: 409, endPoint y: 44, distance: 59.0
click at [409, 44] on body "[URL][DOMAIN_NAME]" at bounding box center [403, 43] width 695 height 17
click at [372, 45] on body "[URL][DOMAIN_NAME]" at bounding box center [403, 43] width 695 height 17
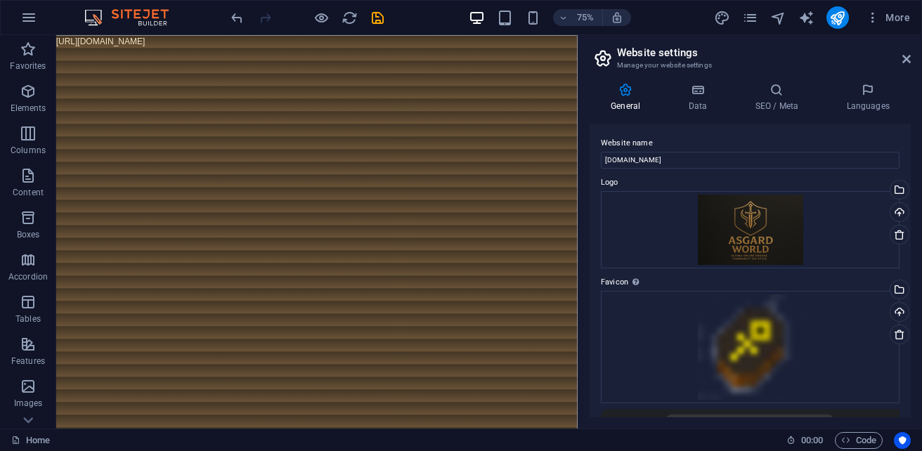
click at [372, 45] on body "[URL][DOMAIN_NAME]" at bounding box center [403, 43] width 695 height 17
click at [341, 43] on body "[URL][DOMAIN_NAME]" at bounding box center [403, 43] width 695 height 17
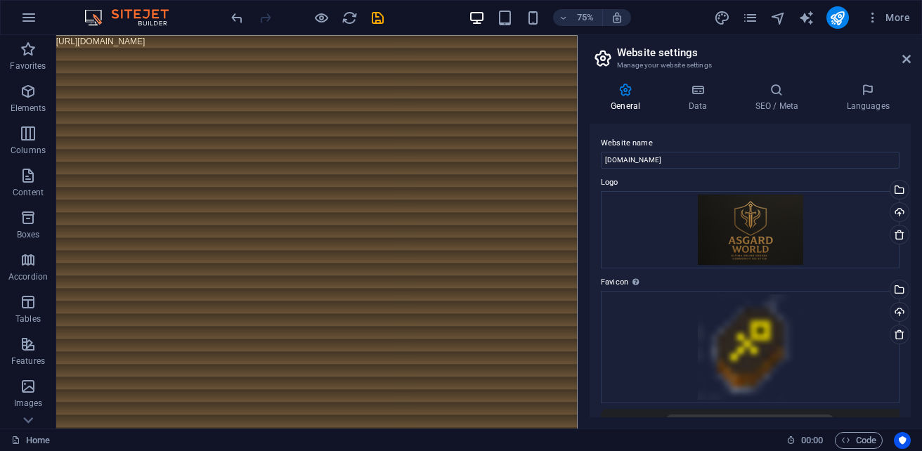
click at [341, 43] on body "[URL][DOMAIN_NAME]" at bounding box center [403, 43] width 695 height 17
click at [232, 18] on icon "undo" at bounding box center [237, 18] width 16 height 16
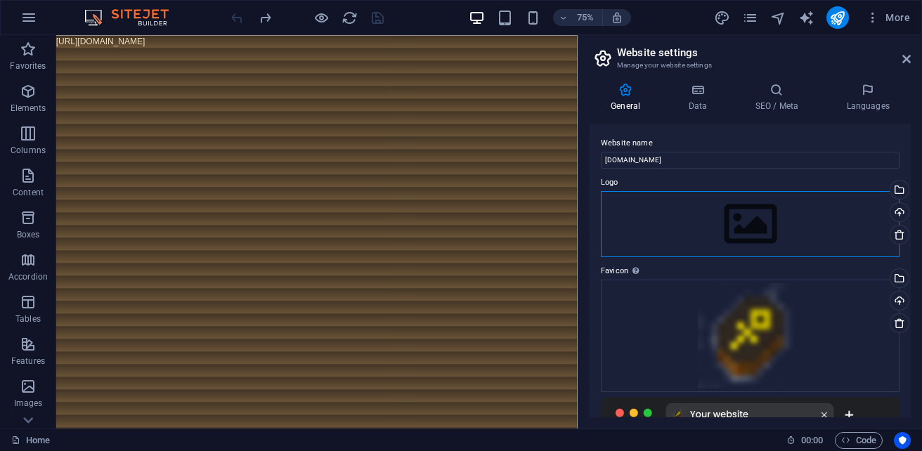
click at [817, 225] on div "Drag files here, click to choose files or select files from Files or our free s…" at bounding box center [750, 224] width 299 height 66
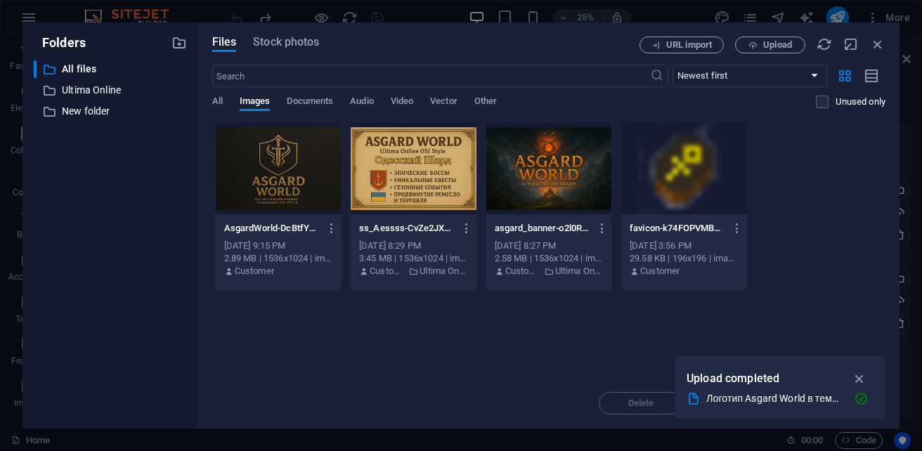
click at [800, 162] on div "AsgardWorld-DcBtfYhWpxozpY69aNPpZg.png AsgardWorld-DcBtfYhWpxozpY69aNPpZg.png […" at bounding box center [548, 206] width 673 height 169
click at [872, 50] on icon "button" at bounding box center [877, 44] width 15 height 15
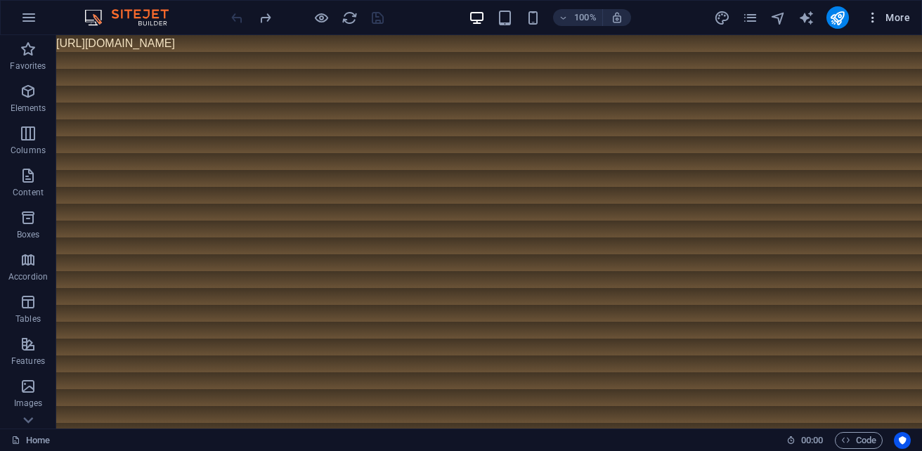
click at [884, 21] on span "More" at bounding box center [887, 18] width 44 height 14
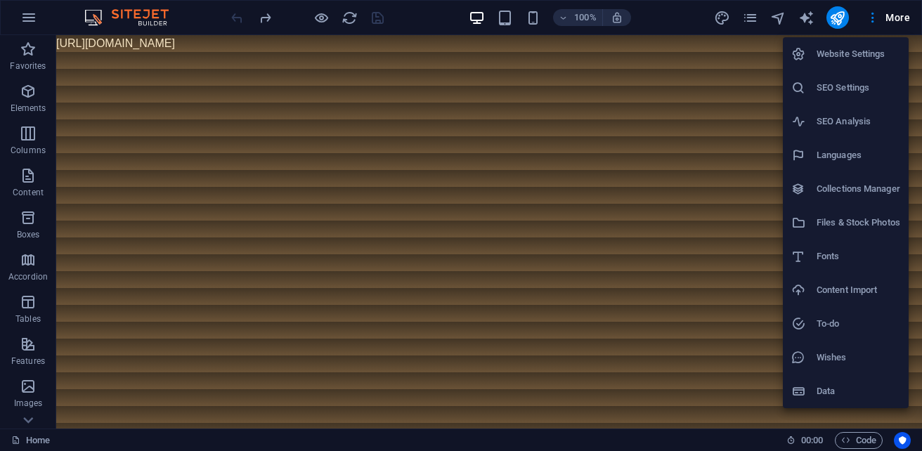
click at [825, 53] on h6 "Website Settings" at bounding box center [858, 54] width 84 height 17
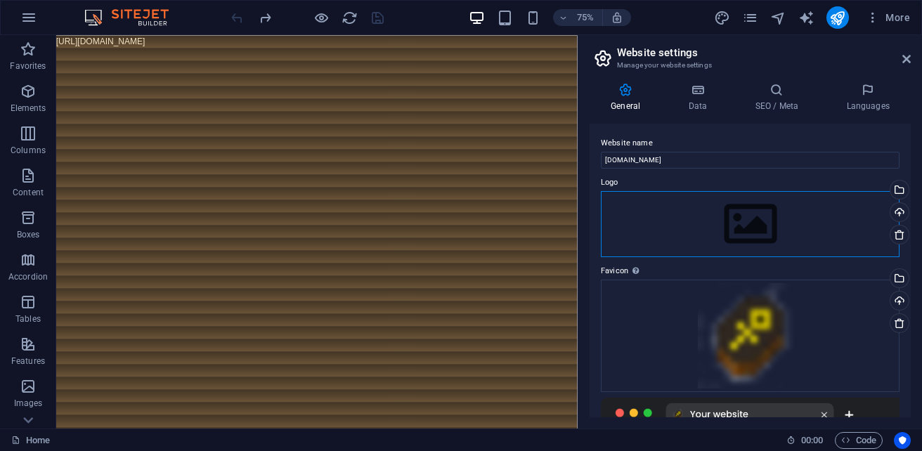
click at [757, 225] on div "Drag files here, click to choose files or select files from Files or our free s…" at bounding box center [750, 224] width 299 height 66
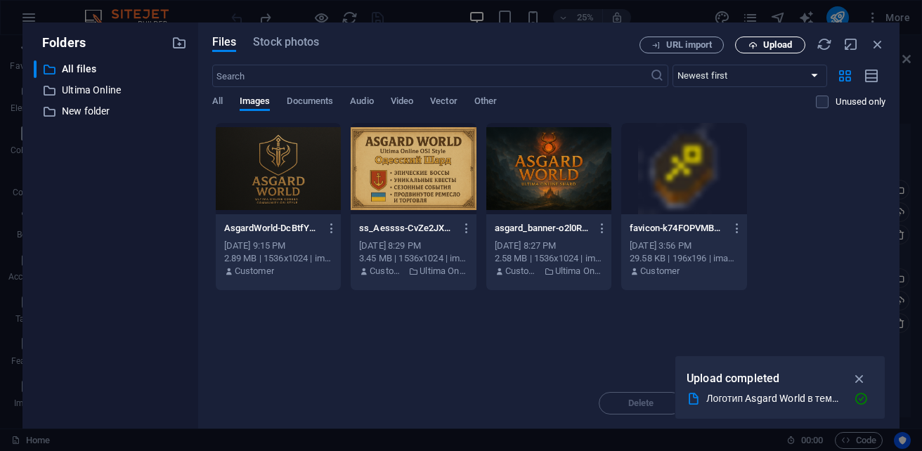
click at [768, 51] on button "Upload" at bounding box center [770, 45] width 70 height 17
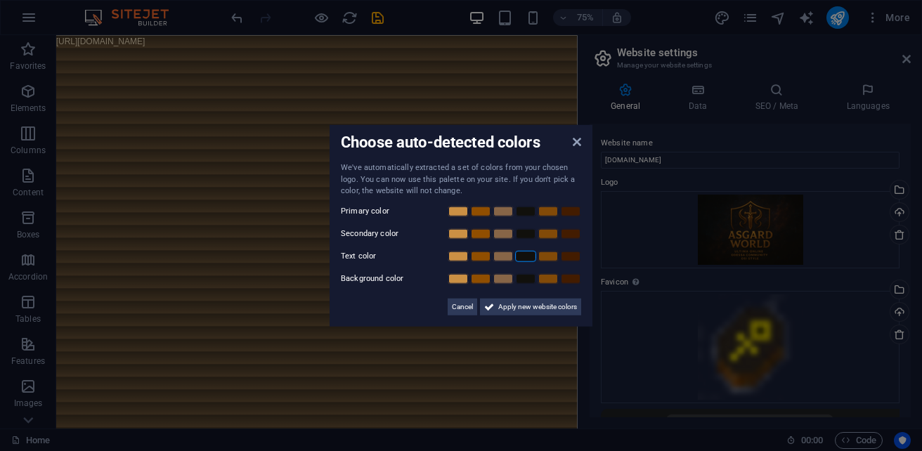
click at [523, 259] on link at bounding box center [525, 255] width 21 height 11
click at [574, 234] on link at bounding box center [570, 233] width 21 height 11
click at [512, 303] on span "Apply new website colors" at bounding box center [537, 306] width 79 height 17
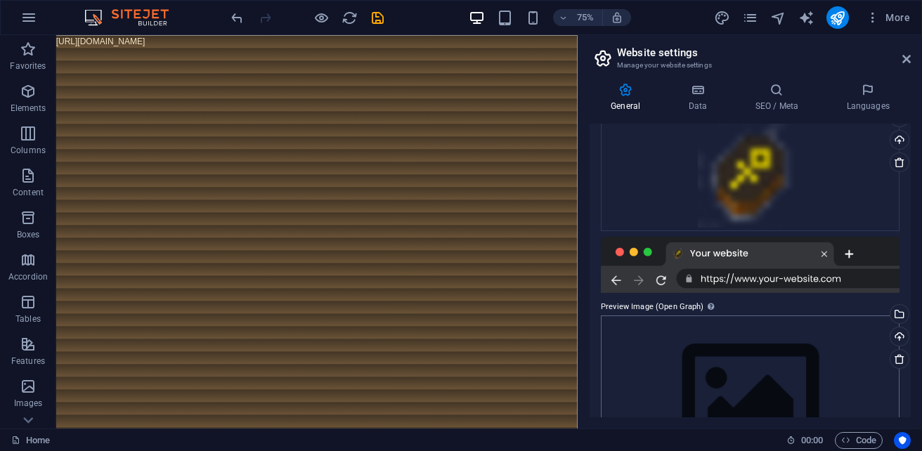
scroll to position [102, 0]
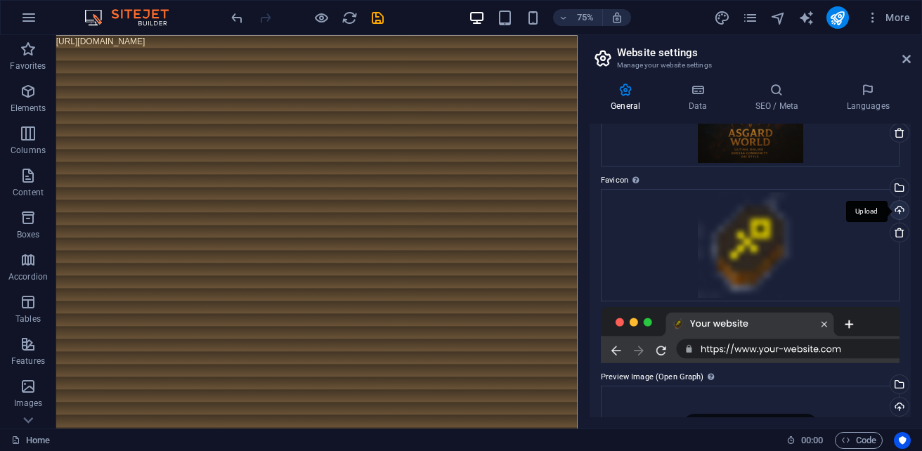
click at [903, 215] on div "Upload" at bounding box center [897, 211] width 21 height 21
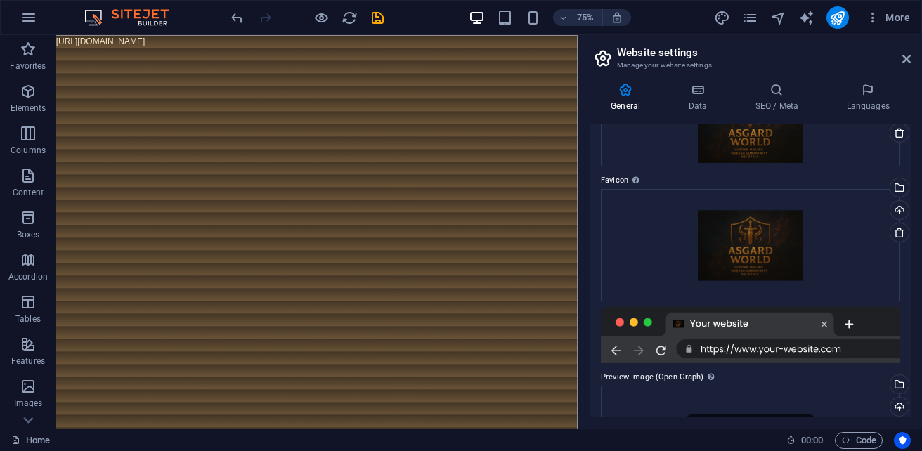
drag, startPoint x: 453, startPoint y: 214, endPoint x: 407, endPoint y: 220, distance: 46.7
click at [407, 52] on html "[URL][DOMAIN_NAME]" at bounding box center [403, 43] width 695 height 17
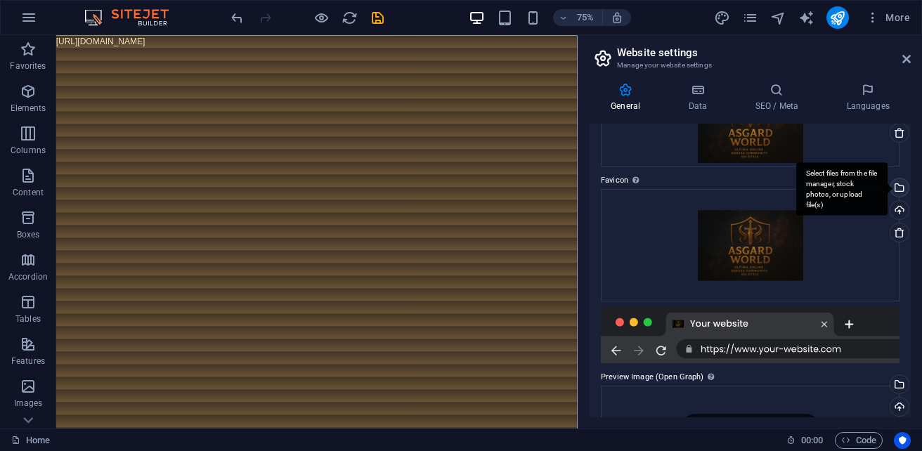
click at [887, 192] on div "Select files from the file manager, stock photos, or upload file(s)" at bounding box center [841, 189] width 91 height 53
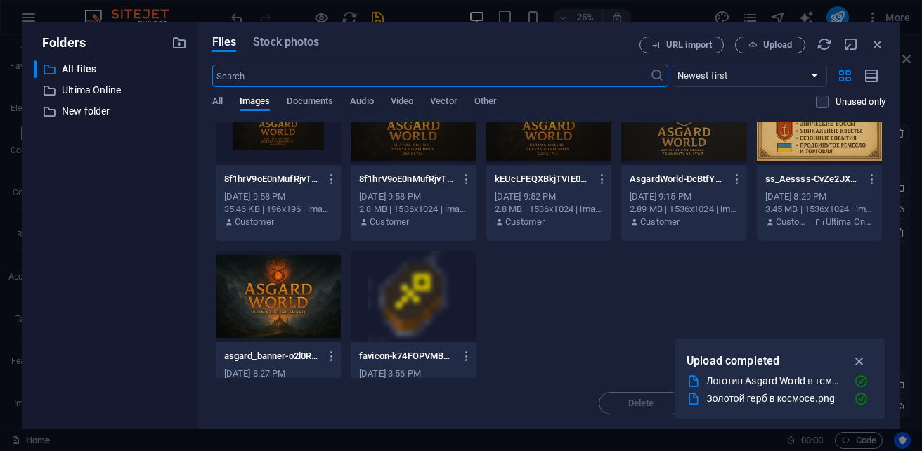
scroll to position [70, 0]
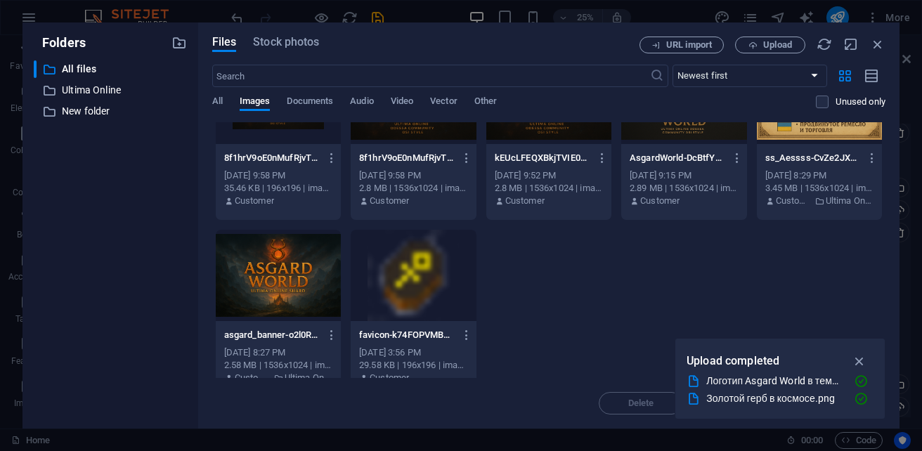
click at [476, 282] on div at bounding box center [412, 275] width 125 height 91
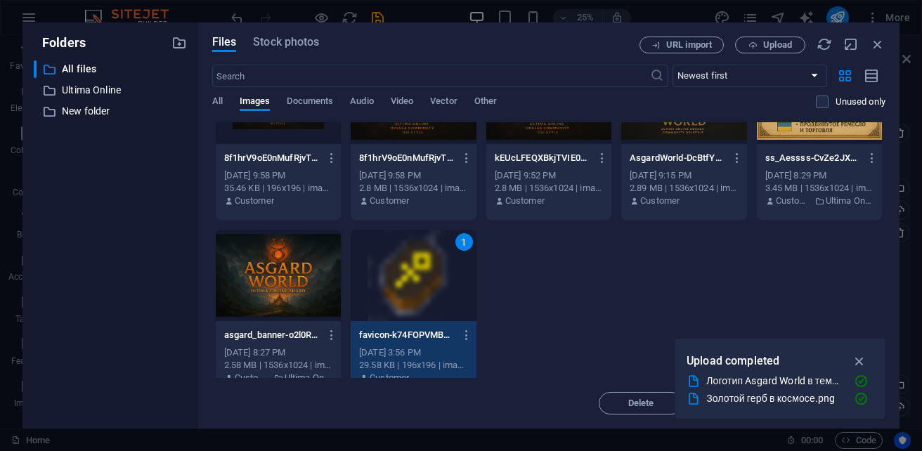
click at [476, 289] on div "1" at bounding box center [412, 275] width 125 height 91
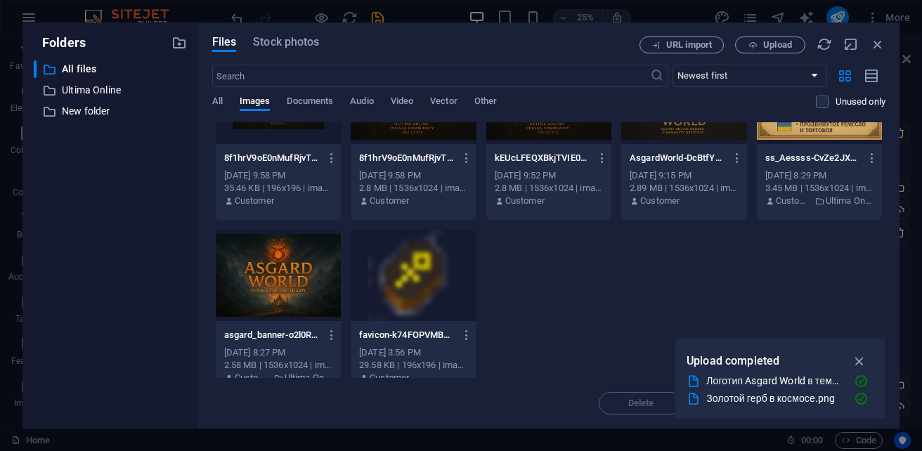
click at [476, 289] on div at bounding box center [412, 275] width 125 height 91
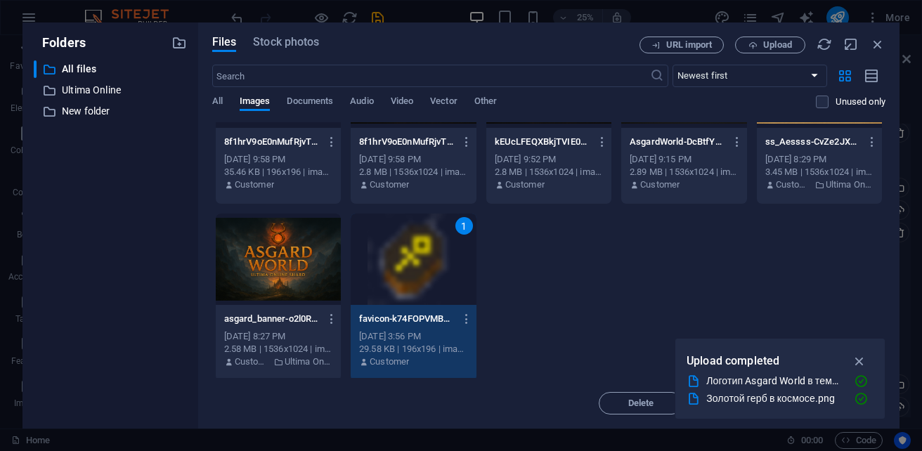
scroll to position [90, 0]
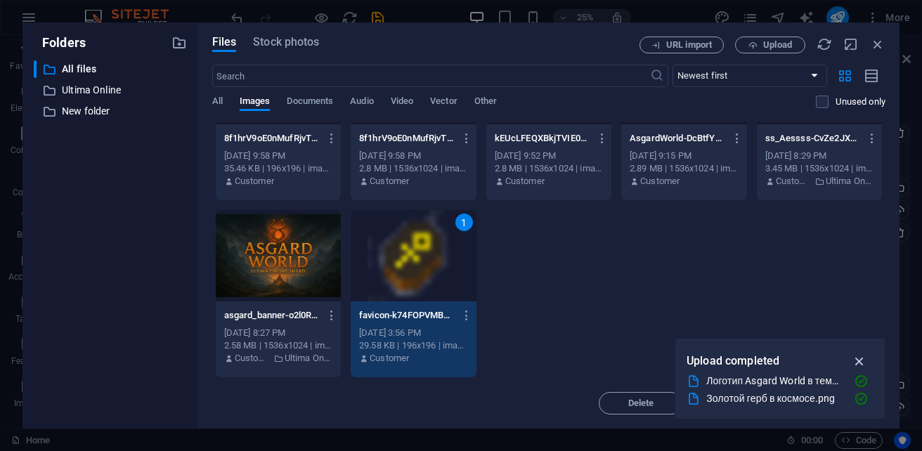
click at [856, 366] on icon "button" at bounding box center [859, 360] width 16 height 15
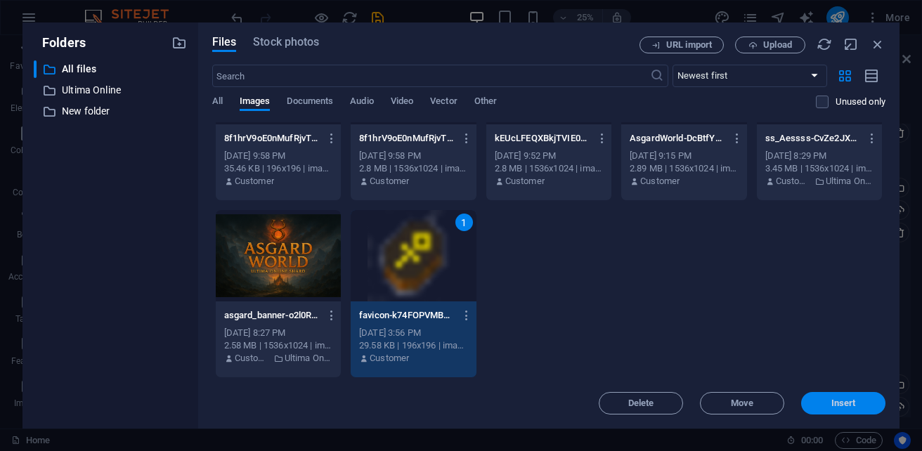
click at [842, 403] on span "Insert" at bounding box center [843, 403] width 25 height 8
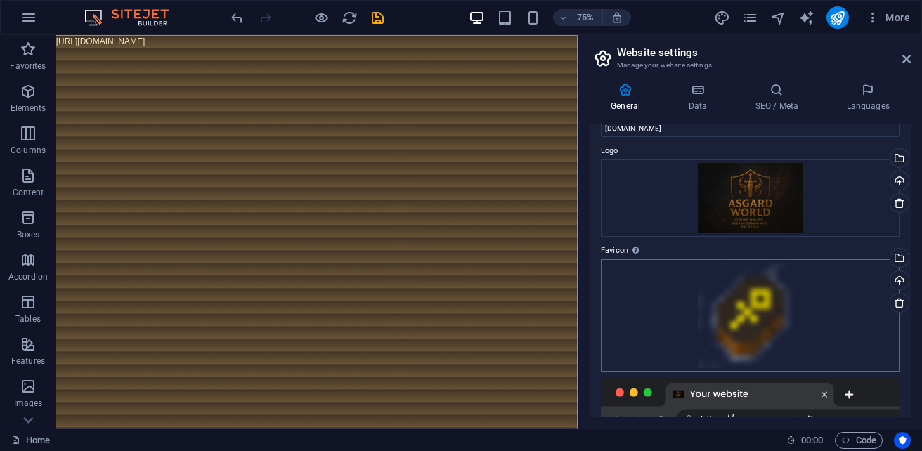
scroll to position [0, 0]
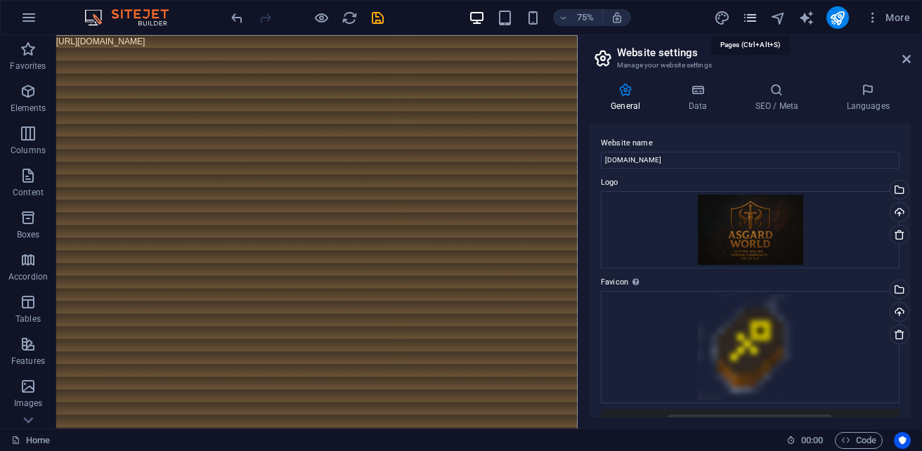
click at [742, 16] on icon "pages" at bounding box center [750, 18] width 16 height 16
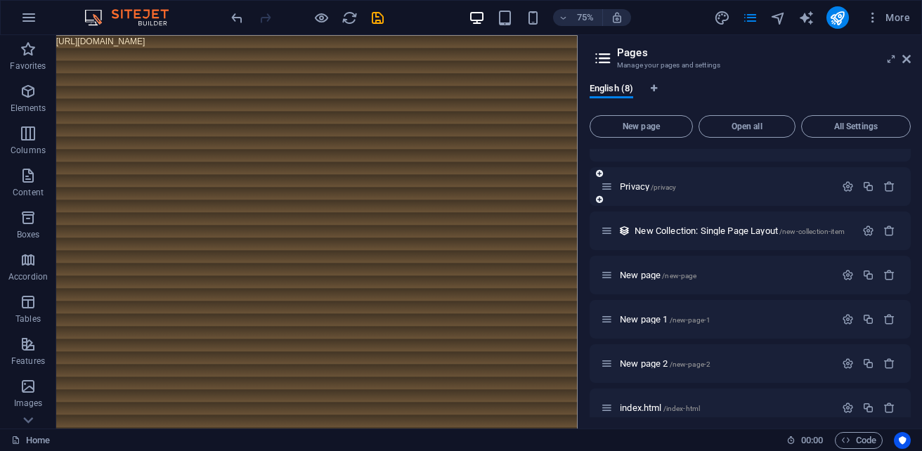
scroll to position [86, 0]
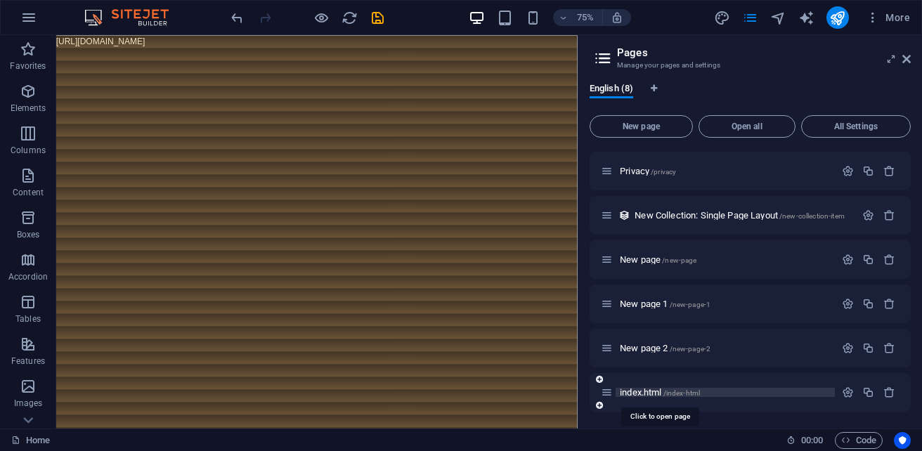
click at [678, 395] on span "/index-html" at bounding box center [681, 393] width 37 height 8
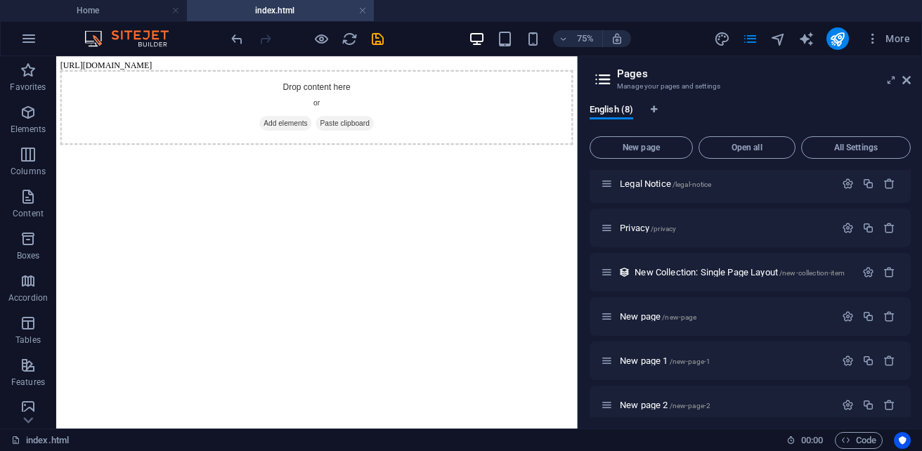
scroll to position [0, 0]
click at [677, 407] on span "/new-page-2" at bounding box center [689, 406] width 41 height 8
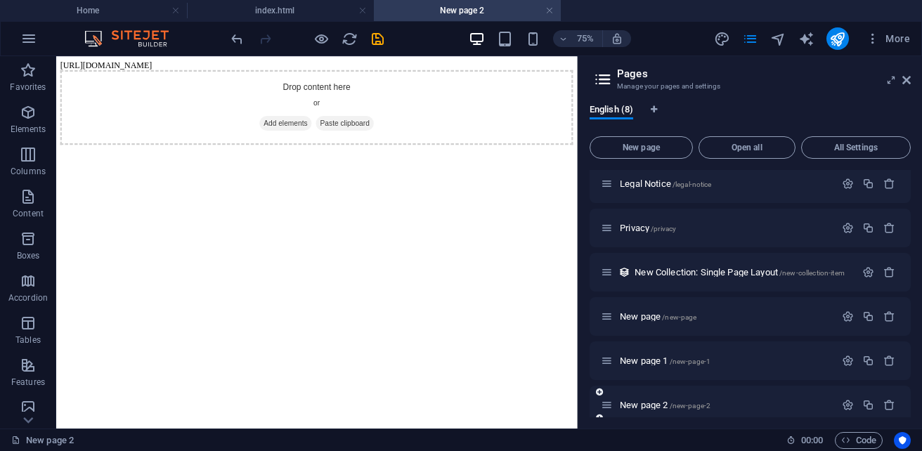
click at [607, 409] on icon at bounding box center [607, 405] width 12 height 12
click at [603, 400] on icon at bounding box center [607, 405] width 12 height 12
click at [842, 407] on icon "button" at bounding box center [847, 405] width 12 height 12
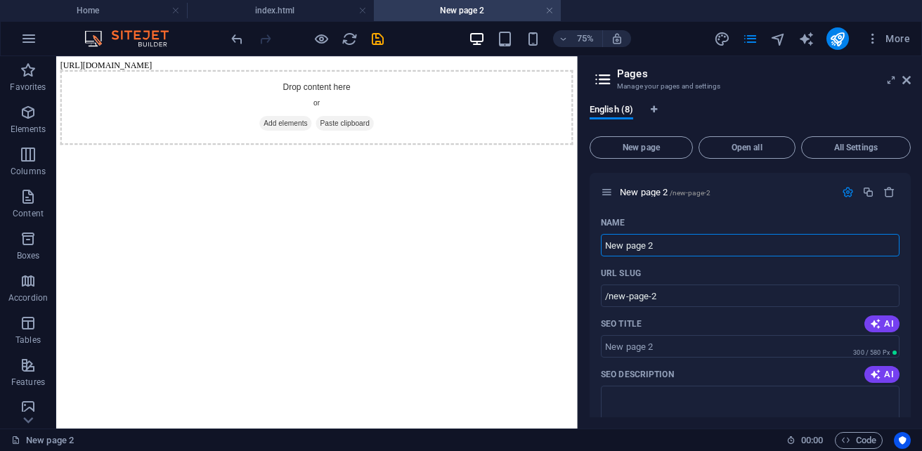
scroll to position [281, 0]
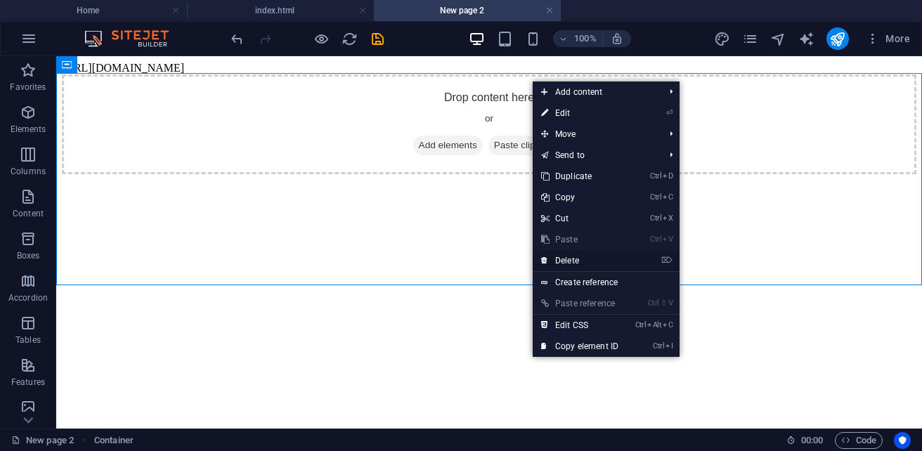
click at [573, 261] on link "⌦ Delete" at bounding box center [579, 260] width 94 height 21
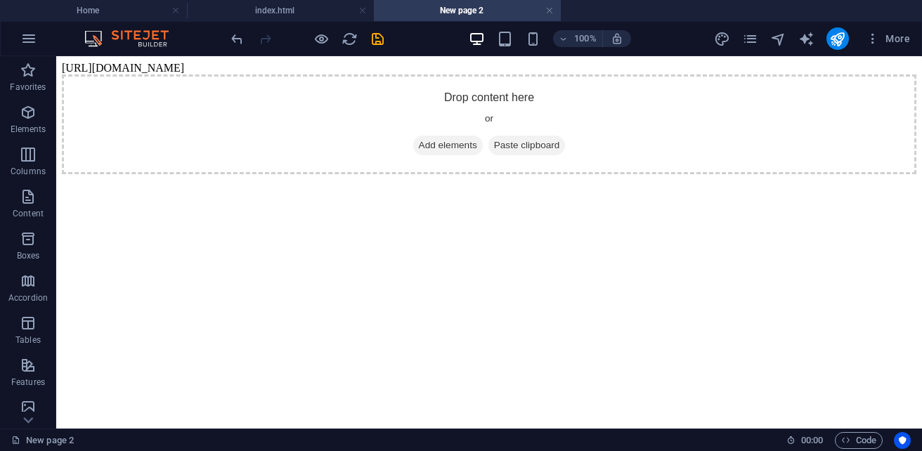
drag, startPoint x: 512, startPoint y: 66, endPoint x: 454, endPoint y: 67, distance: 57.6
click at [493, 67] on body "https://cdn1.site-media.eu/images/0/19696032/index-grK9VpeE10YCjhQJzkQ-1A.html …" at bounding box center [489, 118] width 854 height 112
click at [449, 67] on body "https://cdn1.site-media.eu/images/0/19696032/index-grK9VpeE10YCjhQJzkQ-1A.html …" at bounding box center [489, 118] width 854 height 112
click at [441, 67] on body "https://cdn1.site-media.eu/images/0/19696032/index-grK9VpeE10YCjhQJzkQ-1A.html …" at bounding box center [489, 118] width 854 height 112
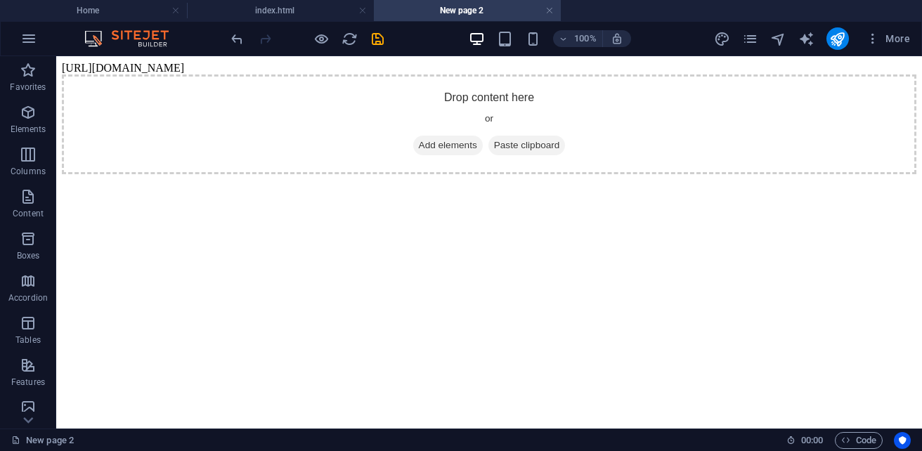
click at [414, 67] on body "https://cdn1.site-media.eu/images/0/19696032/index-grK9VpeE10YCjhQJzkQ-1A.html …" at bounding box center [489, 118] width 854 height 112
drag, startPoint x: 414, startPoint y: 67, endPoint x: 341, endPoint y: 67, distance: 72.3
click at [408, 67] on body "https://cdn1.site-media.eu/images/0/19696032/index-grK9VpeE10YCjhQJzkQ-1A.html …" at bounding box center [489, 118] width 854 height 112
click at [341, 68] on body "https://cdn1.site-media.eu/images/0/19696032/index-grK9VpeE10YCjhQJzkQ-1A.html …" at bounding box center [489, 118] width 854 height 112
click at [313, 69] on body "https://cdn1.site-media.eu/images/0/19696032/index-grK9VpeE10YCjhQJzkQ-1A.html …" at bounding box center [489, 118] width 854 height 112
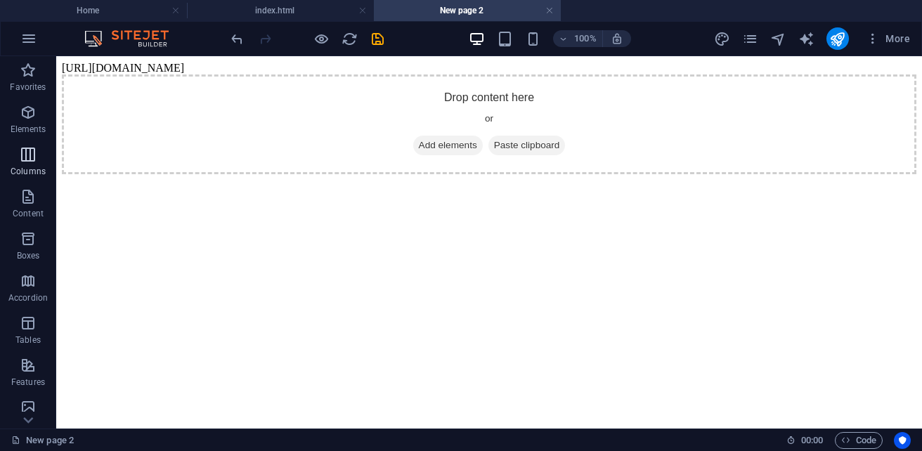
click at [42, 169] on p "Columns" at bounding box center [28, 171] width 35 height 11
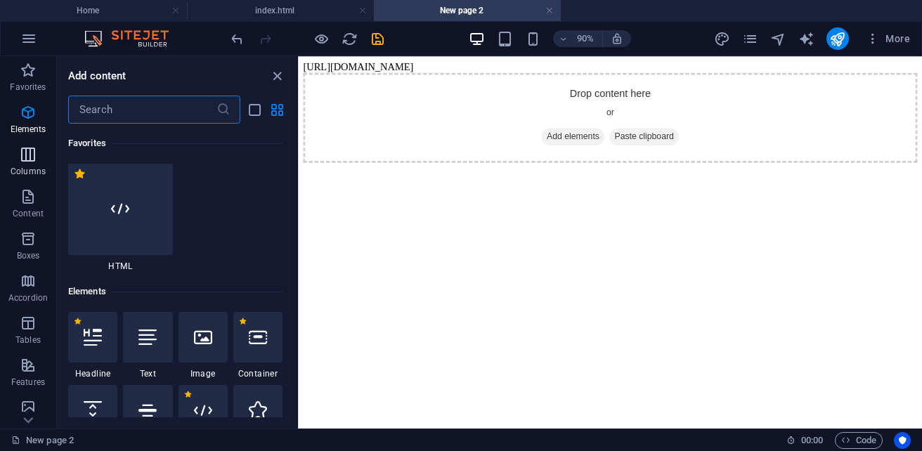
scroll to position [811, 0]
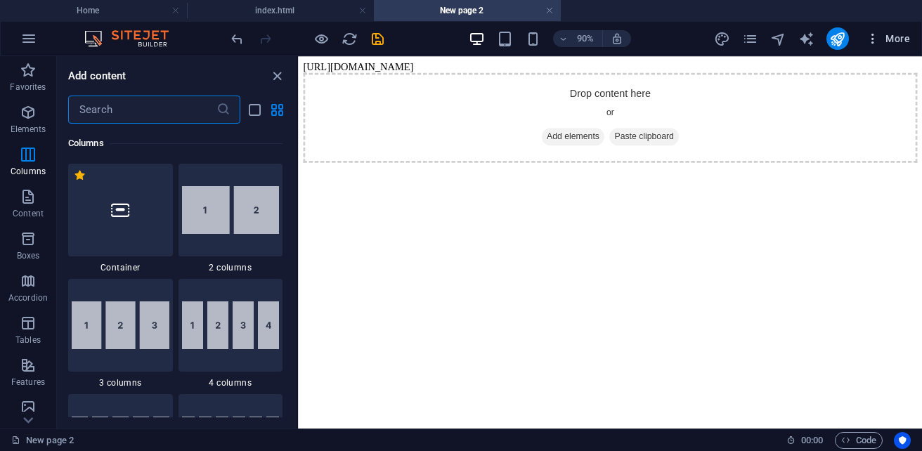
click at [896, 40] on span "More" at bounding box center [887, 39] width 44 height 14
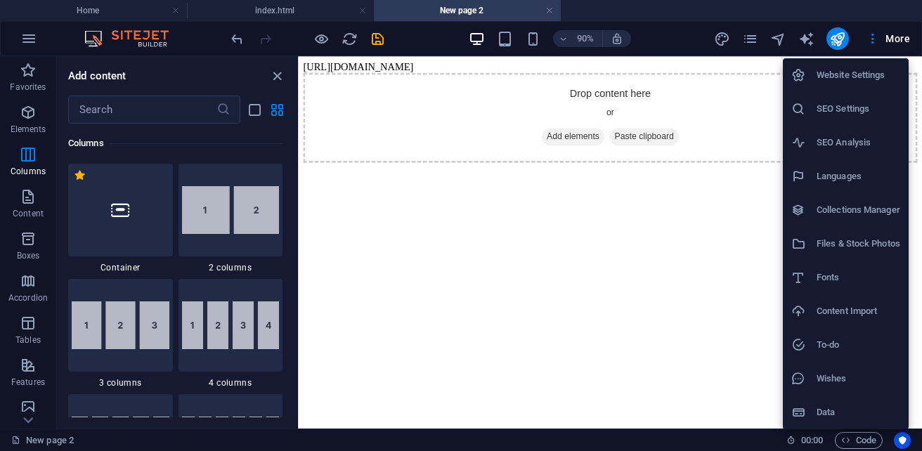
click at [881, 249] on h6 "Files & Stock Photos" at bounding box center [858, 243] width 84 height 17
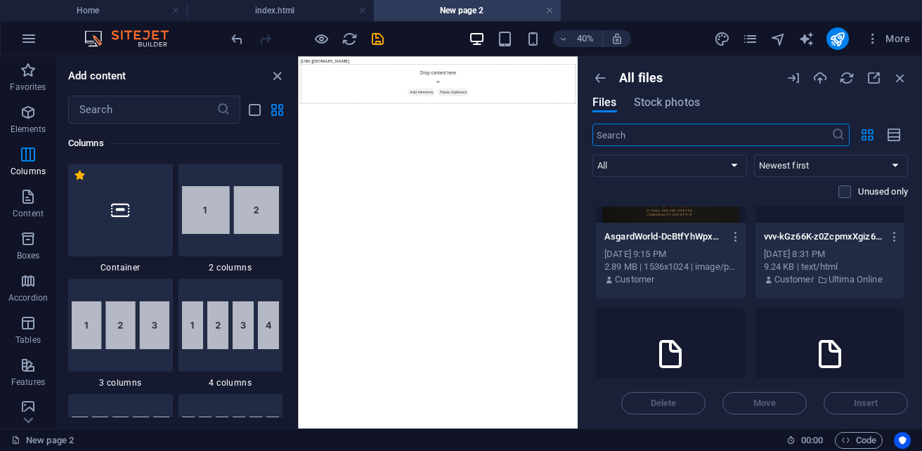
scroll to position [351, 0]
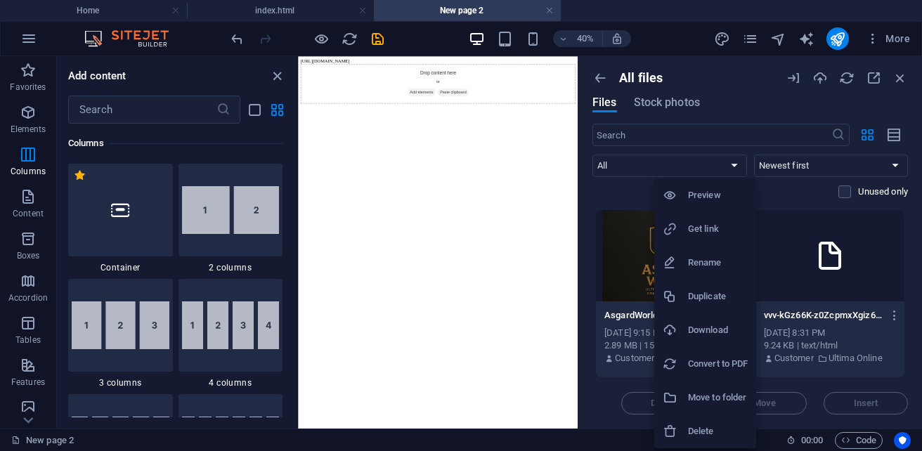
click at [714, 428] on h6 "Delete" at bounding box center [718, 431] width 60 height 17
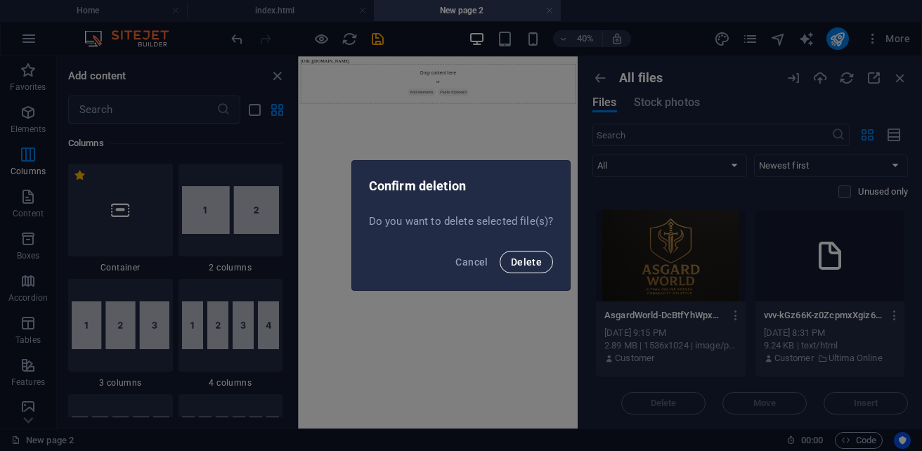
click at [516, 266] on span "Delete" at bounding box center [526, 261] width 31 height 11
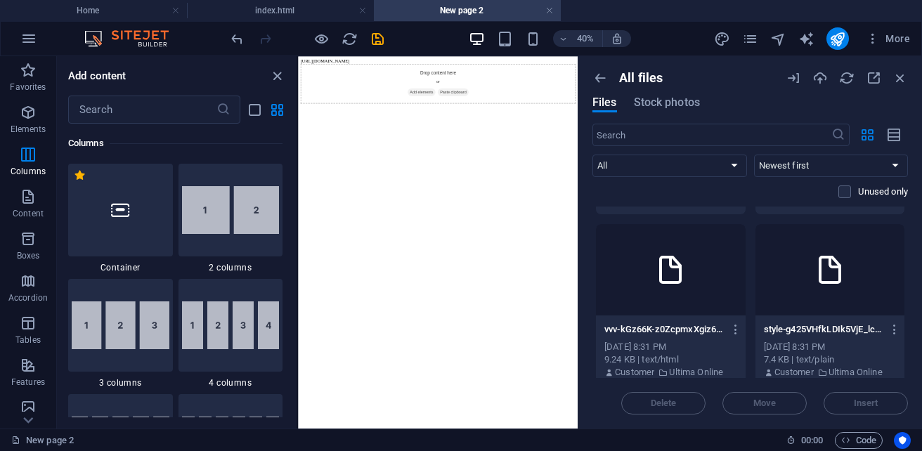
scroll to position [421, 0]
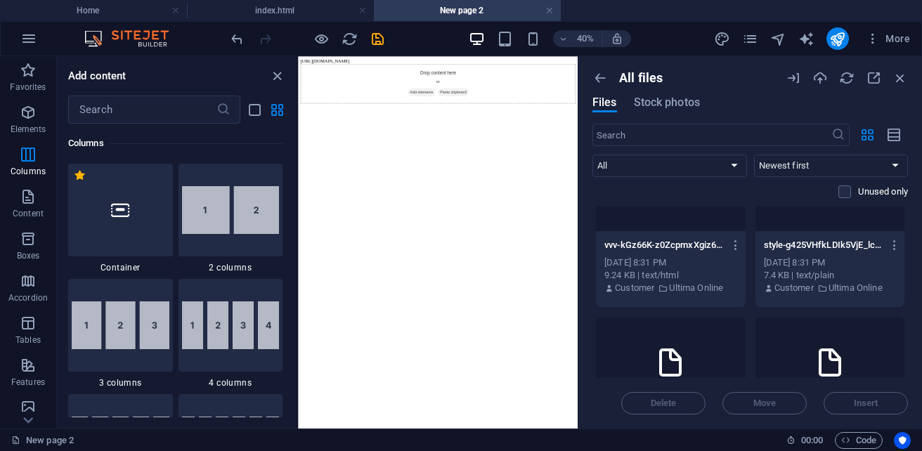
click at [695, 222] on div at bounding box center [671, 185] width 150 height 91
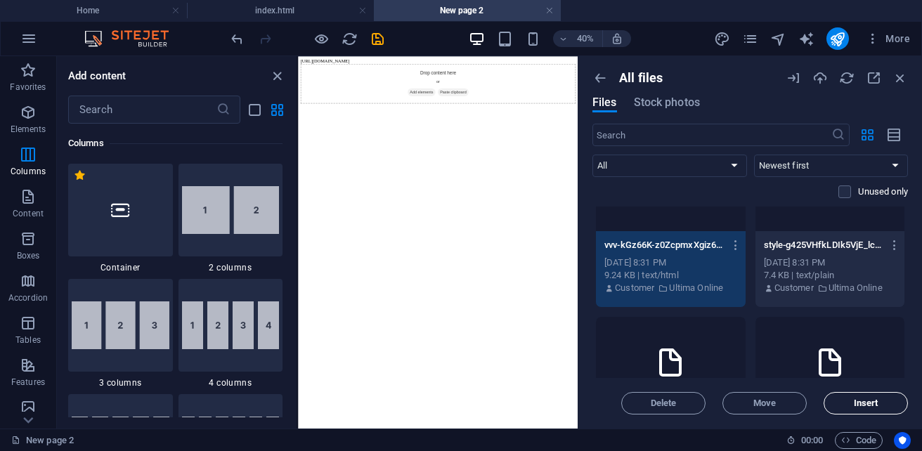
click at [865, 412] on button "Insert" at bounding box center [865, 403] width 84 height 22
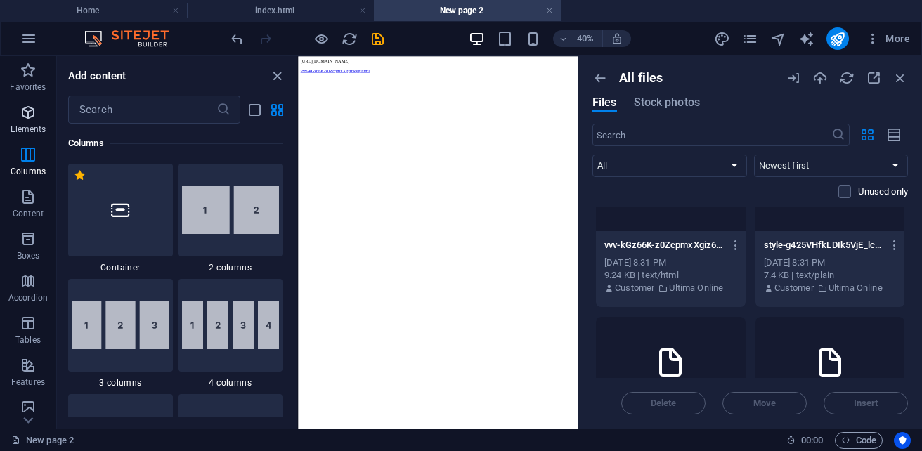
click at [21, 122] on span "Elements" at bounding box center [28, 121] width 56 height 34
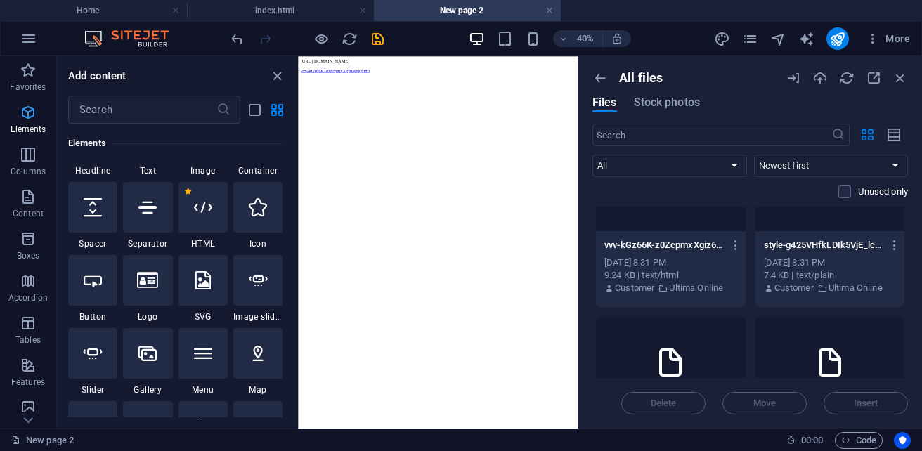
scroll to position [265, 0]
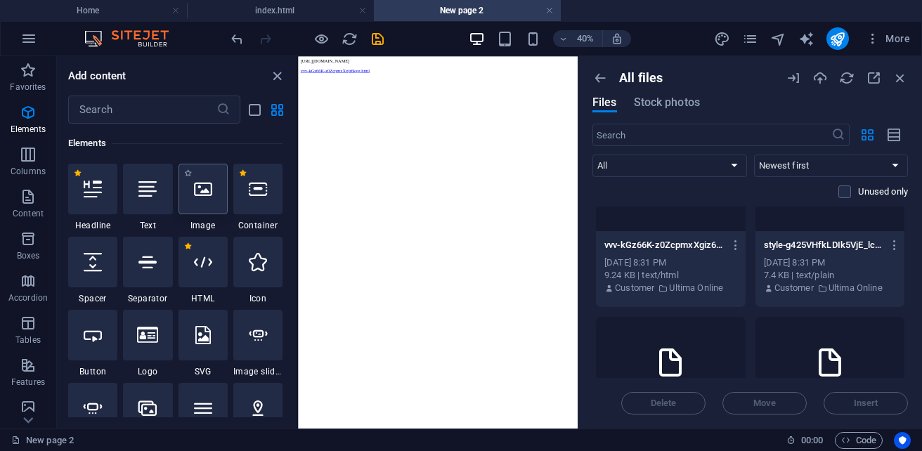
click at [205, 190] on icon at bounding box center [203, 189] width 18 height 18
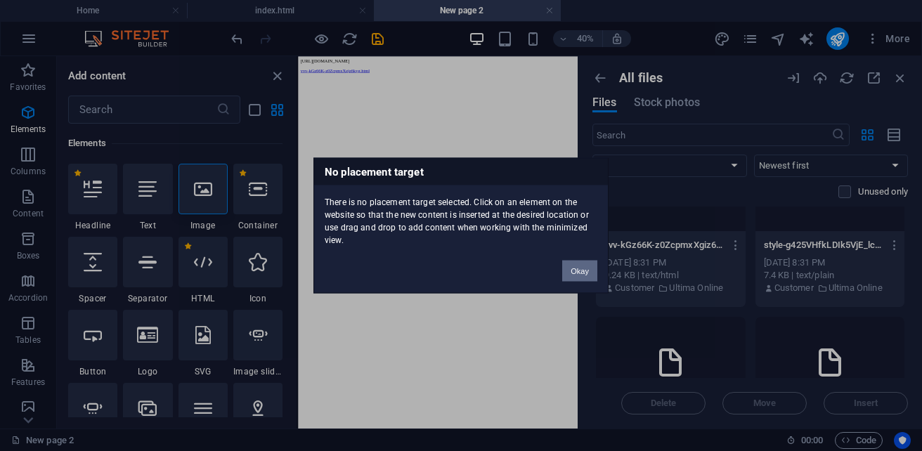
click at [587, 268] on button "Okay" at bounding box center [579, 271] width 35 height 21
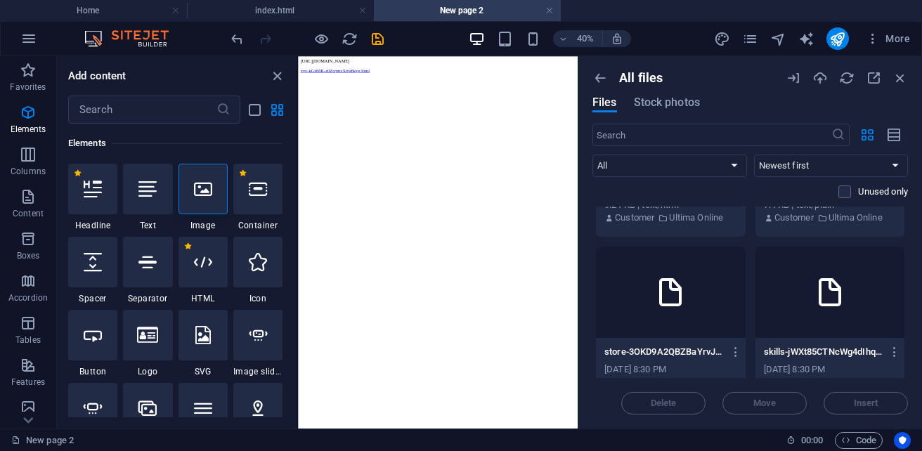
scroll to position [562, 0]
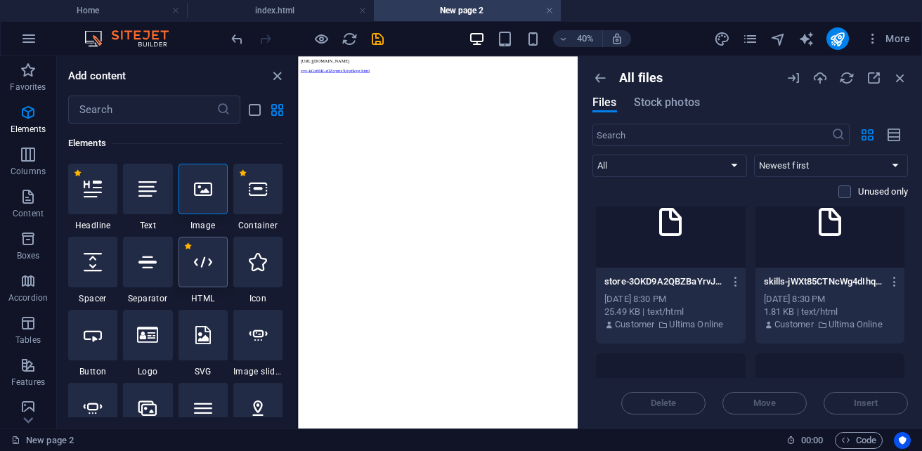
click at [211, 285] on div at bounding box center [202, 262] width 49 height 51
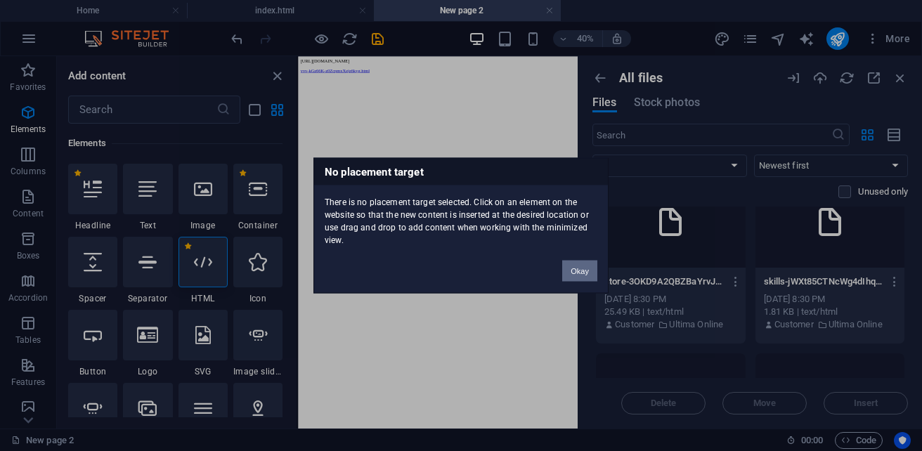
click at [584, 279] on button "Okay" at bounding box center [579, 271] width 35 height 21
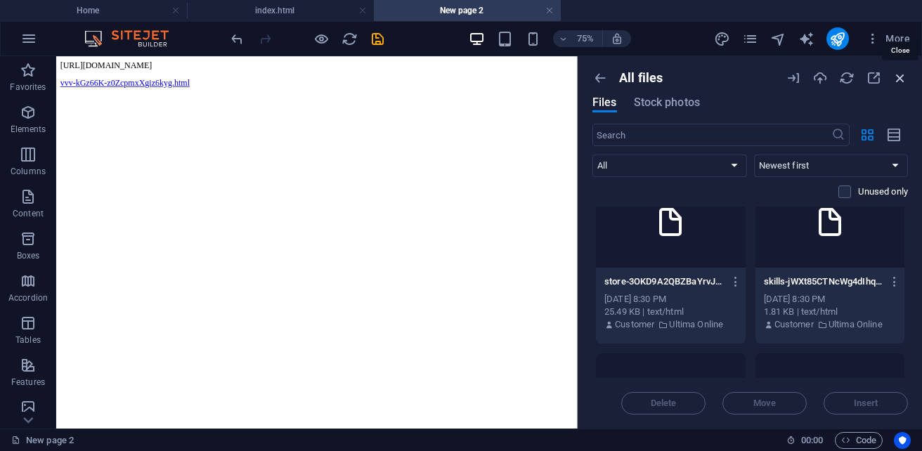
click at [897, 81] on icon "button" at bounding box center [899, 77] width 15 height 15
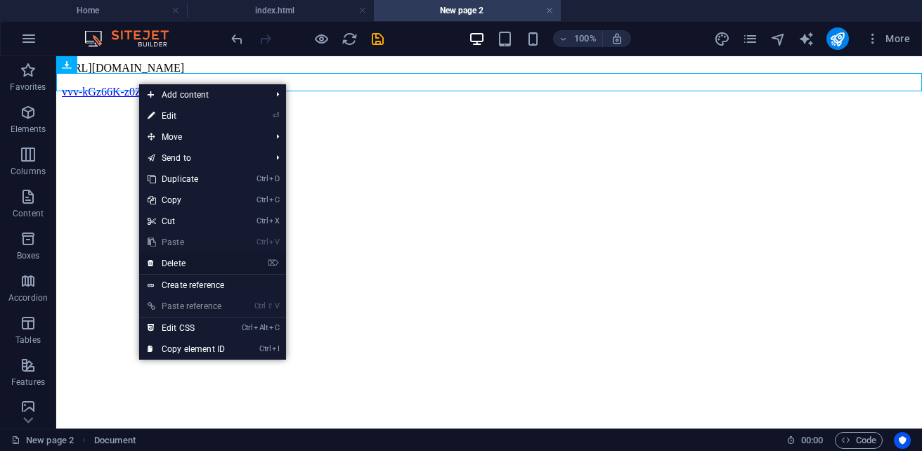
click at [211, 263] on link "⌦ Delete" at bounding box center [186, 263] width 94 height 21
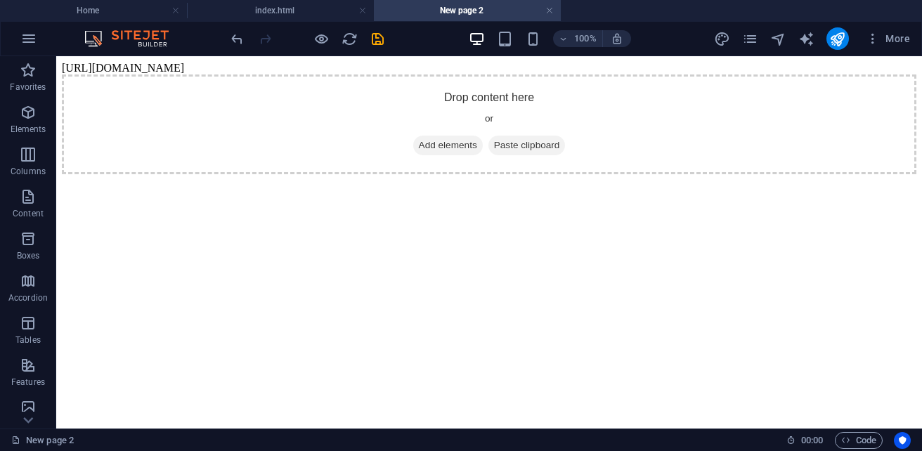
click at [87, 63] on body "https://cdn1.site-media.eu/images/0/19696032/index-grK9VpeE10YCjhQJzkQ-1A.html …" at bounding box center [489, 118] width 854 height 112
click at [69, 62] on body "https://cdn1.site-media.eu/images/0/19696032/index-grK9VpeE10YCjhQJzkQ-1A.html …" at bounding box center [489, 118] width 854 height 112
click at [95, 33] on img at bounding box center [133, 38] width 105 height 17
click at [103, 41] on img at bounding box center [133, 38] width 105 height 17
click at [39, 40] on button "button" at bounding box center [29, 39] width 34 height 34
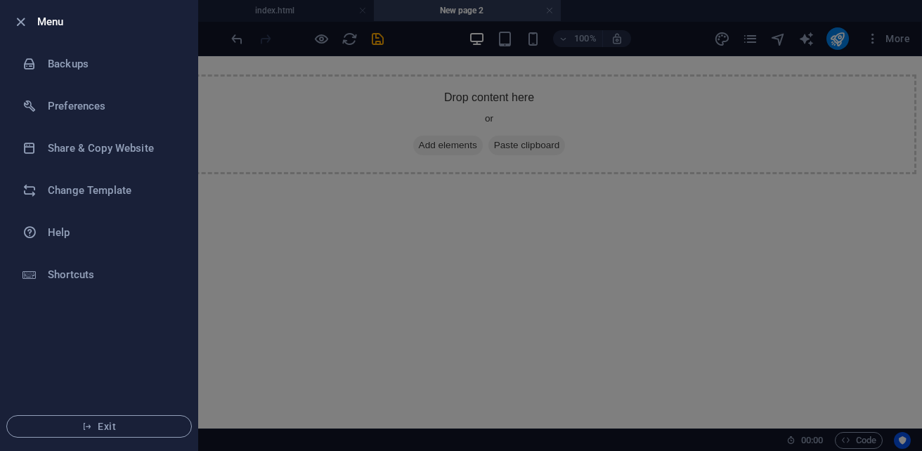
click at [371, 323] on div at bounding box center [461, 225] width 922 height 451
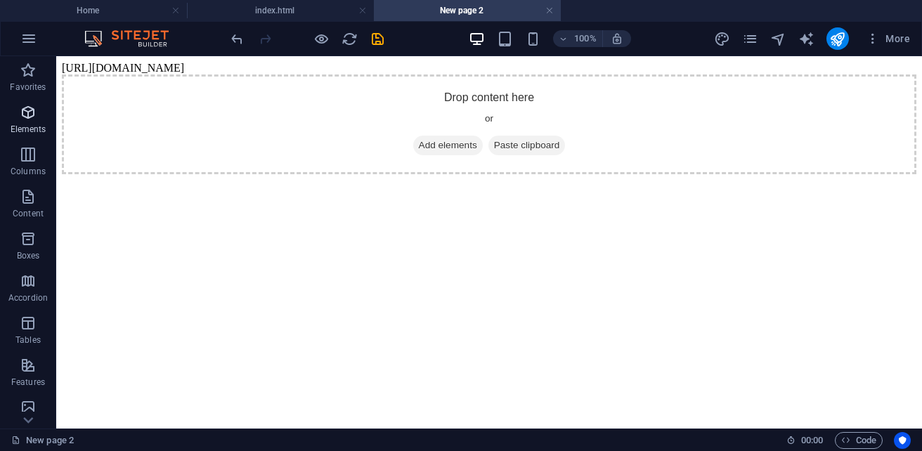
click at [32, 132] on p "Elements" at bounding box center [29, 129] width 36 height 11
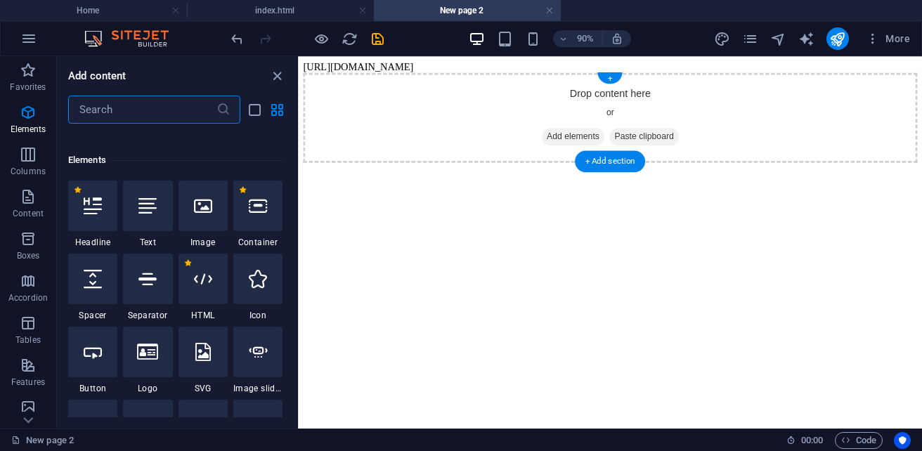
scroll to position [265, 0]
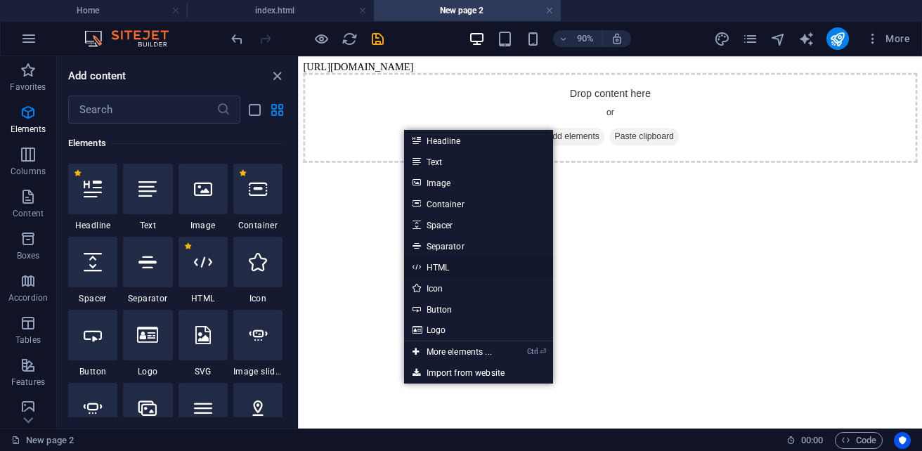
click at [450, 265] on link "HTML" at bounding box center [478, 266] width 149 height 21
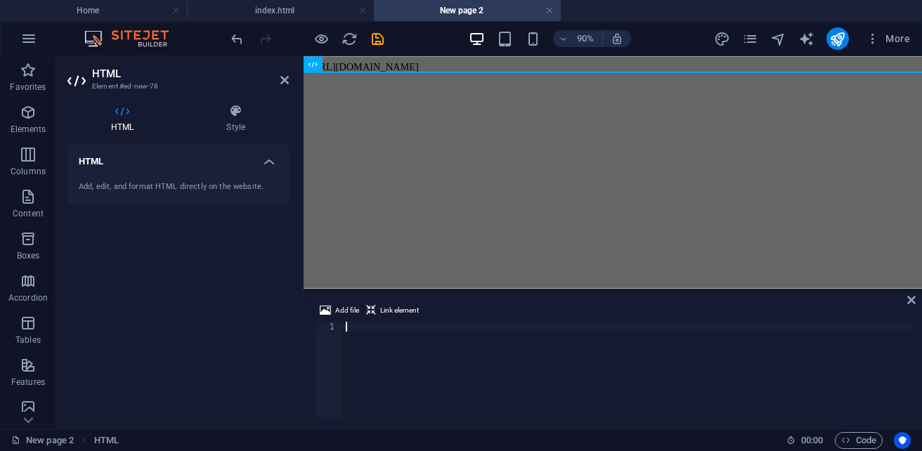
click at [737, 67] on body "[URL][DOMAIN_NAME]" at bounding box center [647, 68] width 676 height 13
drag, startPoint x: 728, startPoint y: 65, endPoint x: 511, endPoint y: 63, distance: 216.3
click at [511, 63] on body "[URL][DOMAIN_NAME]" at bounding box center [647, 68] width 676 height 13
drag, startPoint x: 495, startPoint y: 66, endPoint x: 480, endPoint y: 67, distance: 15.5
click at [480, 67] on body "[URL][DOMAIN_NAME]" at bounding box center [647, 68] width 676 height 13
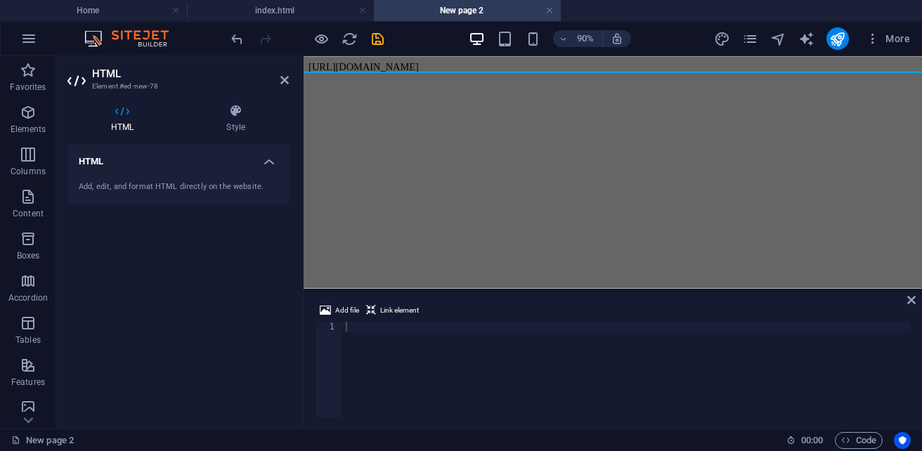
click at [473, 68] on body "[URL][DOMAIN_NAME]" at bounding box center [647, 68] width 676 height 13
click at [119, 119] on h4 "HTML" at bounding box center [124, 118] width 115 height 29
click at [237, 127] on h4 "Style" at bounding box center [236, 118] width 106 height 29
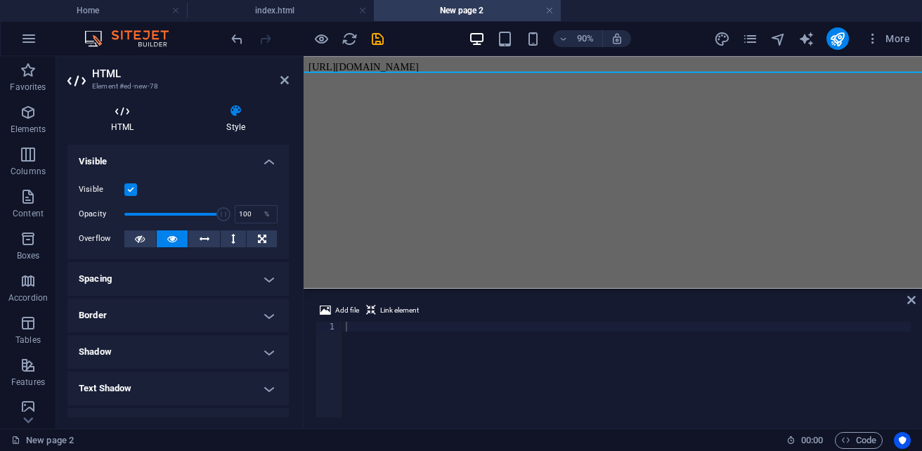
click at [146, 122] on h4 "HTML" at bounding box center [124, 118] width 115 height 29
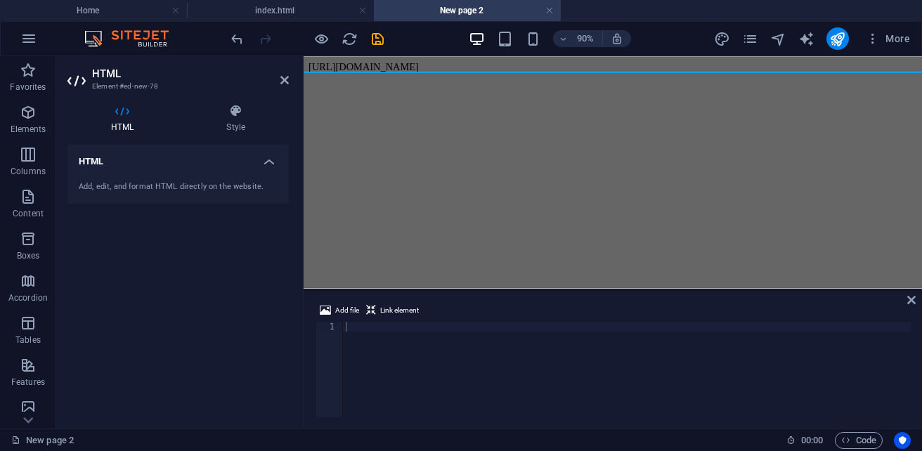
click at [137, 227] on div "HTML Add, edit, and format HTML directly on the website." at bounding box center [177, 281] width 221 height 273
drag, startPoint x: 625, startPoint y: 71, endPoint x: 506, endPoint y: 69, distance: 118.7
click at [506, 69] on body "[URL][DOMAIN_NAME]" at bounding box center [647, 68] width 676 height 13
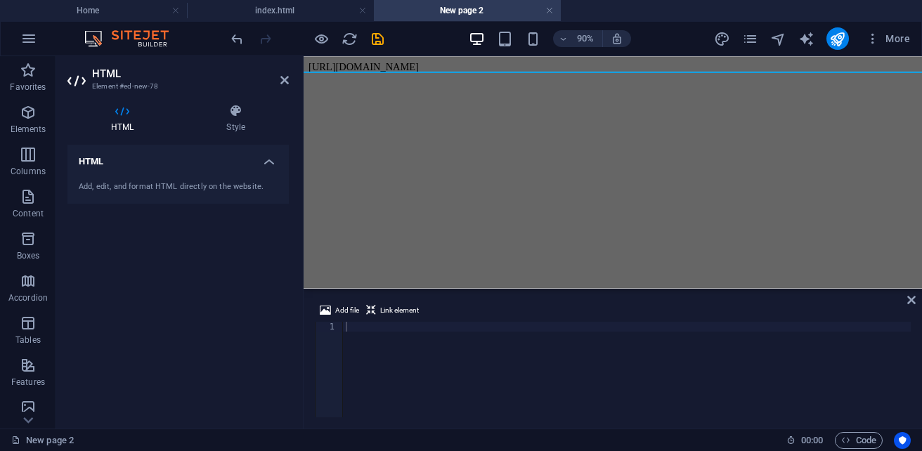
click at [506, 69] on body "[URL][DOMAIN_NAME]" at bounding box center [647, 68] width 676 height 13
click at [21, 131] on p "Elements" at bounding box center [29, 129] width 36 height 11
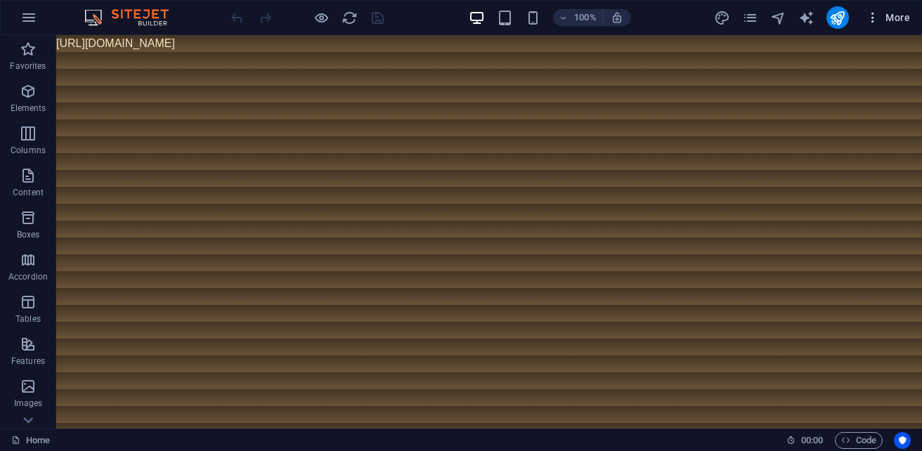
click at [895, 20] on span "More" at bounding box center [887, 18] width 44 height 14
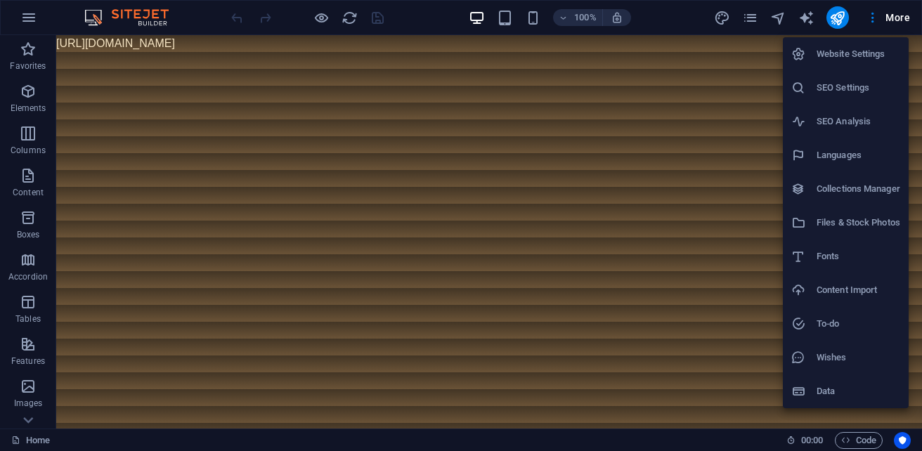
click at [858, 214] on li "Files & Stock Photos" at bounding box center [845, 223] width 126 height 34
